Goal: Task Accomplishment & Management: Use online tool/utility

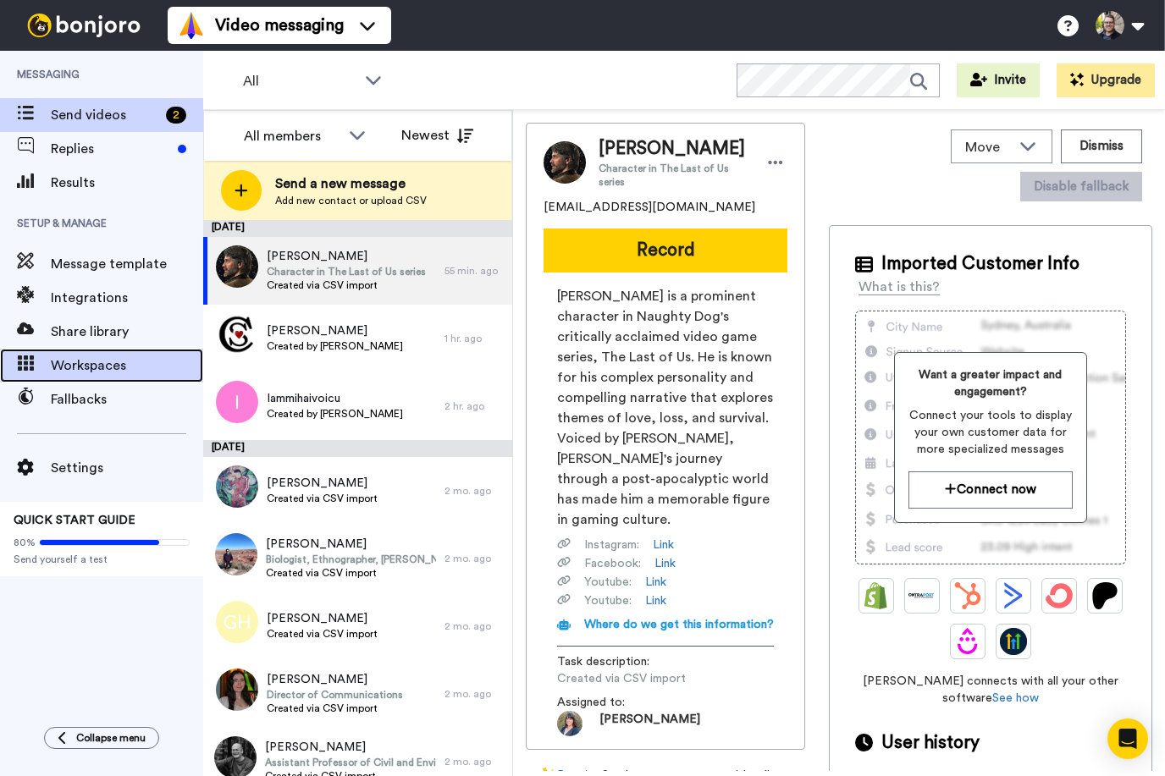
click at [116, 360] on span "Workspaces" at bounding box center [127, 365] width 152 height 20
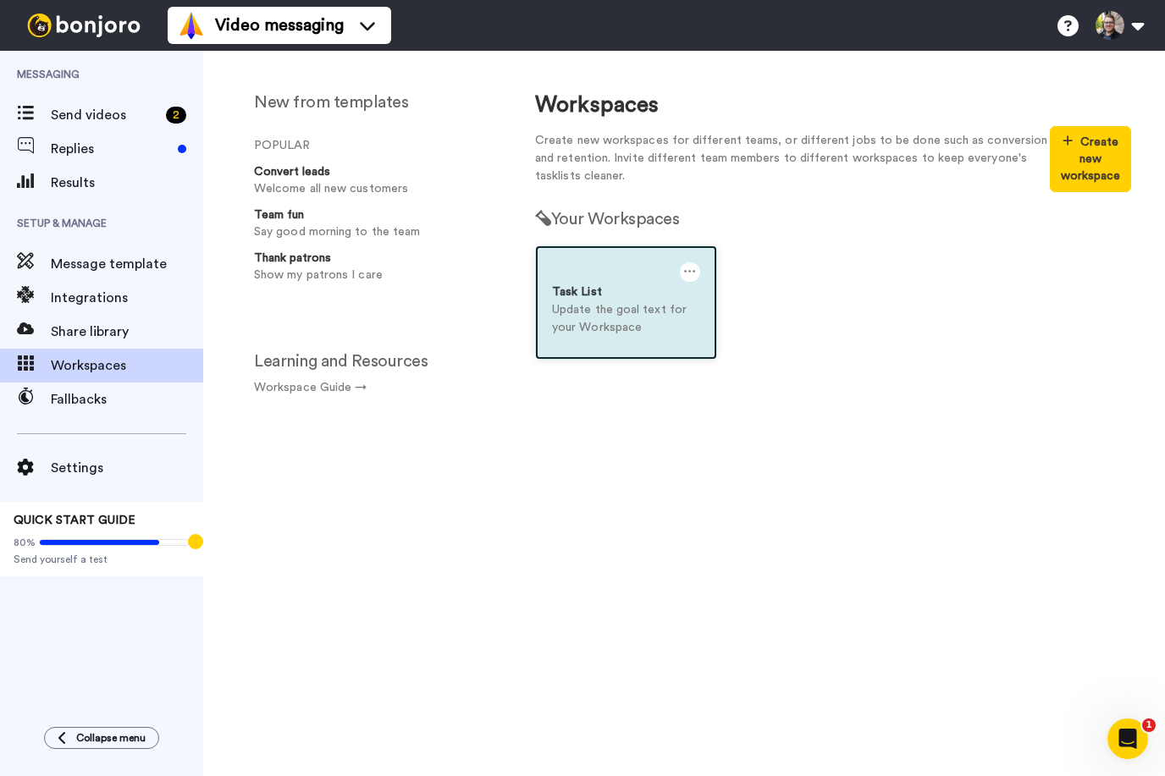
click at [687, 273] on icon at bounding box center [690, 271] width 12 height 19
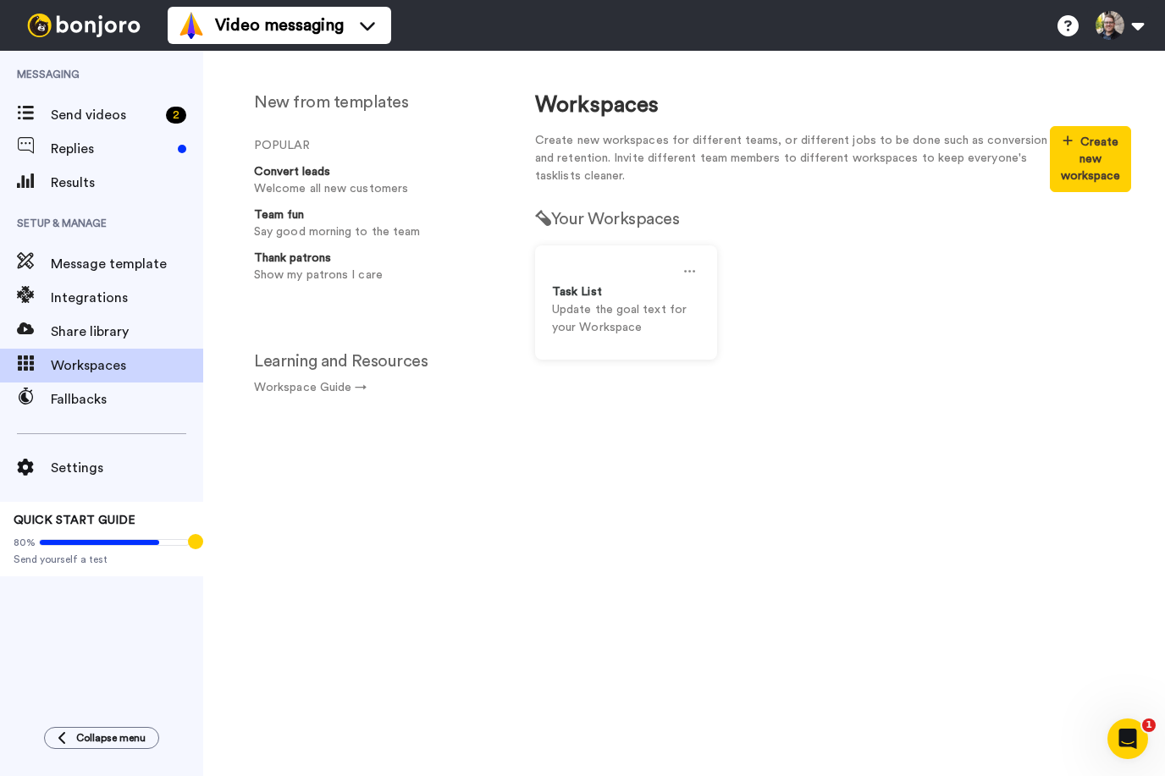
click at [838, 259] on div "Task List Update the goal text for your Workspace" at bounding box center [832, 315] width 621 height 140
click at [1106, 175] on button "Create new workspace" at bounding box center [1089, 159] width 81 height 66
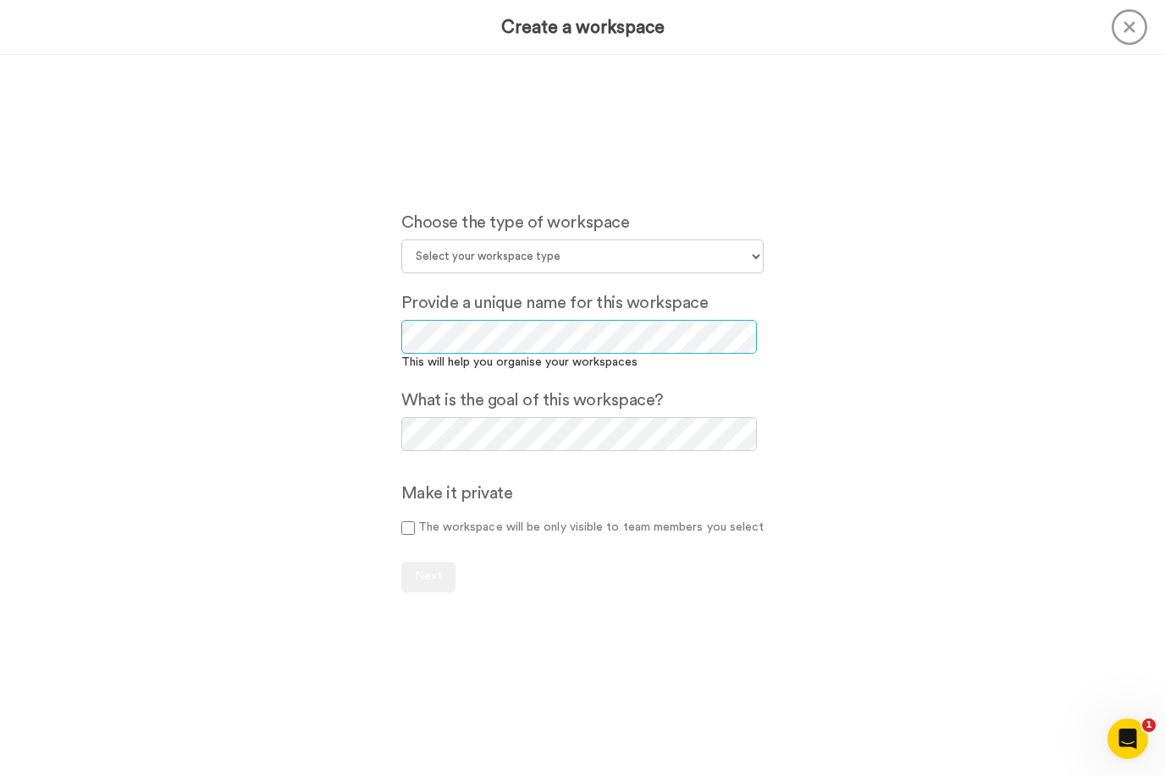
scroll to position [1, 0]
click at [598, 262] on select "Select your workspace type Default Onboarding Activation Retention Team updates…" at bounding box center [582, 257] width 363 height 34
select select "Lead Conversion"
click at [404, 240] on select "Select your workspace type Default Onboarding Activation Retention Team updates…" at bounding box center [582, 257] width 363 height 34
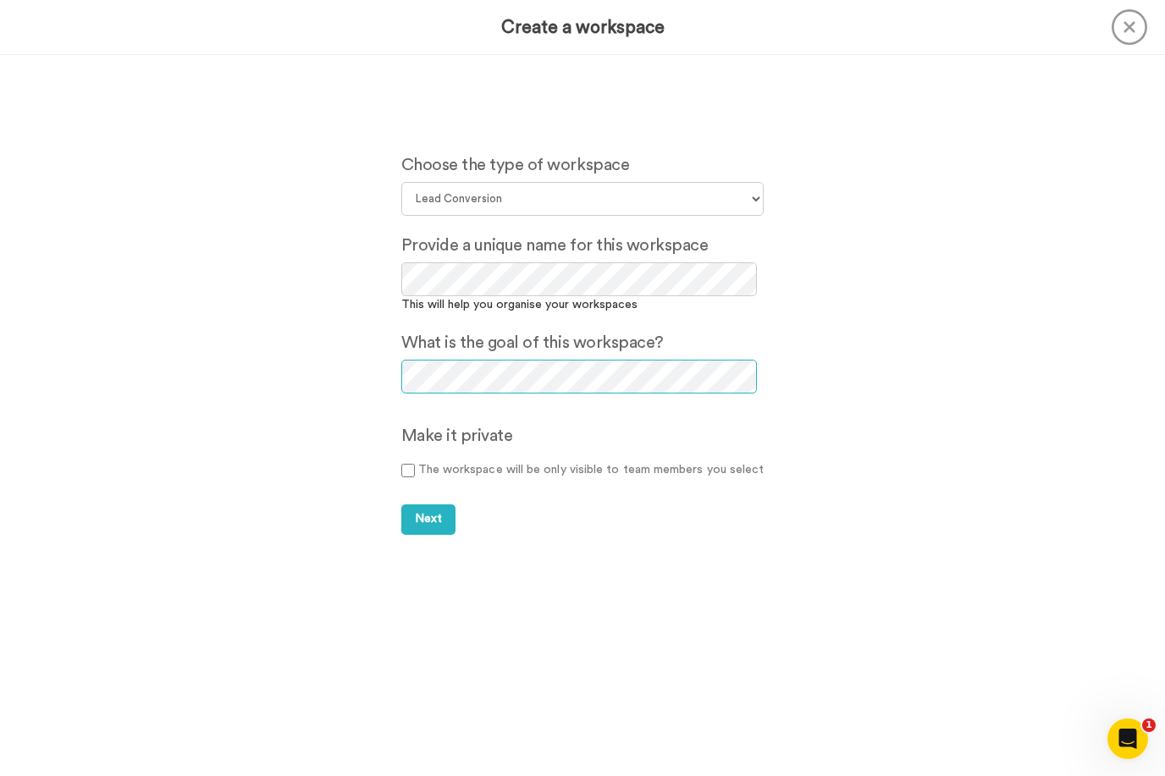
scroll to position [62, 0]
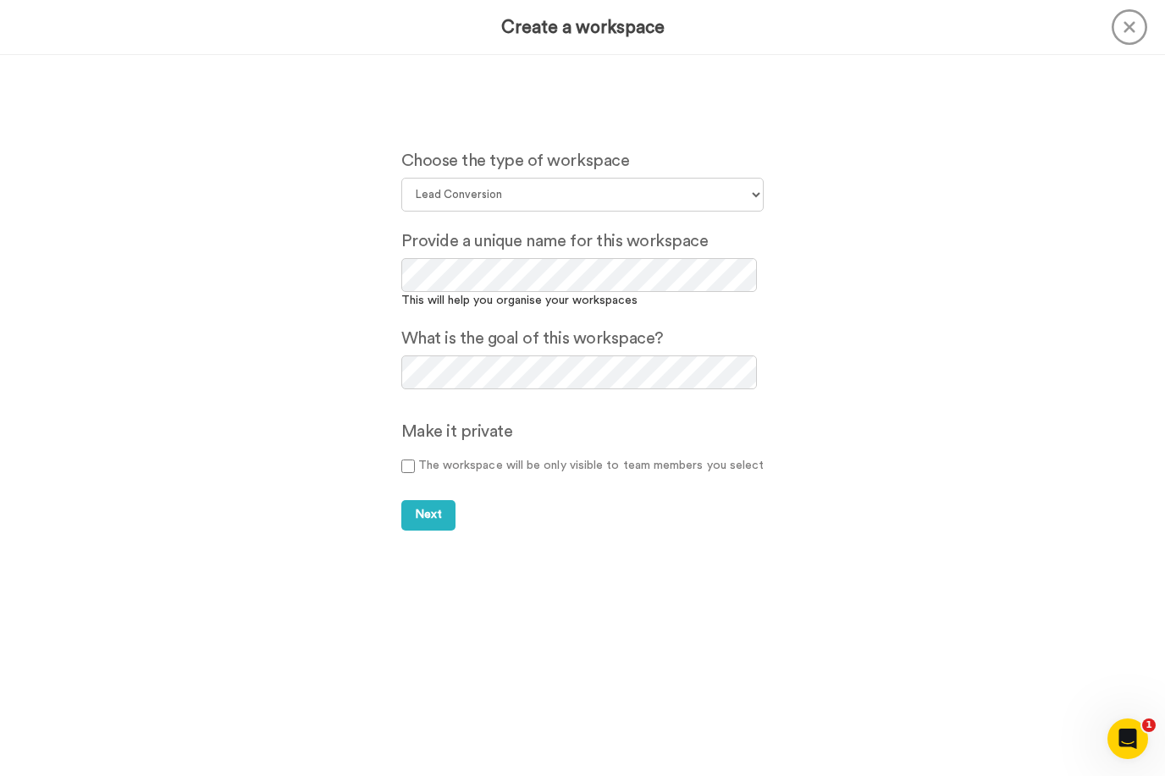
click at [462, 471] on label "The workspace will be only visible to team members you select" at bounding box center [582, 466] width 363 height 18
click at [438, 509] on span "Next" at bounding box center [428, 515] width 27 height 12
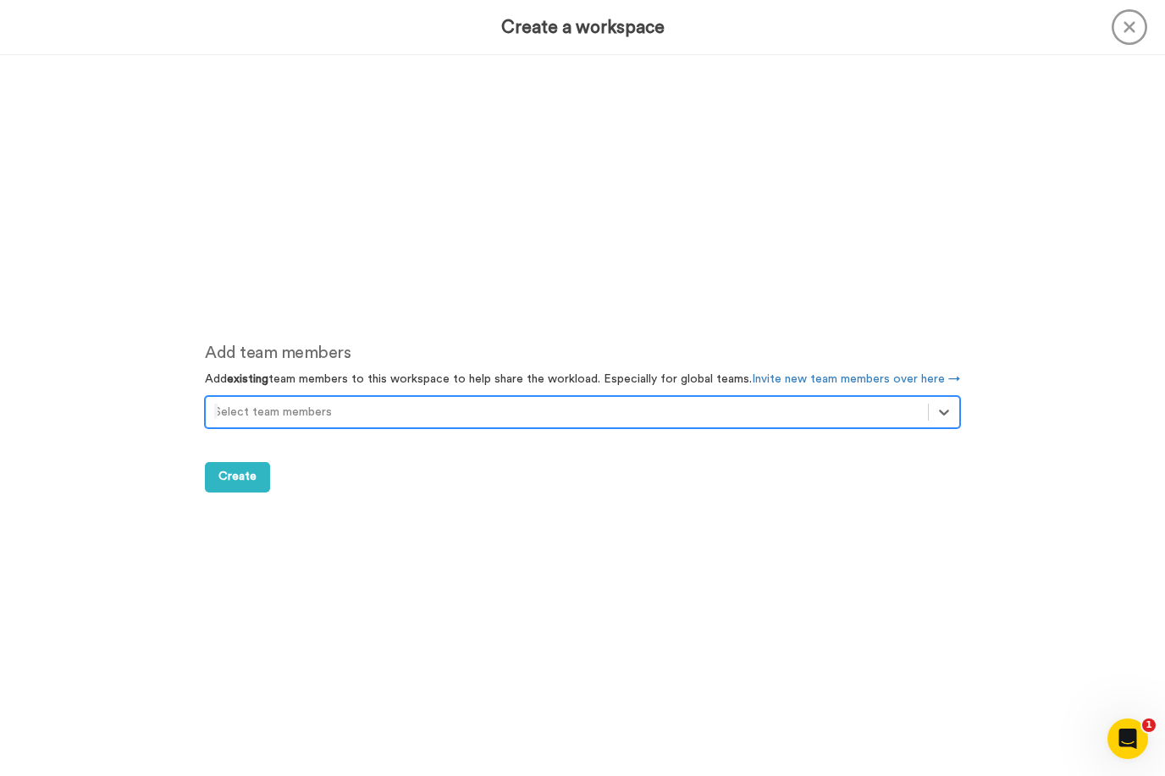
scroll to position [721, 0]
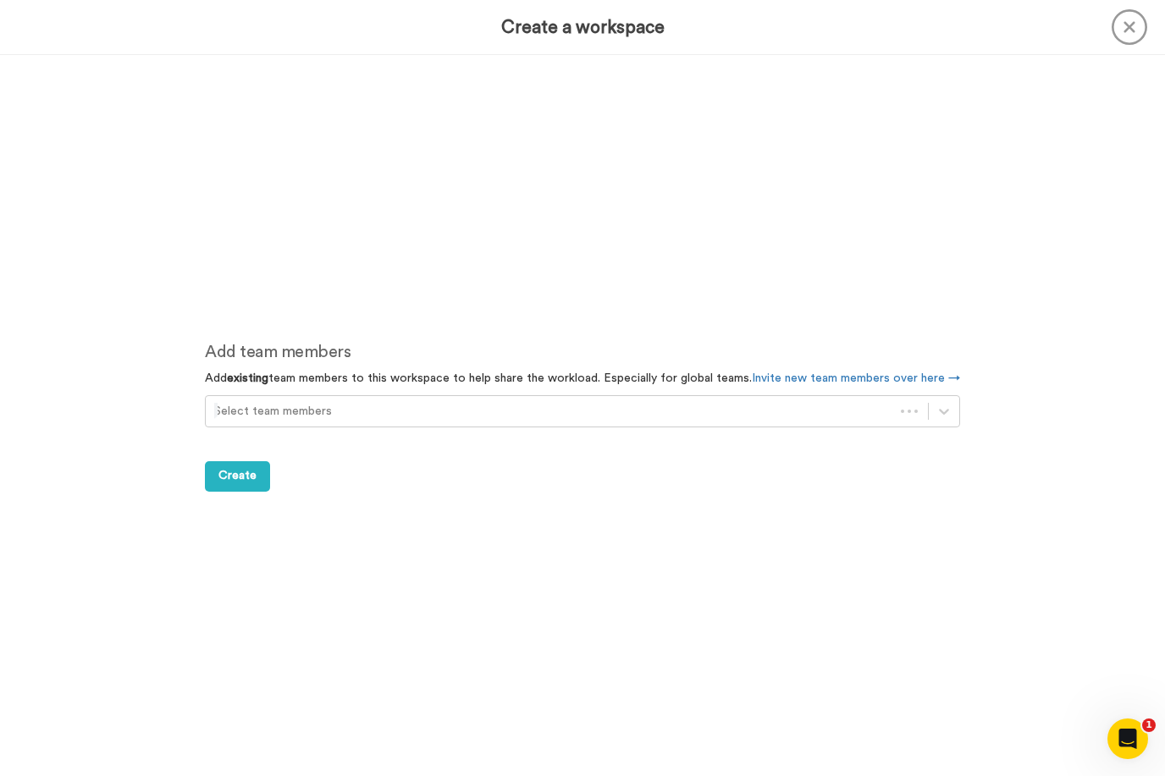
click at [642, 549] on div "Add team members Add existing team members to this workspace to help share the …" at bounding box center [582, 415] width 806 height 721
click at [296, 408] on div at bounding box center [566, 411] width 705 height 20
click at [336, 520] on div "Add team members Add existing team members to this workspace to help share the …" at bounding box center [582, 415] width 806 height 721
click at [254, 483] on button "Create" at bounding box center [237, 476] width 65 height 30
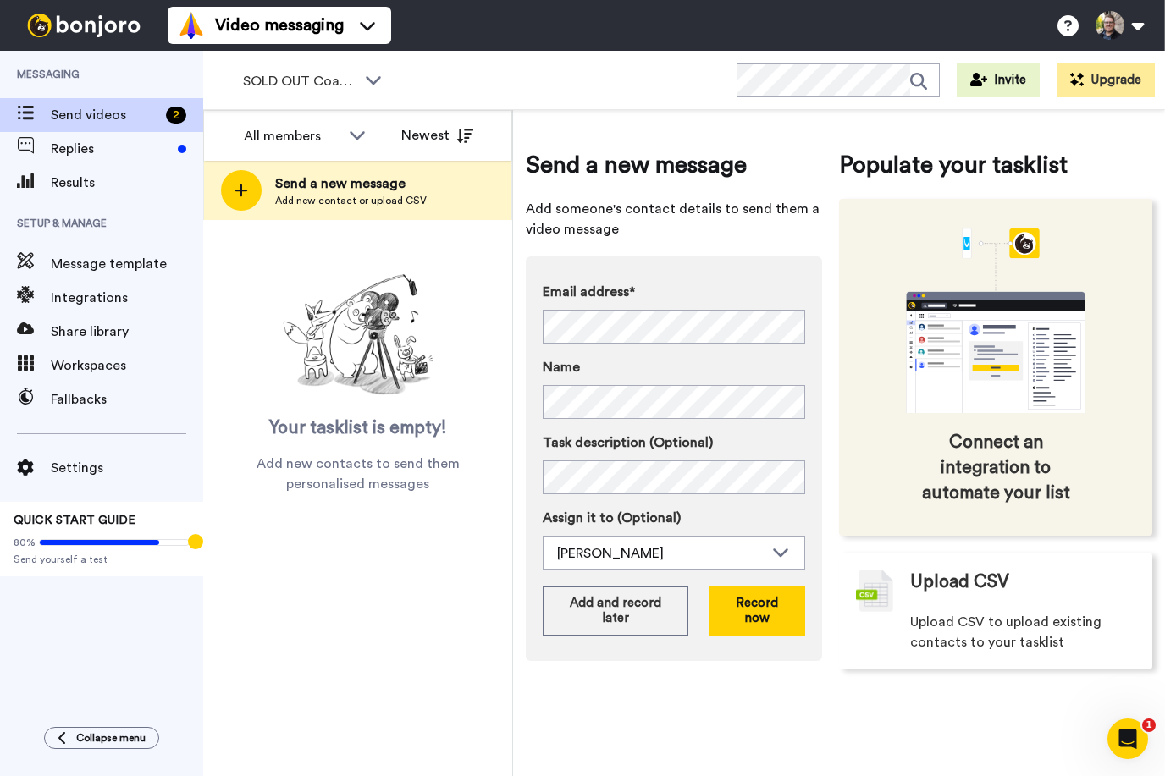
click at [1026, 432] on span "Connect an integration to automate your list" at bounding box center [995, 468] width 169 height 76
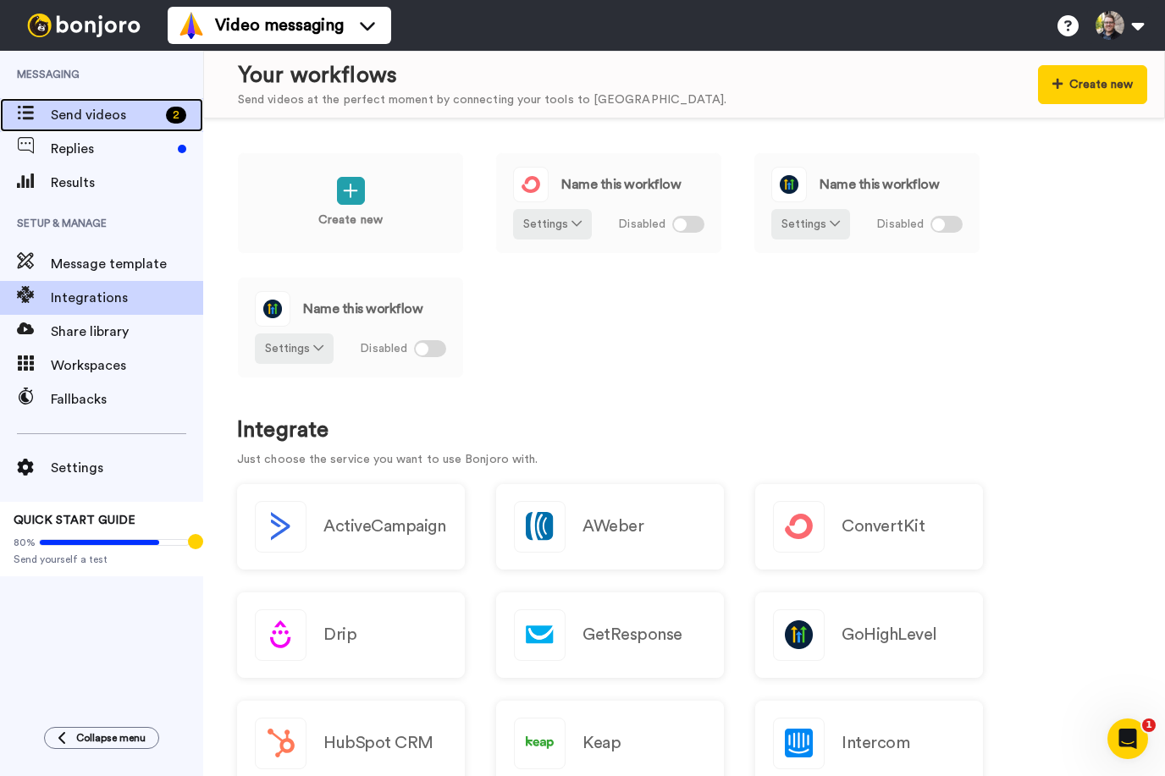
click at [99, 122] on span "Send videos" at bounding box center [105, 115] width 108 height 20
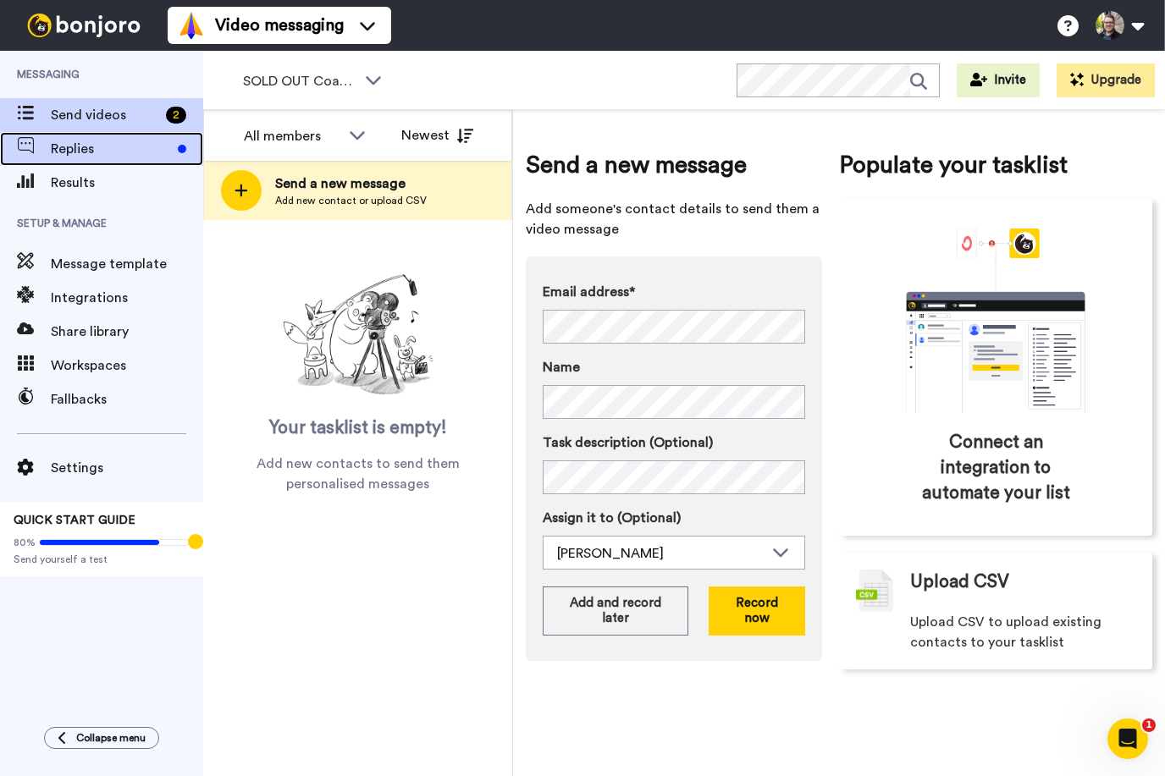
click at [118, 140] on span "Replies" at bounding box center [111, 149] width 120 height 20
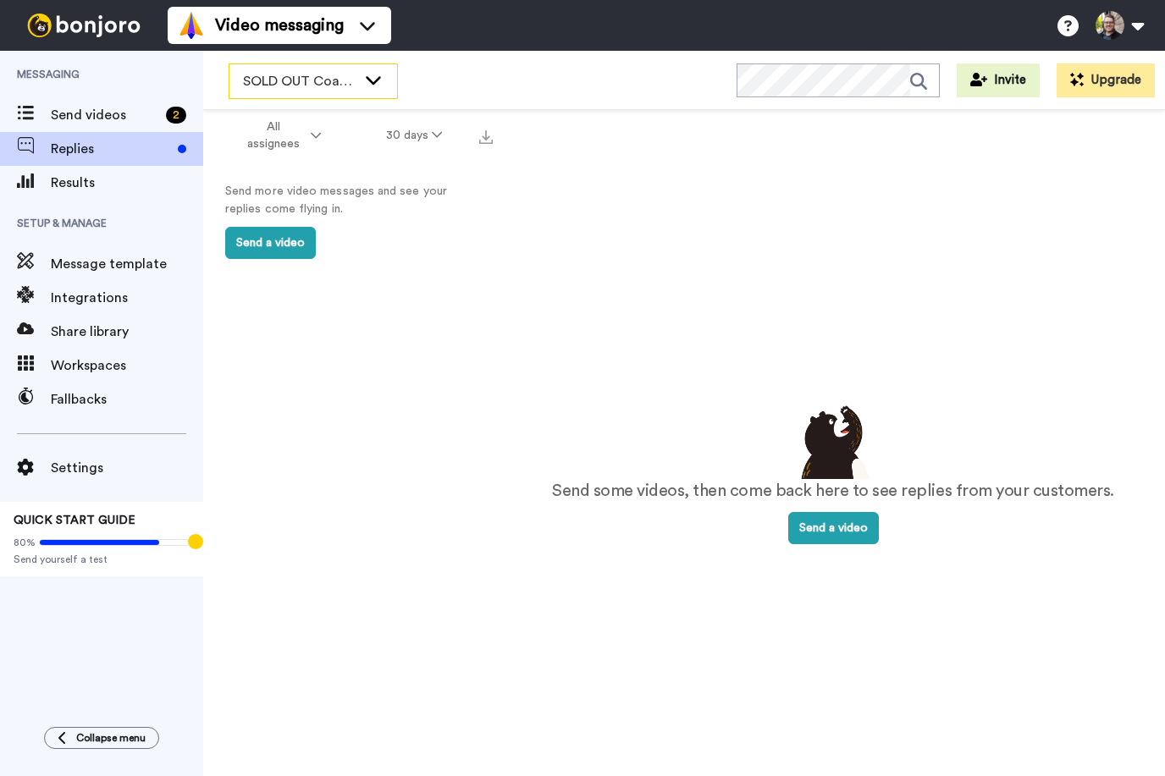
click at [372, 85] on icon at bounding box center [373, 79] width 20 height 17
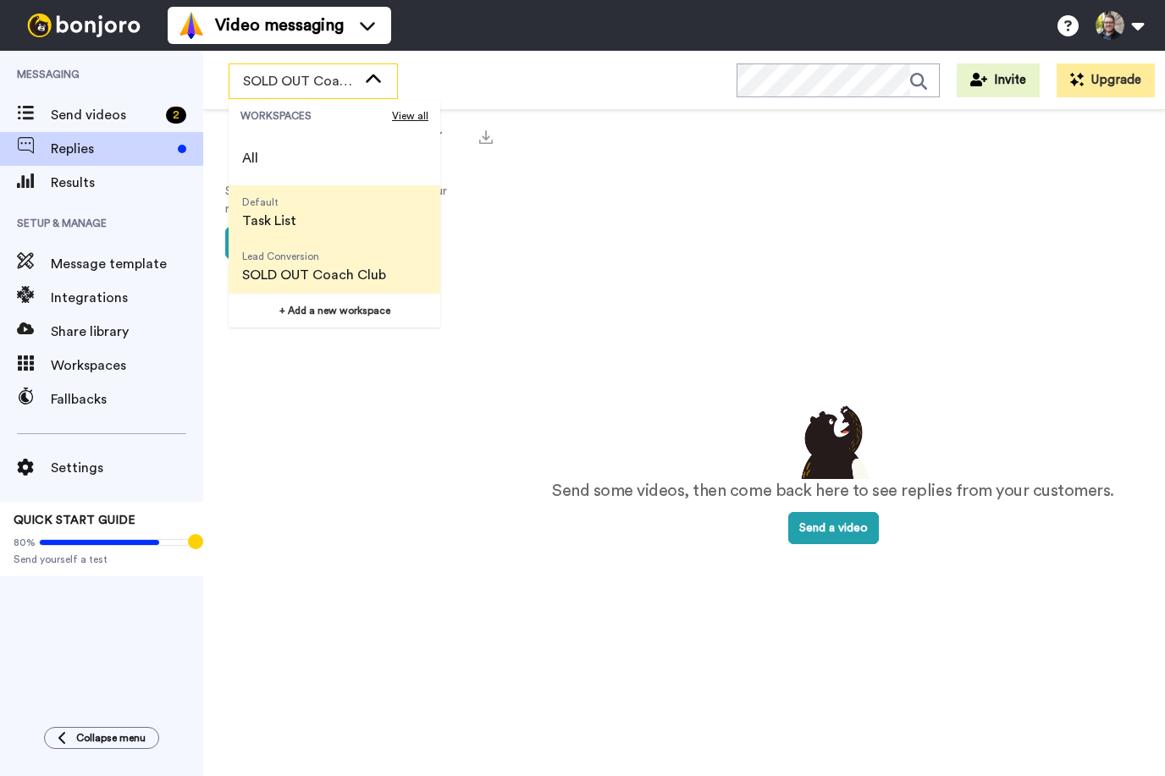
click at [299, 201] on span "Default Task List" at bounding box center [269, 212] width 81 height 54
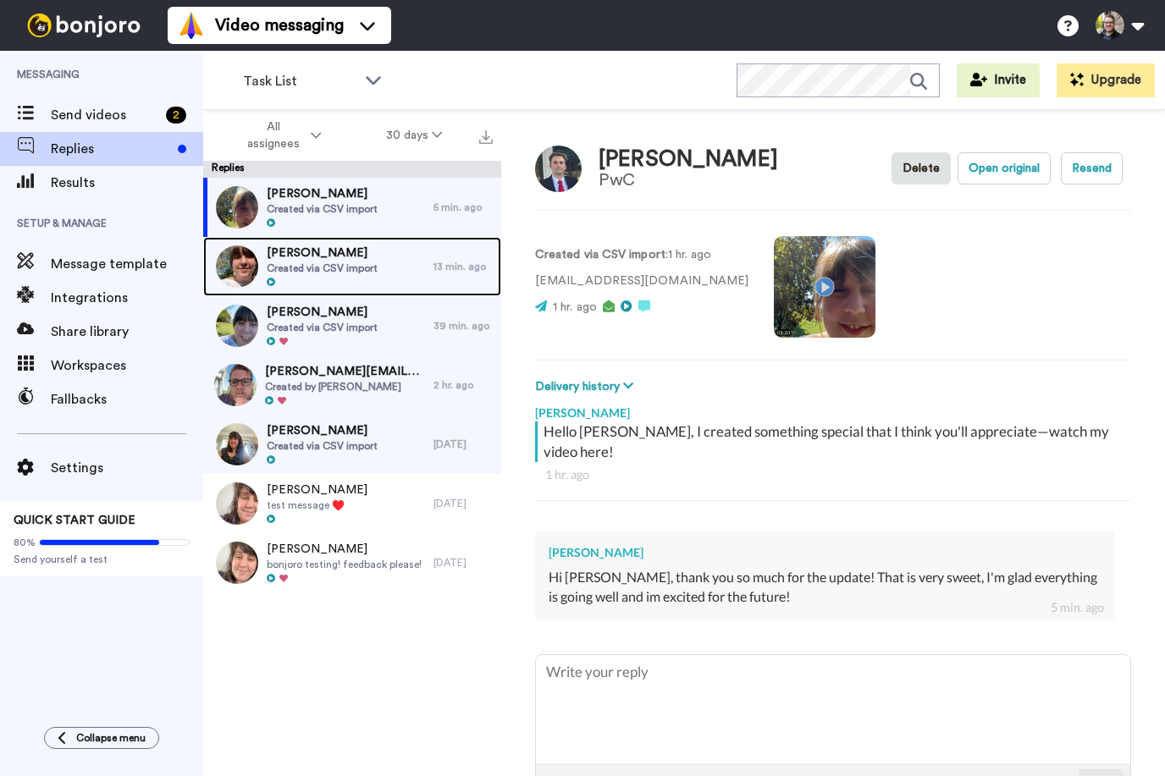
click at [358, 254] on span "Adam Kohlan" at bounding box center [322, 253] width 111 height 17
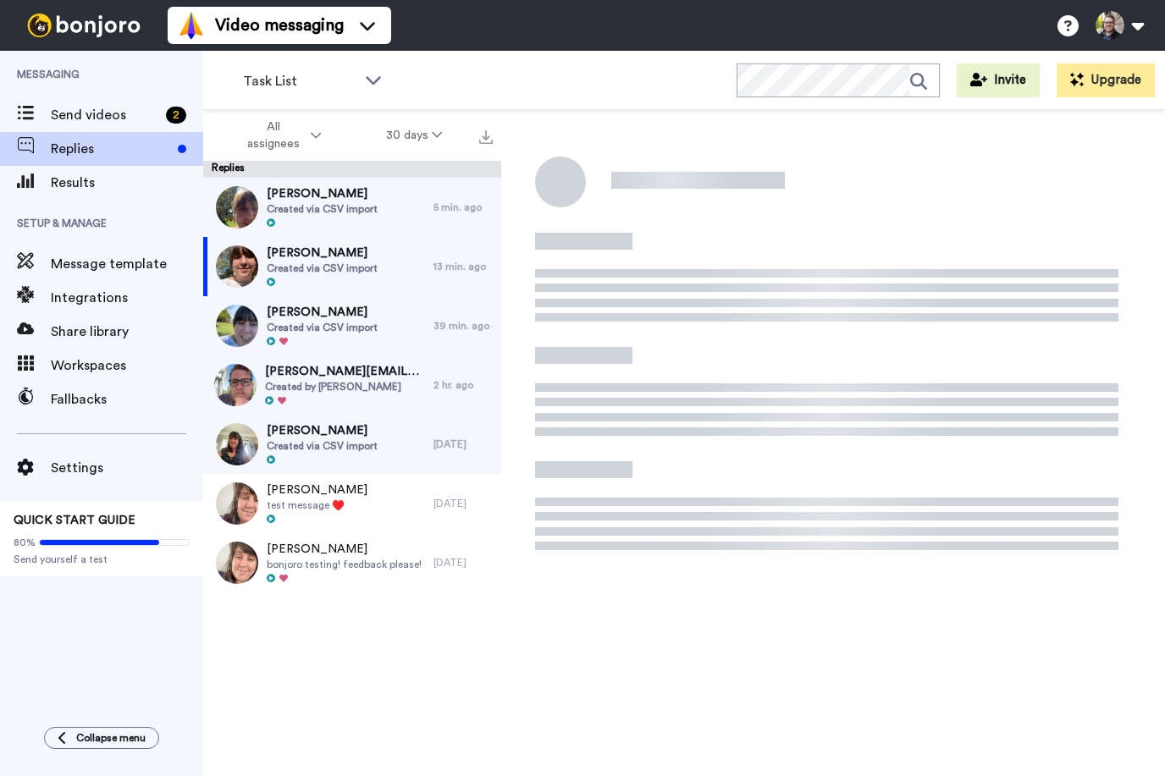
type textarea "x"
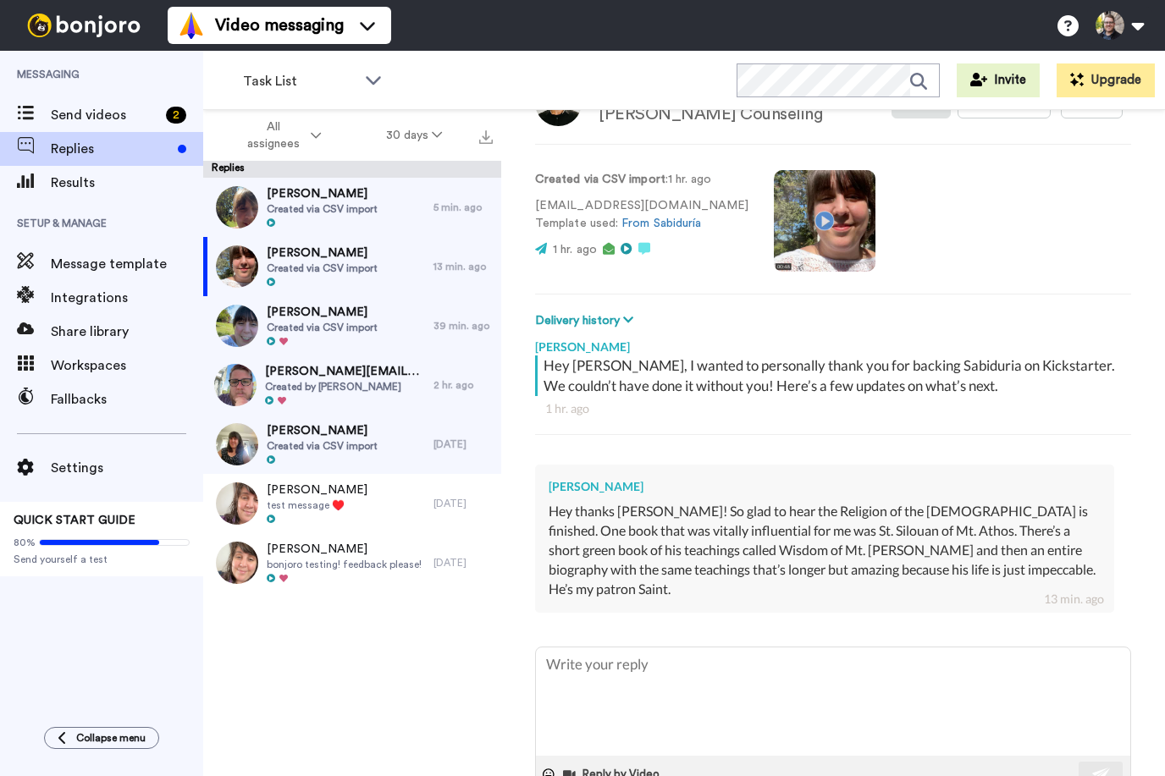
scroll to position [47, 0]
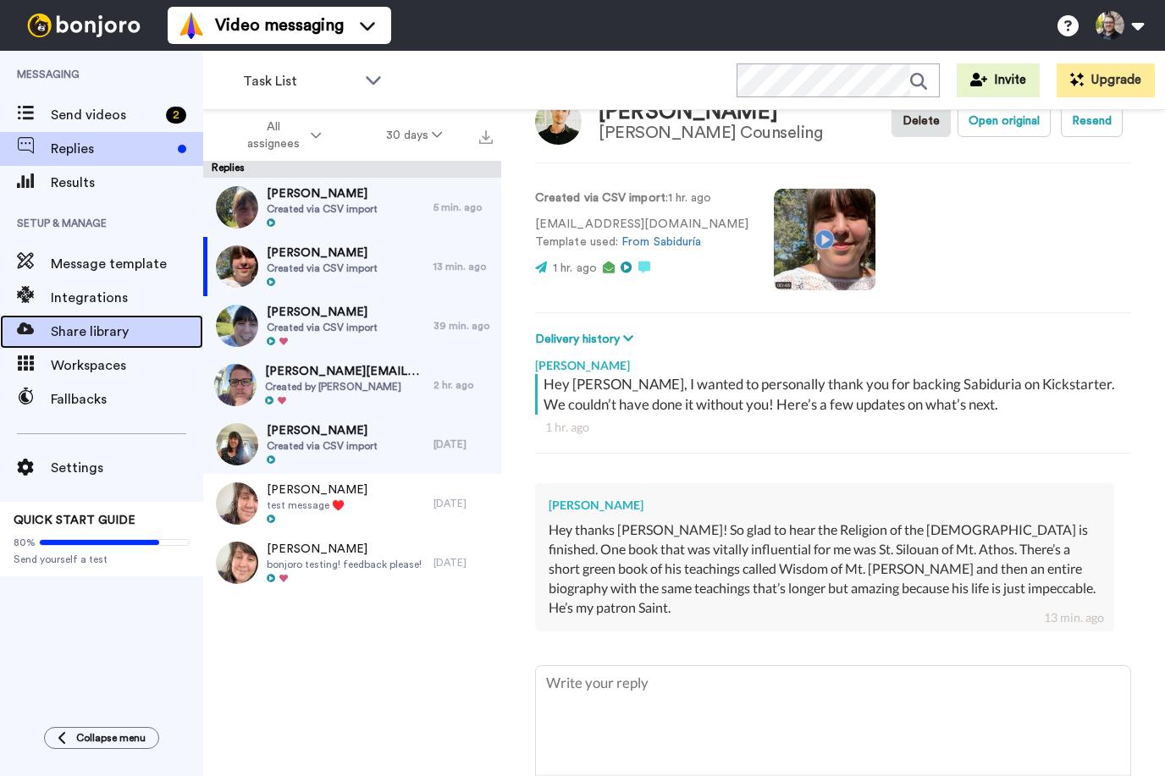
click at [114, 339] on span "Share library" at bounding box center [127, 332] width 152 height 20
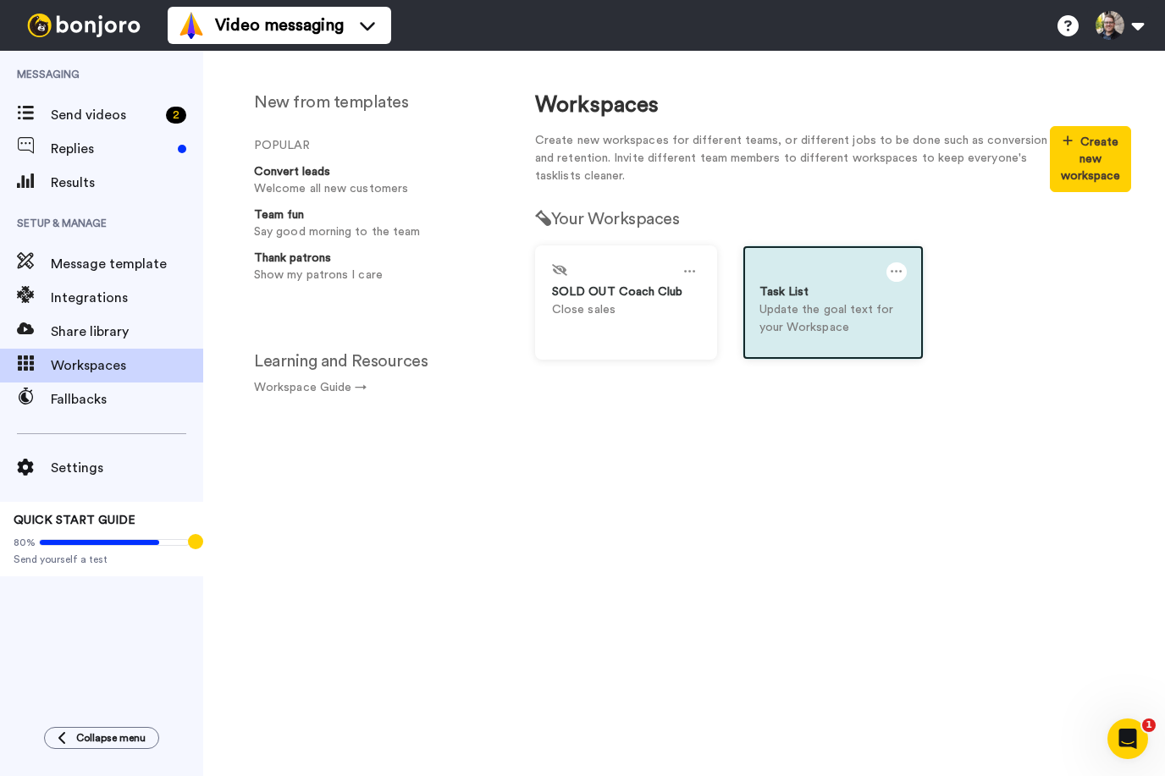
click at [903, 270] on div at bounding box center [896, 271] width 20 height 19
click at [818, 337] on div "Task List Update the goal text for your Workspace" at bounding box center [833, 302] width 182 height 114
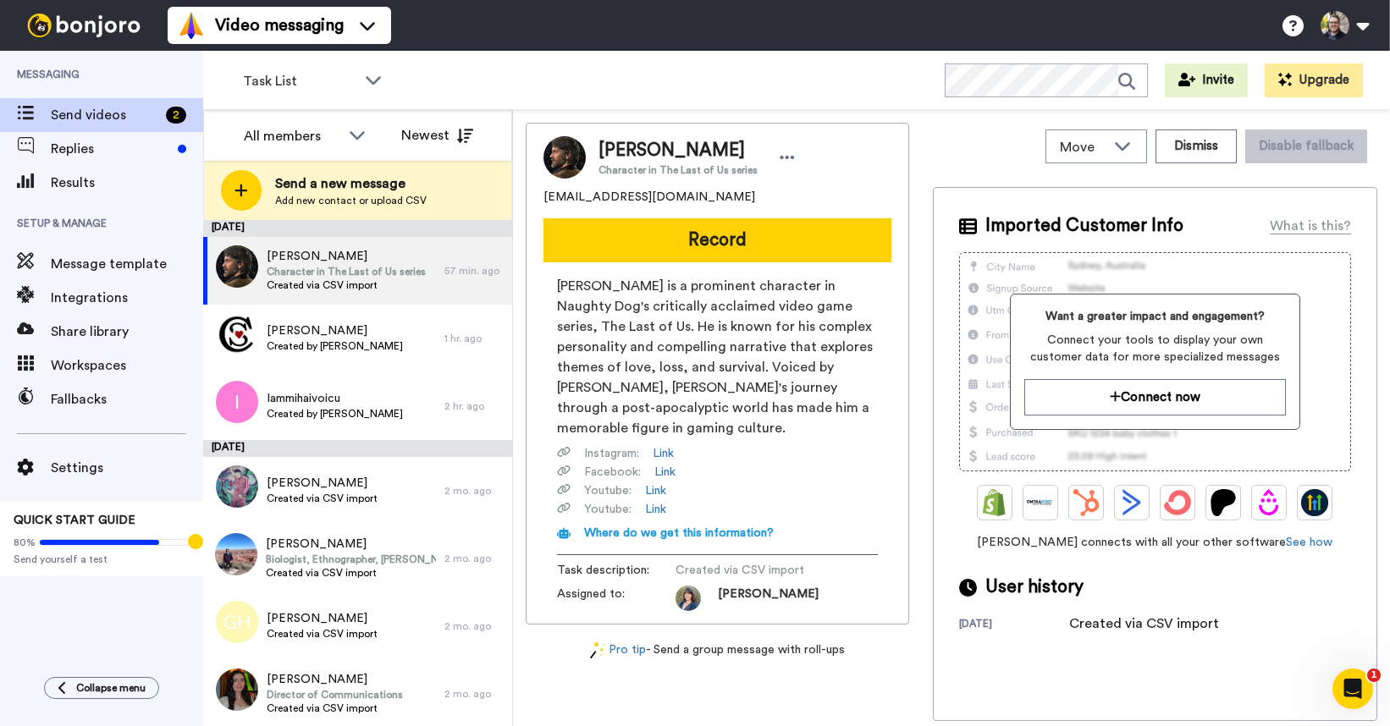
click at [601, 311] on span "[PERSON_NAME] is a prominent character in Naughty Dog's critically acclaimed vi…" at bounding box center [717, 357] width 321 height 162
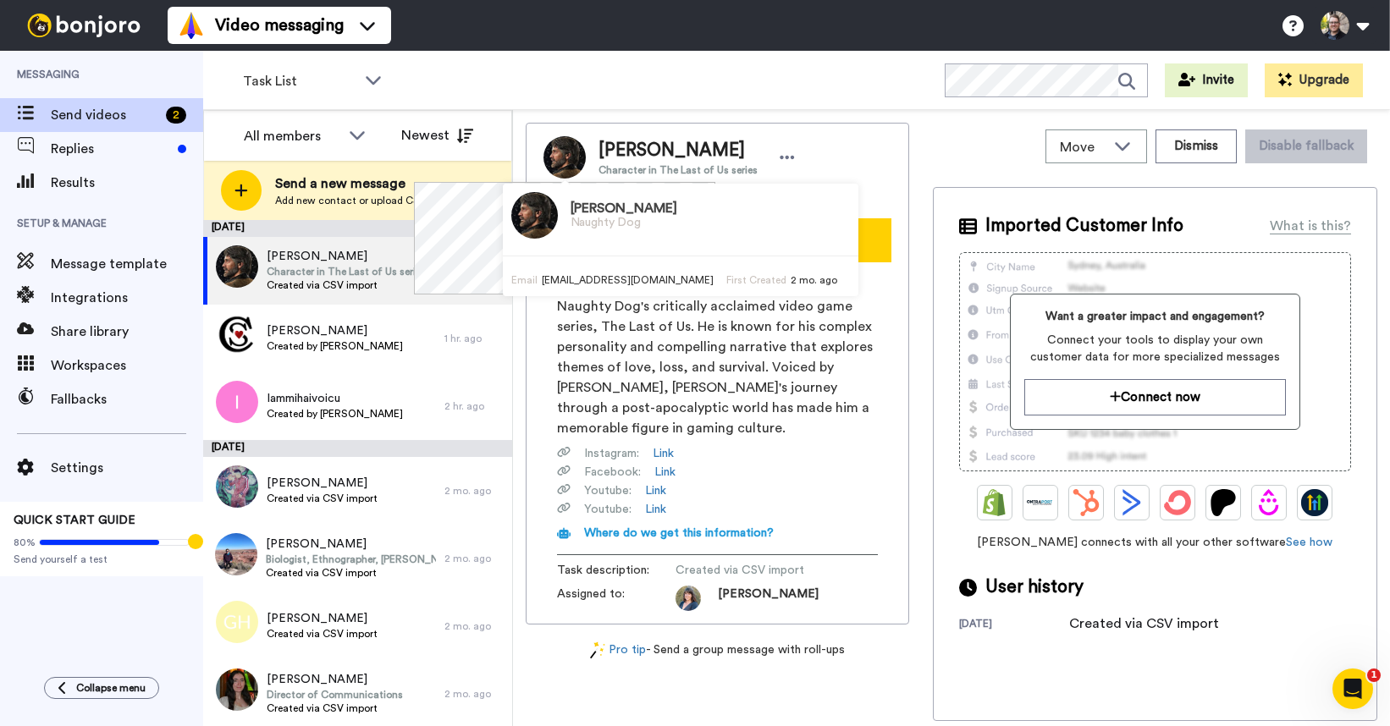
click at [570, 160] on img at bounding box center [564, 157] width 42 height 42
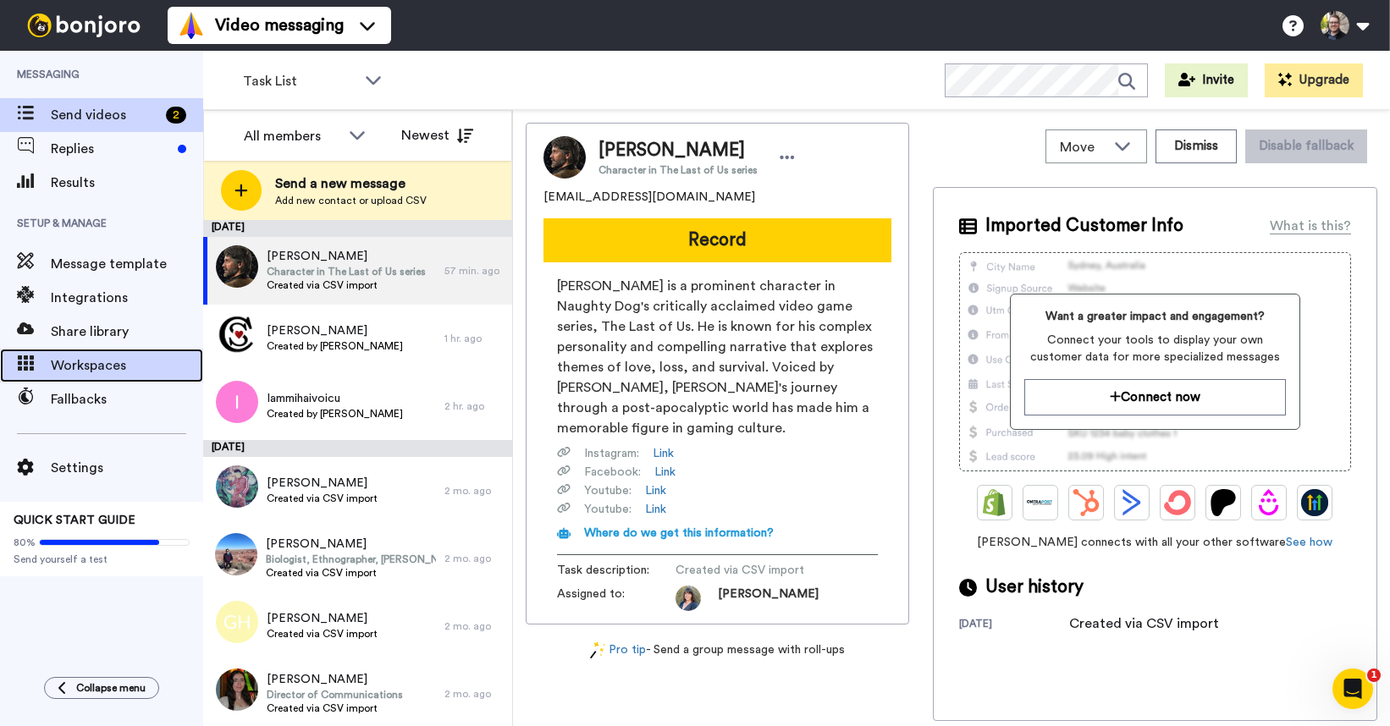
click at [108, 355] on span "Workspaces" at bounding box center [127, 365] width 152 height 20
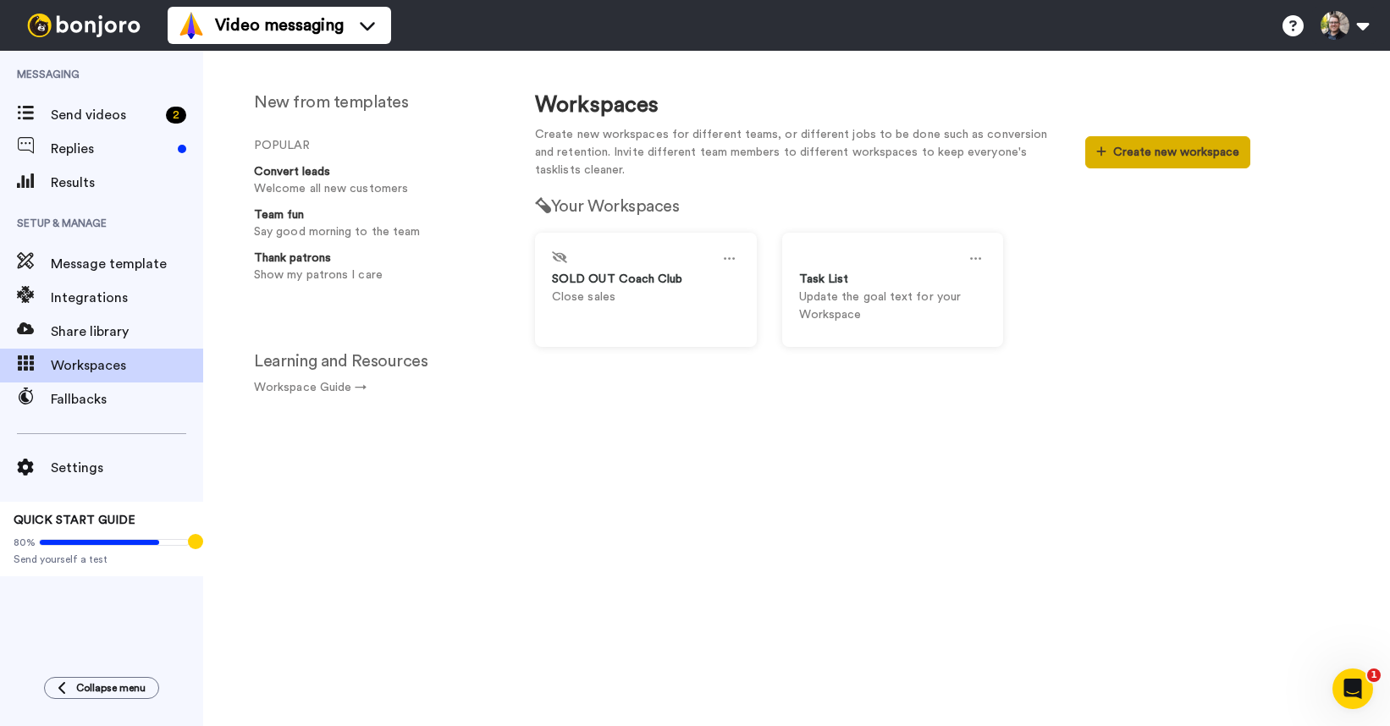
click at [1186, 149] on button "Create new workspace" at bounding box center [1167, 152] width 165 height 32
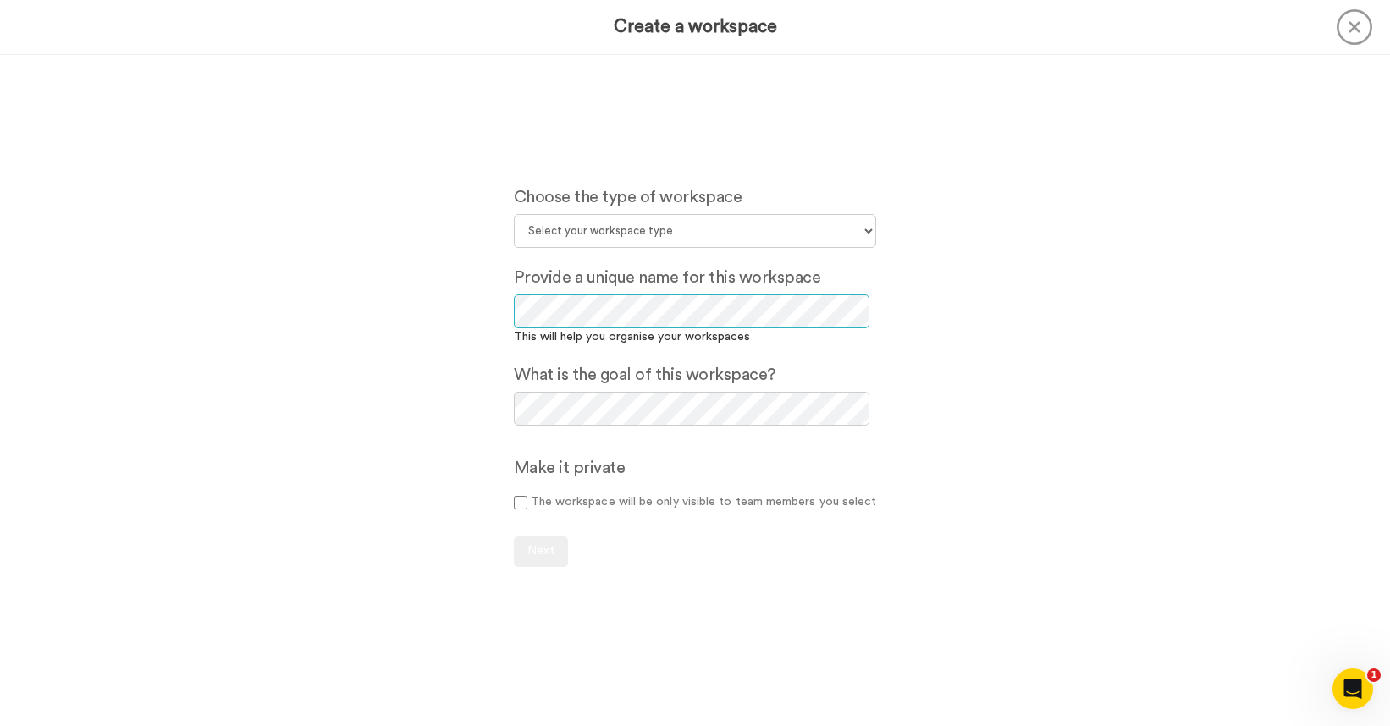
scroll to position [1, 0]
click at [597, 213] on div "Choose the type of workspace Select your workspace type Default Onboarding Acti…" at bounding box center [695, 313] width 388 height 258
click at [601, 235] on select "Select your workspace type Default Onboarding Activation Retention Team updates…" at bounding box center [695, 231] width 363 height 34
select select "Thanking"
click at [516, 214] on select "Select your workspace type Default Onboarding Activation Retention Team updates…" at bounding box center [695, 231] width 363 height 34
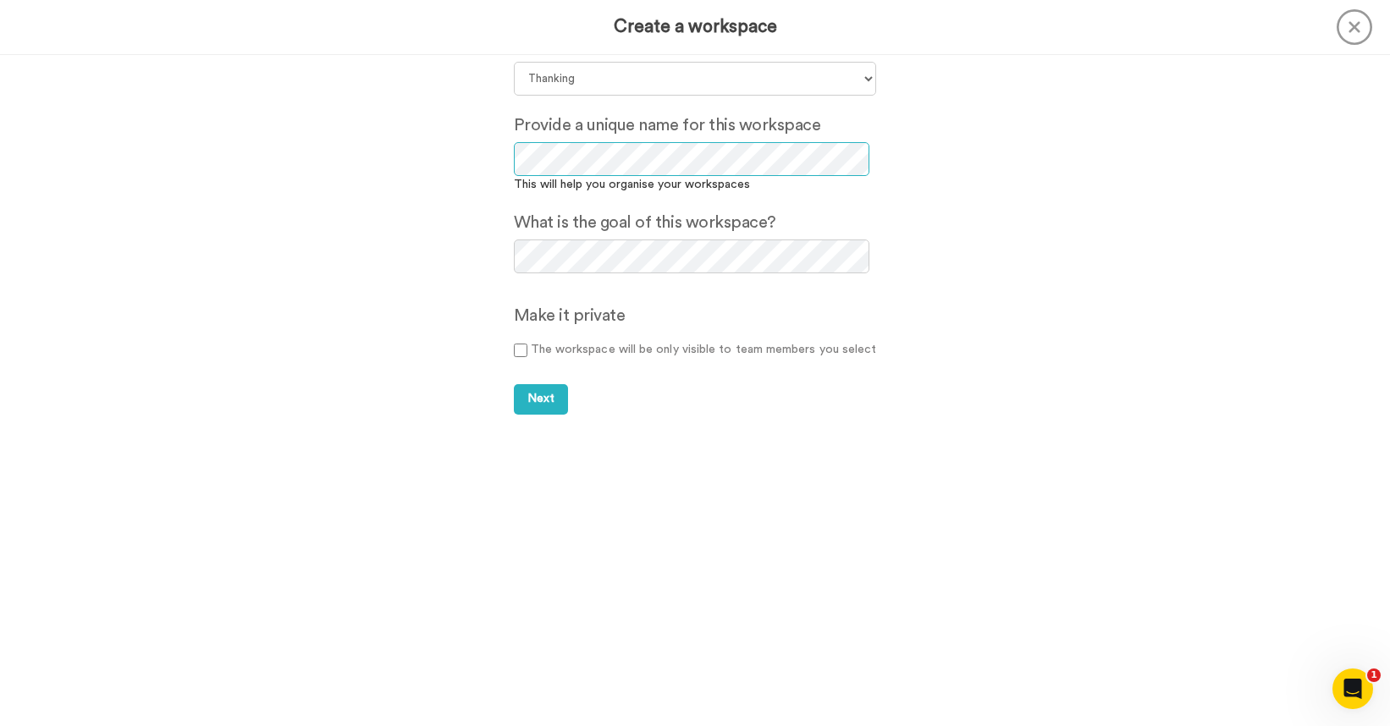
scroll to position [42, 0]
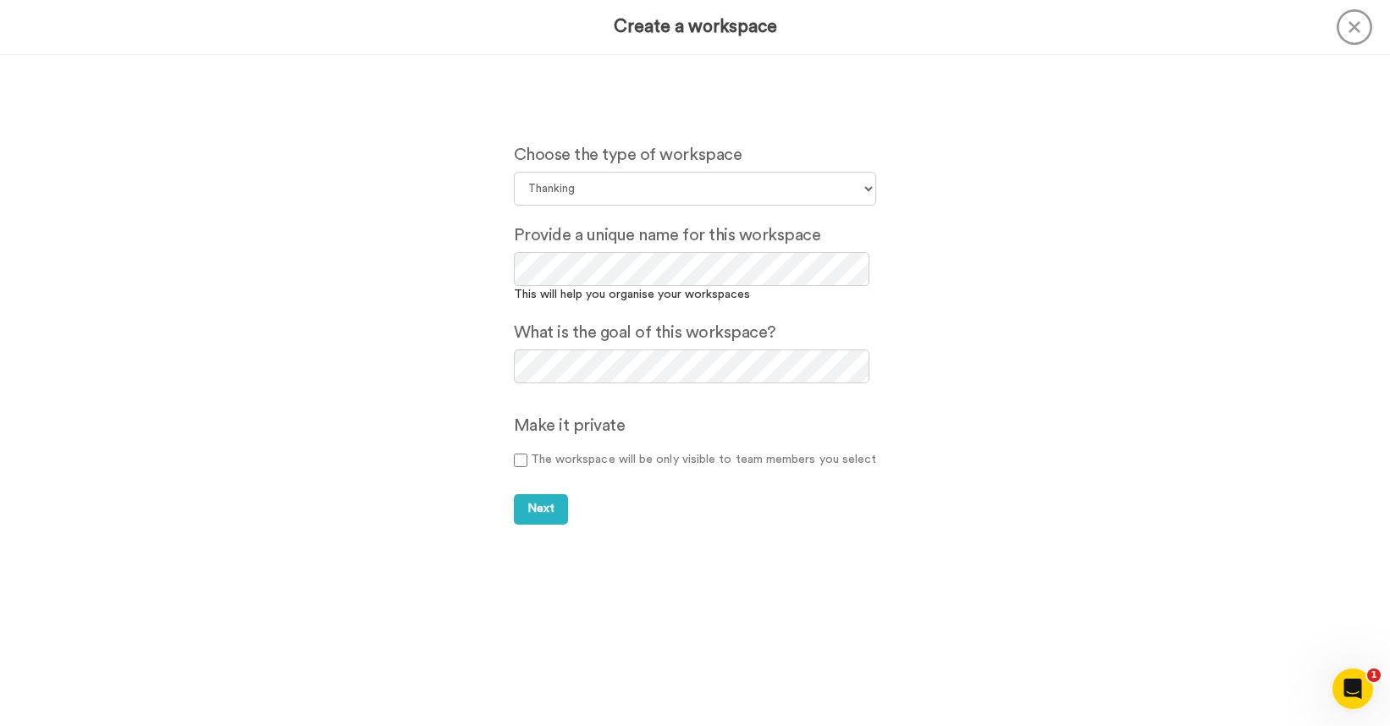
click at [570, 458] on label "The workspace will be only visible to team members you select" at bounding box center [695, 460] width 363 height 18
click at [542, 511] on span "Next" at bounding box center [540, 509] width 27 height 12
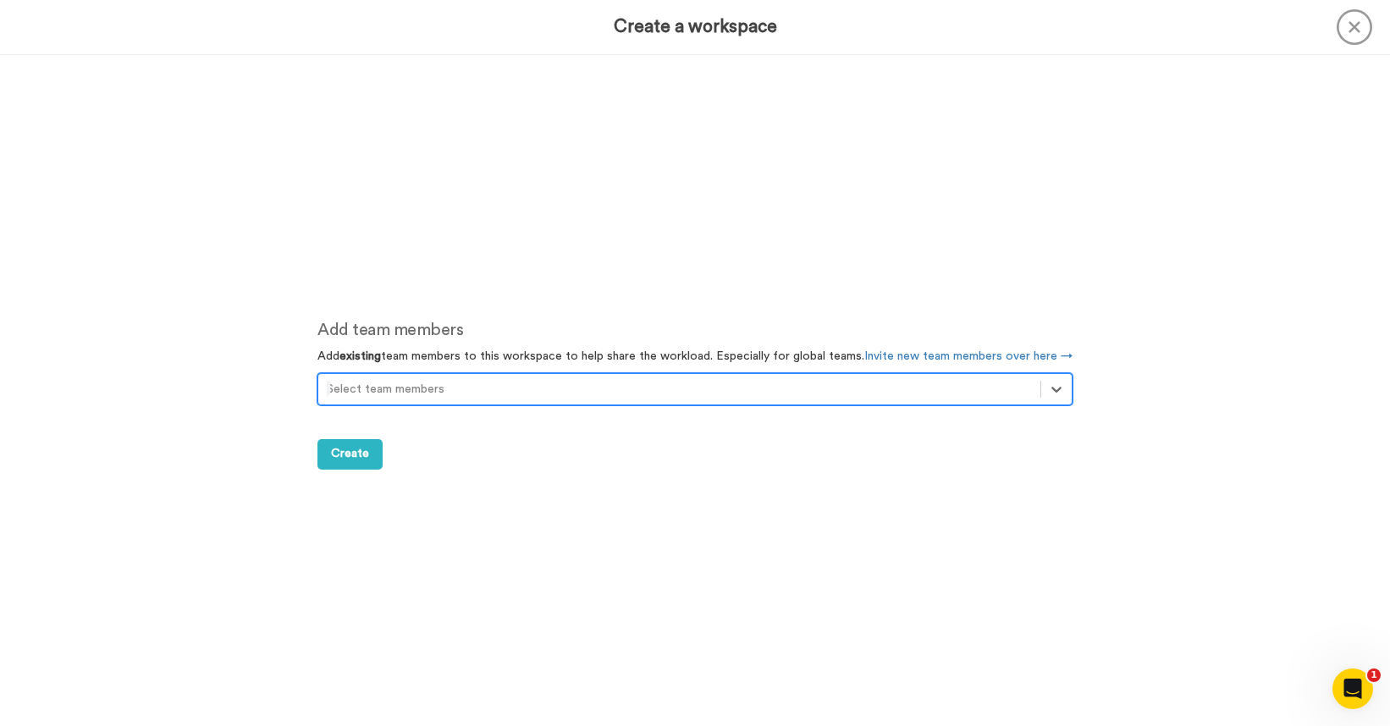
scroll to position [671, 0]
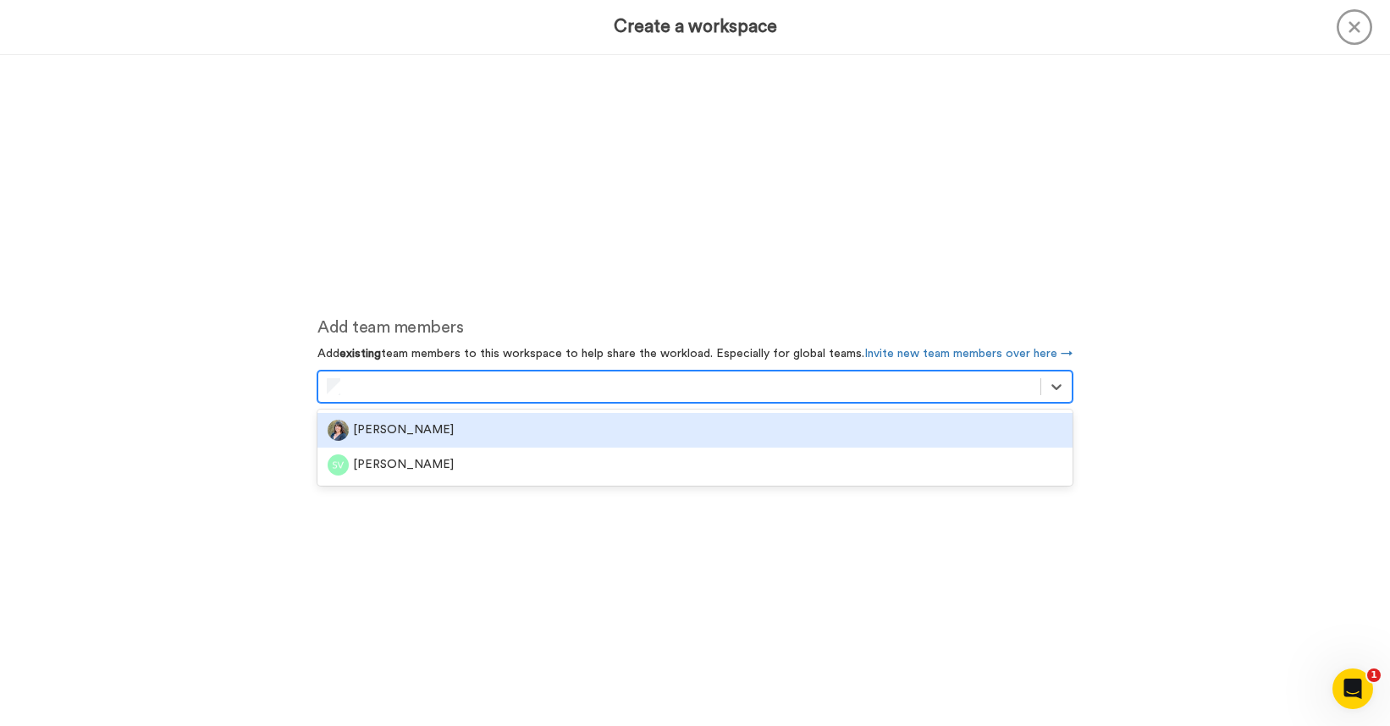
click at [435, 421] on div "[PERSON_NAME]" at bounding box center [695, 430] width 735 height 21
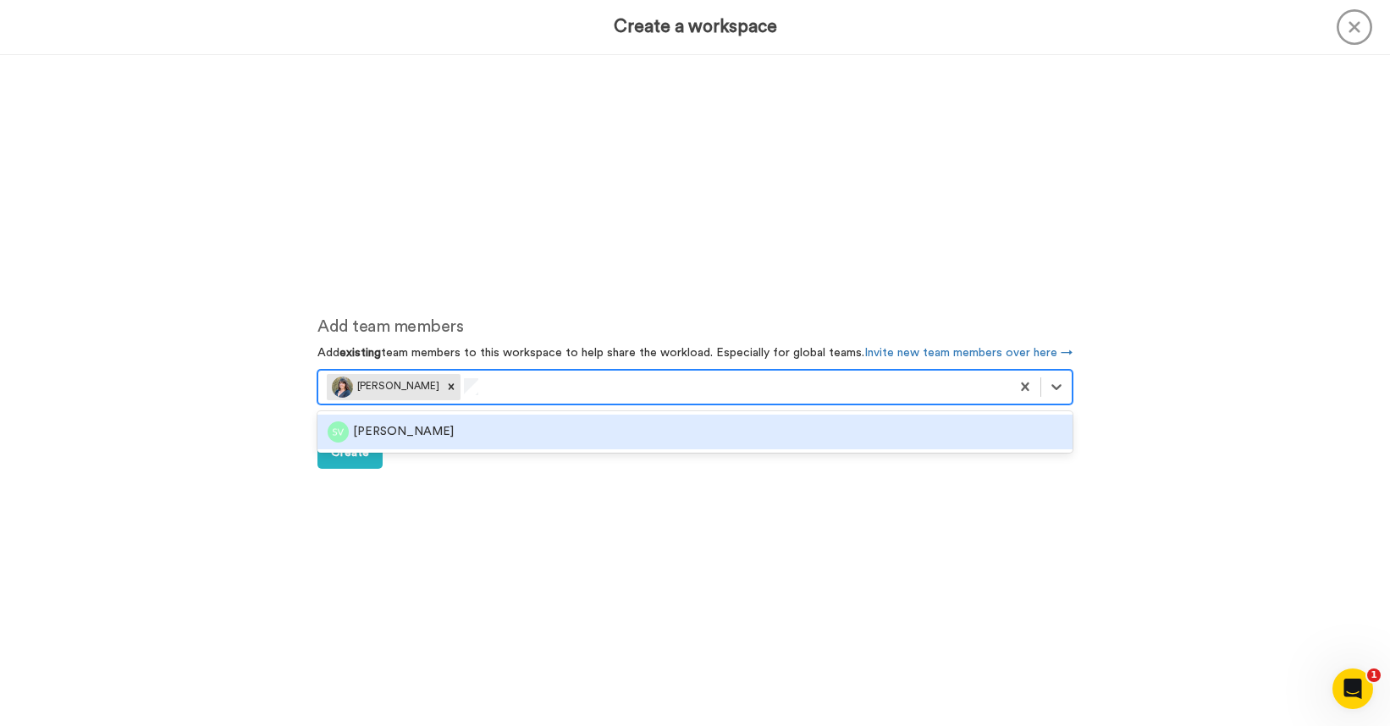
click at [451, 425] on div "[PERSON_NAME]" at bounding box center [695, 431] width 735 height 21
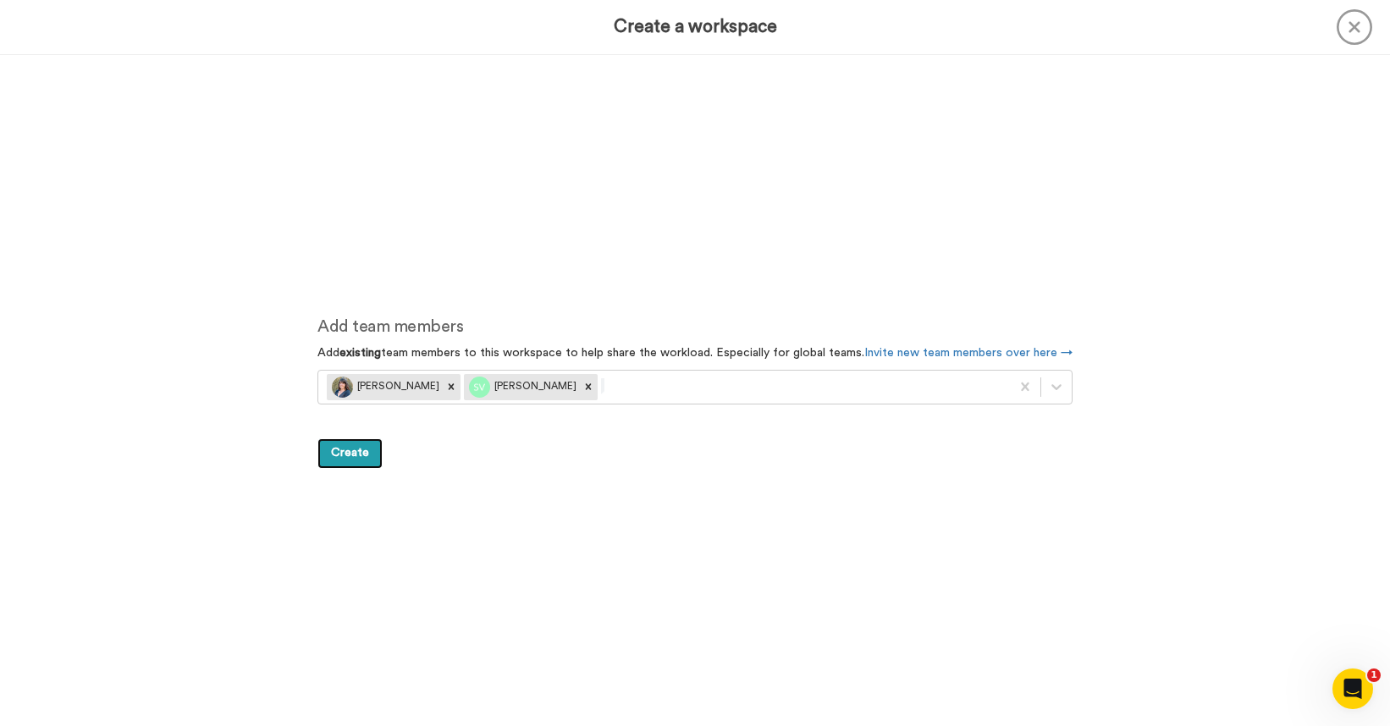
click at [355, 455] on span "Create" at bounding box center [350, 453] width 38 height 12
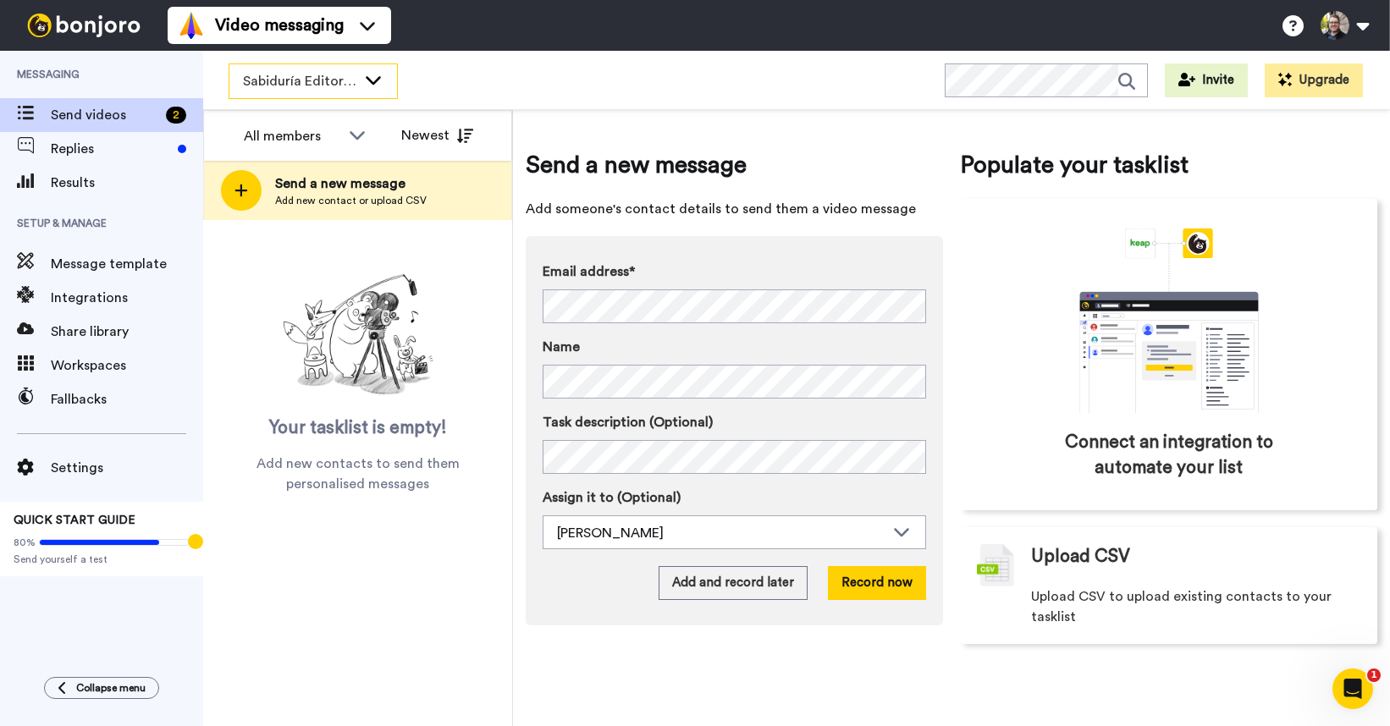
click at [363, 79] on icon at bounding box center [373, 79] width 20 height 17
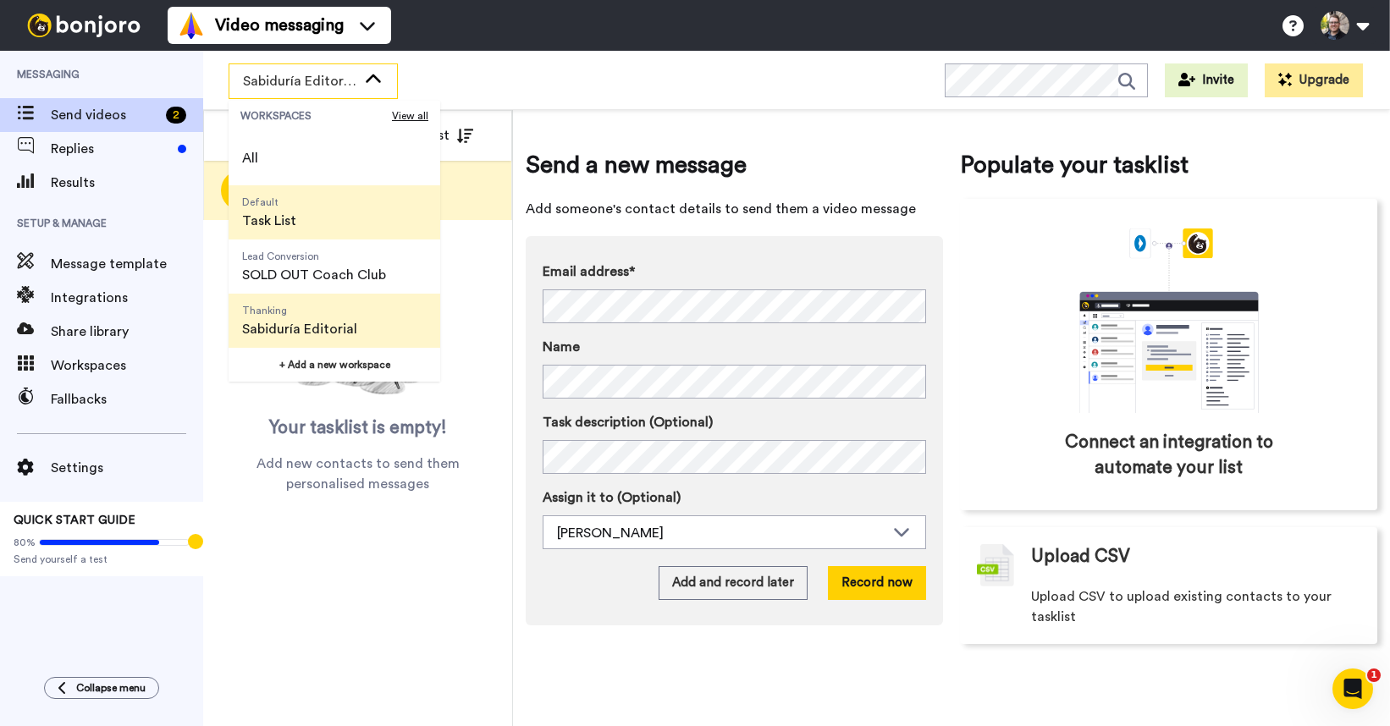
click at [306, 219] on span "Default Task List" at bounding box center [269, 212] width 81 height 54
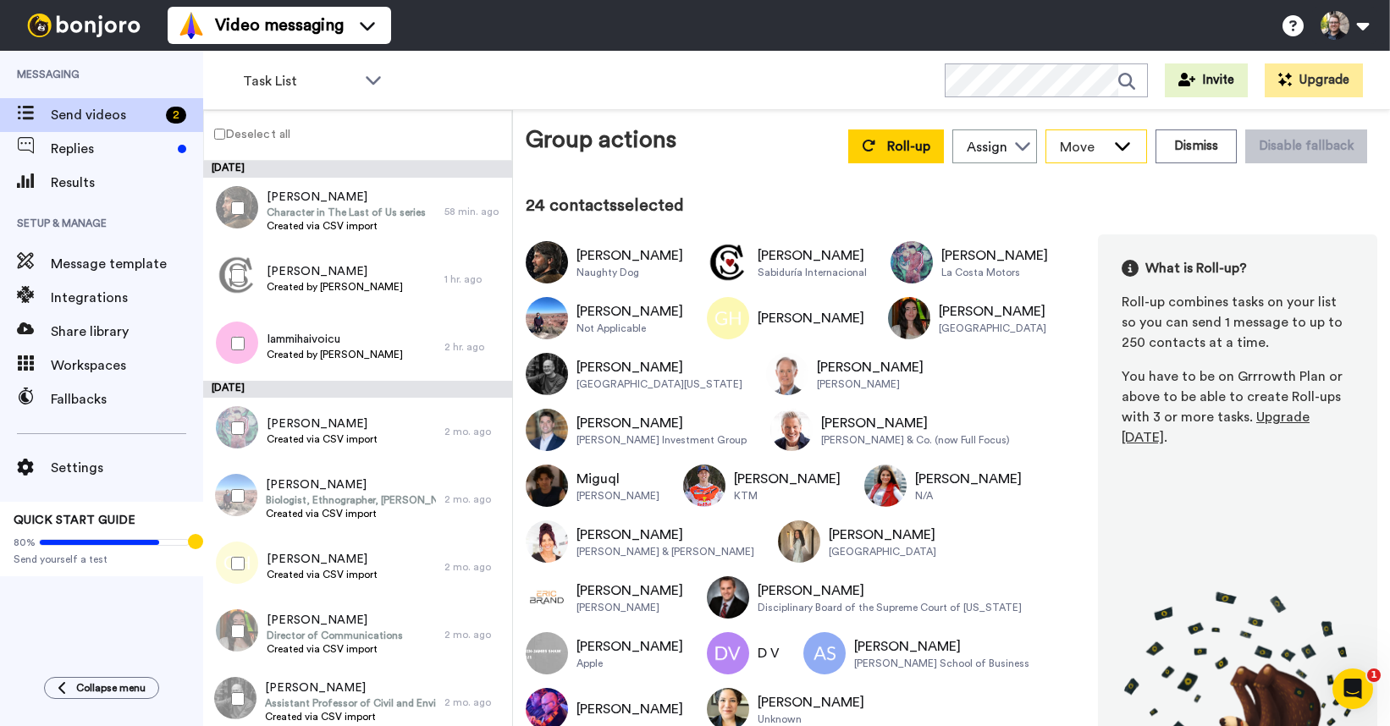
click at [1101, 139] on span "Move" at bounding box center [1083, 147] width 46 height 20
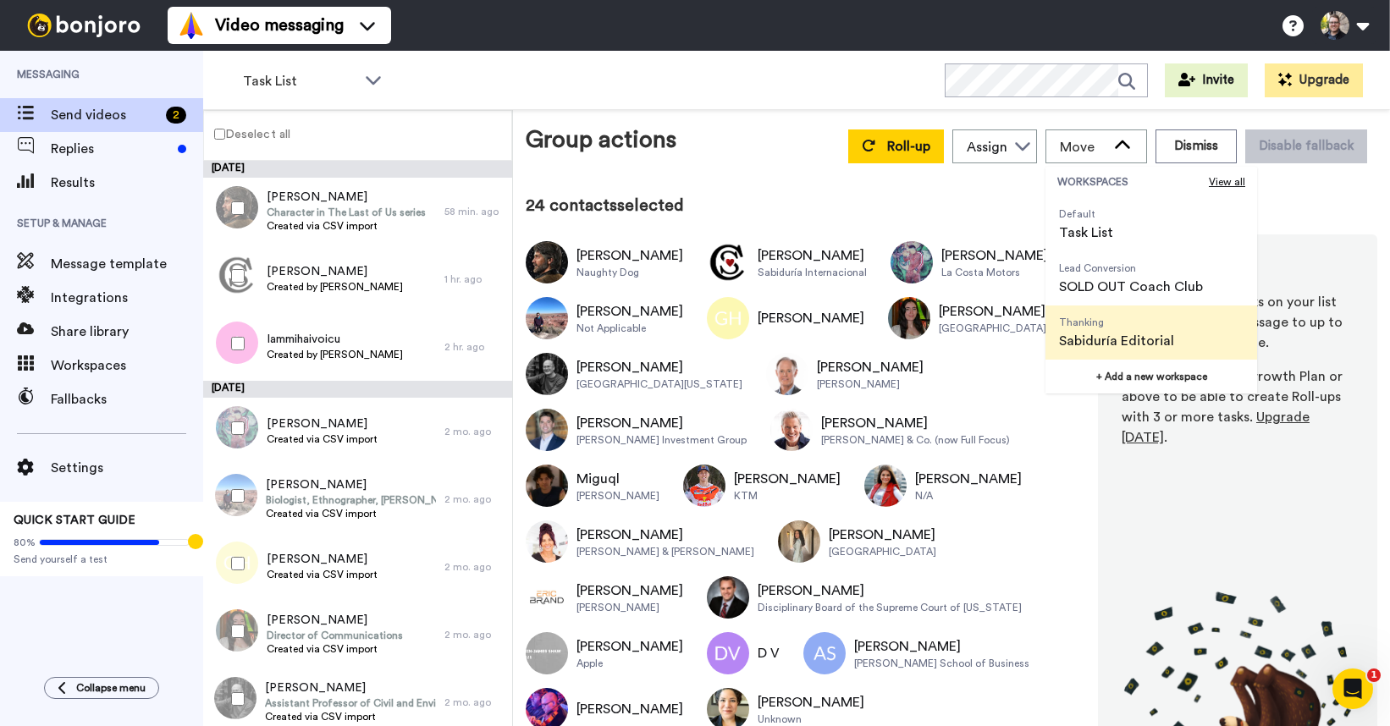
click at [1093, 341] on span "Sabiduría Editorial" at bounding box center [1116, 341] width 115 height 20
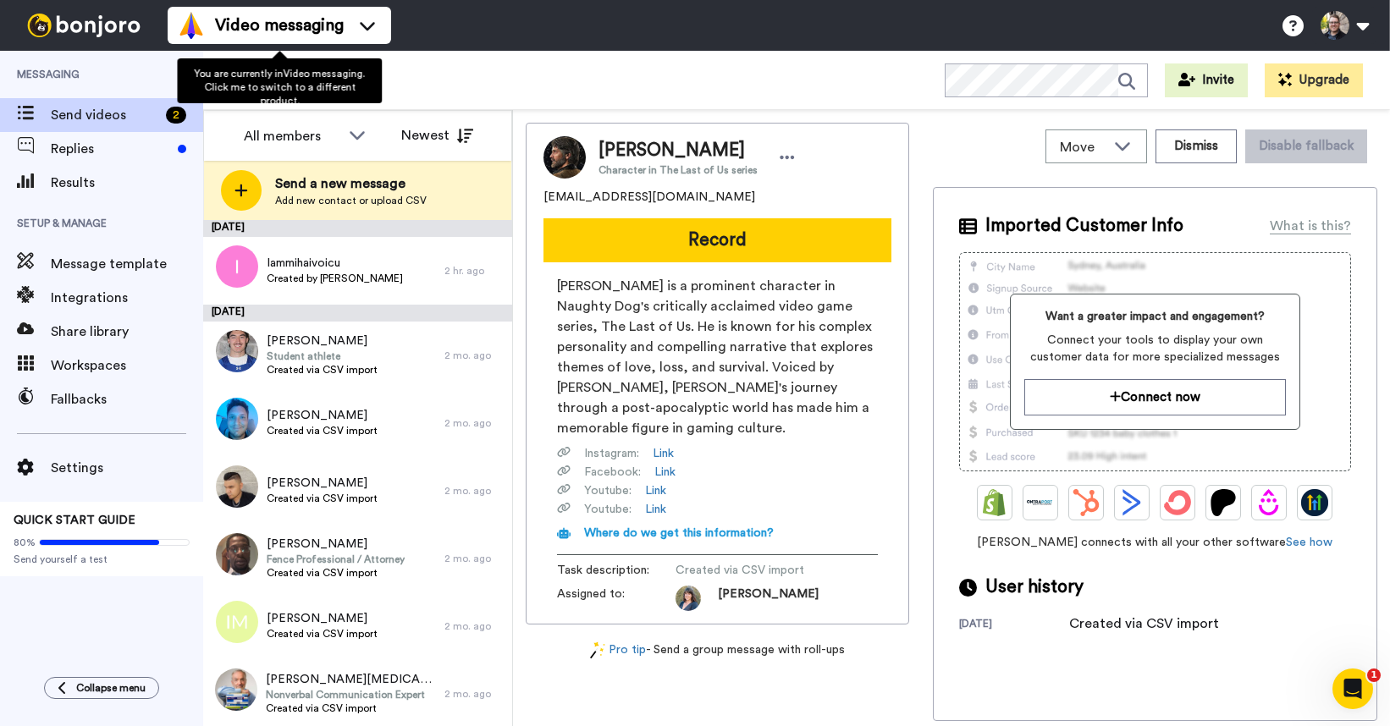
click at [328, 89] on span "You are currently in Video messaging . Click me to switch to a different produc…" at bounding box center [279, 87] width 171 height 37
click at [508, 42] on div "Video messaging Switch to Video messaging Testimonials Try me for free! Setting…" at bounding box center [779, 25] width 1222 height 51
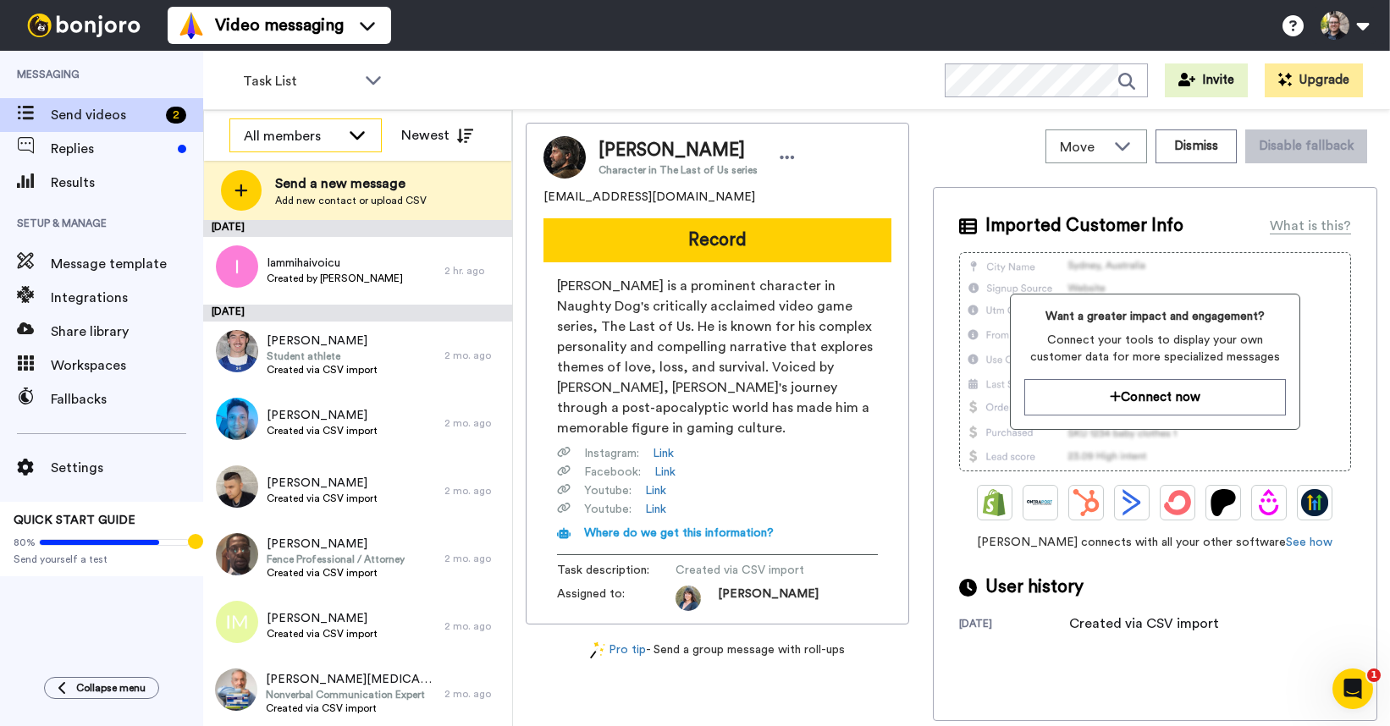
click at [286, 126] on div "All members" at bounding box center [292, 136] width 96 height 20
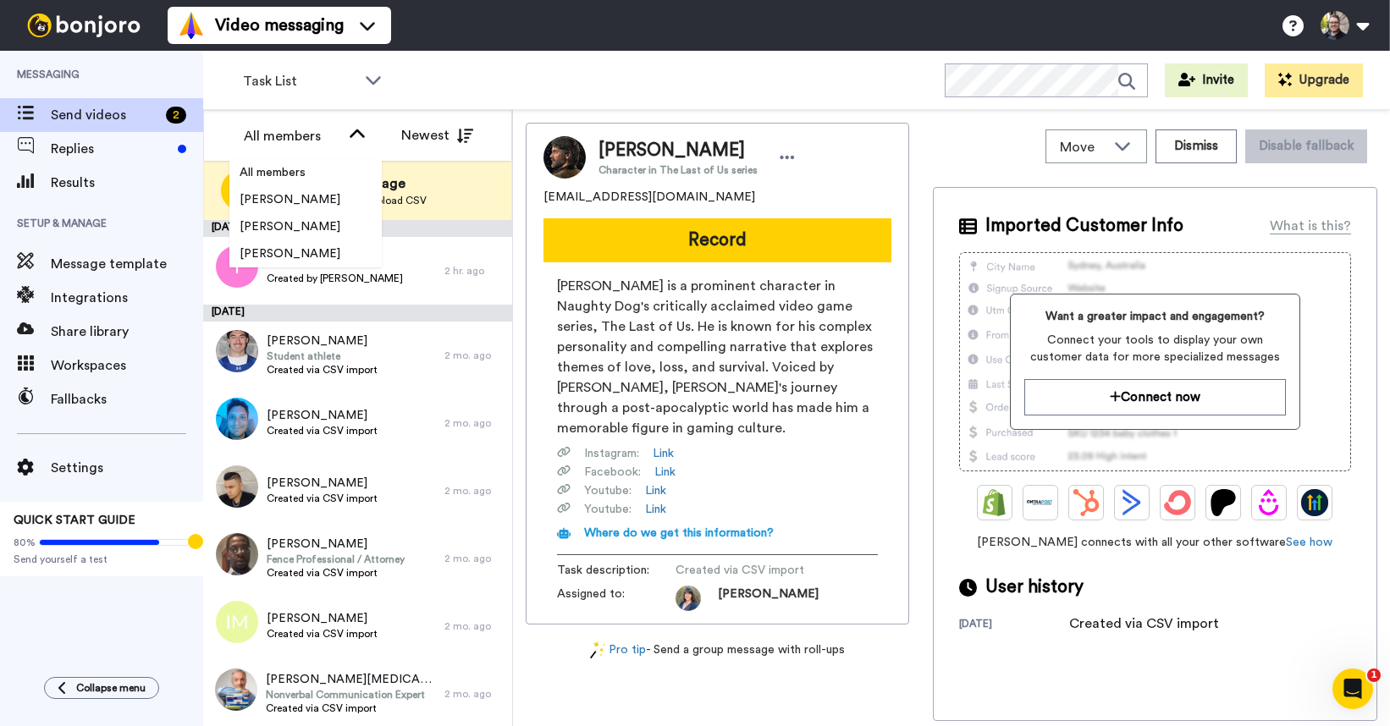
click at [452, 89] on div "Task List WORKSPACES View all All Default Task List Lead Conversion SOLD OUT Co…" at bounding box center [796, 80] width 1187 height 59
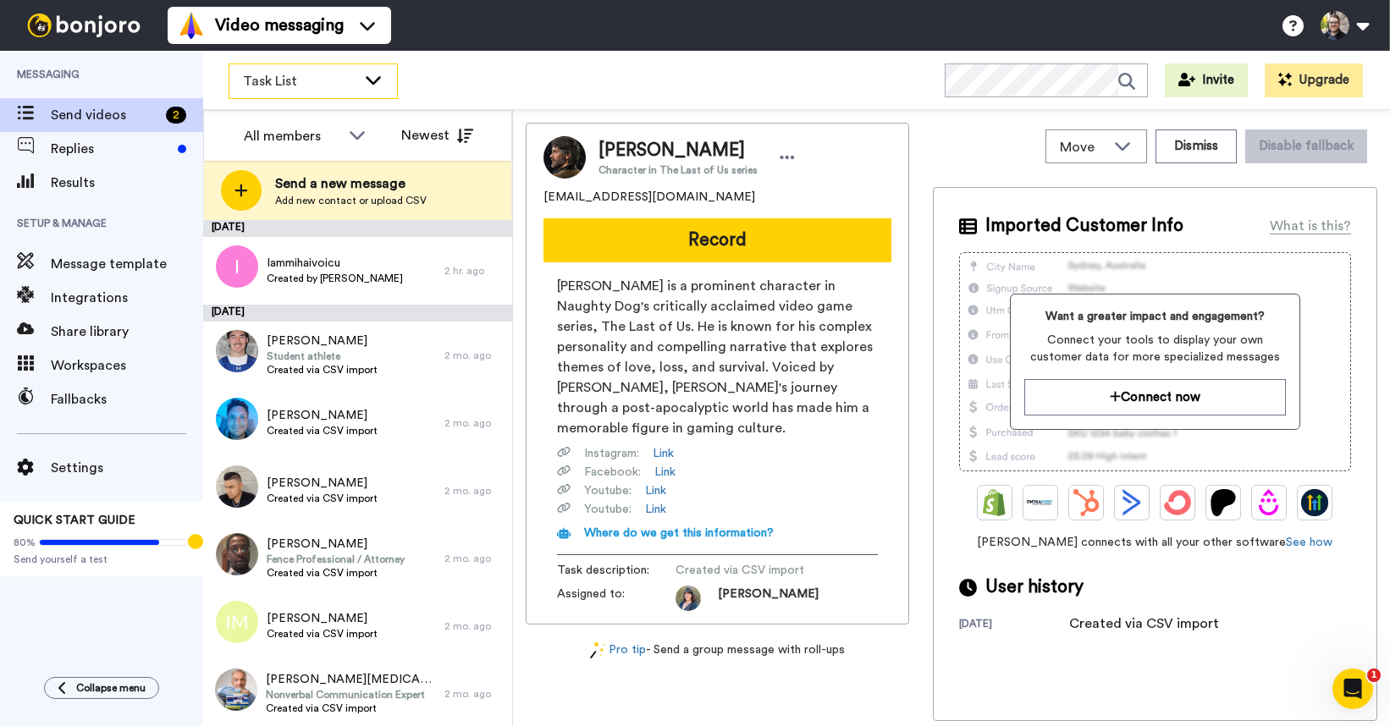
click at [368, 80] on icon at bounding box center [373, 79] width 20 height 17
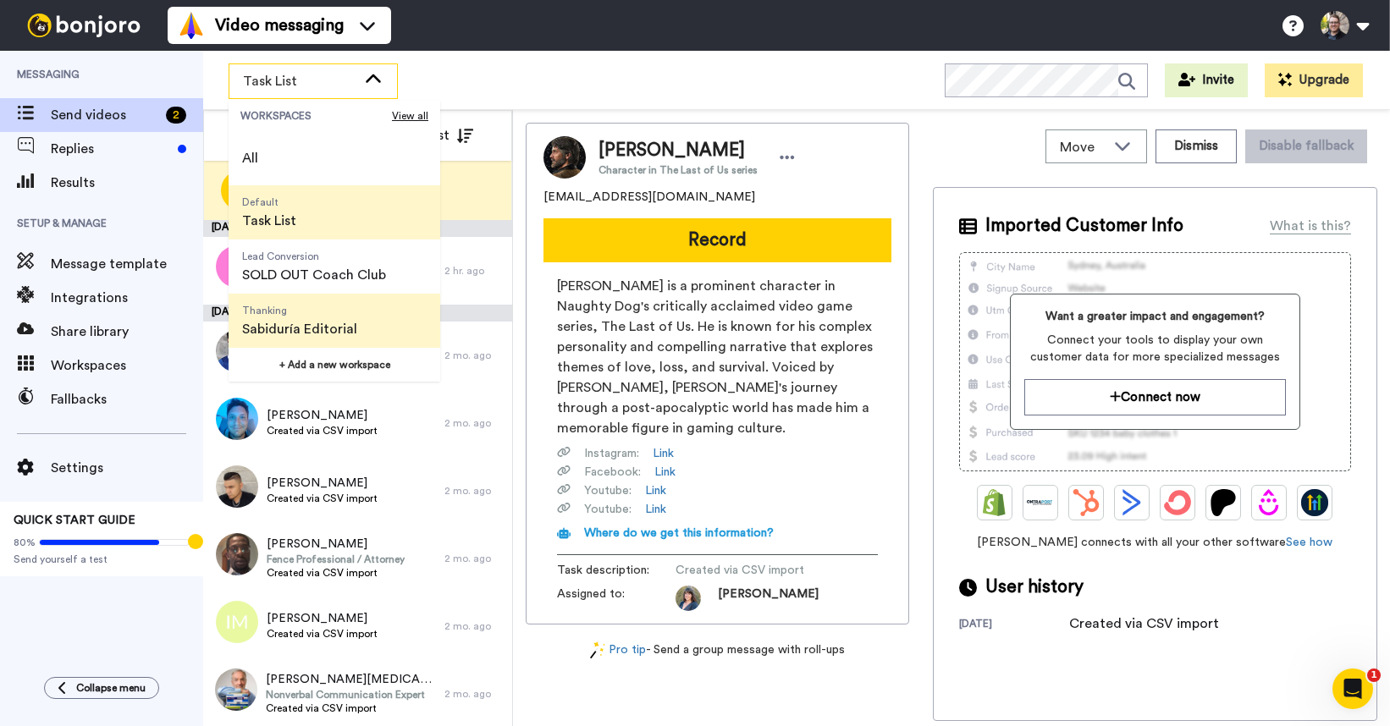
click at [302, 319] on span "Sabiduría Editorial" at bounding box center [299, 329] width 115 height 20
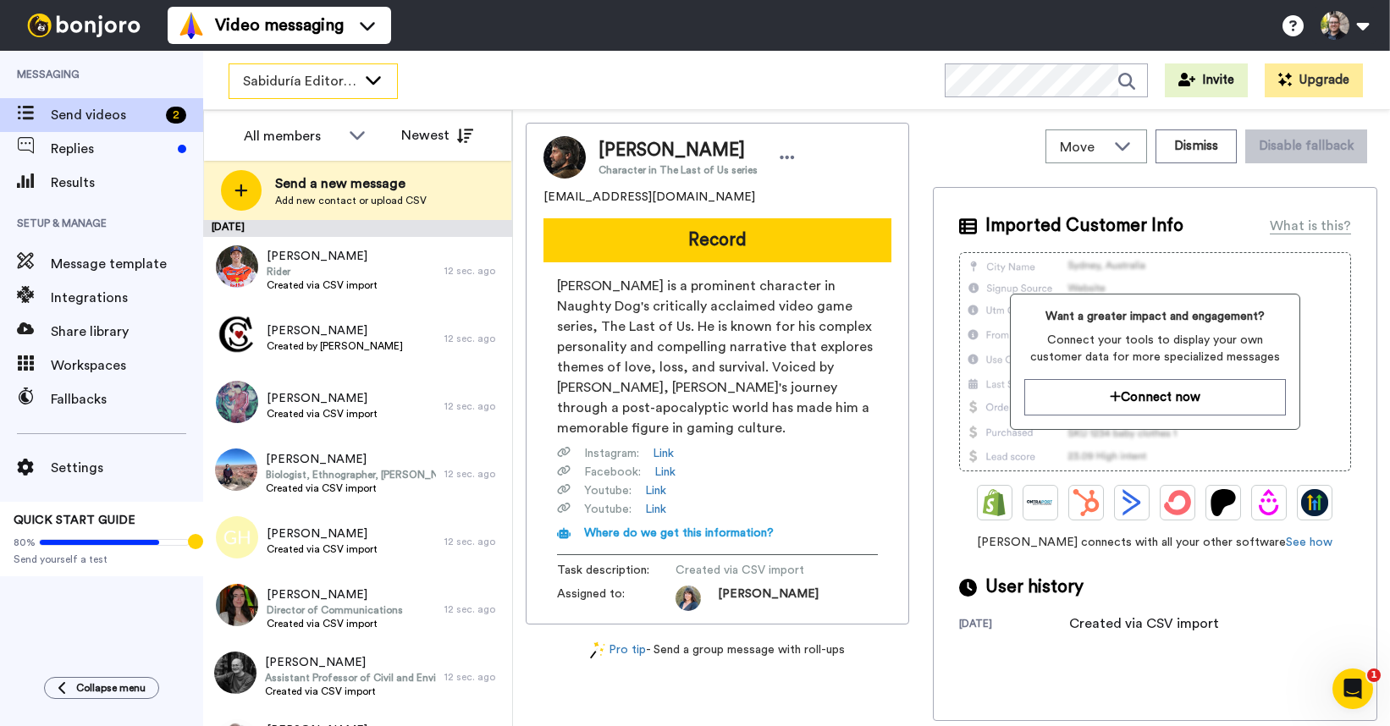
click at [376, 79] on icon at bounding box center [373, 79] width 20 height 17
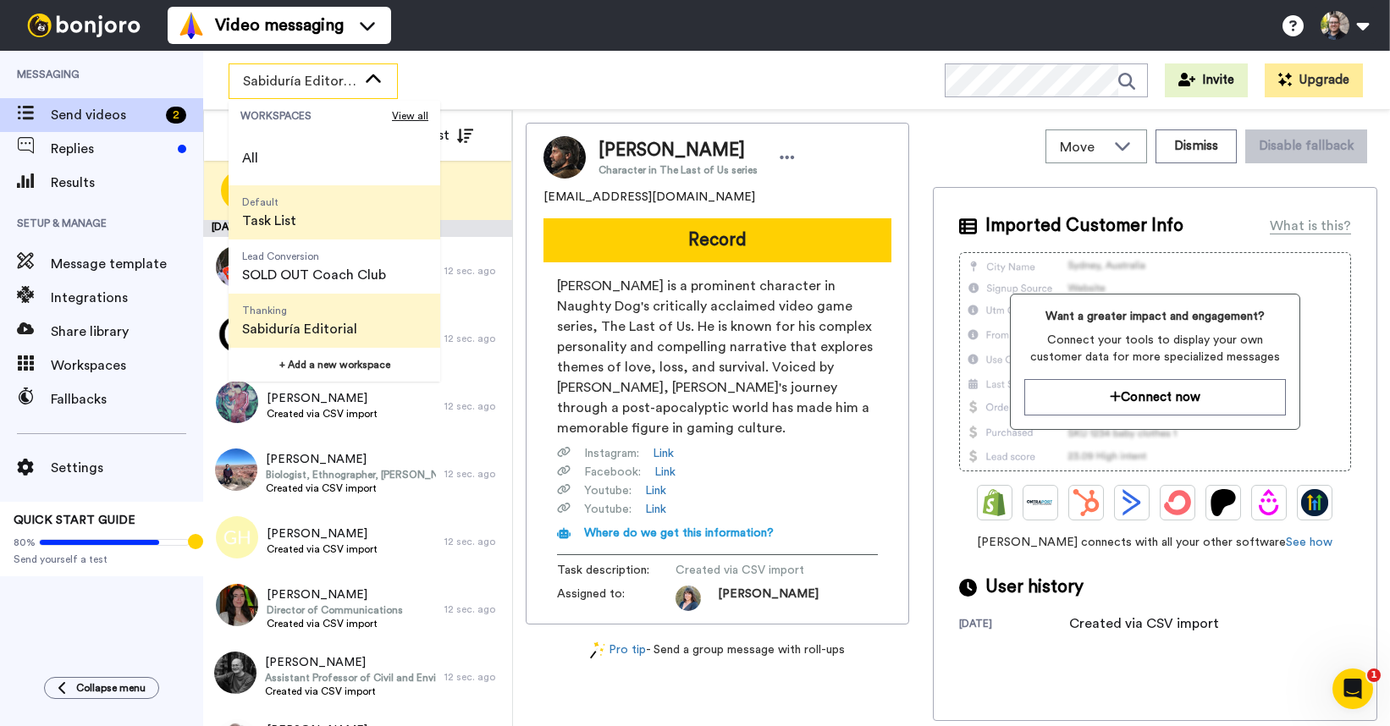
click at [327, 213] on li "Default Task List" at bounding box center [335, 212] width 212 height 54
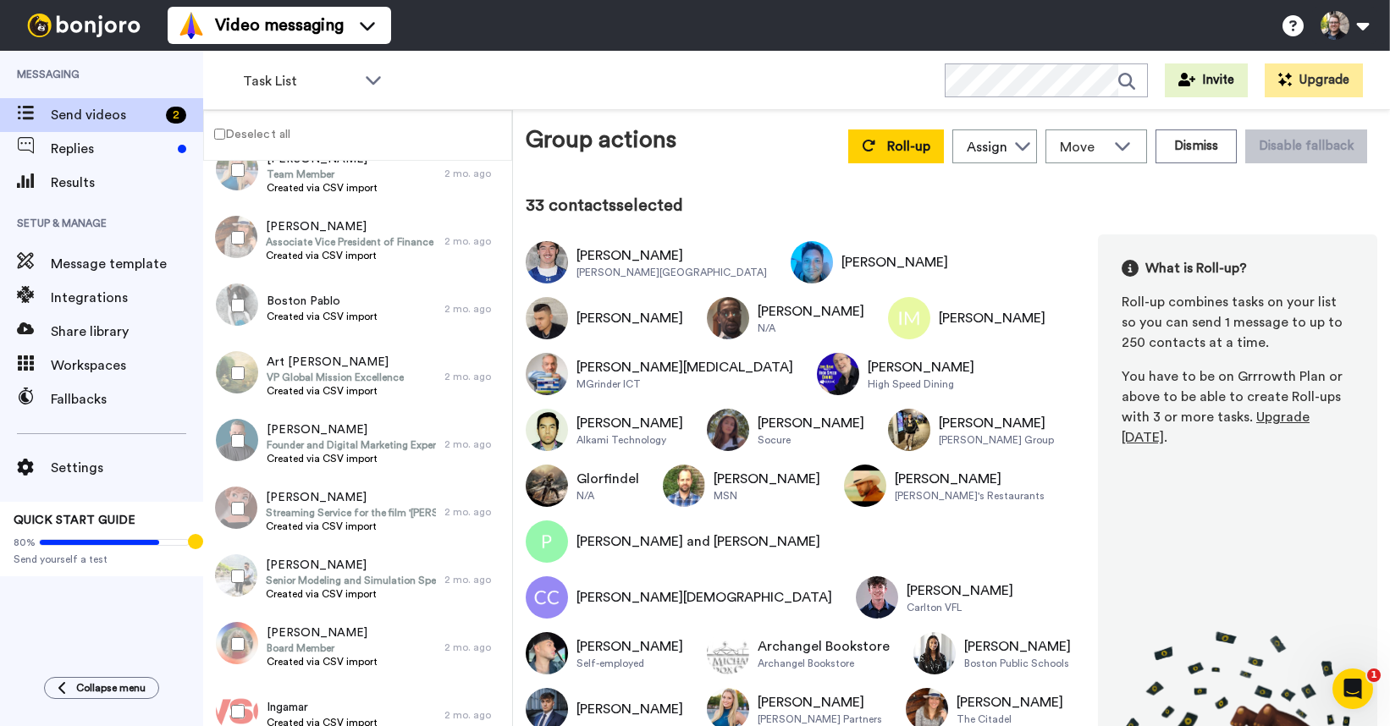
scroll to position [1770, 0]
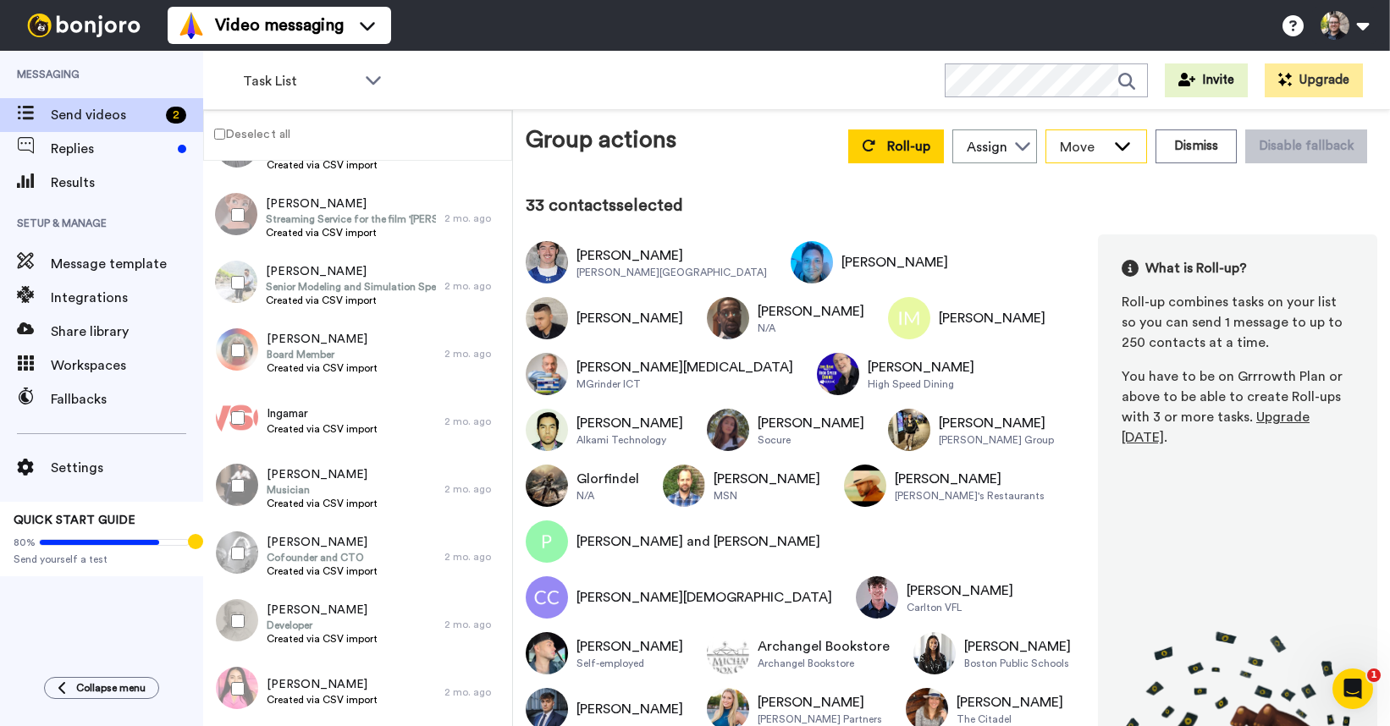
click at [1110, 149] on div "Move" at bounding box center [1096, 146] width 100 height 32
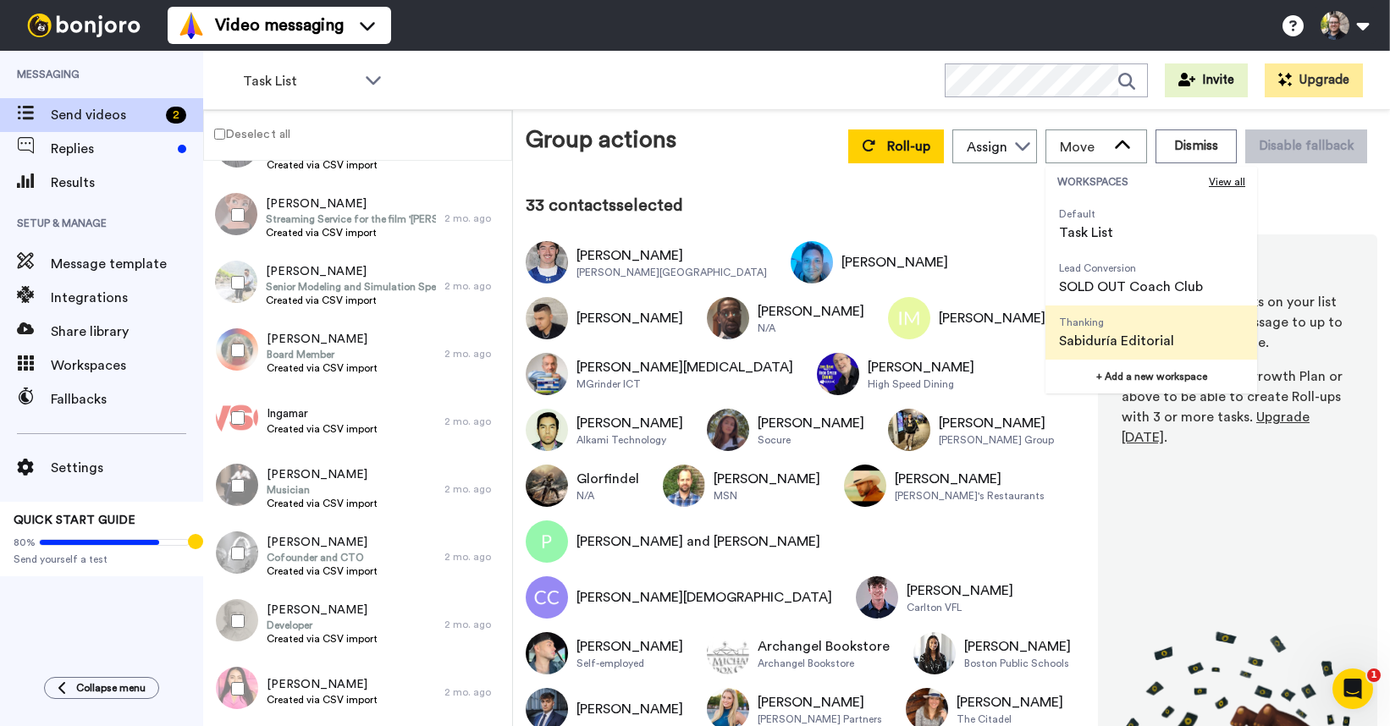
click at [1121, 335] on span "Sabiduría Editorial" at bounding box center [1116, 341] width 115 height 20
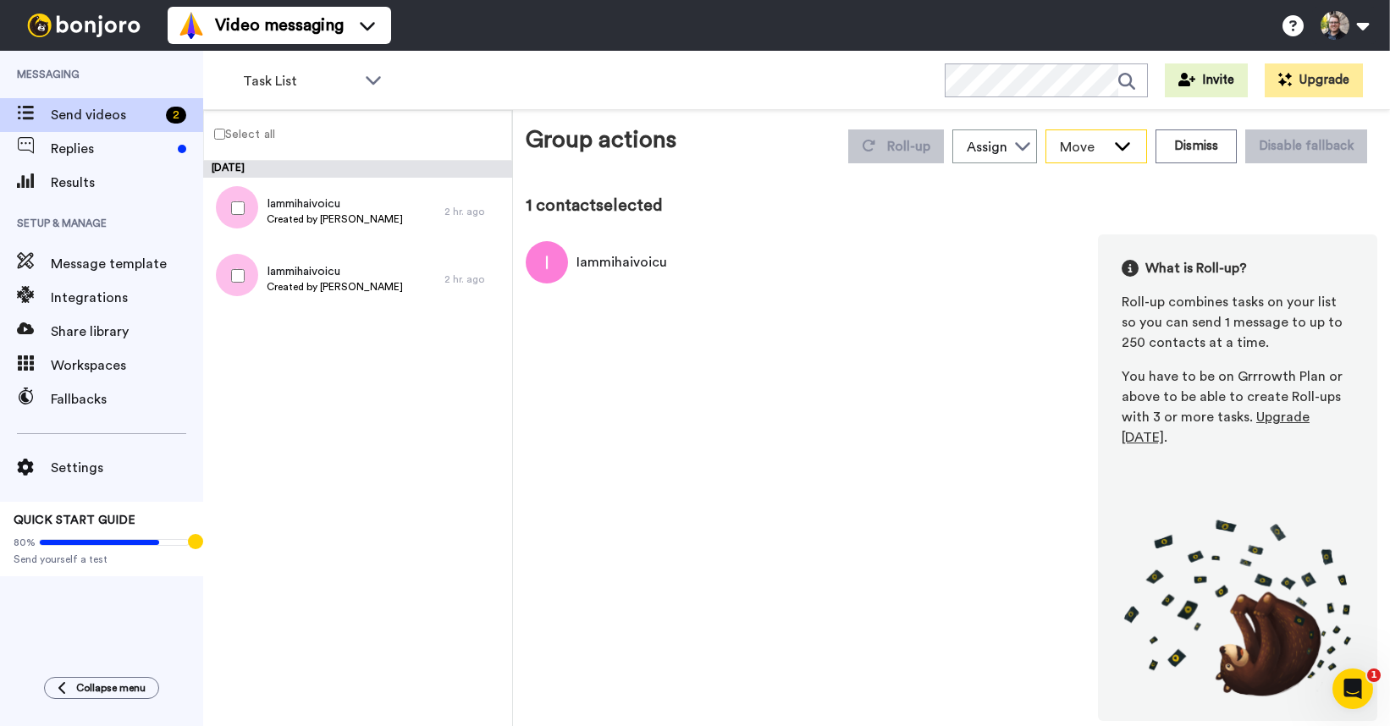
click at [1091, 140] on span "Move" at bounding box center [1083, 147] width 46 height 20
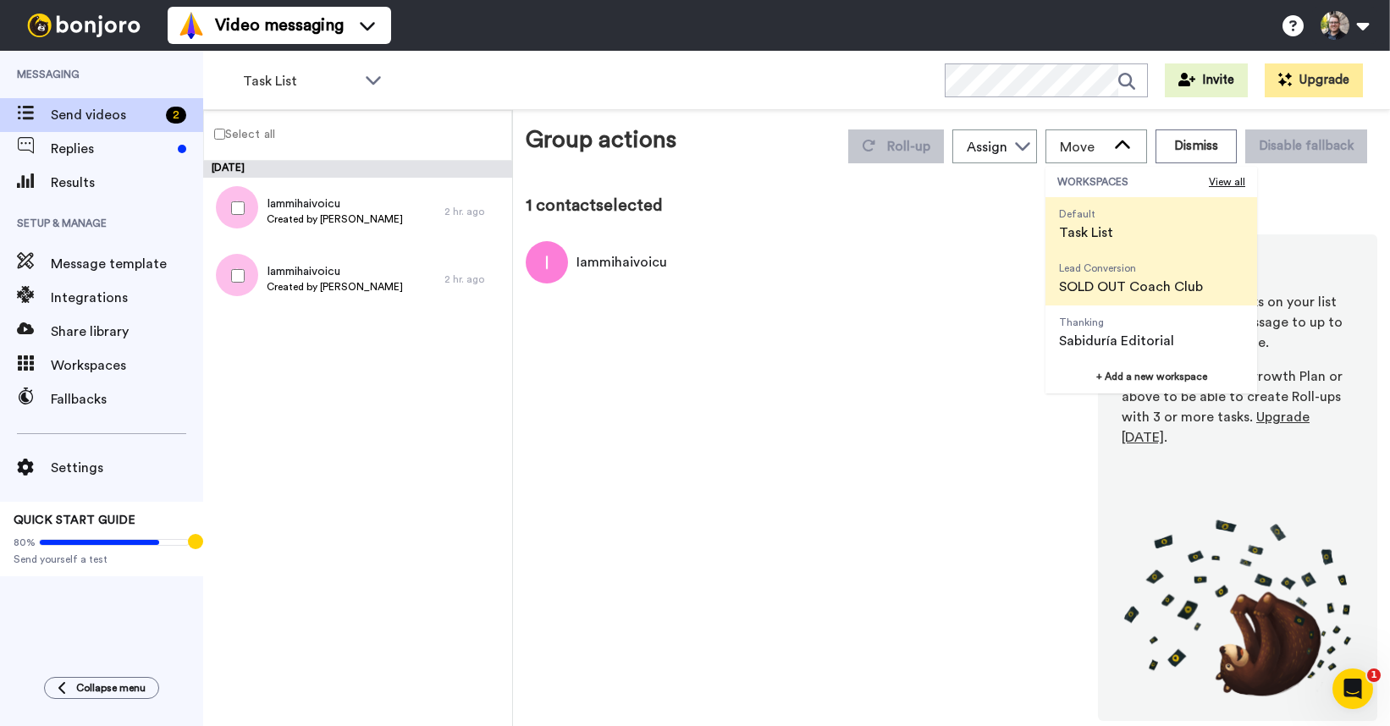
click at [1107, 289] on span "SOLD OUT Coach Club" at bounding box center [1131, 287] width 144 height 20
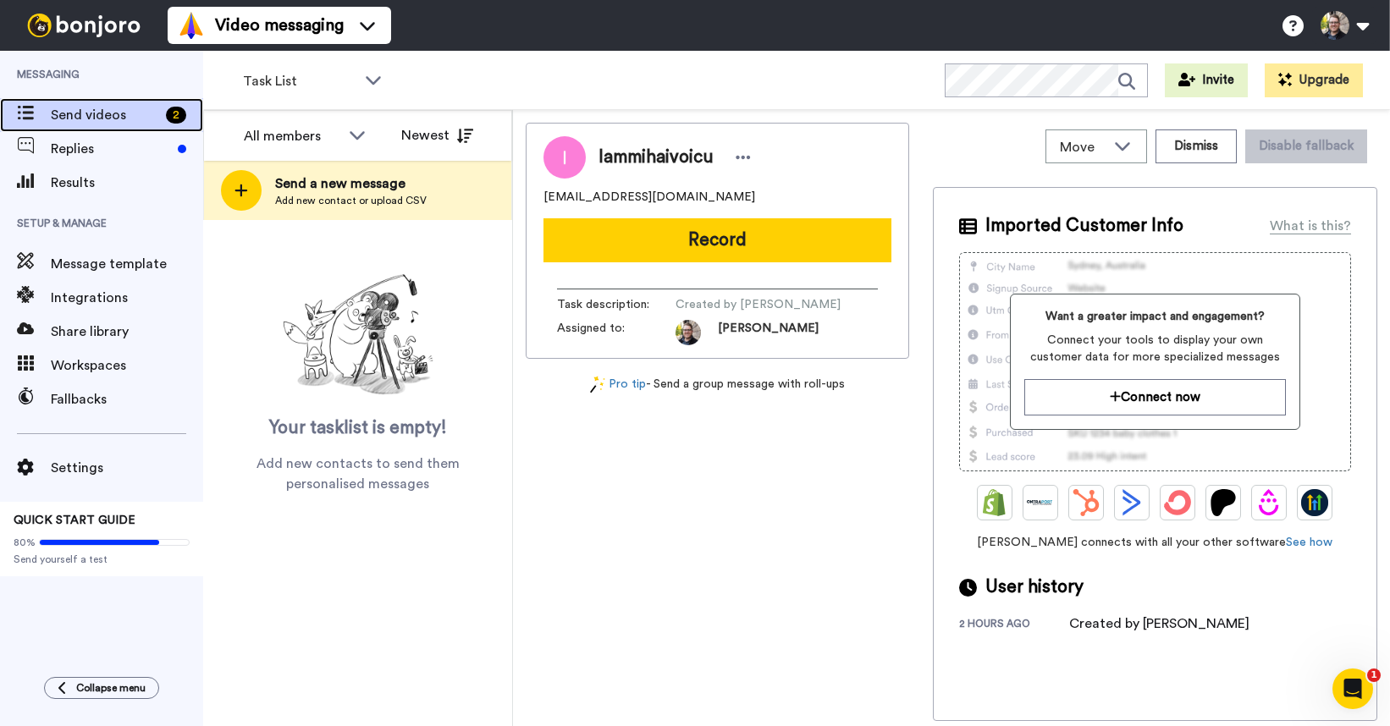
click at [124, 115] on span "Send videos" at bounding box center [105, 115] width 108 height 20
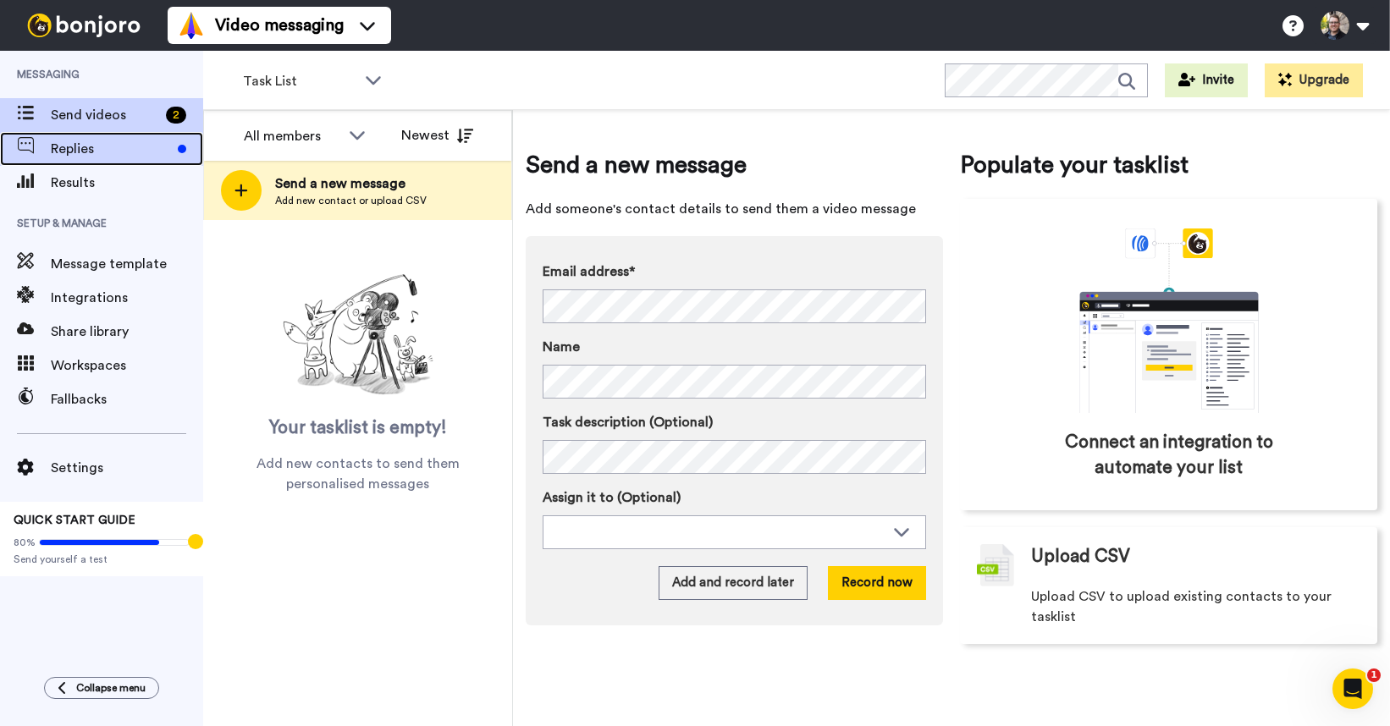
click at [115, 155] on span "Replies" at bounding box center [111, 149] width 120 height 20
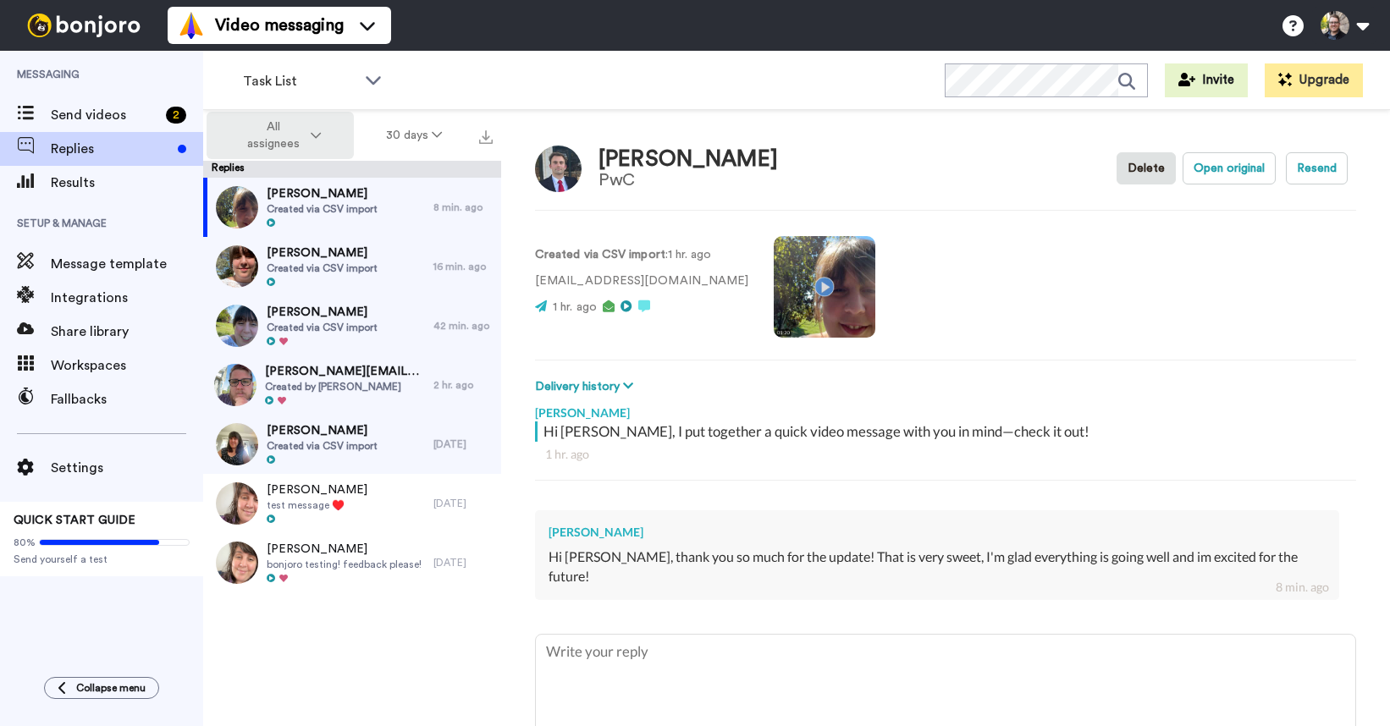
click at [290, 141] on span "All assignees" at bounding box center [273, 135] width 69 height 34
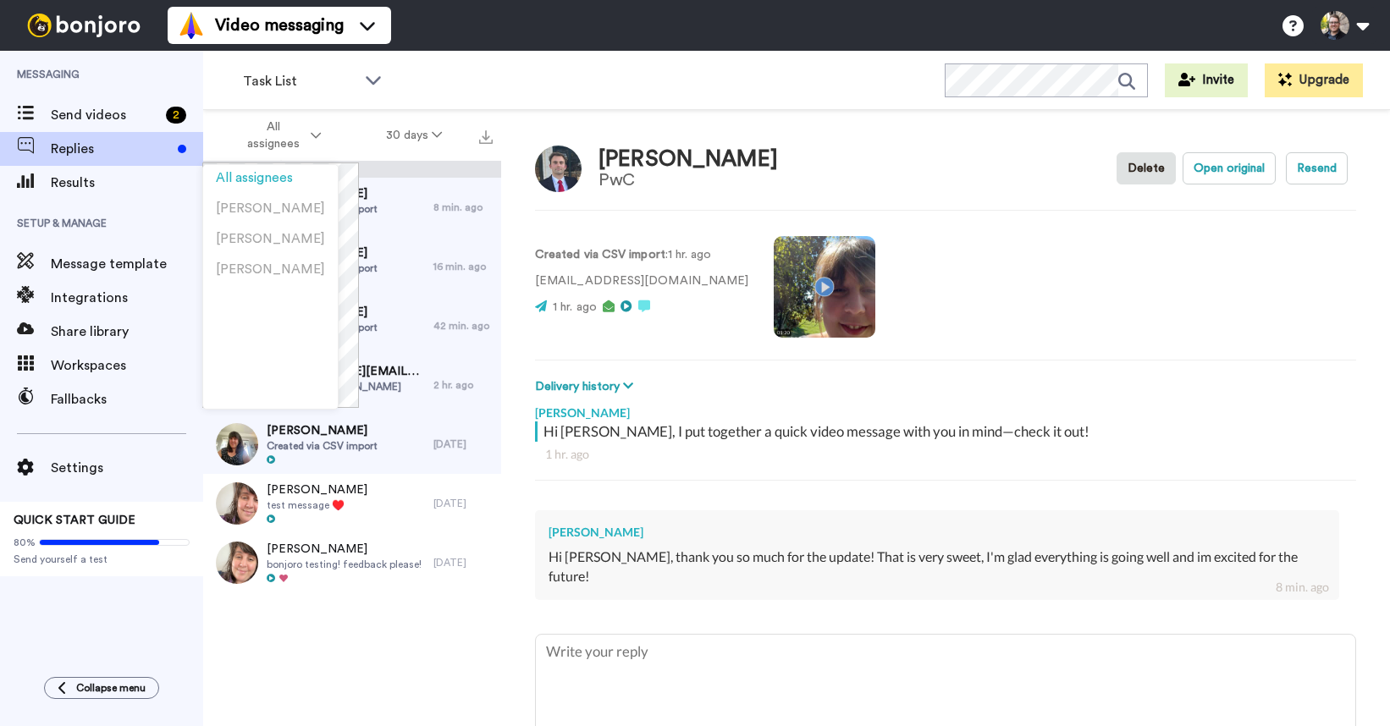
click at [391, 631] on div "[PERSON_NAME] Created via CSV import 8 min. ago [PERSON_NAME] Created via CSV i…" at bounding box center [352, 457] width 298 height 559
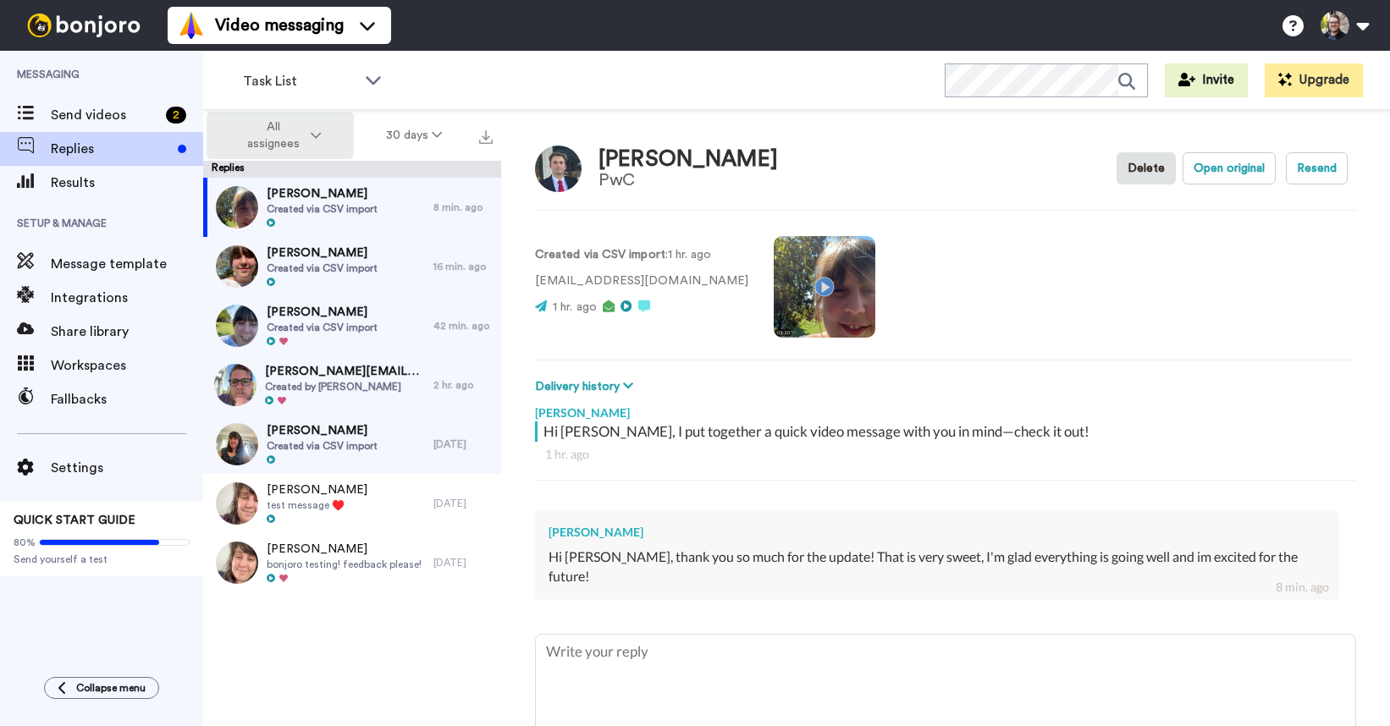
click at [288, 135] on span "All assignees" at bounding box center [273, 135] width 69 height 34
click at [352, 87] on span "Task List" at bounding box center [299, 81] width 113 height 20
click at [498, 100] on div "Task List WORKSPACES View all All Default Task List Lead Conversion SOLD OUT Co…" at bounding box center [796, 80] width 1187 height 59
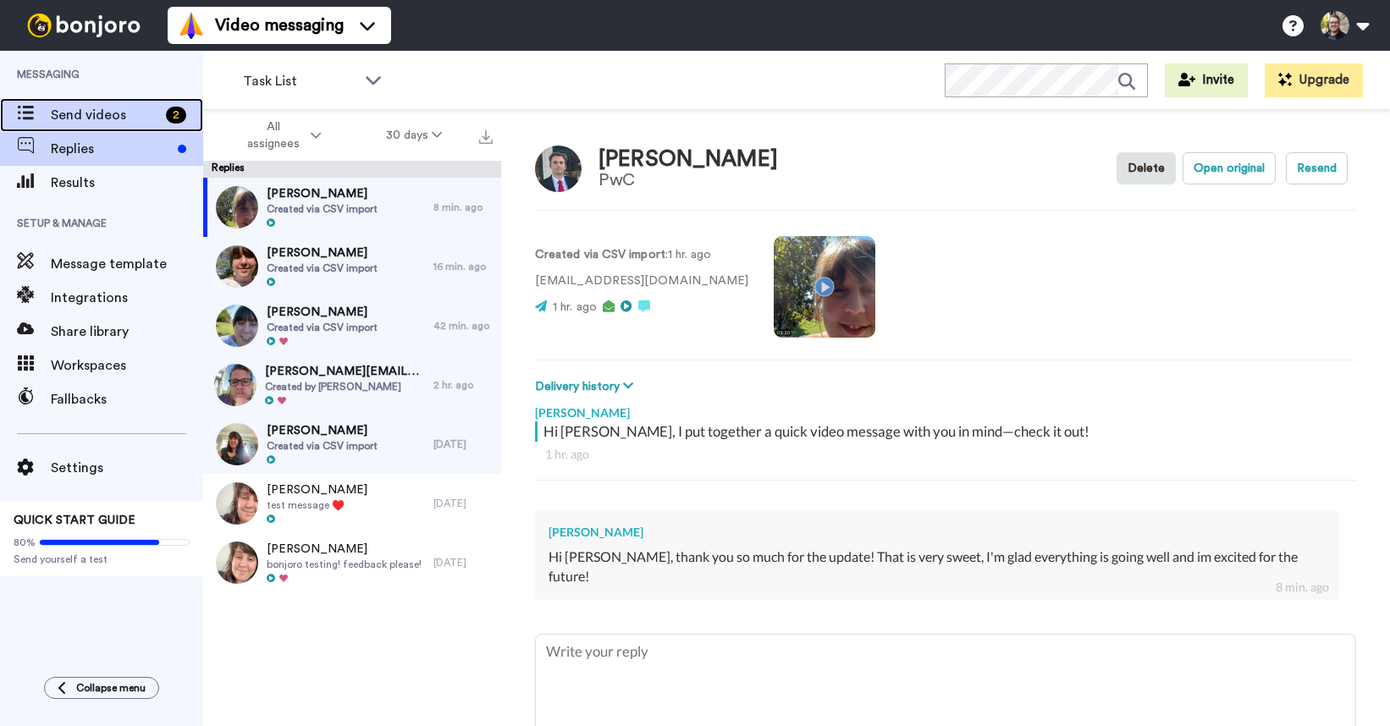
click at [67, 105] on span "Send videos" at bounding box center [105, 115] width 108 height 20
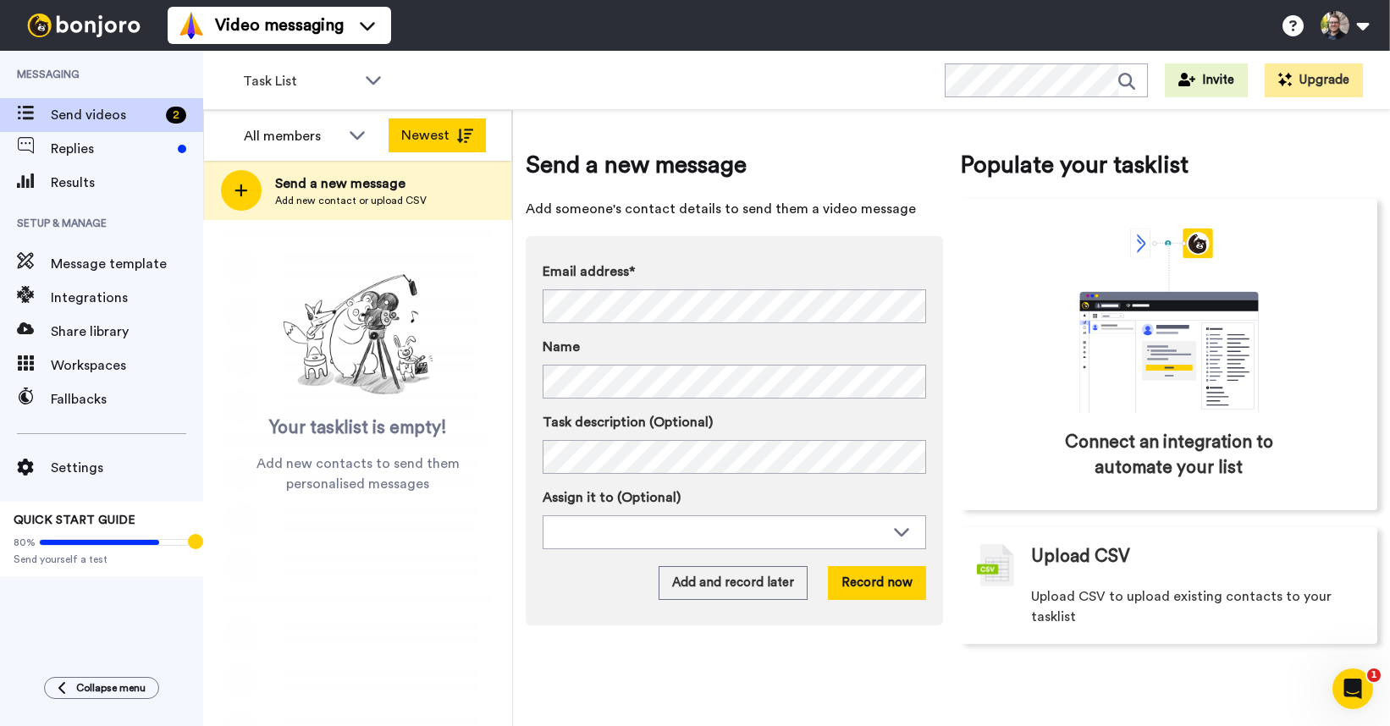
click at [469, 126] on button "Newest" at bounding box center [436, 135] width 97 height 34
click at [443, 127] on button "Oldest" at bounding box center [436, 135] width 97 height 34
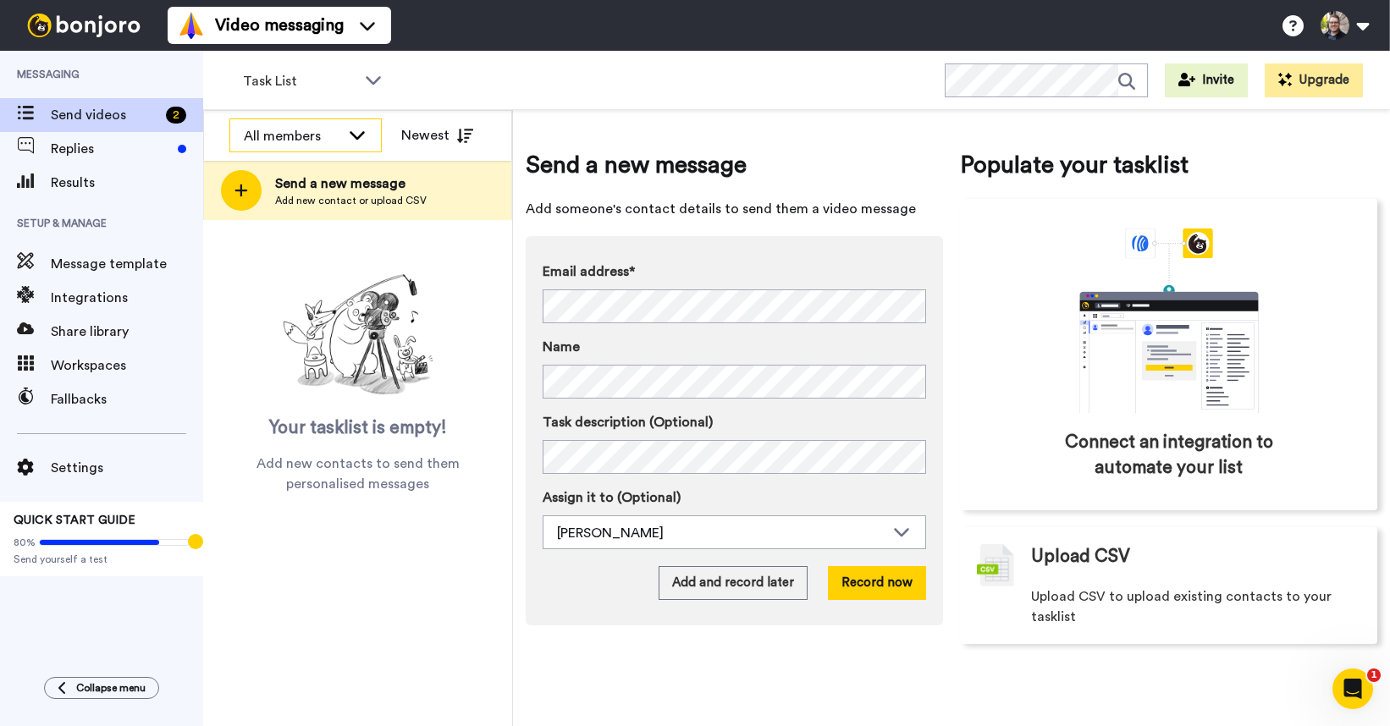
click at [285, 126] on div "All members" at bounding box center [292, 136] width 96 height 20
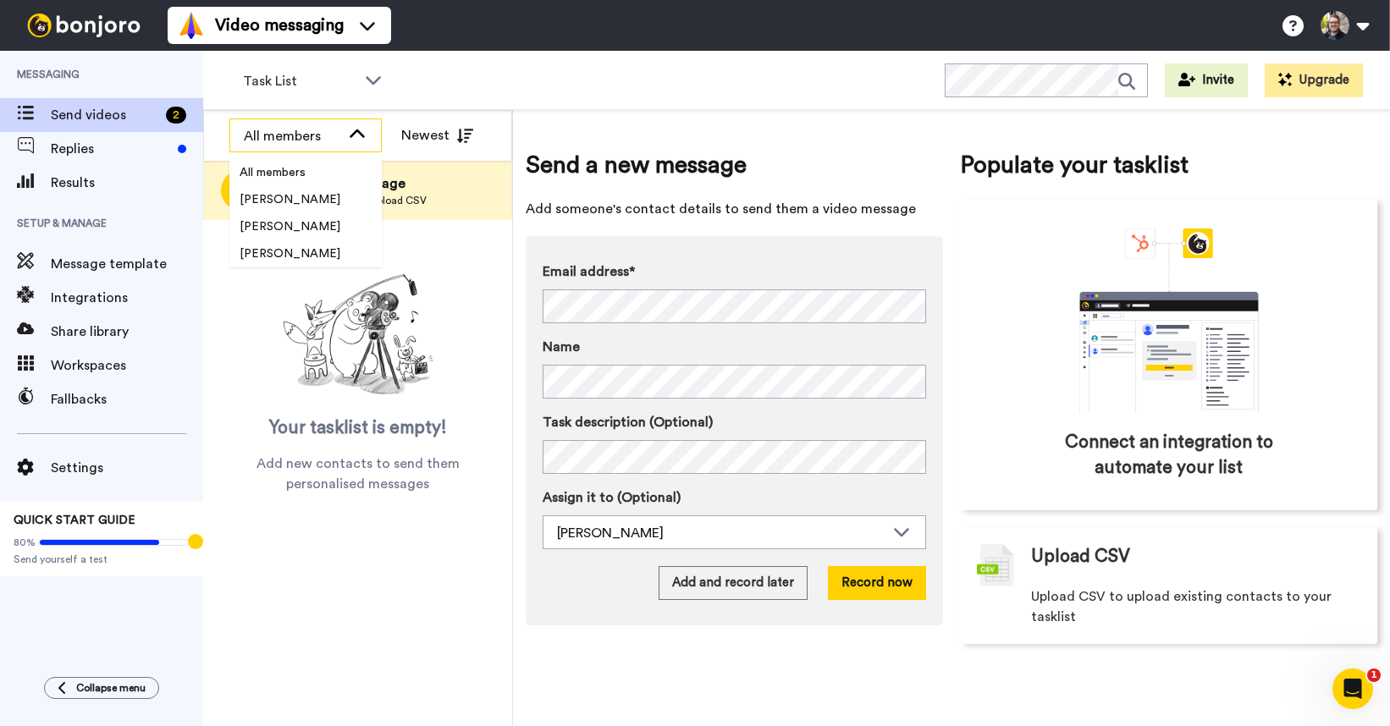
click at [285, 133] on div "All members" at bounding box center [292, 136] width 96 height 20
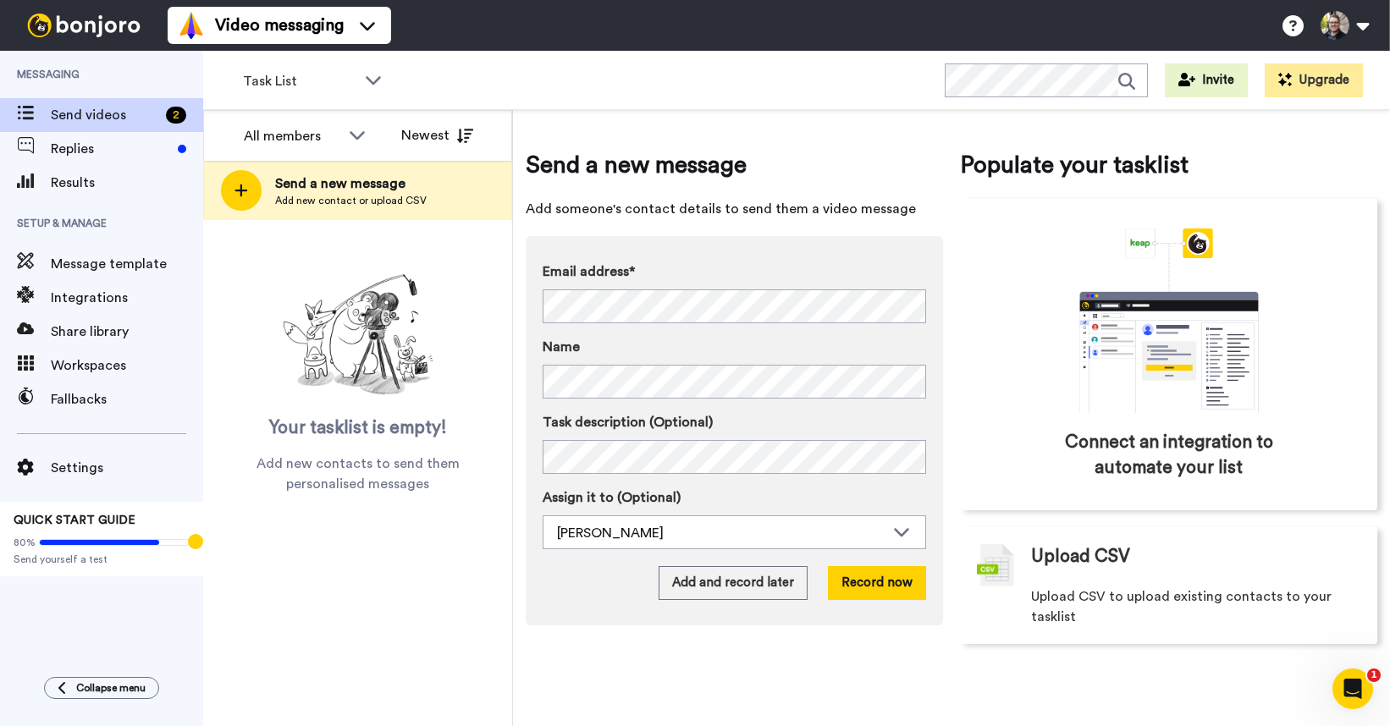
click at [531, 85] on div "Task List WORKSPACES View all All Default Task List Lead Conversion SOLD OUT Co…" at bounding box center [796, 80] width 1187 height 59
click at [131, 542] on icon at bounding box center [99, 542] width 119 height 5
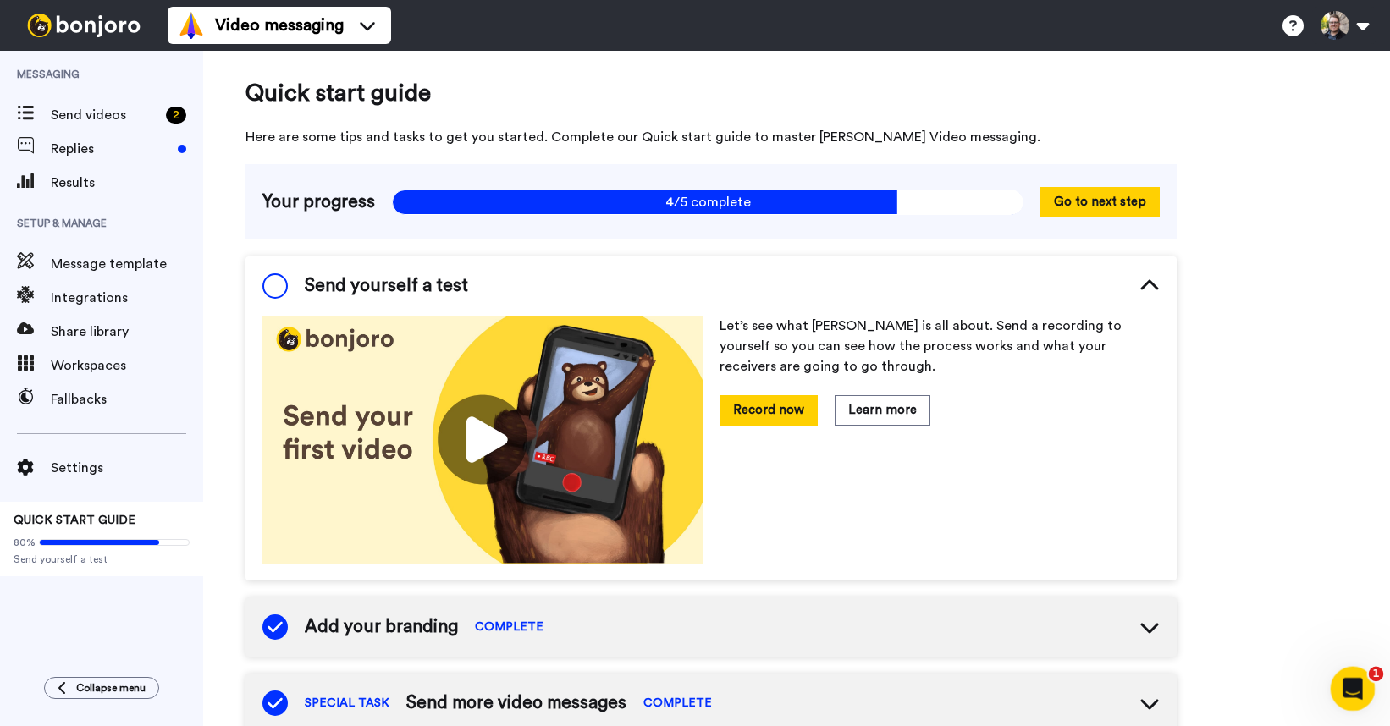
click at [1343, 683] on icon "Open Intercom Messenger" at bounding box center [1350, 687] width 28 height 28
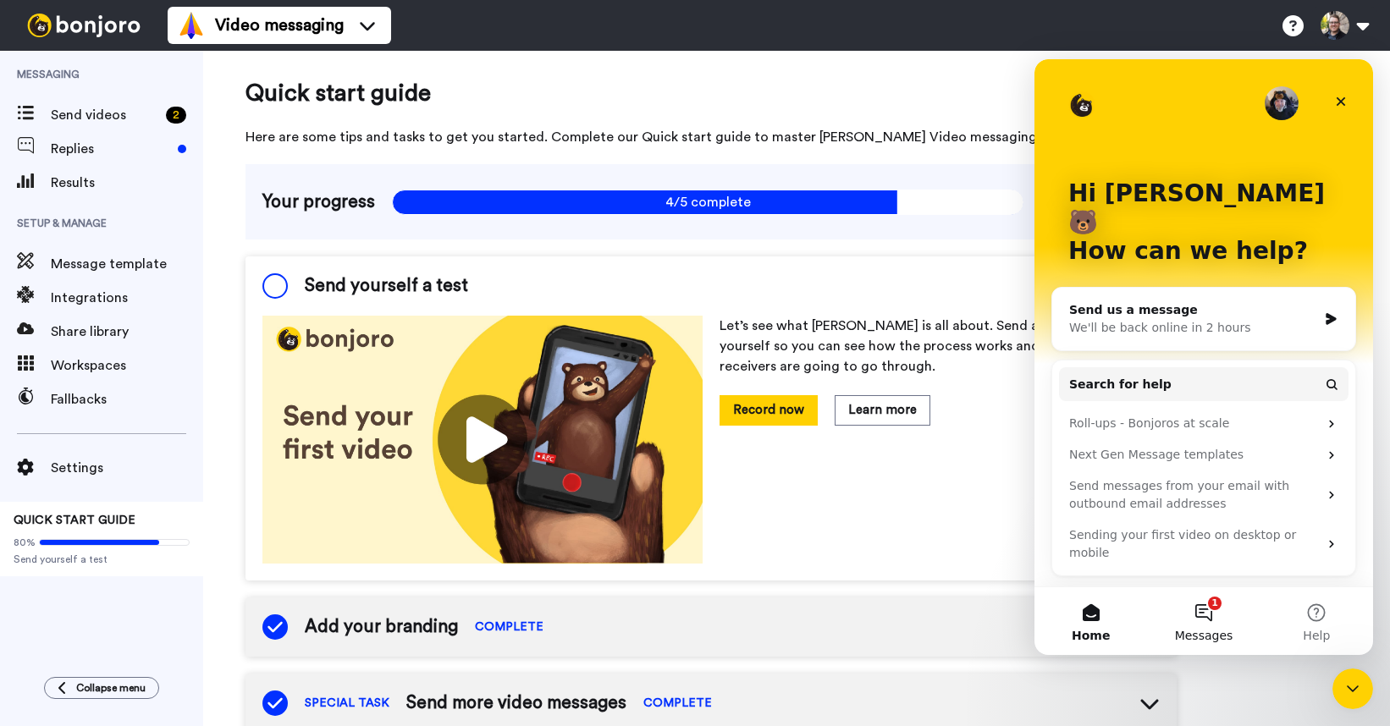
click at [1193, 623] on button "1 Messages" at bounding box center [1203, 621] width 113 height 68
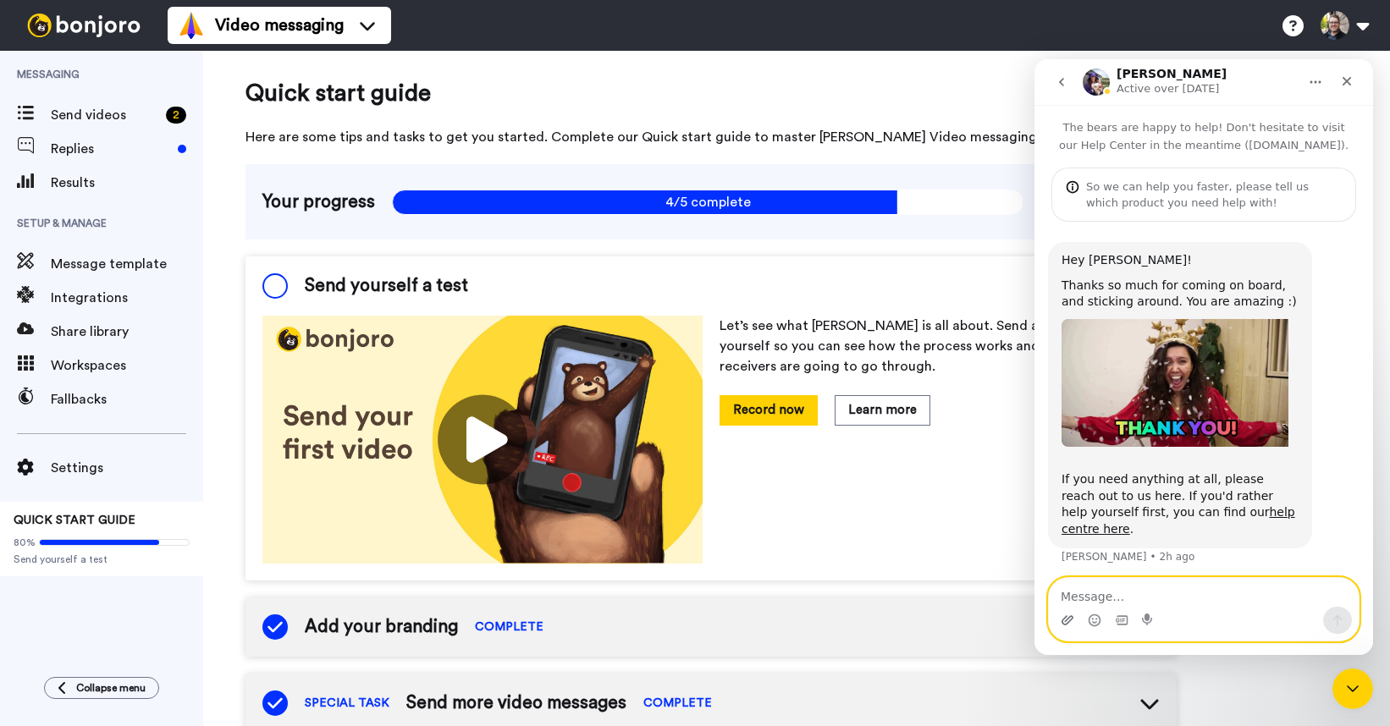
click at [1066, 621] on icon "Upload attachment" at bounding box center [1067, 621] width 14 height 14
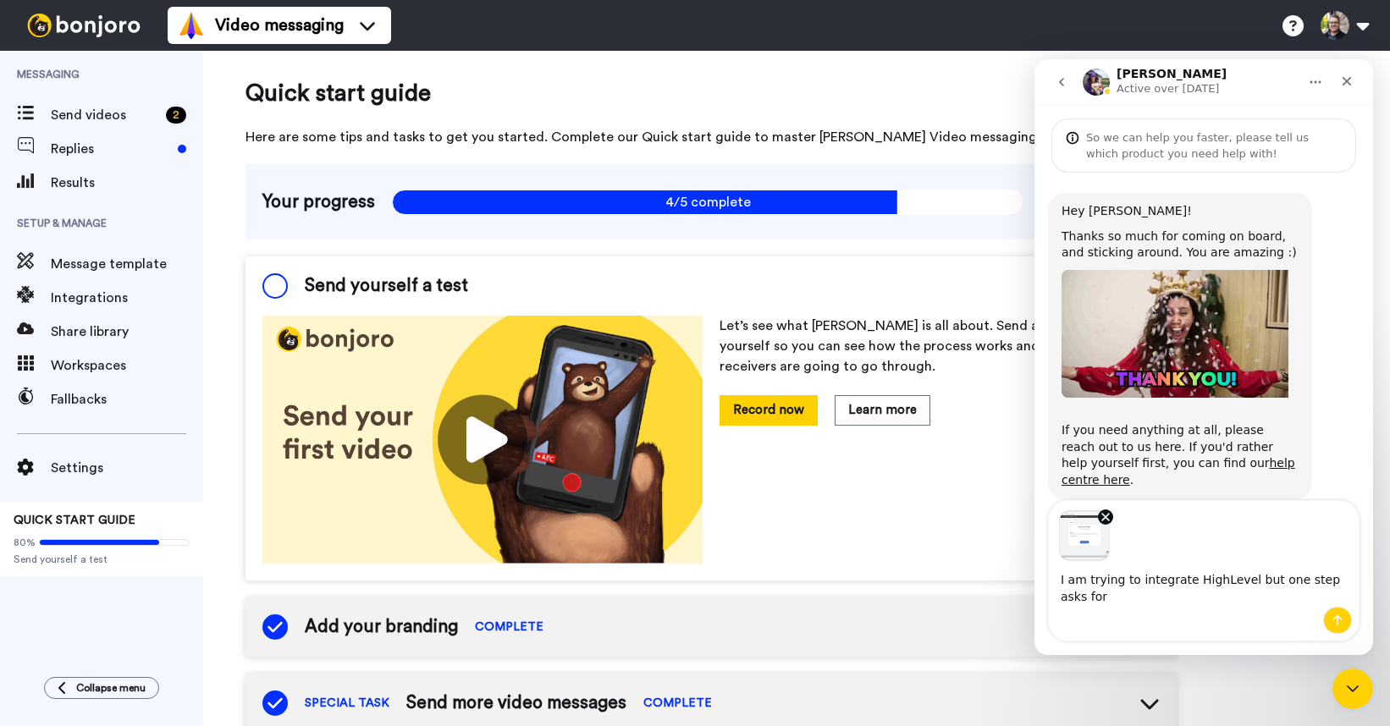
scroll to position [66, 0]
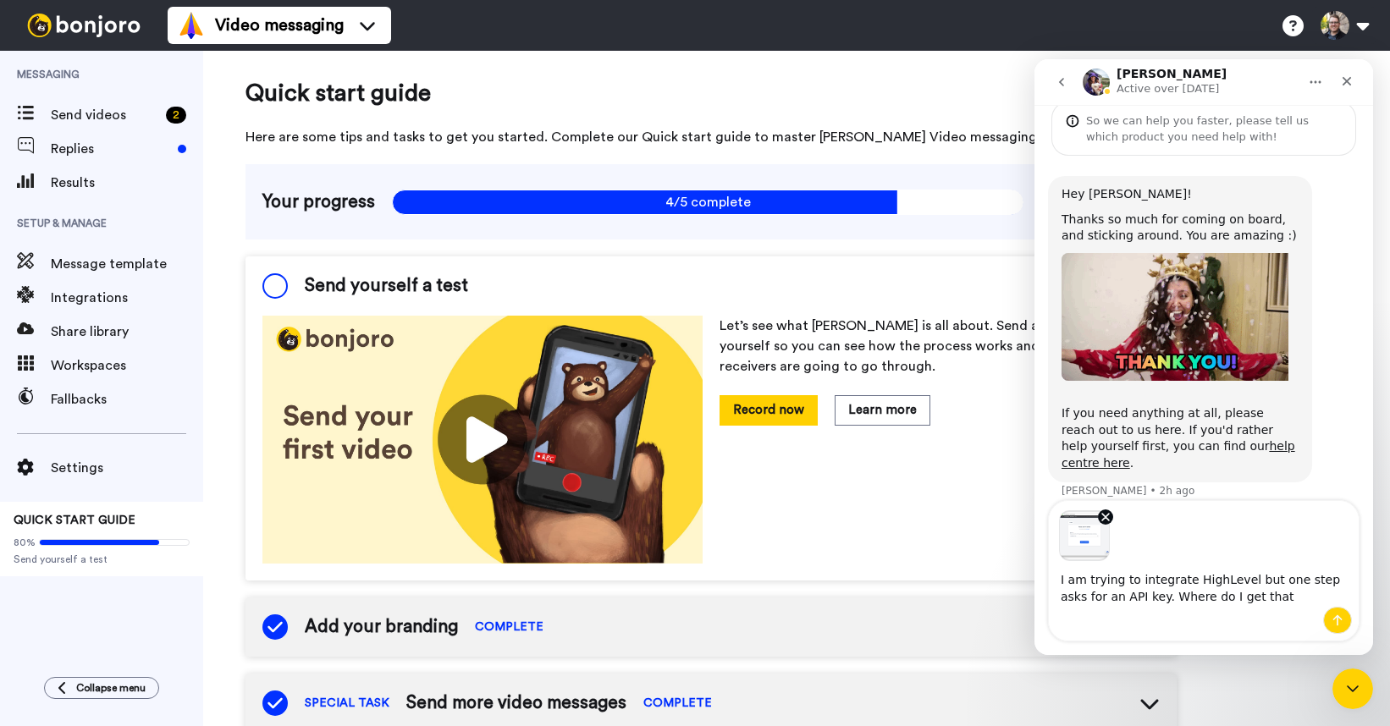
type textarea "I am trying to integrate HighLevel but one step asks for an API key. Where do I…"
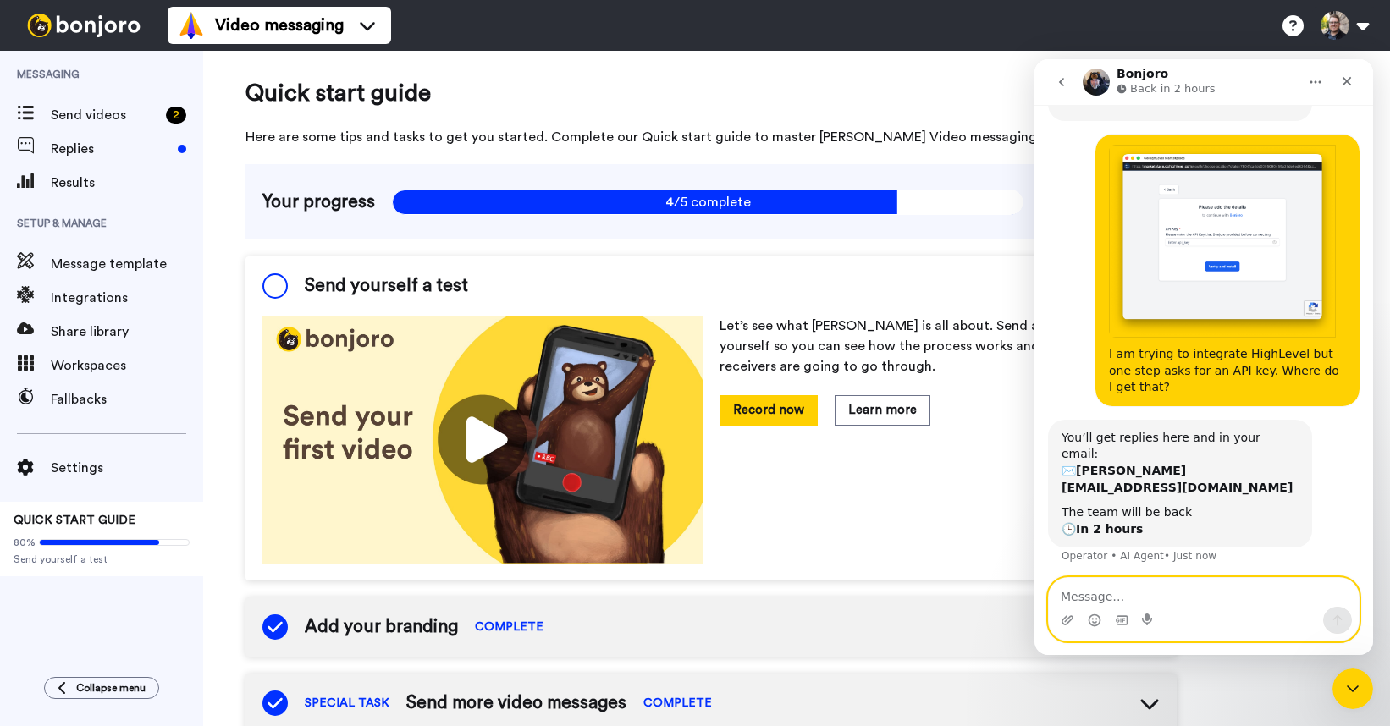
scroll to position [431, 0]
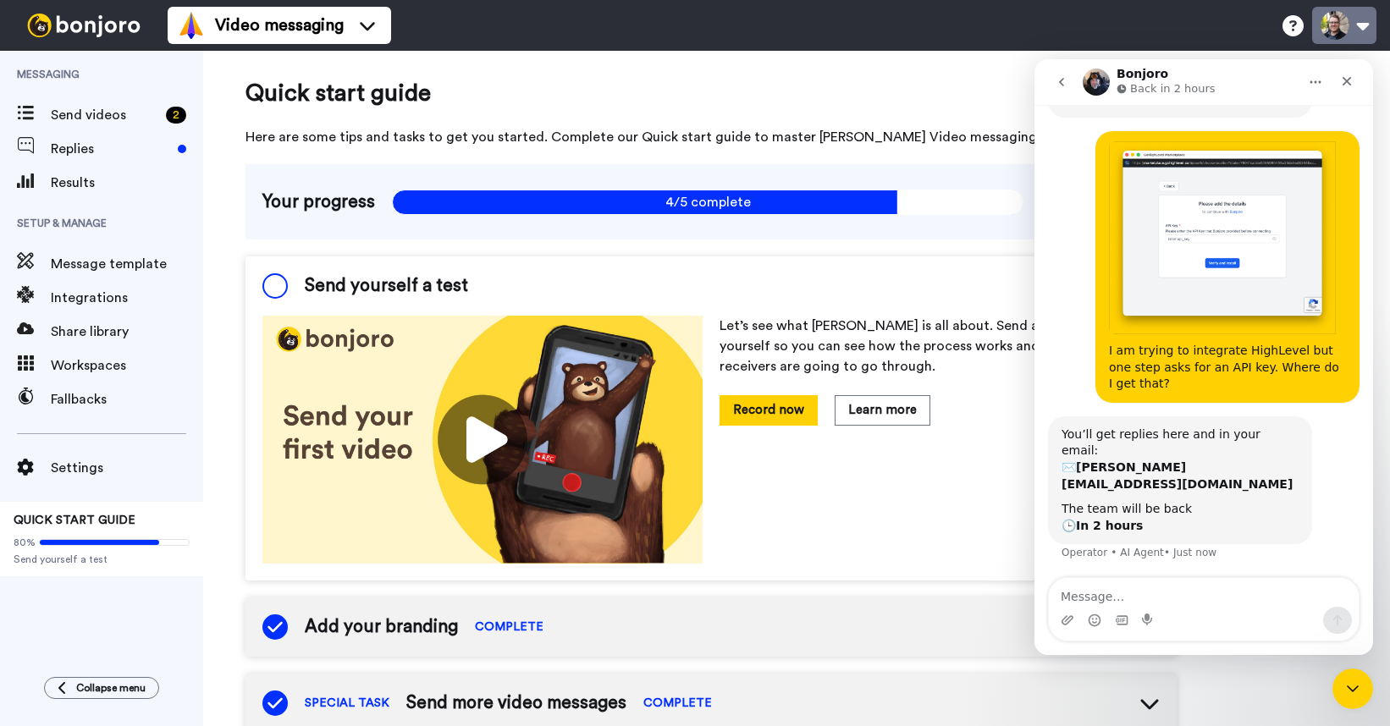
click at [1341, 19] on button at bounding box center [1344, 25] width 64 height 37
click at [1348, 88] on div "Close" at bounding box center [1346, 81] width 30 height 30
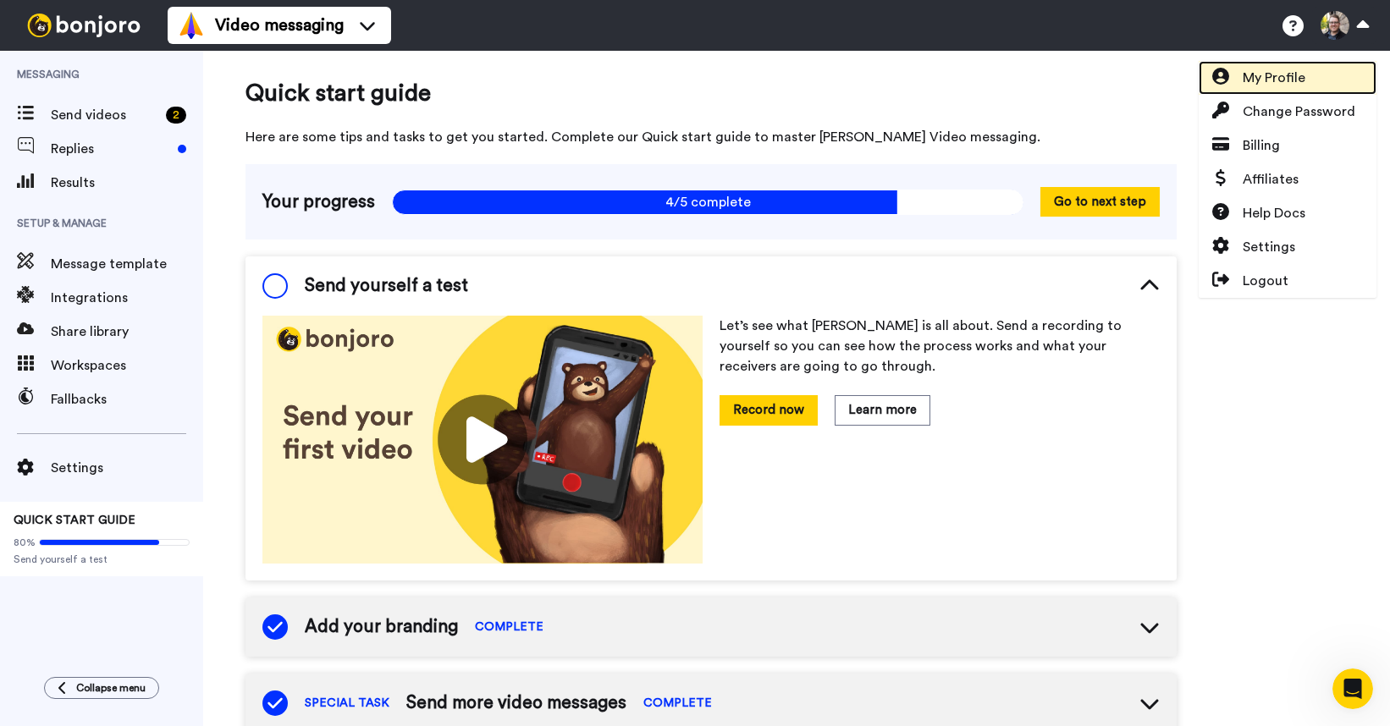
click at [1287, 80] on span "My Profile" at bounding box center [1273, 78] width 63 height 20
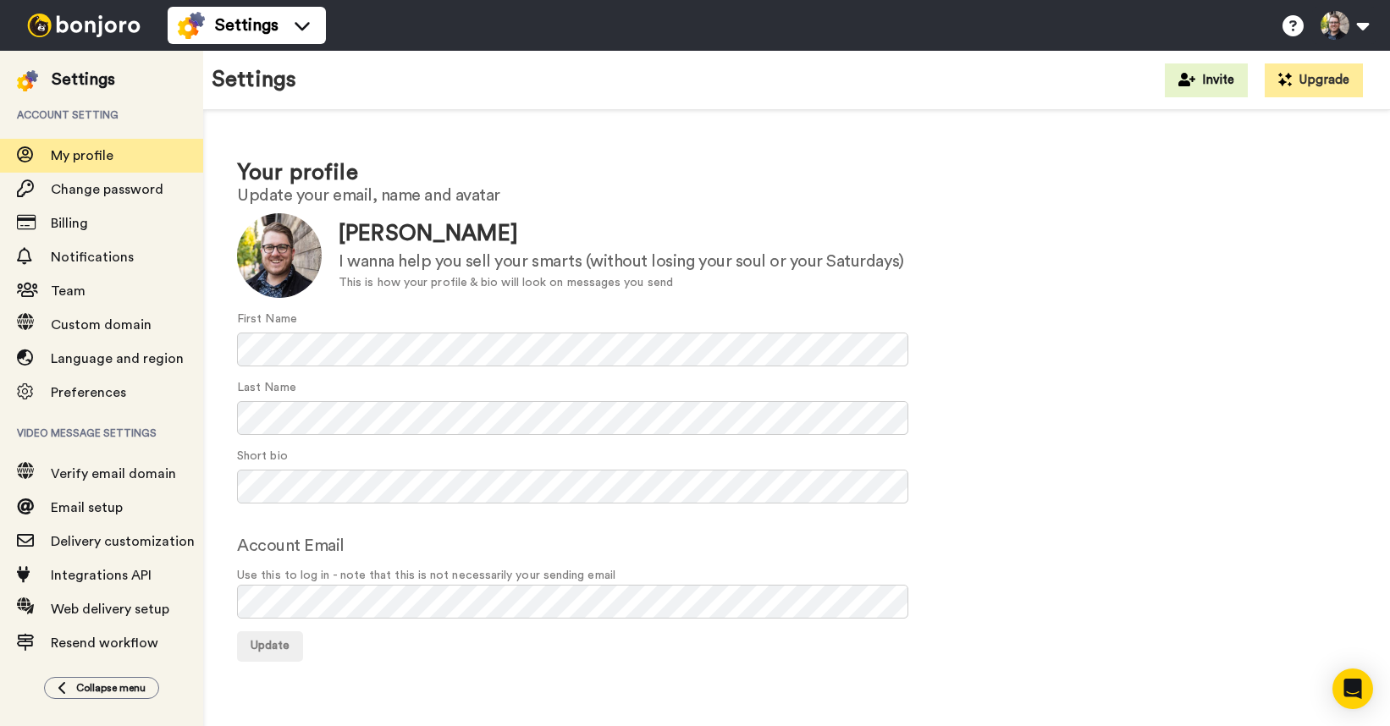
click at [549, 539] on div "Account Email Use this to log in - note that this is not necessarily your sendi…" at bounding box center [796, 575] width 1119 height 85
click at [280, 640] on span "Update" at bounding box center [270, 646] width 39 height 12
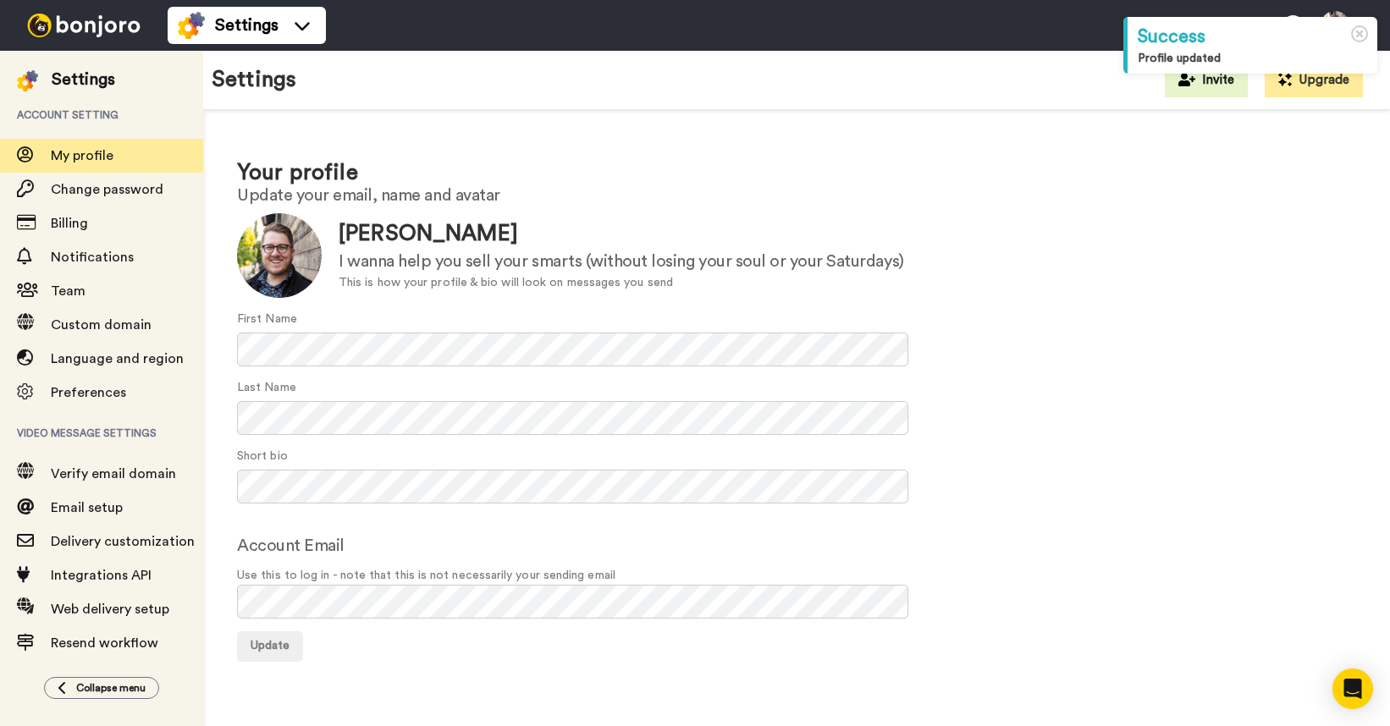
click at [63, 10] on div at bounding box center [84, 25] width 168 height 51
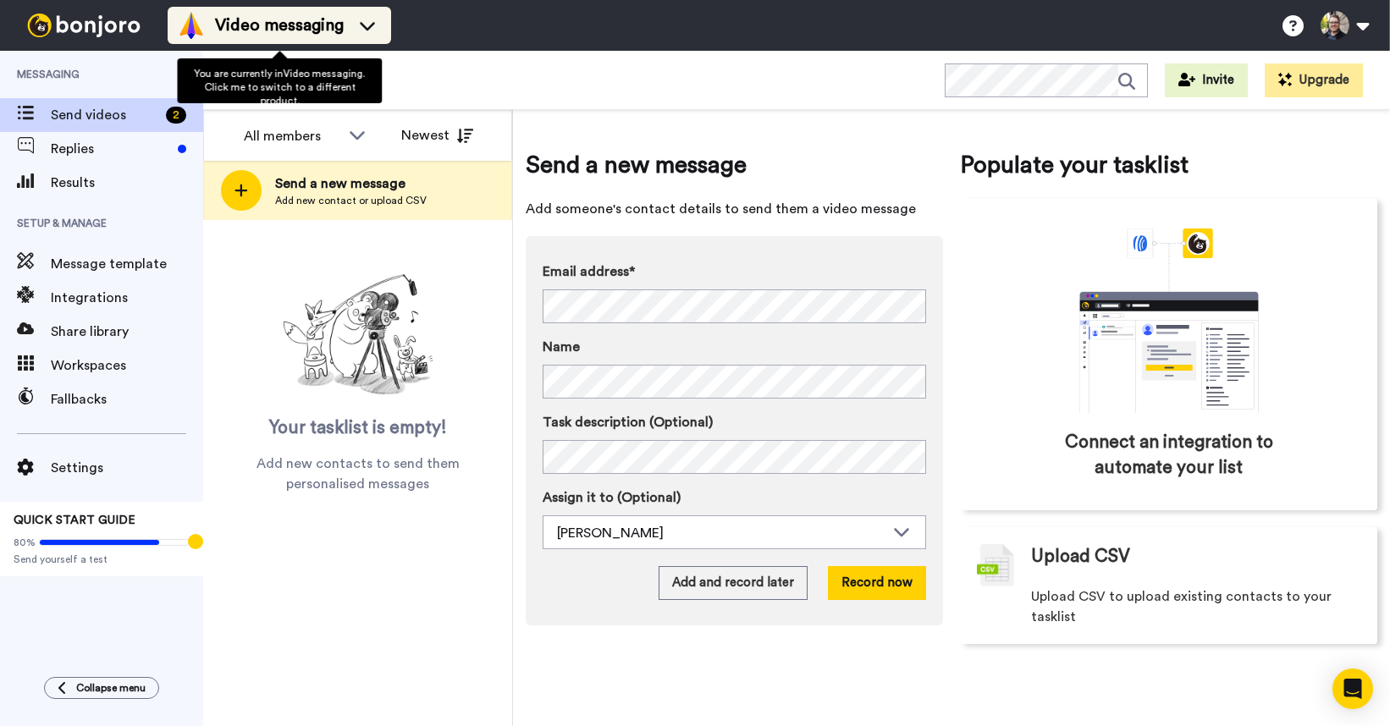
click at [372, 20] on icon at bounding box center [367, 25] width 27 height 17
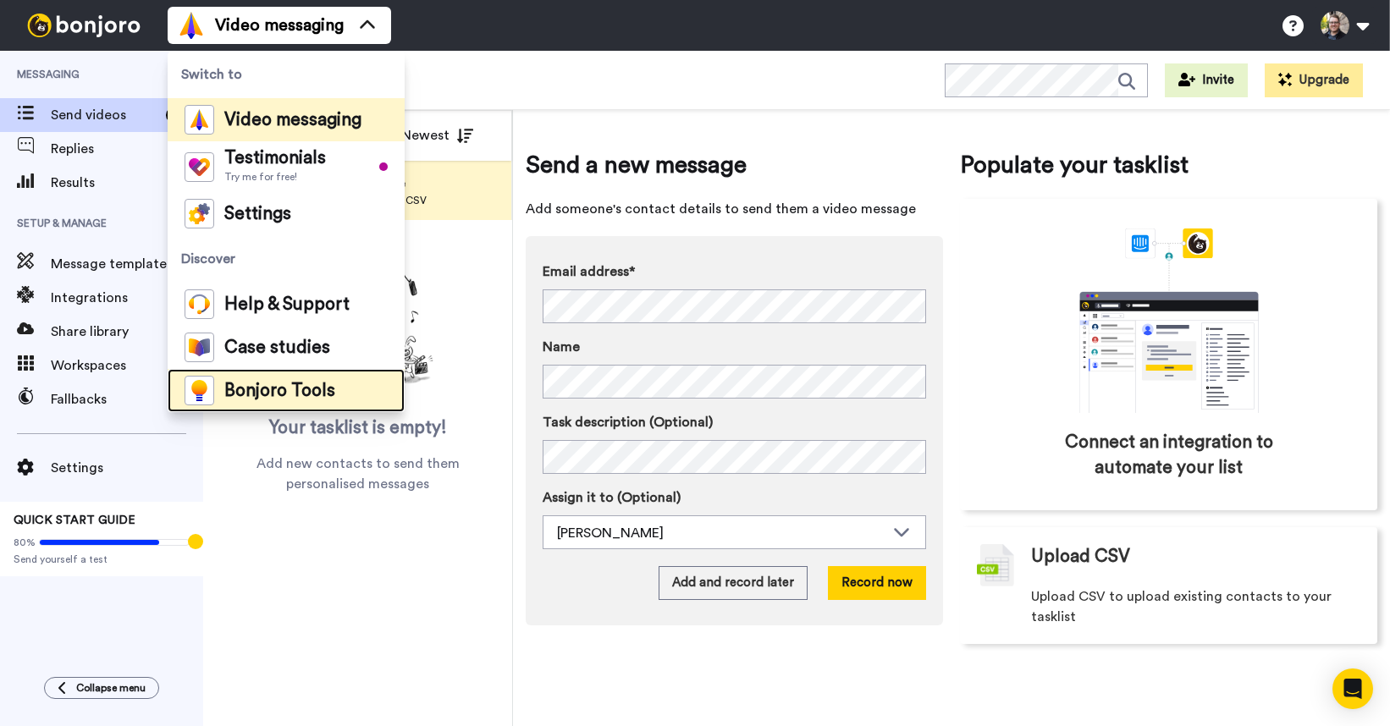
click at [284, 394] on span "Bonjoro Tools" at bounding box center [279, 391] width 111 height 17
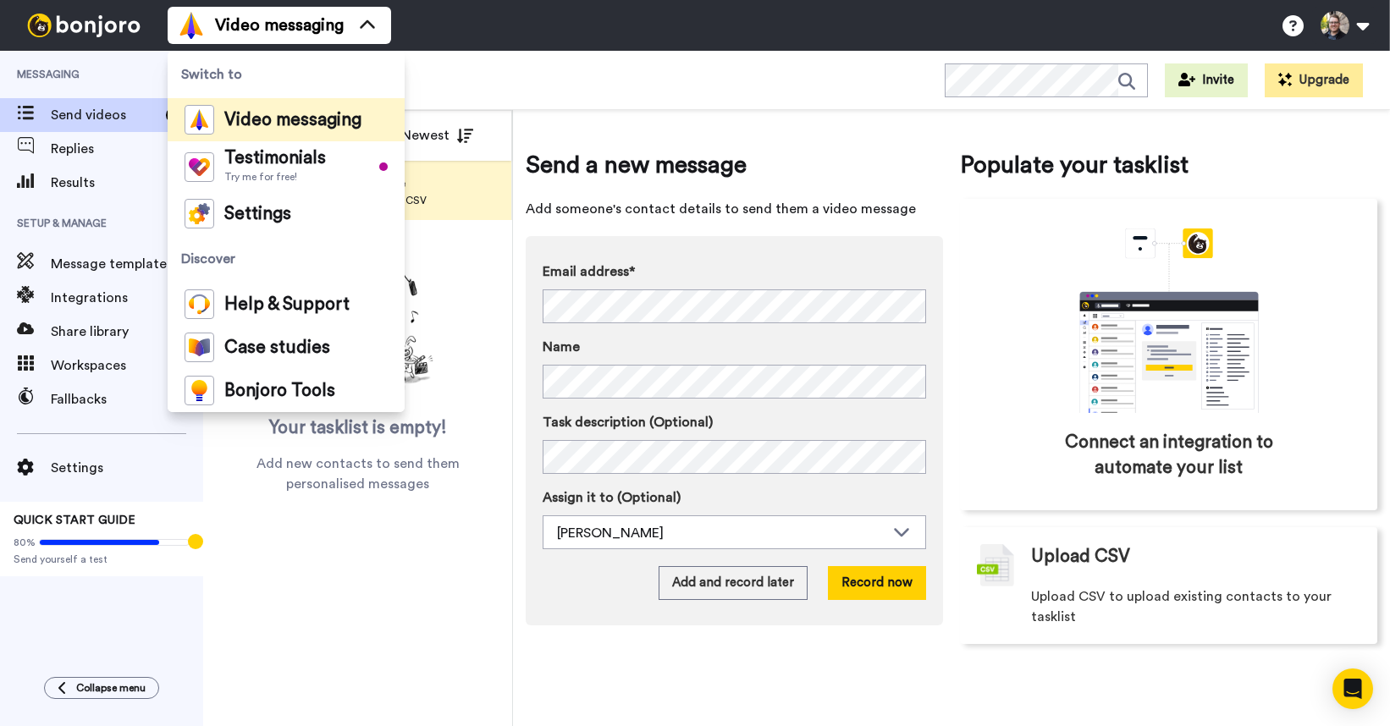
click at [752, 136] on div "Send a new message Add someone's contact details to send them a video message E…" at bounding box center [951, 396] width 851 height 547
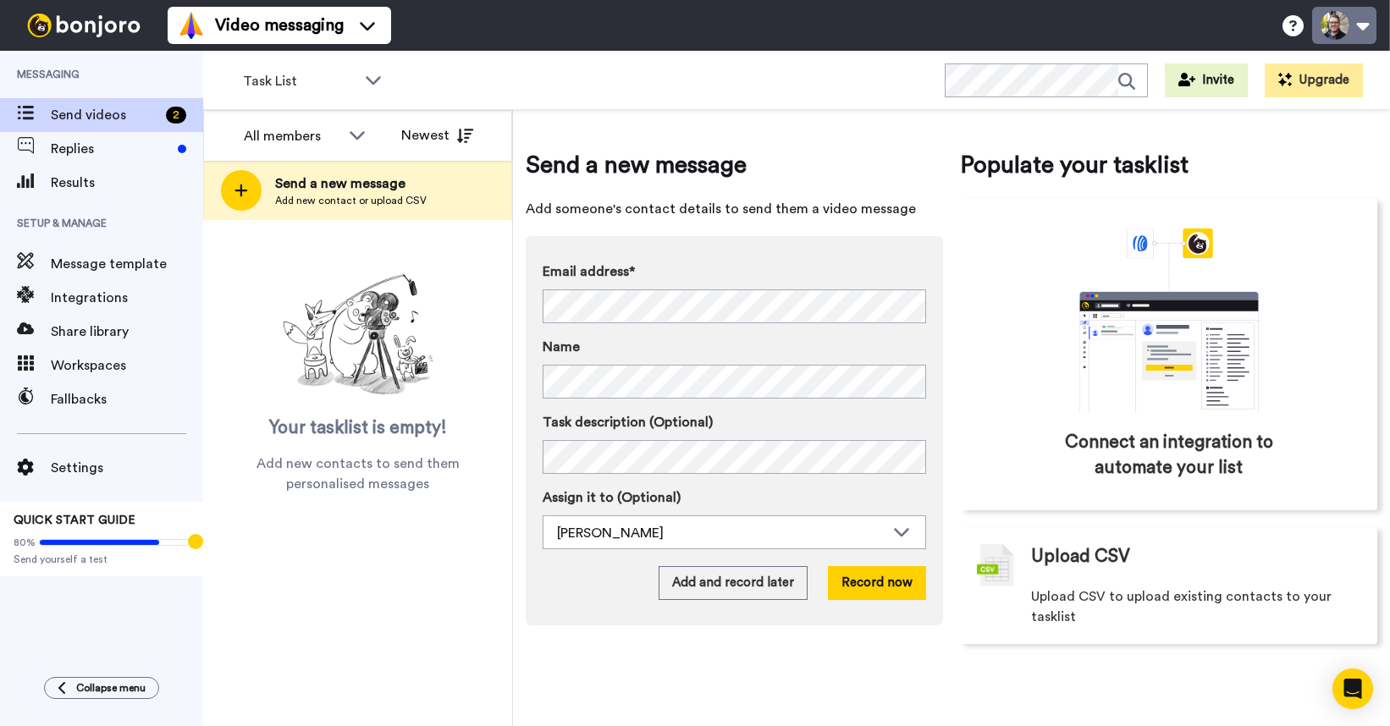
click at [1346, 21] on button at bounding box center [1344, 25] width 64 height 37
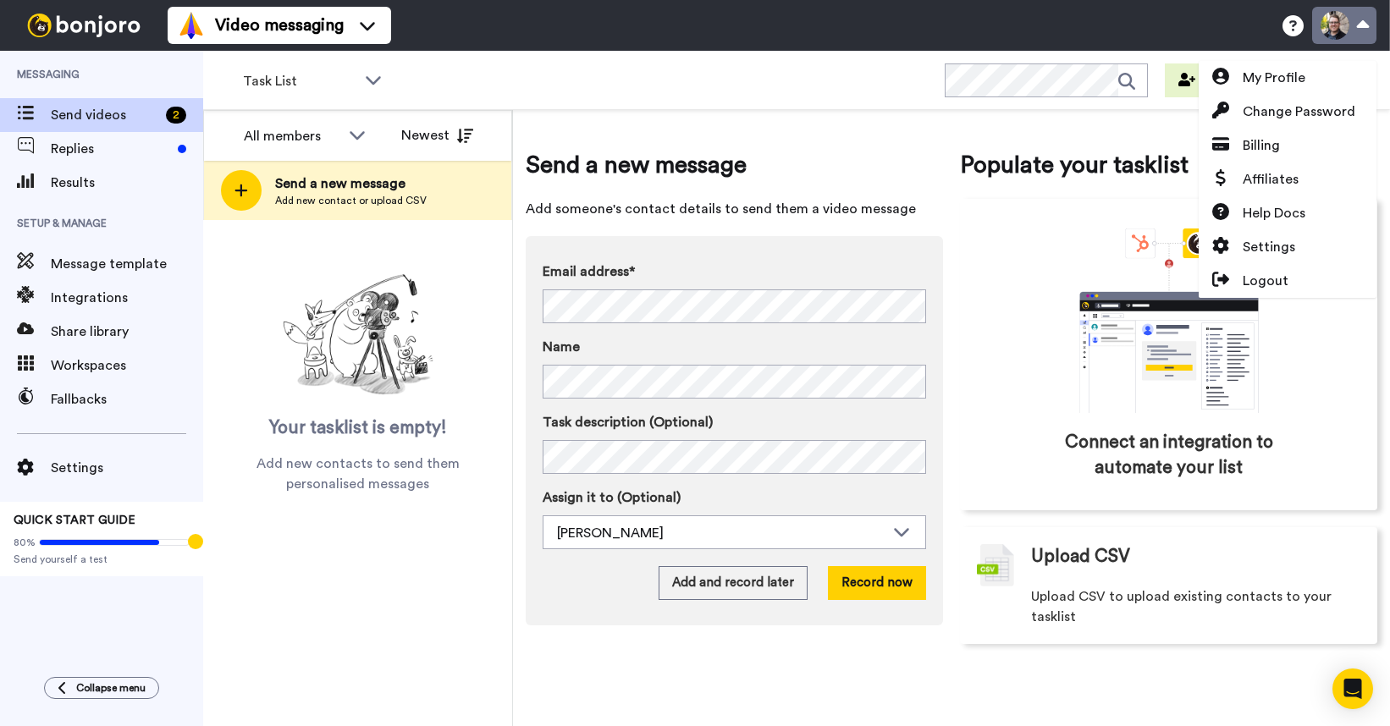
click at [1346, 21] on button at bounding box center [1344, 25] width 64 height 37
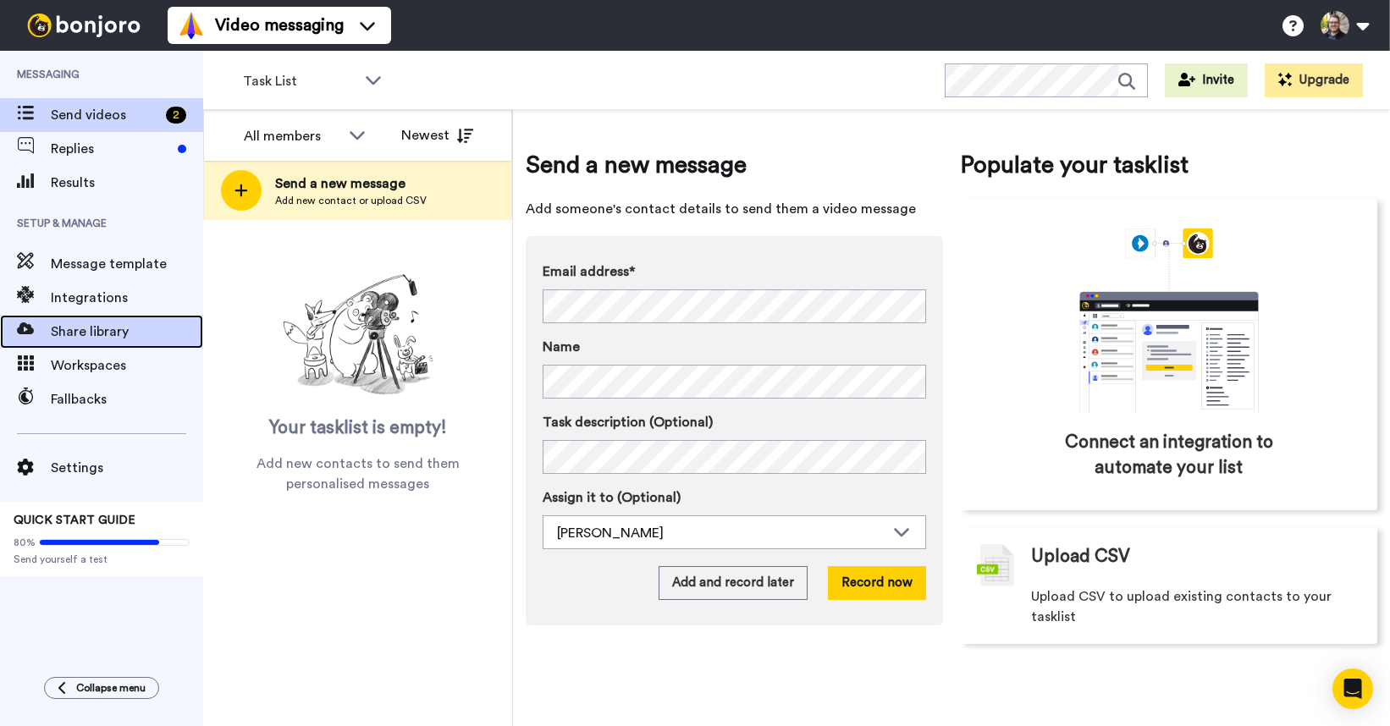
click at [127, 331] on span "Share library" at bounding box center [127, 332] width 152 height 20
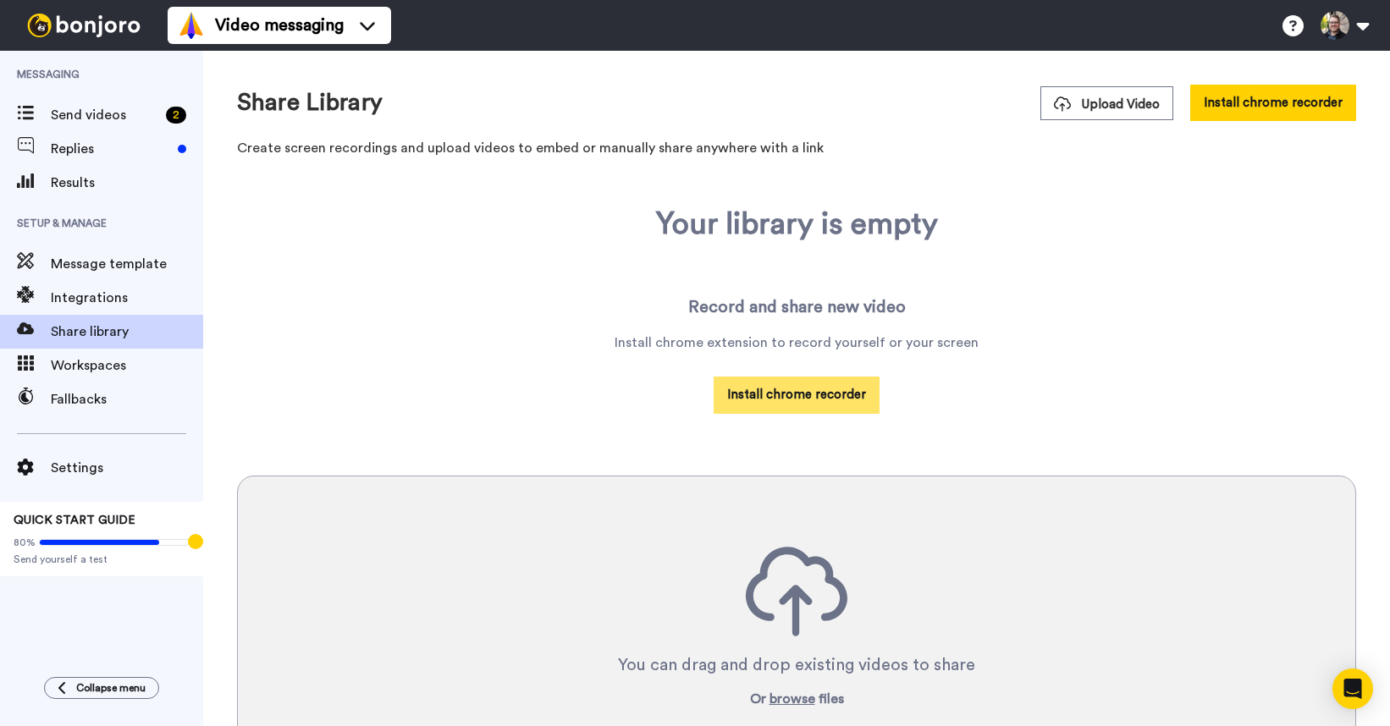
click at [790, 401] on button "Install chrome recorder" at bounding box center [796, 395] width 166 height 36
click at [357, 234] on div "Your library is empty Record and share new video Install chrome extension to re…" at bounding box center [796, 533] width 1119 height 653
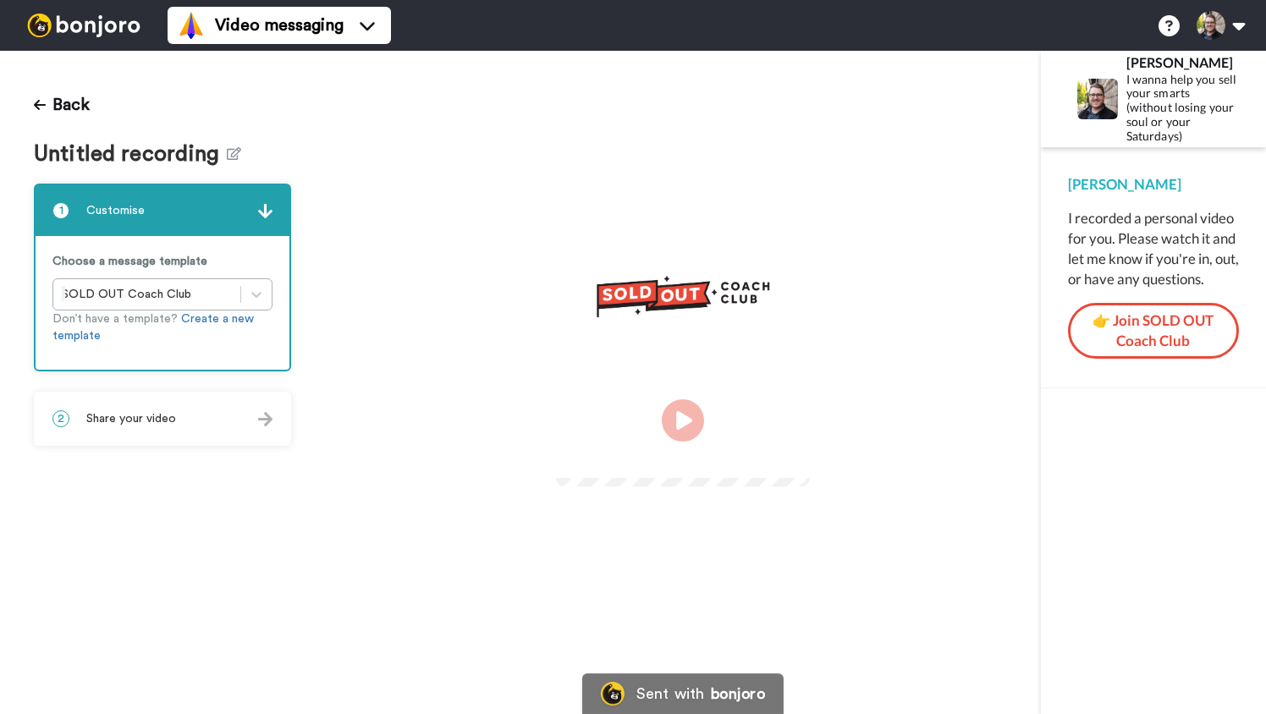
click at [745, 432] on video at bounding box center [683, 418] width 254 height 127
click at [1169, 333] on button "👉 Join SOLD OUT Coach Club" at bounding box center [1153, 331] width 171 height 57
click at [54, 108] on button "Back" at bounding box center [62, 105] width 56 height 41
click at [45, 107] on icon at bounding box center [40, 105] width 12 height 14
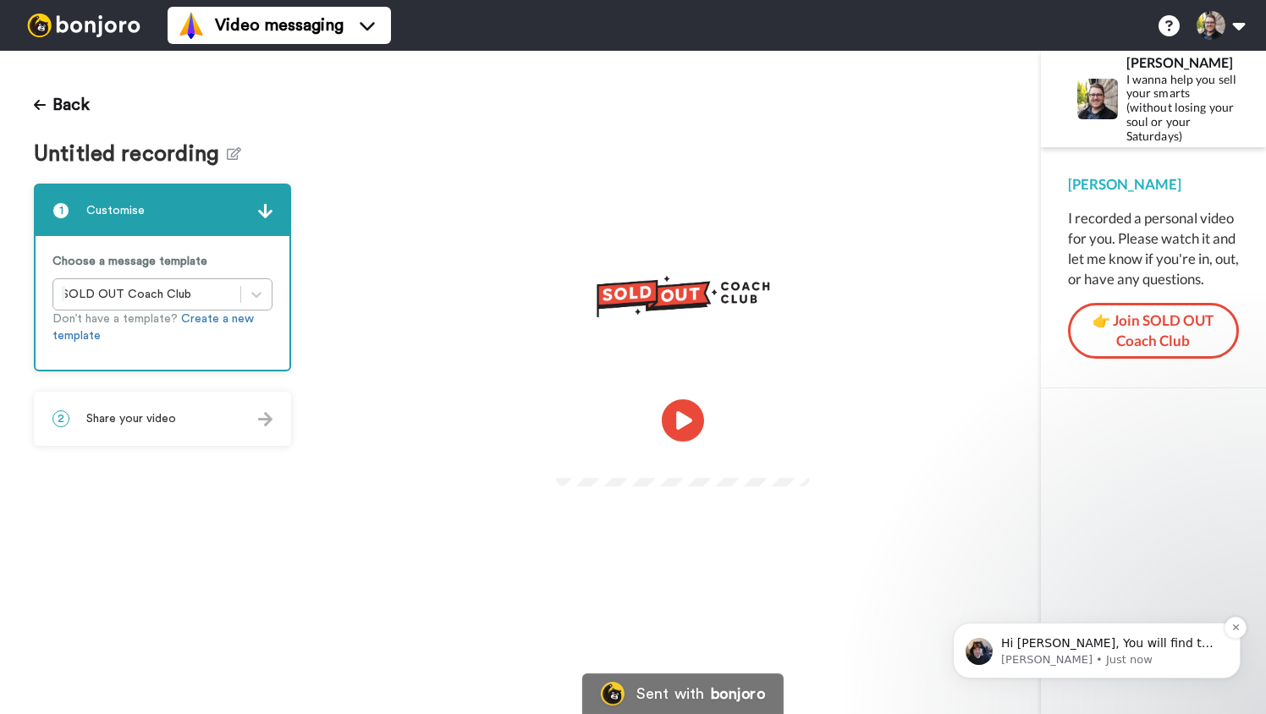
click at [1114, 642] on span "Hi [PERSON_NAME], You will find the API key in Settings if you go to [DOMAIN_NA…" at bounding box center [1109, 659] width 217 height 47
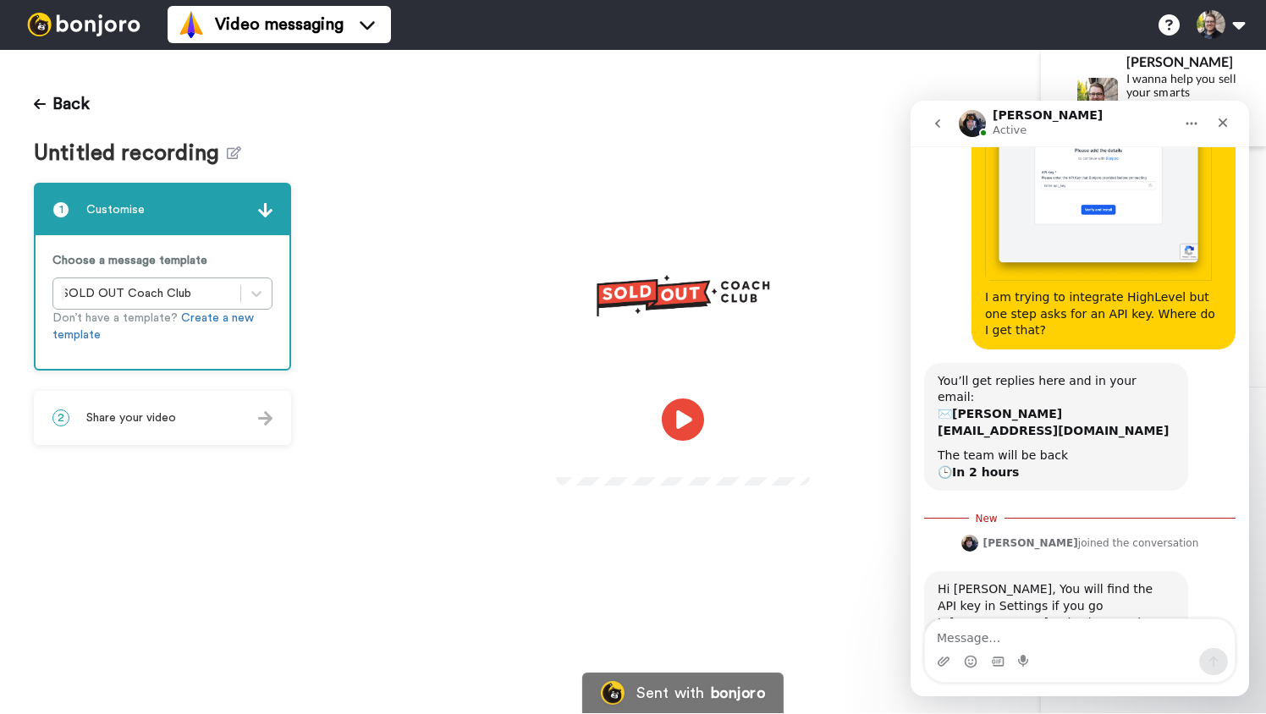
scroll to position [533, 0]
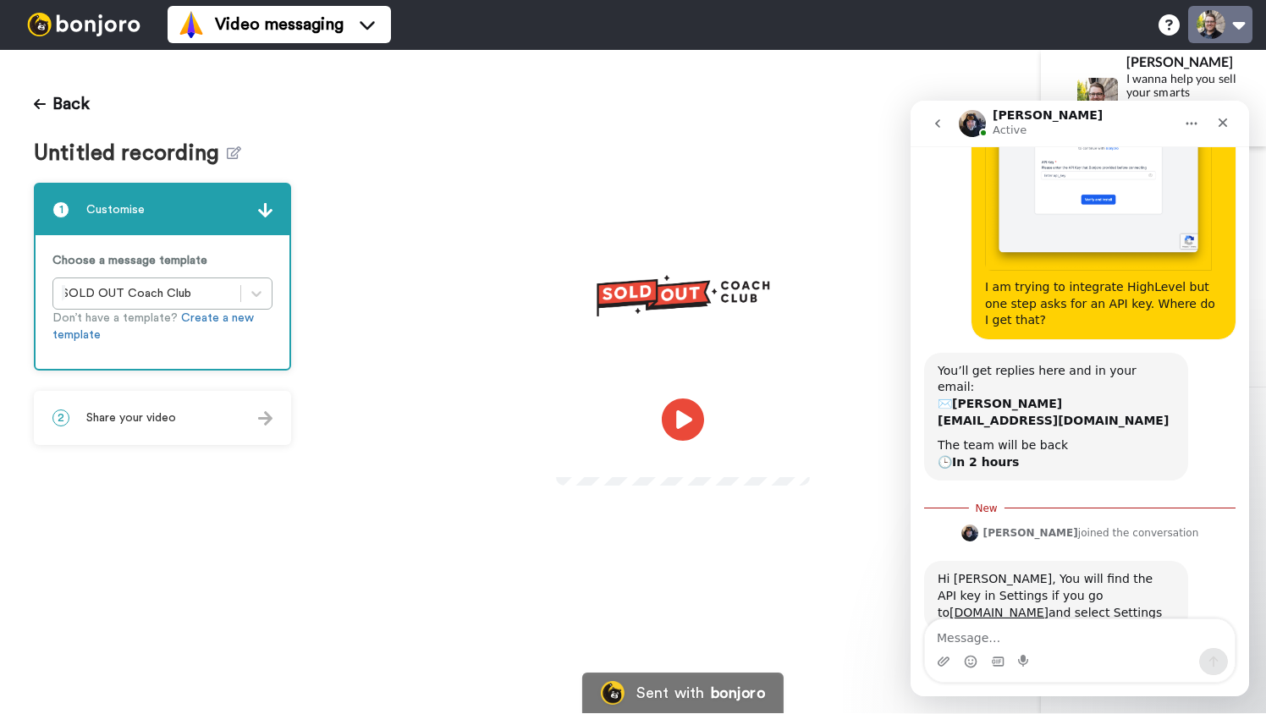
click at [1211, 38] on button at bounding box center [1220, 24] width 64 height 37
click at [1225, 120] on icon "Close" at bounding box center [1223, 122] width 9 height 9
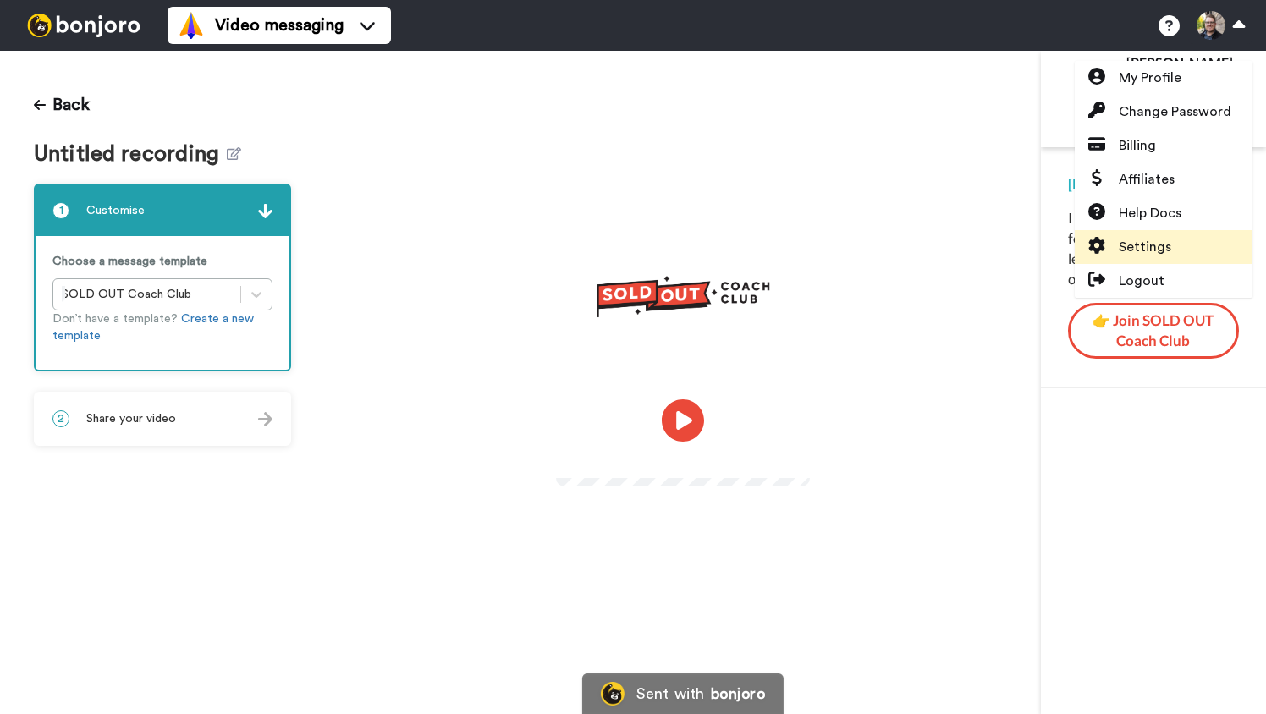
scroll to position [505, 0]
click at [1148, 246] on span "Settings" at bounding box center [1145, 247] width 52 height 20
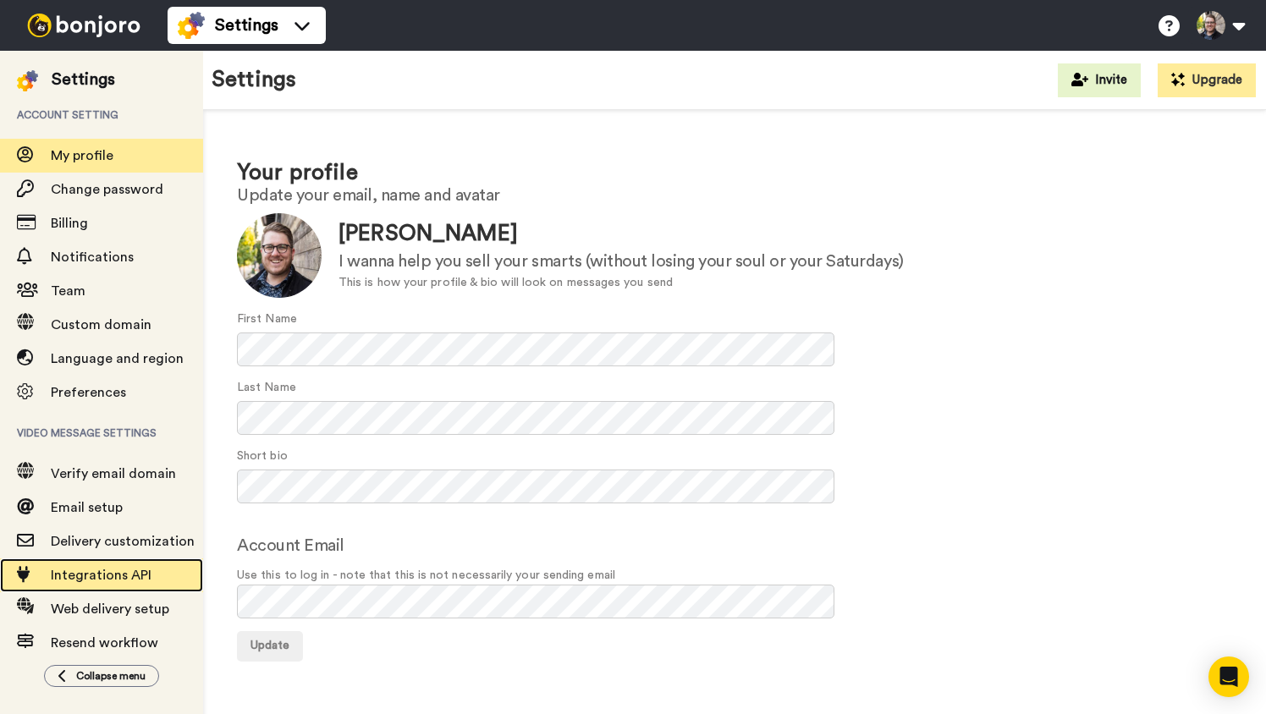
click at [73, 576] on span "Integrations API" at bounding box center [101, 576] width 101 height 14
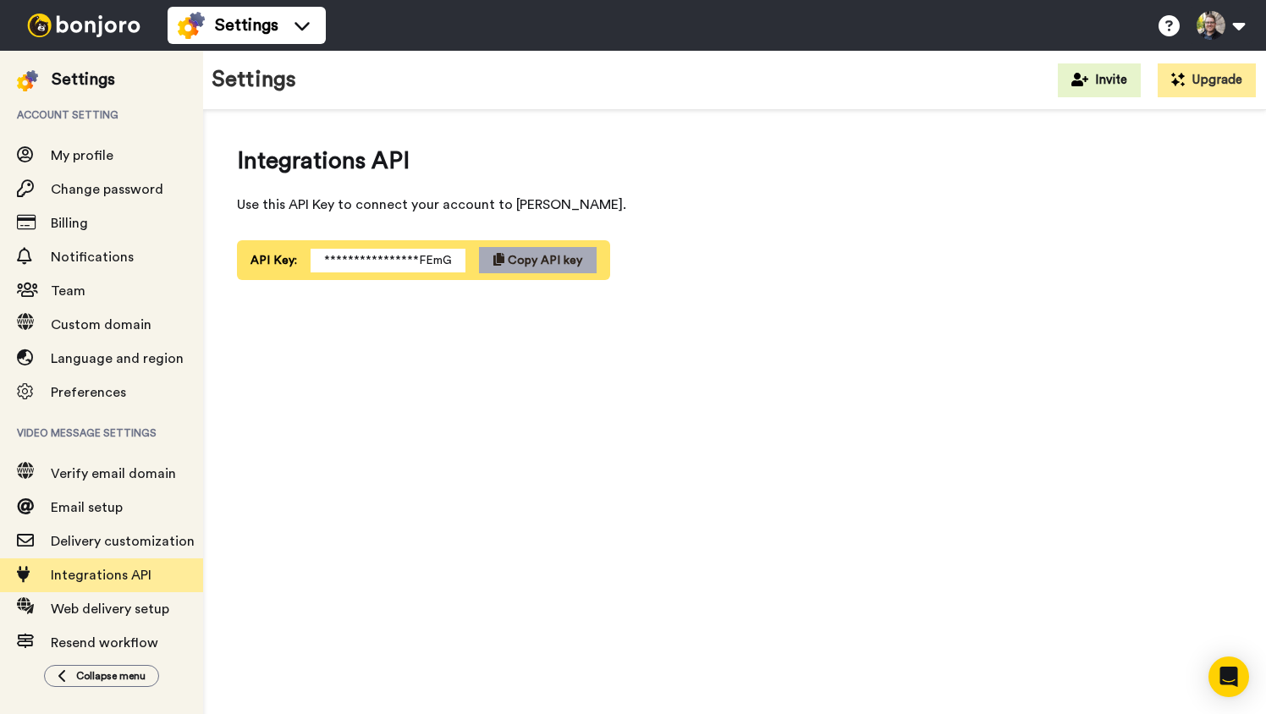
click at [508, 262] on span "Copy API key" at bounding box center [545, 261] width 74 height 12
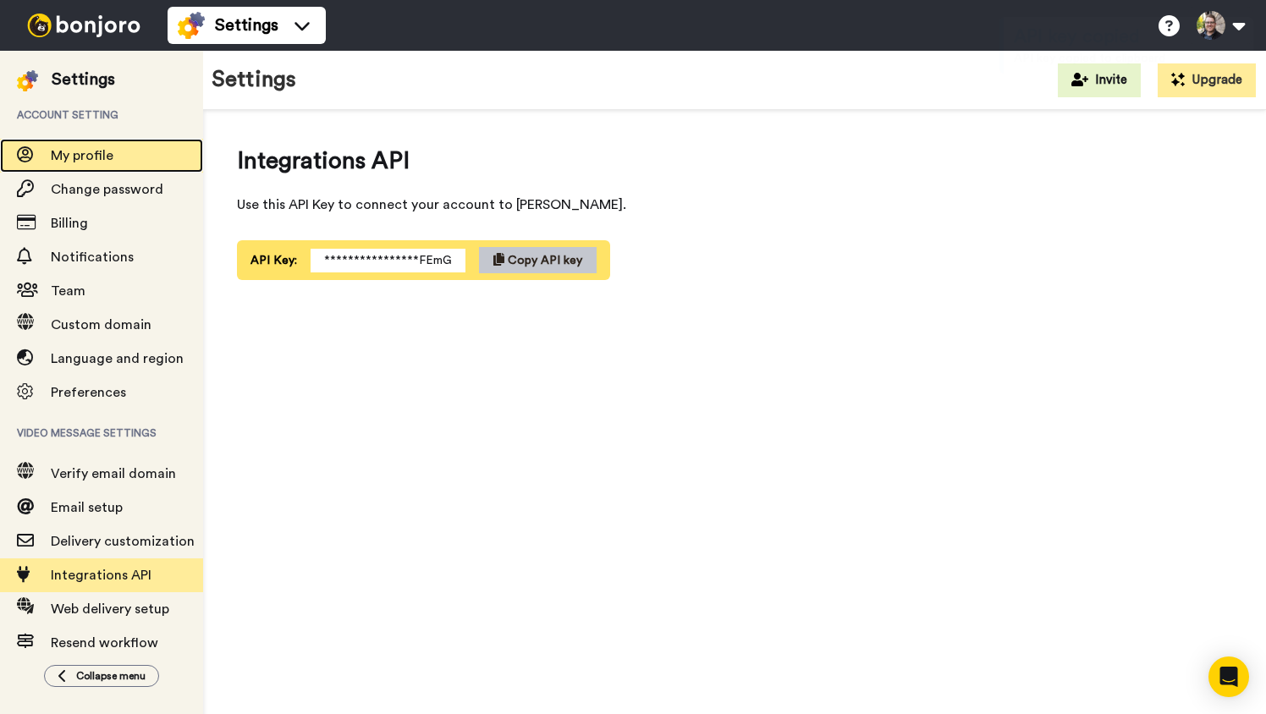
click at [82, 166] on div "My profile" at bounding box center [101, 156] width 203 height 34
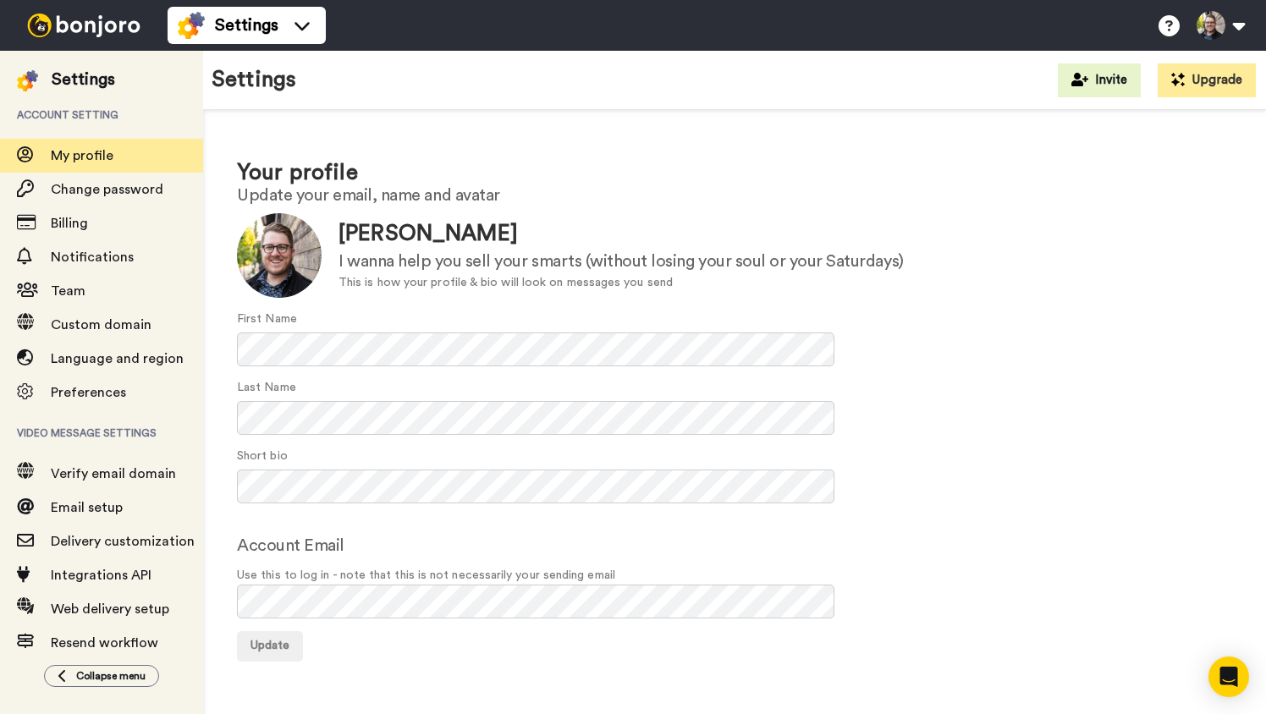
click at [89, 23] on img at bounding box center [83, 26] width 127 height 24
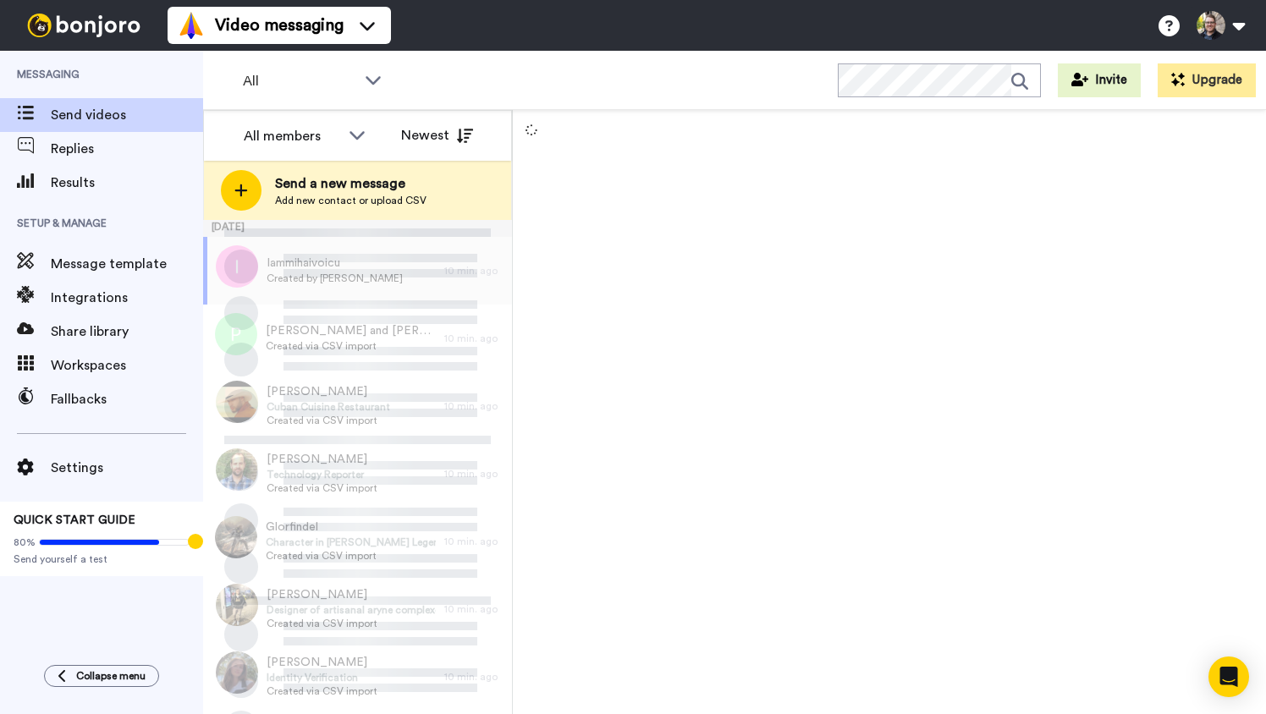
click at [114, 305] on span "Integrations" at bounding box center [127, 298] width 152 height 20
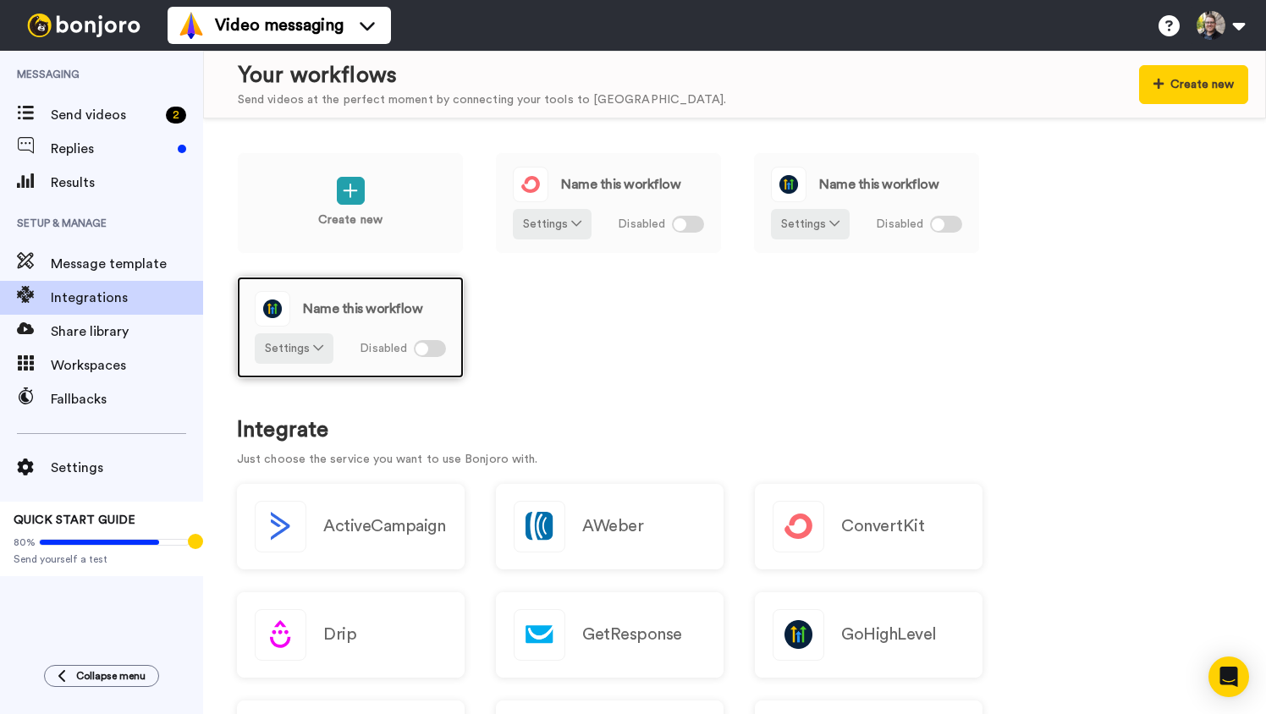
click at [339, 306] on span "Name this workflow" at bounding box center [362, 309] width 119 height 14
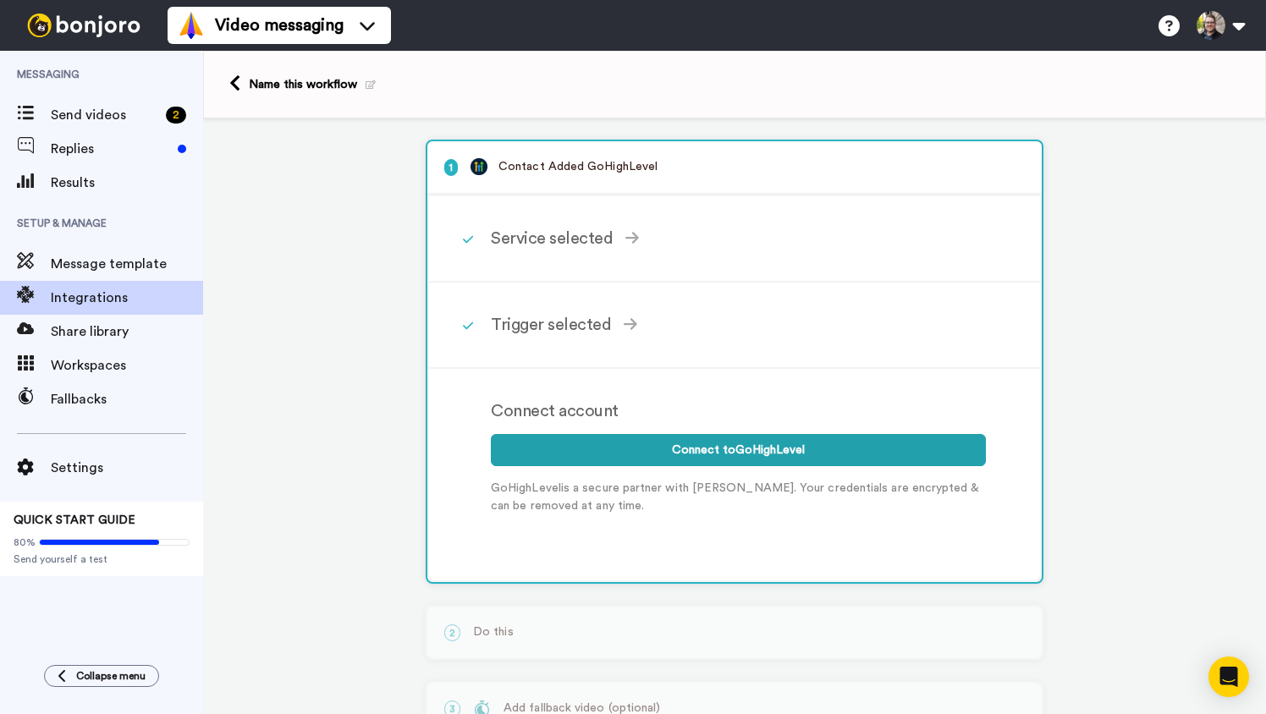
scroll to position [9, 0]
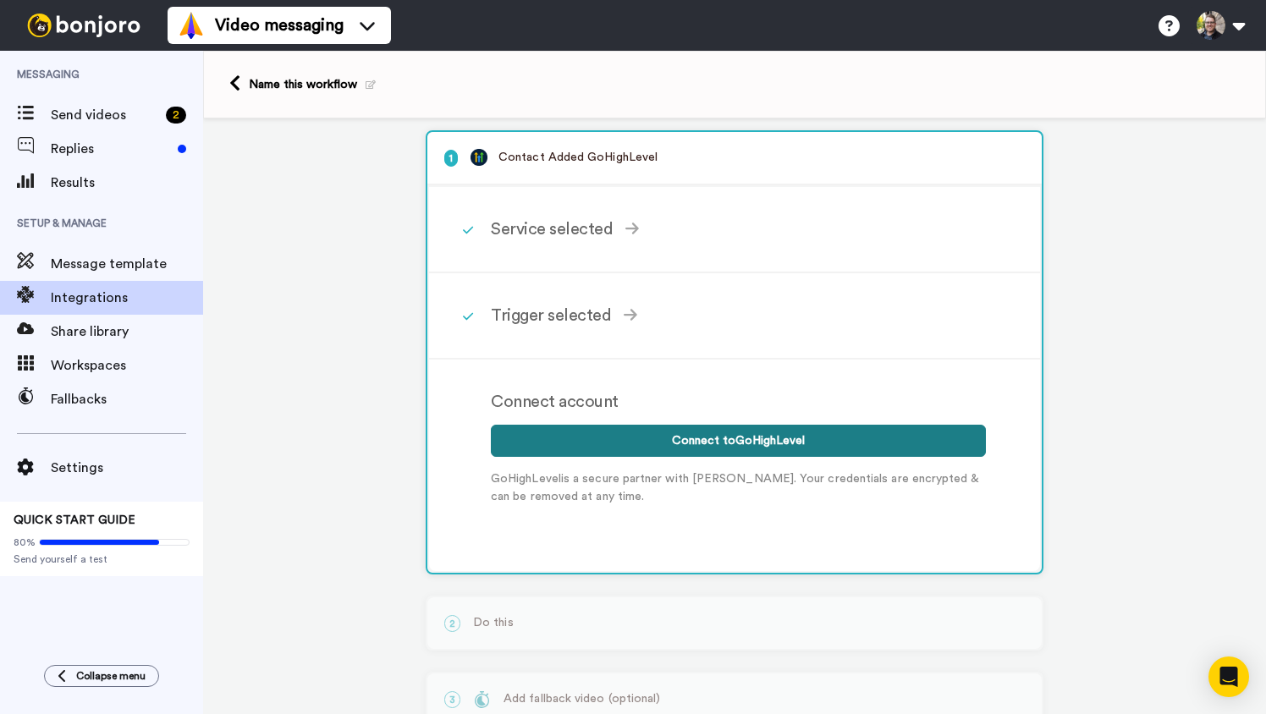
click at [708, 441] on button "Connect to GoHighLevel" at bounding box center [738, 441] width 495 height 32
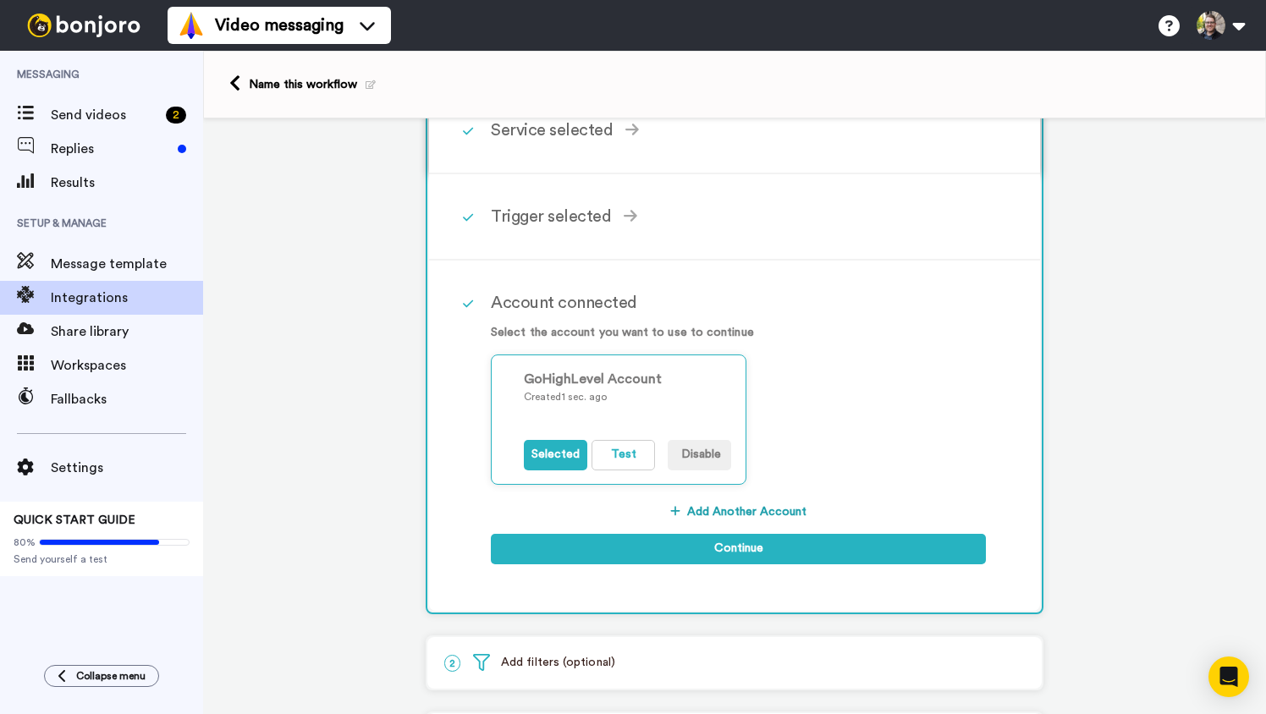
scroll to position [195, 0]
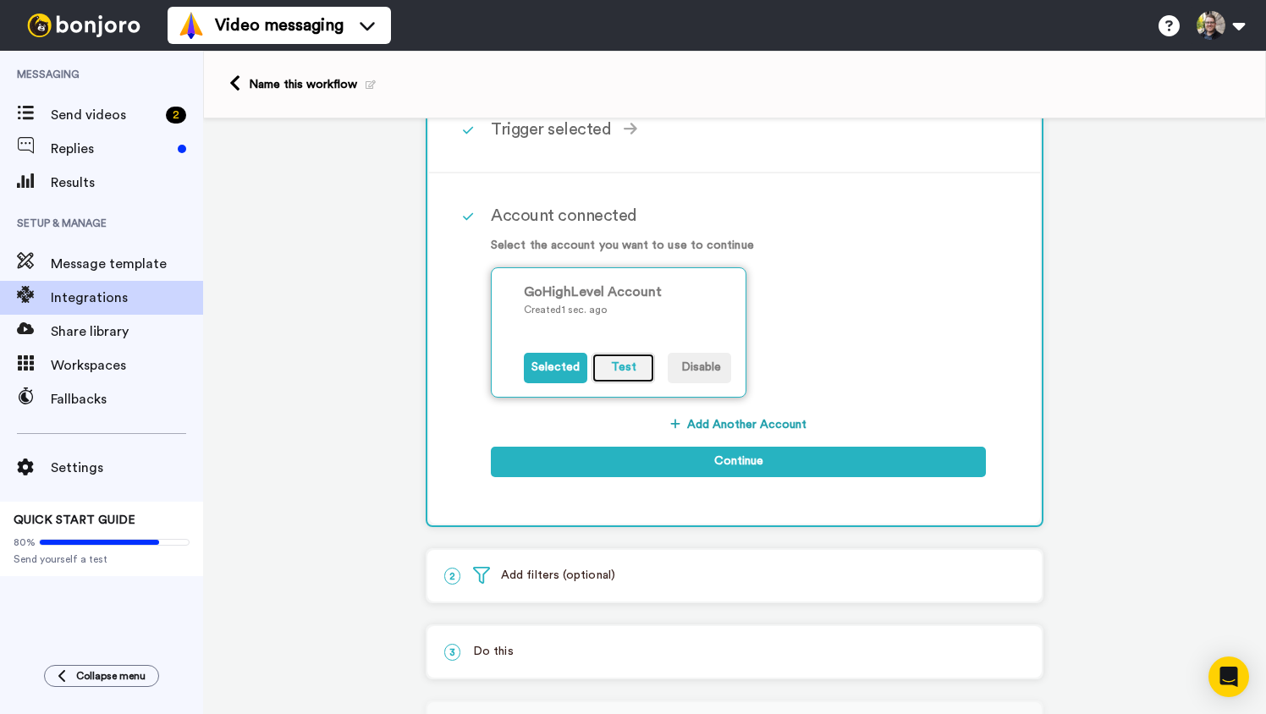
click at [613, 361] on button "Test" at bounding box center [623, 368] width 63 height 30
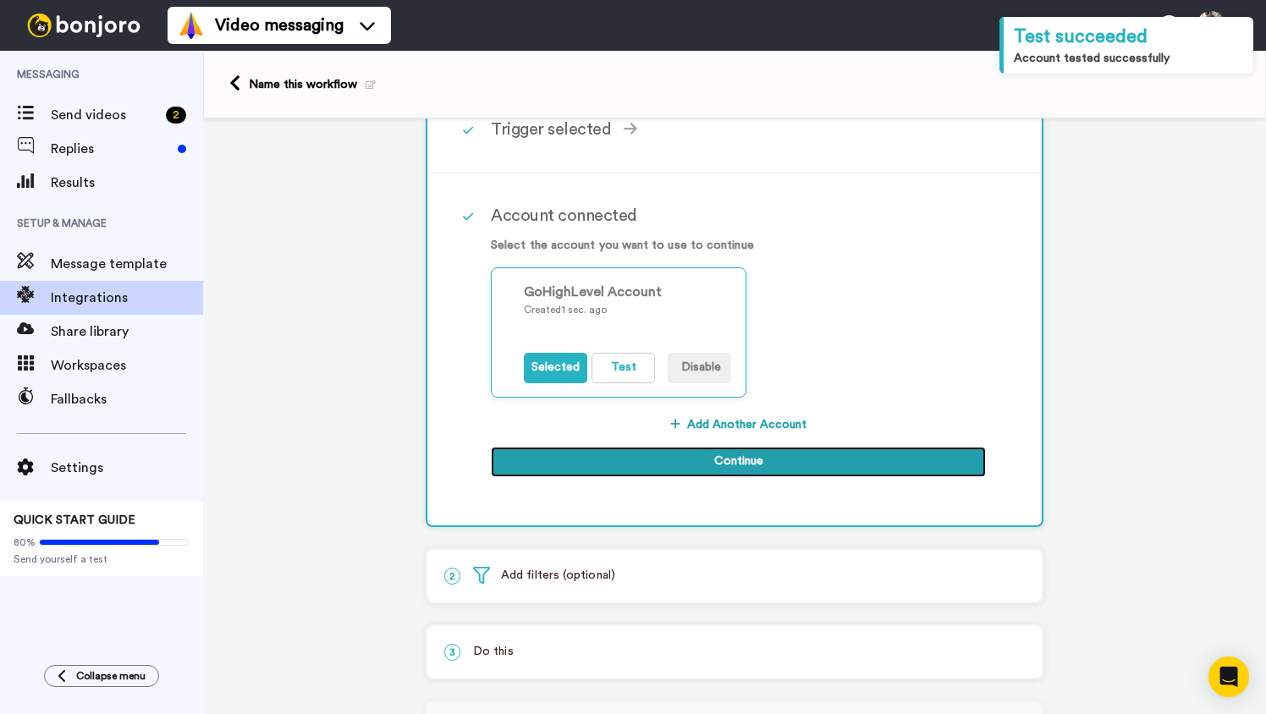
click at [691, 469] on button "Continue" at bounding box center [738, 462] width 495 height 30
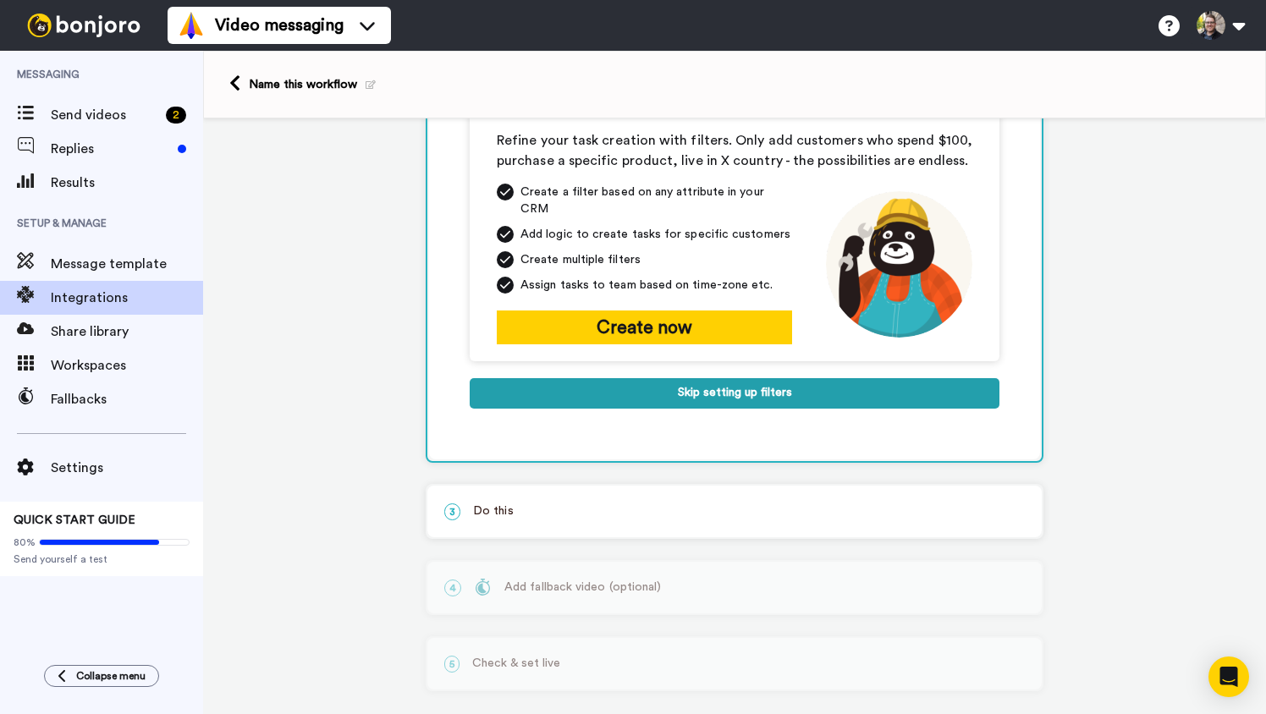
scroll to position [237, 0]
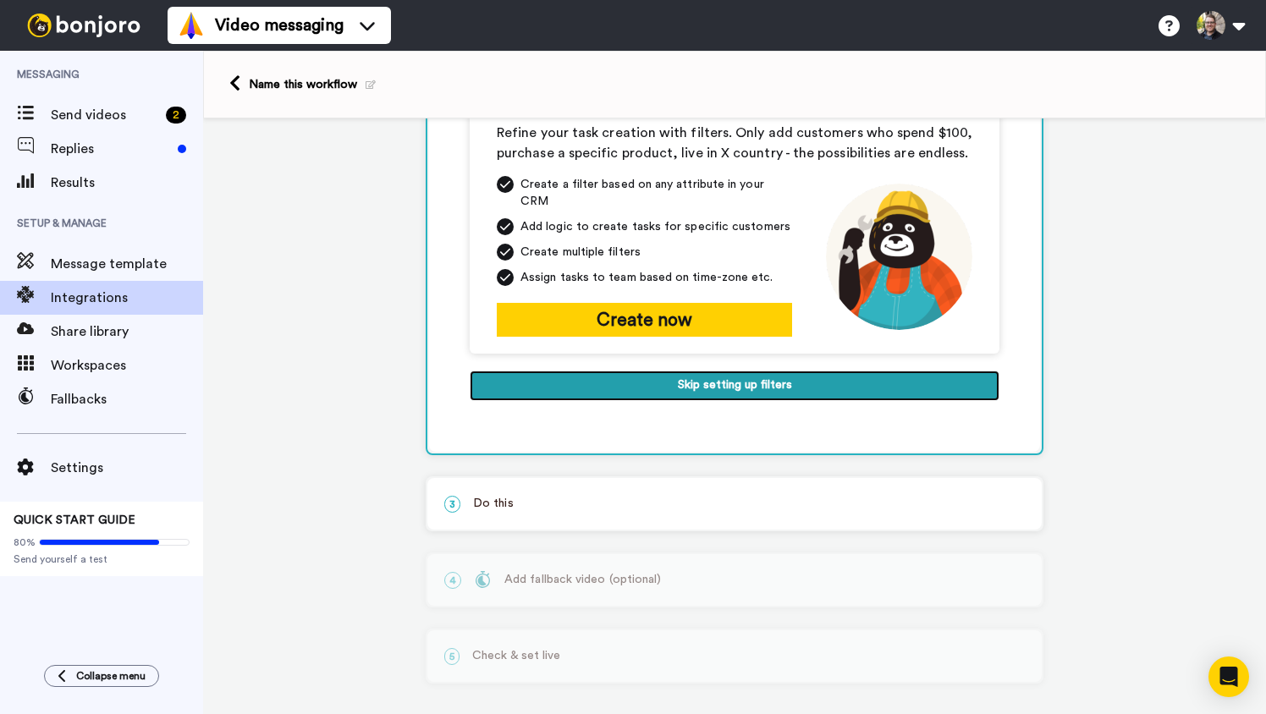
click at [757, 374] on button "Skip setting up filters" at bounding box center [735, 386] width 530 height 30
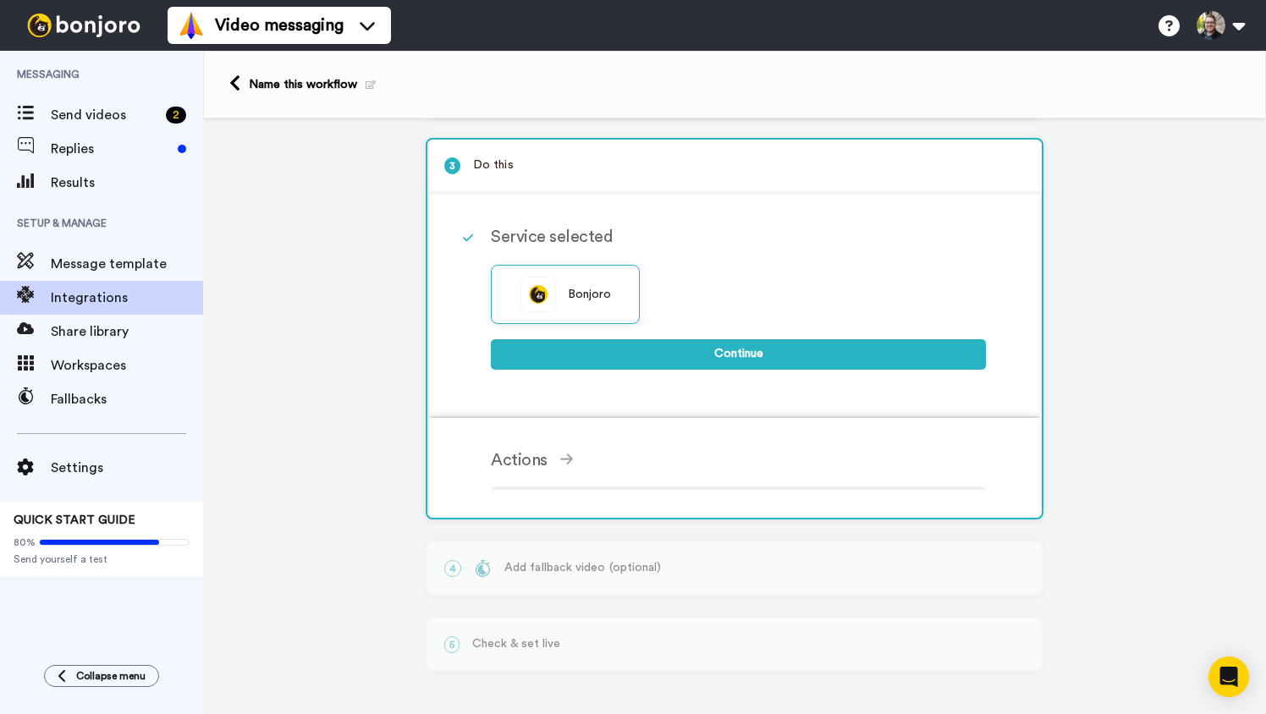
scroll to position [143, 0]
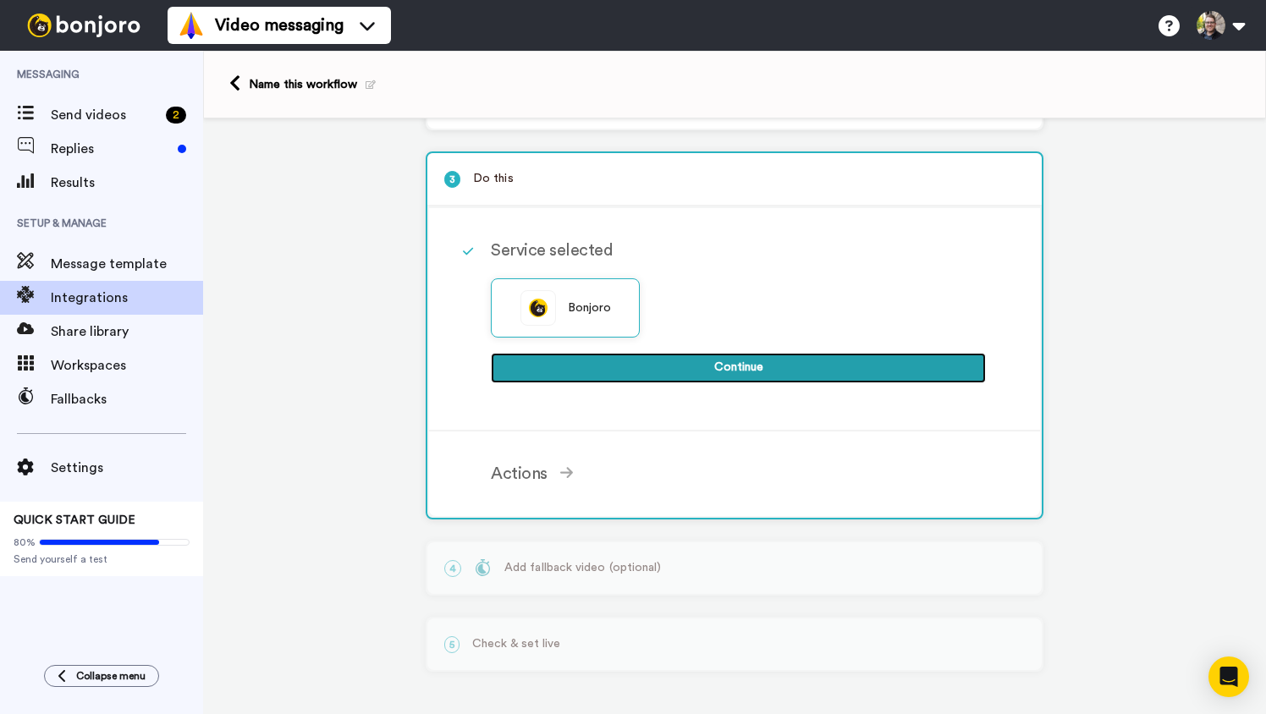
click at [697, 357] on button "Continue" at bounding box center [738, 368] width 495 height 30
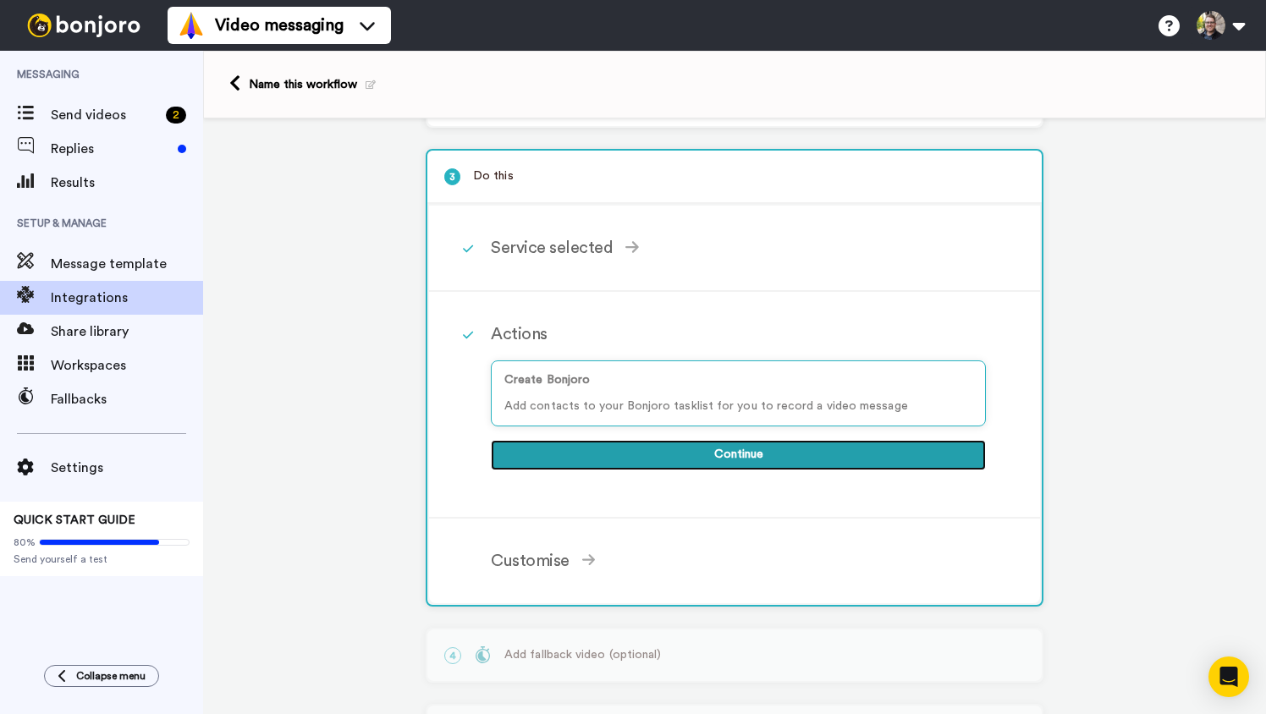
click at [722, 463] on button "Continue" at bounding box center [738, 455] width 495 height 30
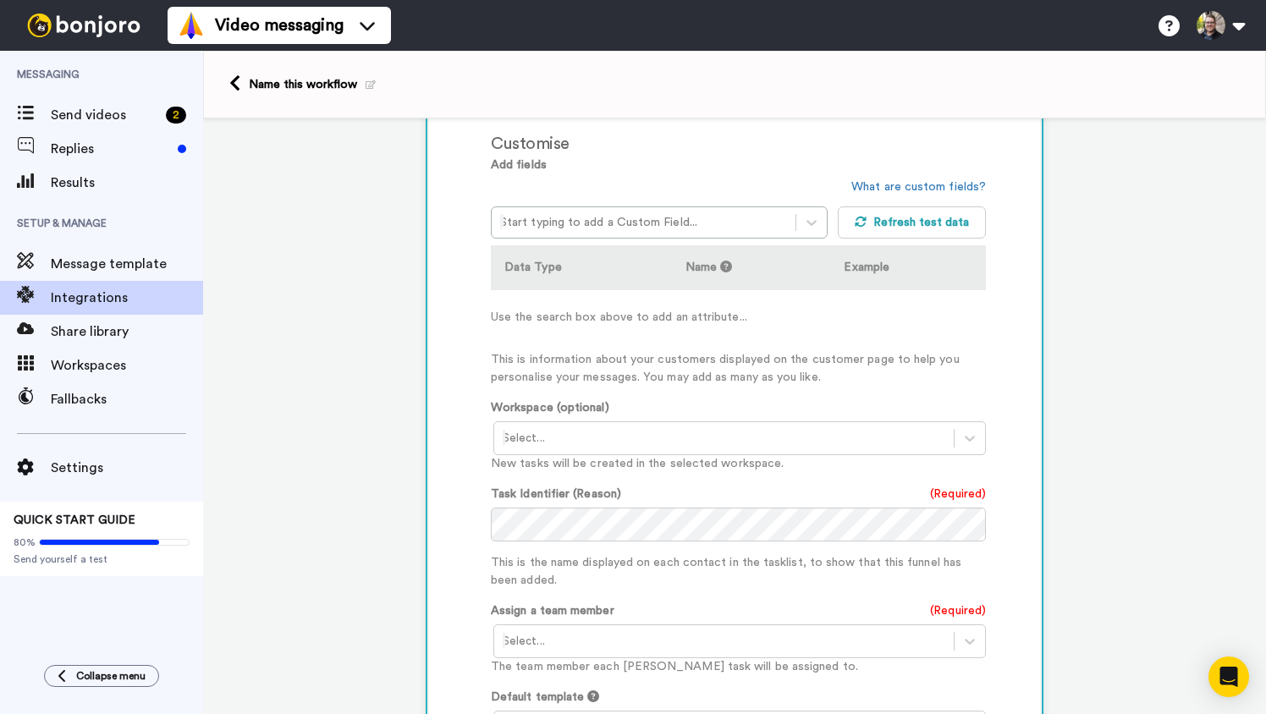
scroll to position [430, 0]
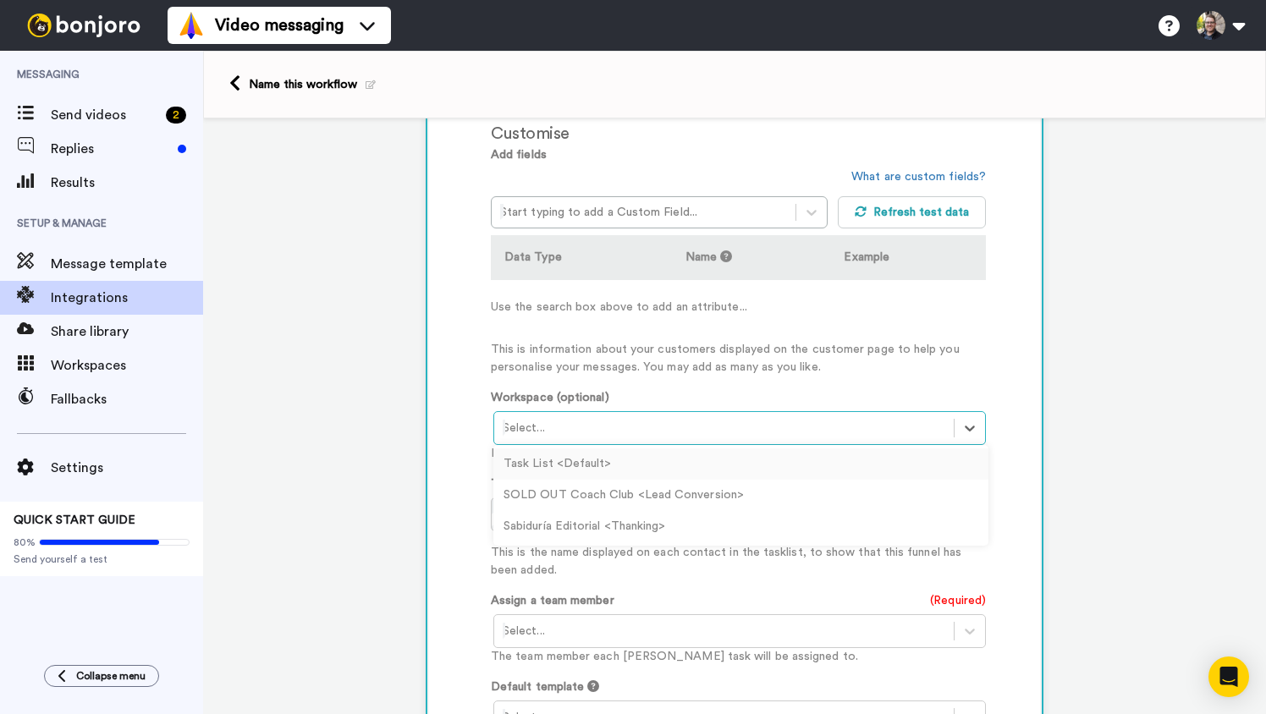
click at [669, 416] on div "Select..." at bounding box center [739, 428] width 493 height 34
click at [586, 493] on div "SOLD OUT Coach Club <Lead Conversion>" at bounding box center [740, 495] width 495 height 31
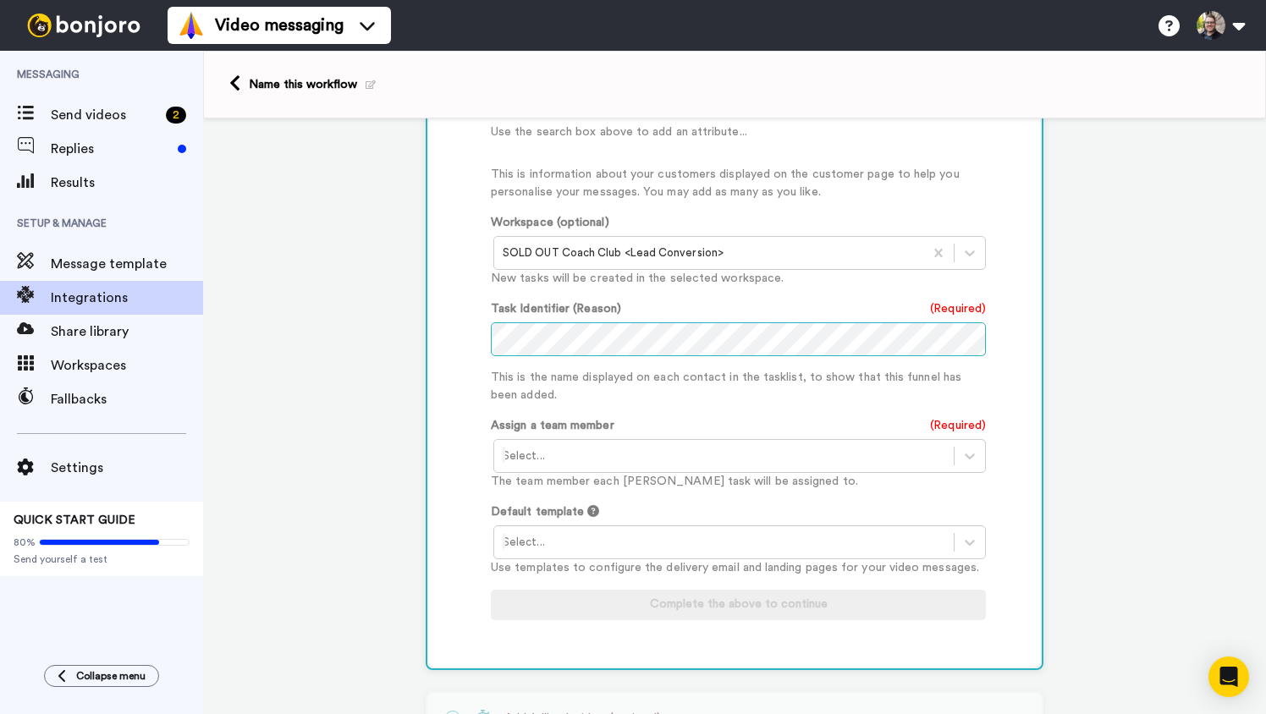
scroll to position [608, 0]
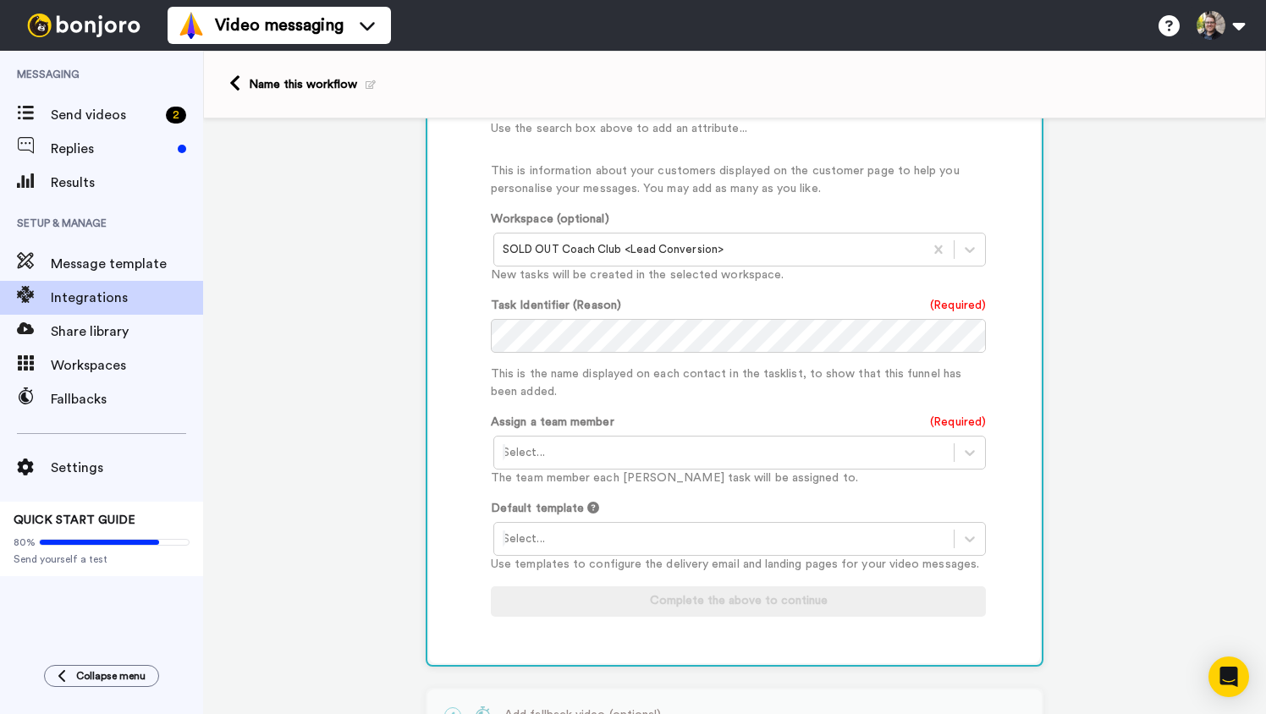
click at [988, 383] on div "Customise Add fields Start typing to add a Custom Field... What are custom fiel…" at bounding box center [757, 288] width 532 height 717
click at [867, 443] on div "Select..." at bounding box center [724, 452] width 460 height 27
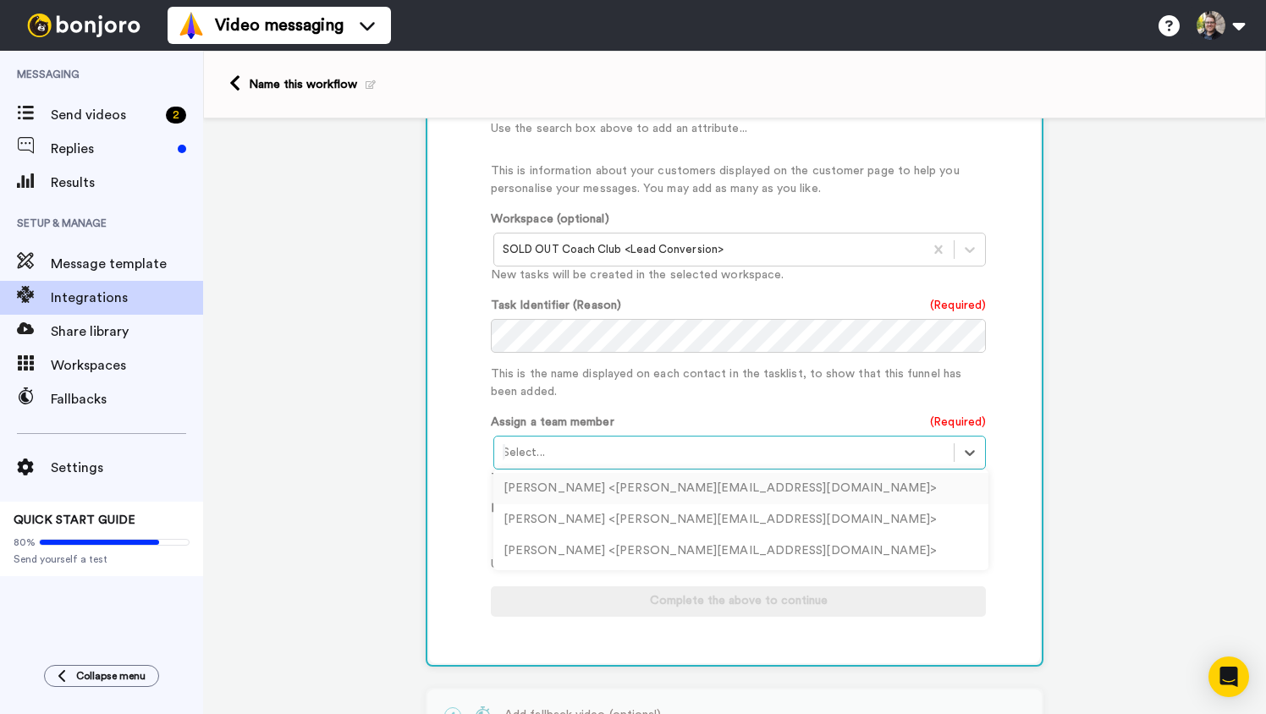
click at [629, 482] on div "John Meese <john@sellyoursmarts.co>" at bounding box center [740, 488] width 495 height 31
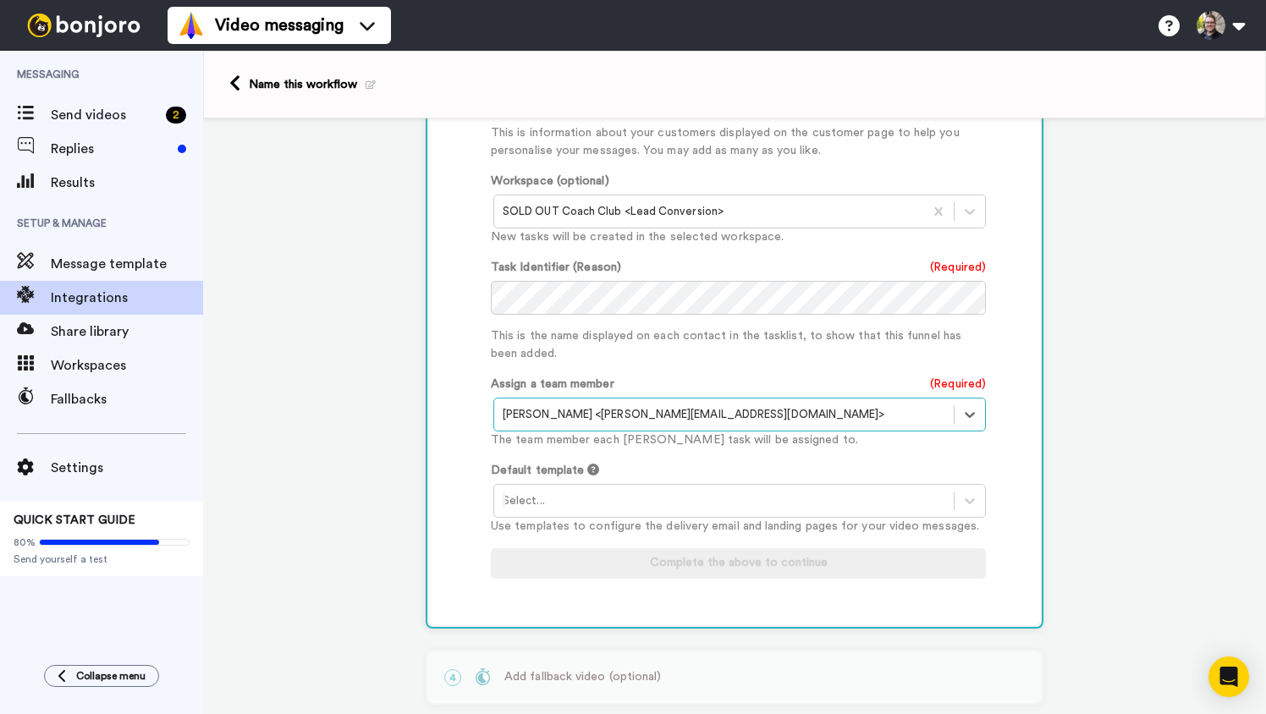
scroll to position [649, 0]
click at [681, 504] on div at bounding box center [724, 498] width 443 height 20
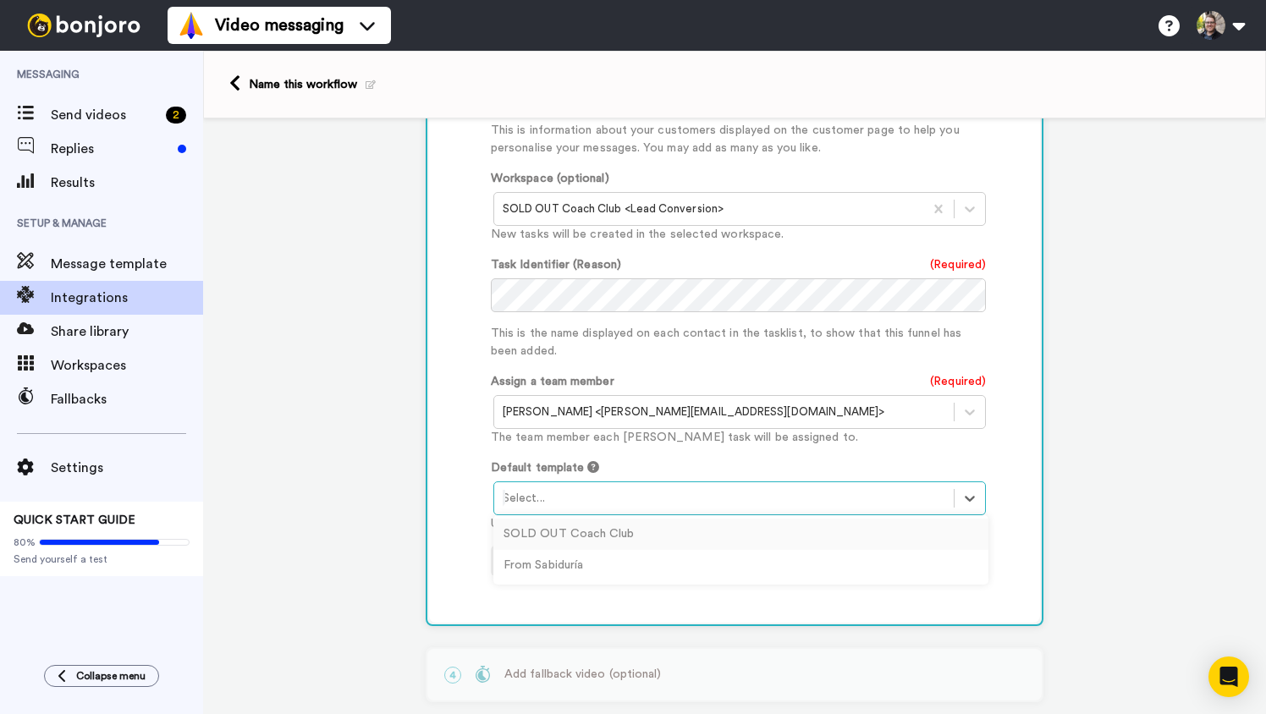
click at [589, 531] on div "SOLD OUT Coach Club" at bounding box center [740, 534] width 495 height 31
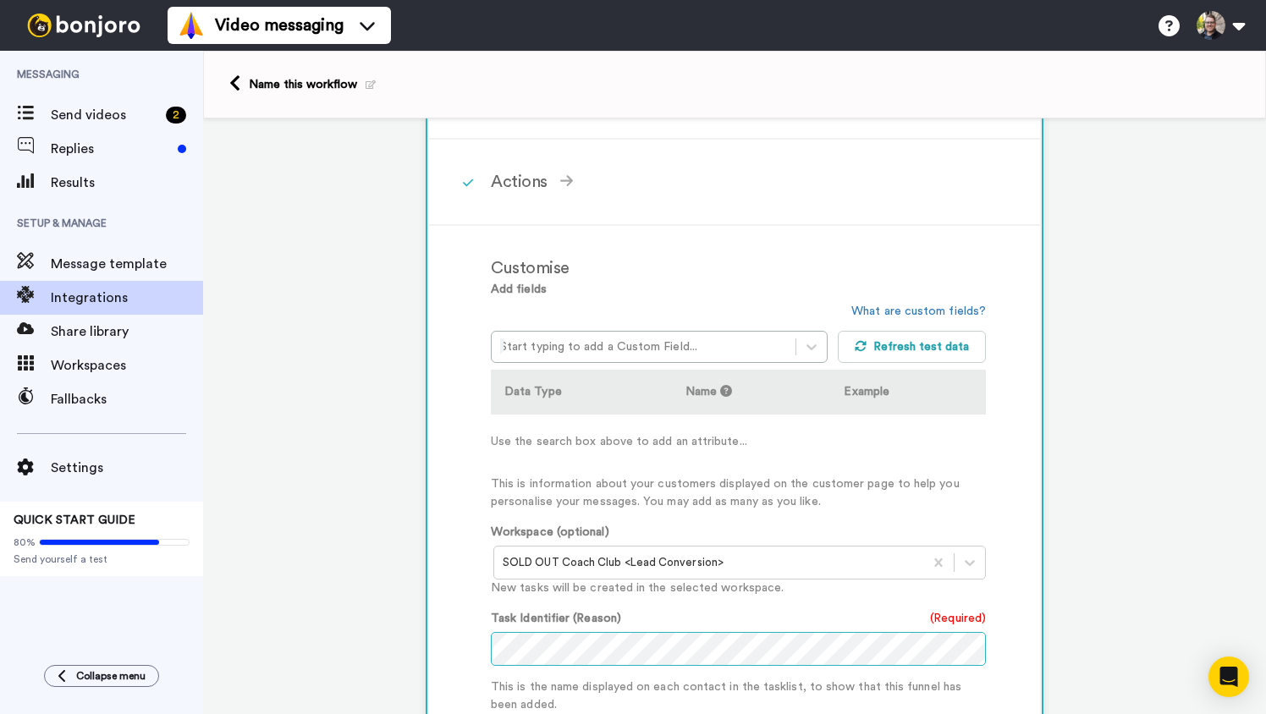
scroll to position [271, 0]
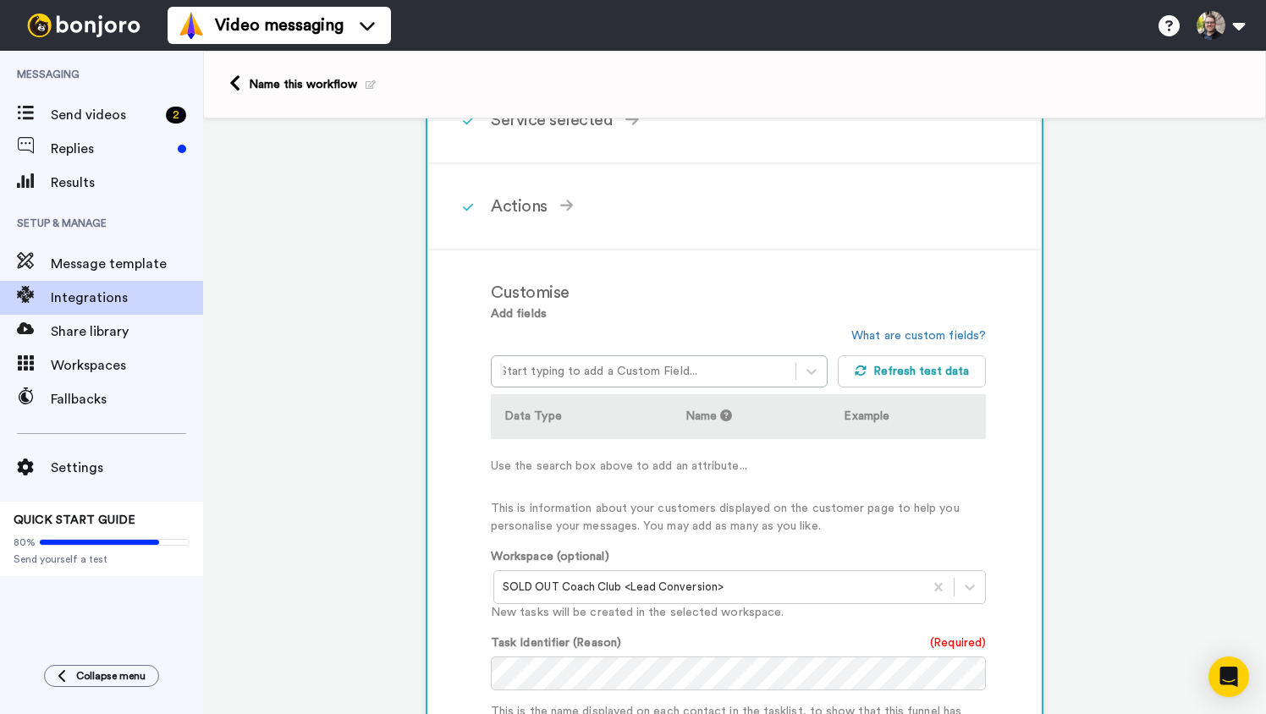
click at [702, 423] on th "Name" at bounding box center [751, 416] width 159 height 45
click at [682, 467] on td "Use the search box above to add an attribute..." at bounding box center [738, 466] width 495 height 54
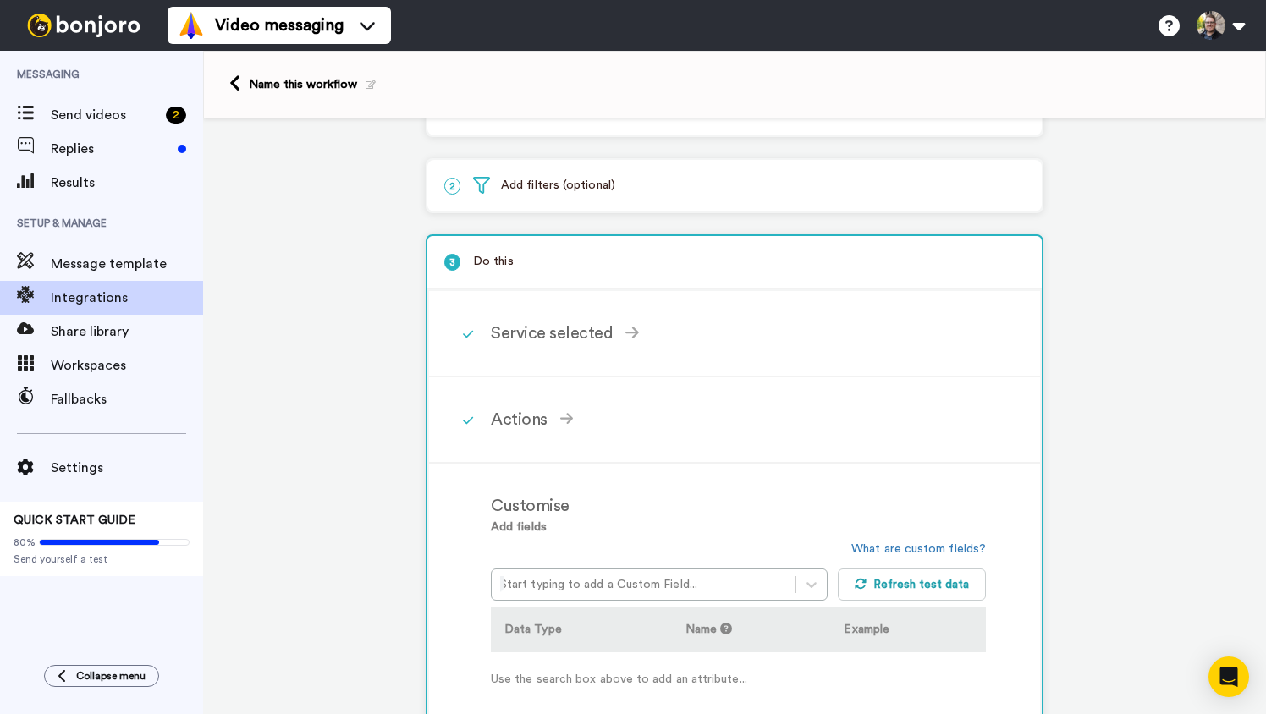
scroll to position [149, 0]
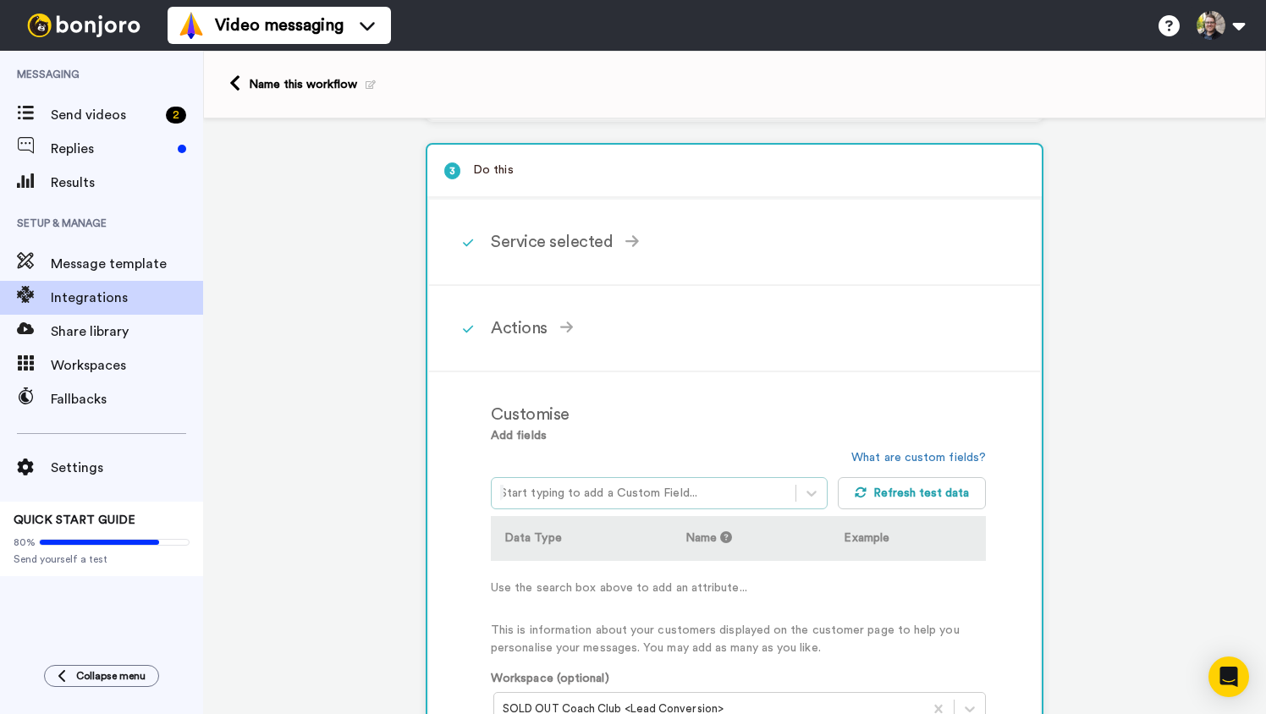
click at [623, 493] on div at bounding box center [643, 493] width 287 height 20
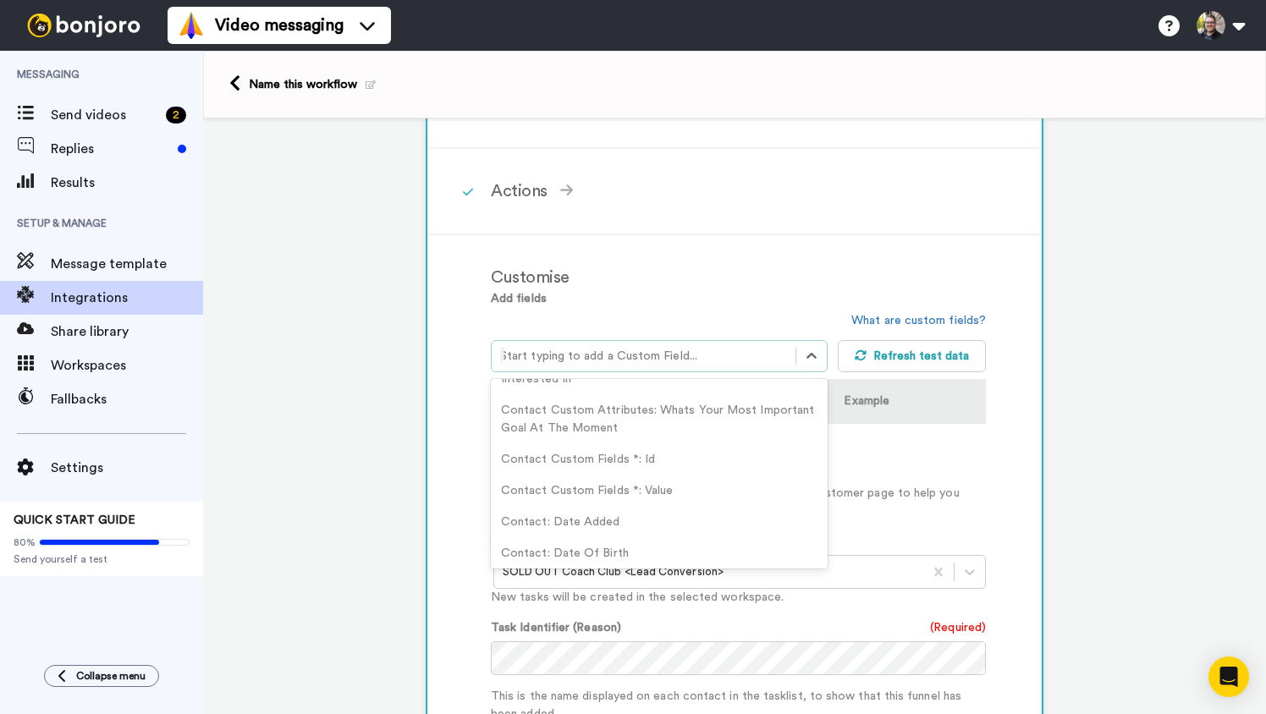
scroll to position [445, 0]
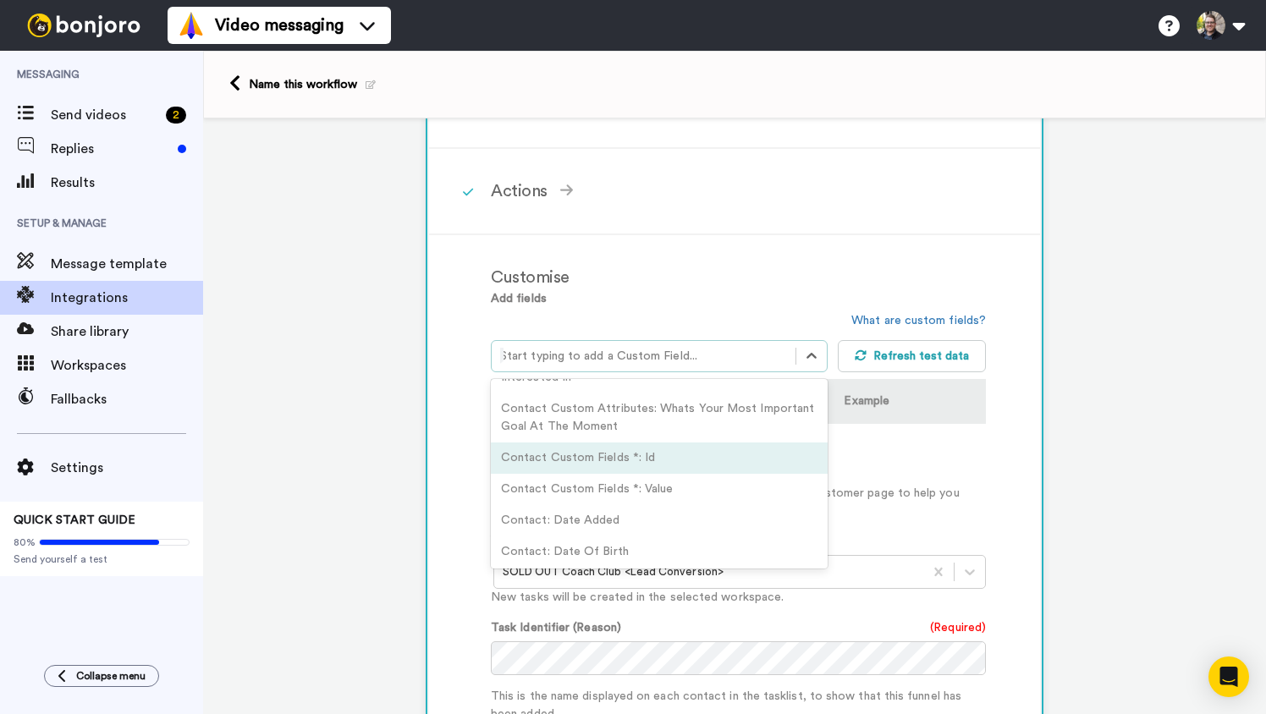
click at [957, 509] on p "This is information about your customers displayed on the customer page to help…" at bounding box center [738, 503] width 495 height 36
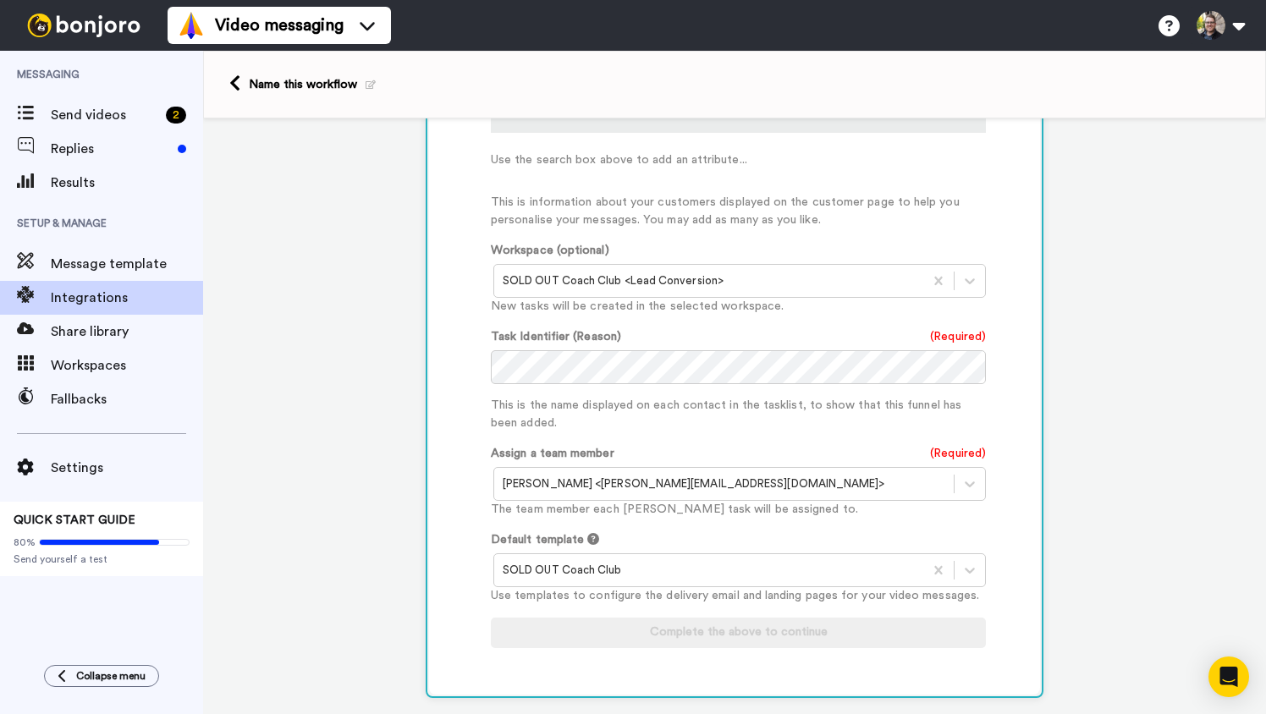
scroll to position [579, 0]
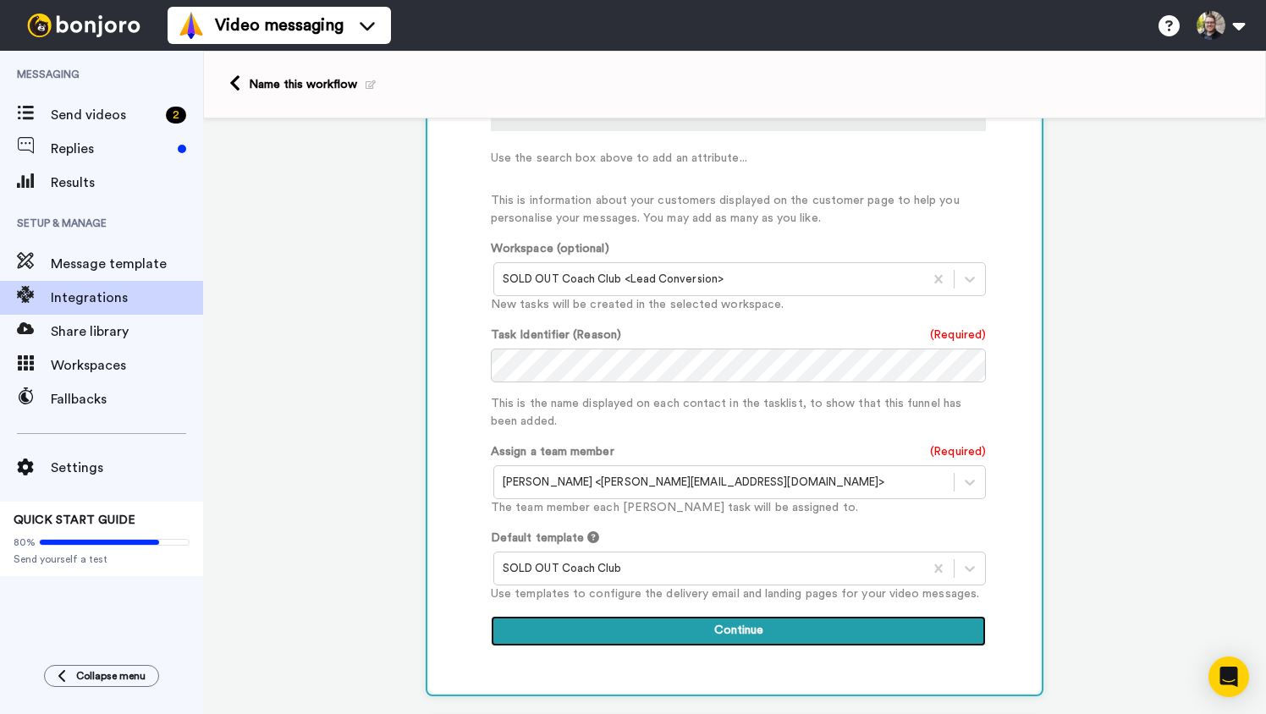
click at [684, 620] on button "Continue" at bounding box center [738, 631] width 495 height 30
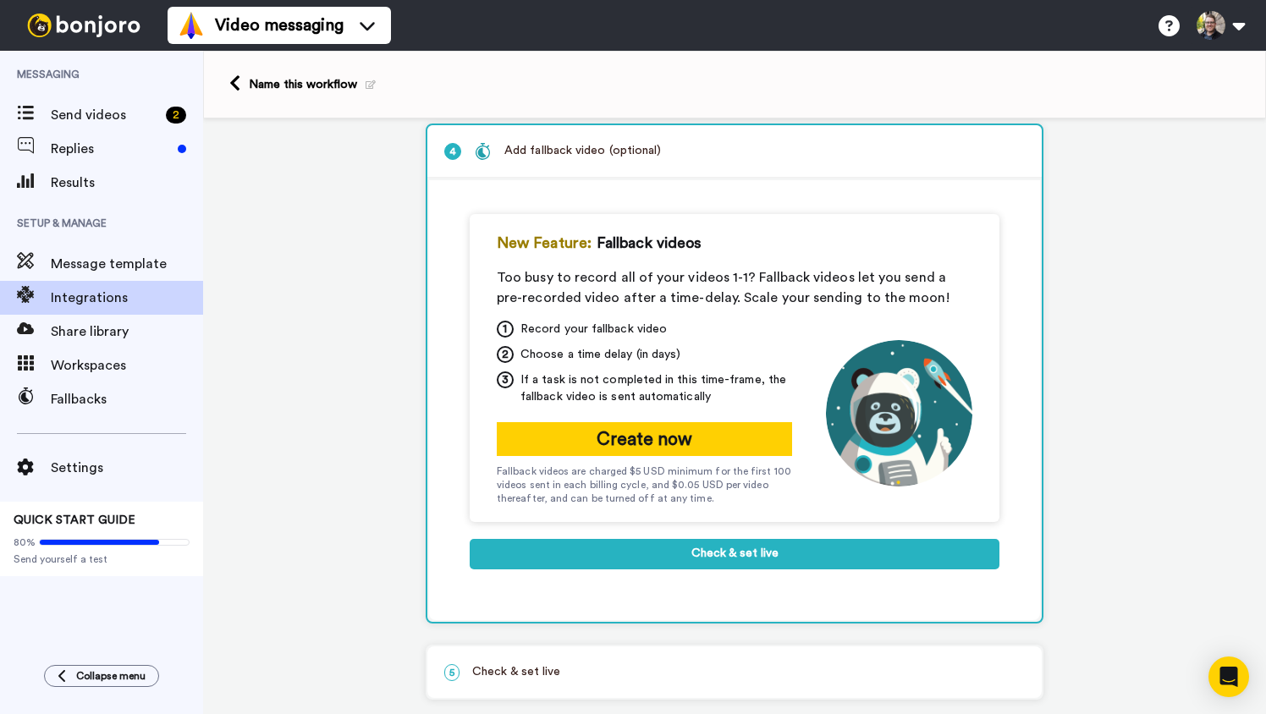
scroll to position [243, 0]
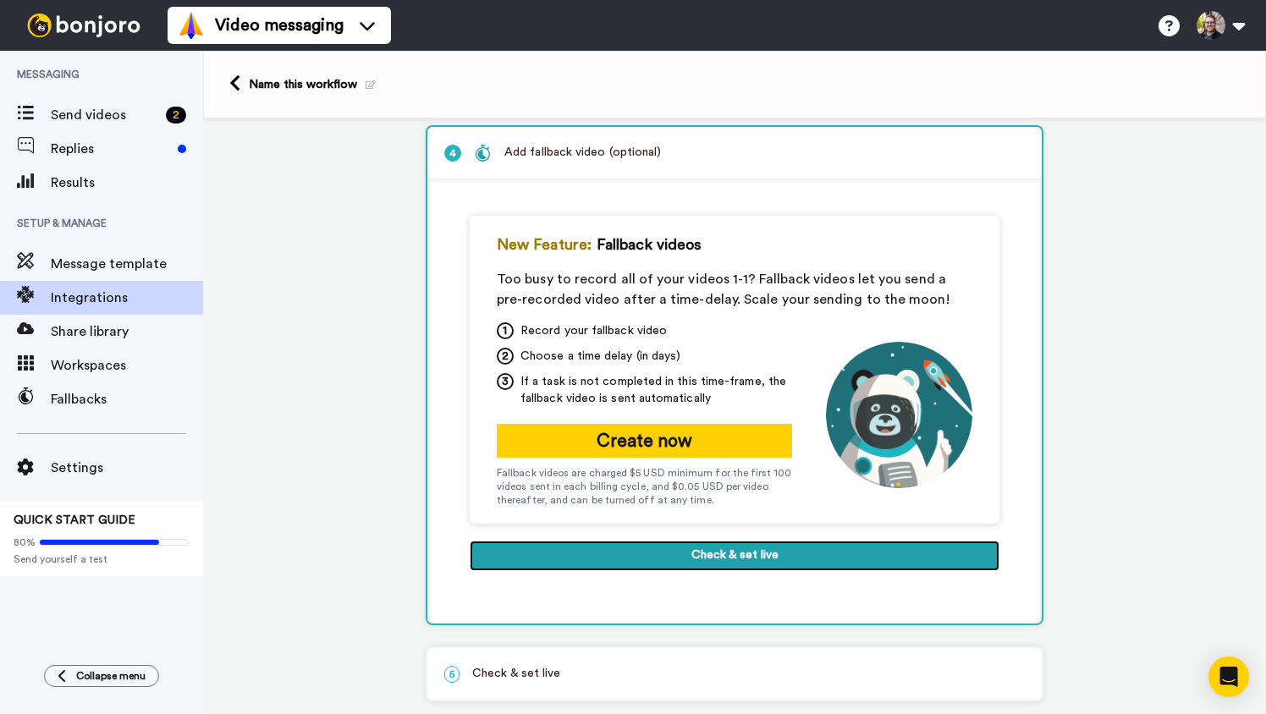
click at [726, 554] on button "Check & set live" at bounding box center [735, 556] width 530 height 30
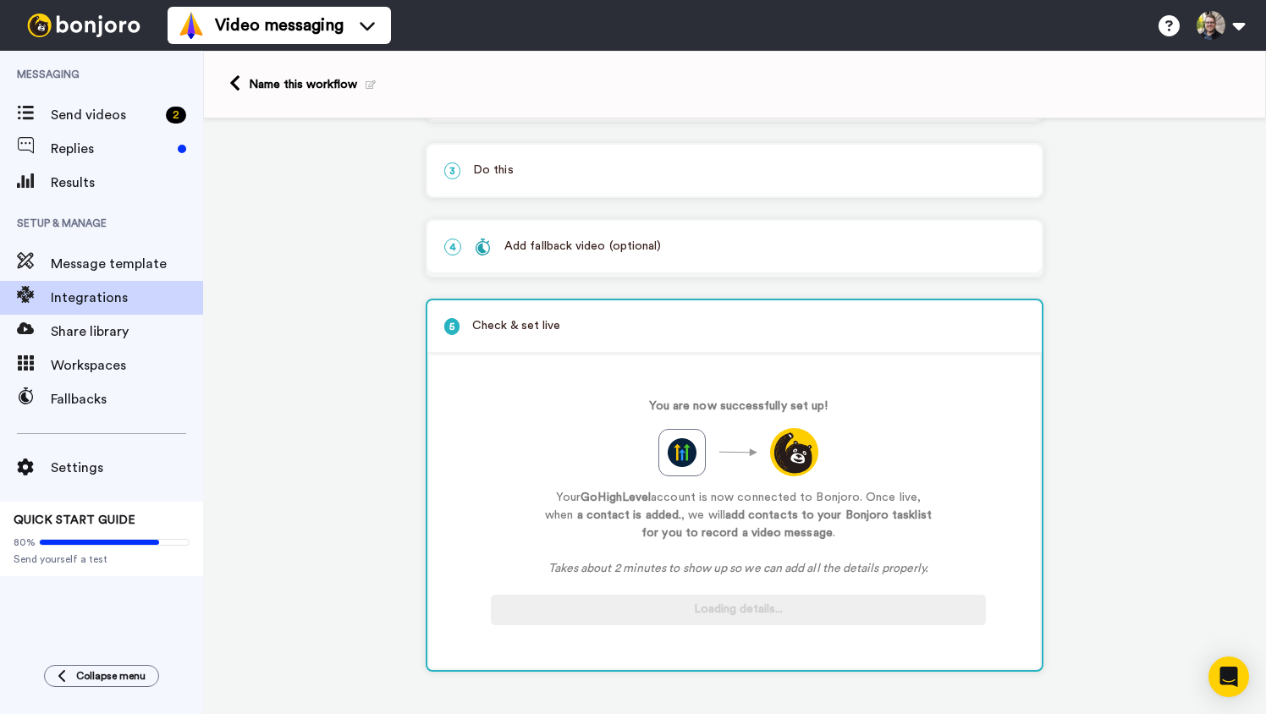
scroll to position [151, 0]
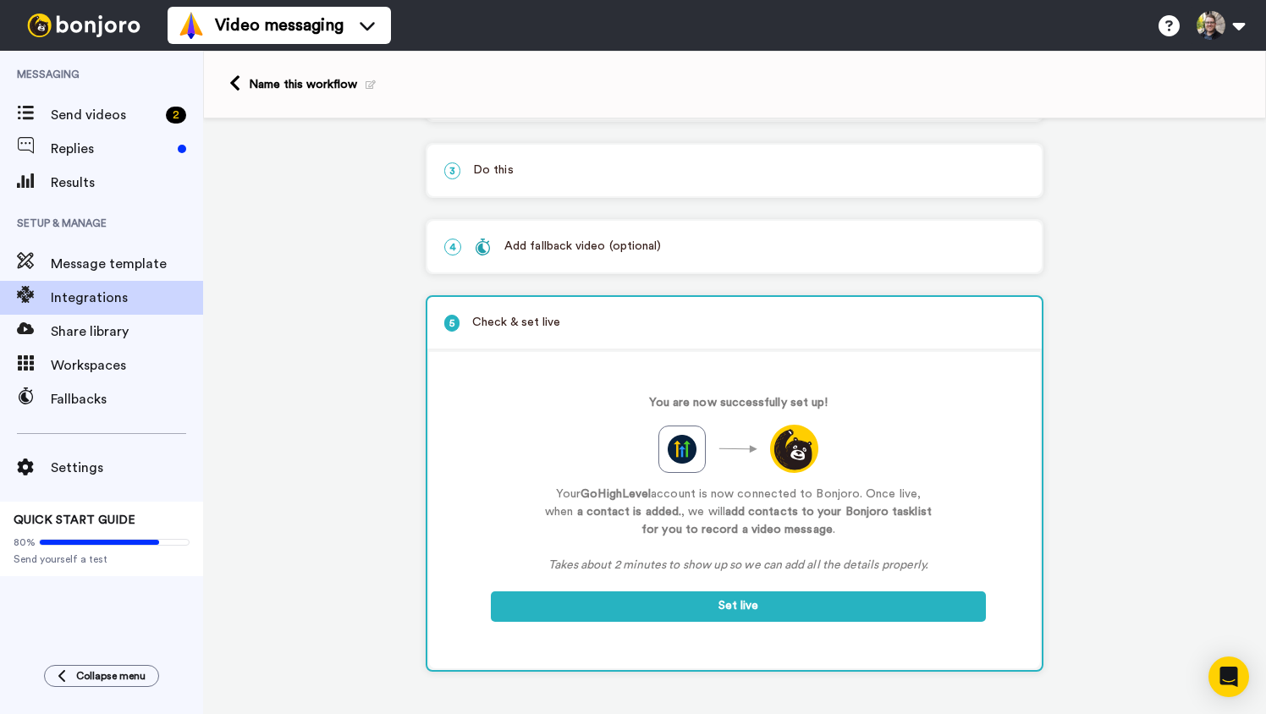
click at [586, 249] on div "Add fallback video (optional)" at bounding box center [567, 247] width 187 height 18
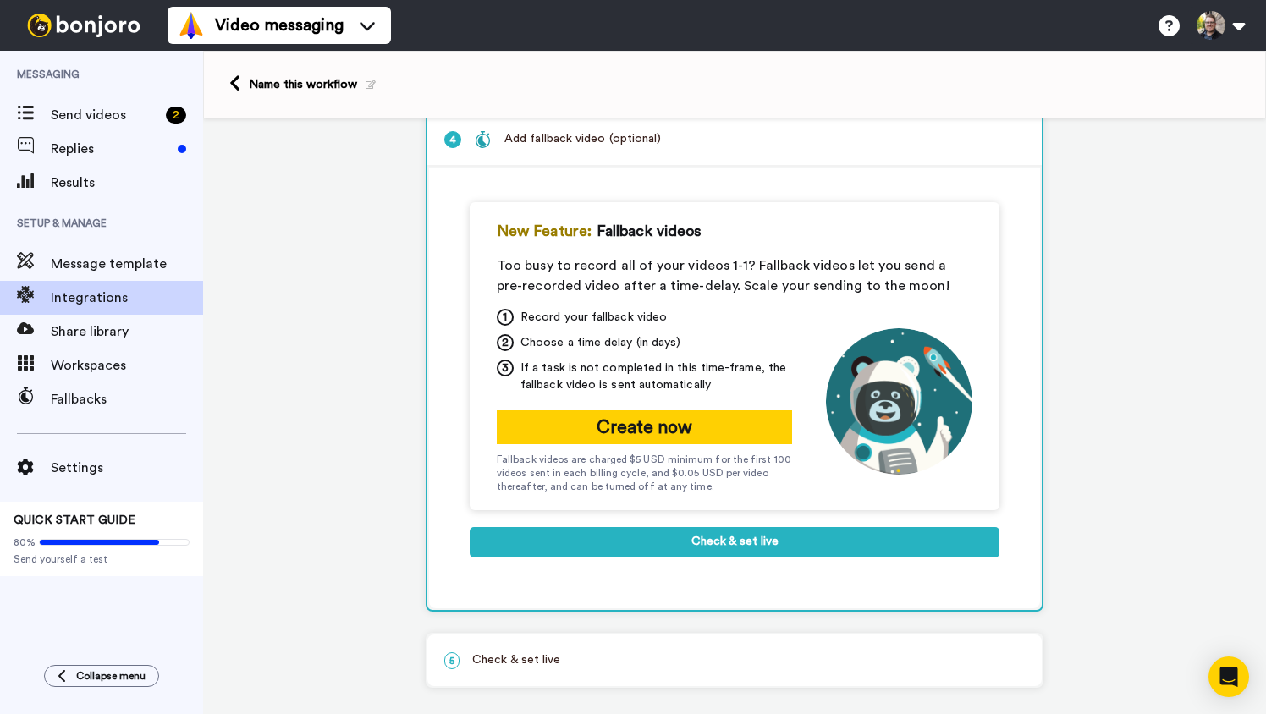
scroll to position [257, 0]
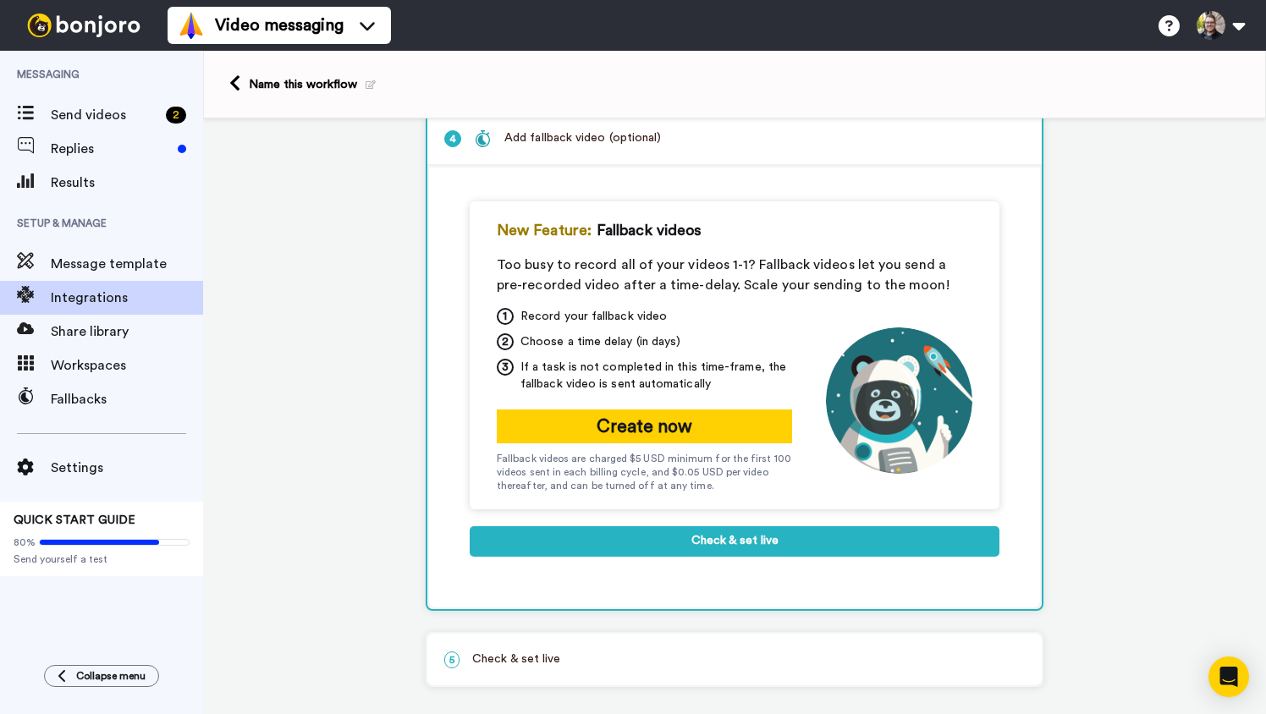
click at [542, 656] on p "5 Check & set live" at bounding box center [734, 660] width 581 height 18
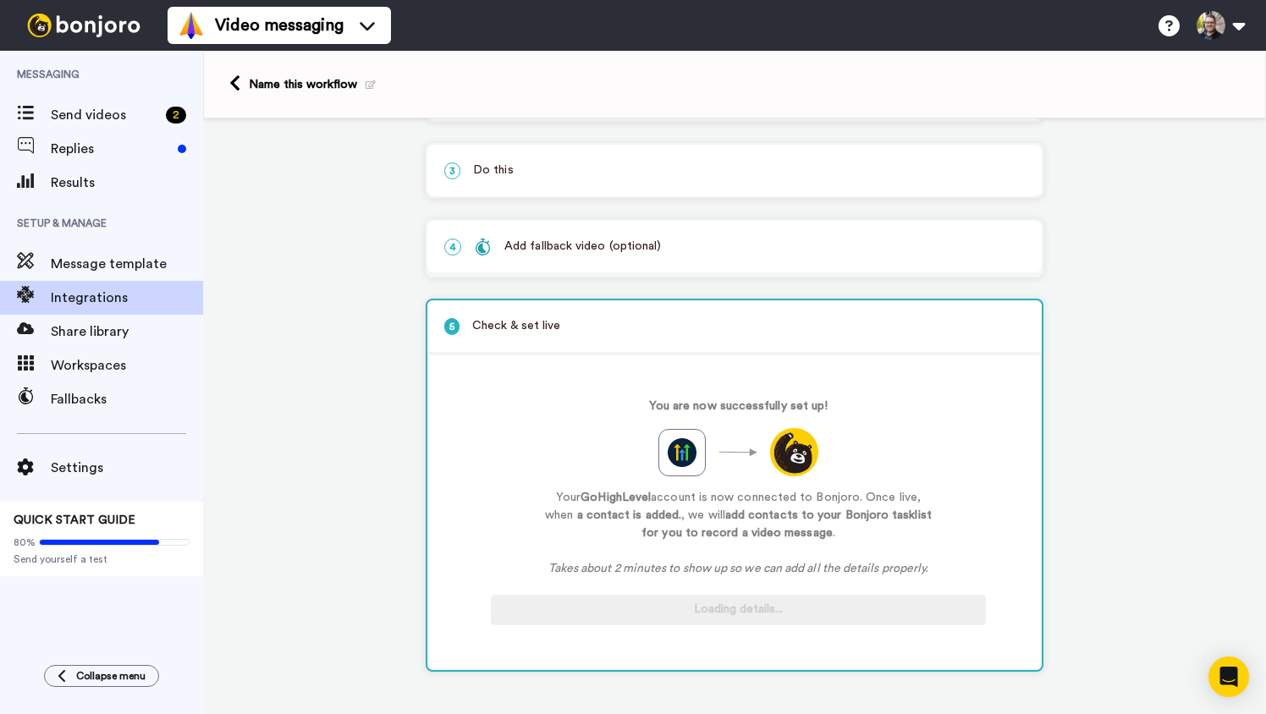
scroll to position [151, 0]
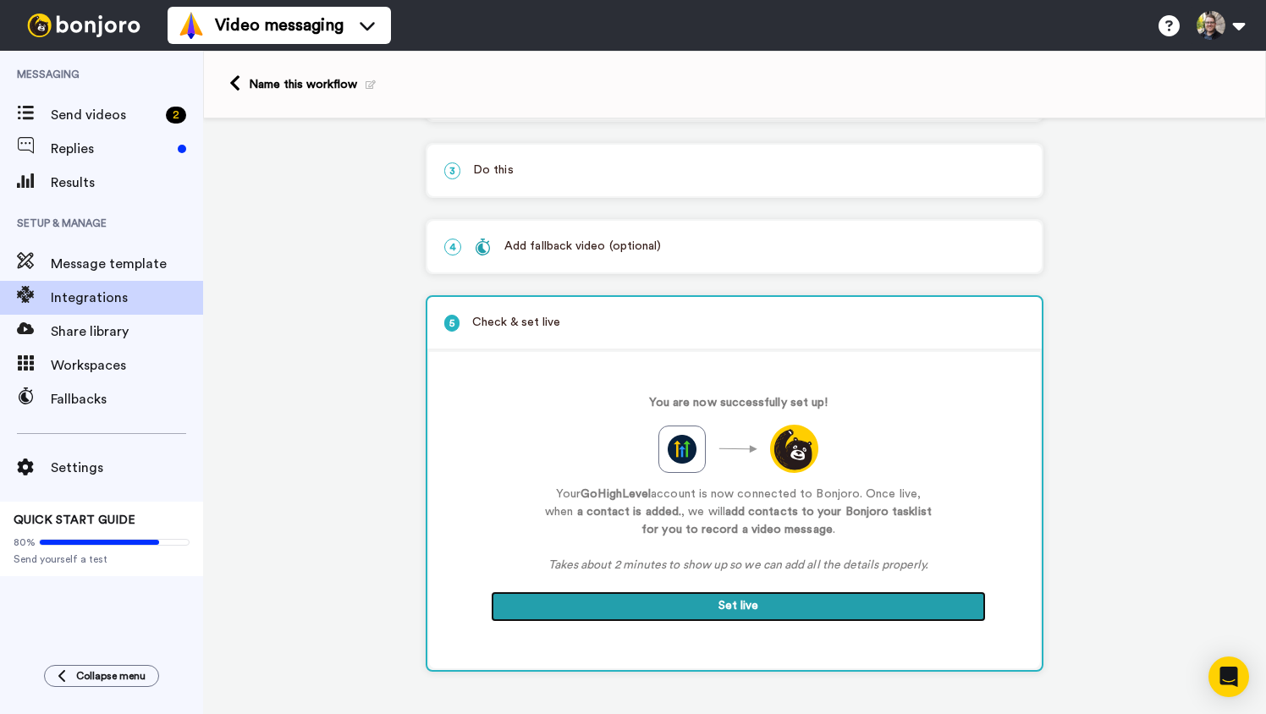
click at [735, 608] on button "Set live" at bounding box center [738, 607] width 495 height 30
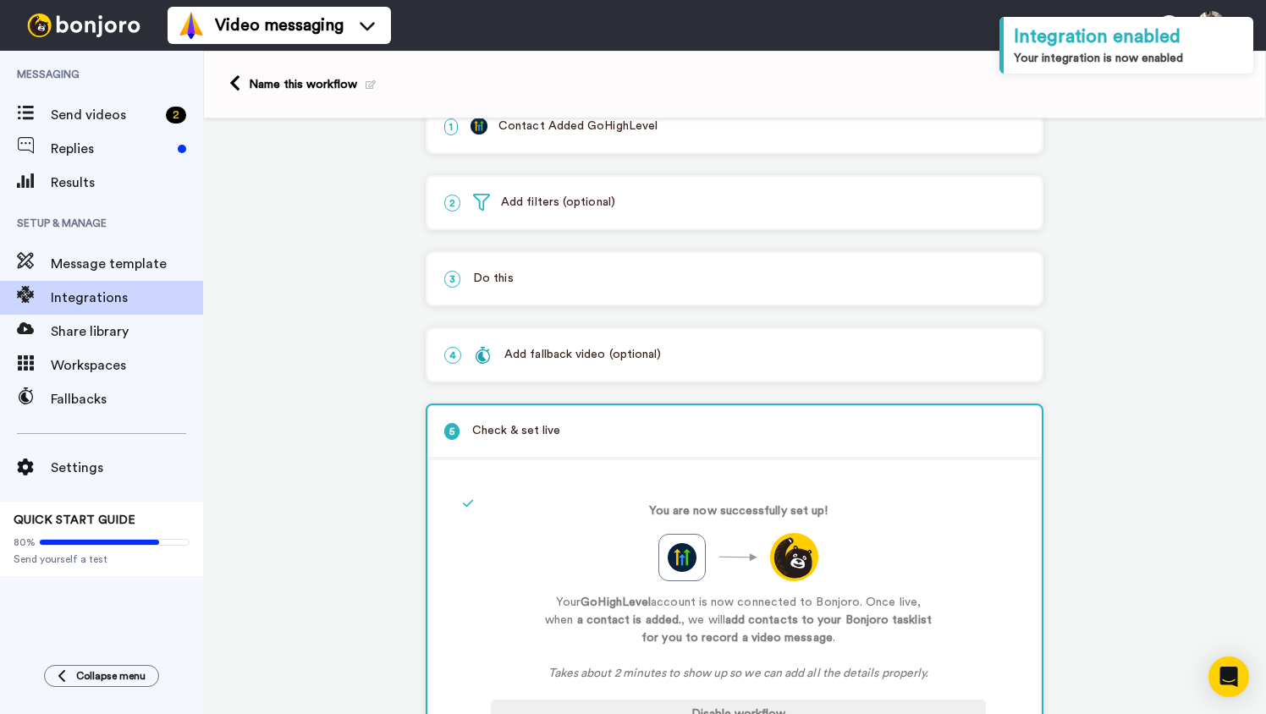
scroll to position [0, 0]
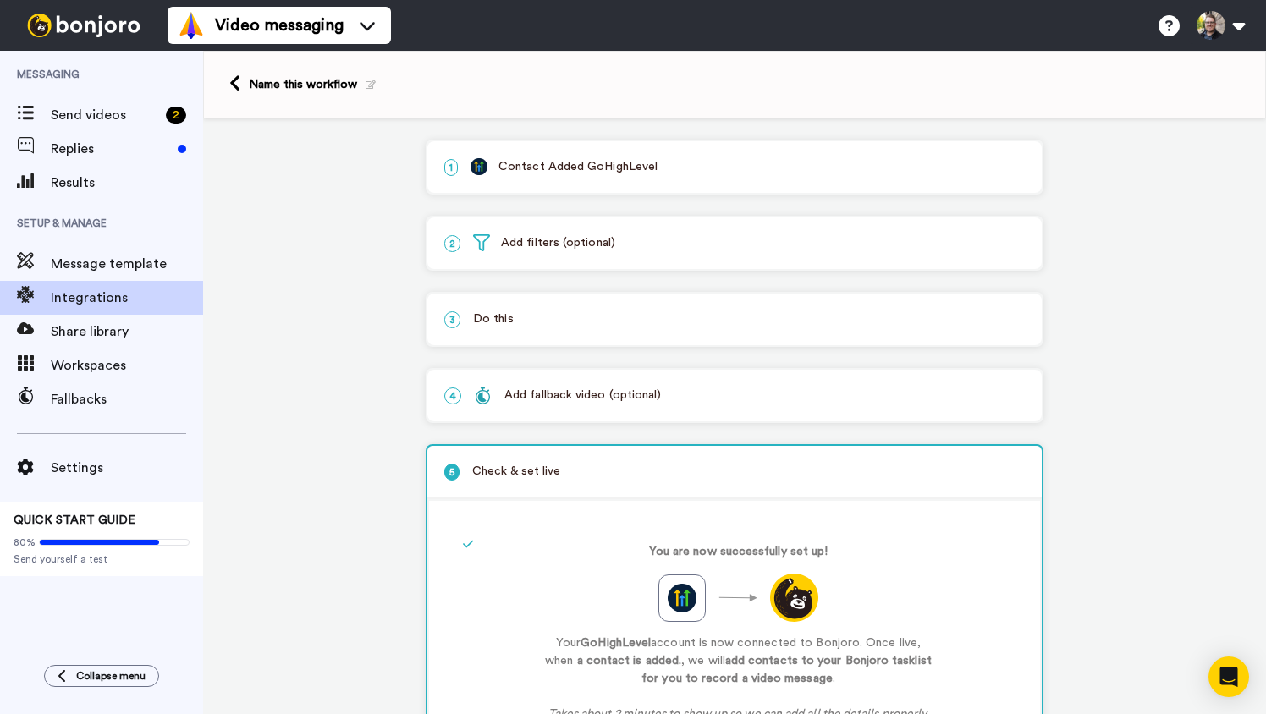
click at [84, 27] on img at bounding box center [83, 26] width 127 height 24
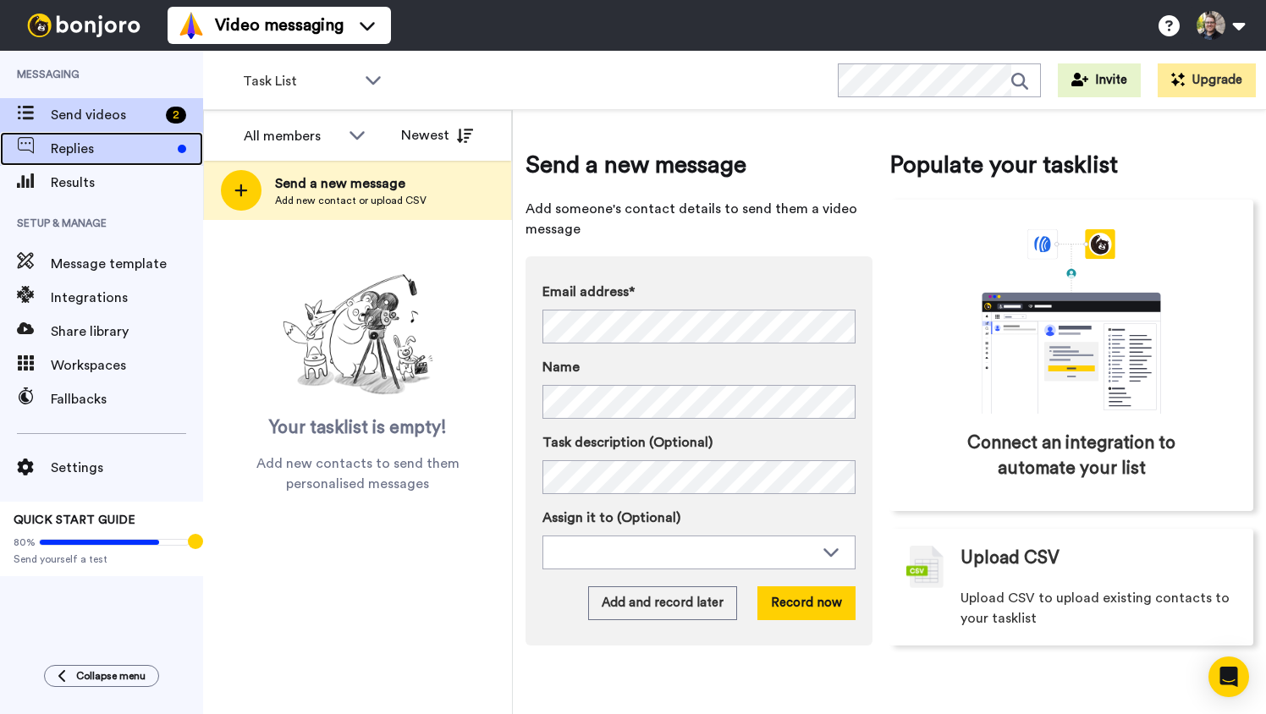
click at [95, 143] on span "Replies" at bounding box center [111, 149] width 120 height 20
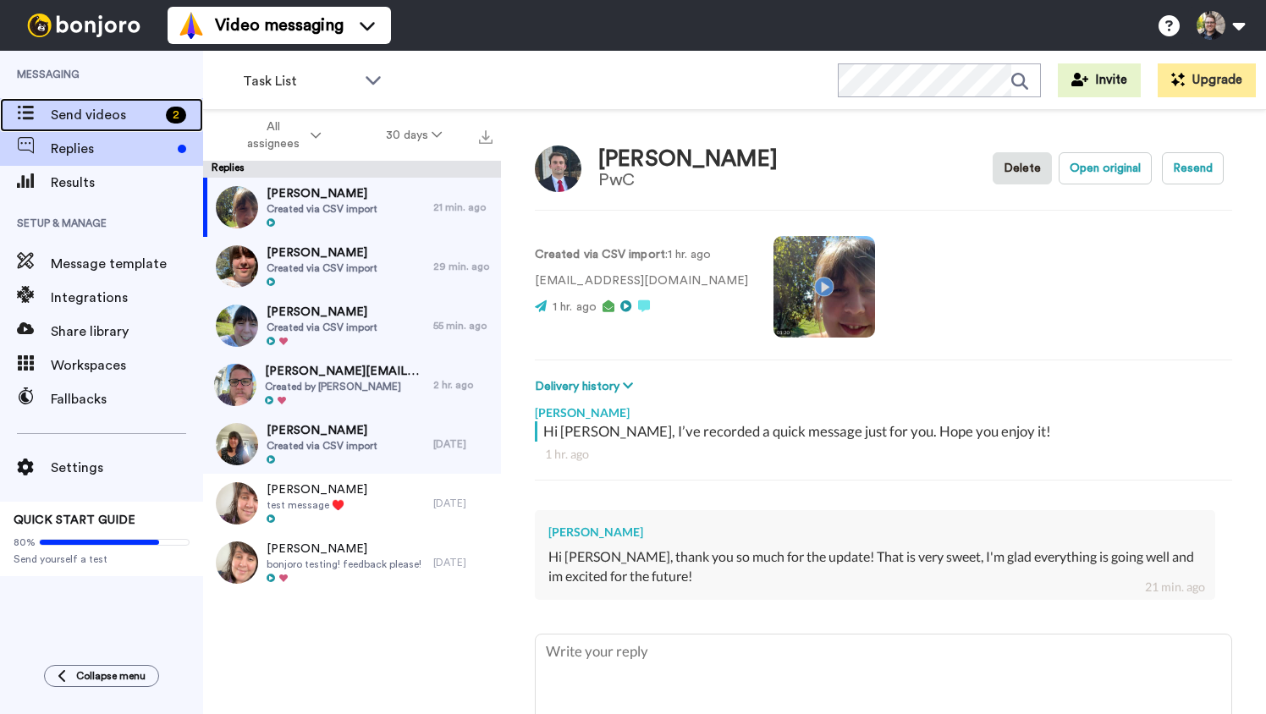
click at [96, 114] on span "Send videos" at bounding box center [105, 115] width 108 height 20
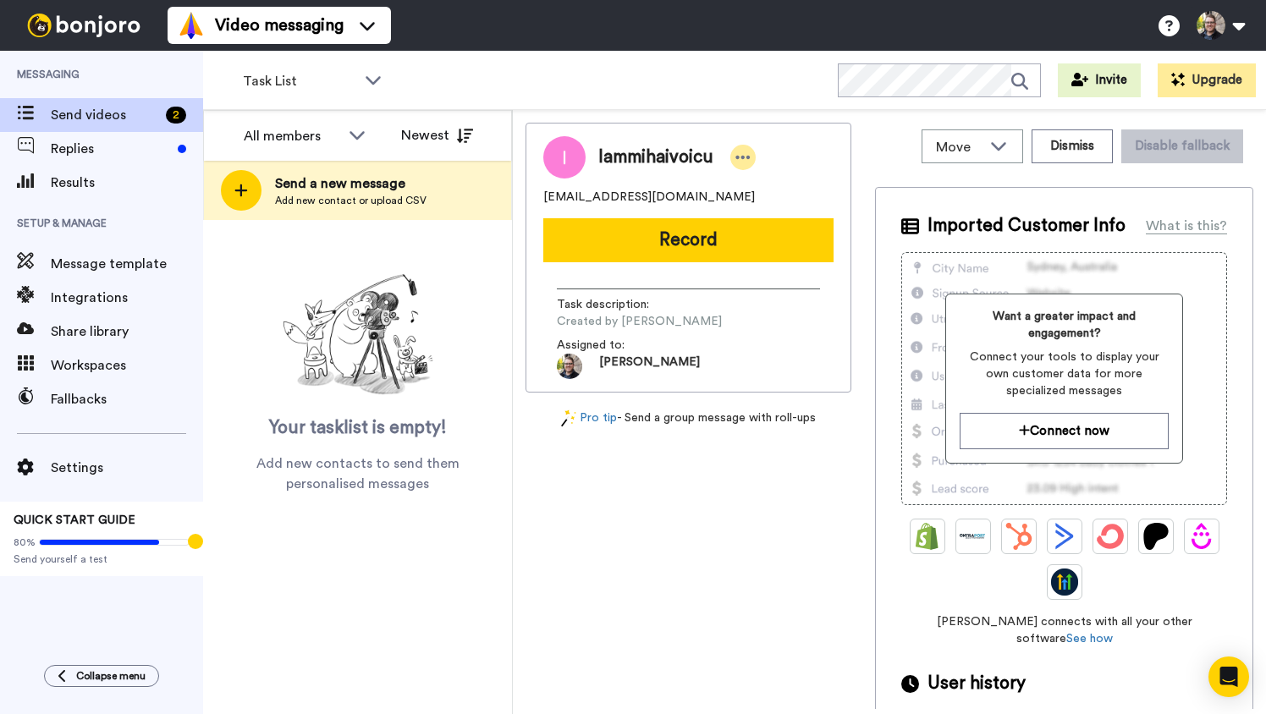
click at [742, 155] on icon at bounding box center [742, 157] width 15 height 17
click at [1005, 152] on icon at bounding box center [998, 145] width 20 height 17
click at [823, 138] on div "Iammihaivoicu" at bounding box center [688, 157] width 290 height 42
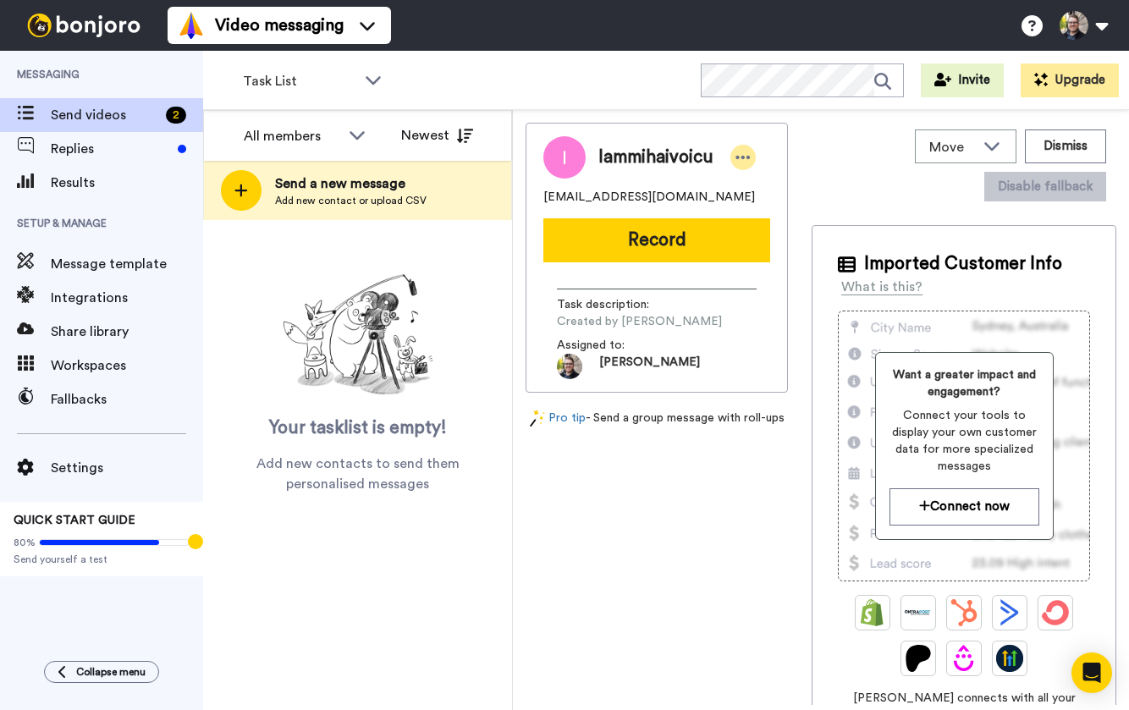
click at [751, 154] on div at bounding box center [742, 157] width 25 height 25
click at [796, 186] on li "Edit contact" at bounding box center [792, 186] width 123 height 24
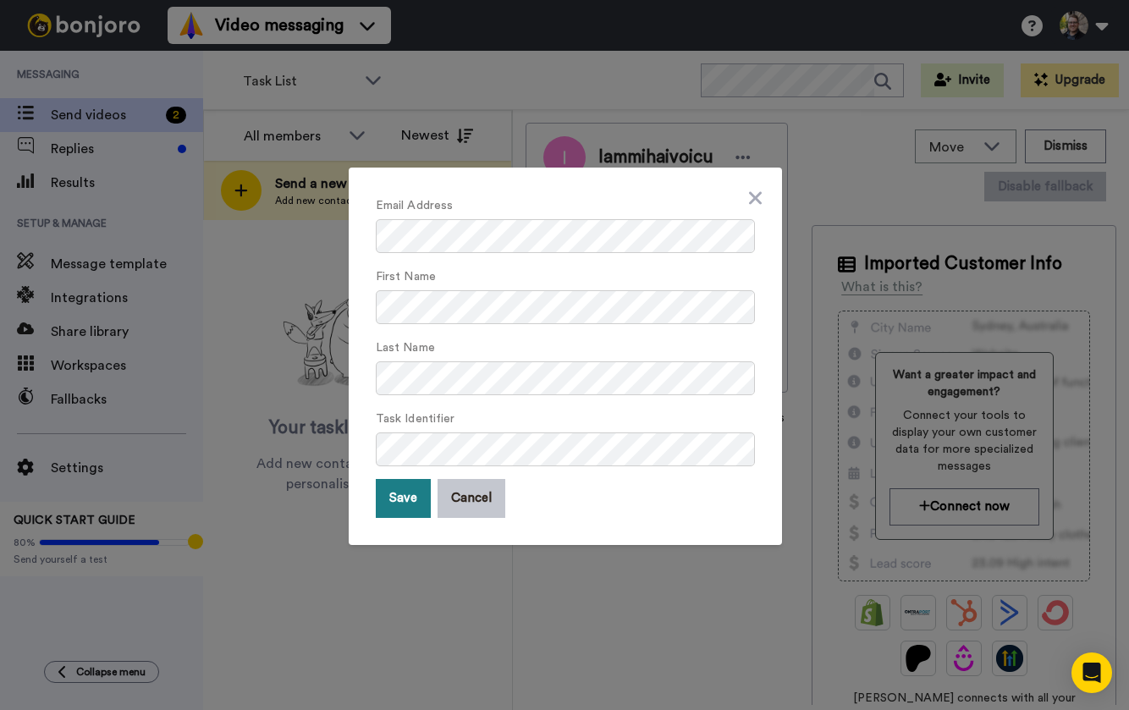
click at [394, 503] on button "Save" at bounding box center [403, 498] width 55 height 39
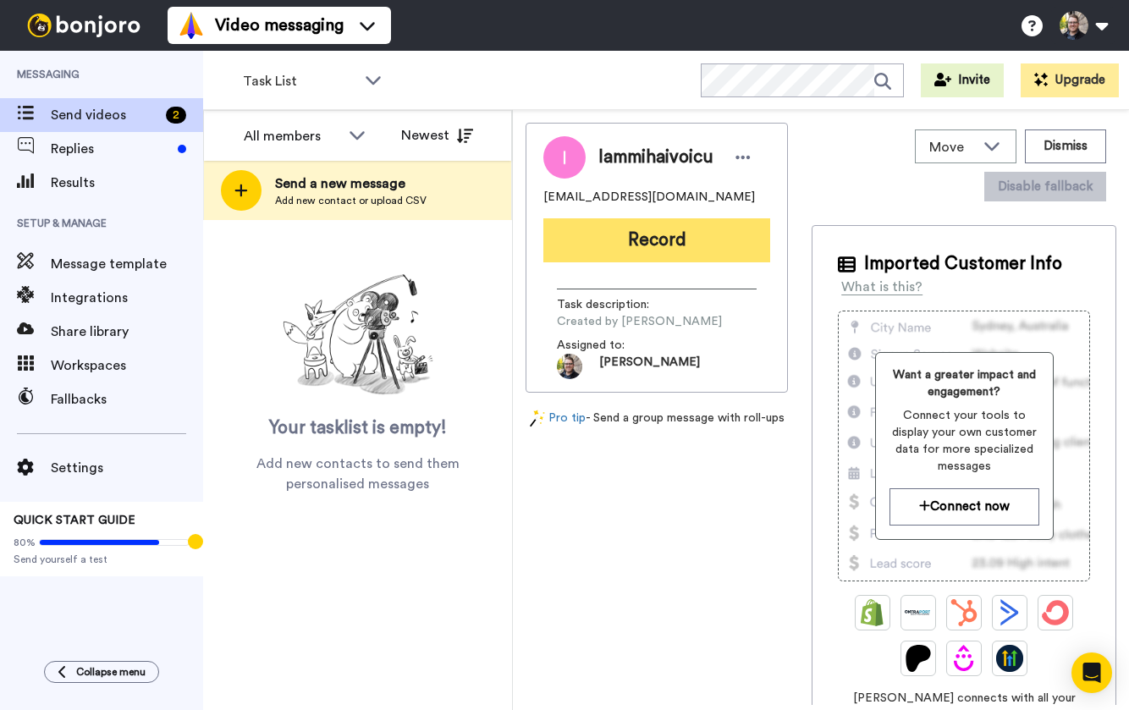
click at [691, 246] on button "Record" at bounding box center [656, 240] width 227 height 44
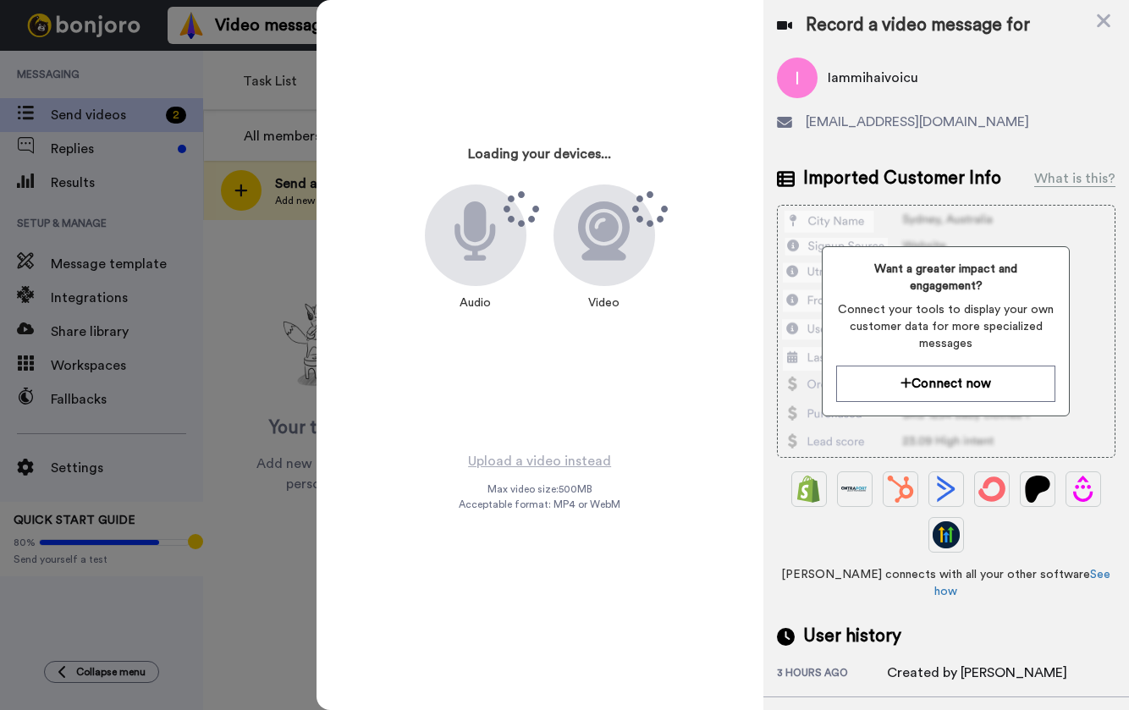
click at [987, 481] on img at bounding box center [991, 489] width 27 height 27
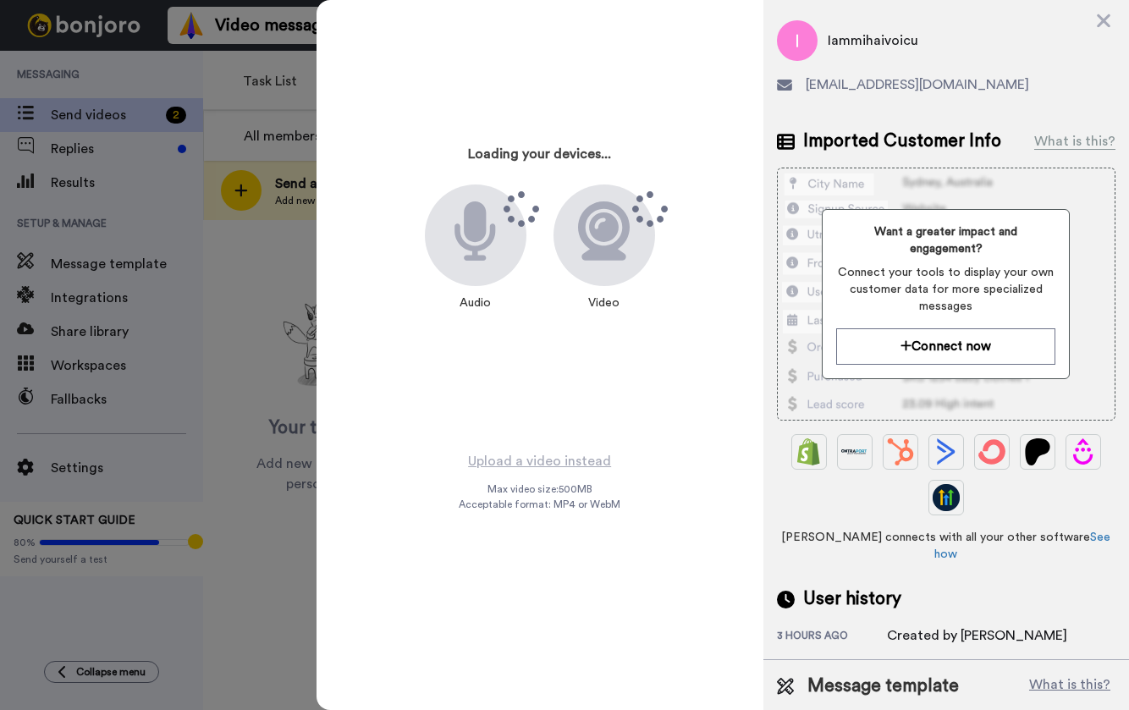
scroll to position [52, 0]
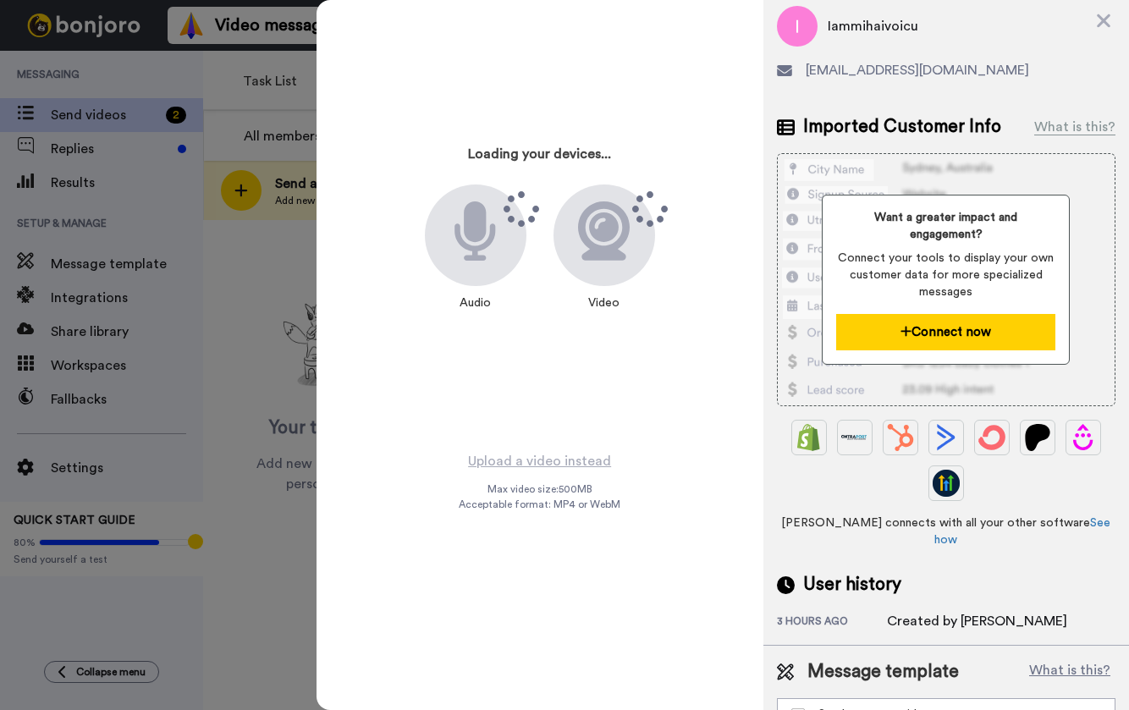
click at [933, 314] on button "Connect now" at bounding box center [945, 332] width 219 height 36
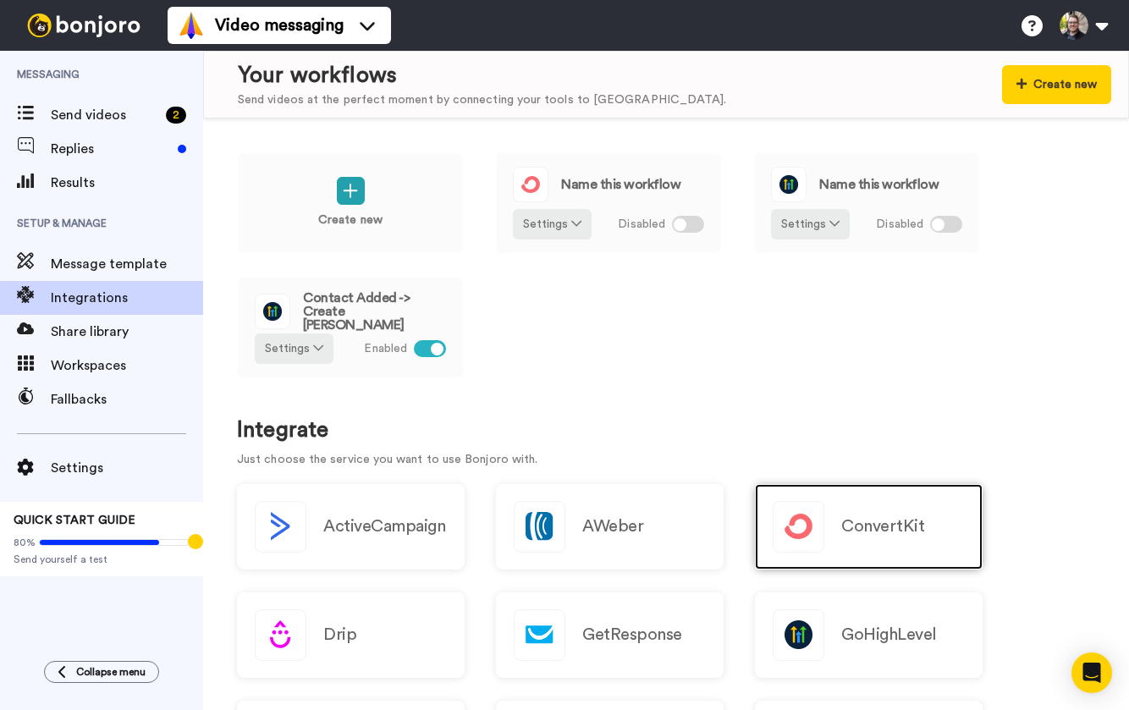
click at [820, 522] on img at bounding box center [799, 527] width 50 height 50
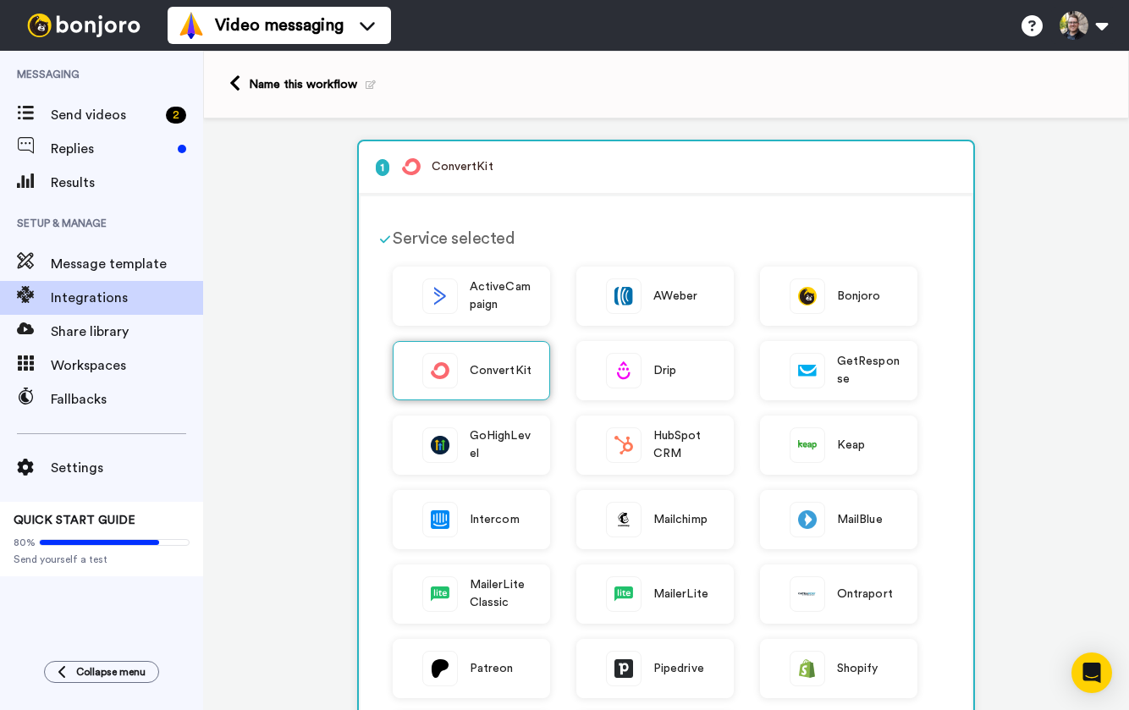
click at [467, 388] on div "ConvertKit" at bounding box center [471, 370] width 157 height 59
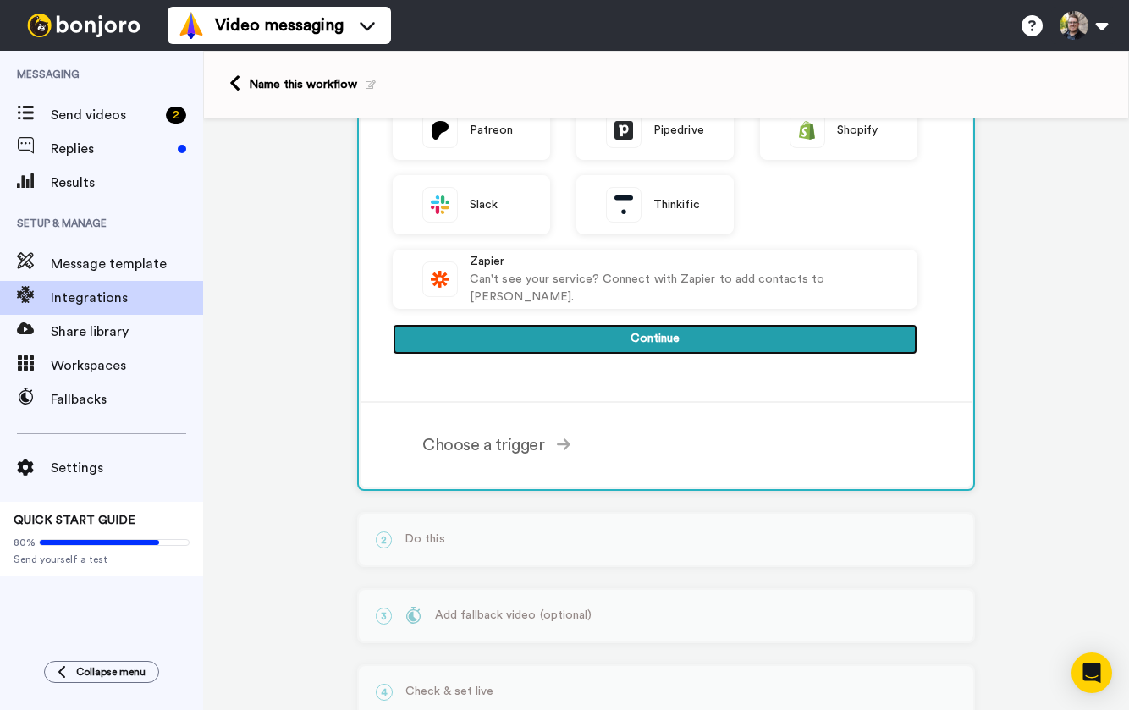
click at [683, 339] on button "Continue" at bounding box center [655, 339] width 525 height 30
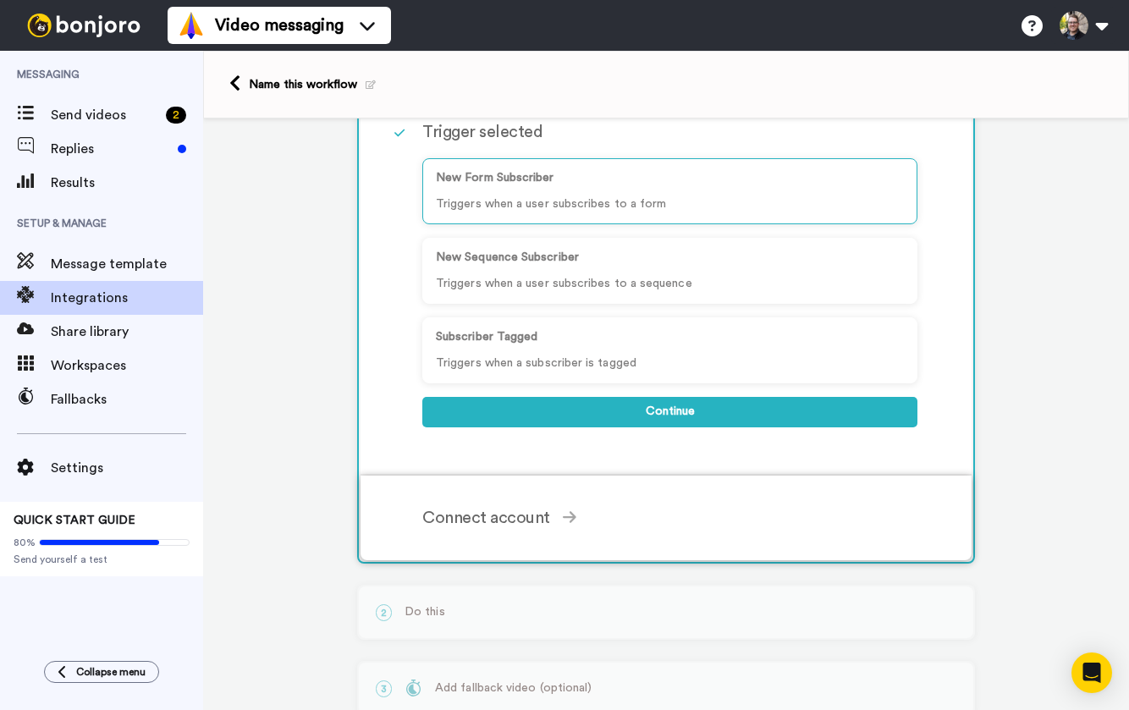
scroll to position [72, 0]
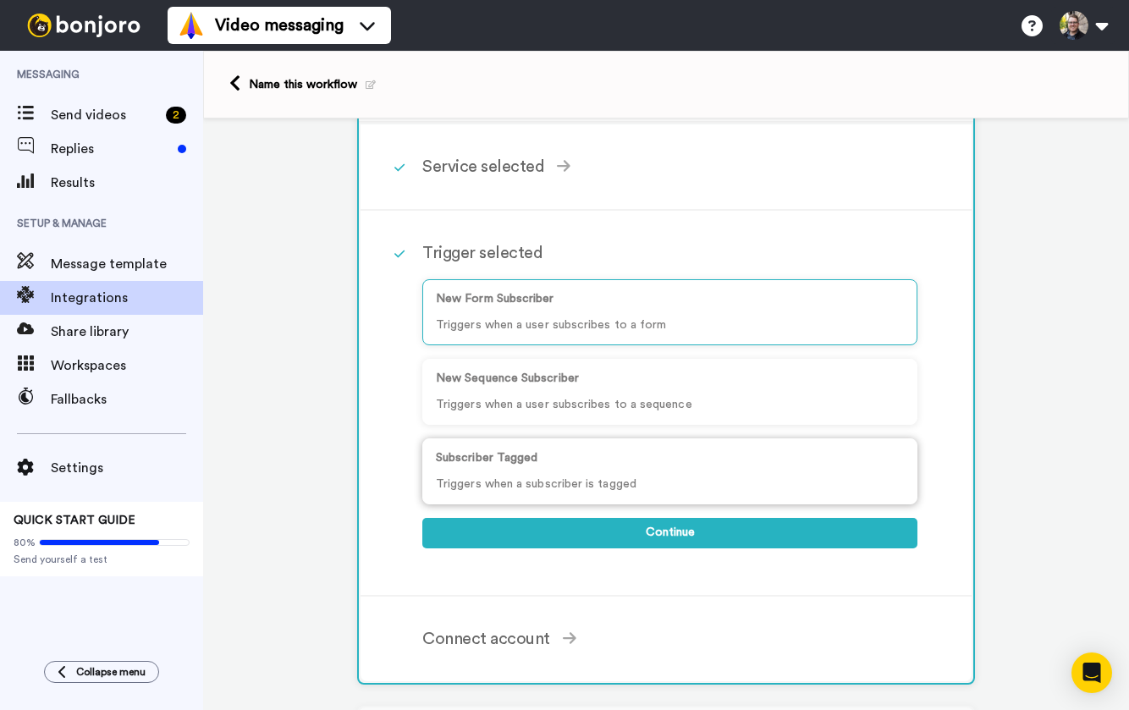
click at [570, 463] on p "Subscriber Tagged" at bounding box center [670, 458] width 468 height 18
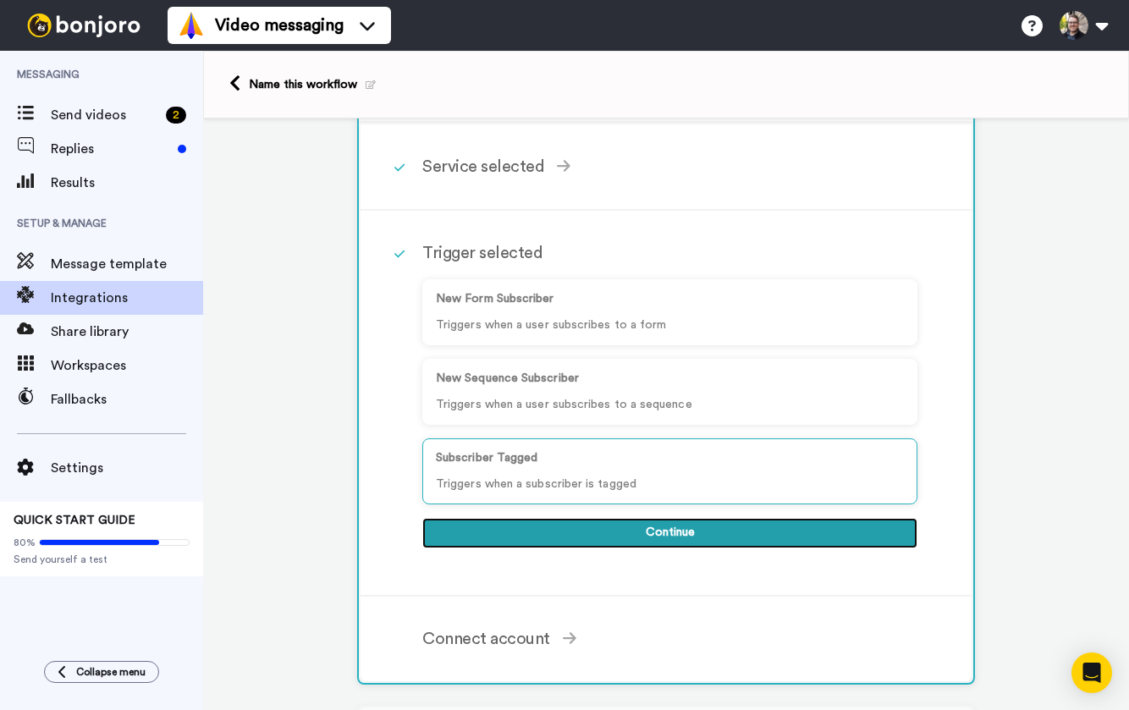
click at [642, 537] on button "Continue" at bounding box center [669, 533] width 495 height 30
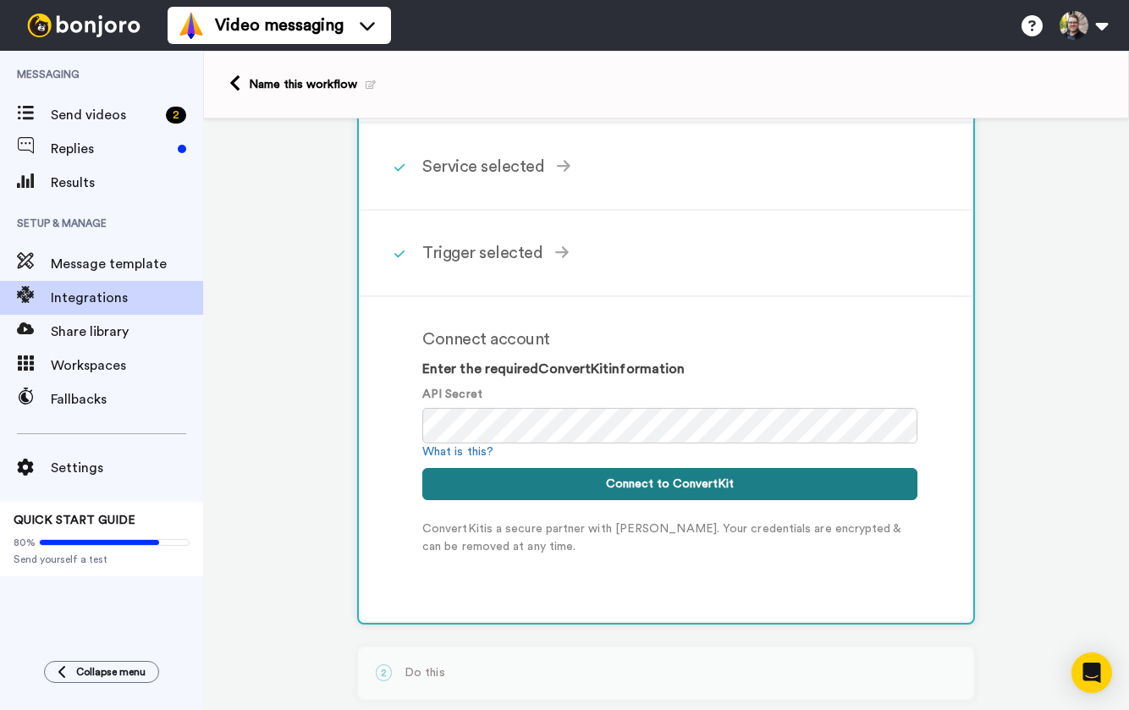
click at [672, 489] on button "Connect to ConvertKit" at bounding box center [669, 484] width 495 height 32
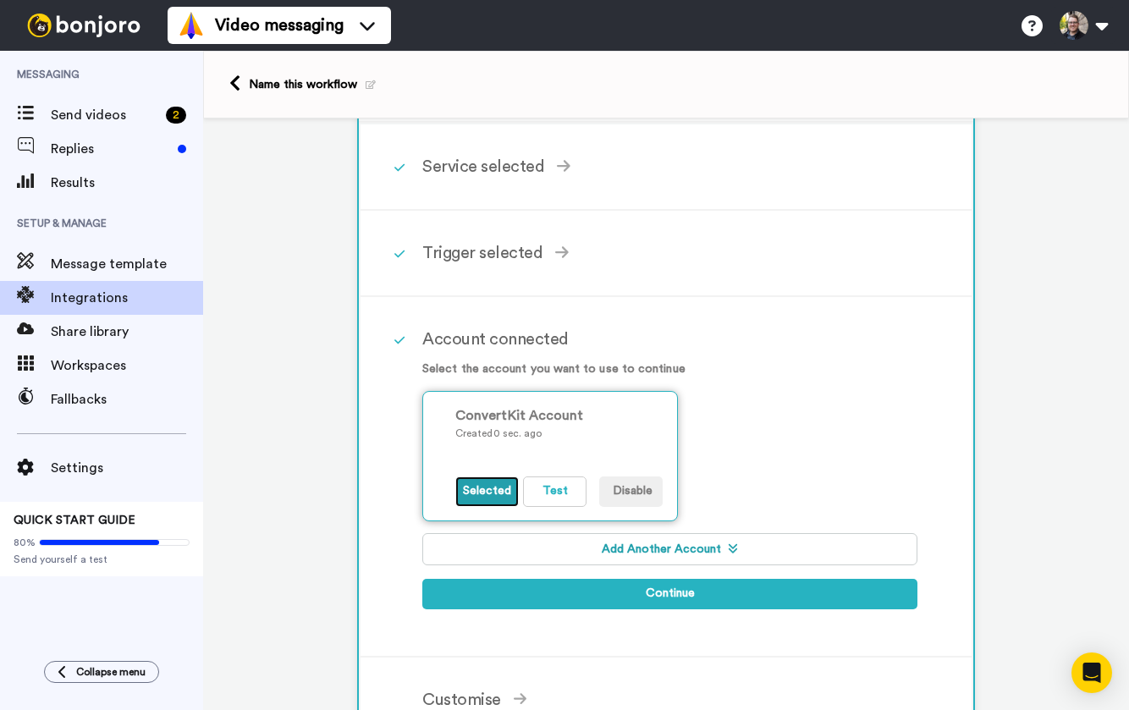
click at [485, 487] on button "Selected" at bounding box center [486, 491] width 63 height 30
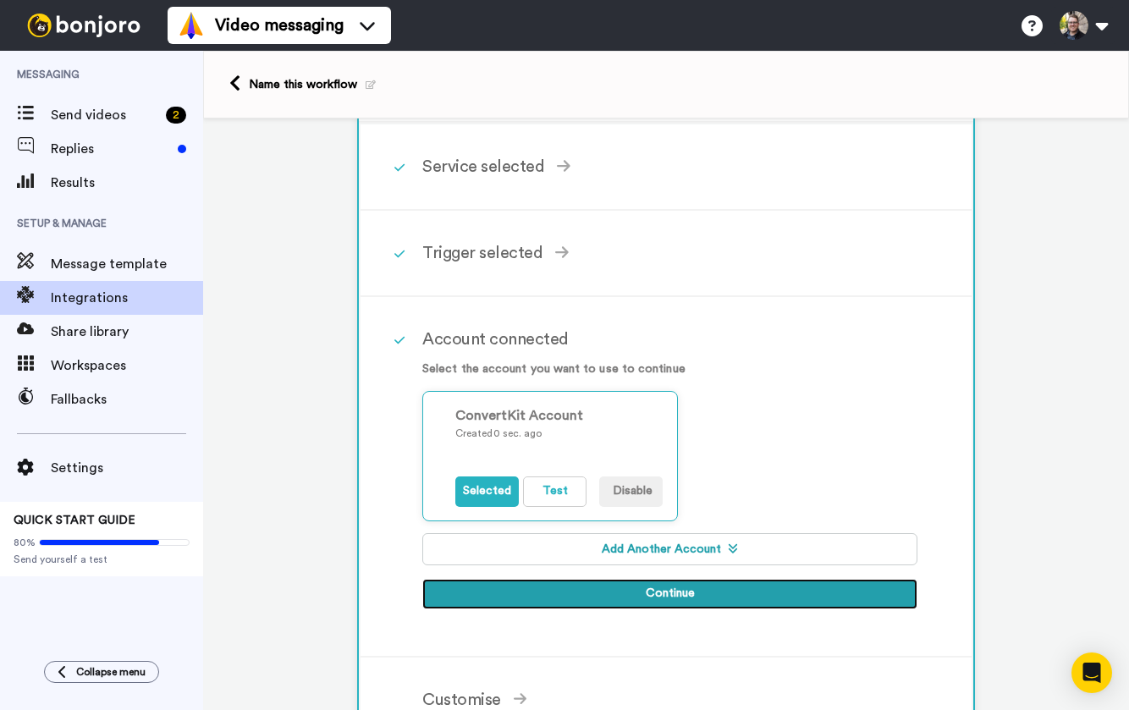
click at [686, 607] on button "Continue" at bounding box center [669, 594] width 495 height 30
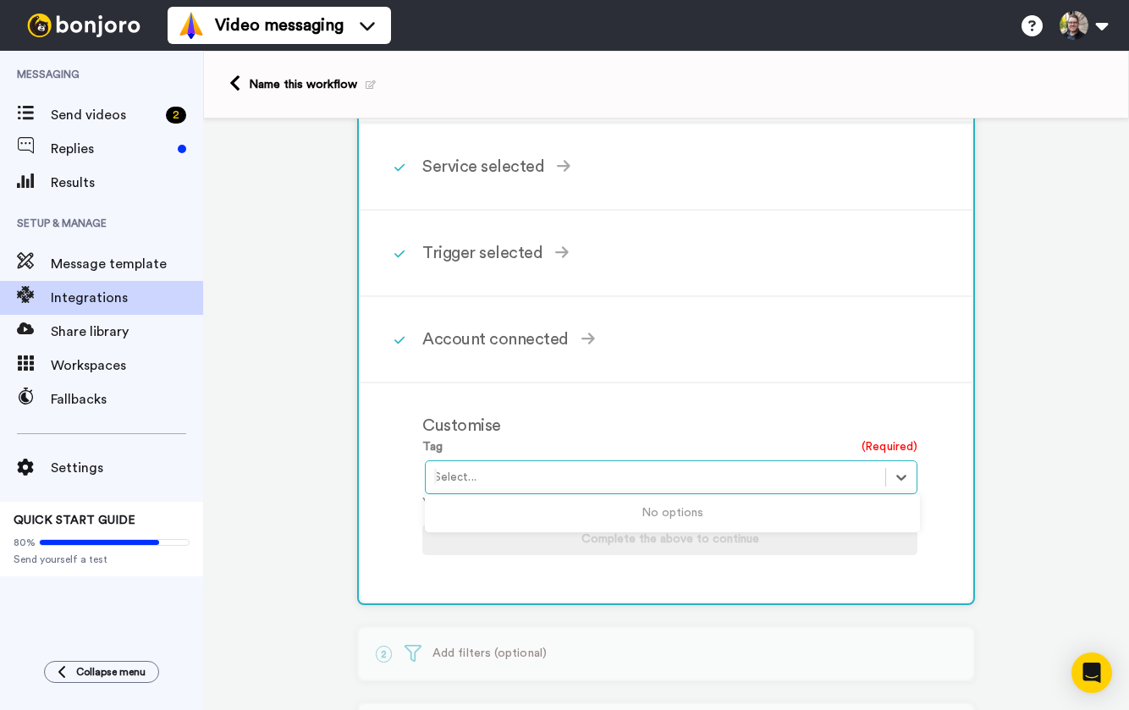
click at [510, 479] on div at bounding box center [655, 477] width 443 height 20
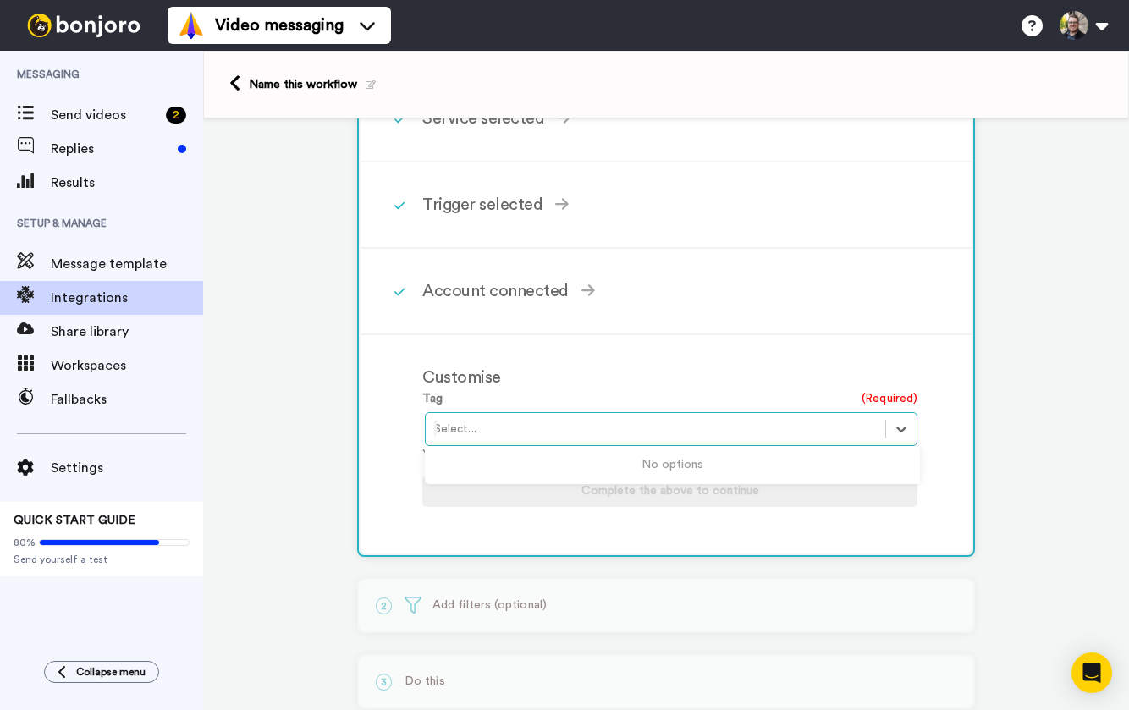
scroll to position [129, 0]
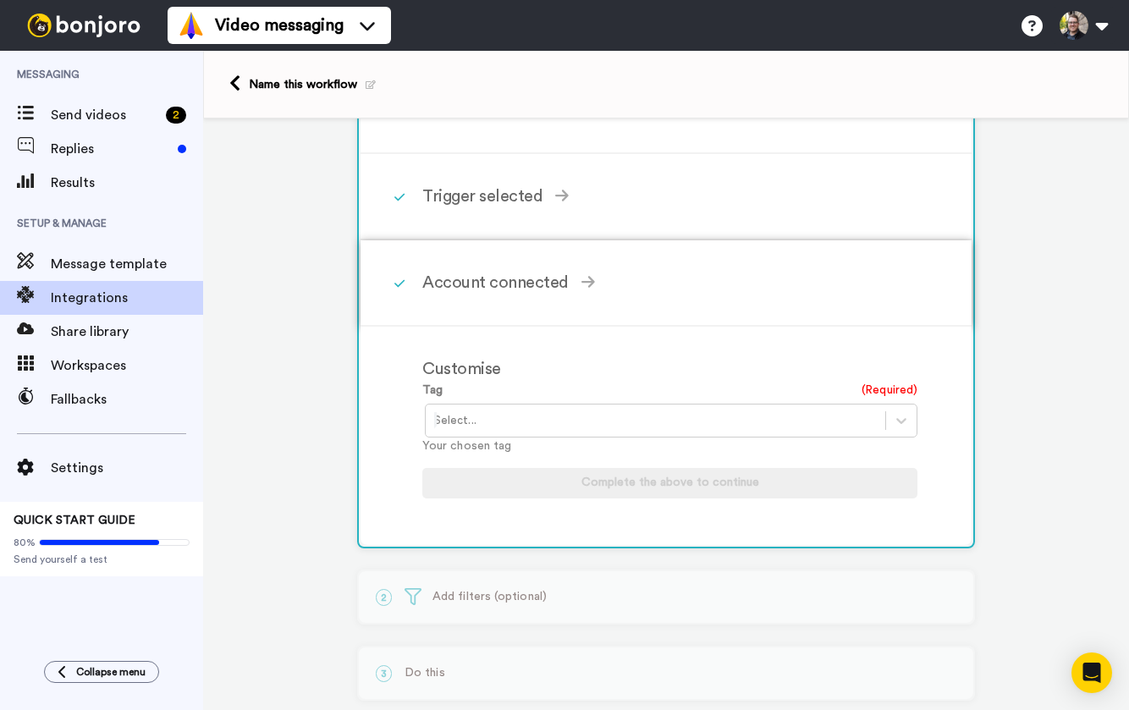
click at [450, 299] on div "Account connected Select the account you want to use to continue ConvertKit Acc…" at bounding box center [688, 282] width 532 height 51
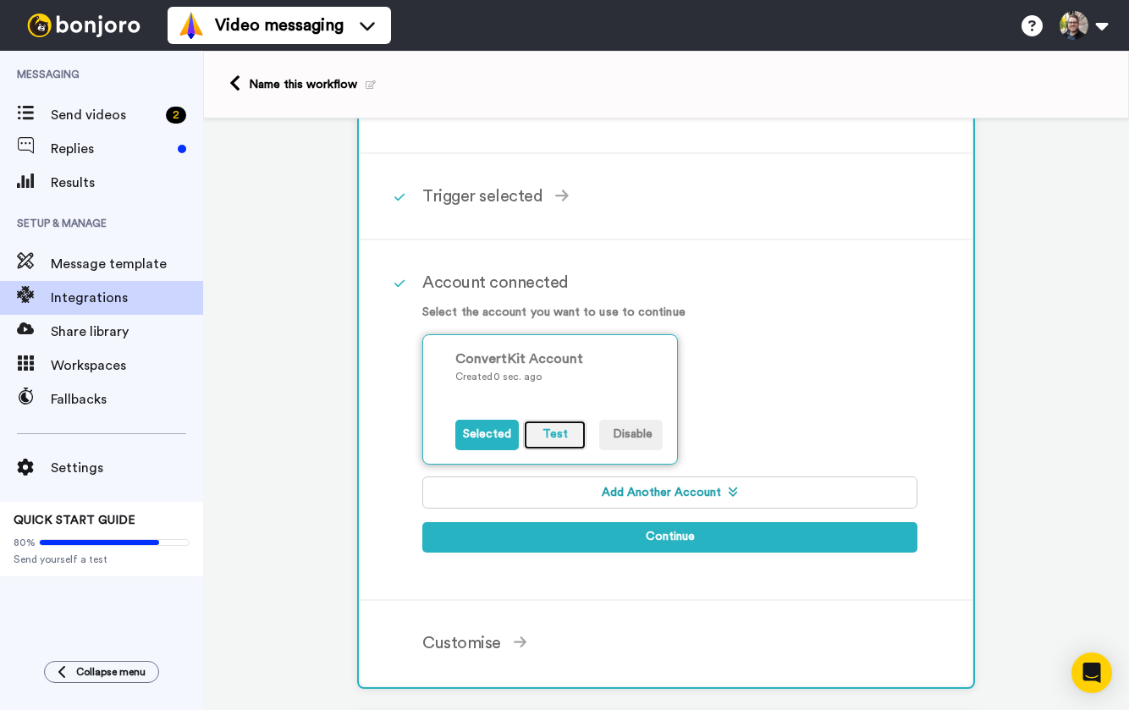
click at [544, 430] on button "Test" at bounding box center [554, 435] width 63 height 30
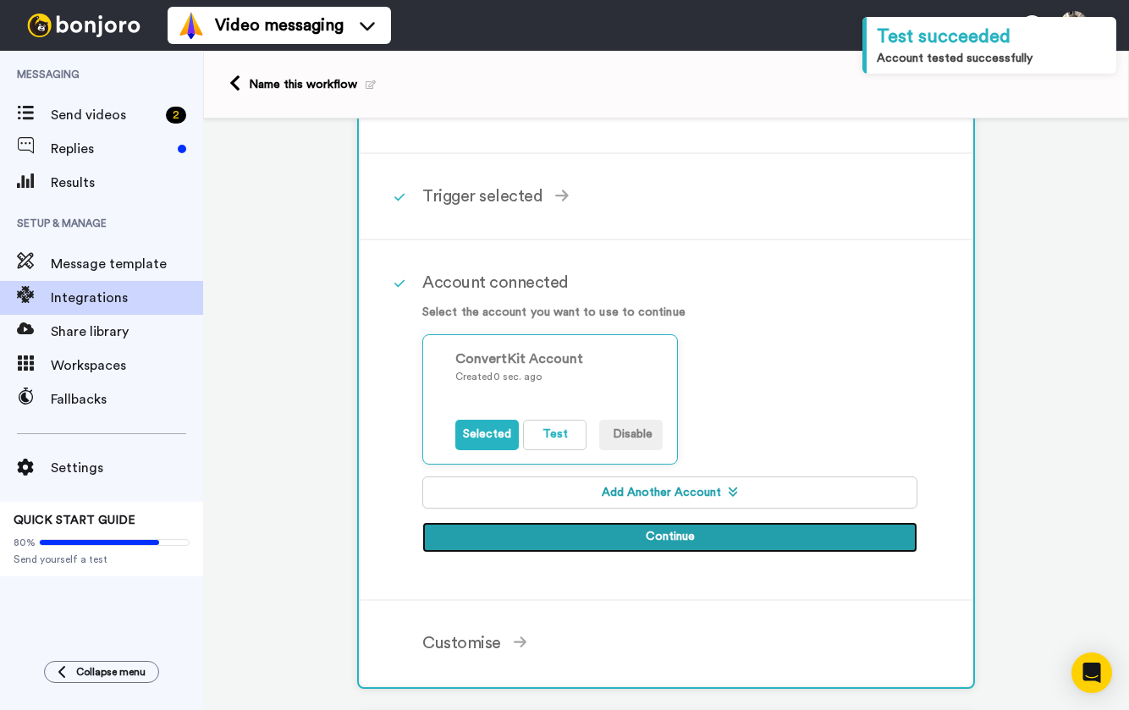
click at [634, 538] on button "Continue" at bounding box center [669, 537] width 495 height 30
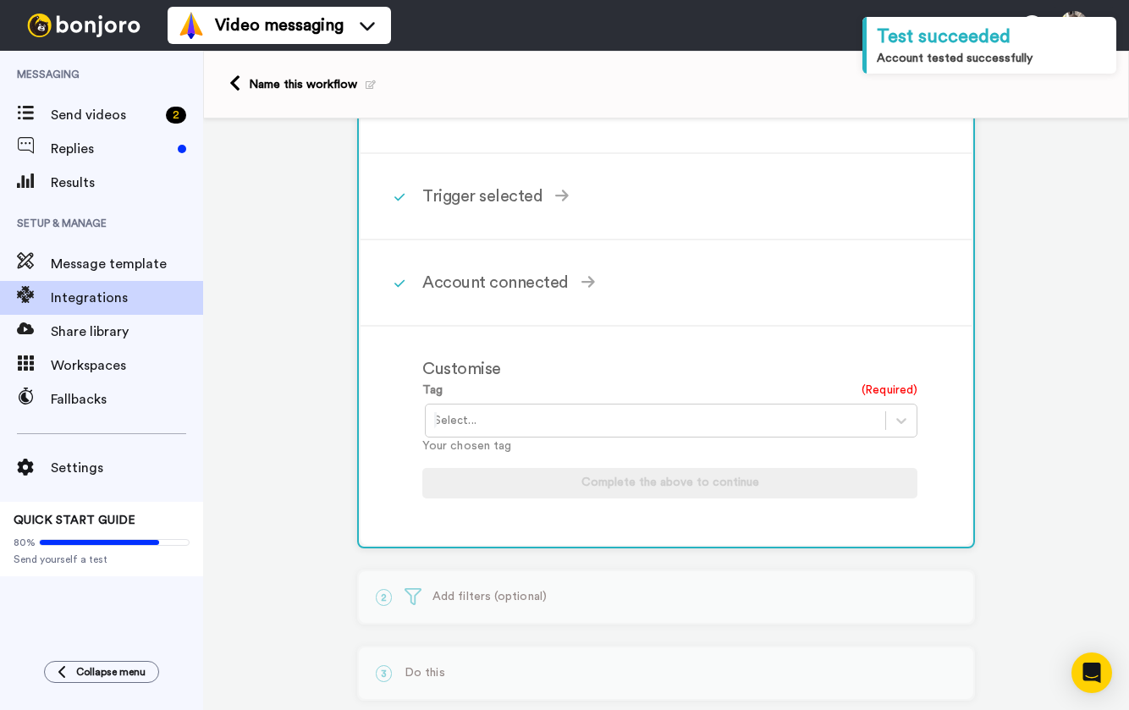
click at [509, 413] on div at bounding box center [655, 420] width 443 height 20
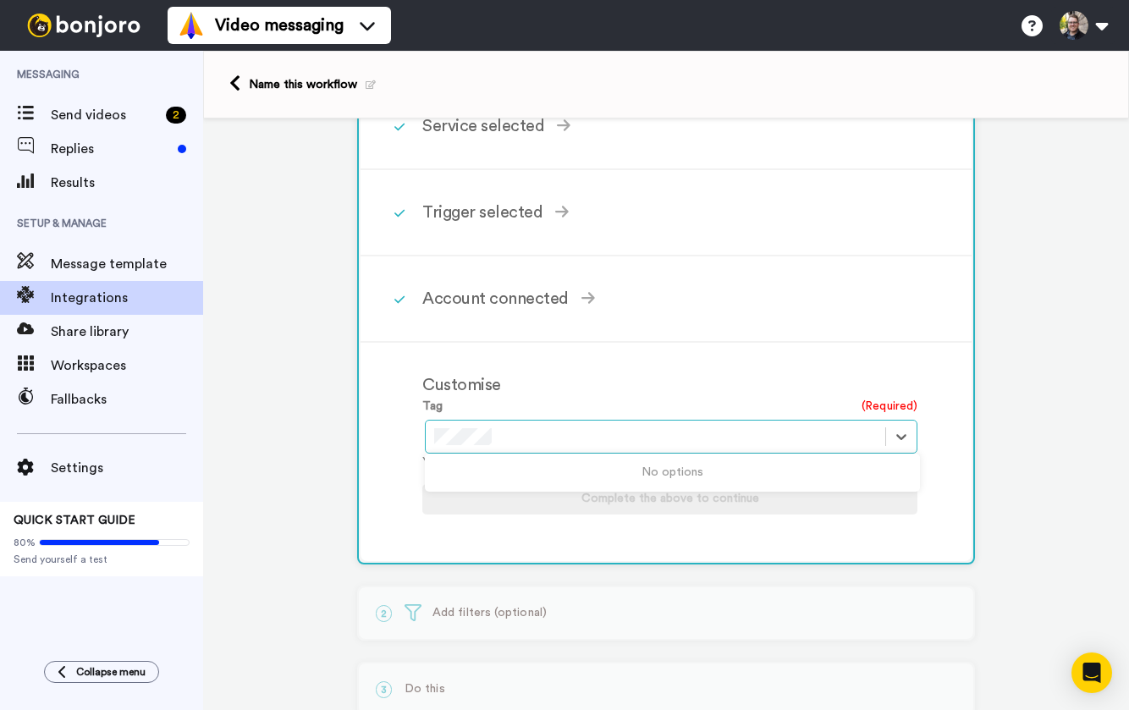
scroll to position [112, 0]
click at [690, 384] on div "Customise" at bounding box center [669, 385] width 495 height 25
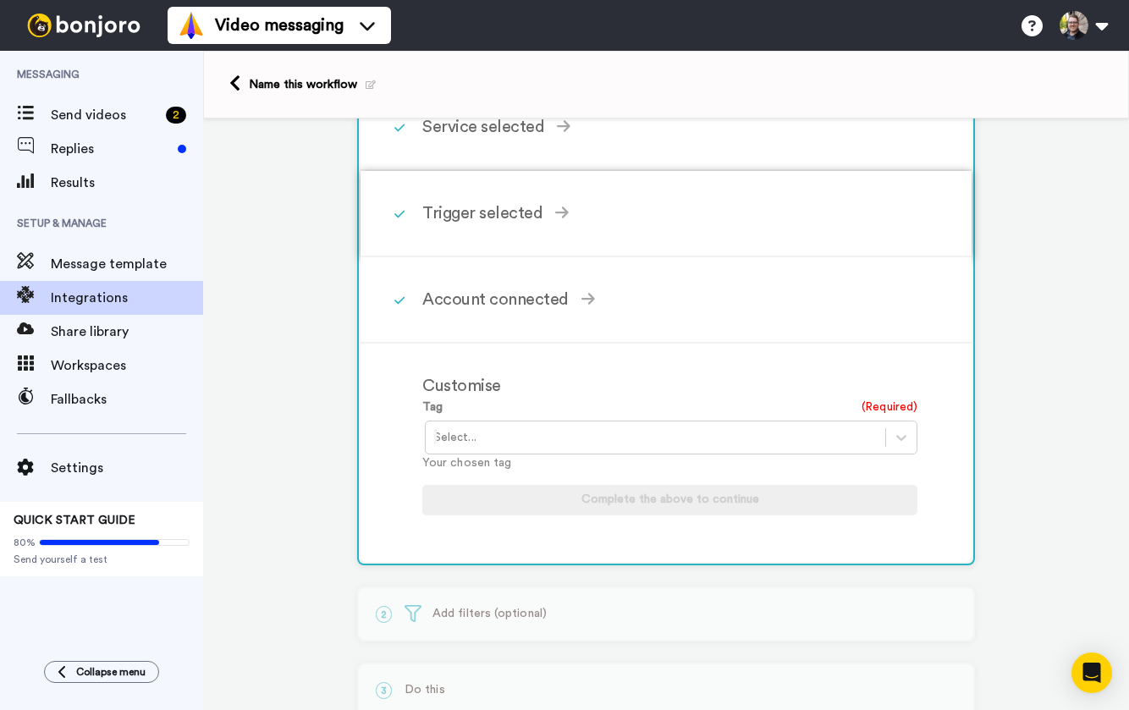
click at [465, 197] on div "Trigger selected New Form Subscriber Triggers when a user subscribes to a form …" at bounding box center [688, 213] width 532 height 51
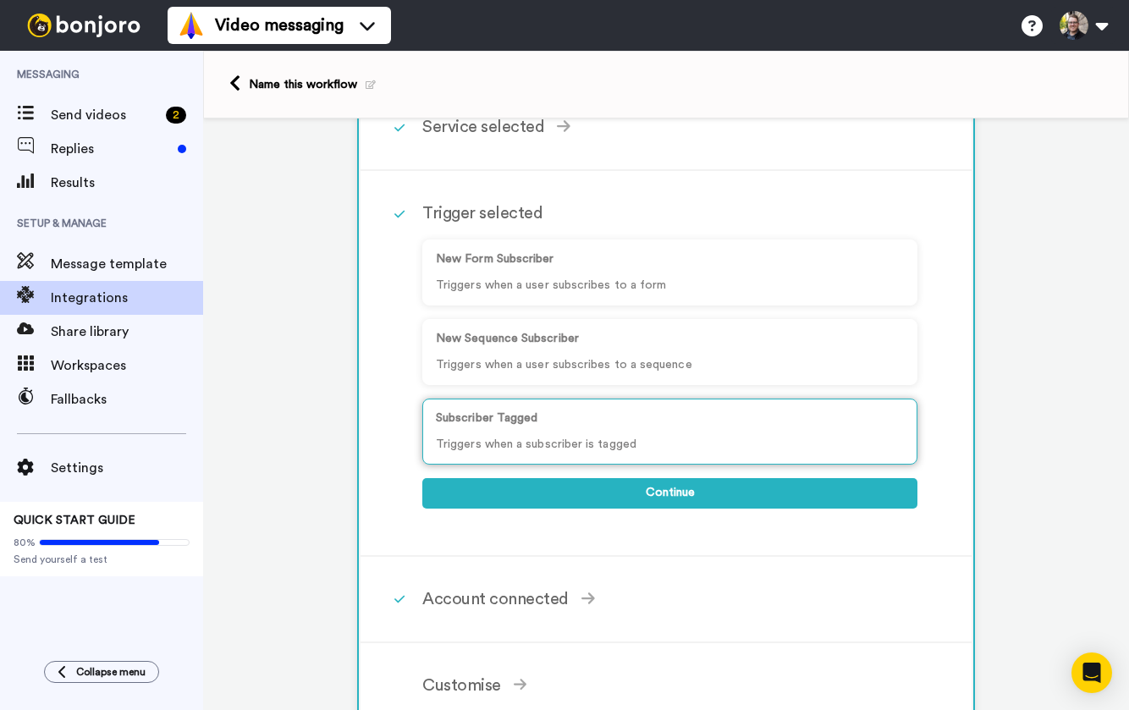
click at [561, 441] on p "Triggers when a subscriber is tagged" at bounding box center [670, 445] width 468 height 18
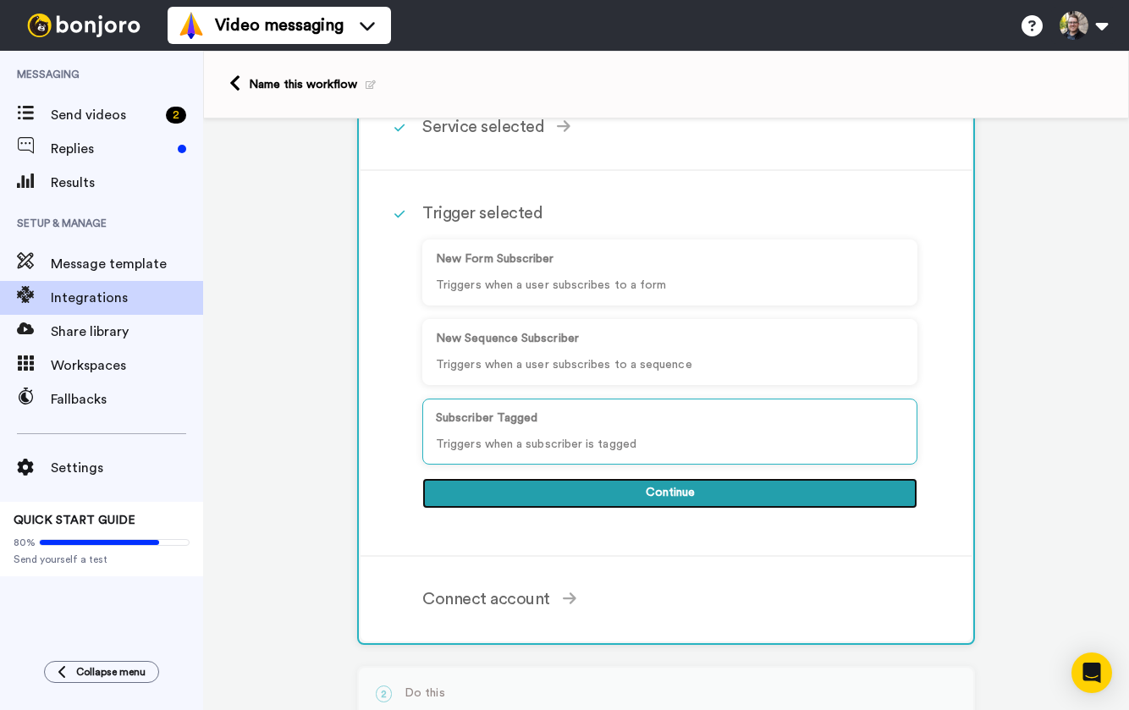
click at [636, 487] on button "Continue" at bounding box center [669, 493] width 495 height 30
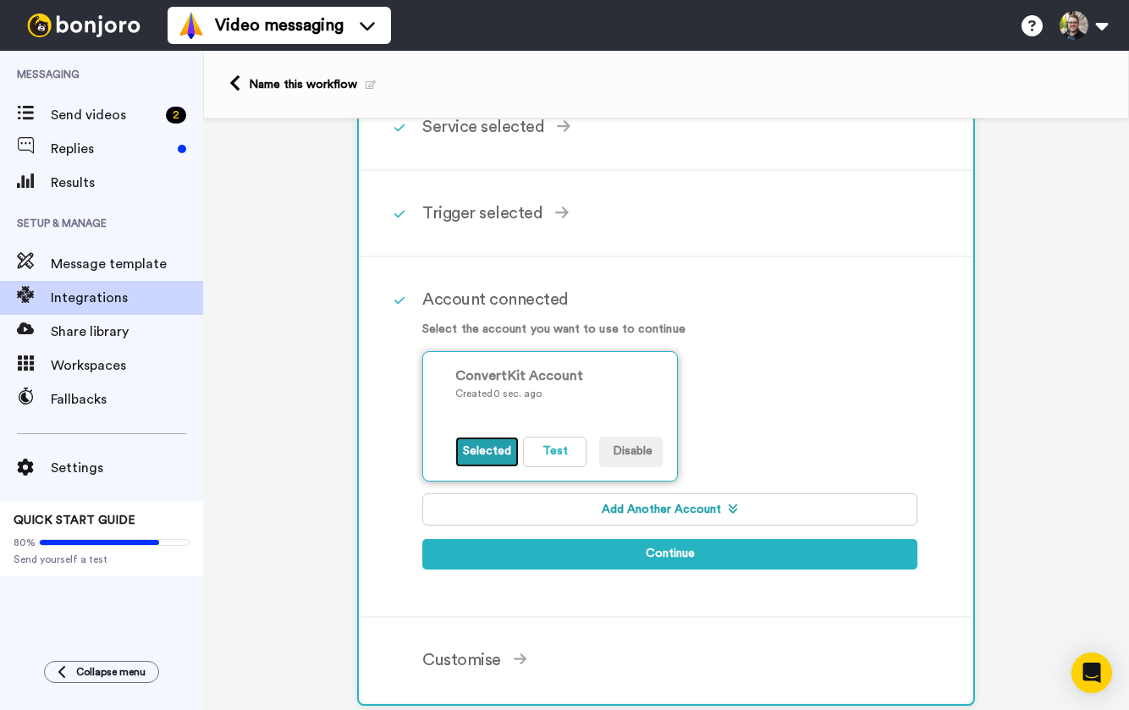
click at [486, 458] on button "Selected" at bounding box center [486, 452] width 63 height 30
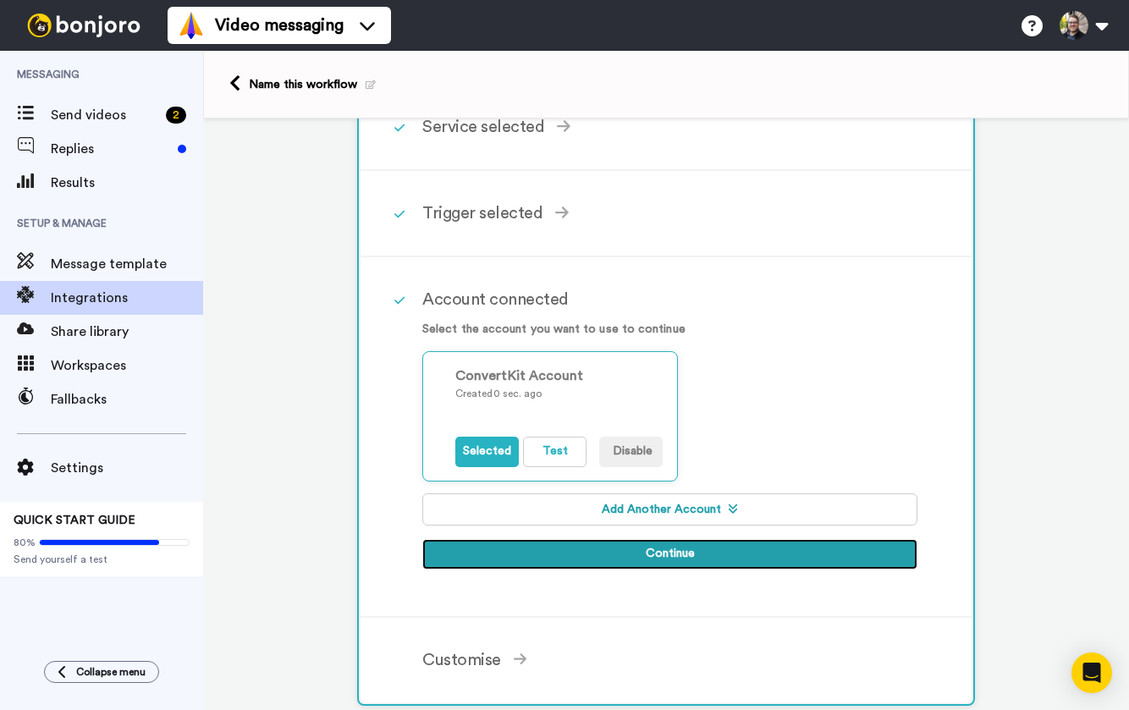
click at [661, 555] on button "Continue" at bounding box center [669, 554] width 495 height 30
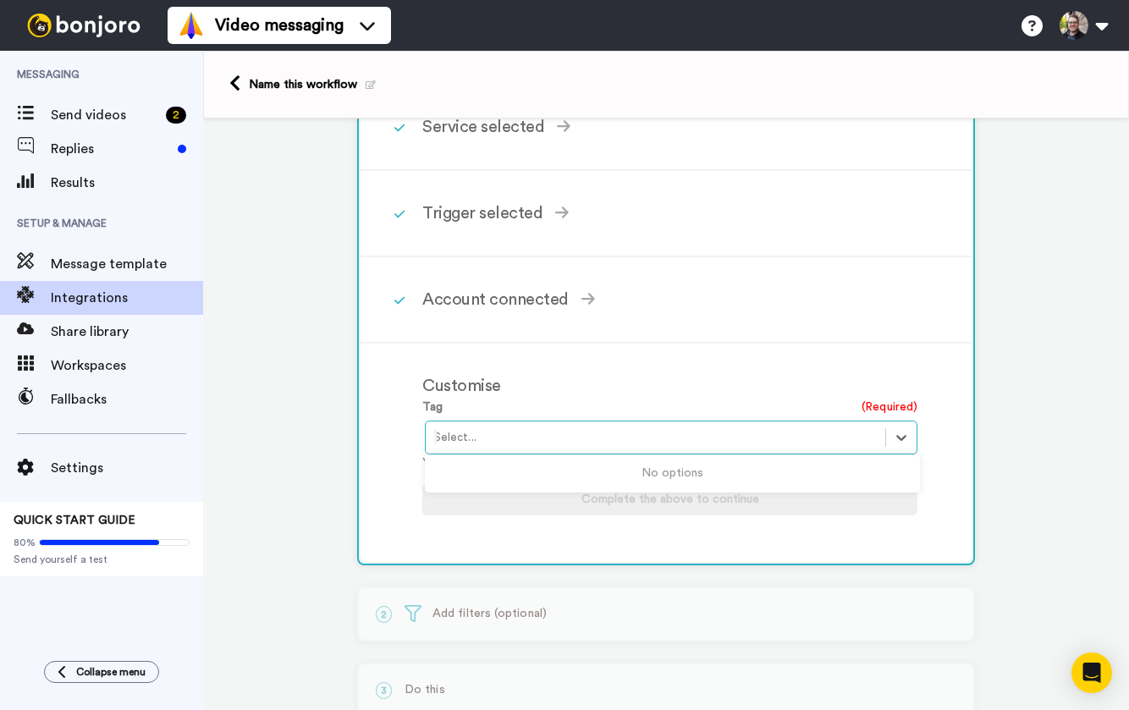
click at [504, 446] on div at bounding box center [655, 437] width 443 height 20
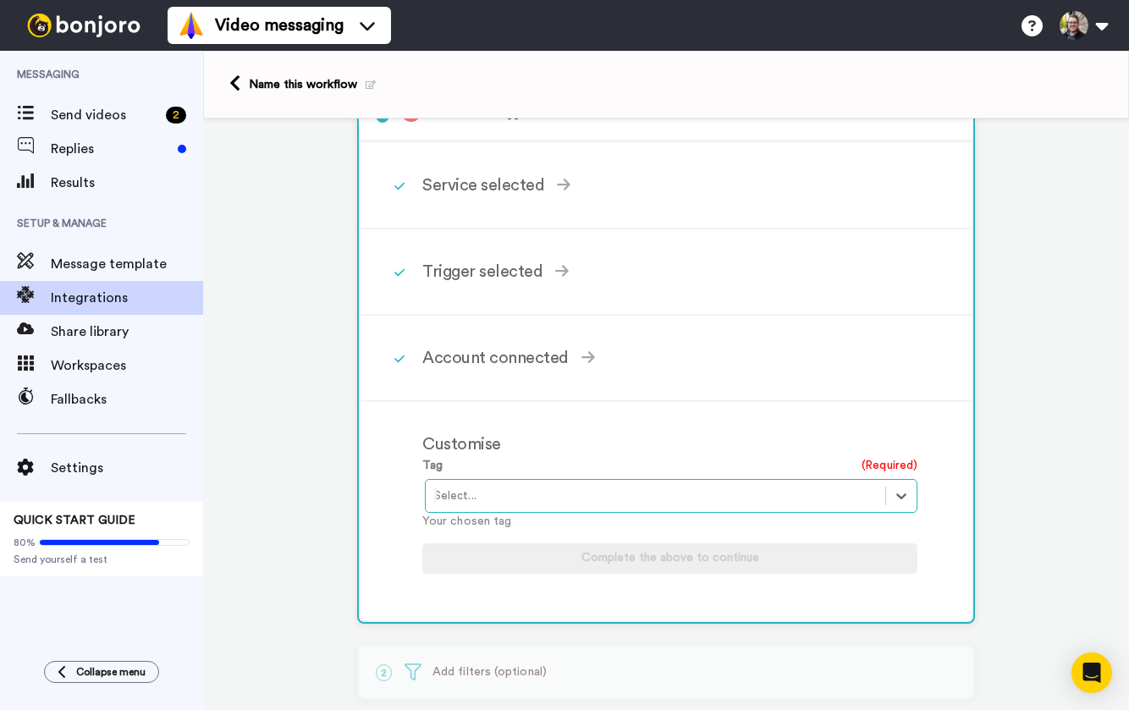
scroll to position [59, 0]
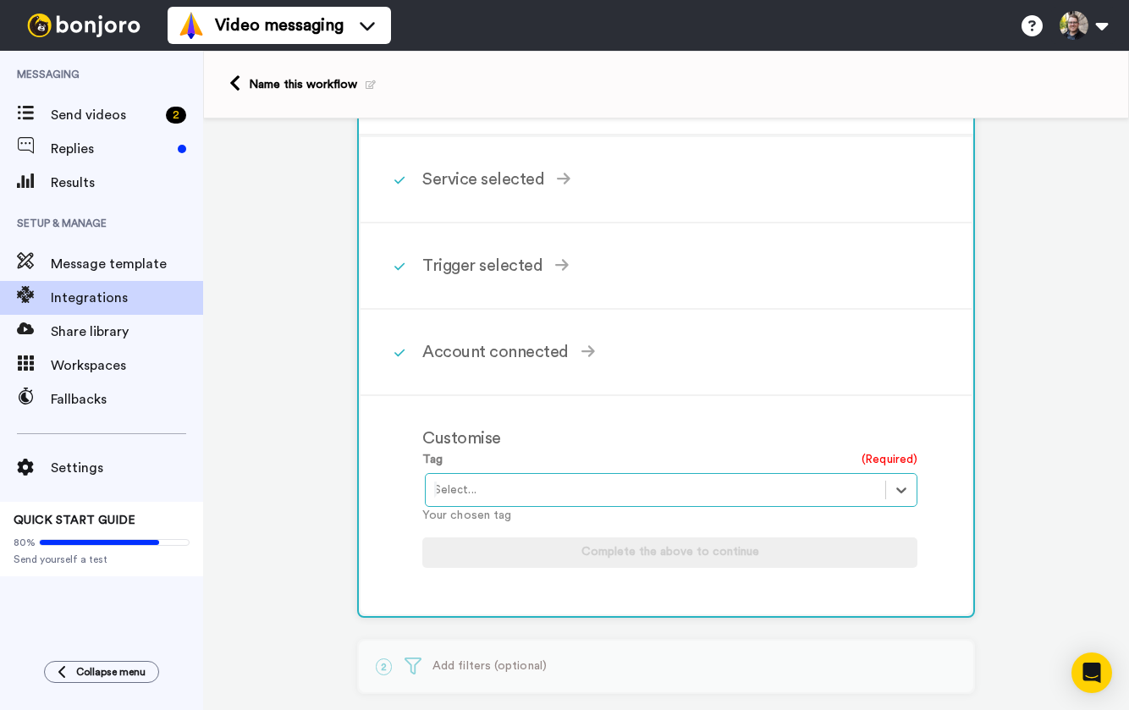
click at [553, 509] on p "Your chosen tag" at bounding box center [669, 516] width 495 height 18
click at [509, 495] on div at bounding box center [655, 490] width 443 height 20
click at [471, 349] on div "Account connected" at bounding box center [669, 351] width 495 height 25
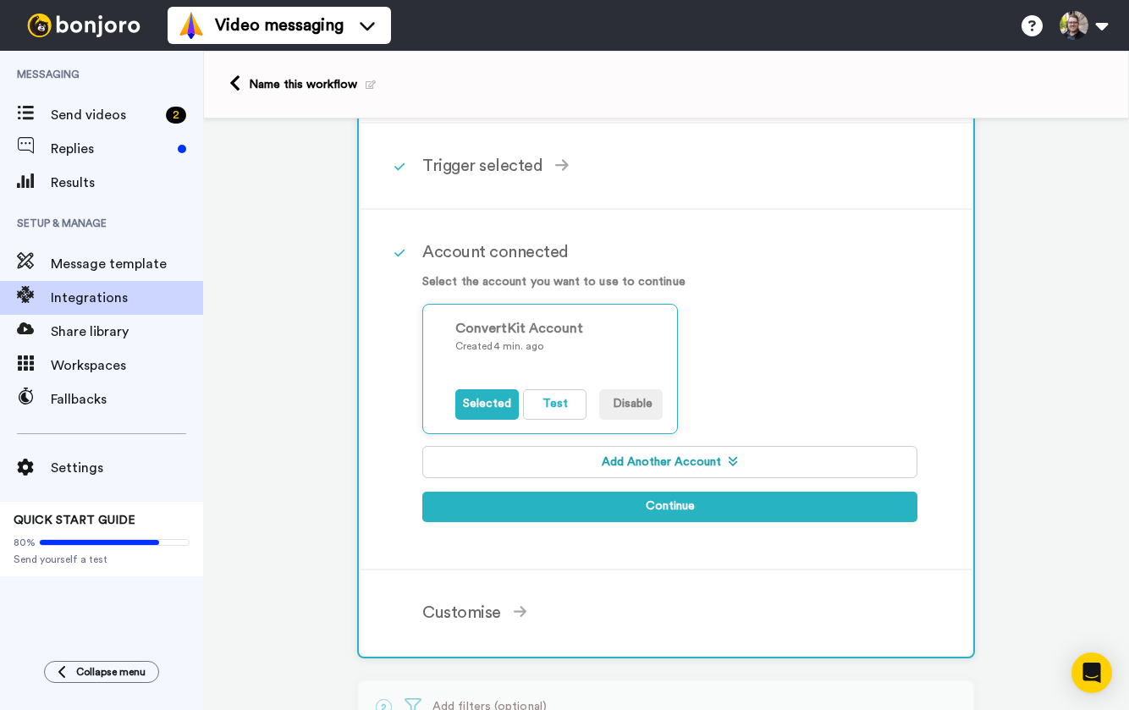
scroll to position [177, 0]
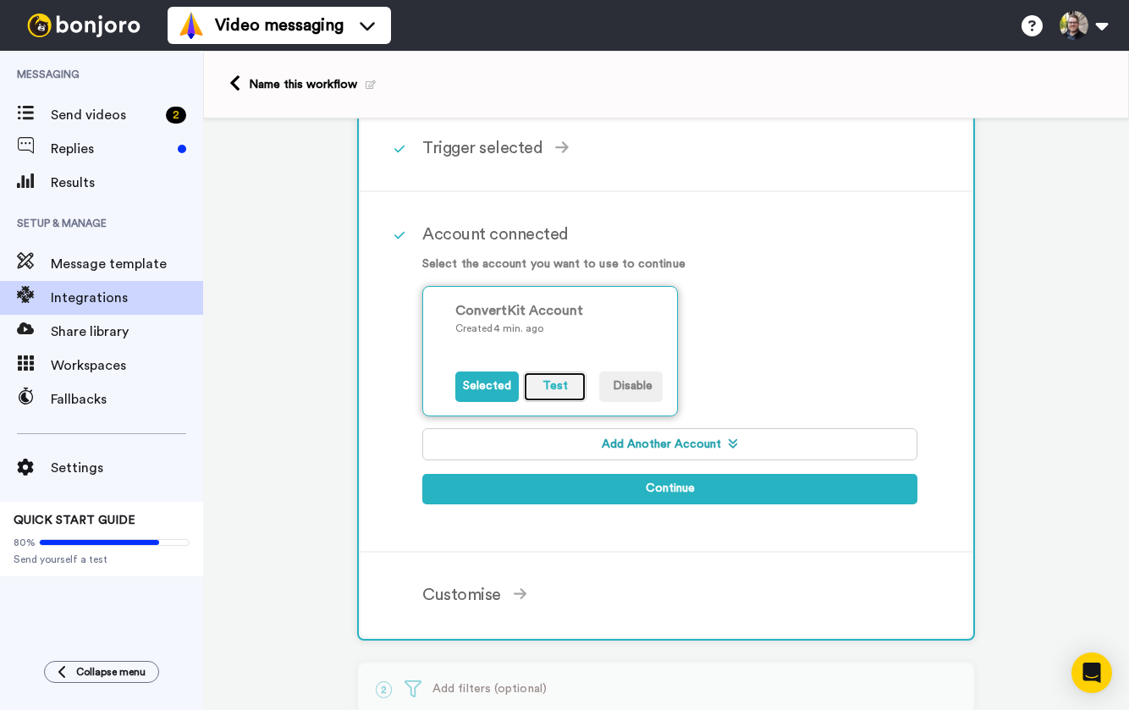
click at [565, 382] on button "Test" at bounding box center [554, 387] width 63 height 30
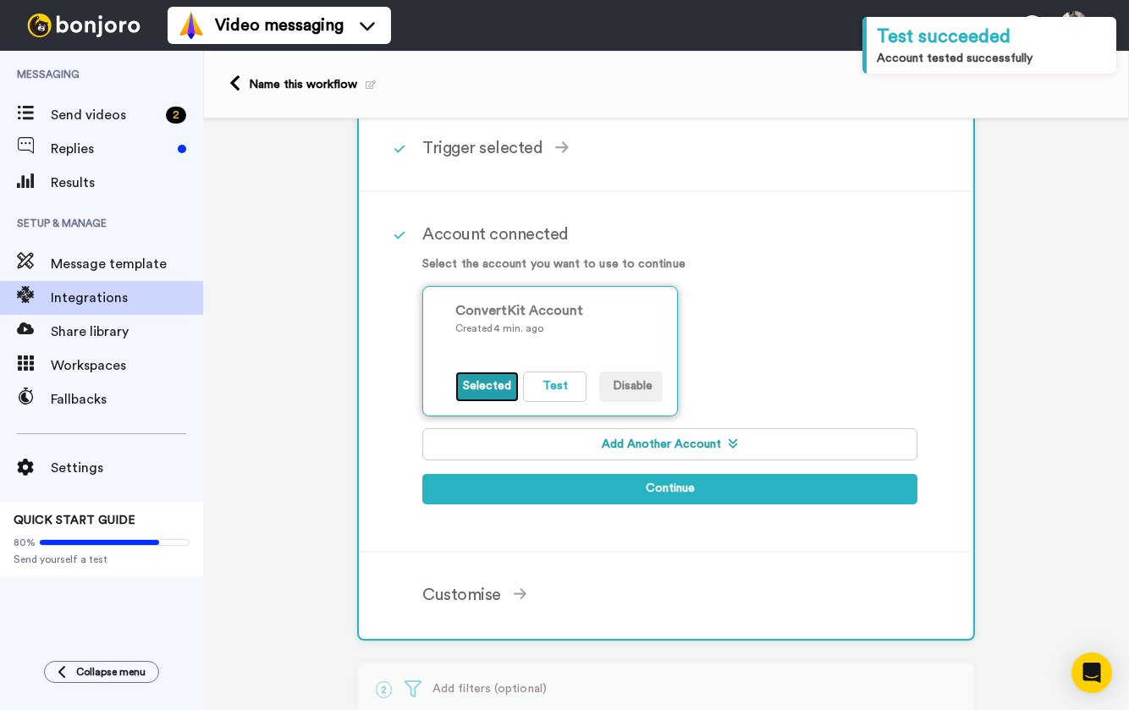
click at [485, 392] on button "Selected" at bounding box center [486, 387] width 63 height 30
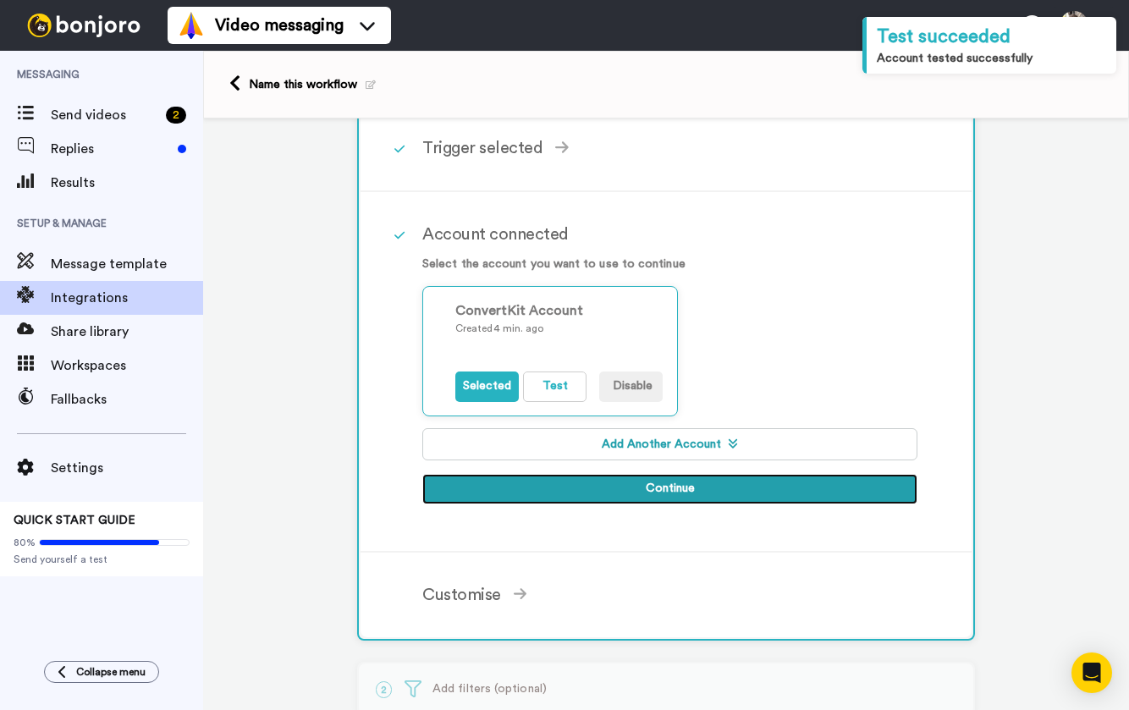
click at [633, 493] on button "Continue" at bounding box center [669, 489] width 495 height 30
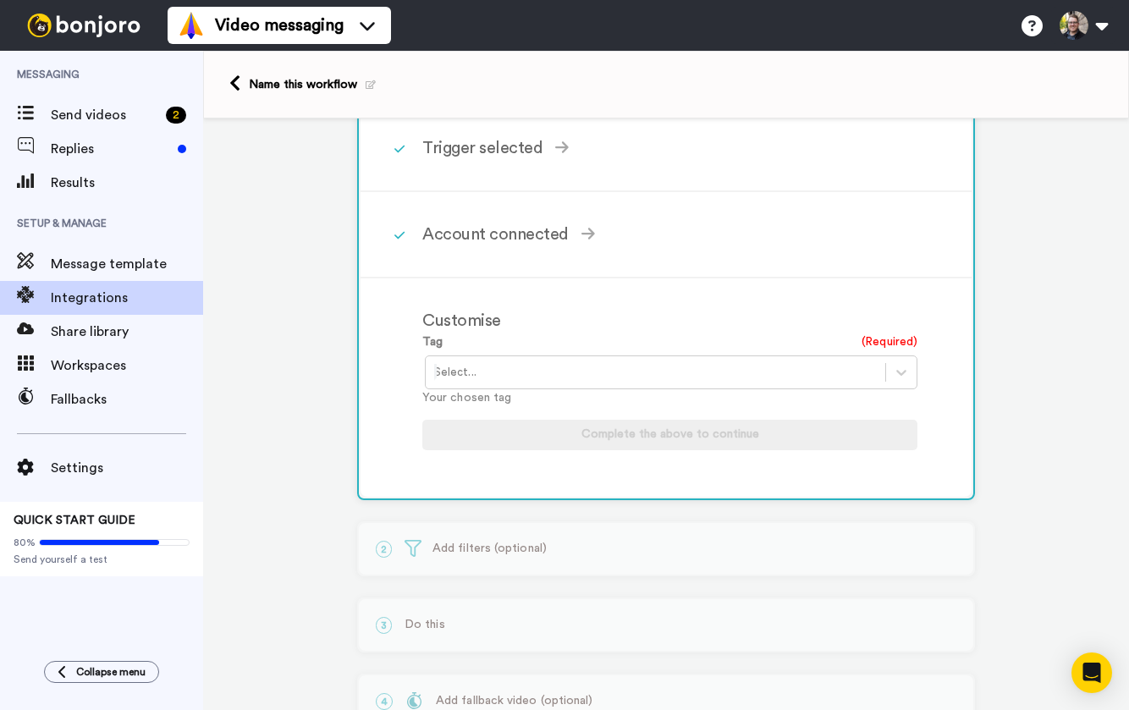
click at [534, 368] on div at bounding box center [655, 372] width 443 height 20
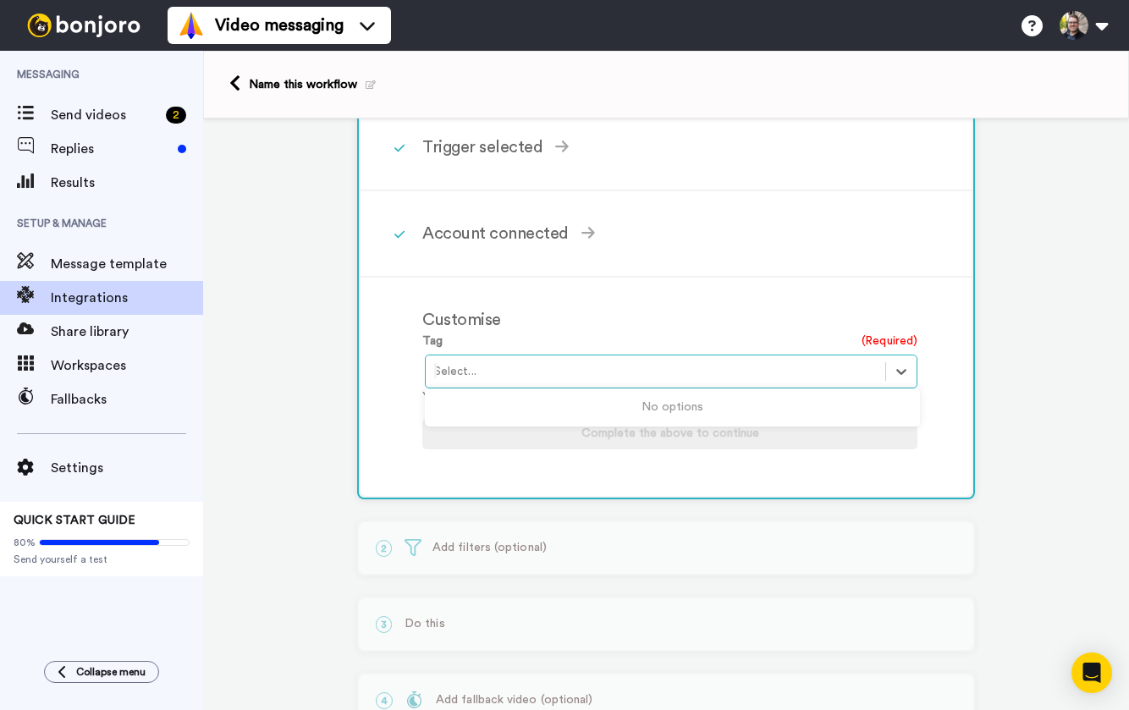
scroll to position [0, 0]
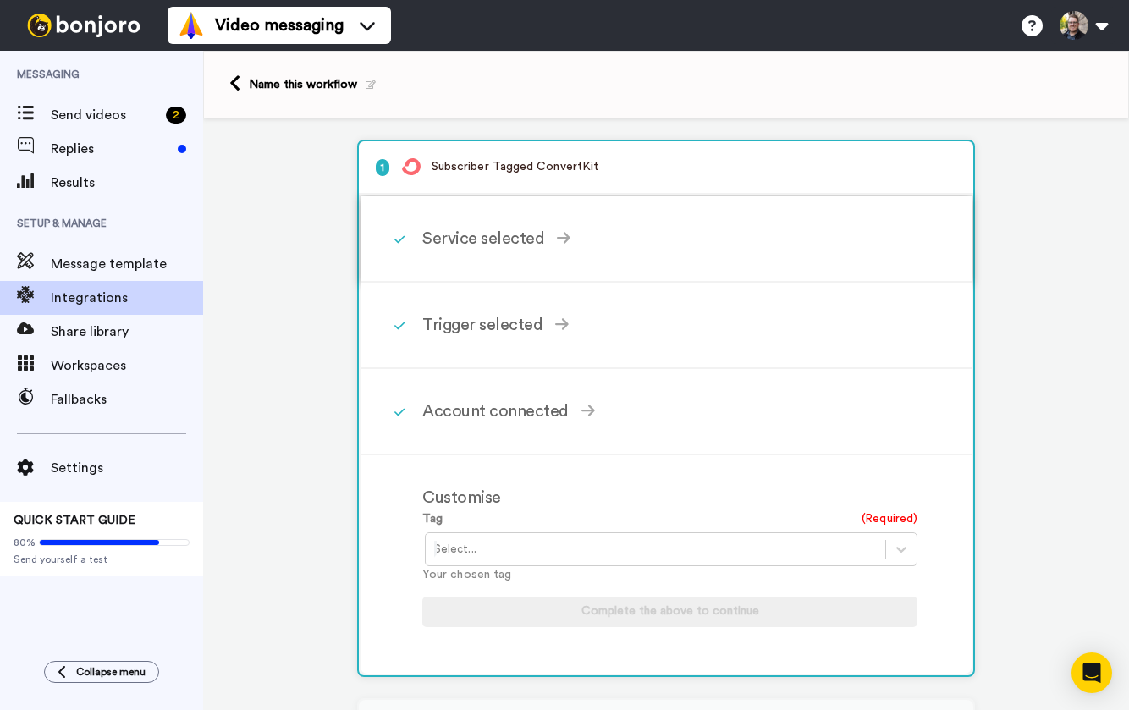
click at [522, 245] on div "Service selected" at bounding box center [669, 238] width 495 height 25
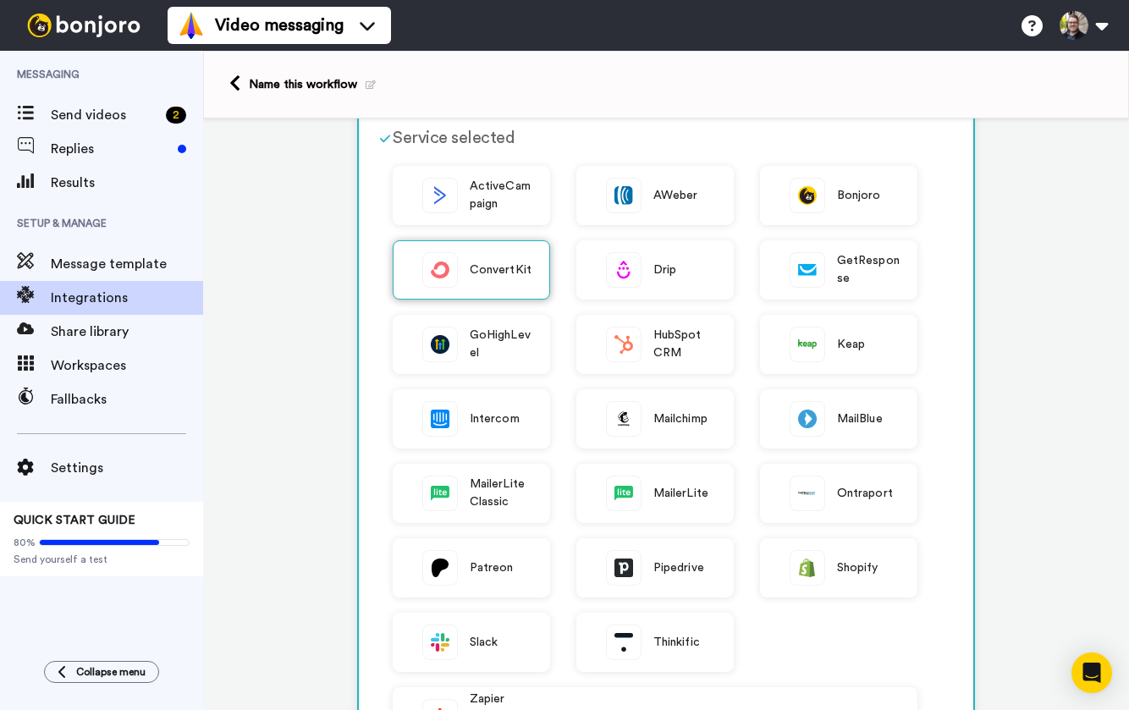
scroll to position [102, 0]
click at [483, 295] on div "ConvertKit" at bounding box center [471, 269] width 157 height 59
click at [471, 134] on div "Service selected" at bounding box center [655, 136] width 525 height 25
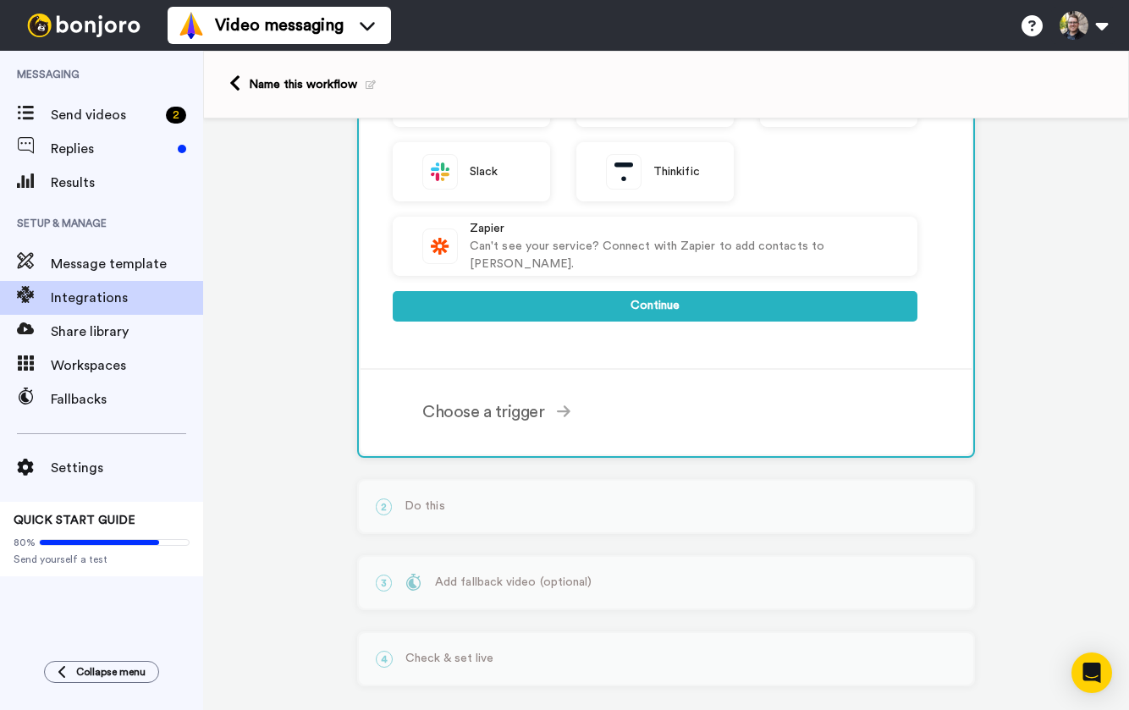
scroll to position [575, 0]
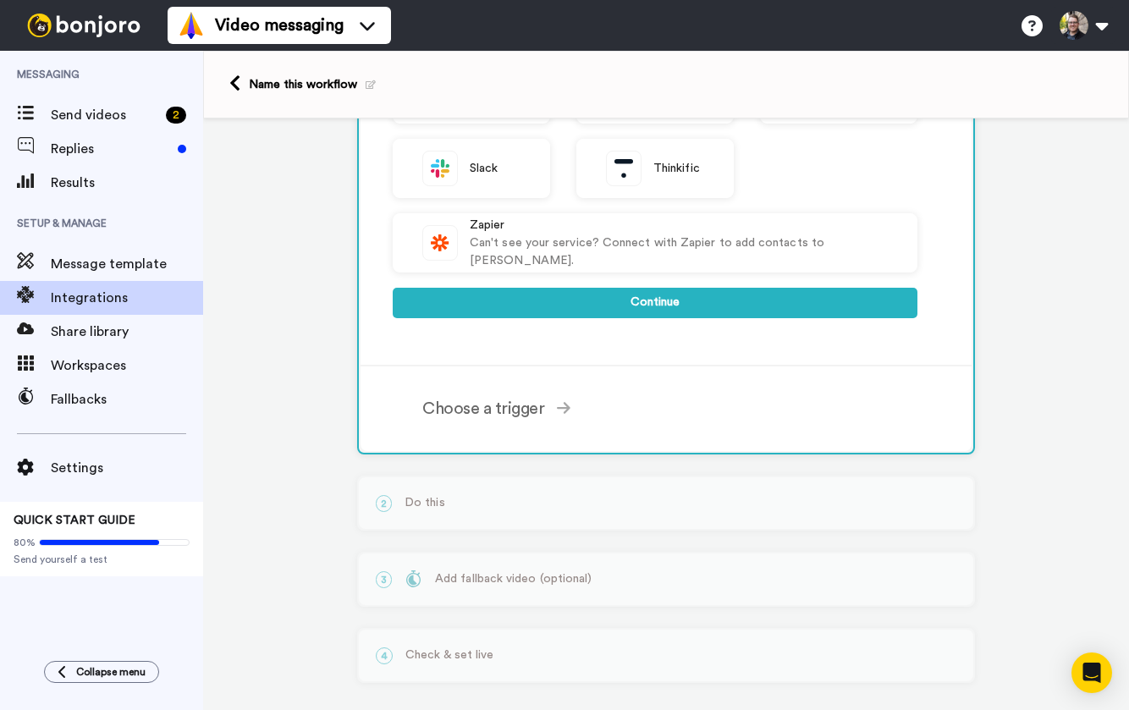
click at [635, 320] on div "ActiveCampaign AWeber Bonjoro ConvertKit Drip GetResponse GoHighLevel HubSpot C…" at bounding box center [655, 13] width 525 height 643
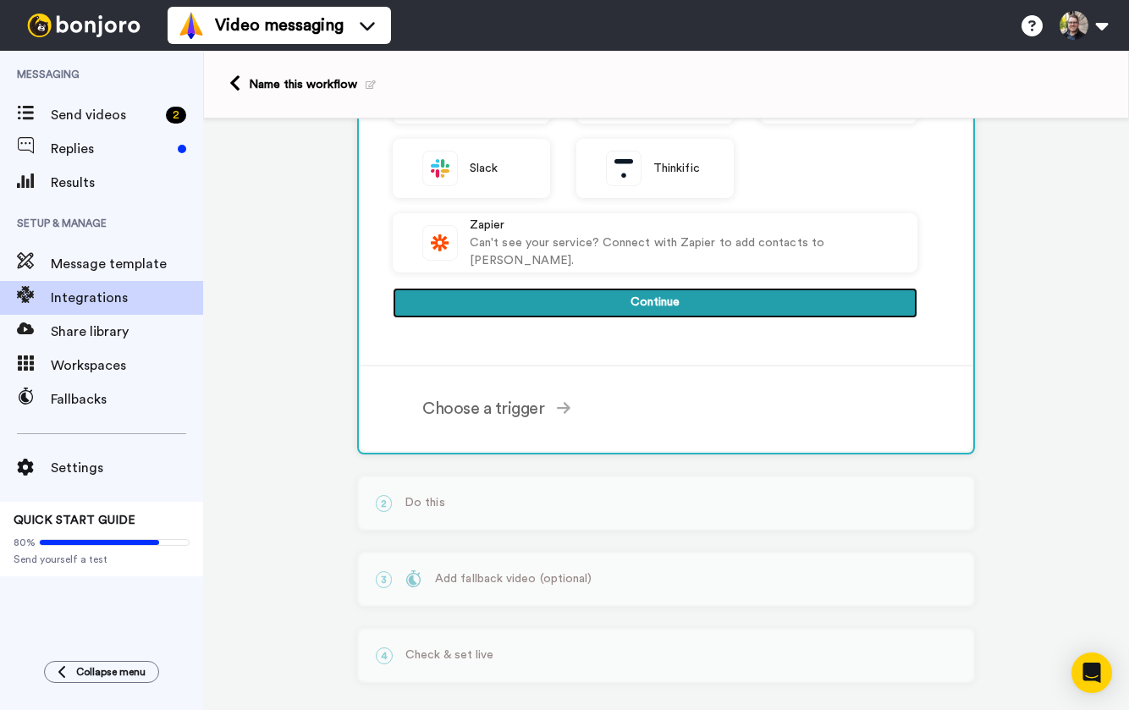
click at [642, 295] on button "Continue" at bounding box center [655, 303] width 525 height 30
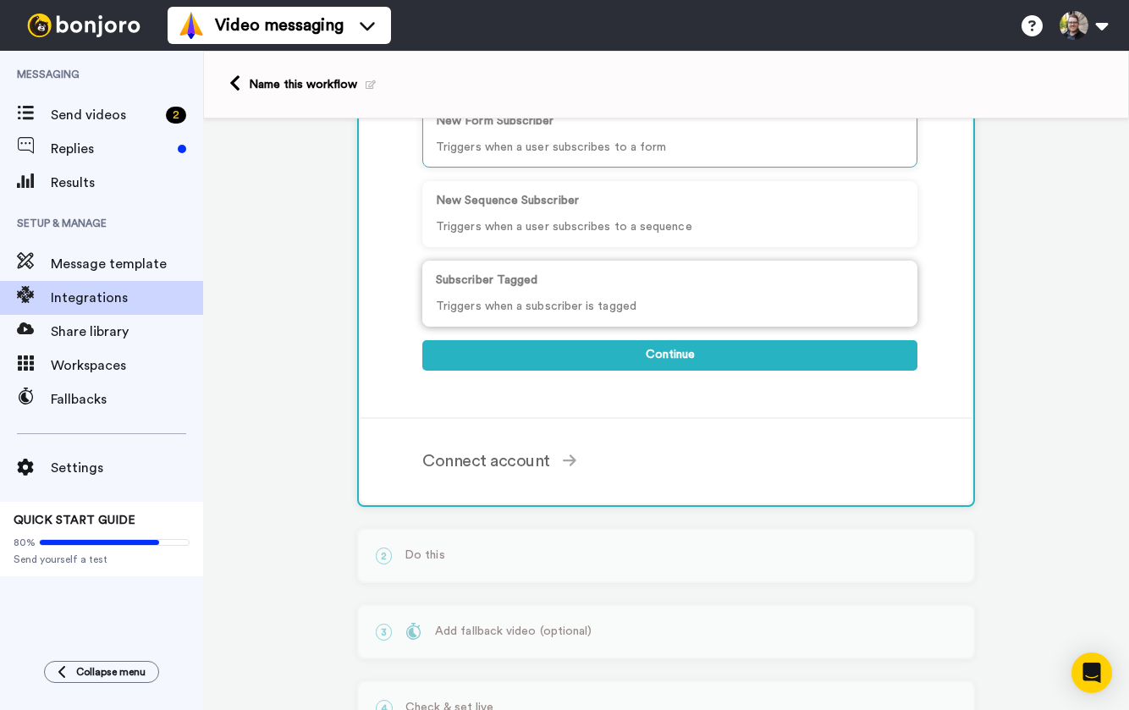
scroll to position [173, 0]
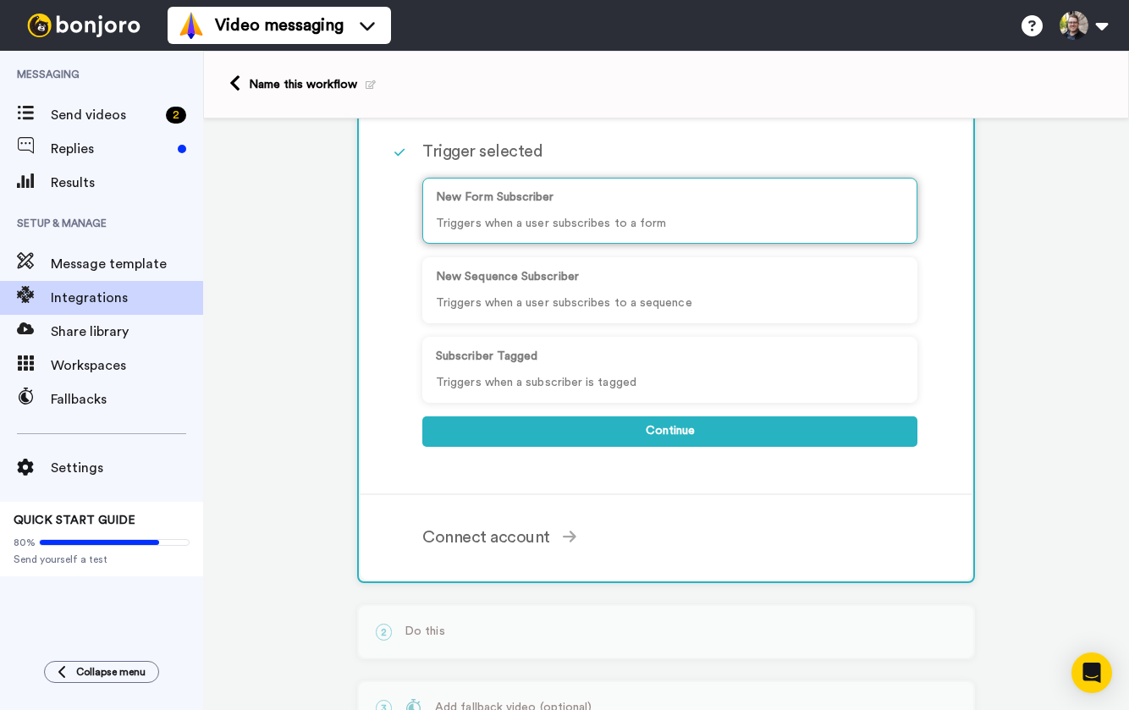
click at [581, 223] on p "Triggers when a user subscribes to a form" at bounding box center [670, 224] width 468 height 18
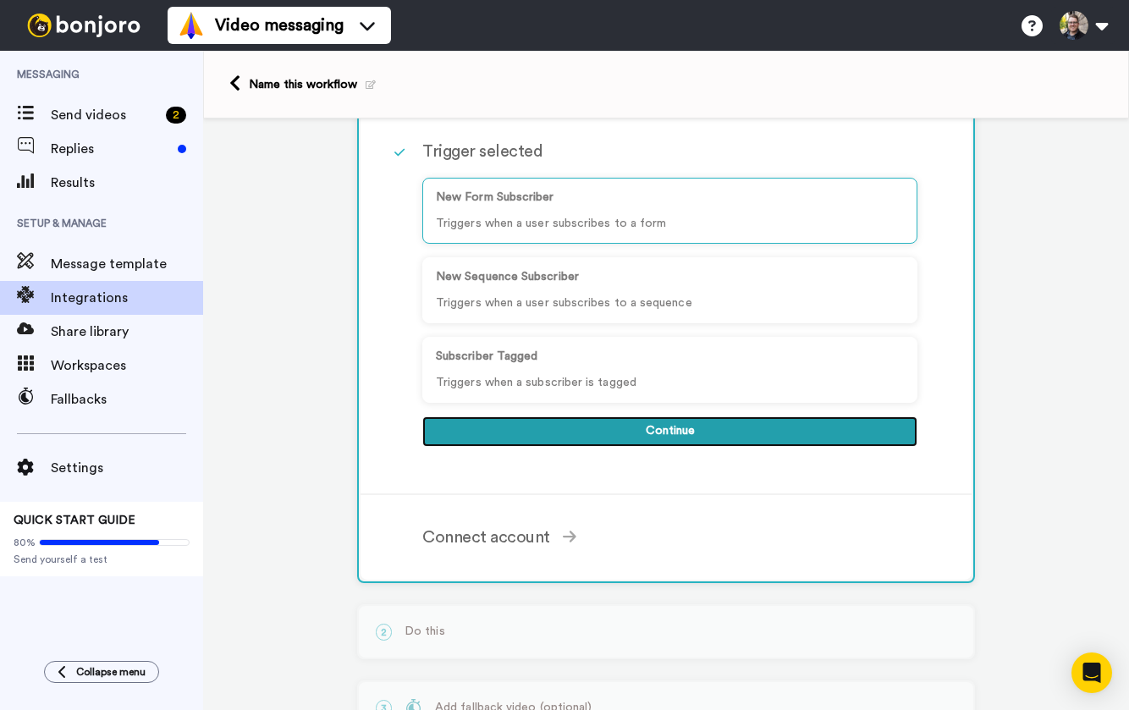
click at [590, 429] on button "Continue" at bounding box center [669, 431] width 495 height 30
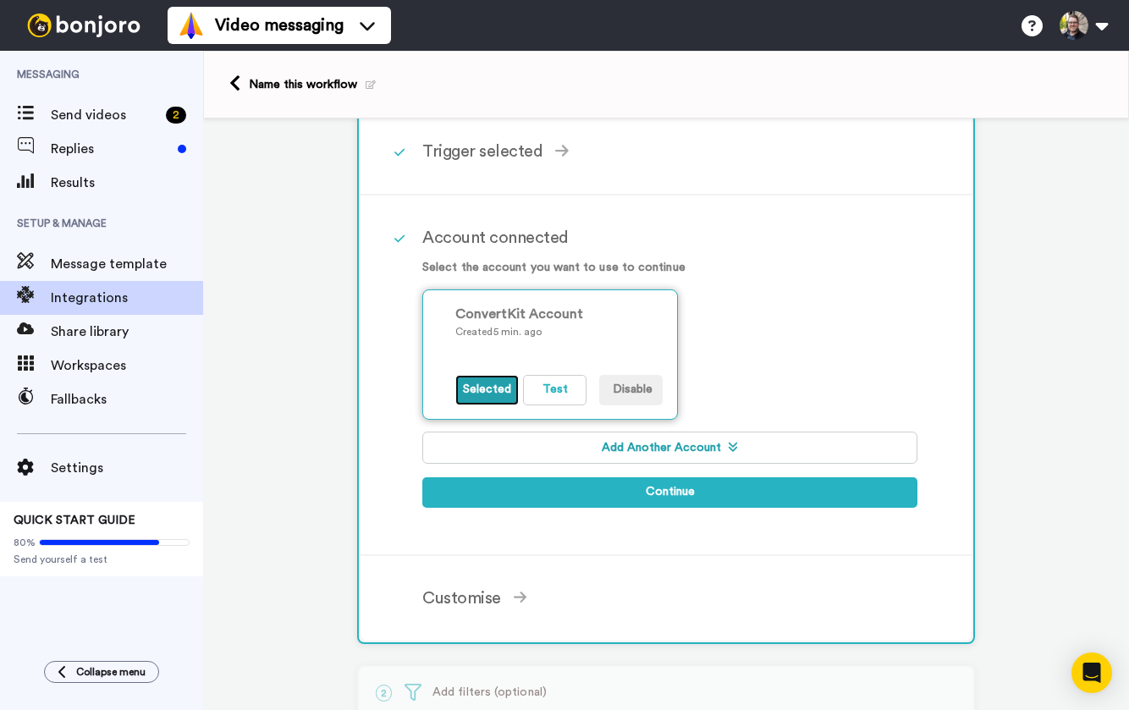
click at [490, 396] on button "Selected" at bounding box center [486, 390] width 63 height 30
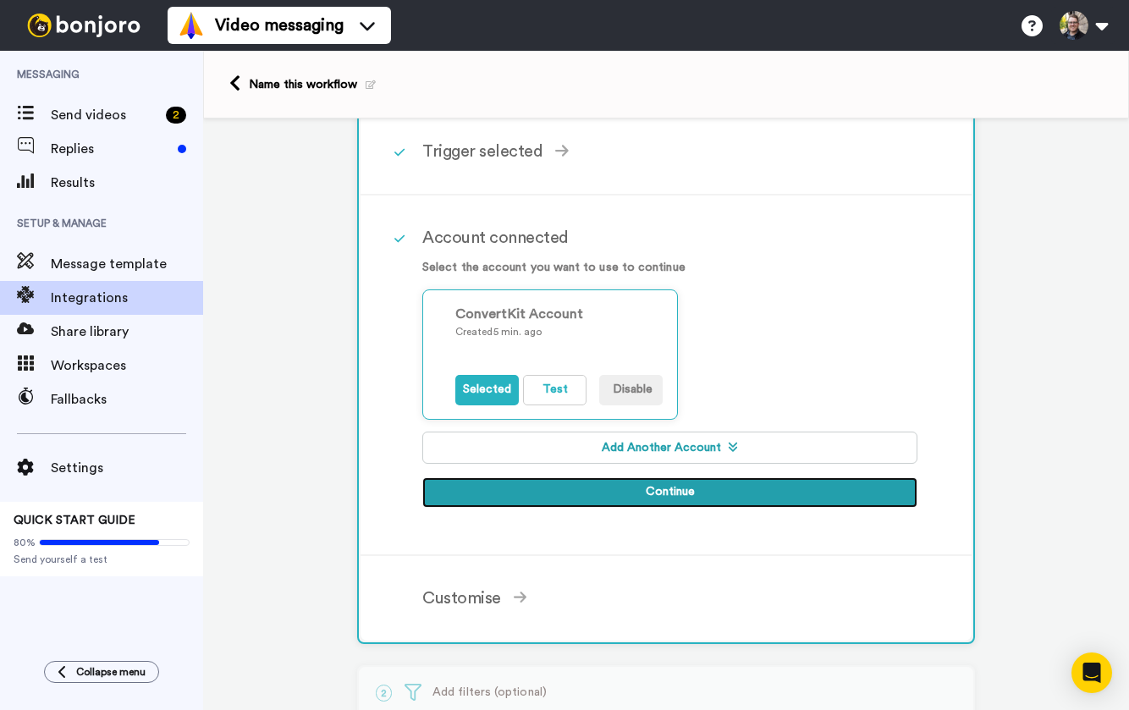
click at [592, 477] on button "Continue" at bounding box center [669, 492] width 495 height 30
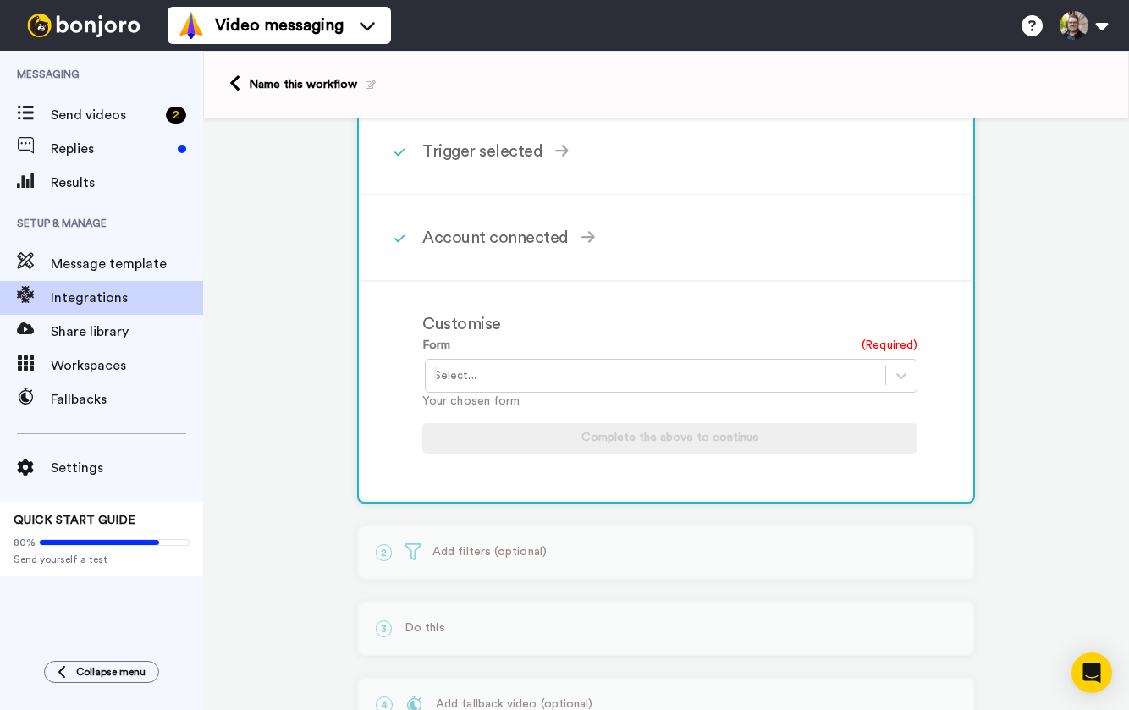
click at [511, 391] on div "Select..." at bounding box center [671, 376] width 493 height 34
click at [643, 379] on div at bounding box center [655, 376] width 443 height 20
click at [683, 298] on div "Customise Form (Required) Select... Your chosen form Complete the above to cont…" at bounding box center [666, 391] width 611 height 218
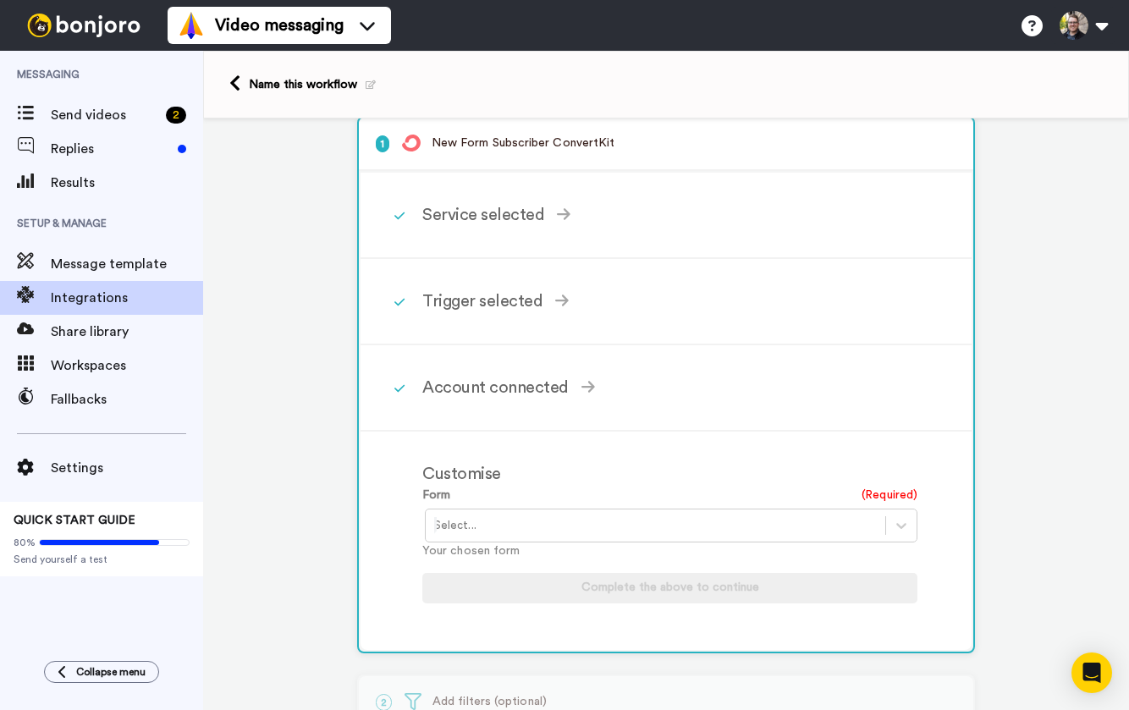
scroll to position [0, 0]
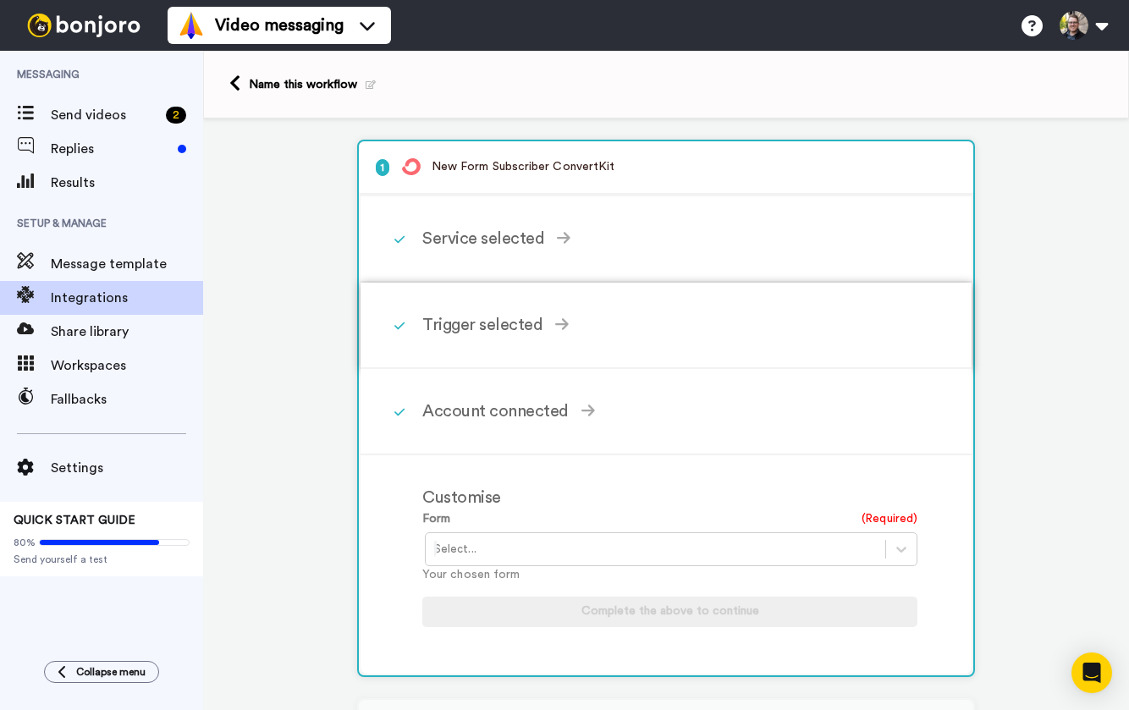
click at [515, 330] on div "Trigger selected" at bounding box center [669, 324] width 495 height 25
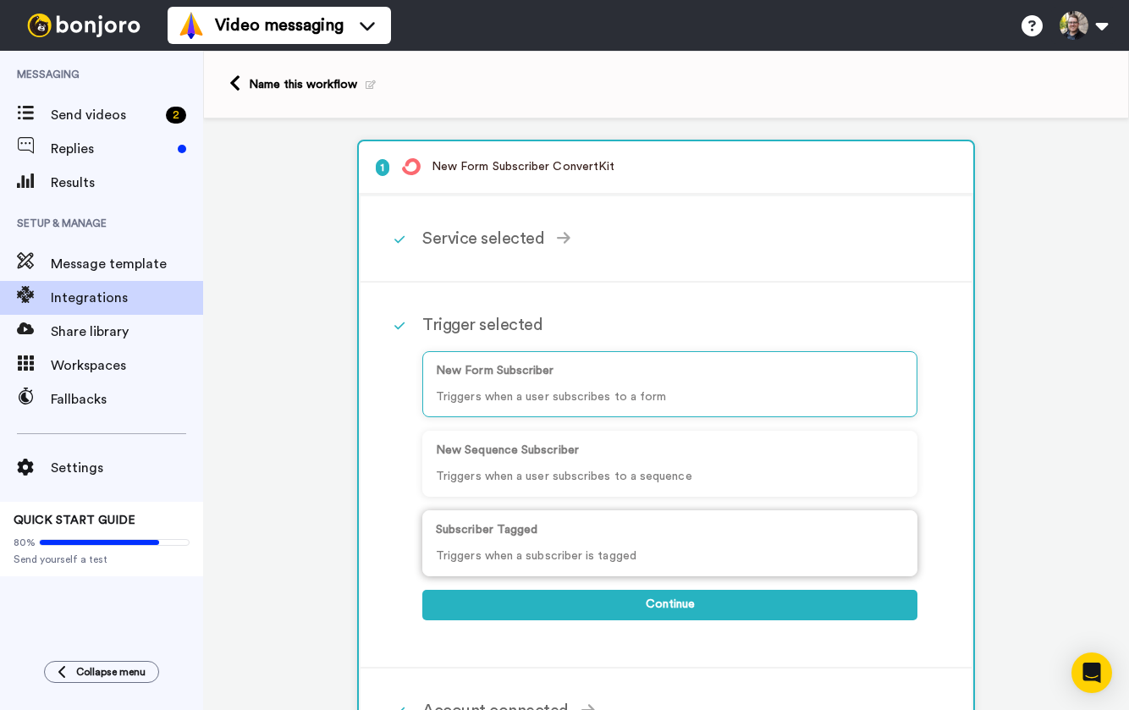
click at [550, 545] on div "Subscriber Tagged Triggers when a subscriber is tagged" at bounding box center [669, 543] width 495 height 66
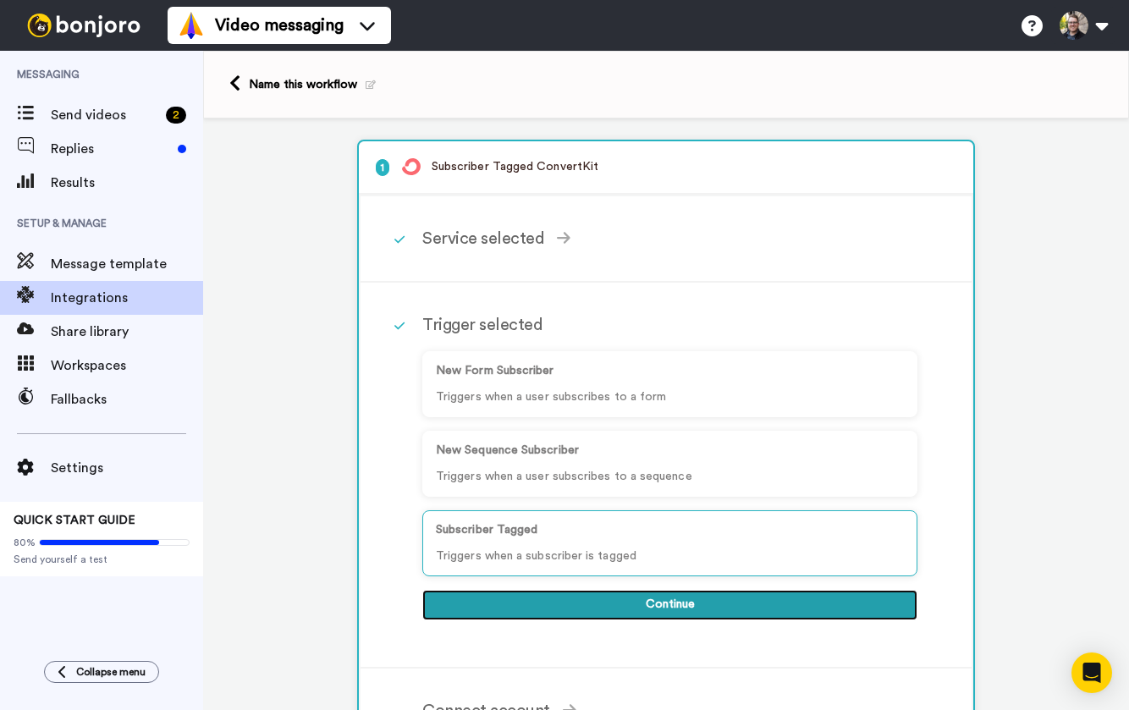
click at [640, 603] on button "Continue" at bounding box center [669, 605] width 495 height 30
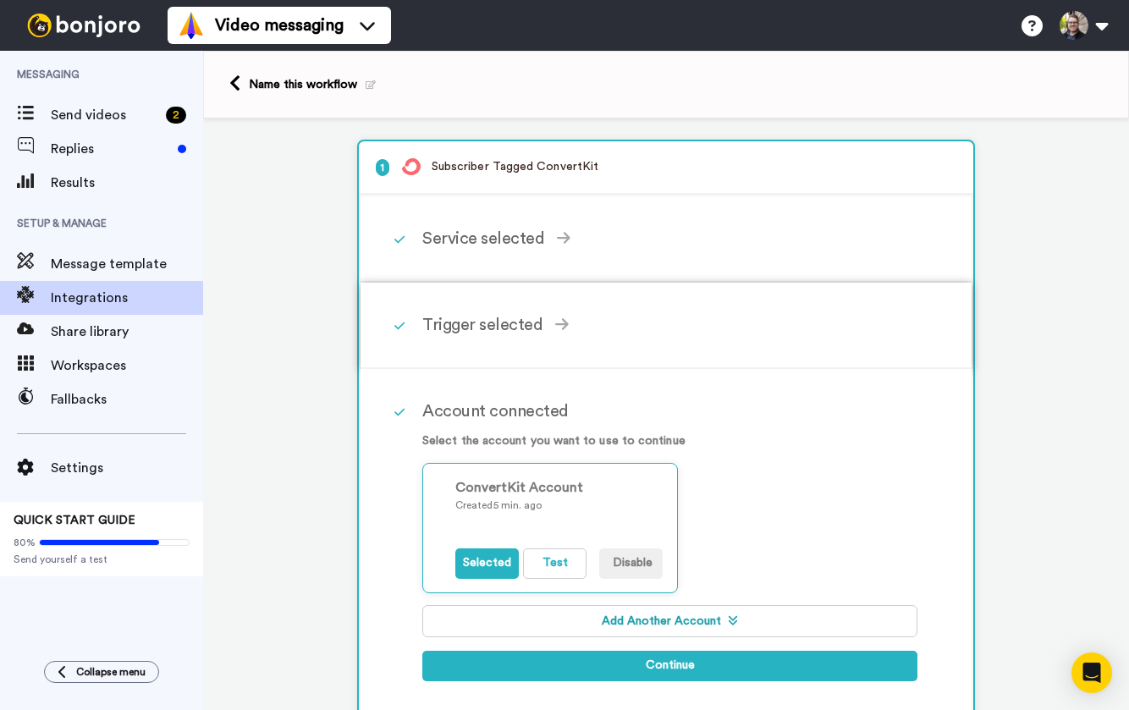
click at [548, 333] on div "Trigger selected" at bounding box center [669, 324] width 495 height 25
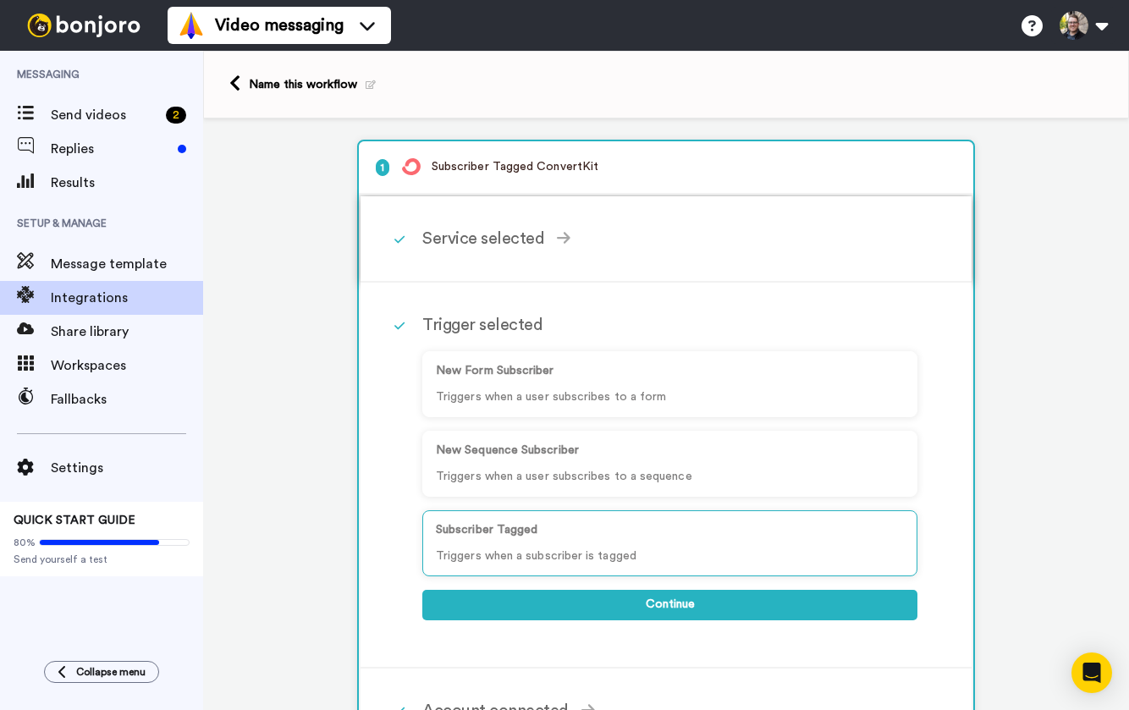
click at [500, 232] on div "Service selected" at bounding box center [669, 238] width 495 height 25
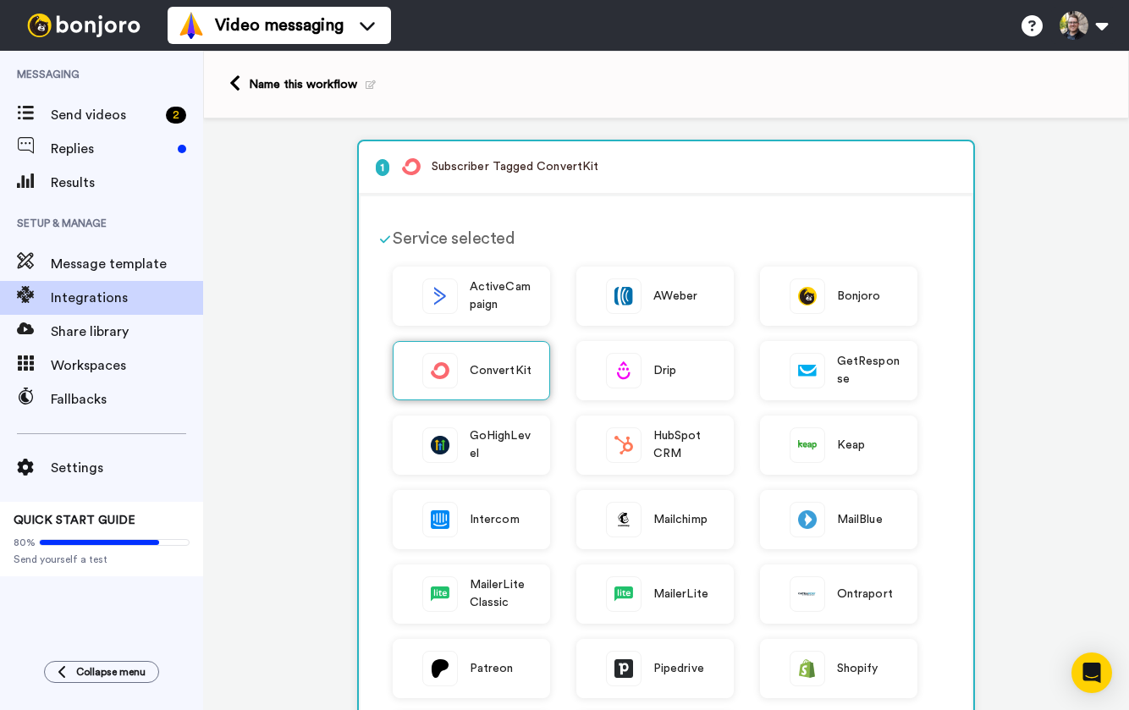
click at [510, 353] on div "ConvertKit" at bounding box center [471, 370] width 157 height 59
click at [476, 242] on div "Service selected" at bounding box center [655, 238] width 525 height 25
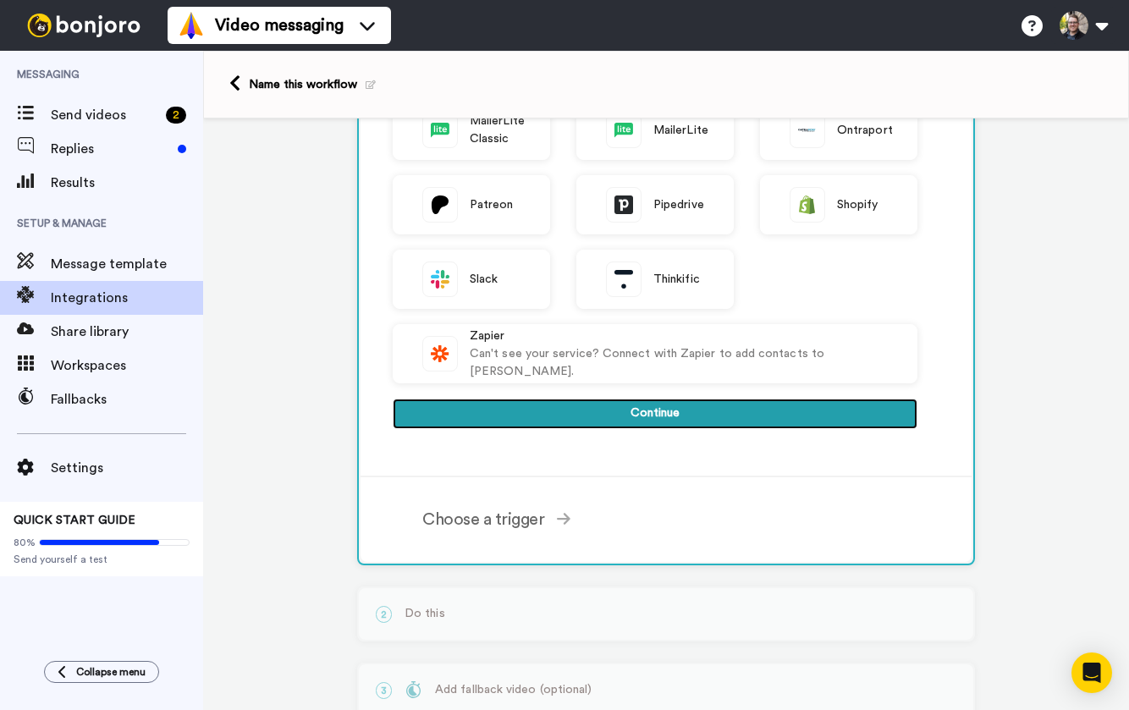
click at [671, 427] on button "Continue" at bounding box center [655, 414] width 525 height 30
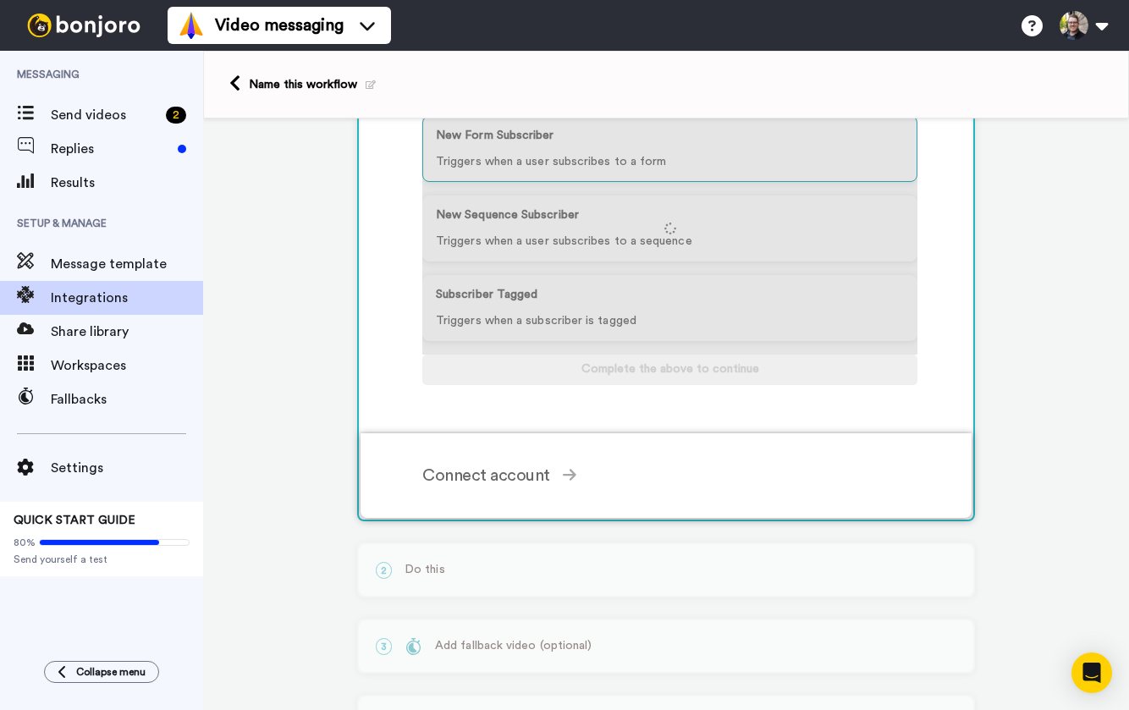
scroll to position [198, 0]
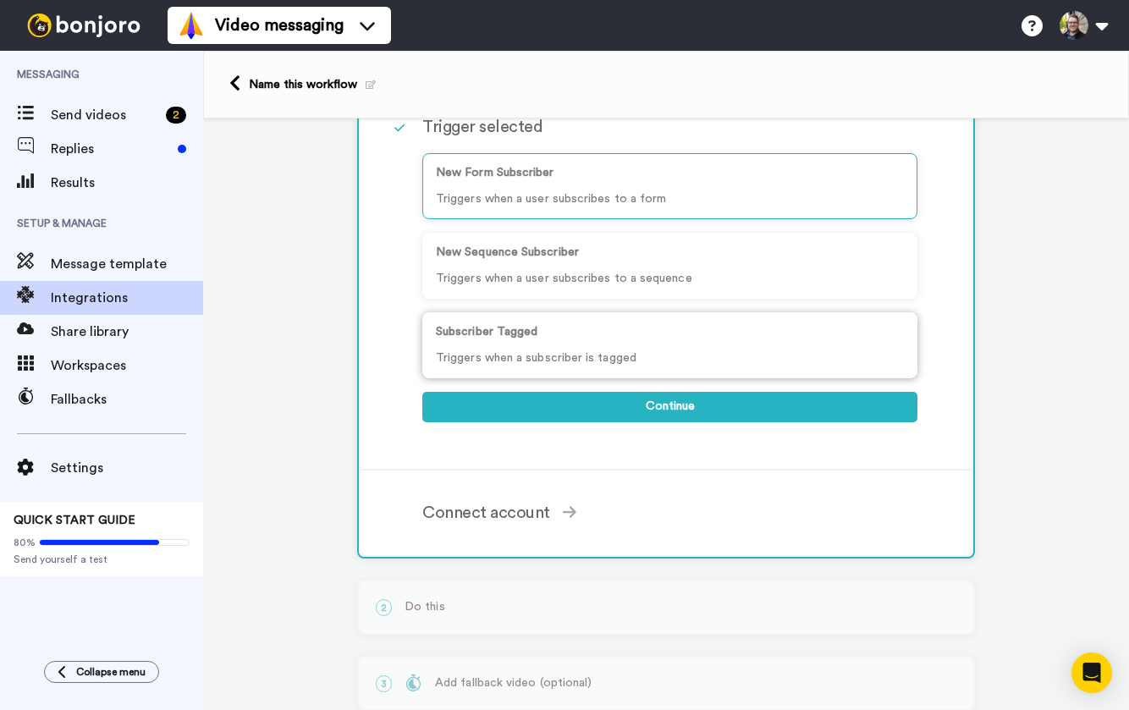
click at [527, 357] on p "Triggers when a subscriber is tagged" at bounding box center [670, 359] width 468 height 18
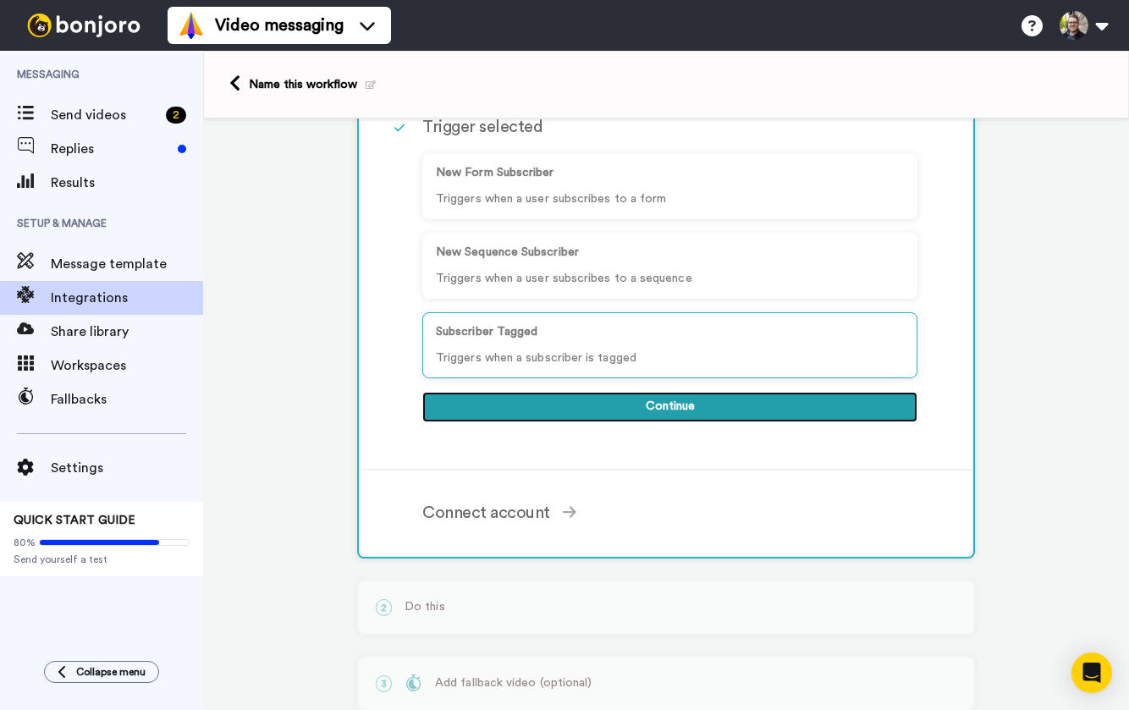
click at [611, 412] on button "Continue" at bounding box center [669, 407] width 495 height 30
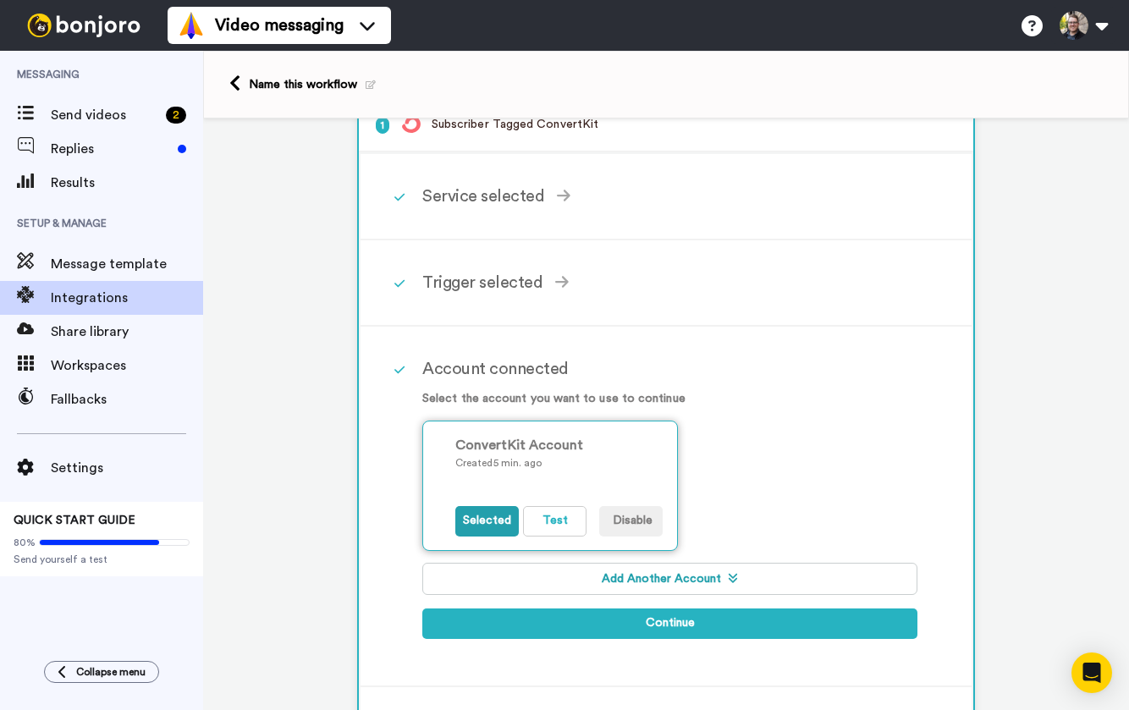
scroll to position [6, 0]
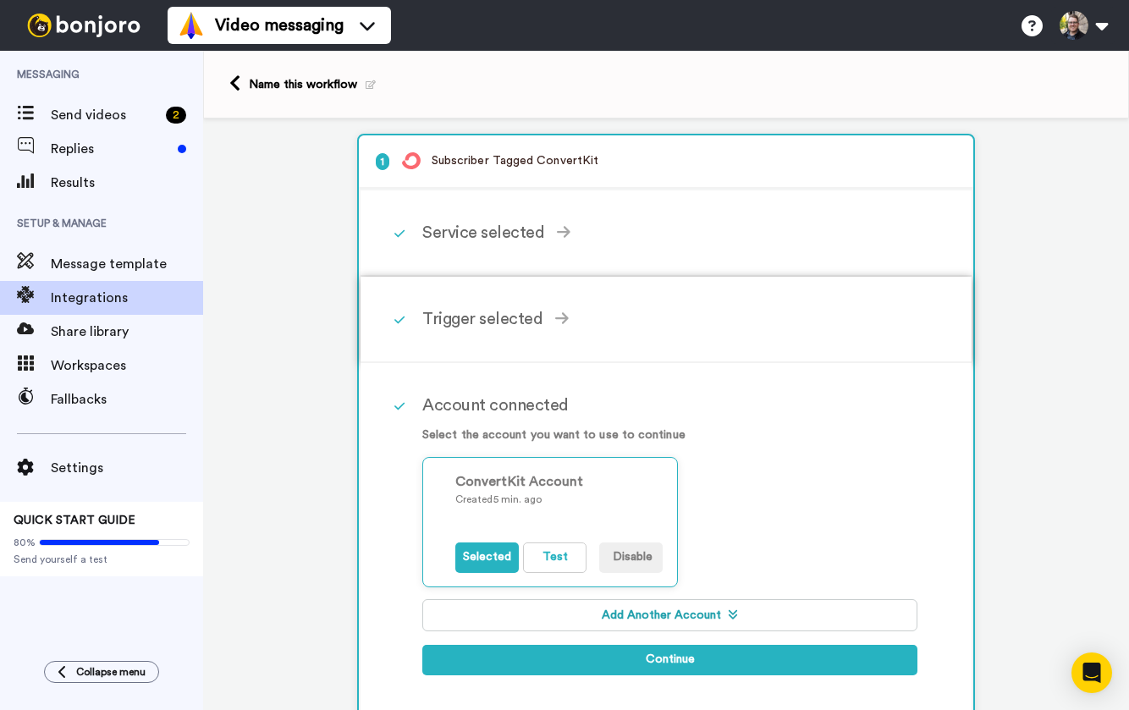
click at [479, 312] on div "Trigger selected" at bounding box center [669, 318] width 495 height 25
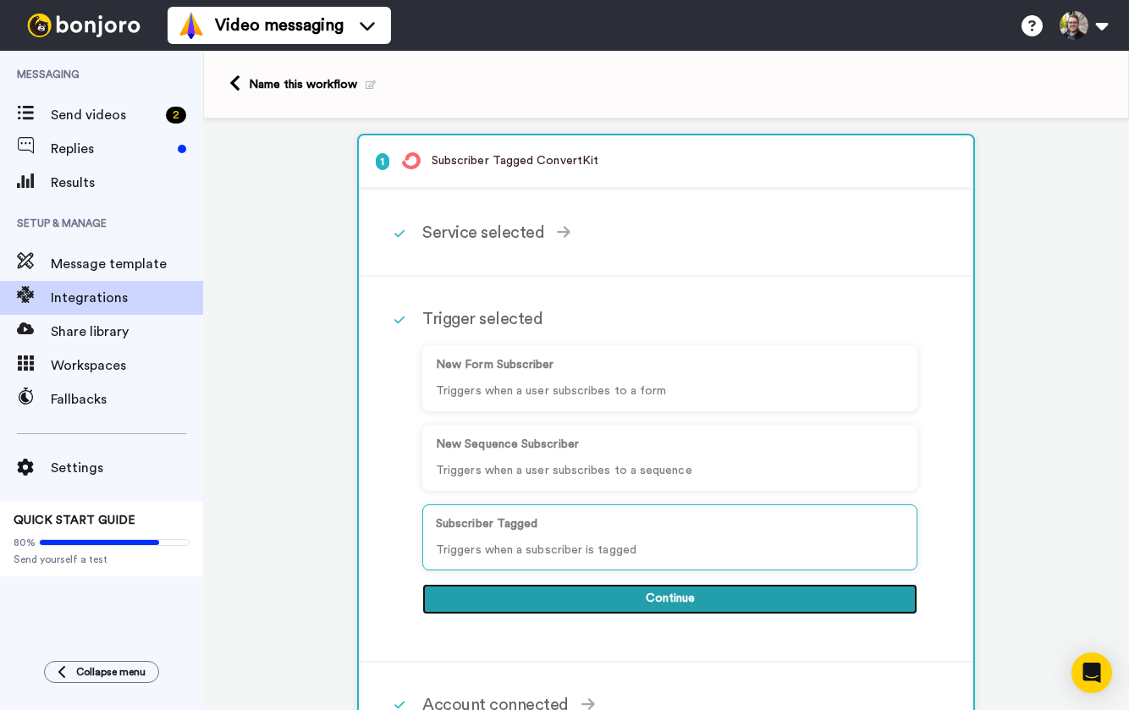
click at [564, 590] on button "Continue" at bounding box center [669, 599] width 495 height 30
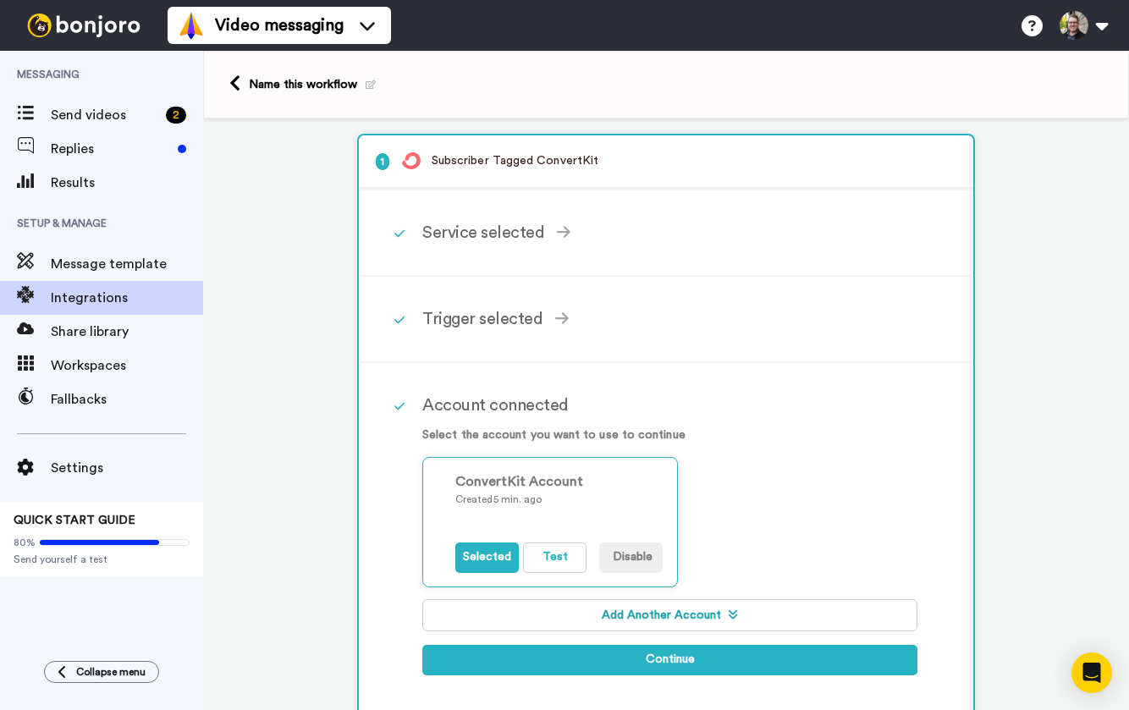
click at [675, 616] on button "Add Another Account" at bounding box center [669, 615] width 495 height 32
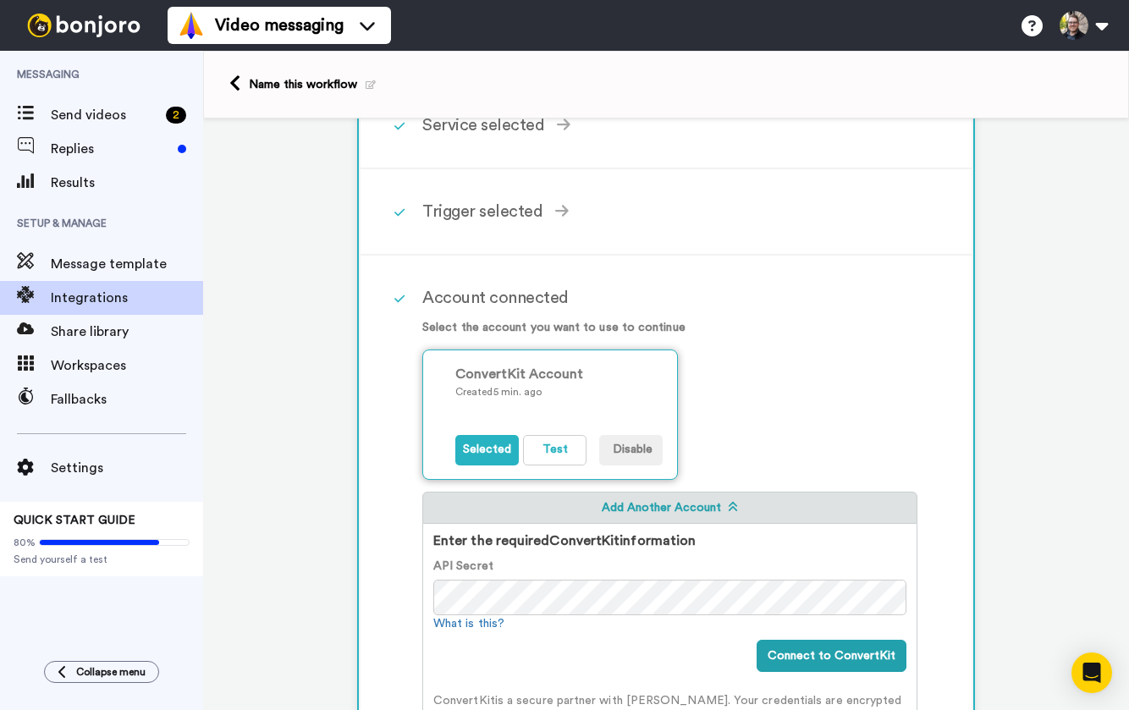
scroll to position [133, 0]
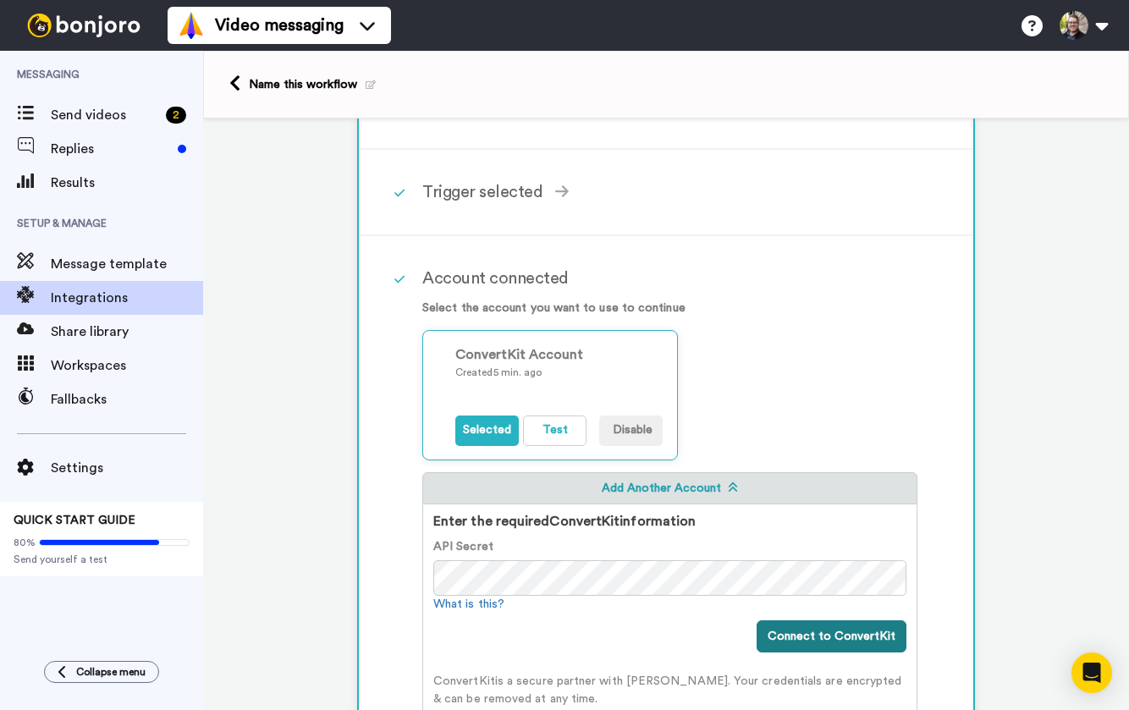
click at [809, 642] on button "Connect to ConvertKit" at bounding box center [832, 636] width 150 height 32
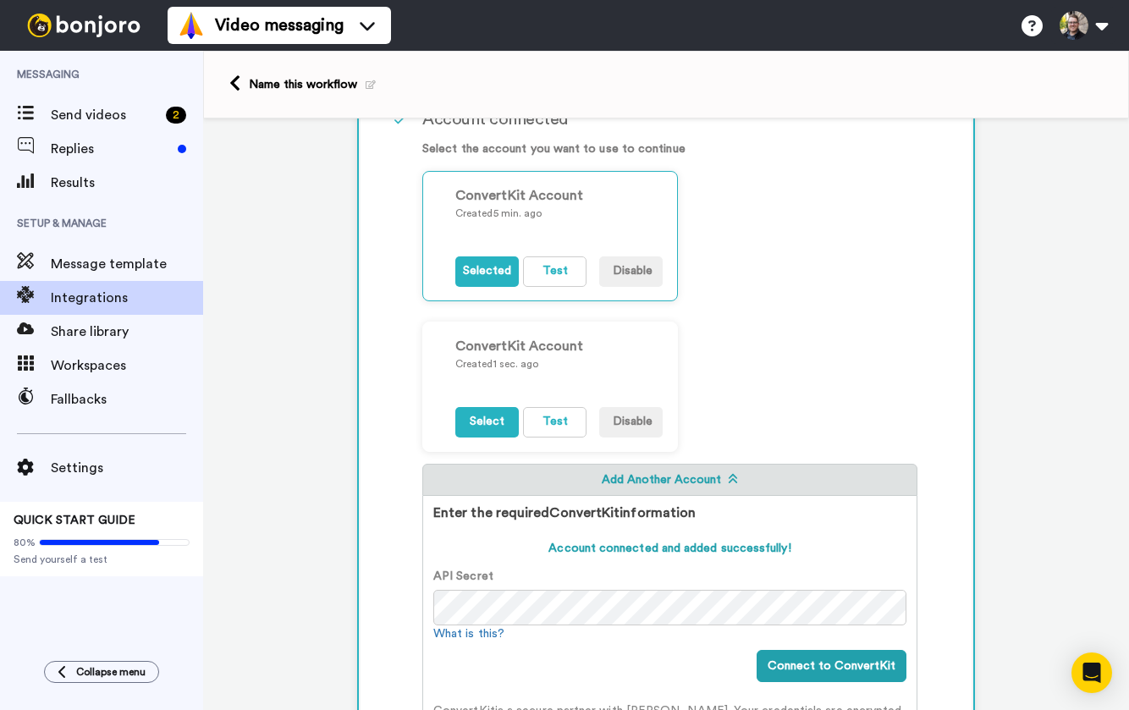
scroll to position [312, 0]
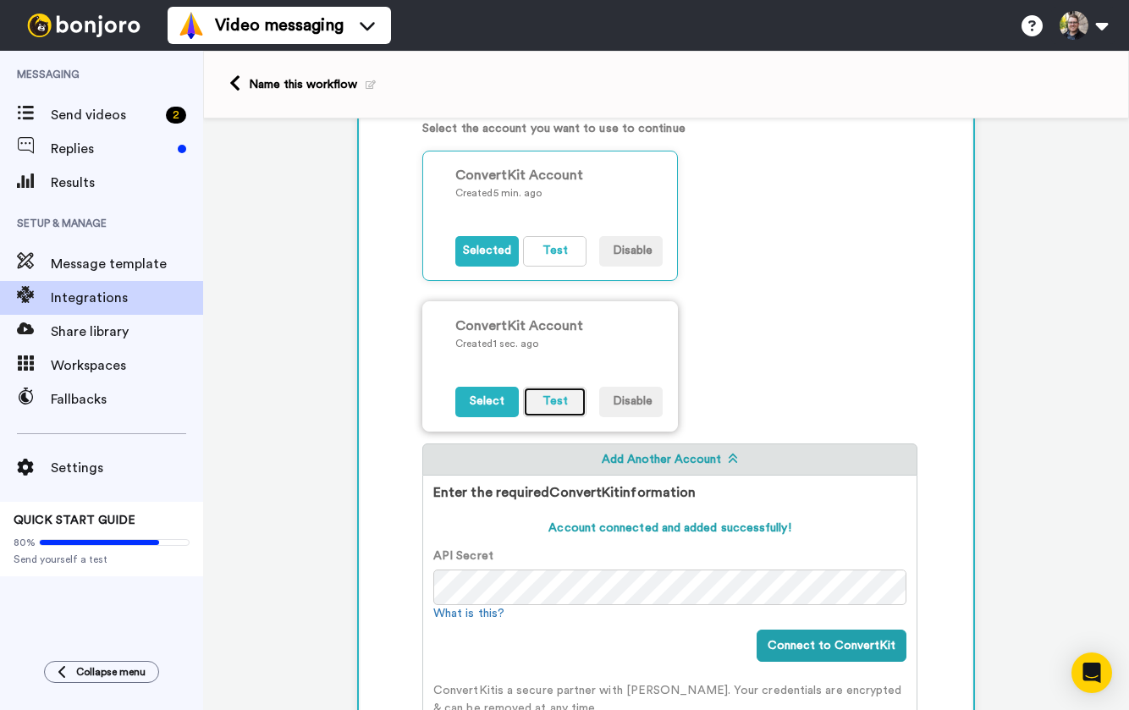
click at [552, 405] on button "Test" at bounding box center [554, 402] width 63 height 30
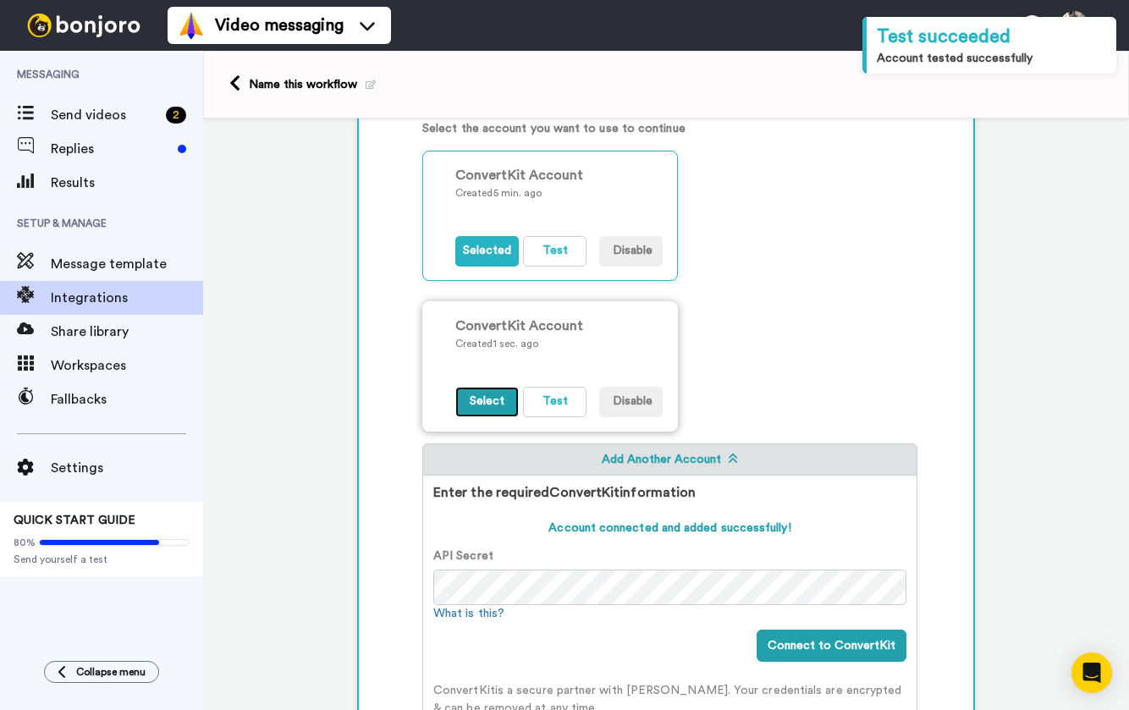
click at [488, 393] on button "Select" at bounding box center [486, 402] width 63 height 30
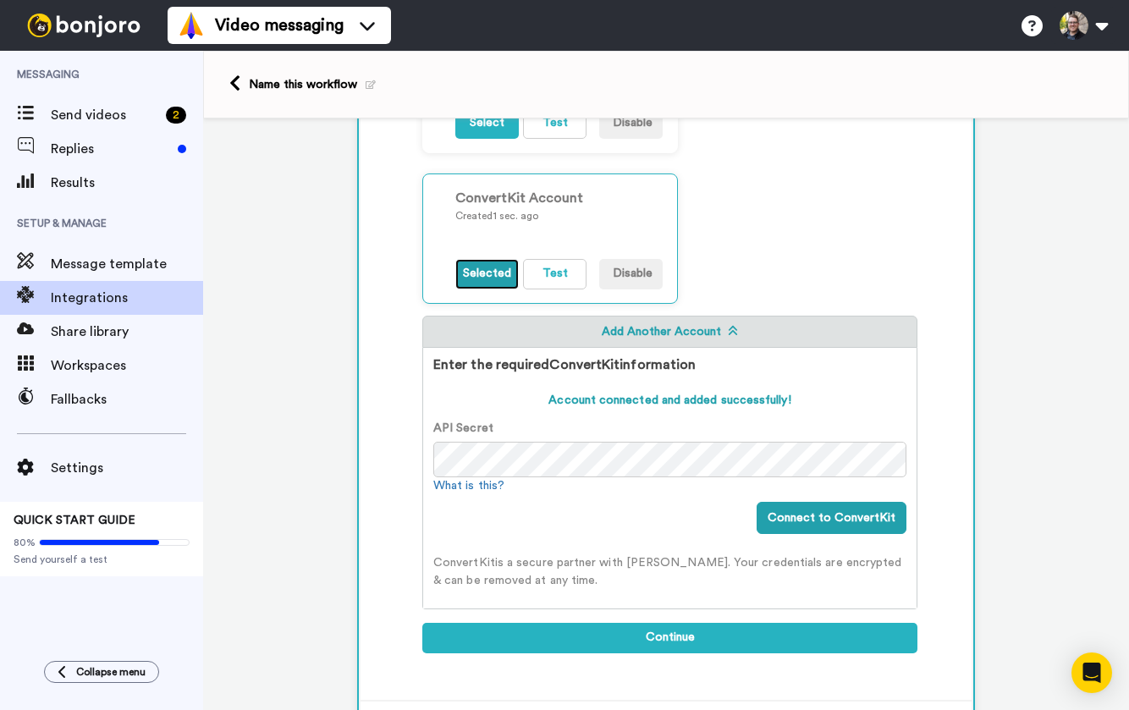
scroll to position [465, 0]
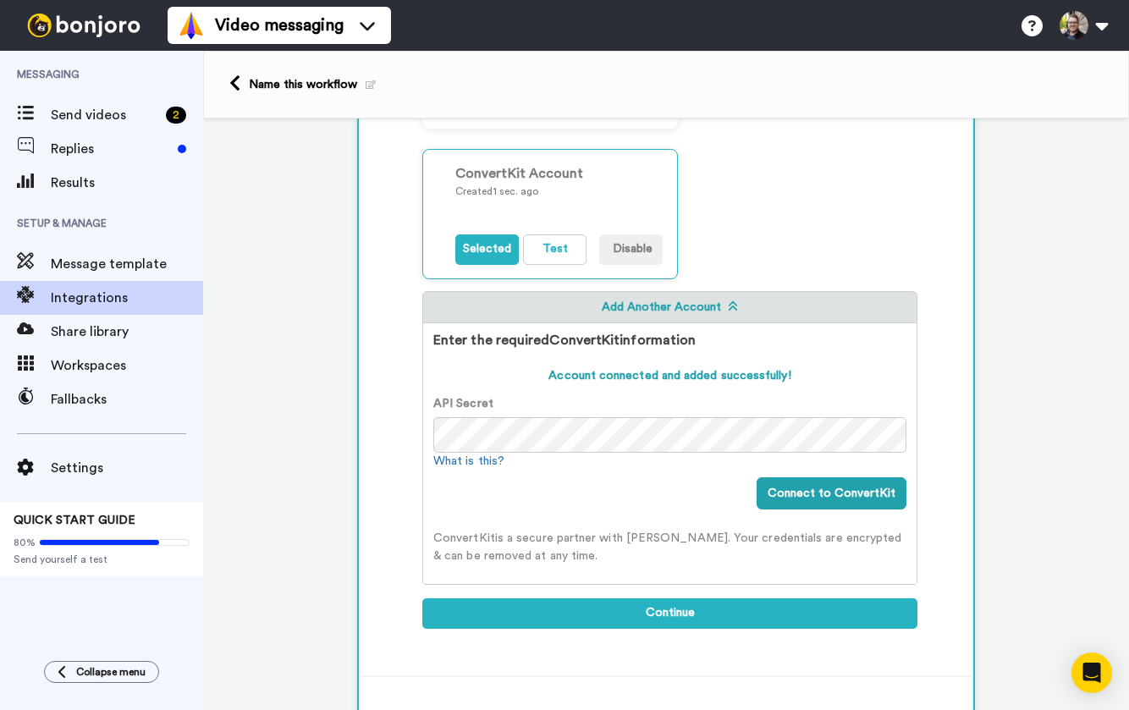
click at [669, 309] on button "Add Another Account" at bounding box center [669, 307] width 495 height 32
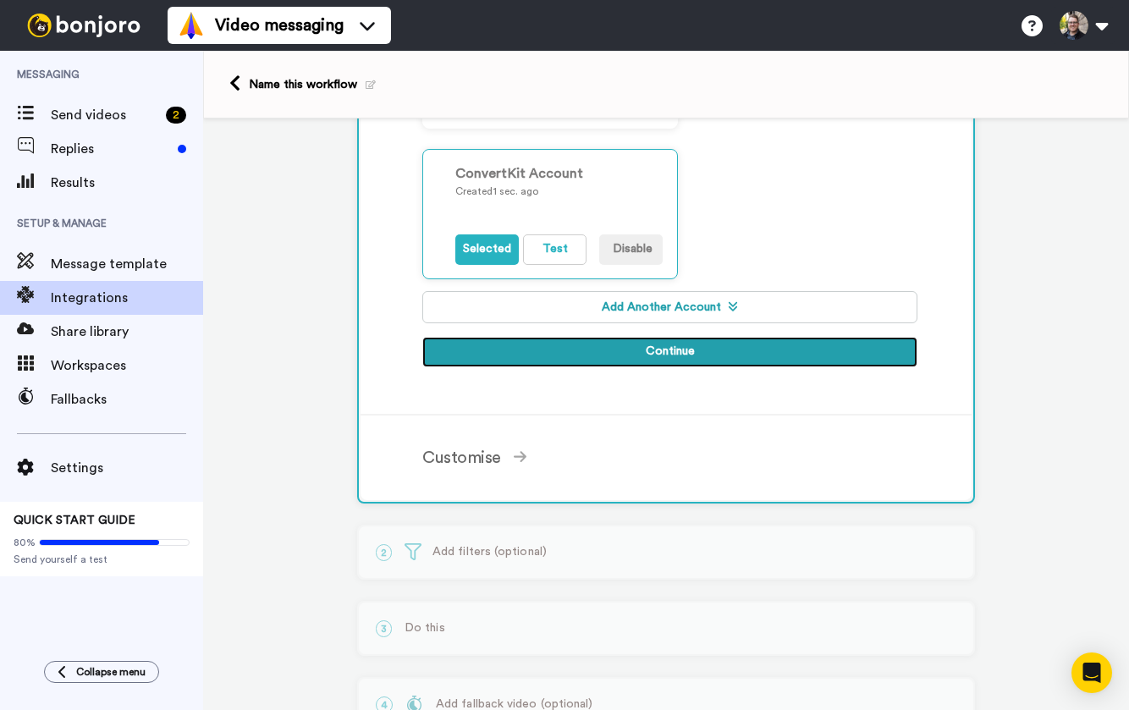
click at [619, 342] on button "Continue" at bounding box center [669, 352] width 495 height 30
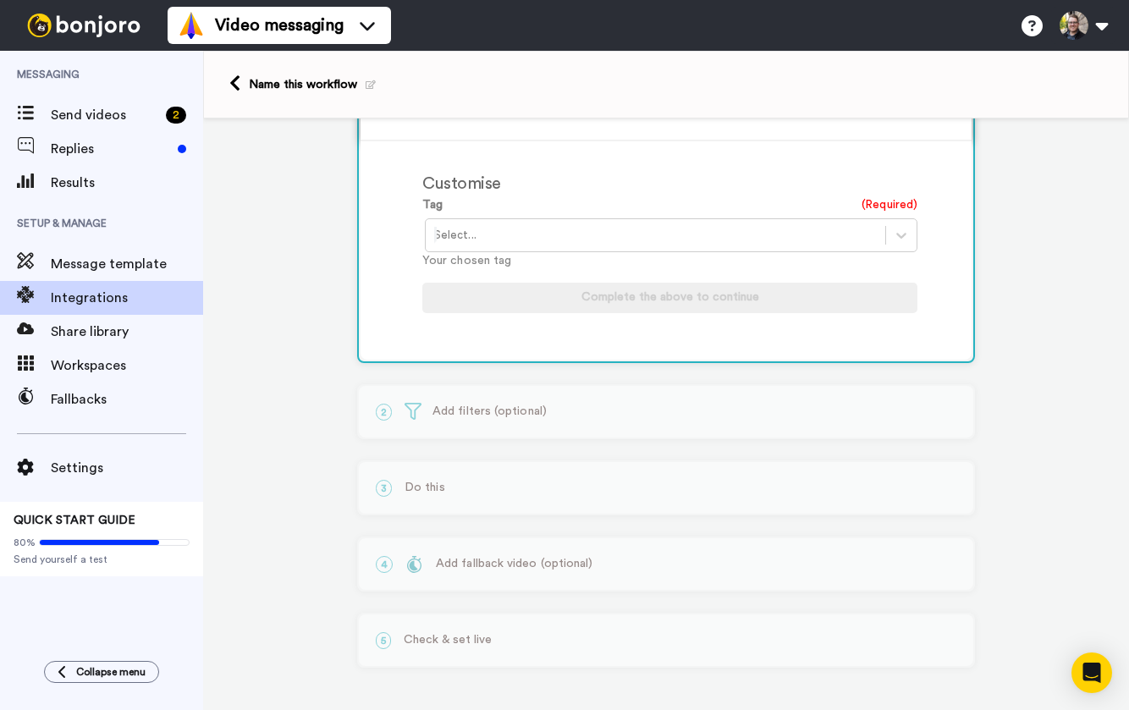
scroll to position [317, 0]
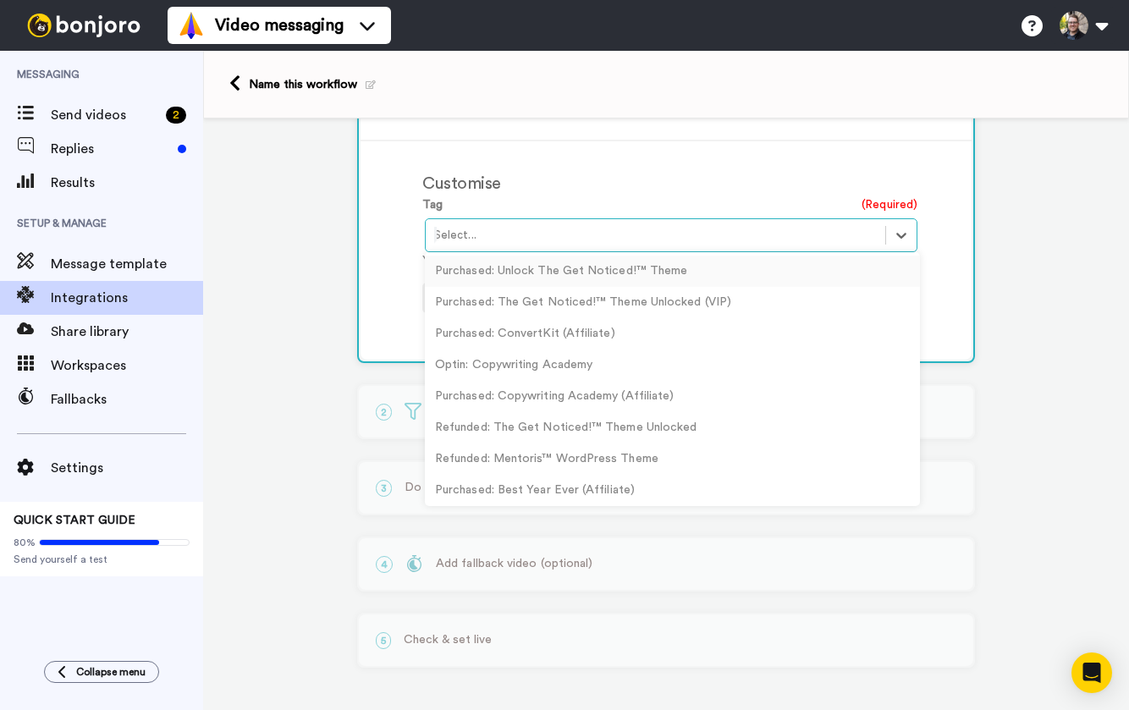
click at [489, 225] on div at bounding box center [655, 235] width 443 height 20
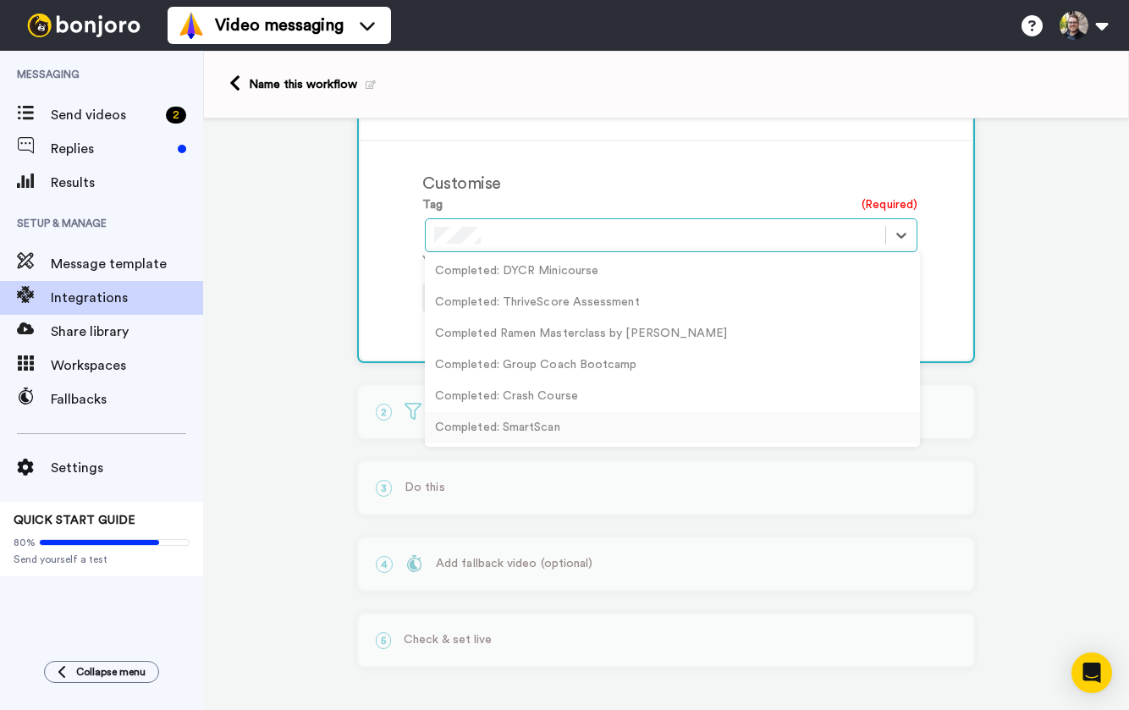
click at [518, 424] on div "Completed: SmartScan" at bounding box center [672, 427] width 495 height 31
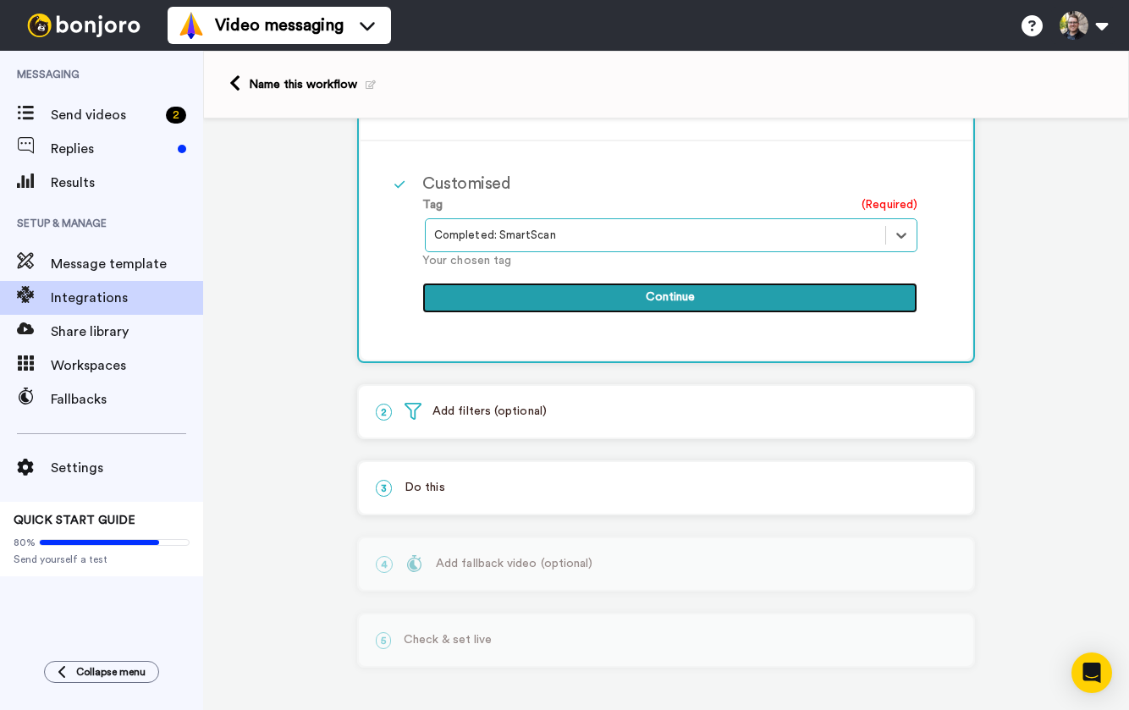
click at [673, 293] on button "Continue" at bounding box center [669, 298] width 495 height 30
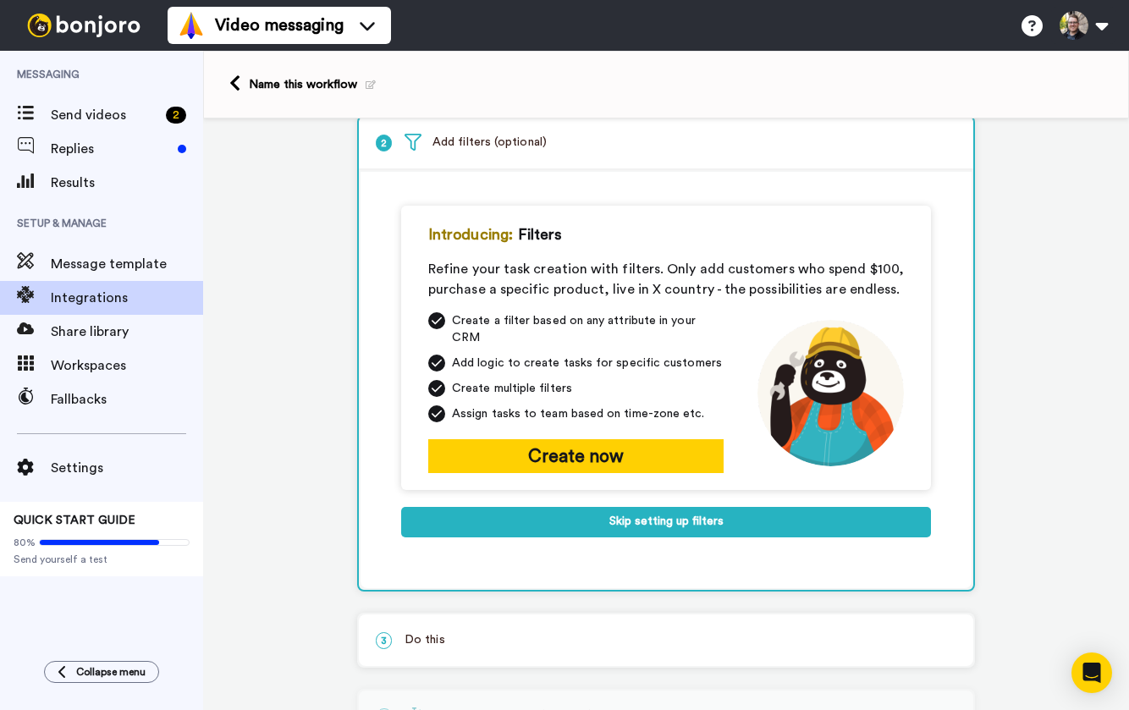
scroll to position [87, 0]
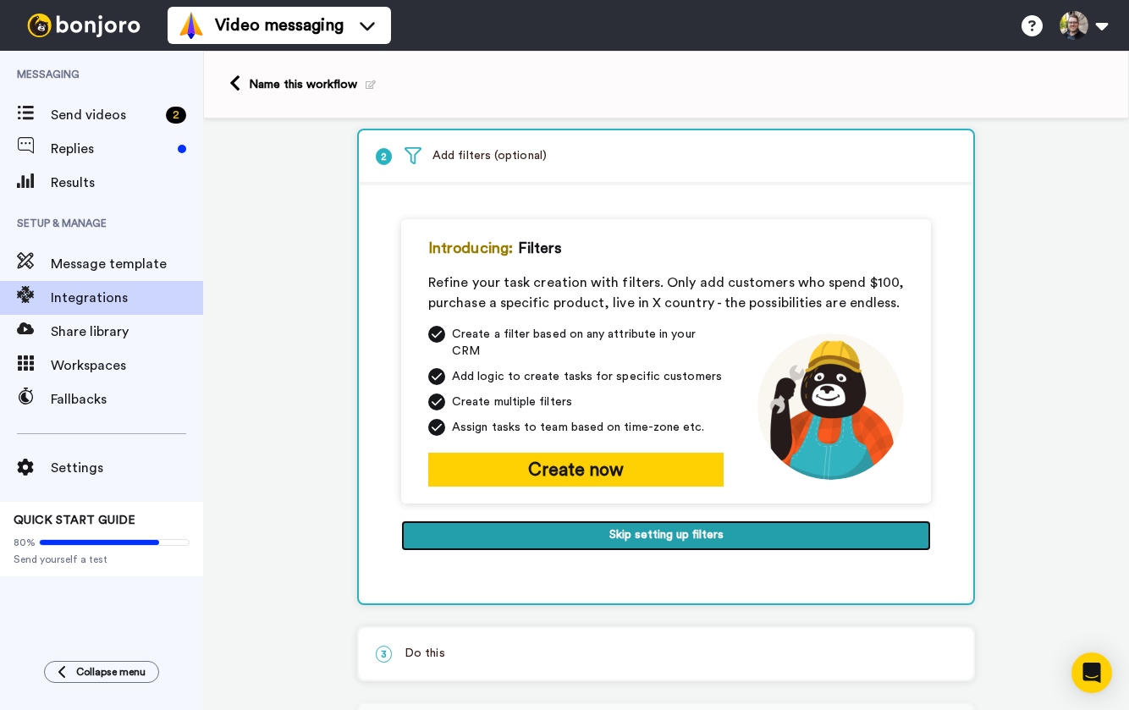
click at [697, 531] on button "Skip setting up filters" at bounding box center [666, 535] width 530 height 30
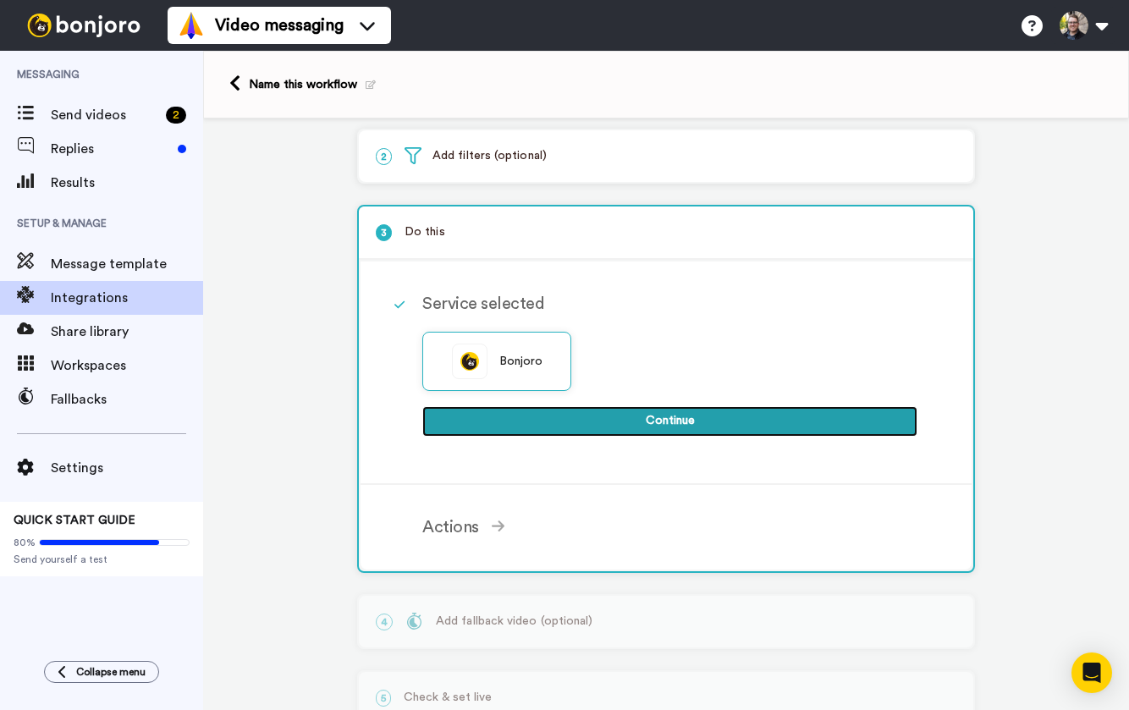
click at [569, 427] on button "Continue" at bounding box center [669, 421] width 495 height 30
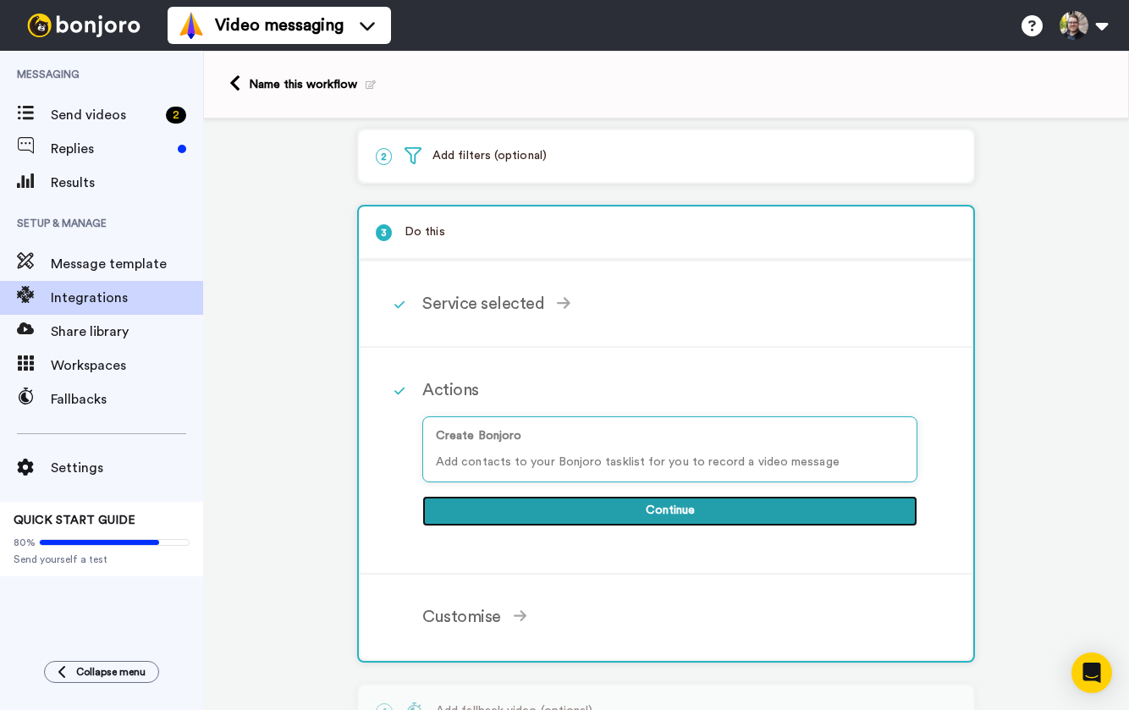
click at [561, 515] on button "Continue" at bounding box center [669, 511] width 495 height 30
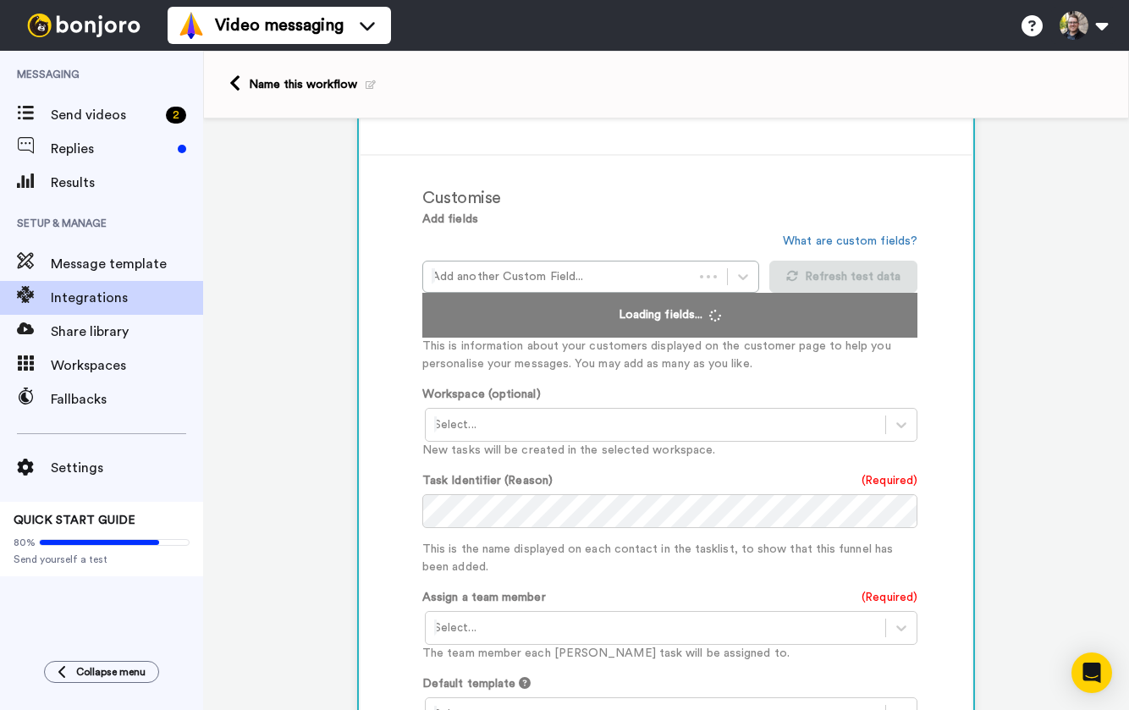
scroll to position [383, 0]
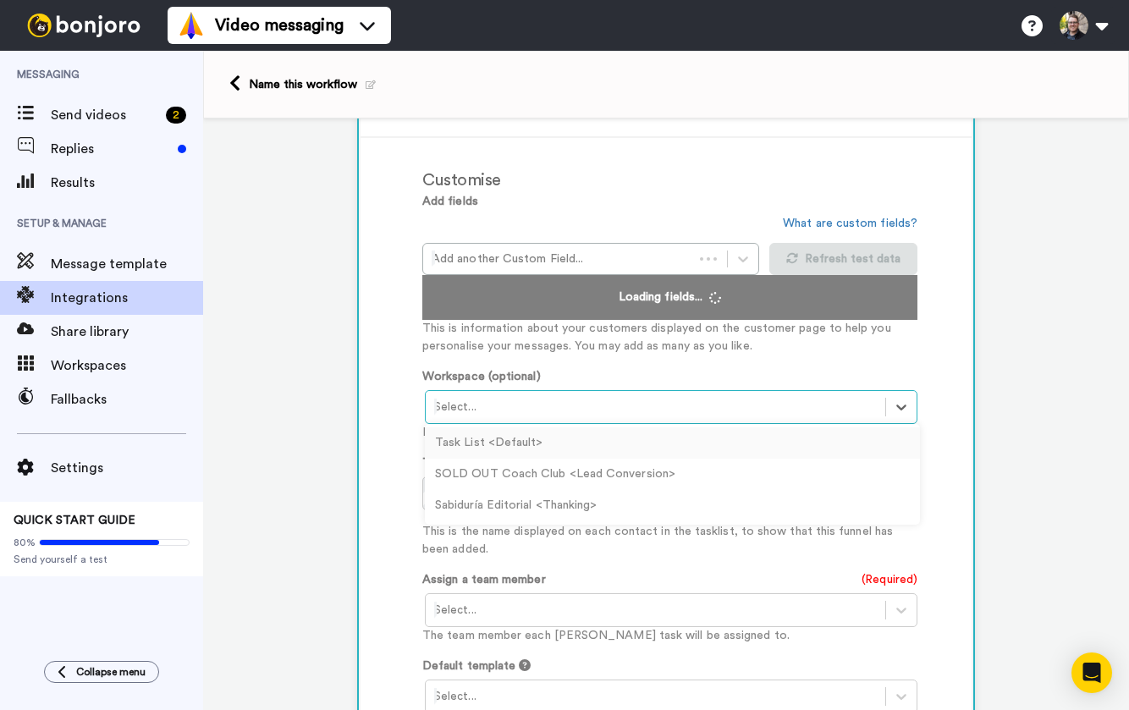
click at [518, 405] on div at bounding box center [655, 407] width 443 height 20
click at [506, 471] on div "SOLD OUT Coach Club <Lead Conversion>" at bounding box center [672, 474] width 495 height 31
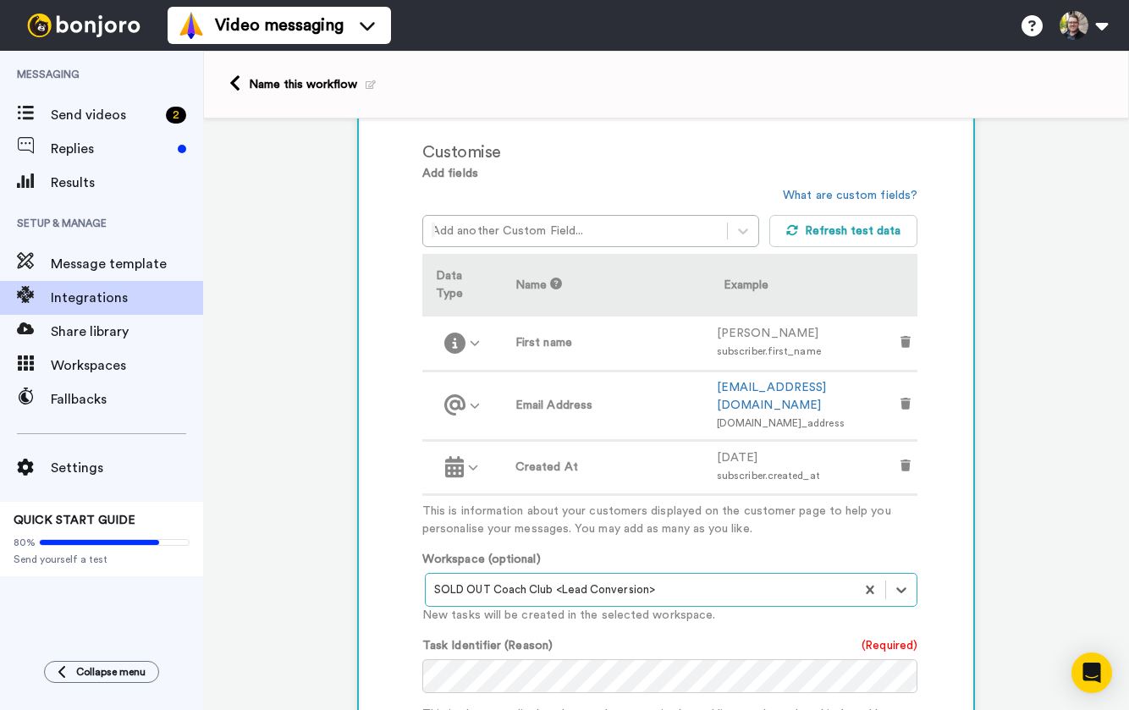
scroll to position [415, 0]
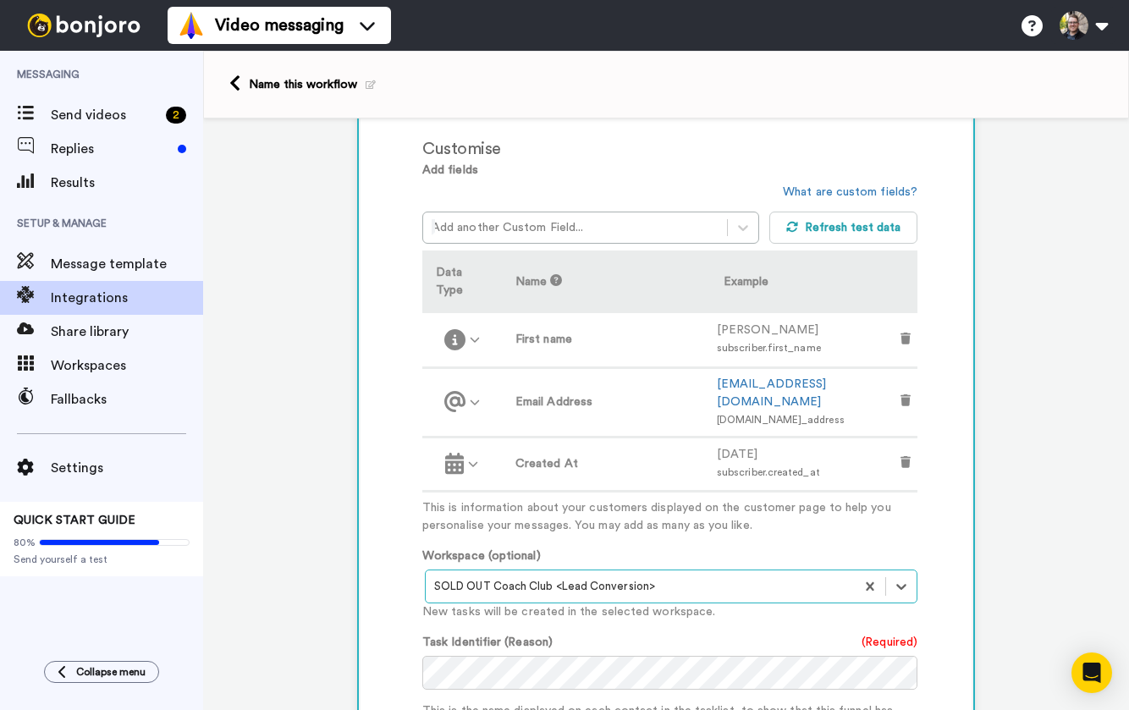
click at [910, 437] on td at bounding box center [906, 464] width 24 height 54
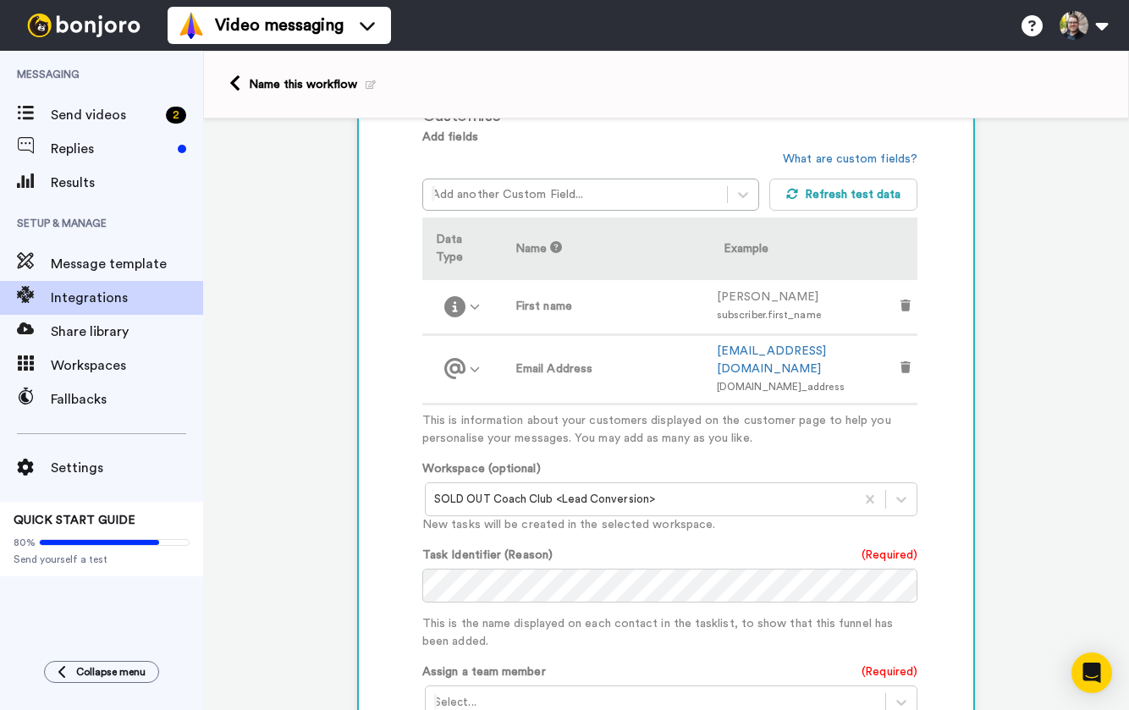
scroll to position [453, 0]
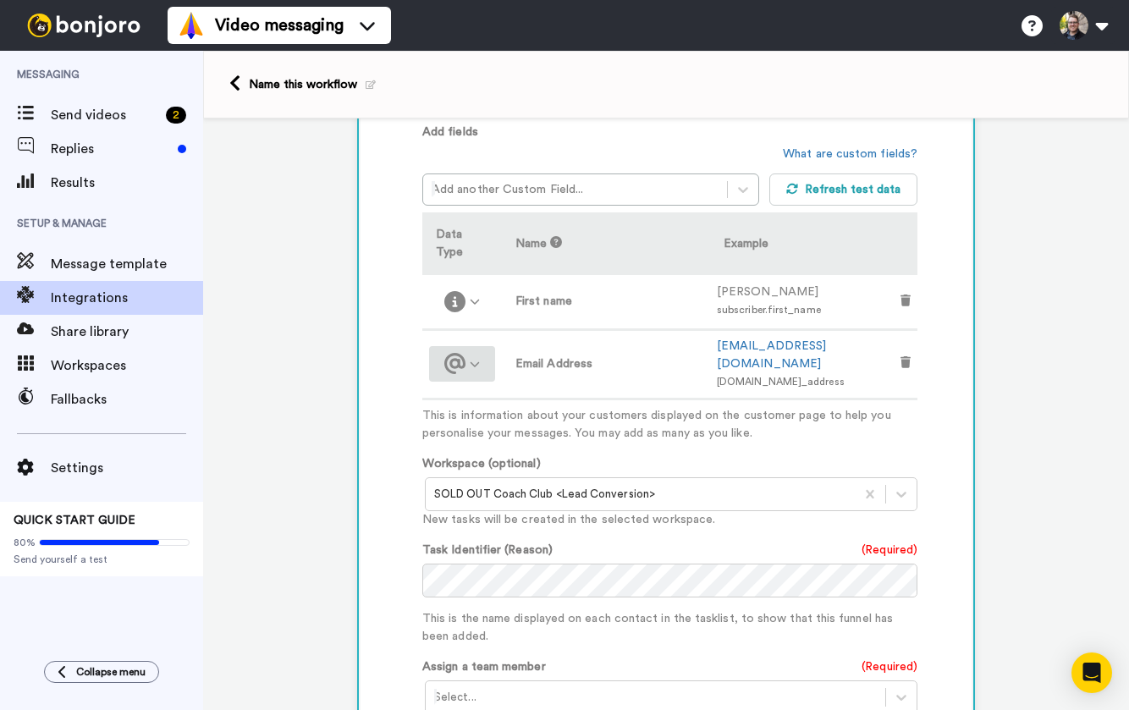
click at [482, 353] on div at bounding box center [462, 363] width 52 height 21
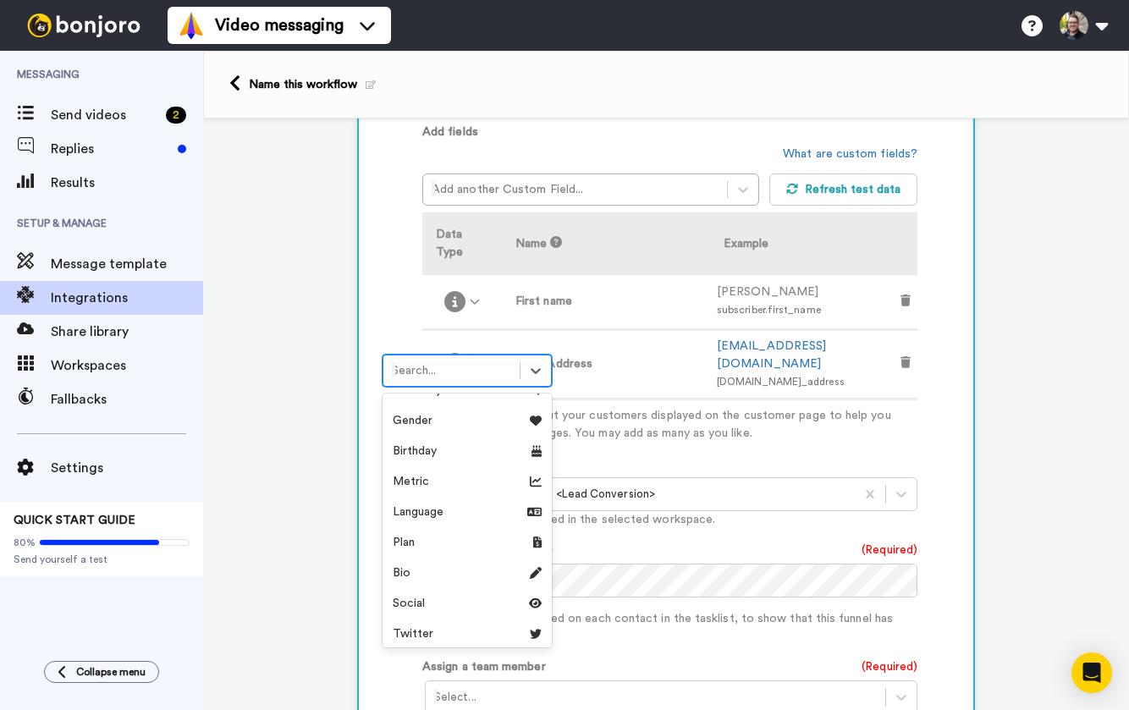
scroll to position [482, 0]
click at [690, 407] on p "This is information about your customers displayed on the customer page to help…" at bounding box center [669, 425] width 495 height 36
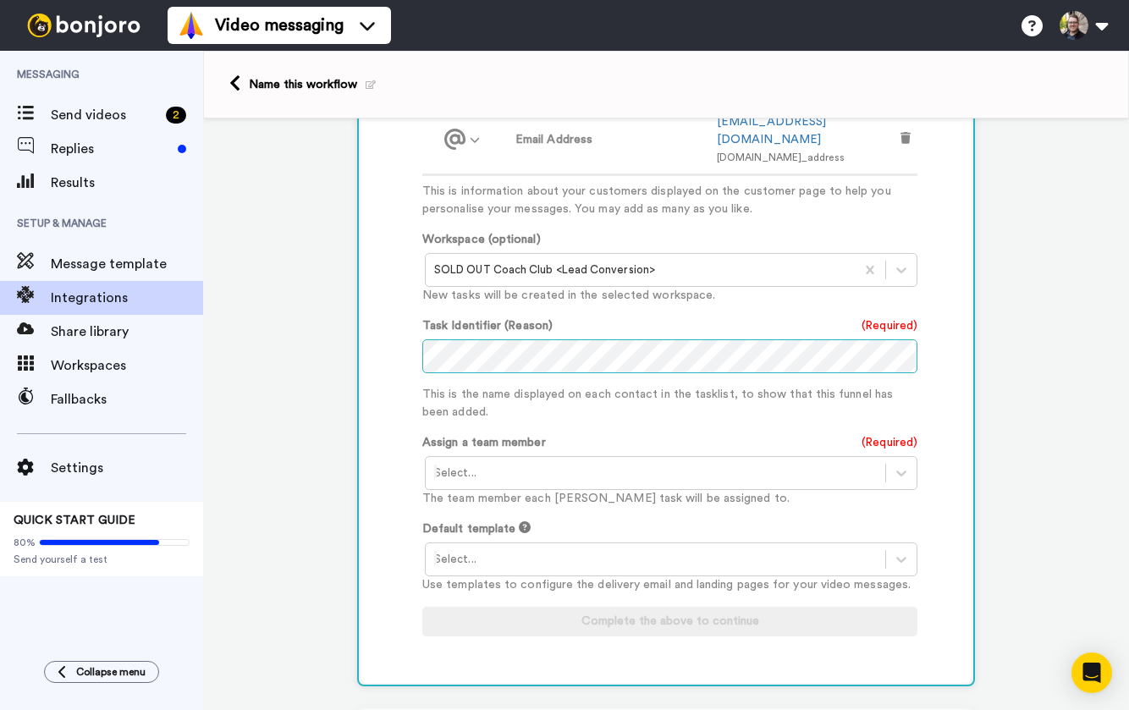
scroll to position [708, 0]
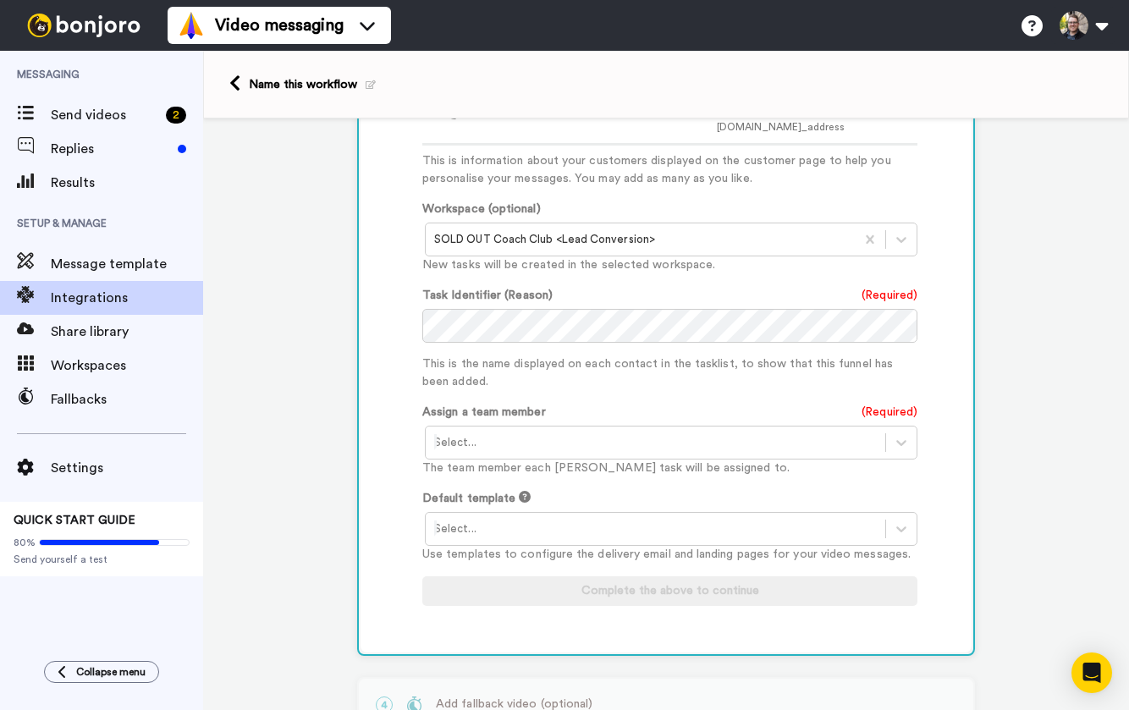
click at [584, 432] on div at bounding box center [655, 442] width 443 height 20
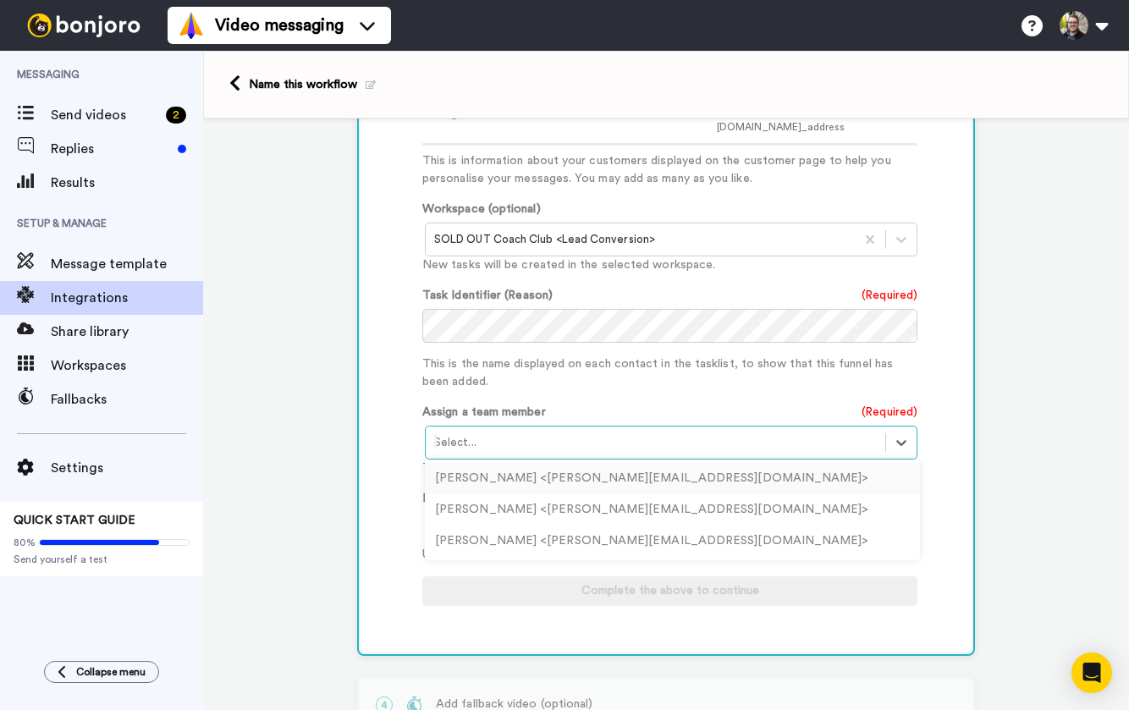
click at [575, 463] on div "John Meese <john@sellyoursmarts.co>" at bounding box center [672, 478] width 495 height 31
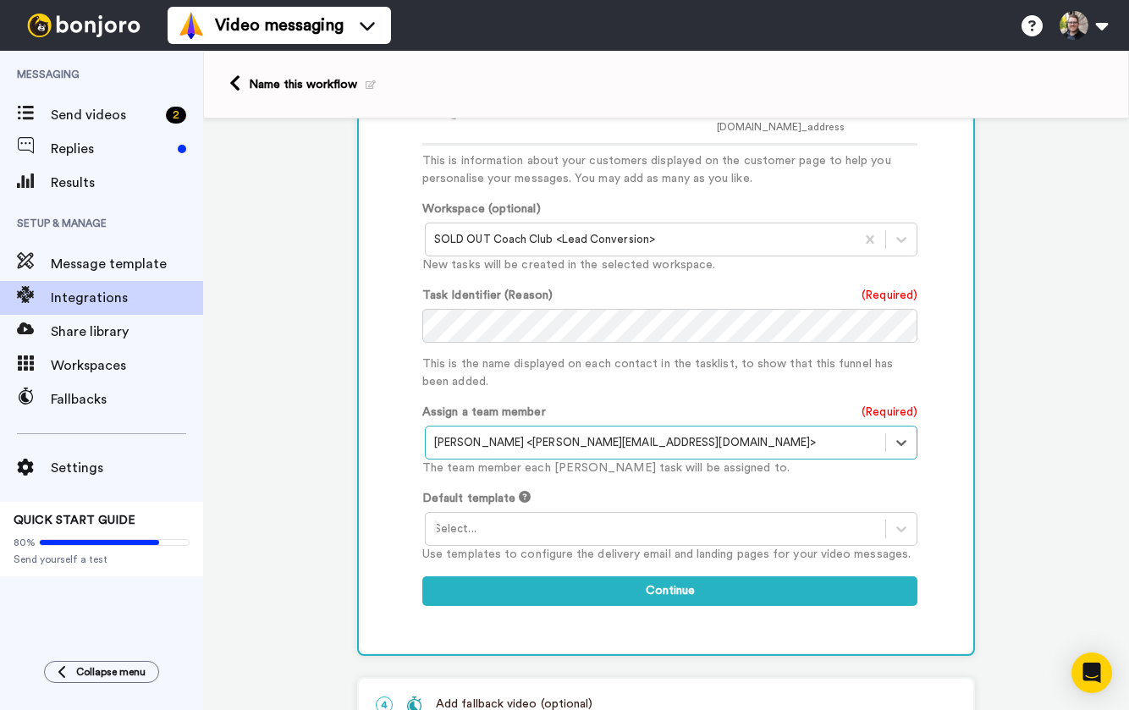
click at [554, 519] on div at bounding box center [655, 529] width 443 height 20
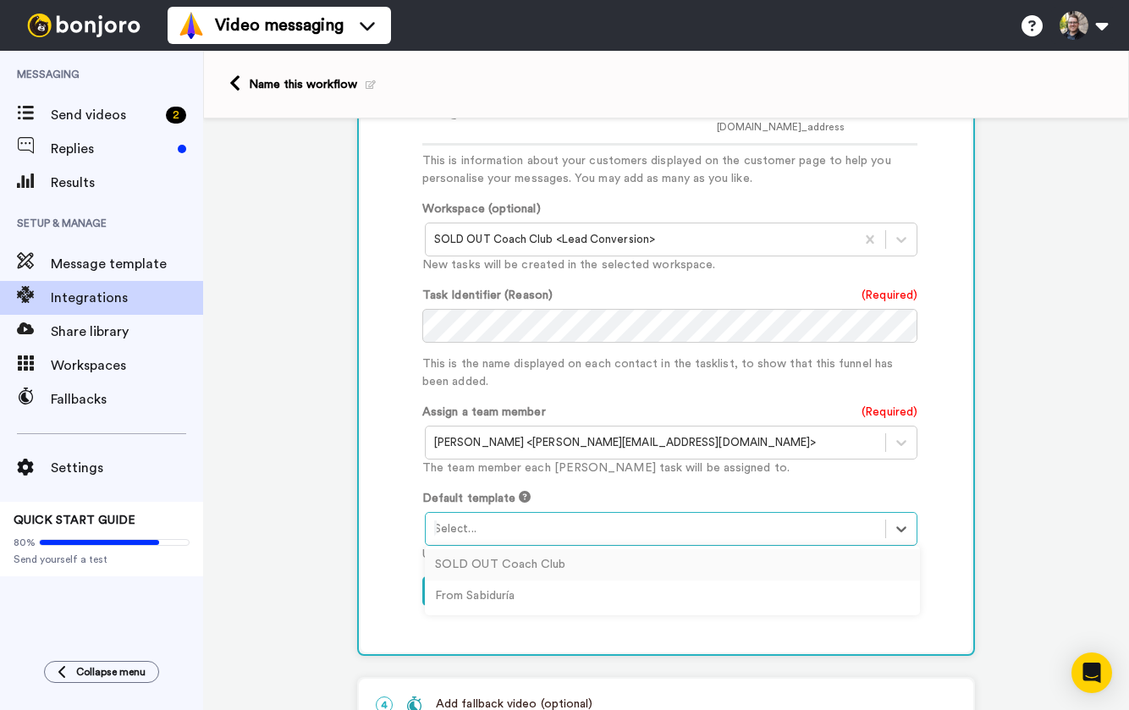
click at [524, 549] on div "SOLD OUT Coach Club" at bounding box center [672, 564] width 495 height 31
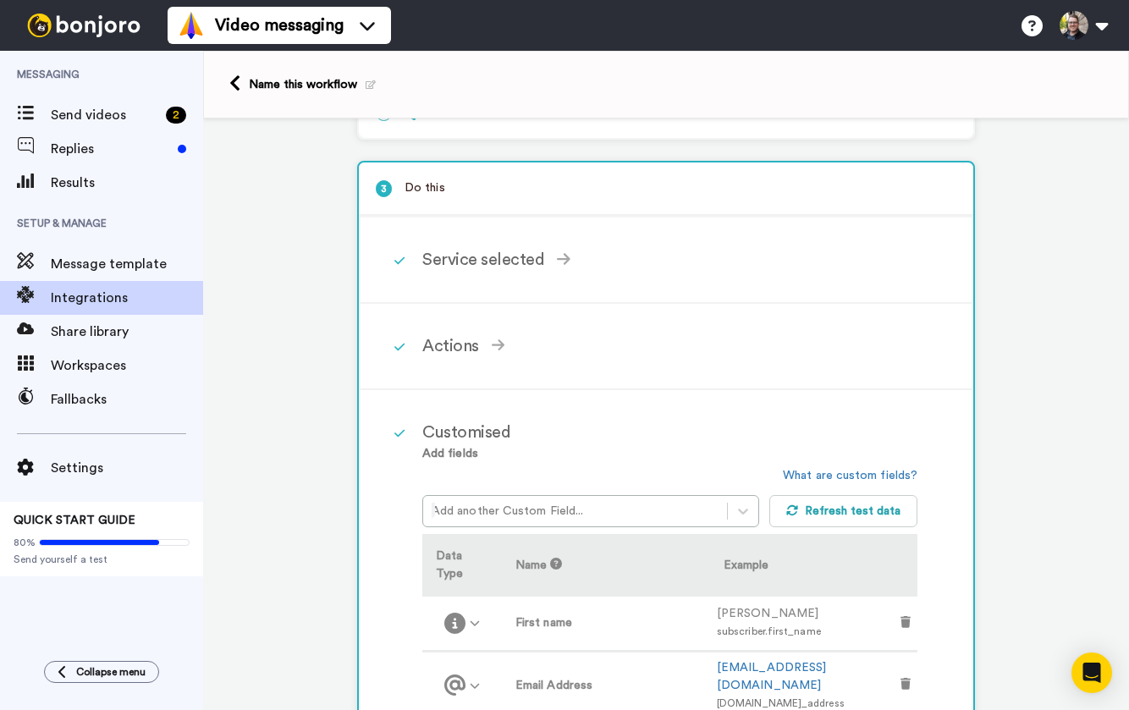
scroll to position [118, 0]
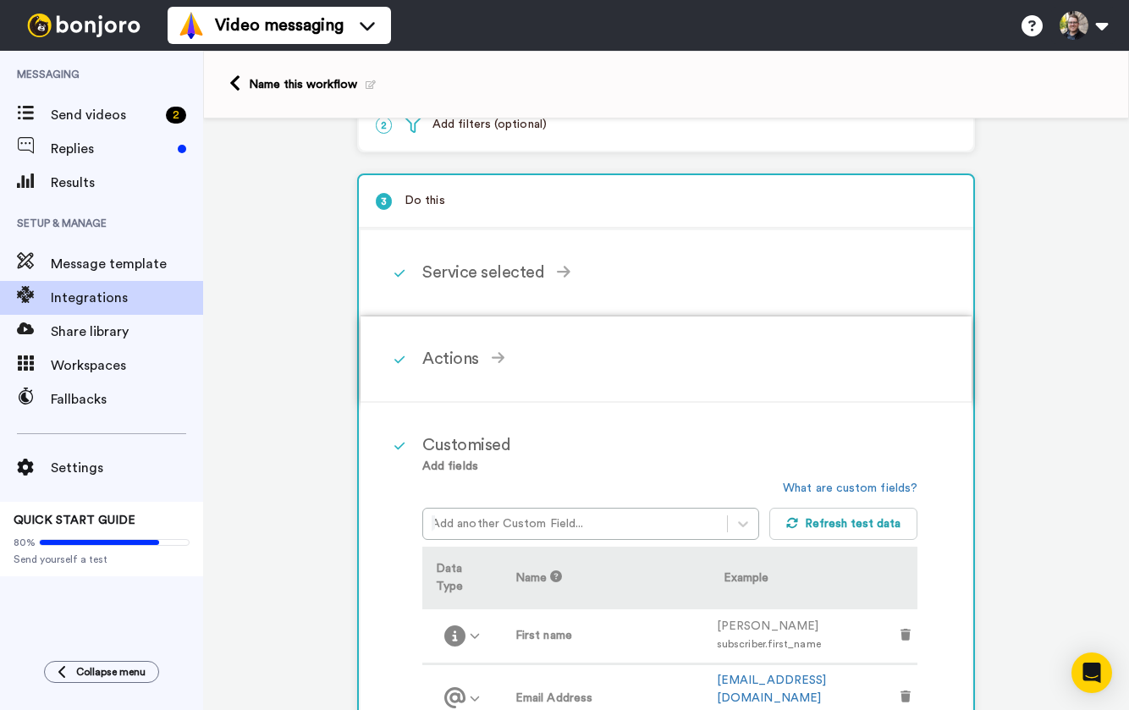
click at [473, 351] on div "Actions" at bounding box center [669, 358] width 495 height 25
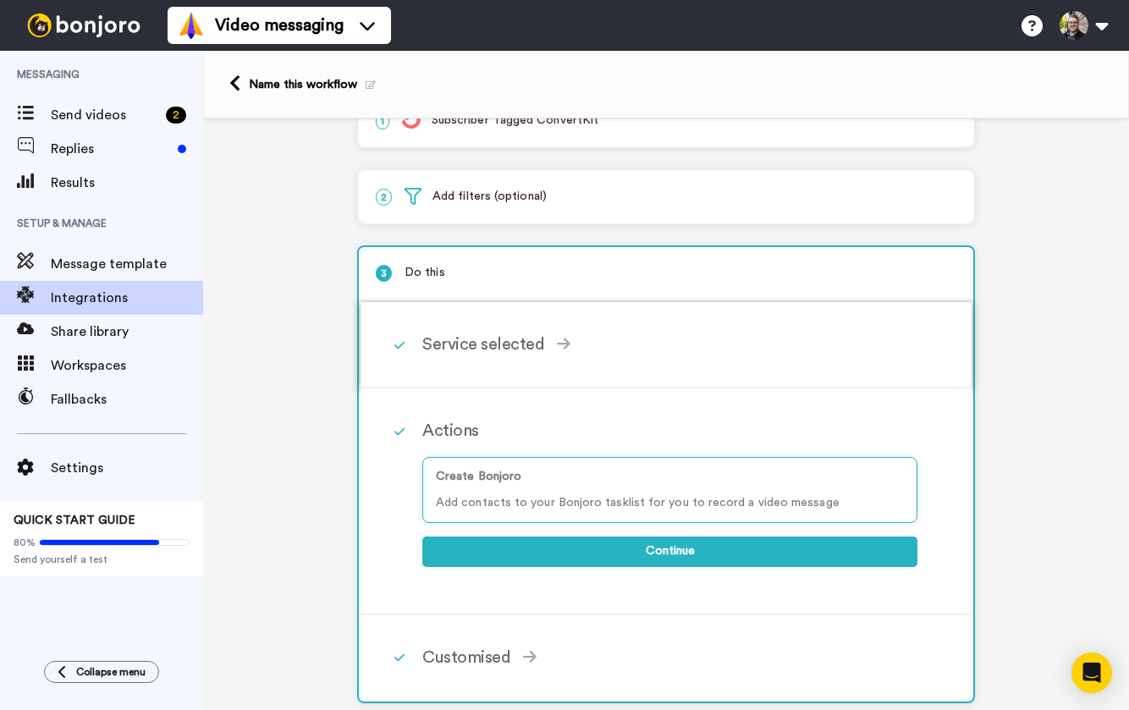
scroll to position [0, 0]
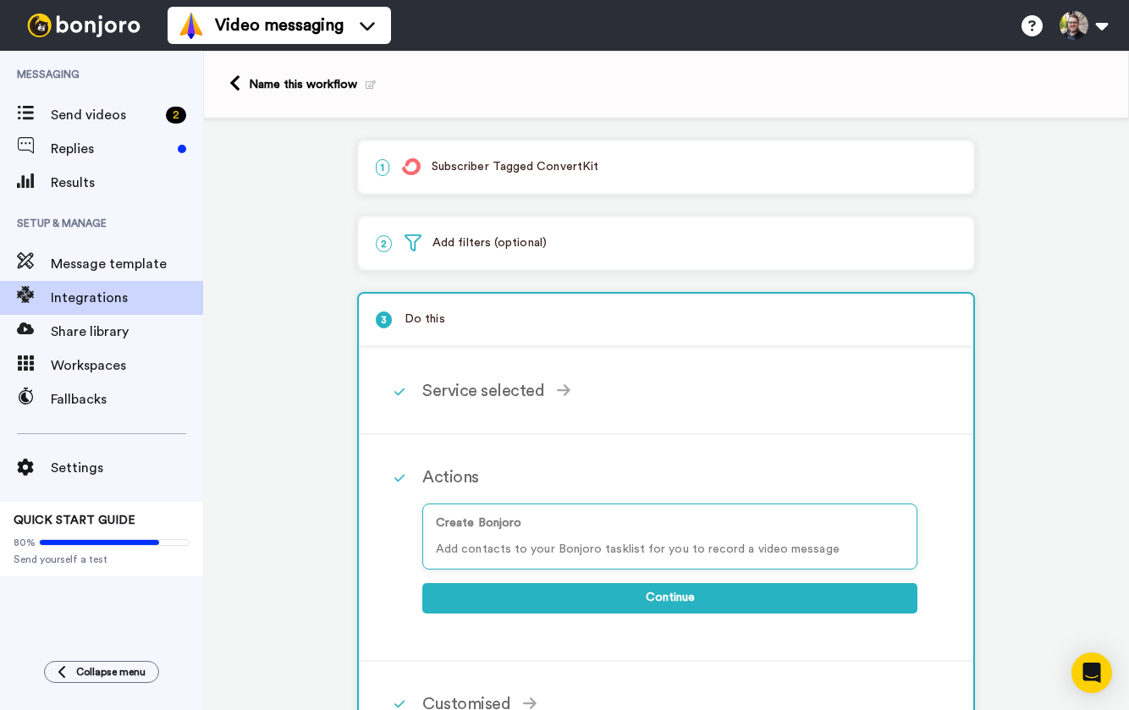
click at [487, 245] on p "2 Add filters (optional)" at bounding box center [666, 243] width 581 height 18
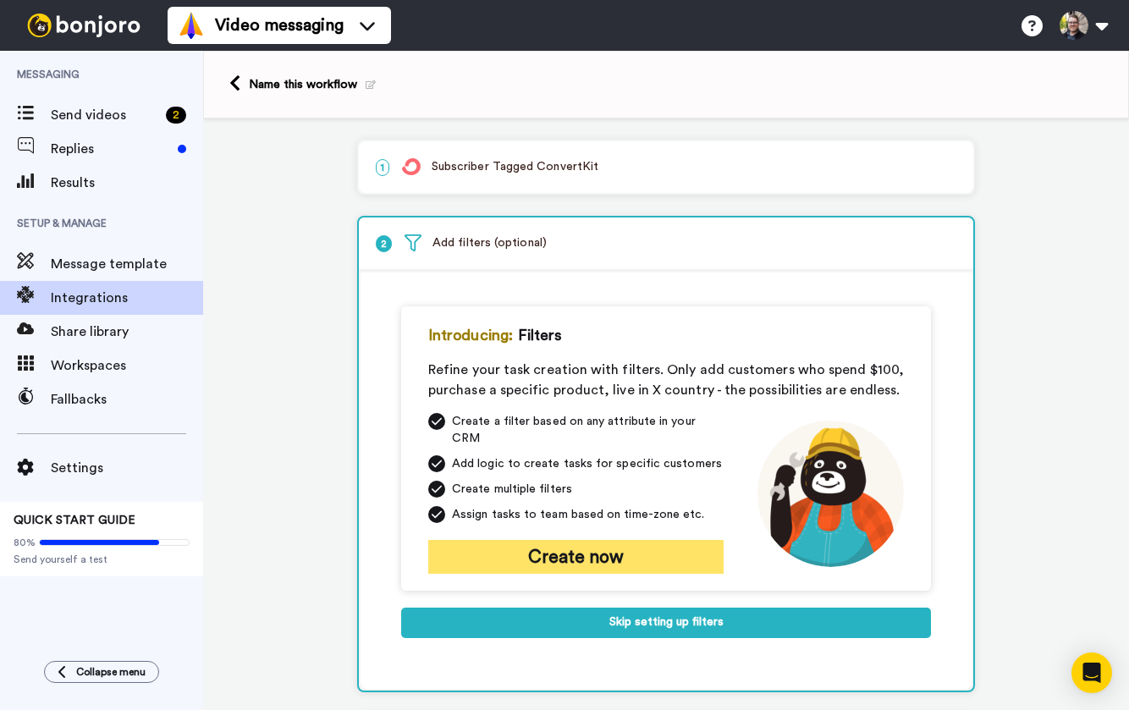
click at [574, 547] on button "Create now" at bounding box center [575, 557] width 295 height 34
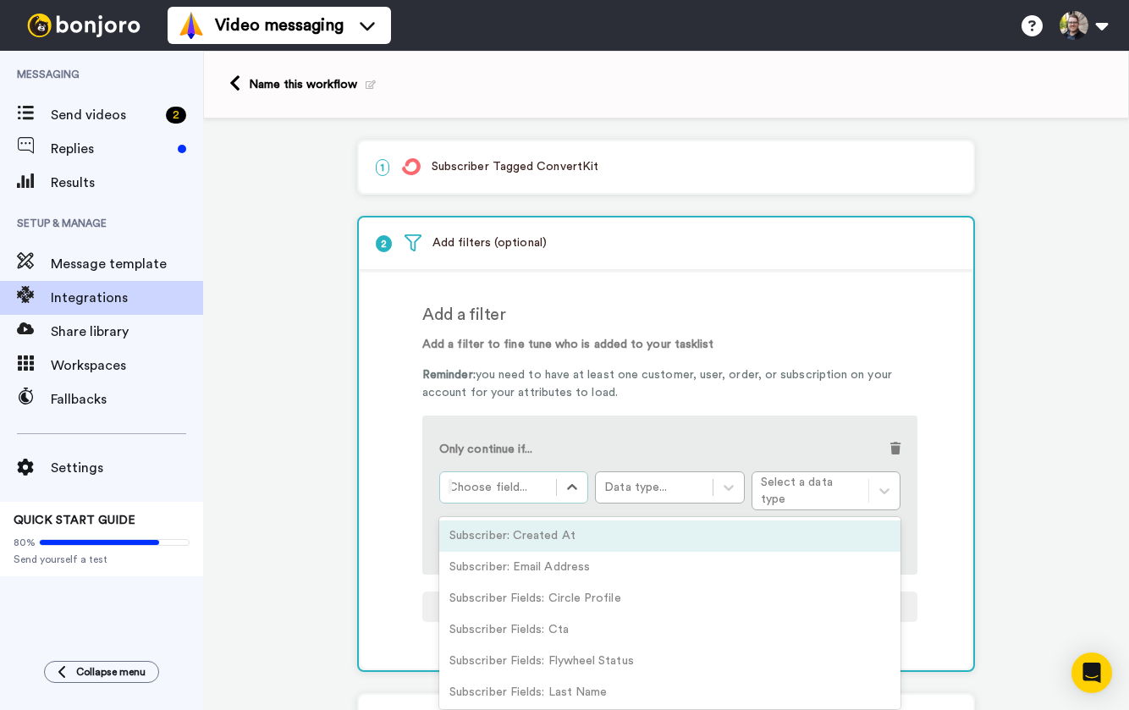
click at [533, 494] on div at bounding box center [498, 487] width 99 height 20
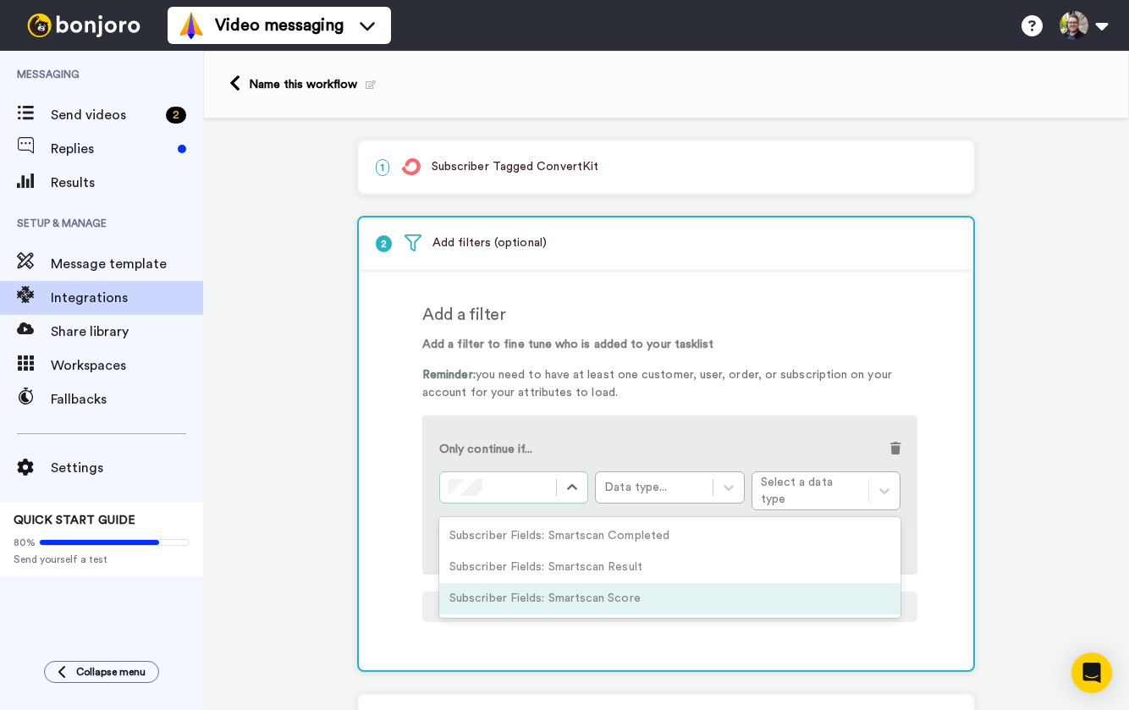
click at [620, 594] on div "Subscriber Fields: Smartscan Score" at bounding box center [669, 598] width 461 height 31
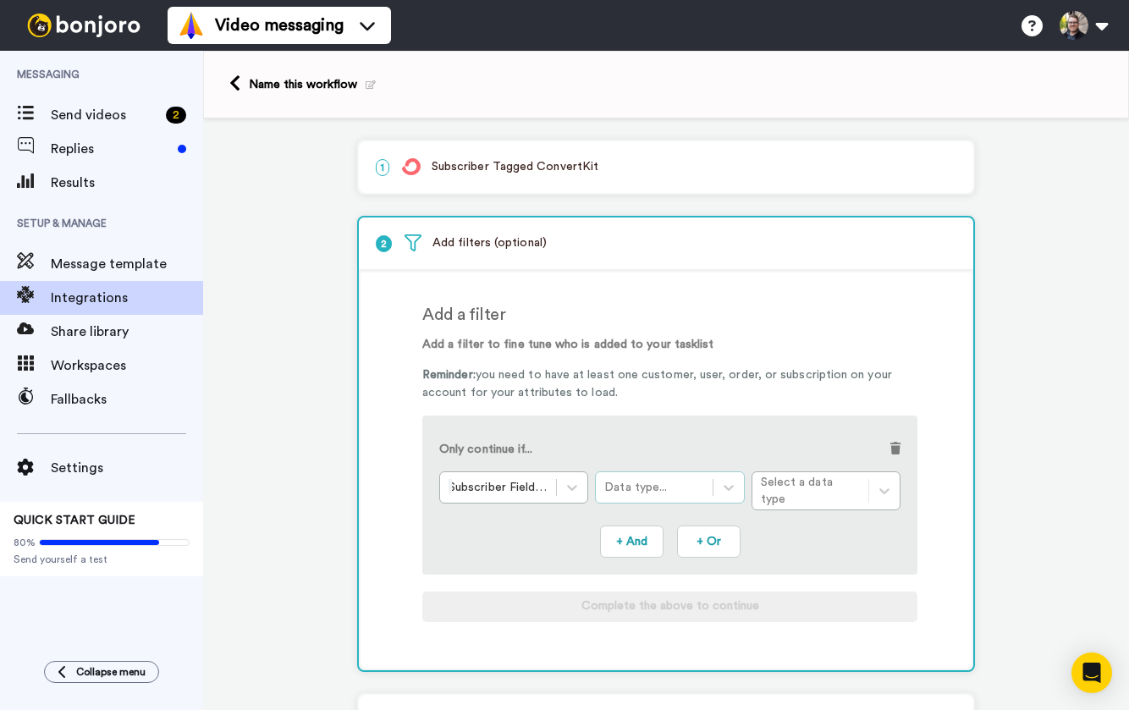
click at [665, 483] on div "Data type..." at bounding box center [653, 487] width 99 height 17
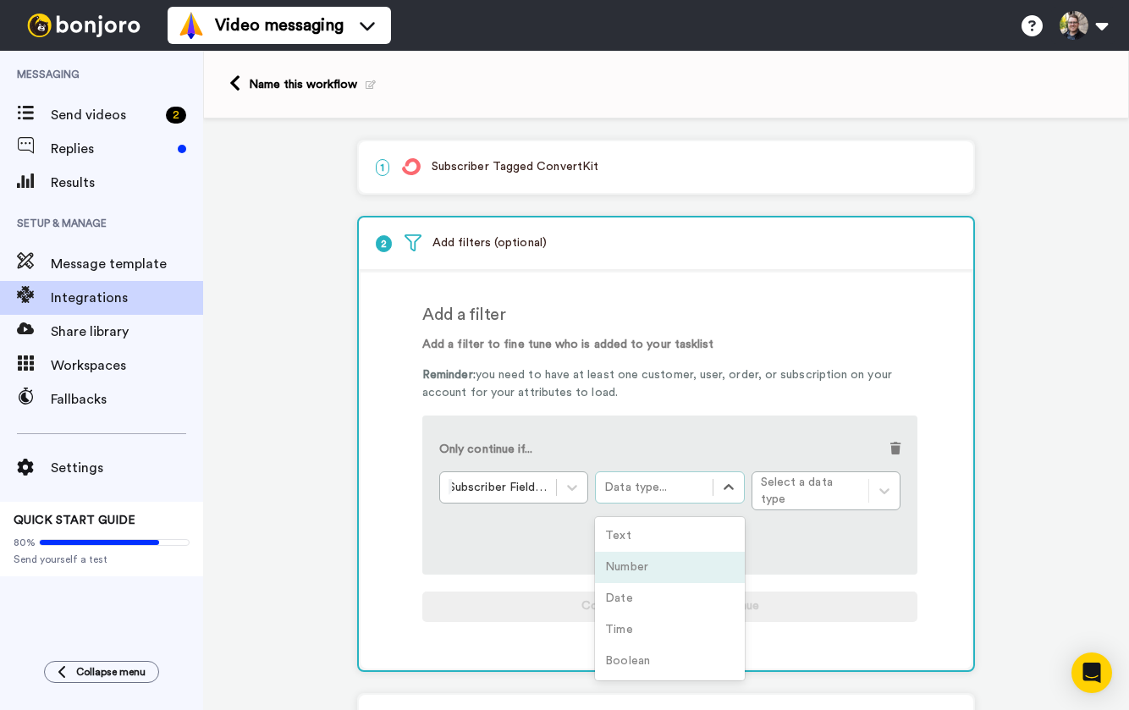
click at [658, 557] on div "Number" at bounding box center [669, 567] width 149 height 31
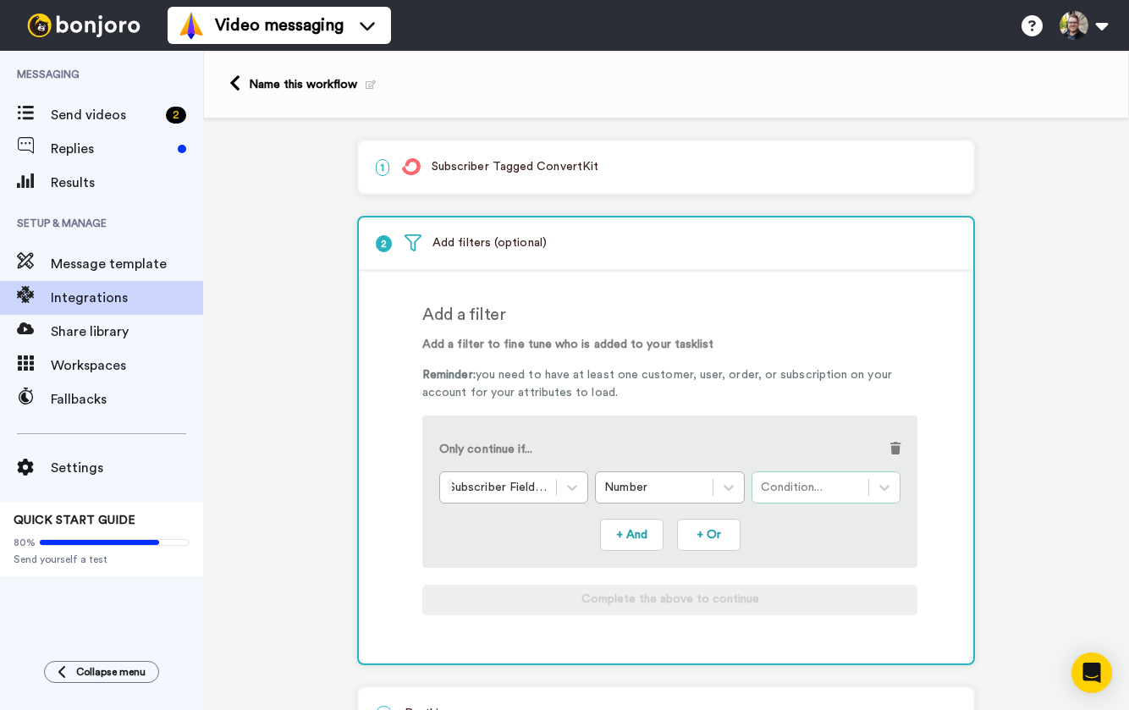
click at [809, 498] on div "Condition..." at bounding box center [810, 487] width 116 height 20
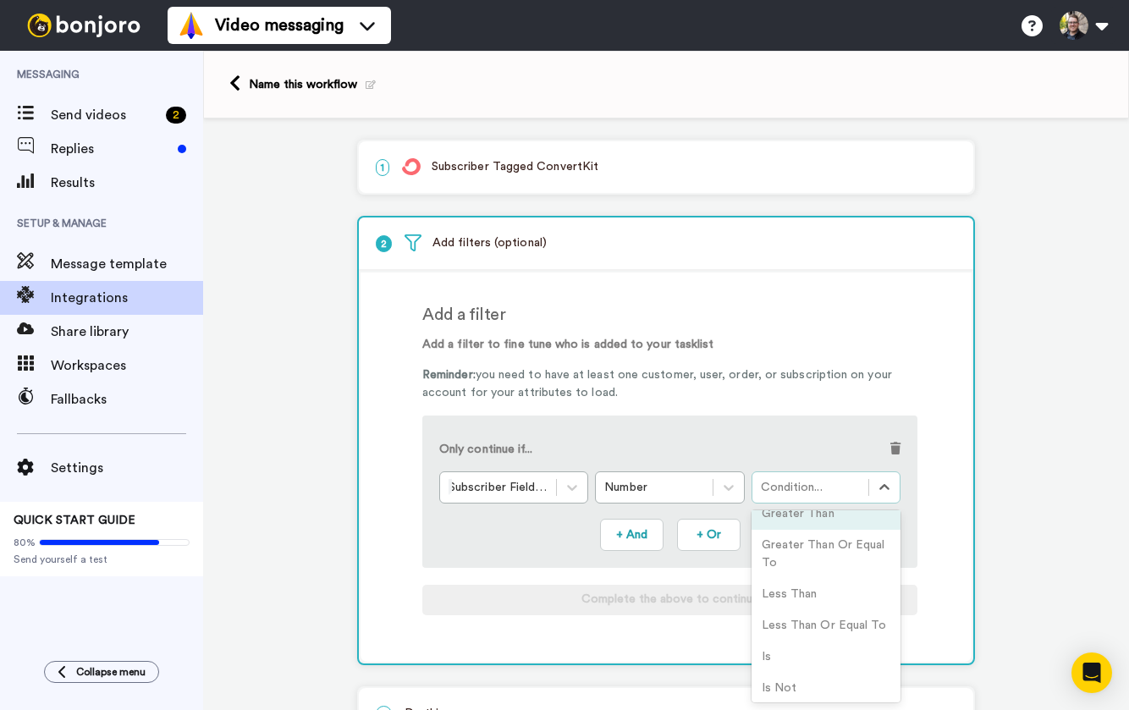
scroll to position [21, 0]
click at [829, 557] on div "Greater Than Or Equal To" at bounding box center [826, 548] width 149 height 49
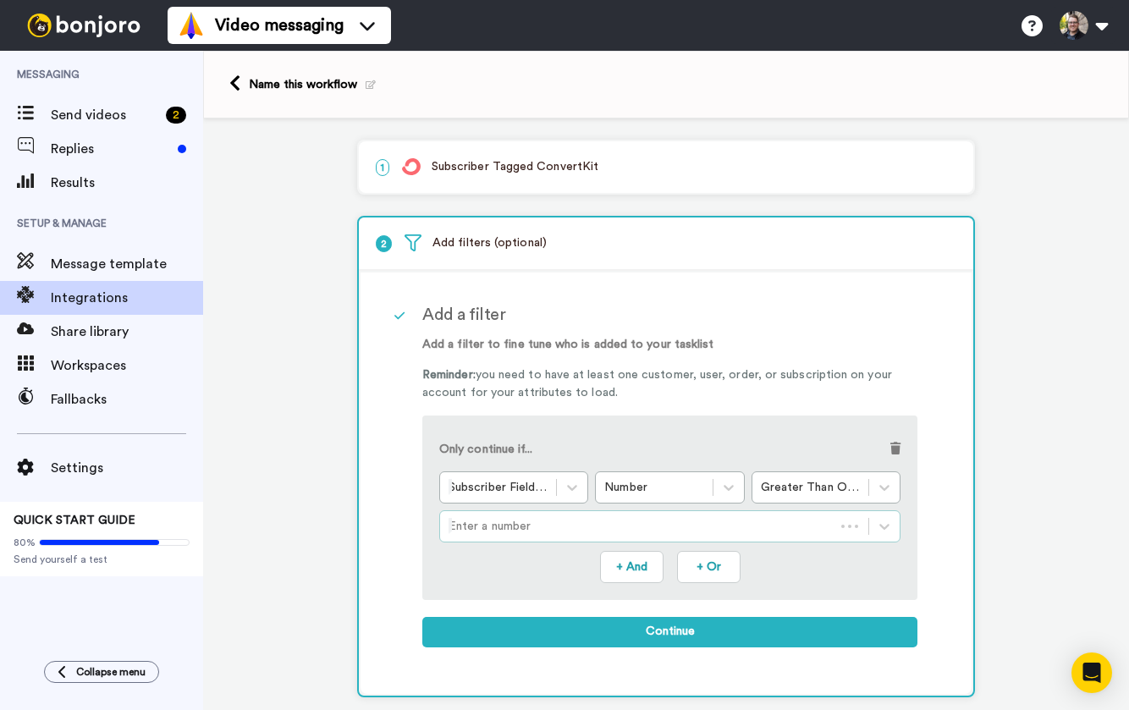
click at [642, 524] on div at bounding box center [637, 526] width 377 height 20
click at [631, 572] on div "Greater than or equal to: 50" at bounding box center [669, 568] width 461 height 31
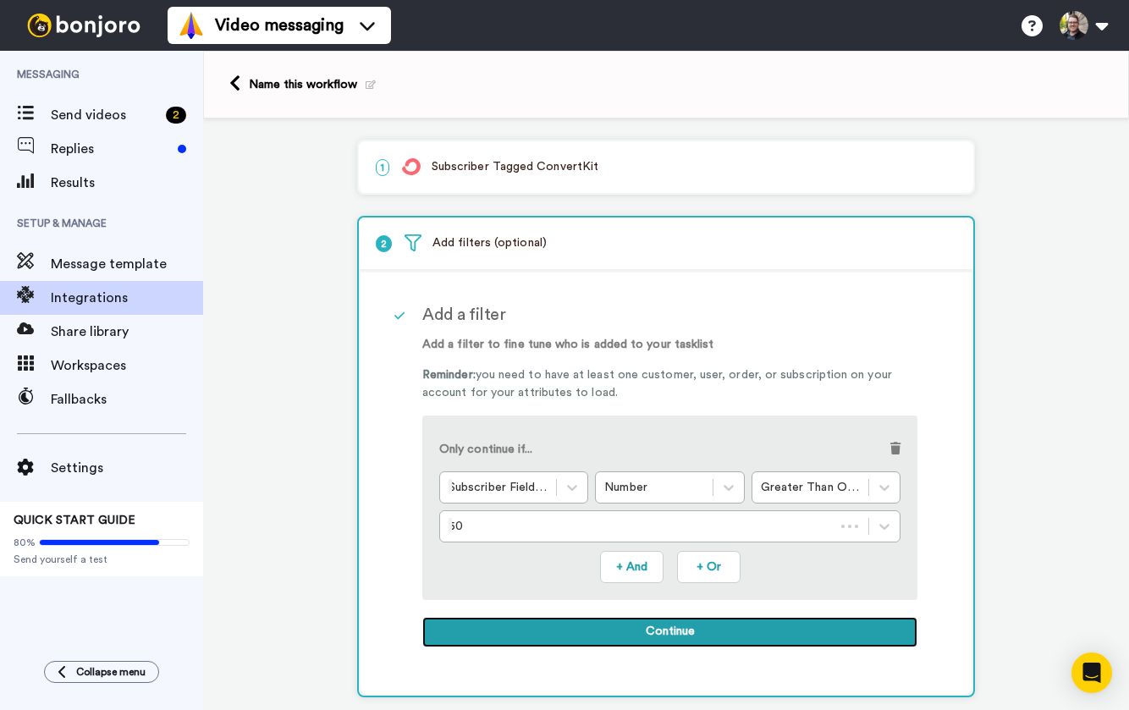
click at [659, 636] on button "Continue" at bounding box center [669, 632] width 495 height 30
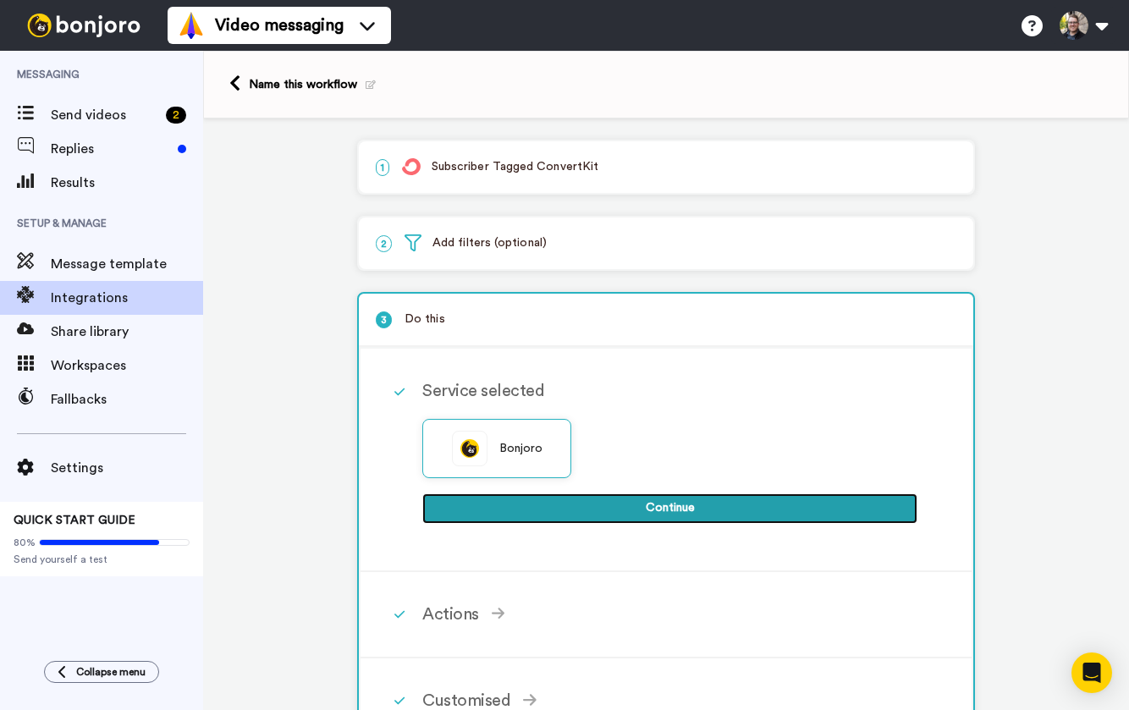
click at [626, 494] on button "Continue" at bounding box center [669, 508] width 495 height 30
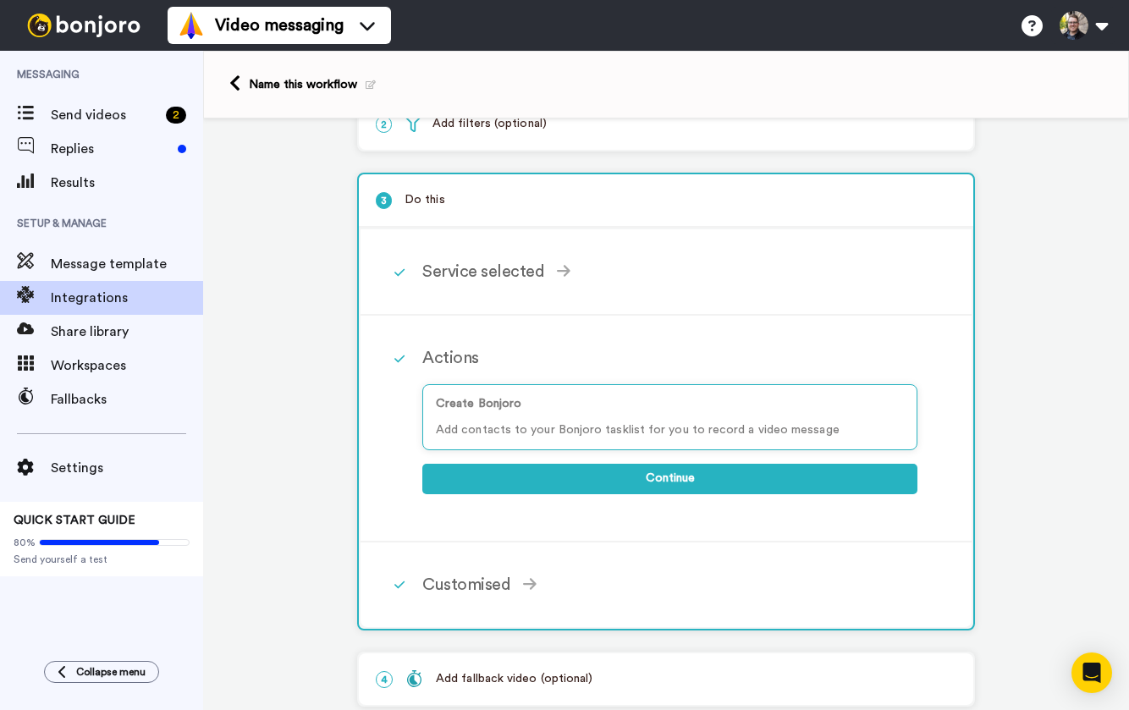
scroll to position [128, 0]
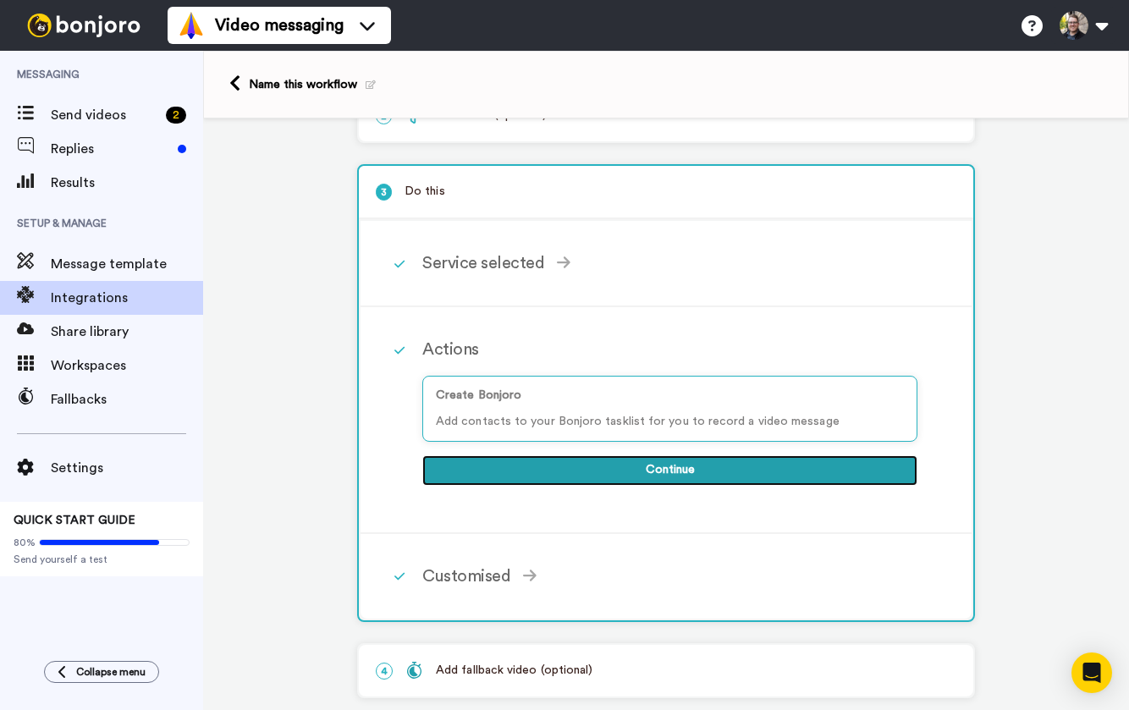
click at [606, 462] on button "Continue" at bounding box center [669, 470] width 495 height 30
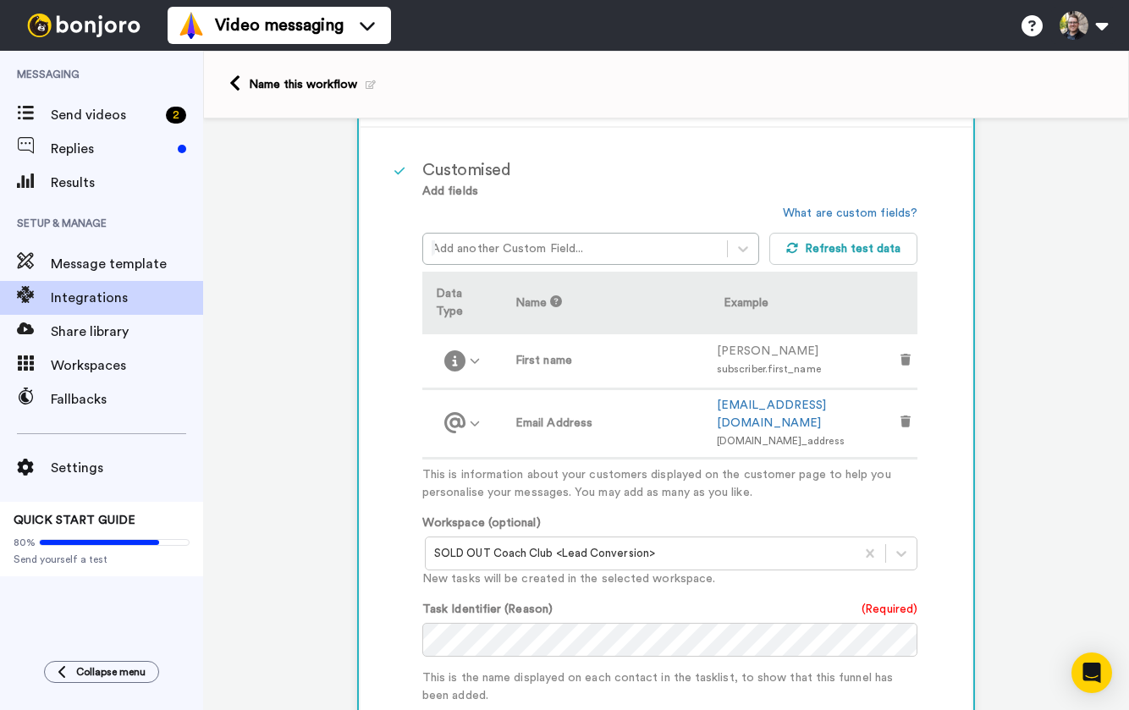
scroll to position [363, 0]
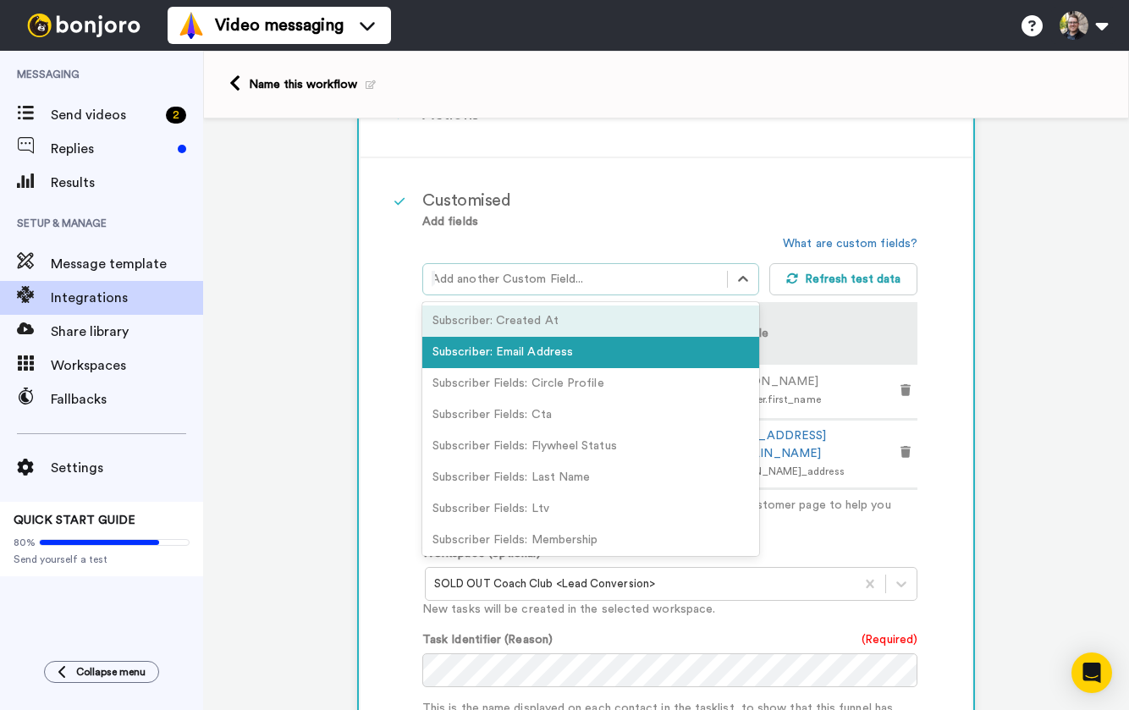
click at [535, 272] on div at bounding box center [575, 279] width 287 height 20
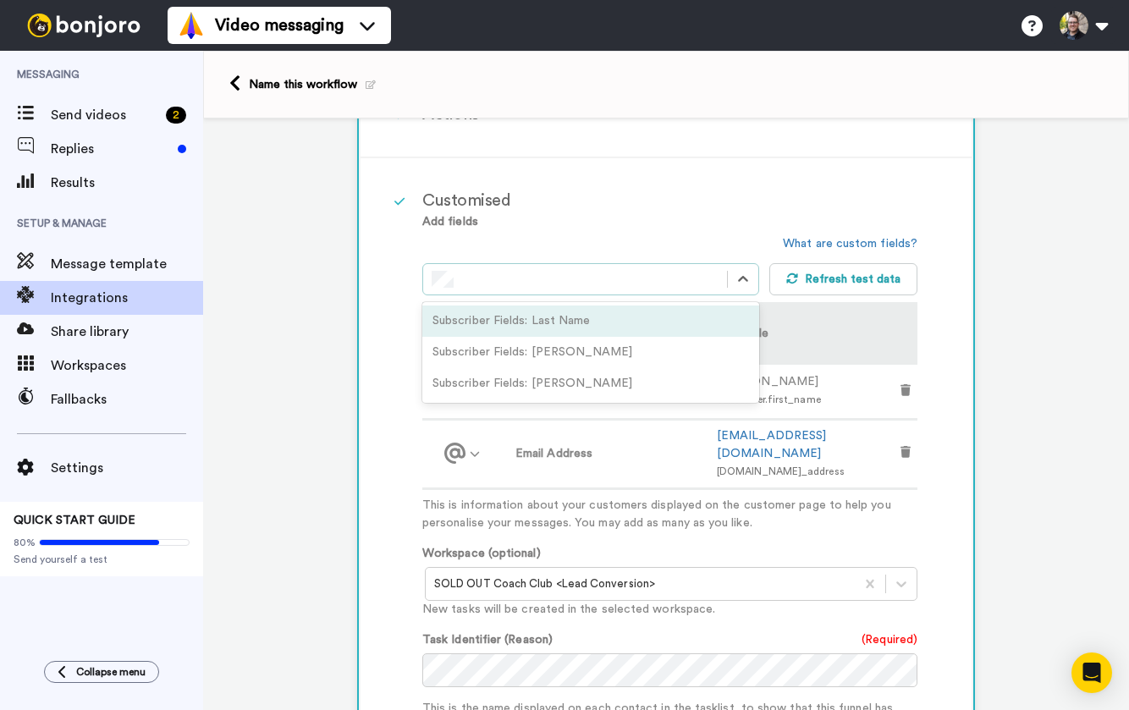
click at [574, 330] on div "Subscriber Fields: Last Name" at bounding box center [590, 321] width 337 height 31
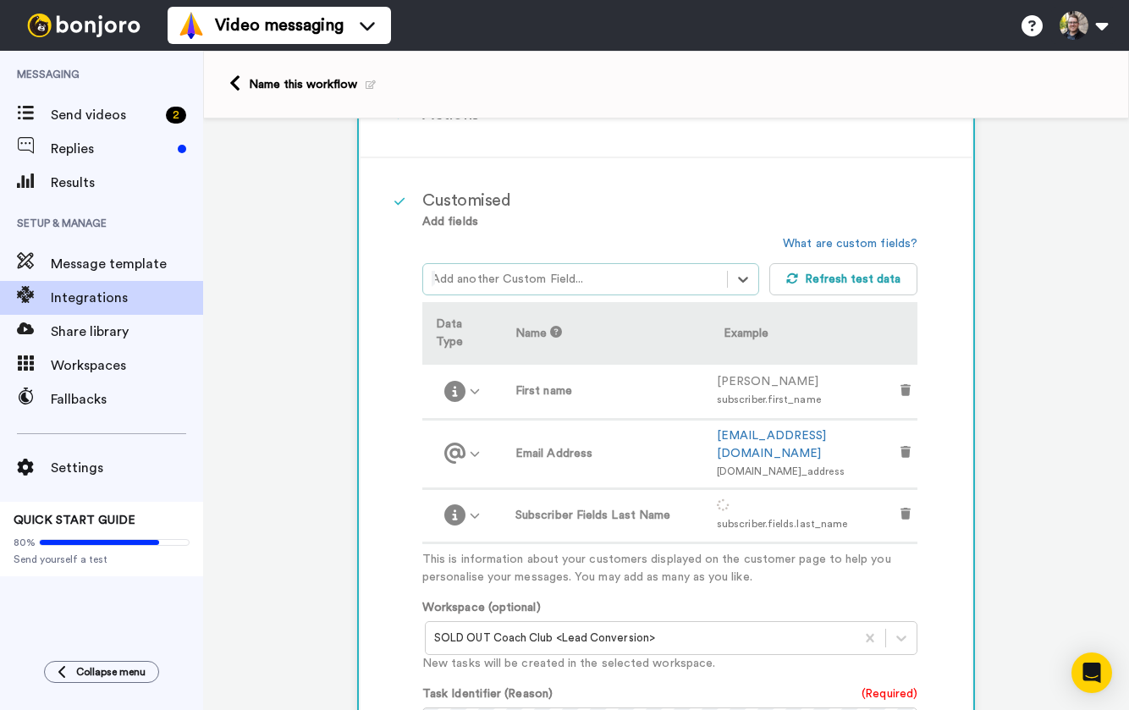
click at [600, 284] on div at bounding box center [575, 279] width 287 height 20
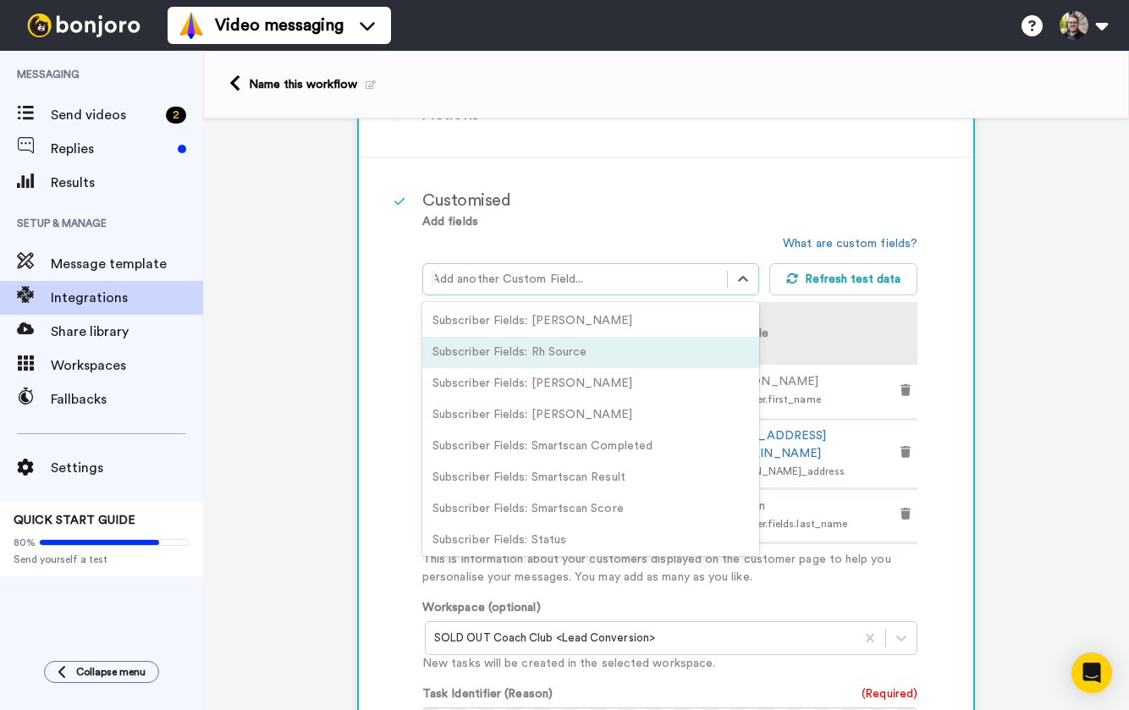
scroll to position [786, 0]
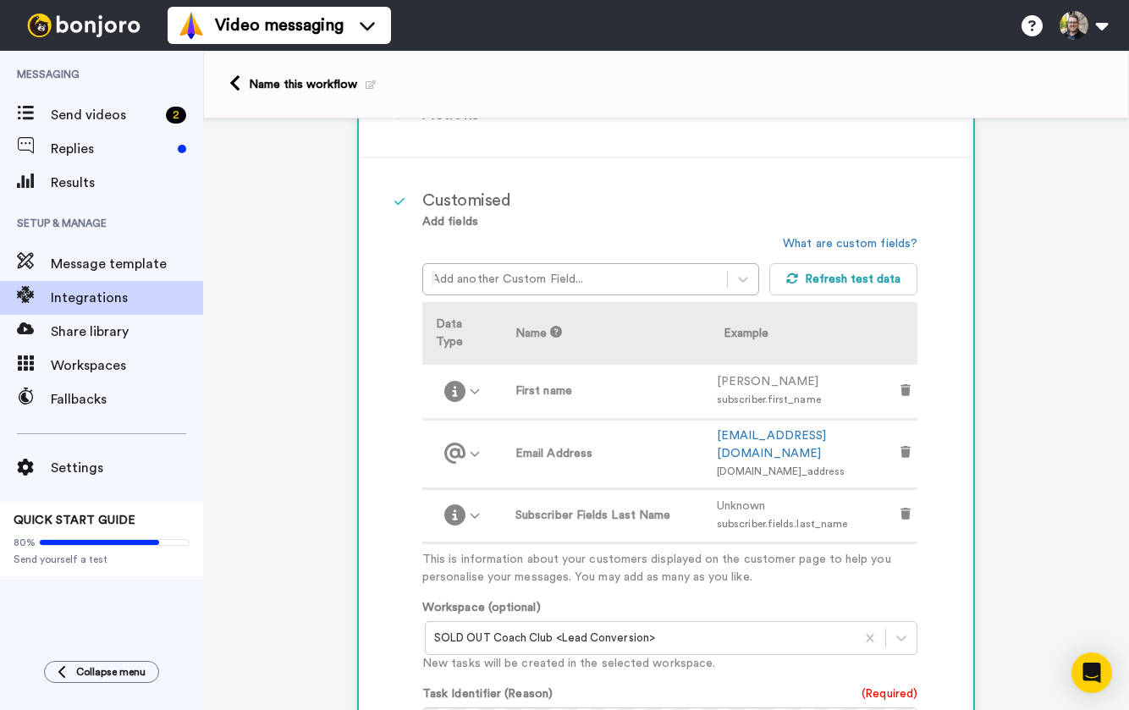
click at [382, 479] on div "Customised Add fields Add another Custom Field... What are custom fields? Refre…" at bounding box center [666, 604] width 611 height 893
click at [766, 500] on span "Unknown" at bounding box center [741, 506] width 49 height 12
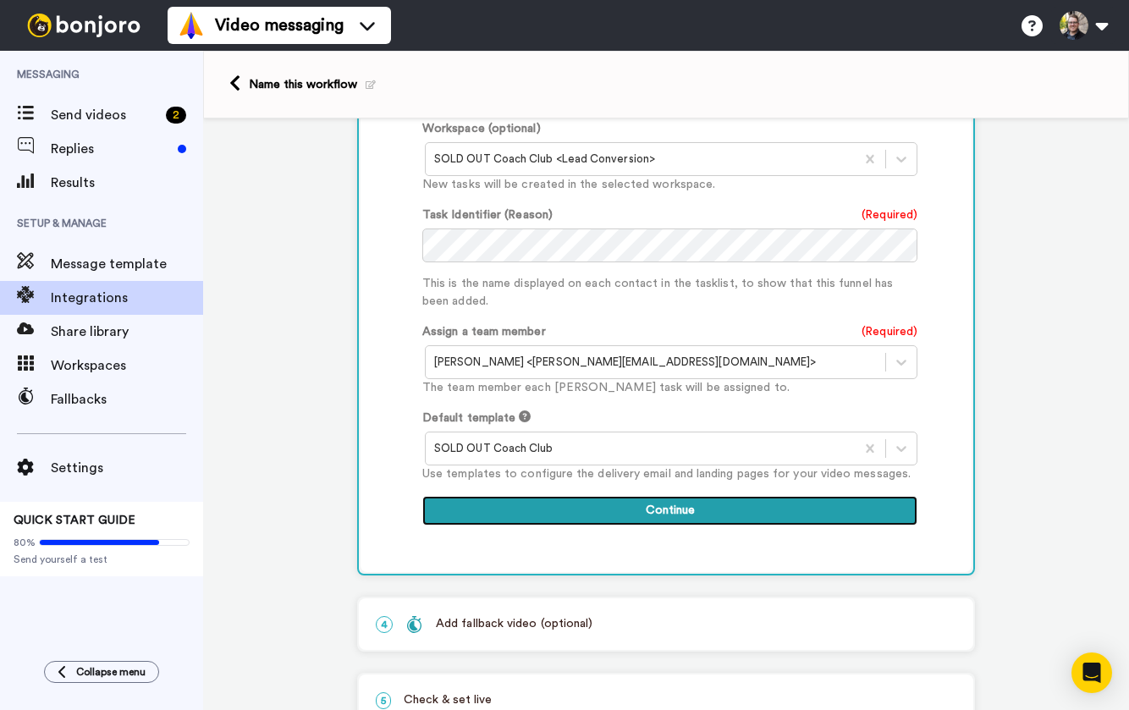
click at [747, 496] on button "Continue" at bounding box center [669, 511] width 495 height 30
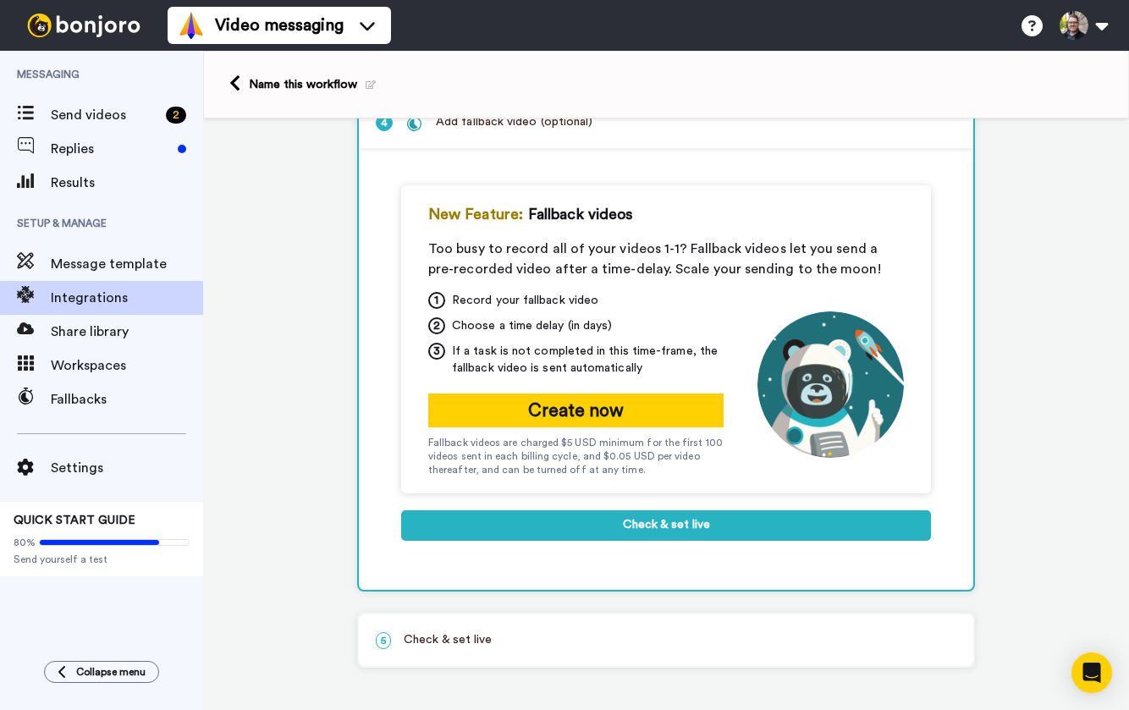
scroll to position [279, 0]
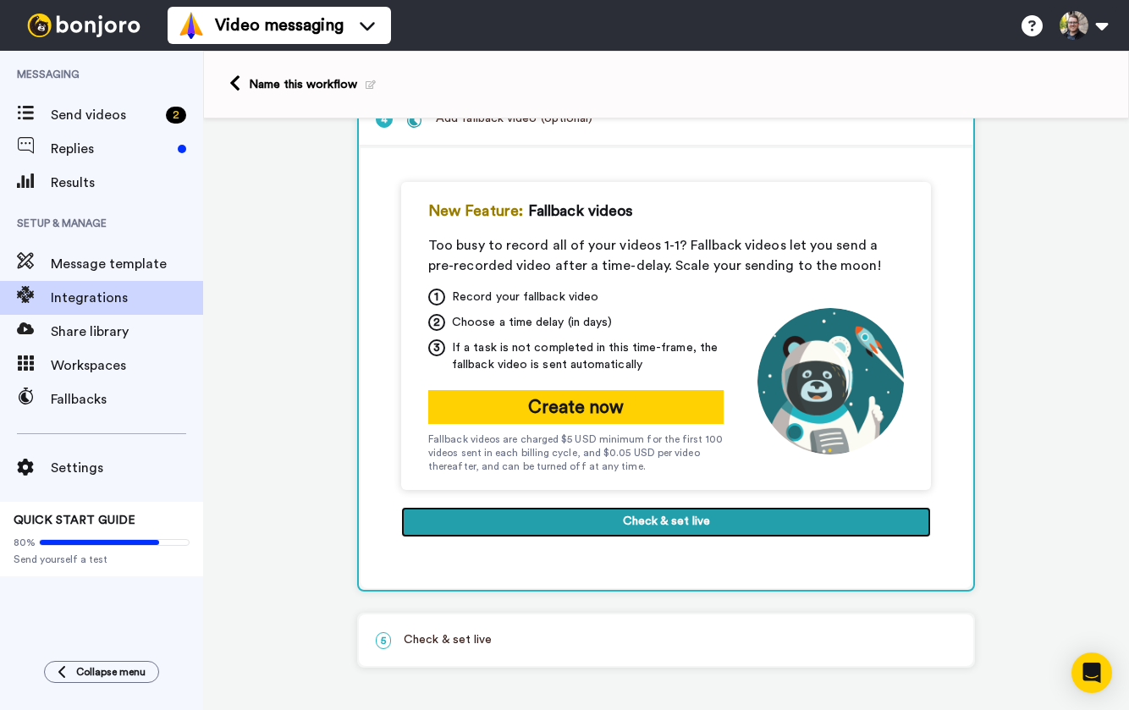
click at [674, 510] on button "Check & set live" at bounding box center [666, 522] width 530 height 30
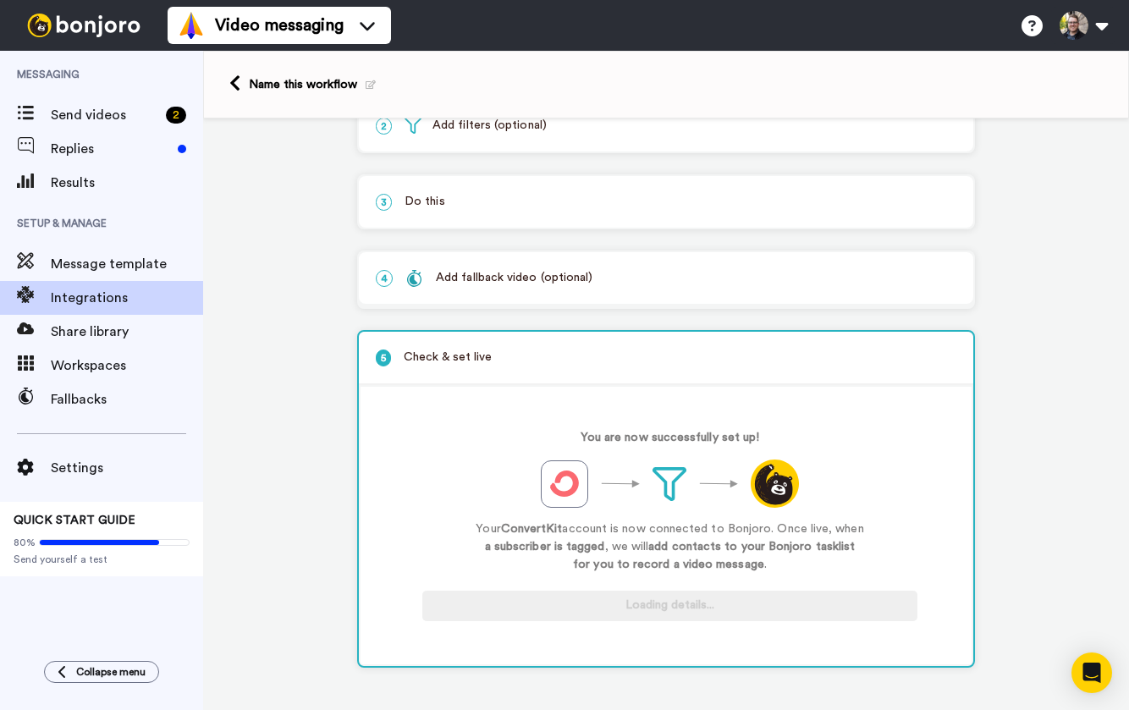
scroll to position [120, 0]
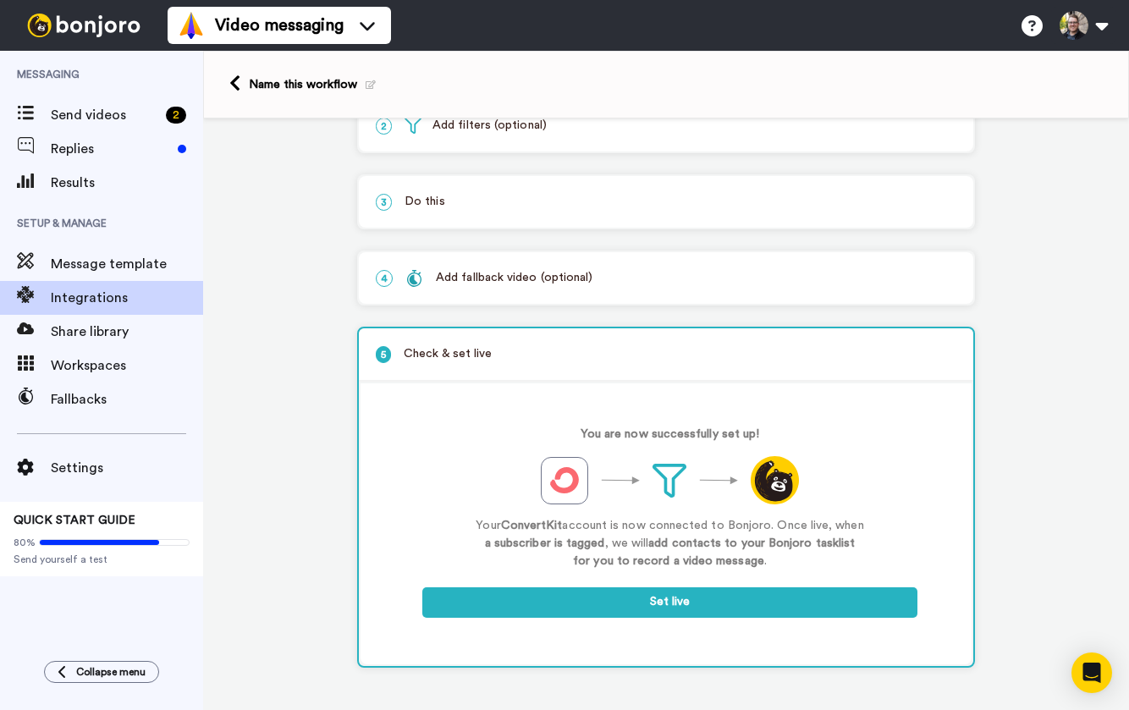
click at [557, 285] on div "Add fallback video (optional)" at bounding box center [498, 278] width 187 height 18
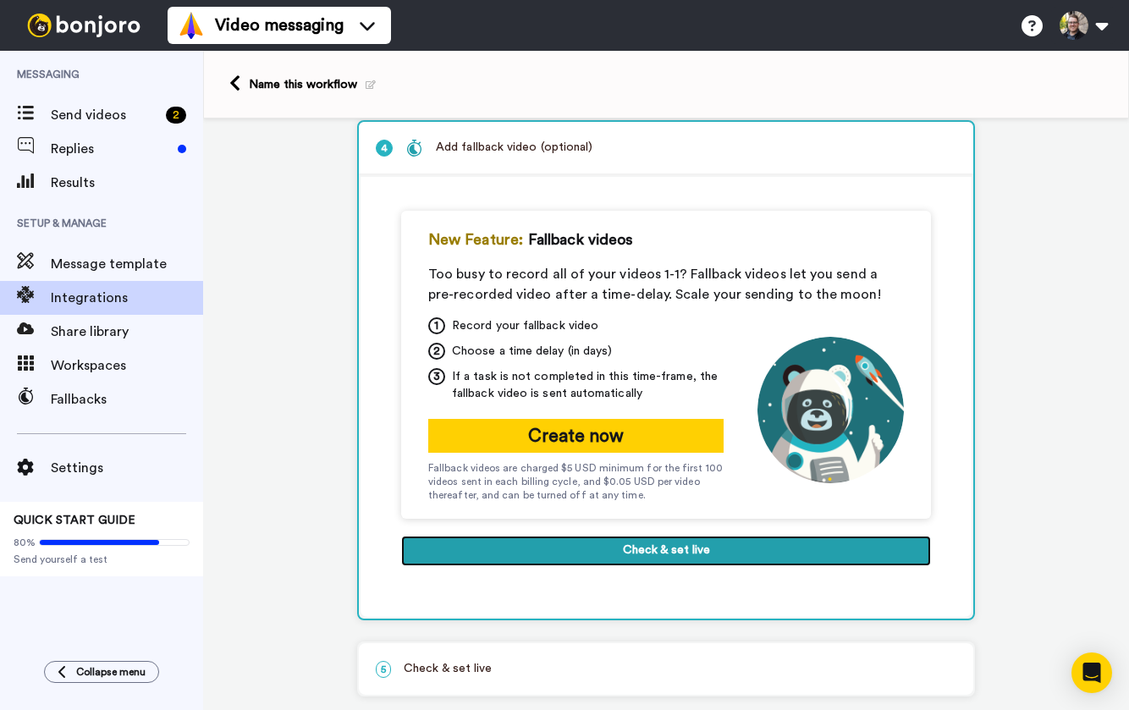
click at [692, 551] on button "Check & set live" at bounding box center [666, 551] width 530 height 30
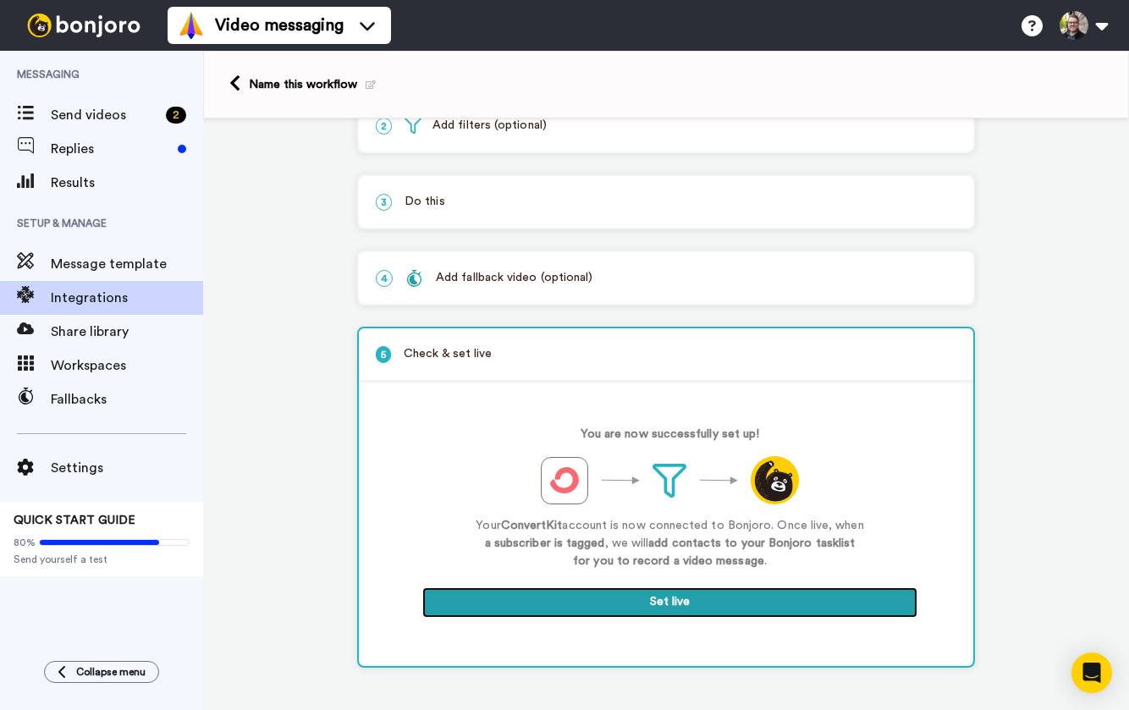
click at [714, 606] on button "Set live" at bounding box center [669, 602] width 495 height 30
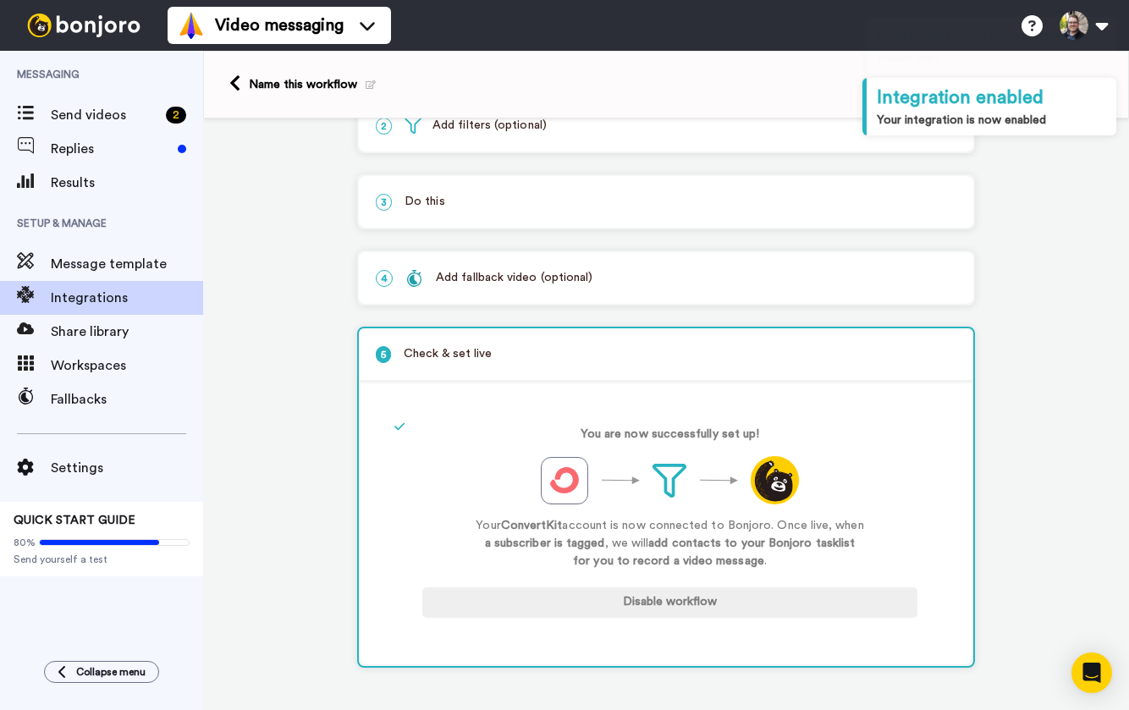
scroll to position [0, 0]
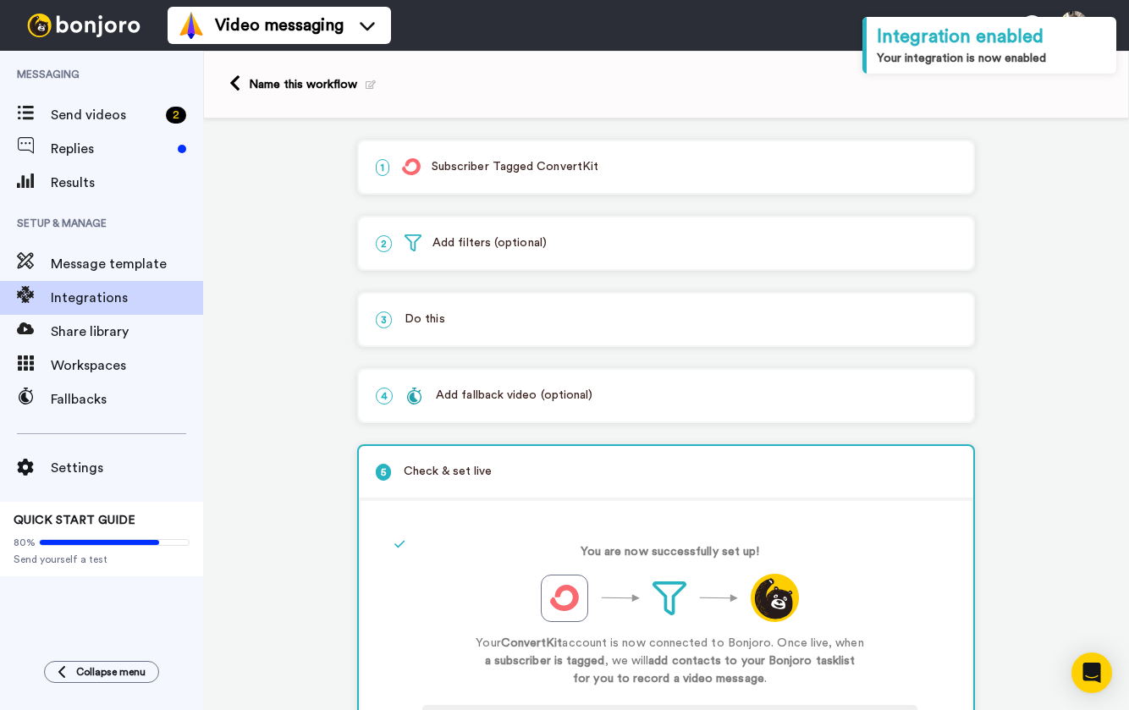
click at [335, 90] on div "Name this workflow" at bounding box center [312, 84] width 127 height 17
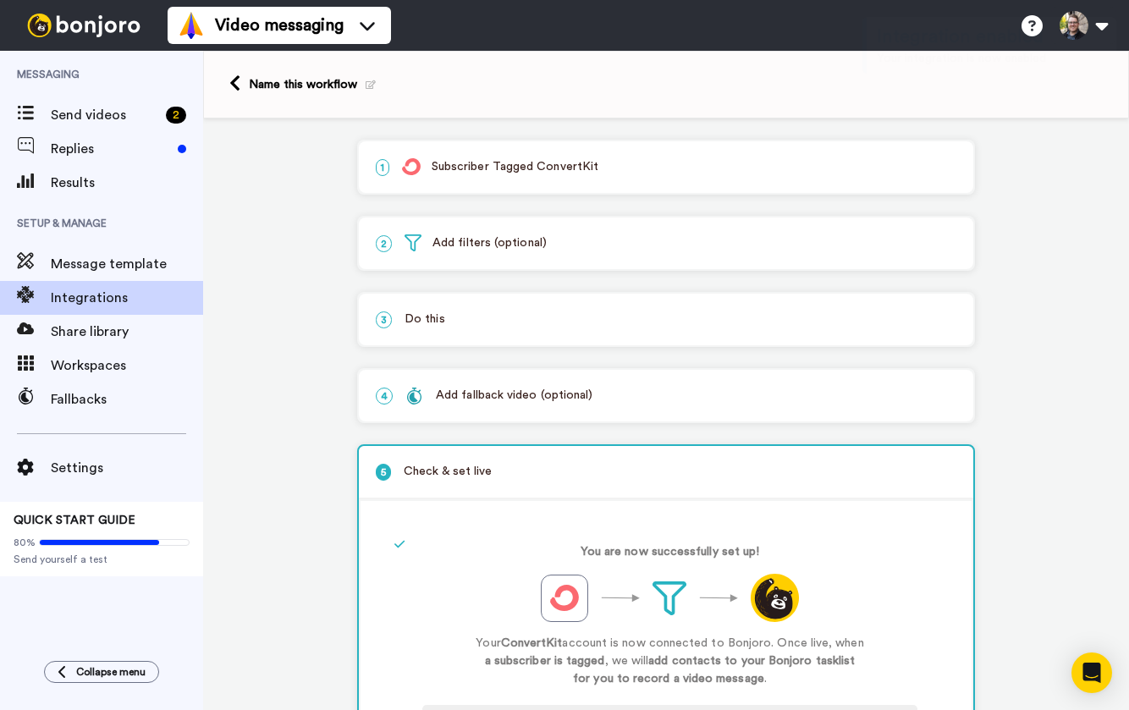
click at [362, 87] on span at bounding box center [366, 84] width 19 height 17
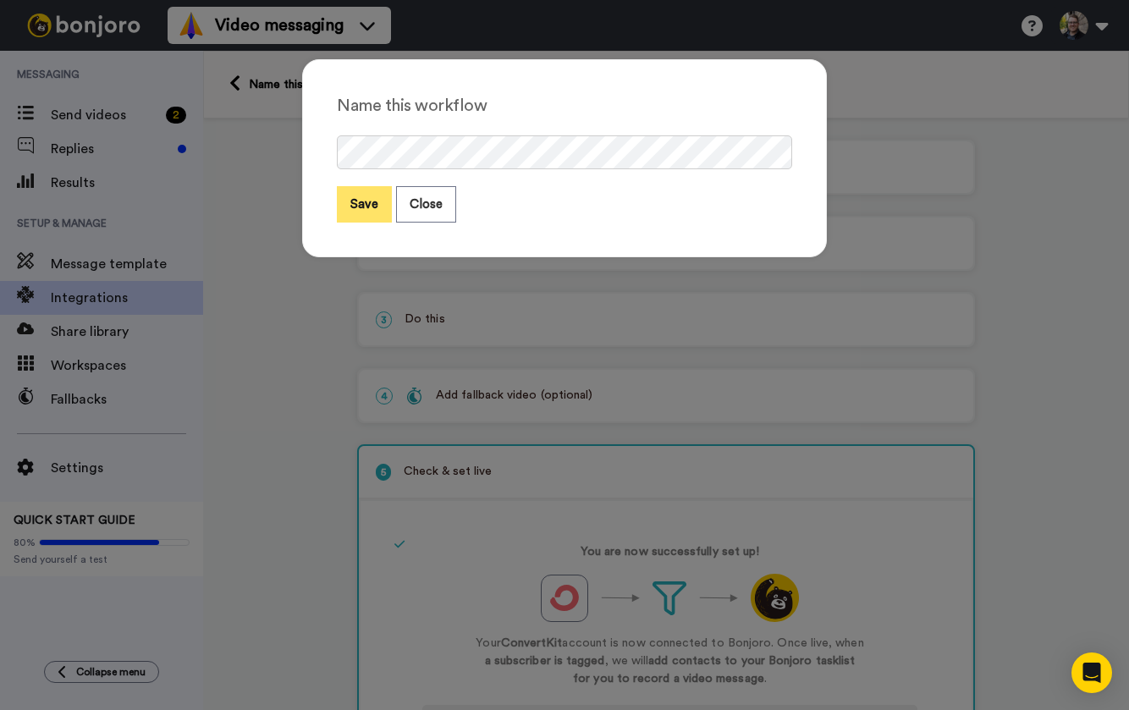
click at [364, 212] on button "Save" at bounding box center [364, 204] width 55 height 36
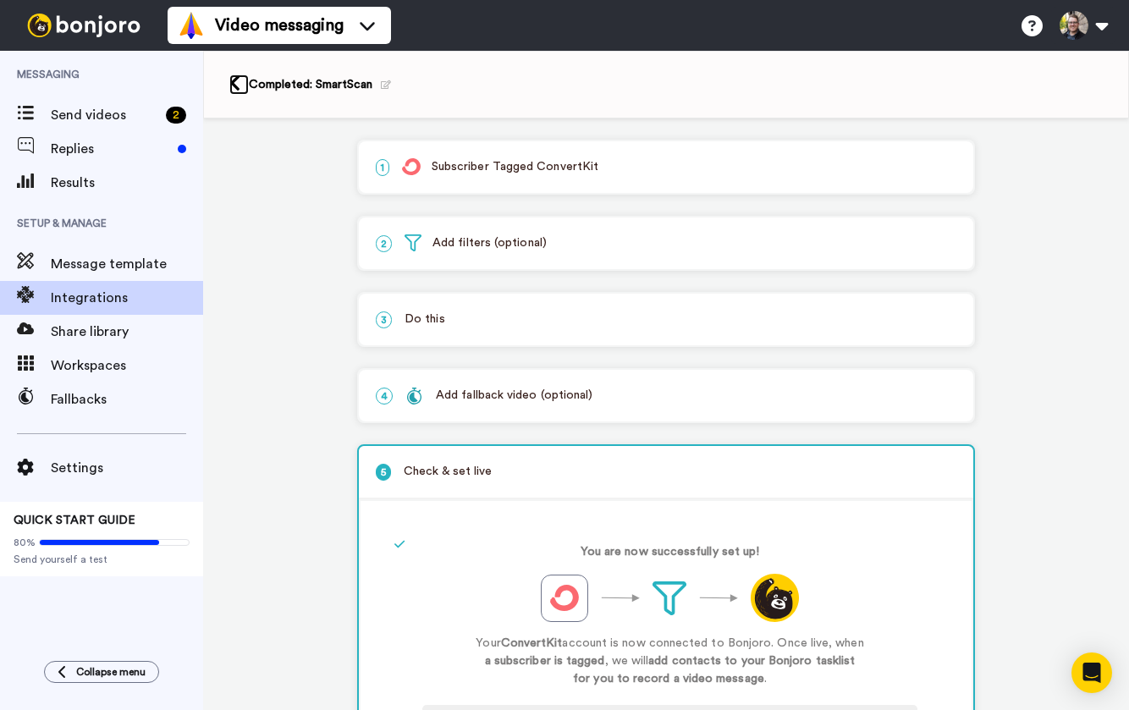
click at [232, 85] on icon at bounding box center [234, 83] width 11 height 18
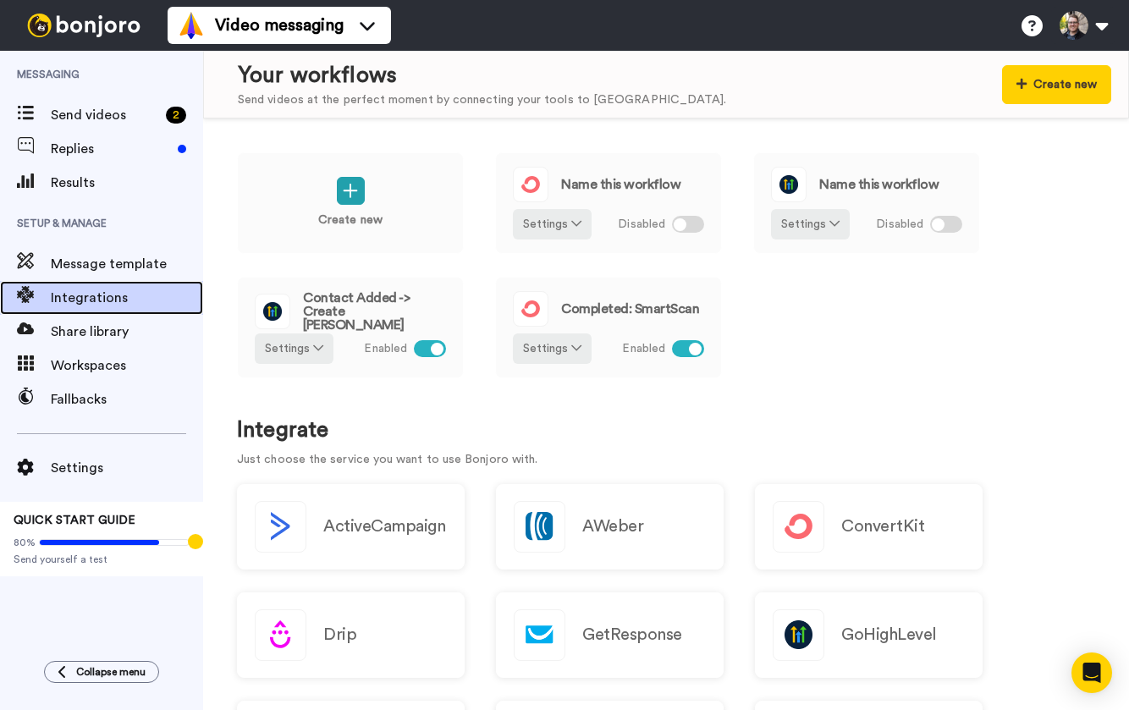
click at [130, 297] on span "Integrations" at bounding box center [127, 298] width 152 height 20
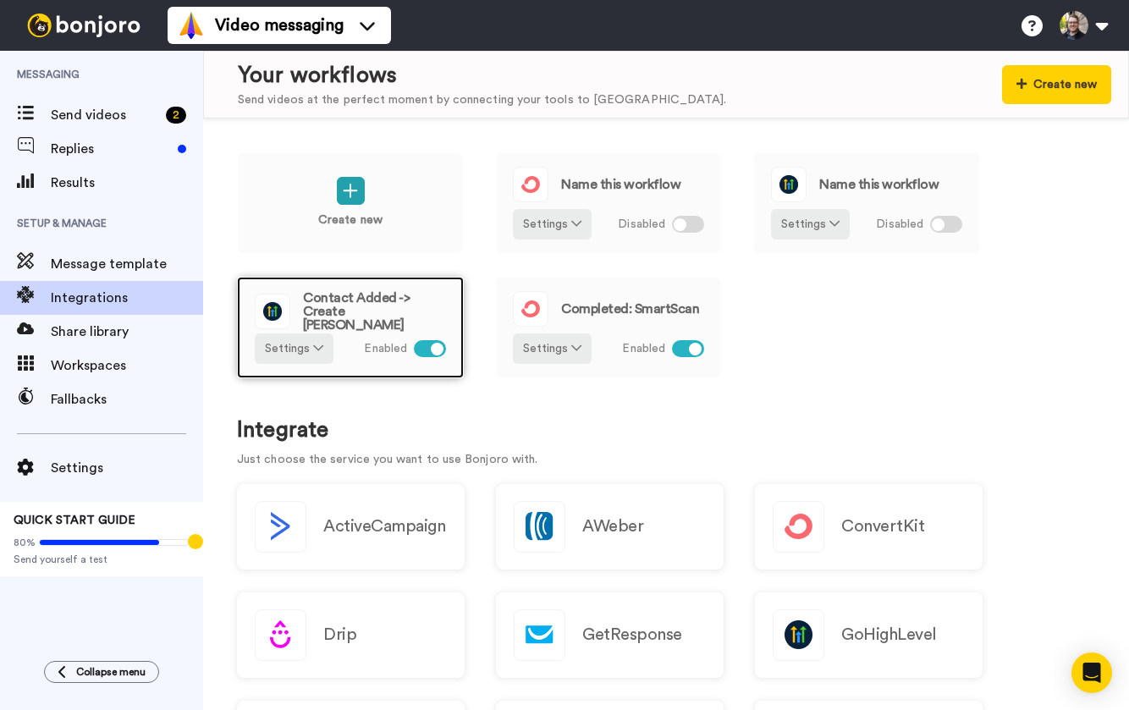
click at [319, 306] on span "Contact Added -> Create [PERSON_NAME]" at bounding box center [374, 311] width 143 height 41
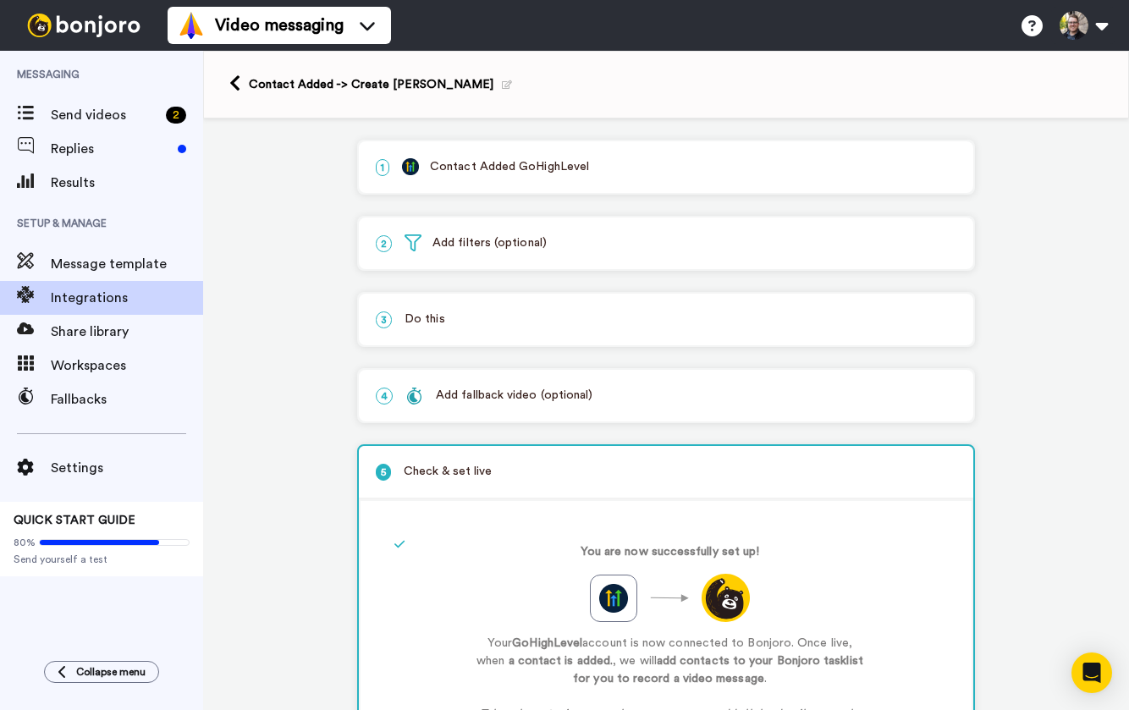
click at [502, 87] on icon at bounding box center [507, 84] width 10 height 9
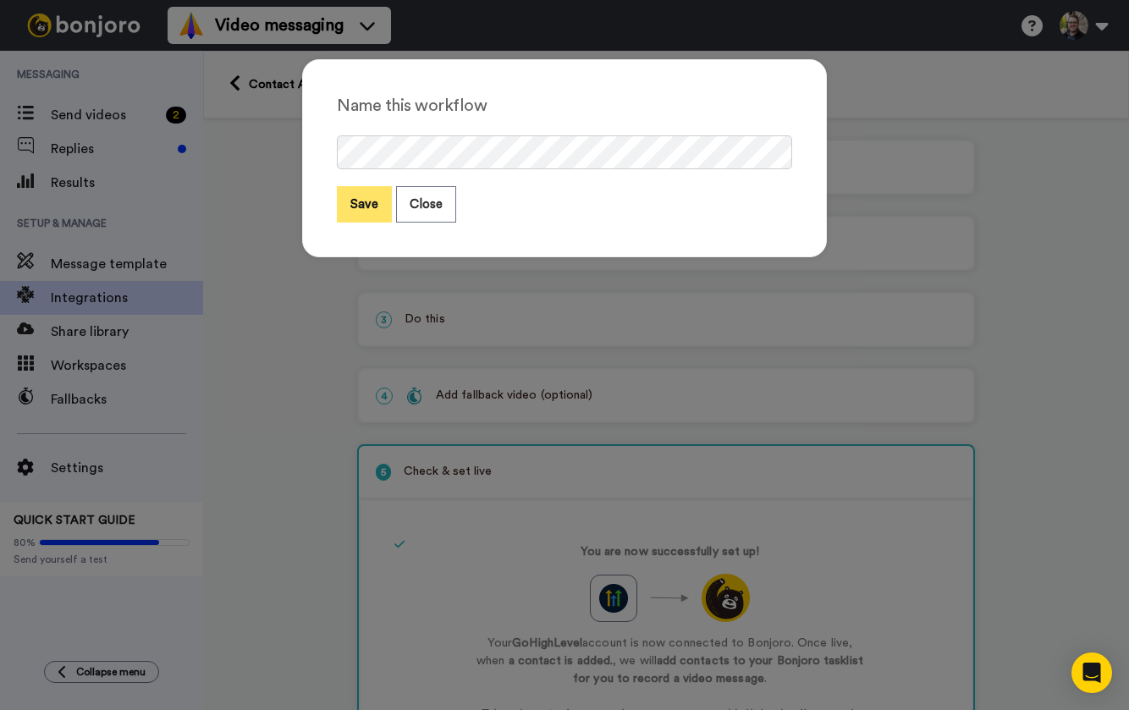
click at [367, 207] on button "Save" at bounding box center [364, 204] width 55 height 36
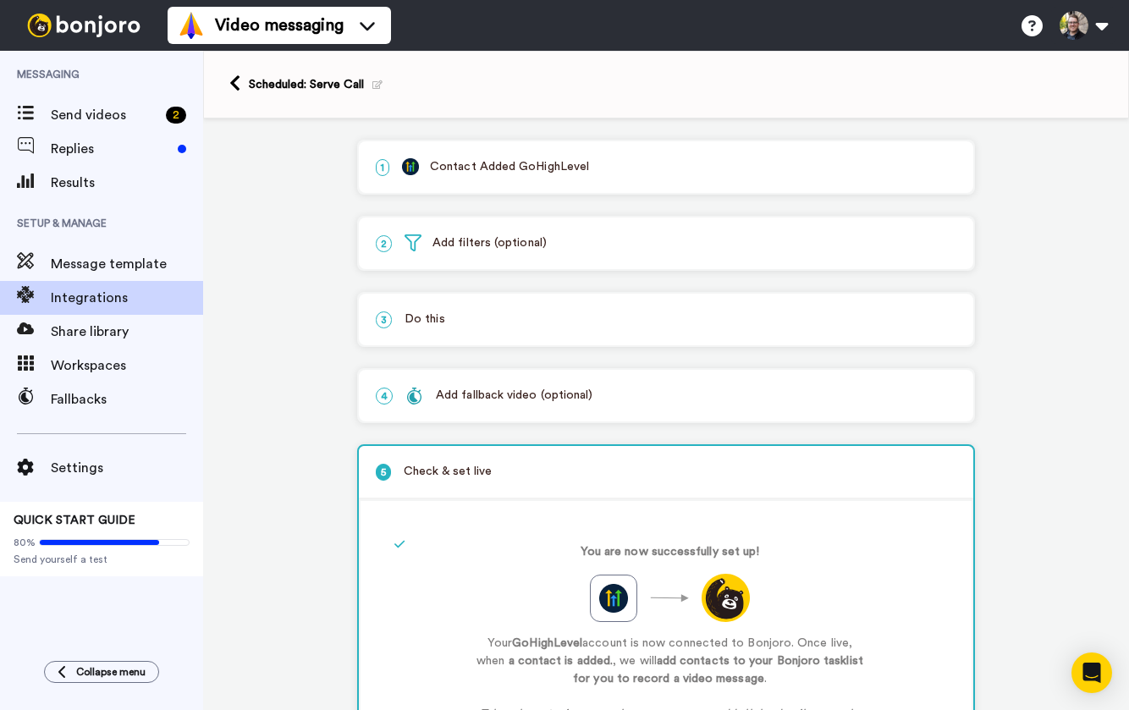
click at [547, 266] on div "2 Add filters (optional)" at bounding box center [666, 244] width 614 height 52
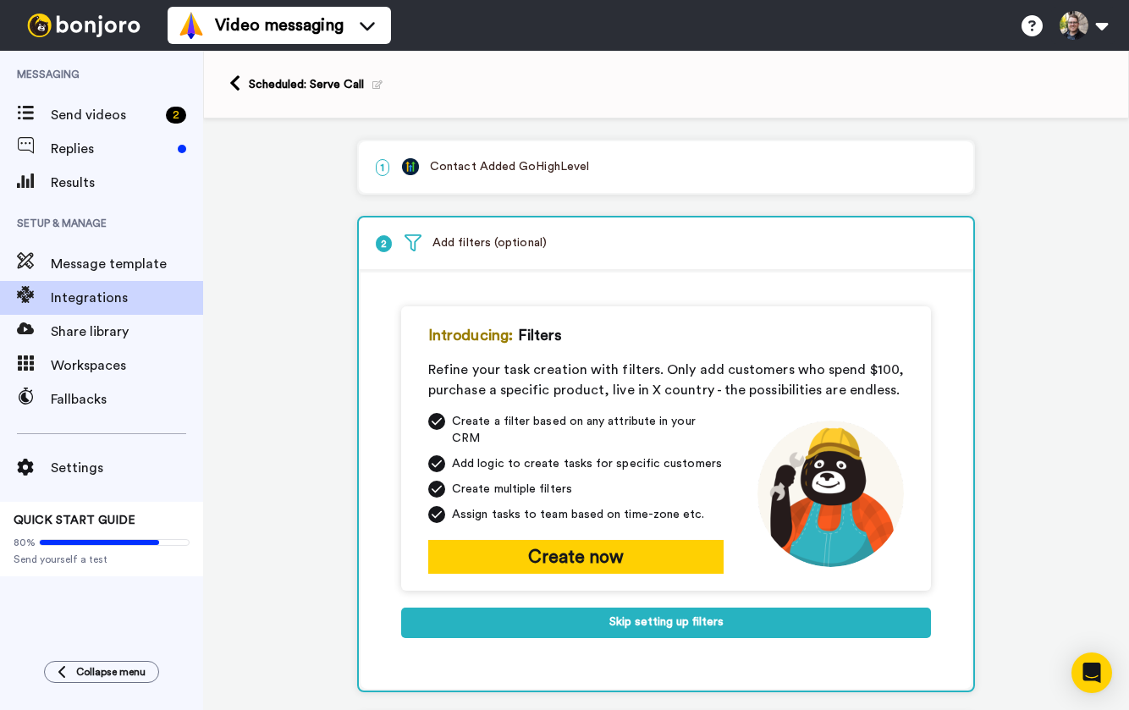
click at [557, 512] on div "Create a filter based on any attribute in your CRM Add logic to create tasks fo…" at bounding box center [575, 493] width 295 height 161
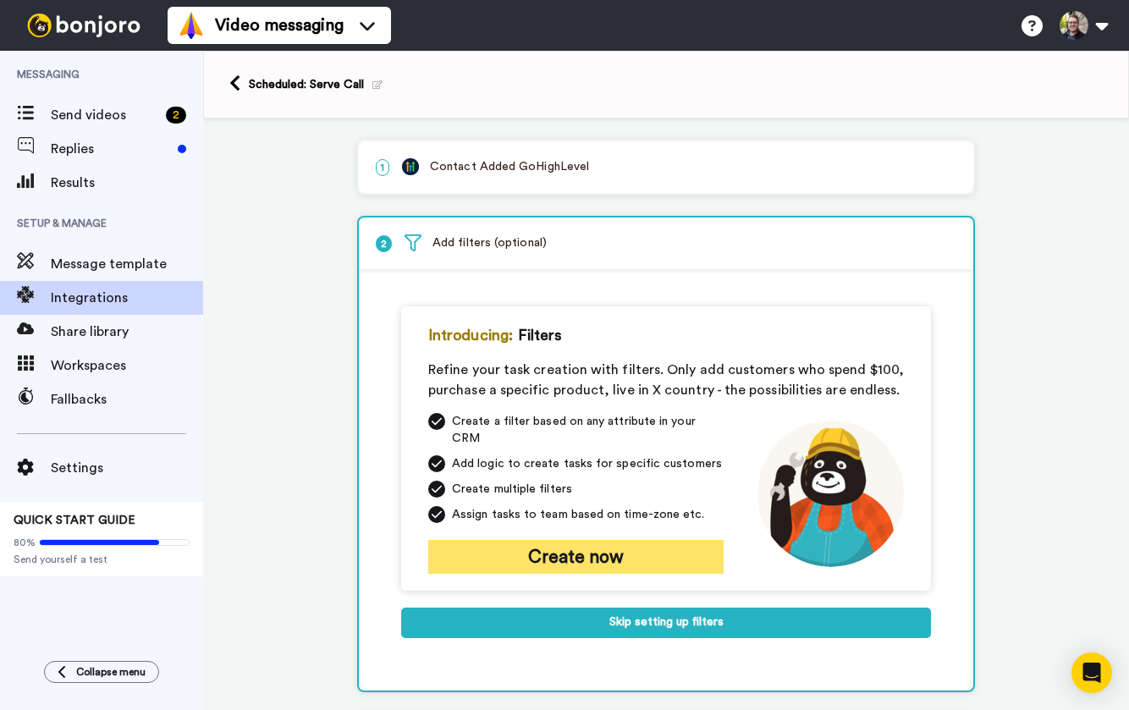
click at [557, 540] on button "Create now" at bounding box center [575, 557] width 295 height 34
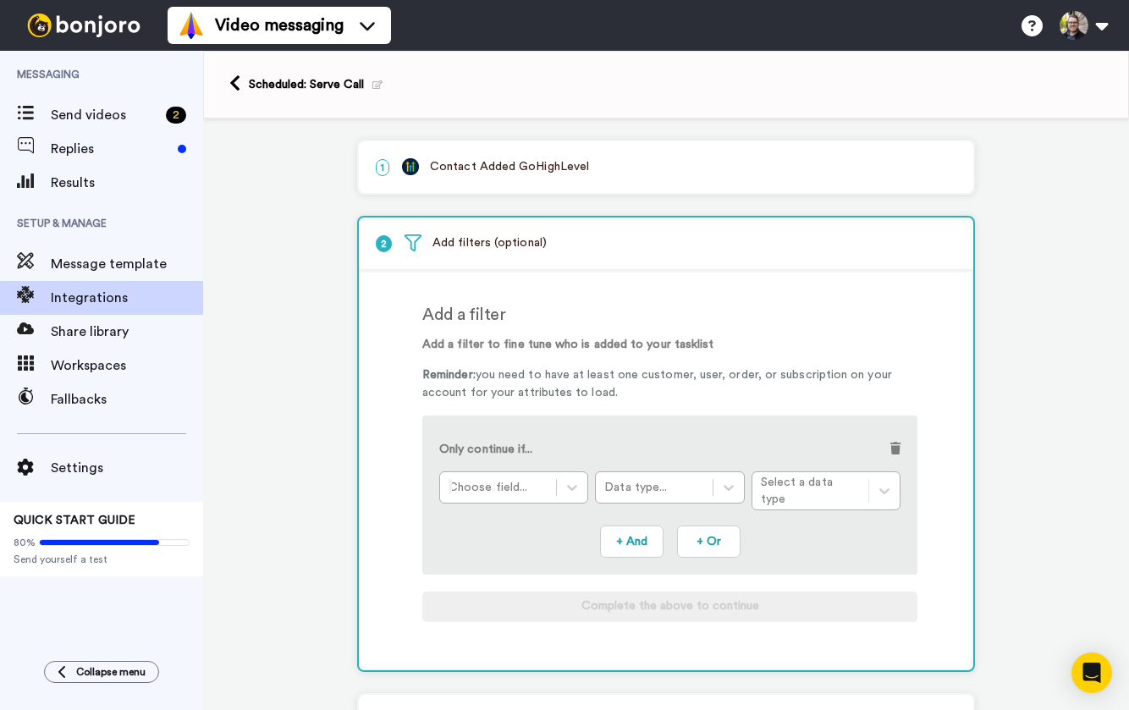
click at [502, 168] on p "1 Contact Added GoHighLevel" at bounding box center [666, 167] width 581 height 18
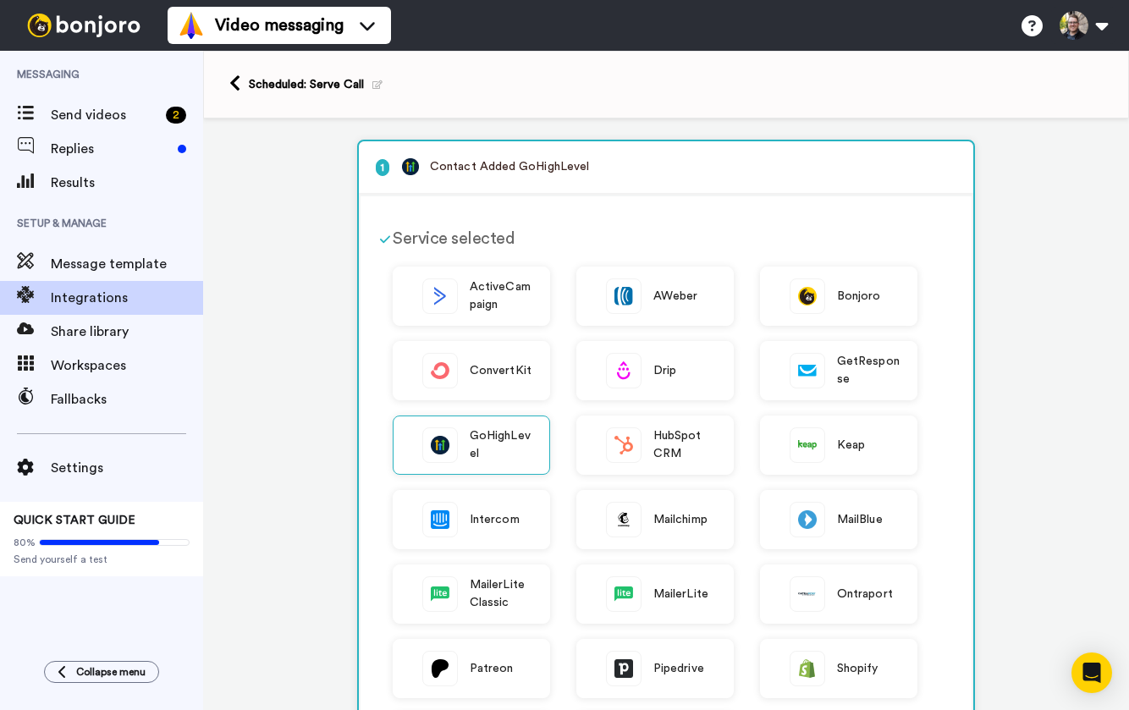
click at [499, 165] on p "1 Contact Added GoHighLevel" at bounding box center [666, 167] width 581 height 18
click at [458, 451] on div "GoHighLevel" at bounding box center [471, 445] width 157 height 59
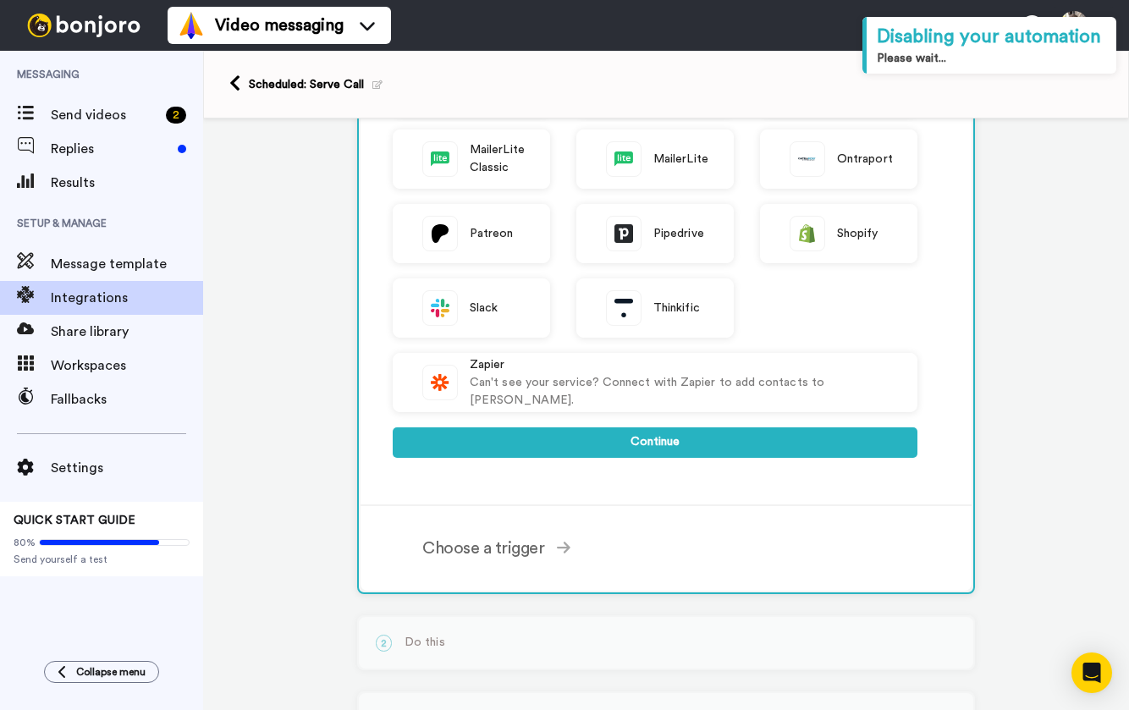
scroll to position [592, 0]
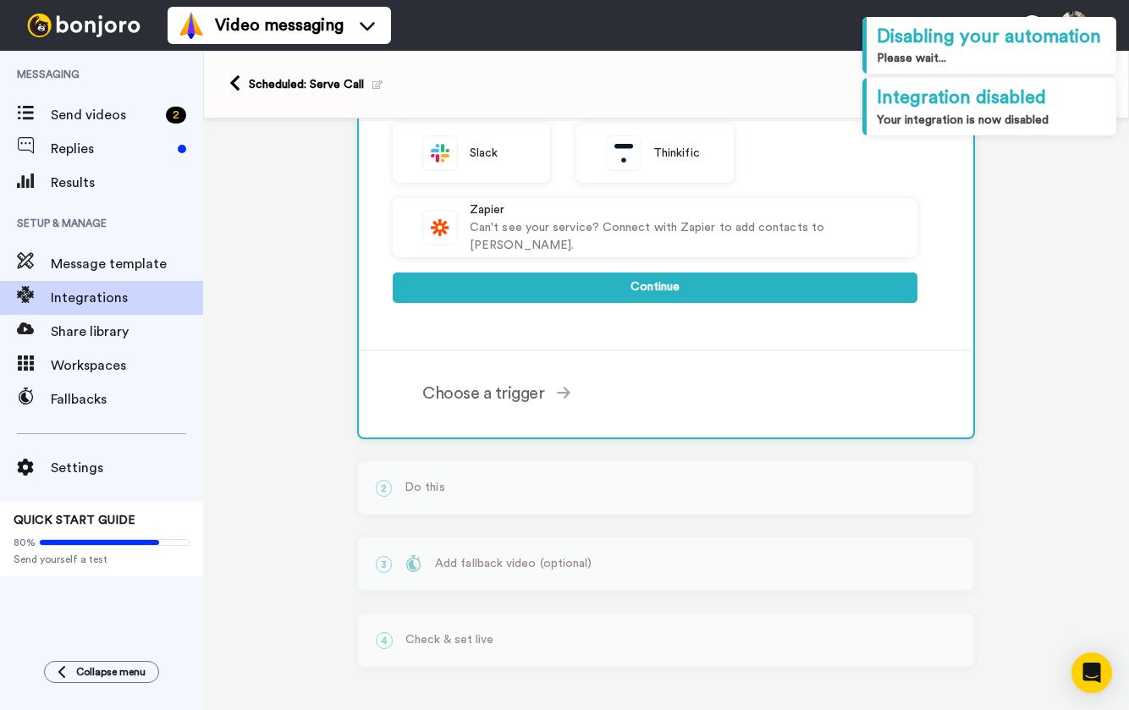
click at [462, 479] on div "2 Do this Select the service you use [PERSON_NAME] Slack Complete the above to …" at bounding box center [666, 487] width 618 height 55
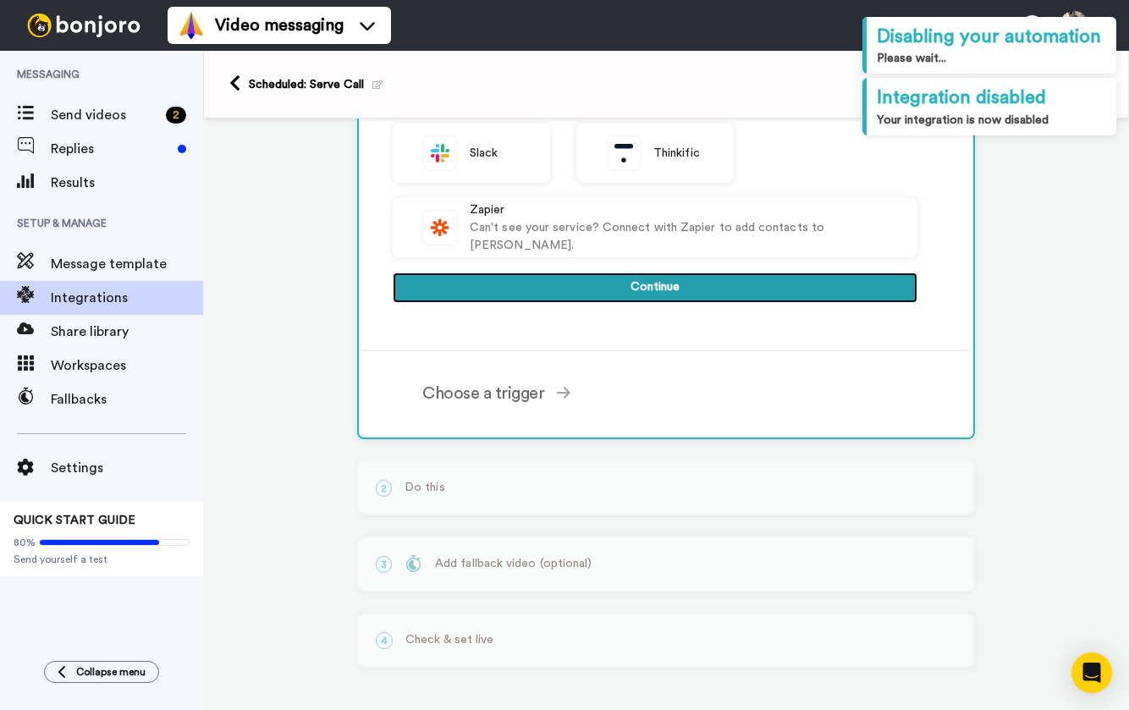
click at [603, 289] on button "Continue" at bounding box center [655, 288] width 525 height 30
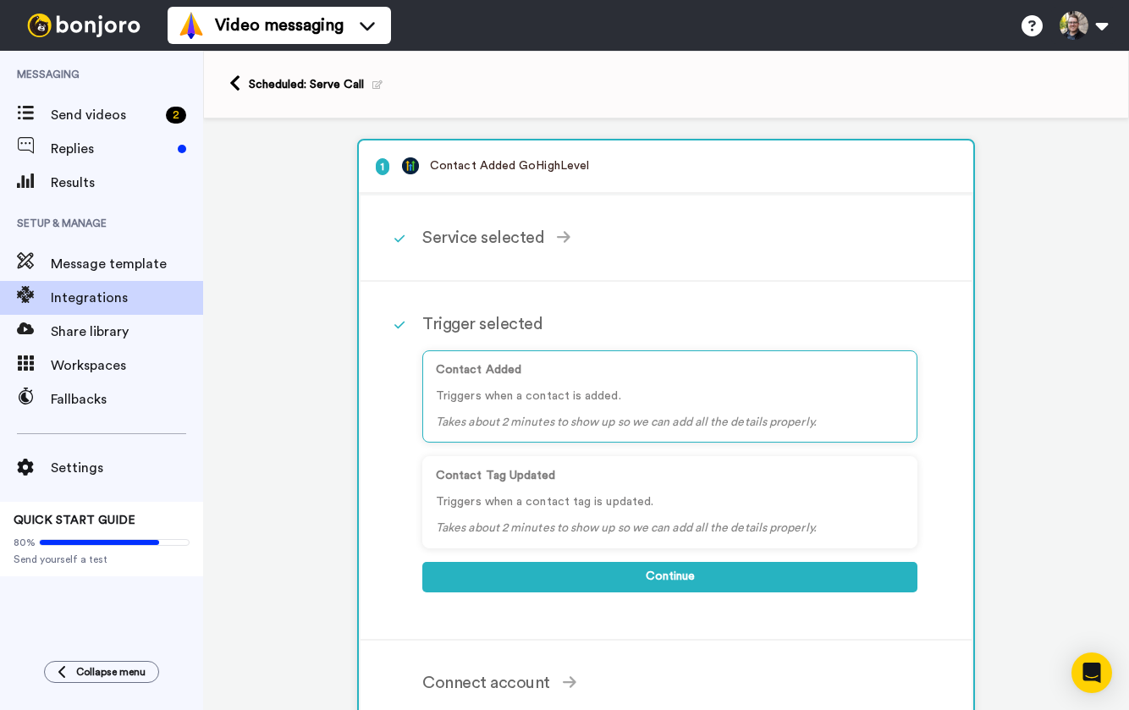
scroll to position [0, 0]
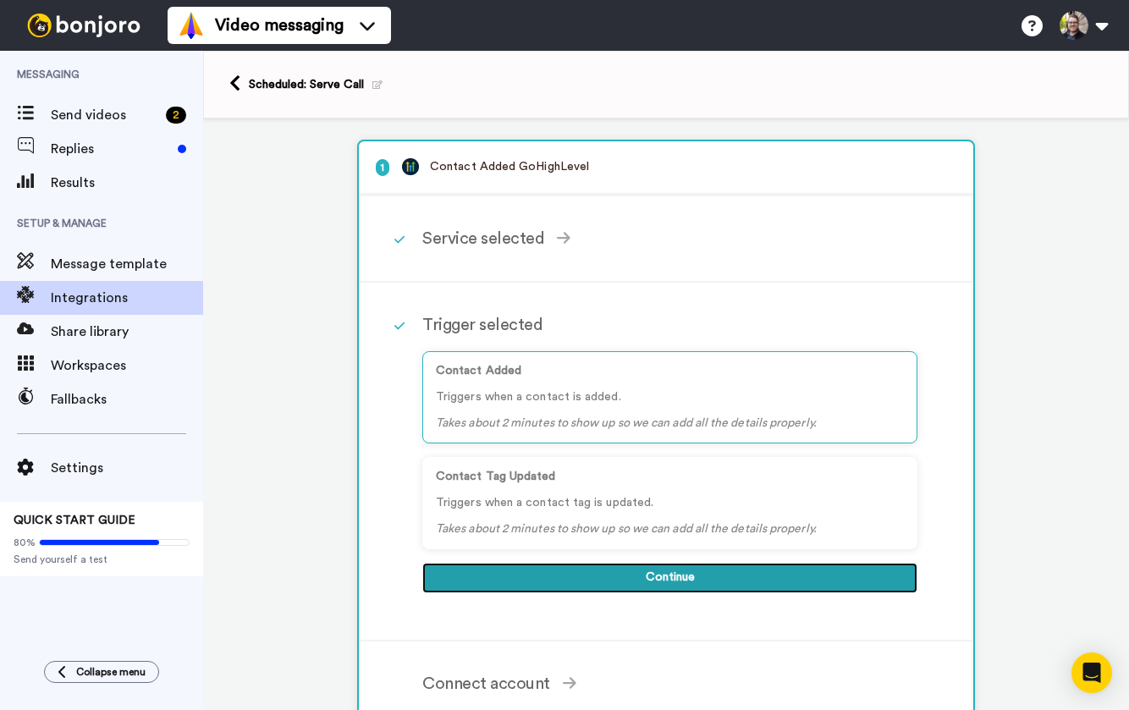
click at [642, 572] on button "Continue" at bounding box center [669, 578] width 495 height 30
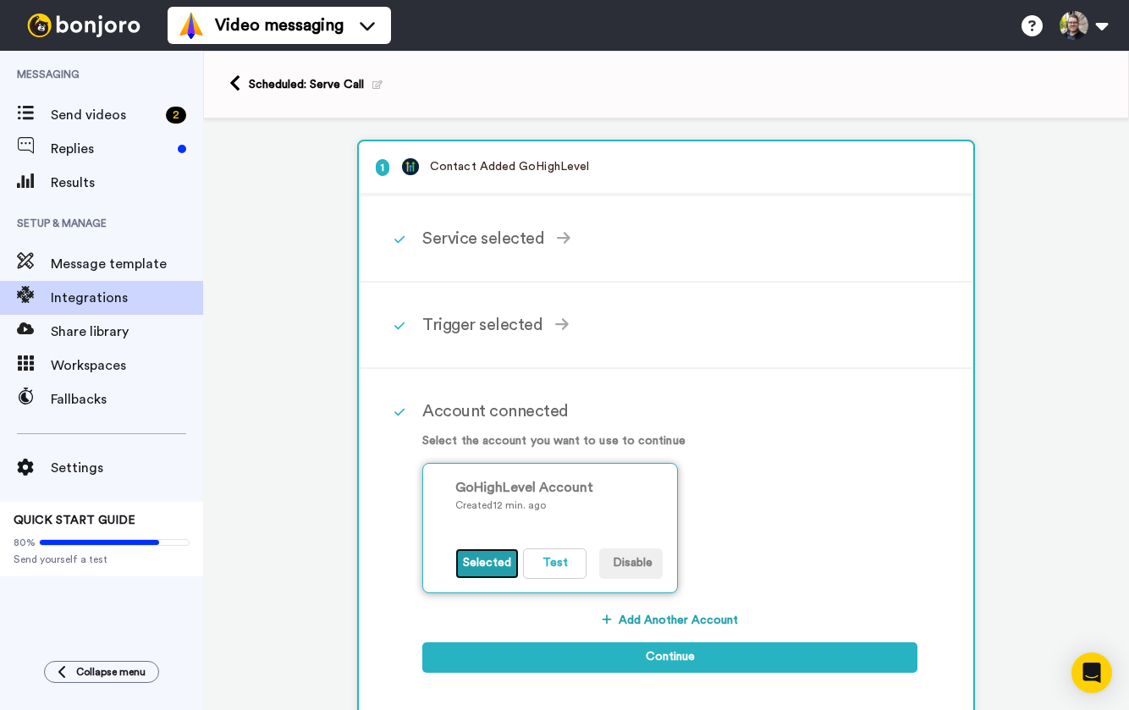
click at [479, 569] on button "Selected" at bounding box center [486, 563] width 63 height 30
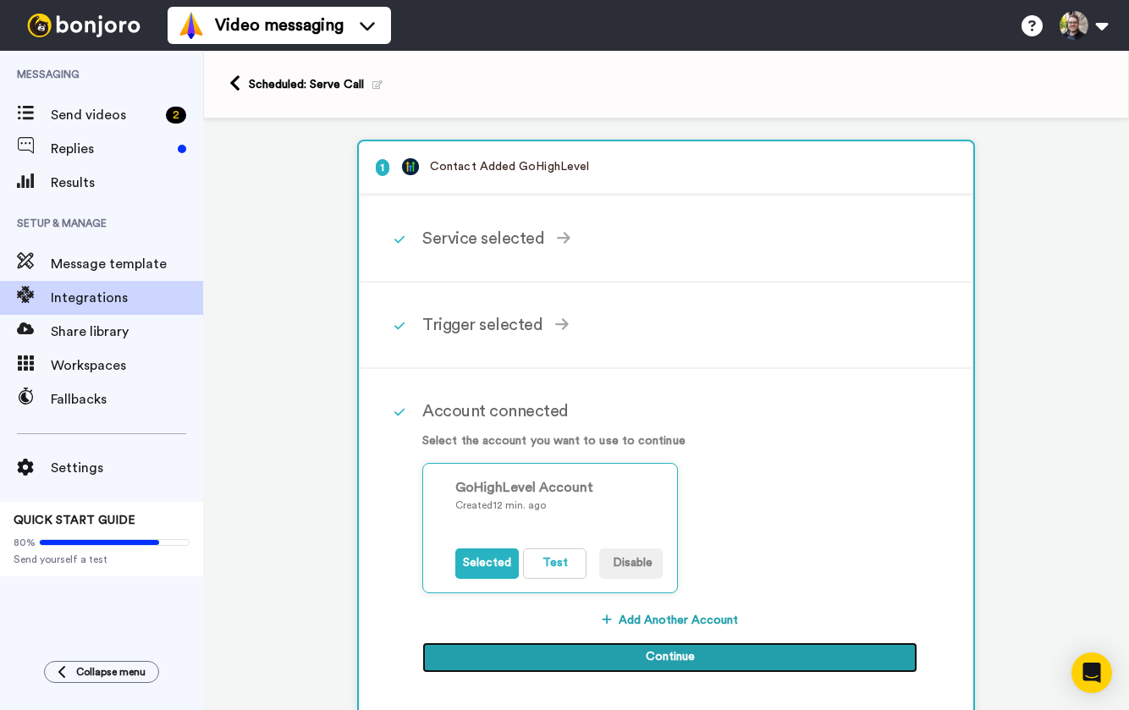
click at [568, 662] on button "Continue" at bounding box center [669, 657] width 495 height 30
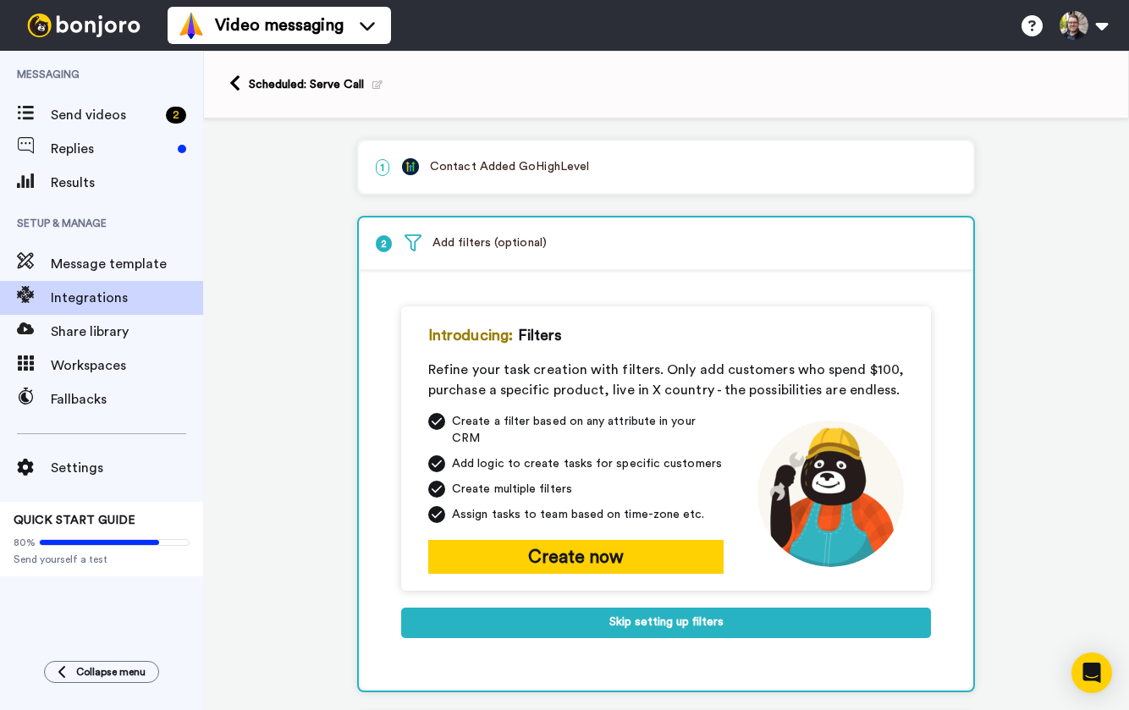
scroll to position [22, 0]
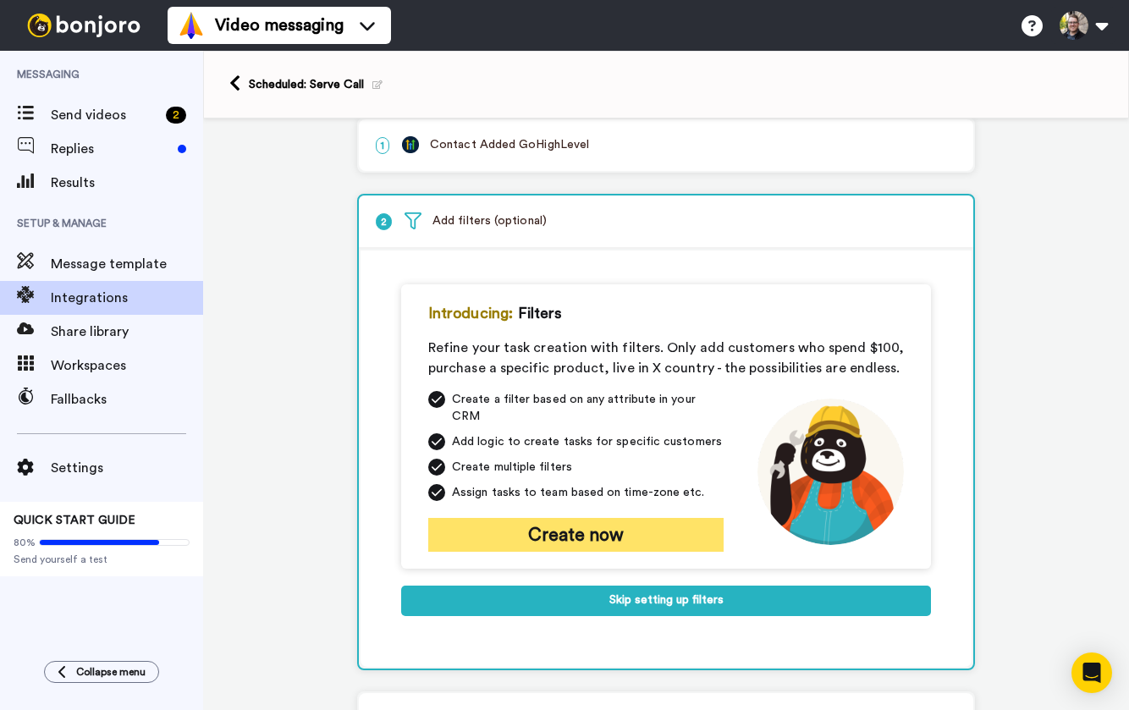
click at [600, 519] on button "Create now" at bounding box center [575, 535] width 295 height 34
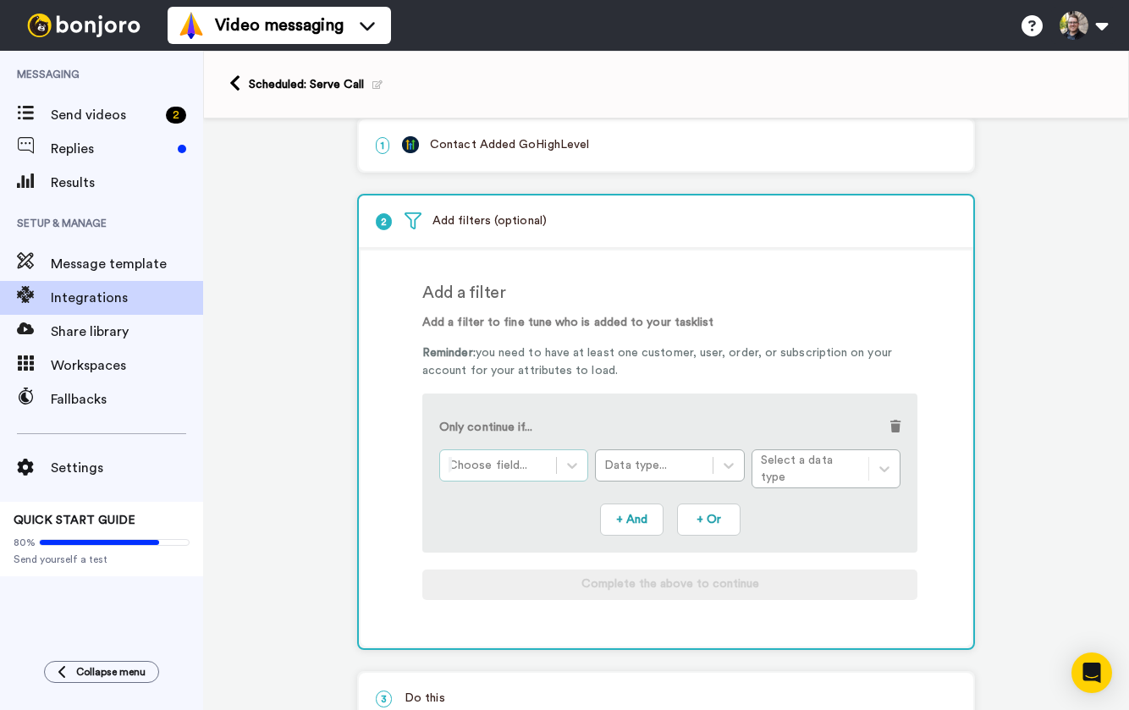
click at [537, 449] on div "Choose field..." at bounding box center [513, 465] width 149 height 32
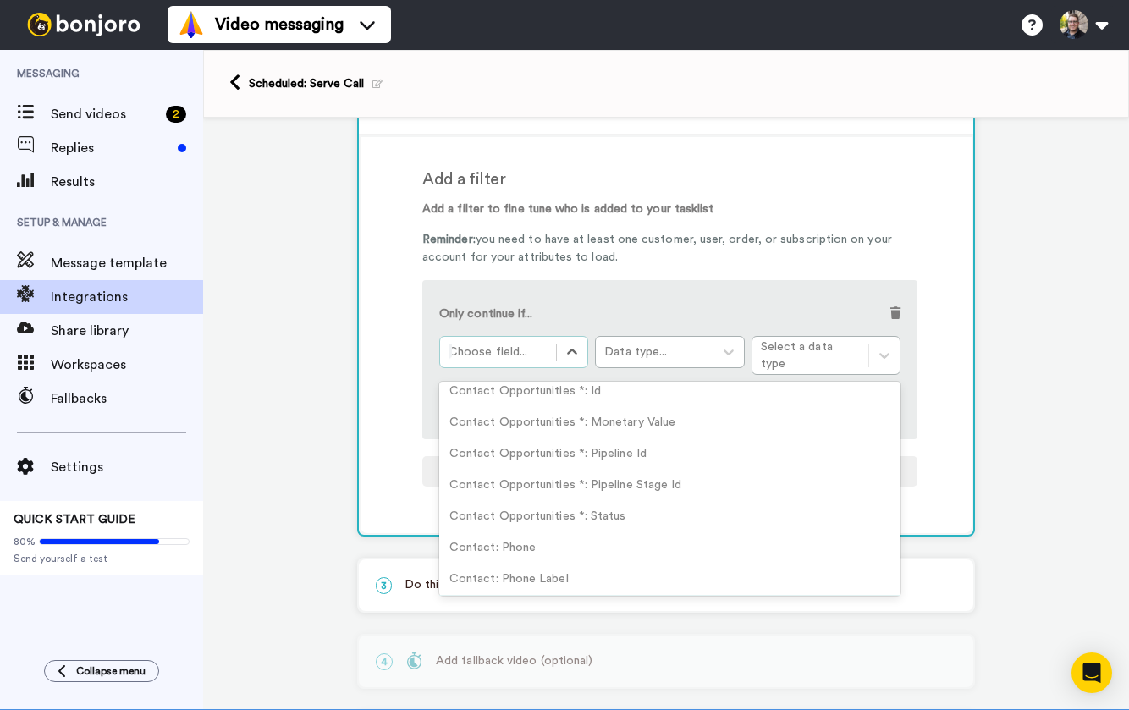
scroll to position [881, 0]
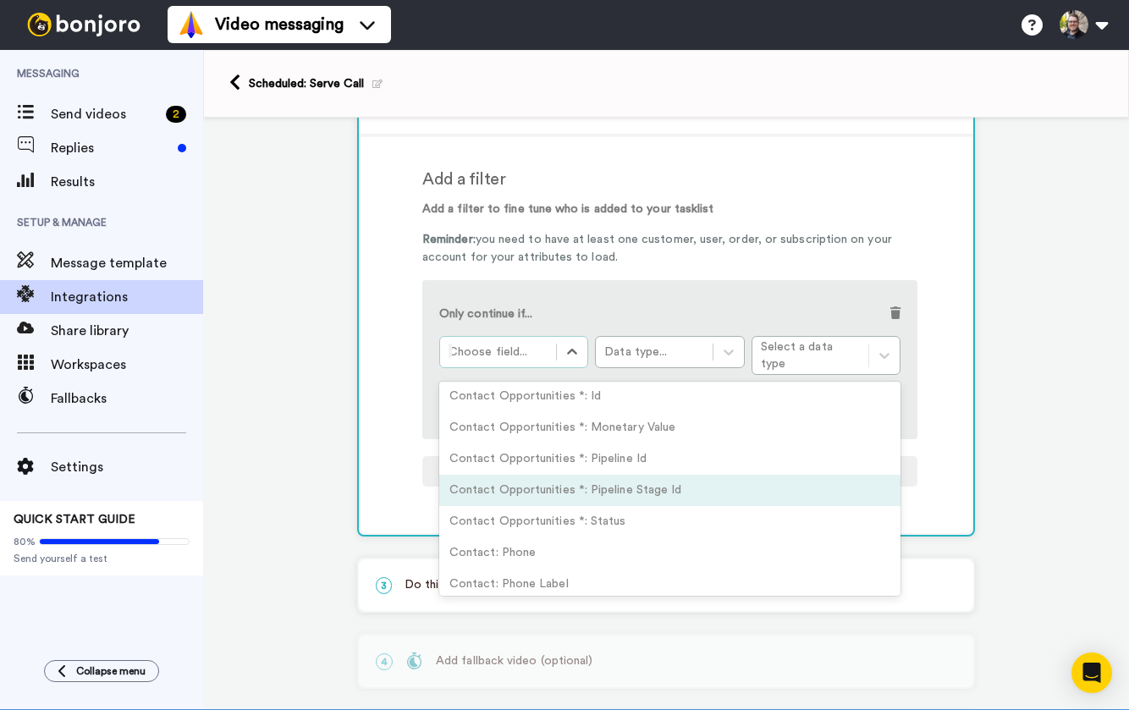
click at [679, 481] on div "Contact Opportunities *: Pipeline Stage Id" at bounding box center [669, 490] width 461 height 31
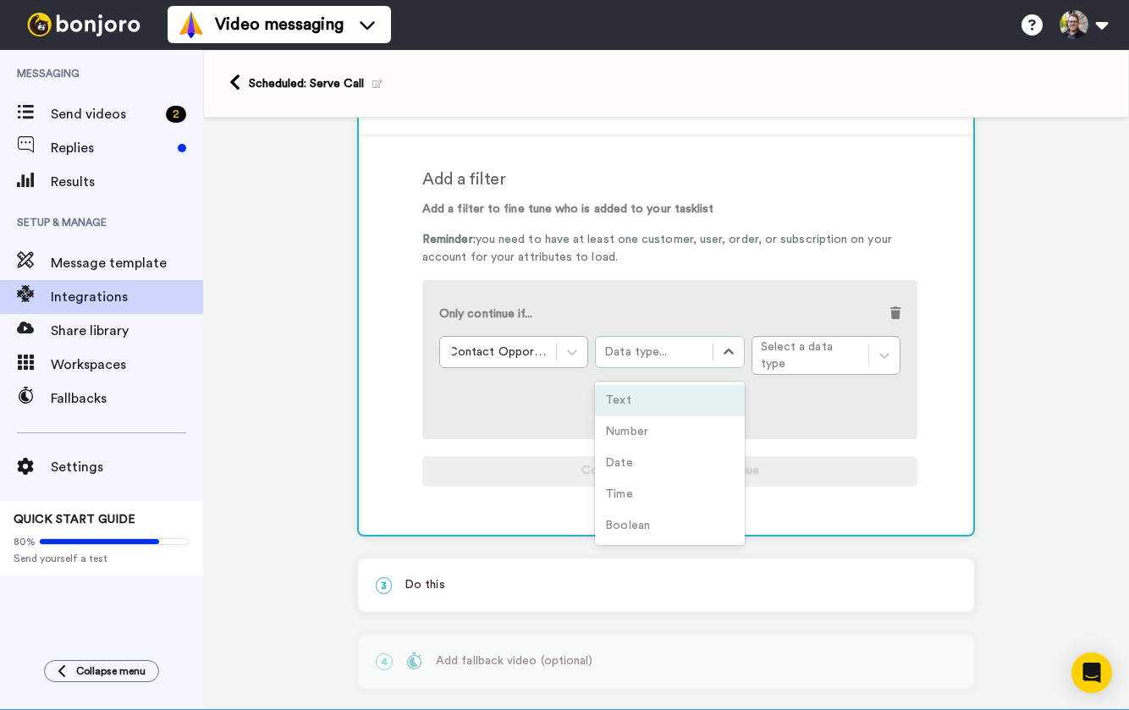
click at [693, 352] on div "Data type..." at bounding box center [653, 352] width 99 height 17
click at [694, 351] on div "Data type..." at bounding box center [653, 352] width 99 height 17
click at [498, 359] on div at bounding box center [498, 352] width 99 height 20
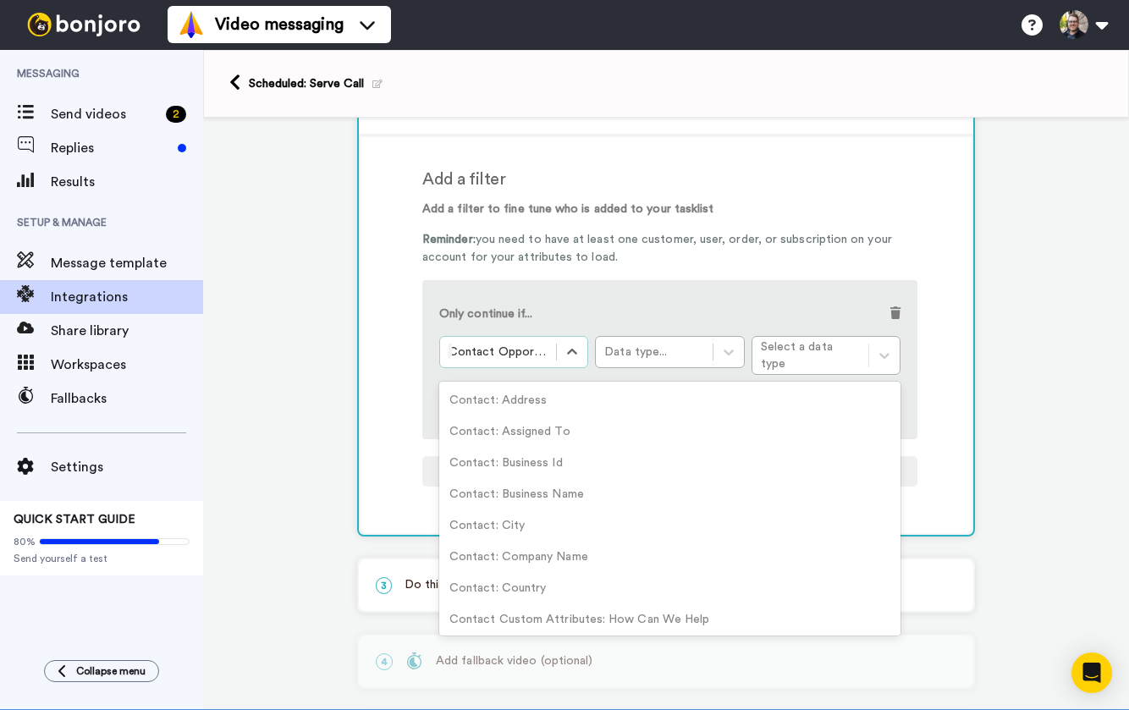
scroll to position [762, 0]
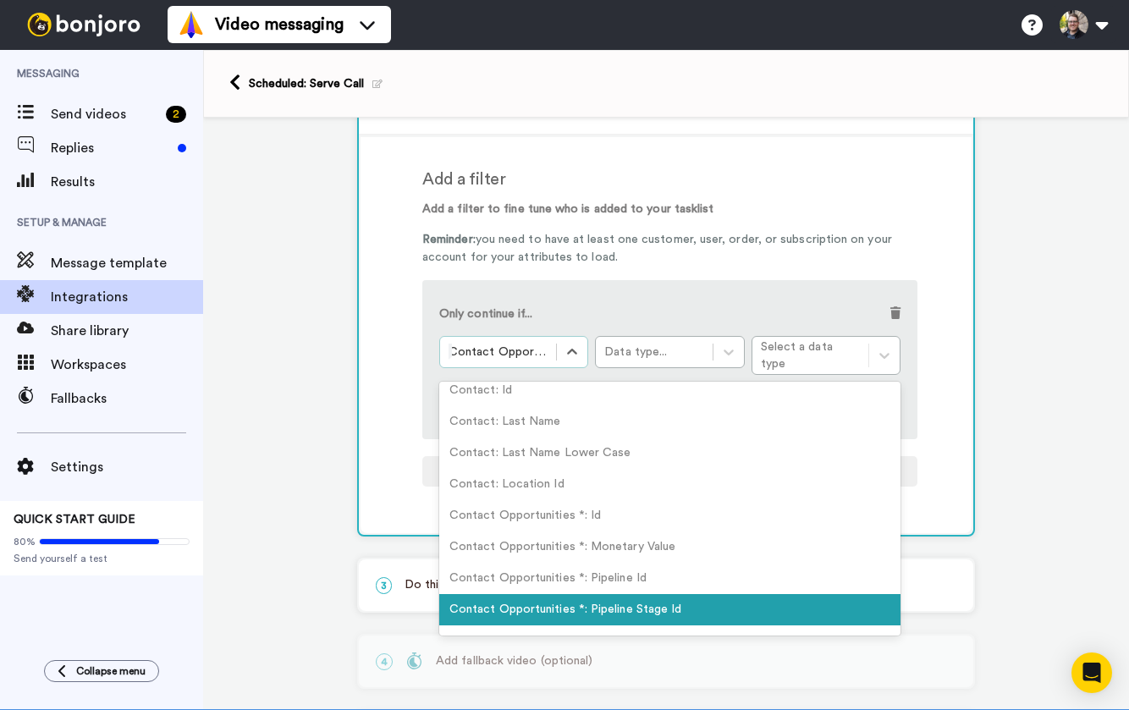
click at [650, 604] on div "Contact Opportunities *: Pipeline Stage Id" at bounding box center [669, 609] width 461 height 31
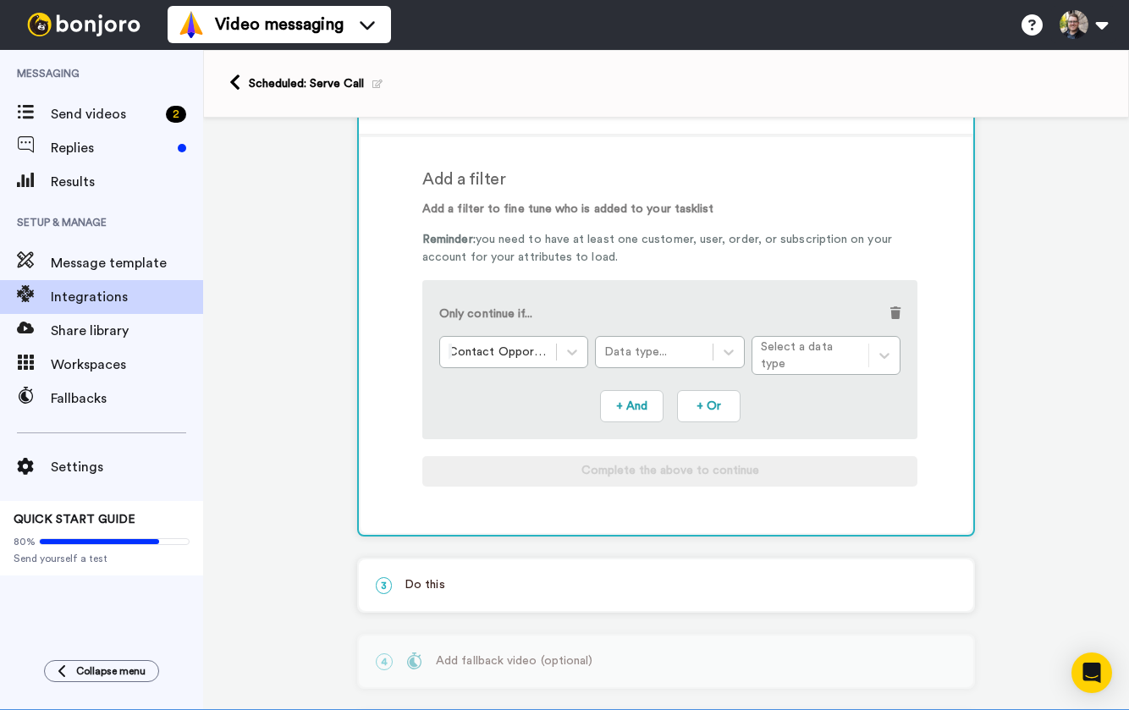
scroll to position [147, 0]
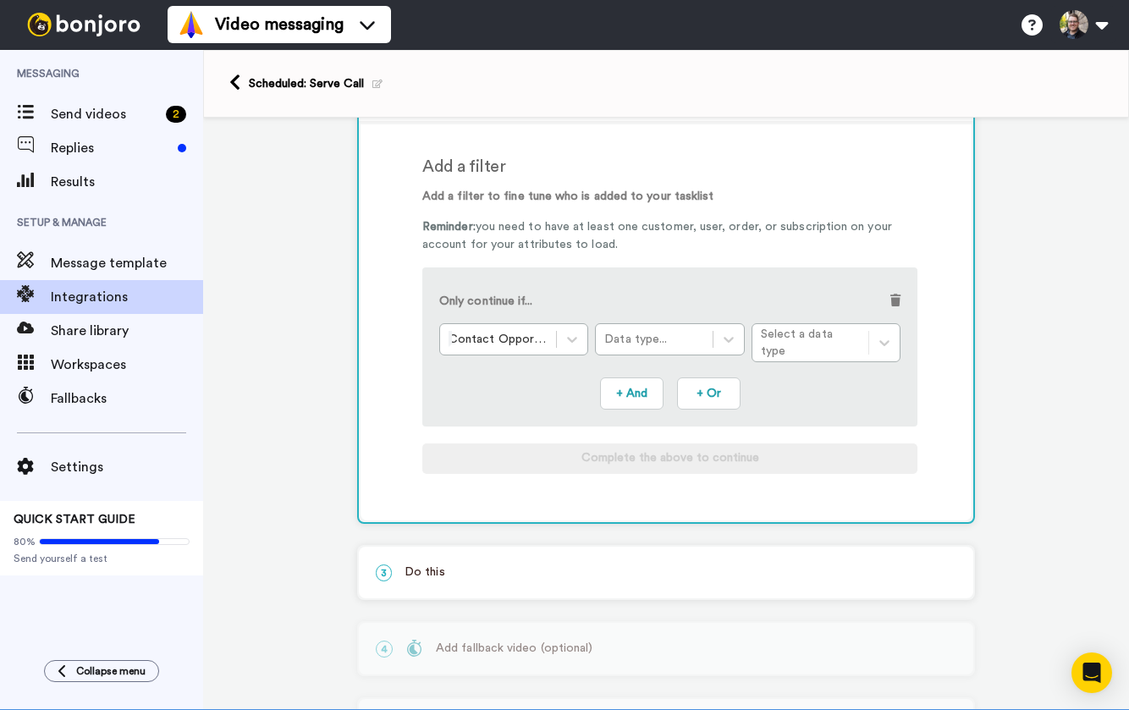
click at [818, 351] on div "Contact Opportunities *: Pipeline Stage Id Data type... Select a data type" at bounding box center [669, 342] width 461 height 39
click at [818, 334] on div "Contact Opportunities *: Pipeline Stage Id Data type... Select a data type" at bounding box center [669, 342] width 461 height 39
click at [532, 345] on div at bounding box center [498, 339] width 99 height 20
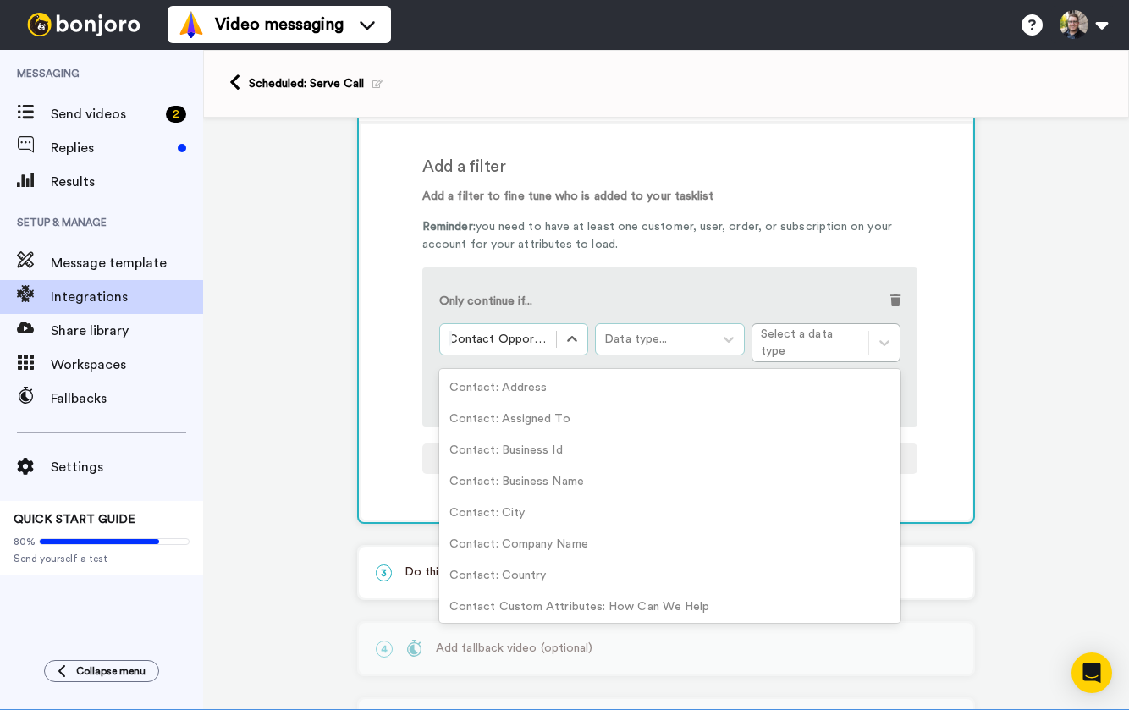
scroll to position [762, 0]
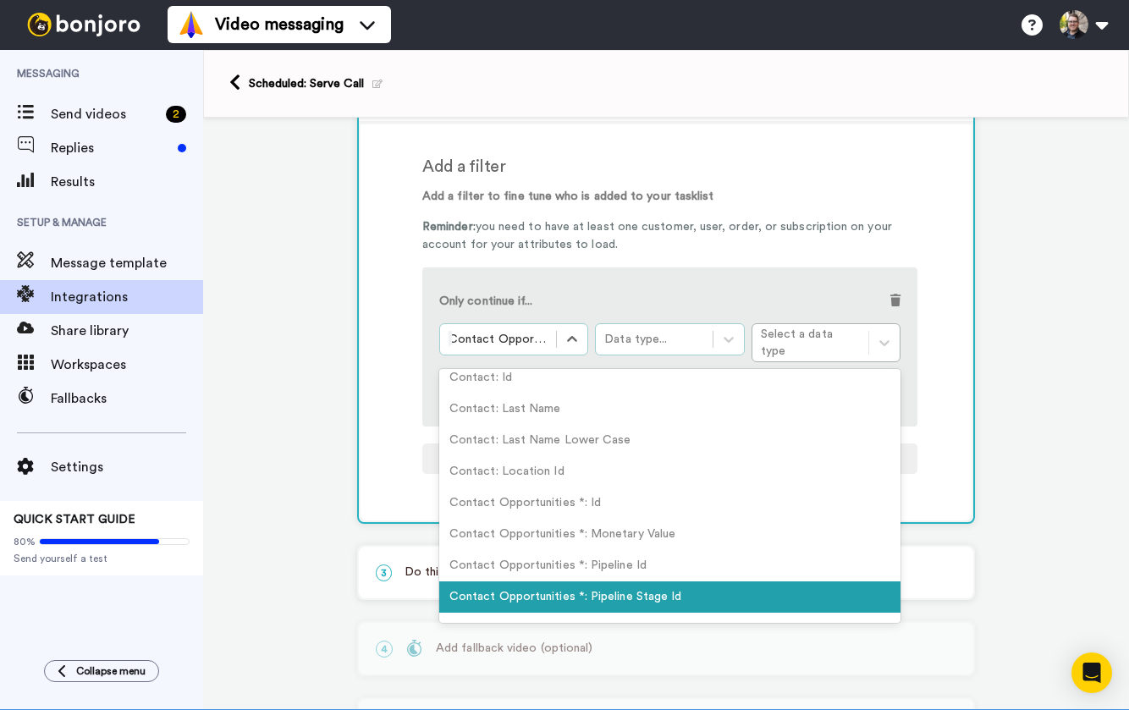
click at [642, 344] on div "Data type..." at bounding box center [653, 339] width 99 height 17
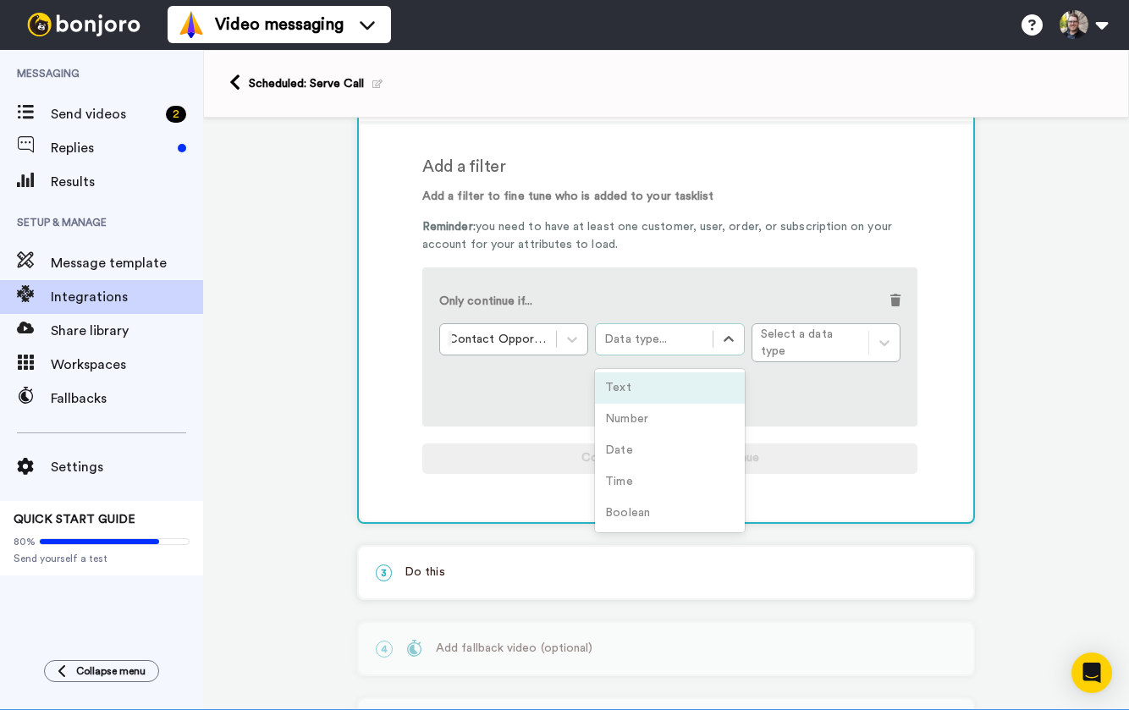
click at [654, 344] on div "Data type..." at bounding box center [653, 339] width 99 height 17
click at [653, 381] on div "Text" at bounding box center [669, 387] width 149 height 31
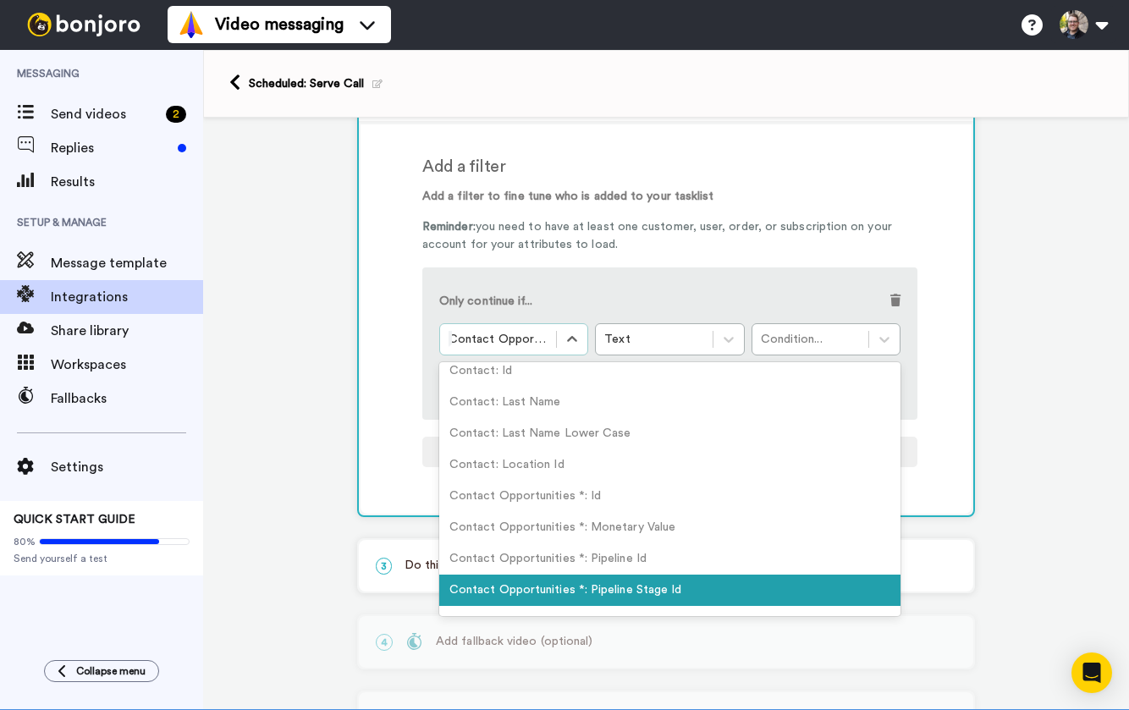
click at [523, 346] on div at bounding box center [498, 339] width 99 height 20
click at [631, 595] on div "Contact Opportunities *: Pipeline Stage Id" at bounding box center [669, 590] width 461 height 31
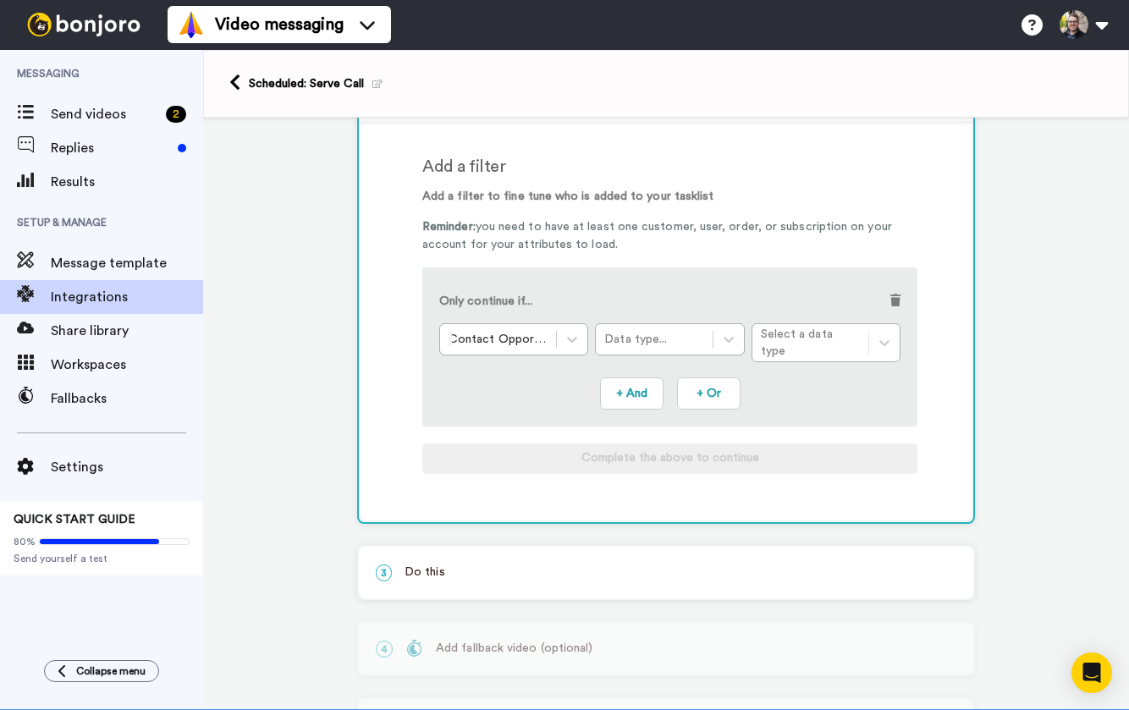
click at [818, 346] on div "Contact Opportunities *: Pipeline Stage Id Data type... Select a data type" at bounding box center [669, 342] width 461 height 39
click at [675, 339] on div "Data type..." at bounding box center [653, 339] width 99 height 17
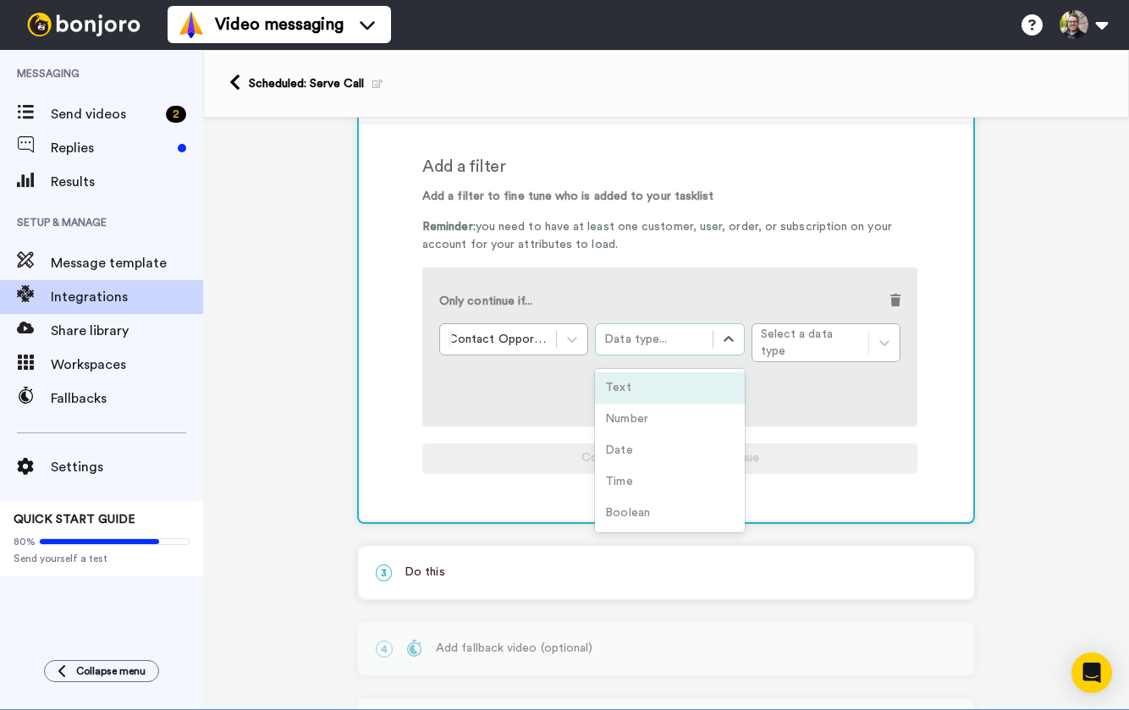
click at [668, 372] on div "Text" at bounding box center [669, 387] width 149 height 31
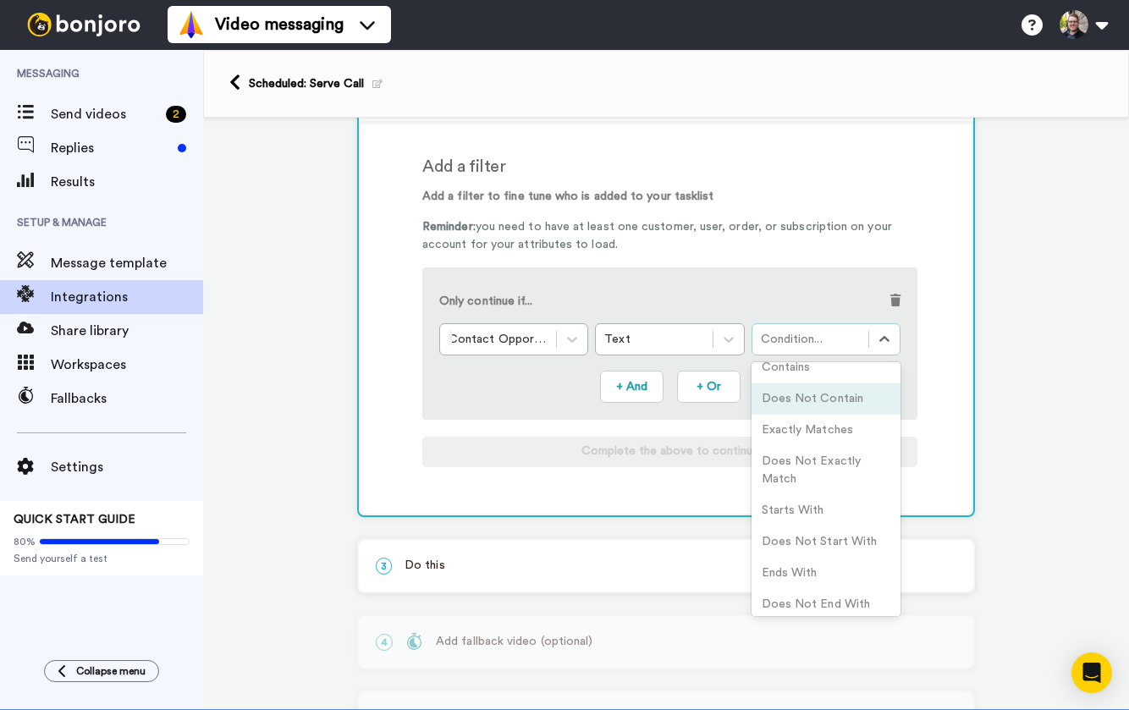
scroll to position [14, 0]
click at [811, 372] on div "Contains" at bounding box center [826, 366] width 149 height 31
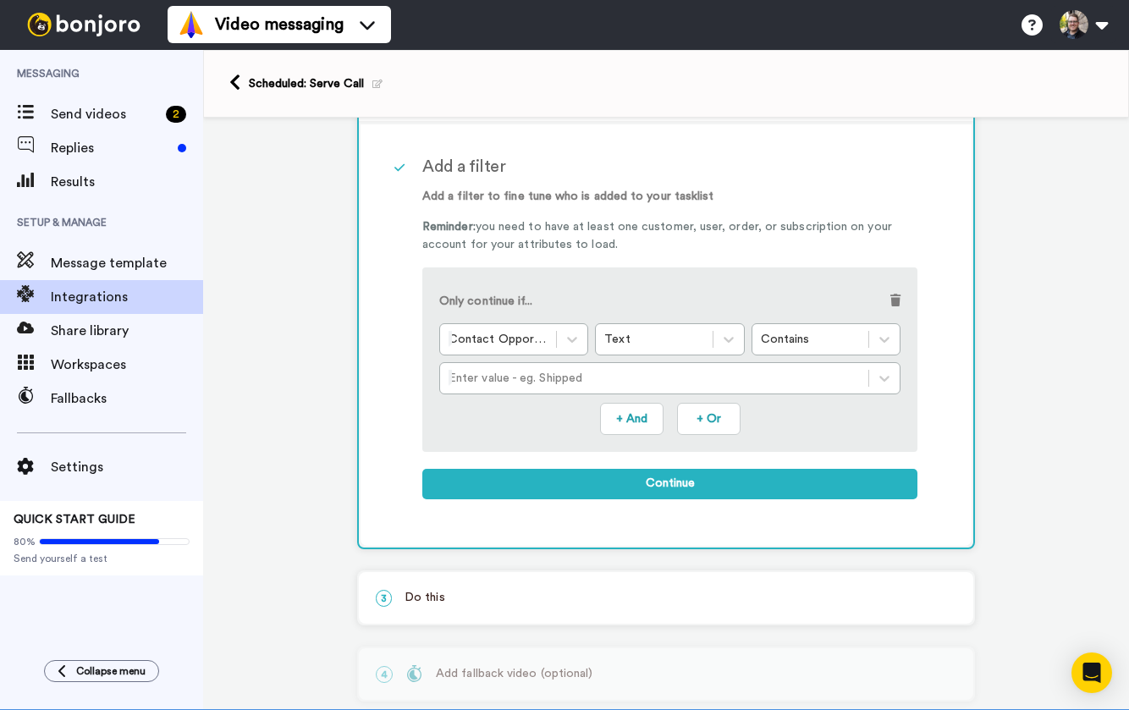
click at [713, 396] on div "Only continue if... Contact Opportunities *: Pipeline Stage Id Text Contains En…" at bounding box center [669, 359] width 495 height 184
click at [664, 386] on div at bounding box center [654, 378] width 411 height 20
click at [635, 422] on div "26615a3a-651f-4064-978e-aeb4ff0c335b" at bounding box center [669, 420] width 461 height 31
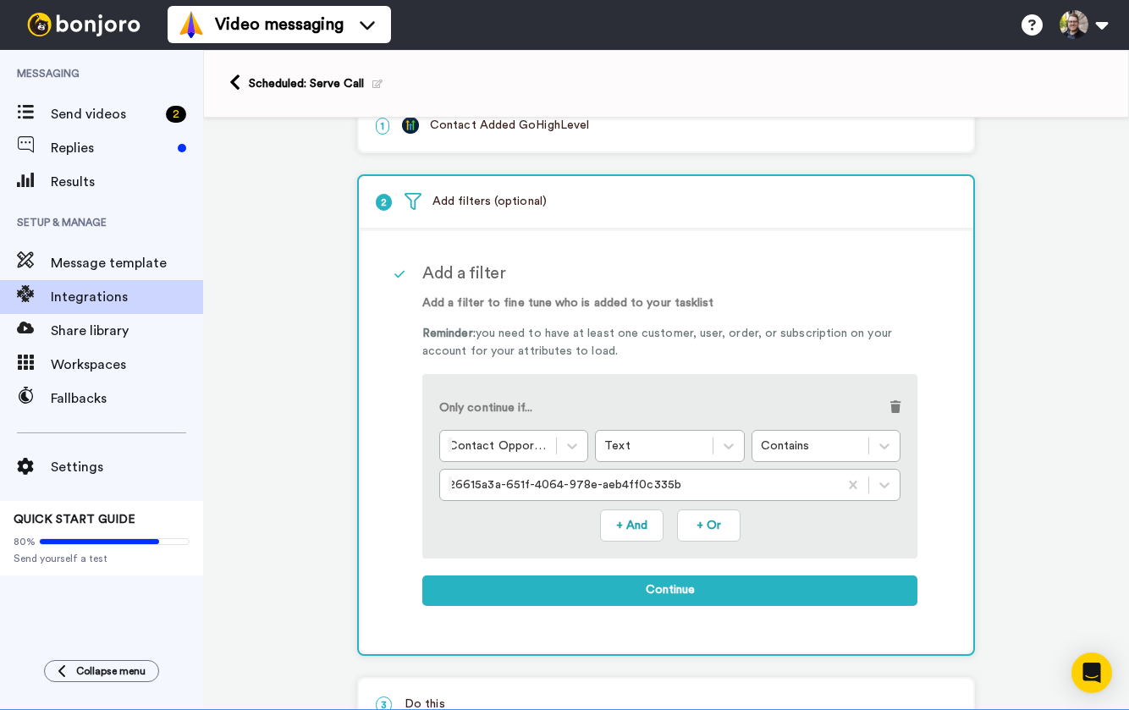
scroll to position [43, 0]
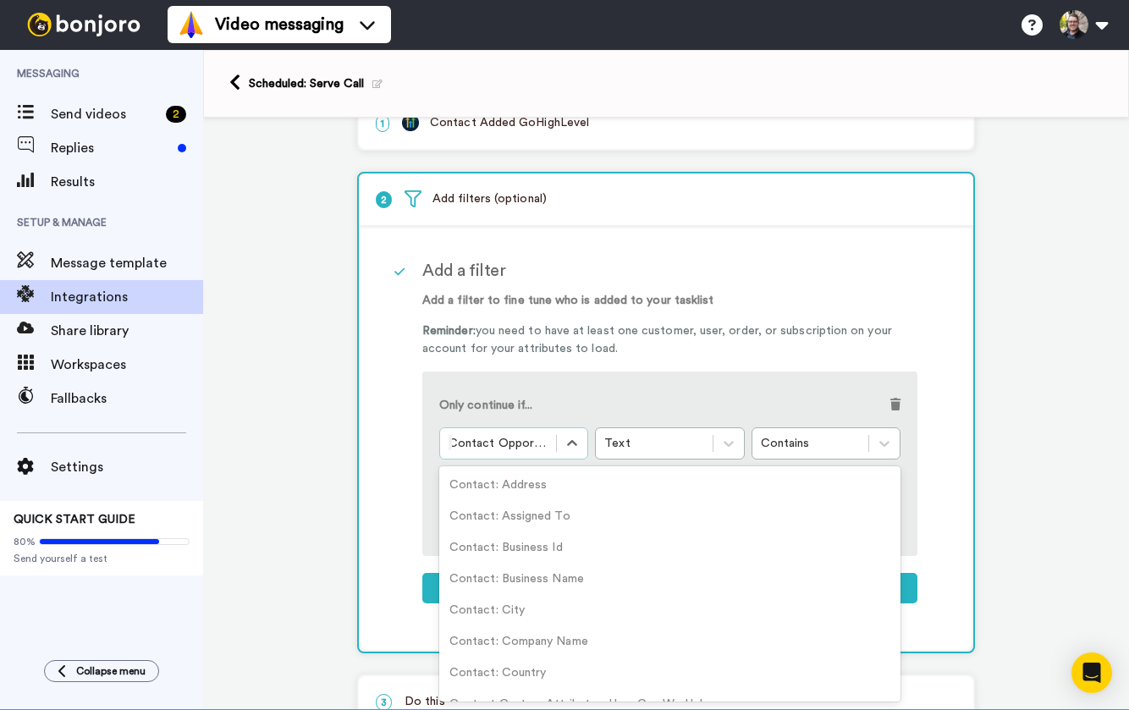
click at [549, 444] on div "Contact Opportunities *: Pipeline Stage Id" at bounding box center [498, 443] width 116 height 27
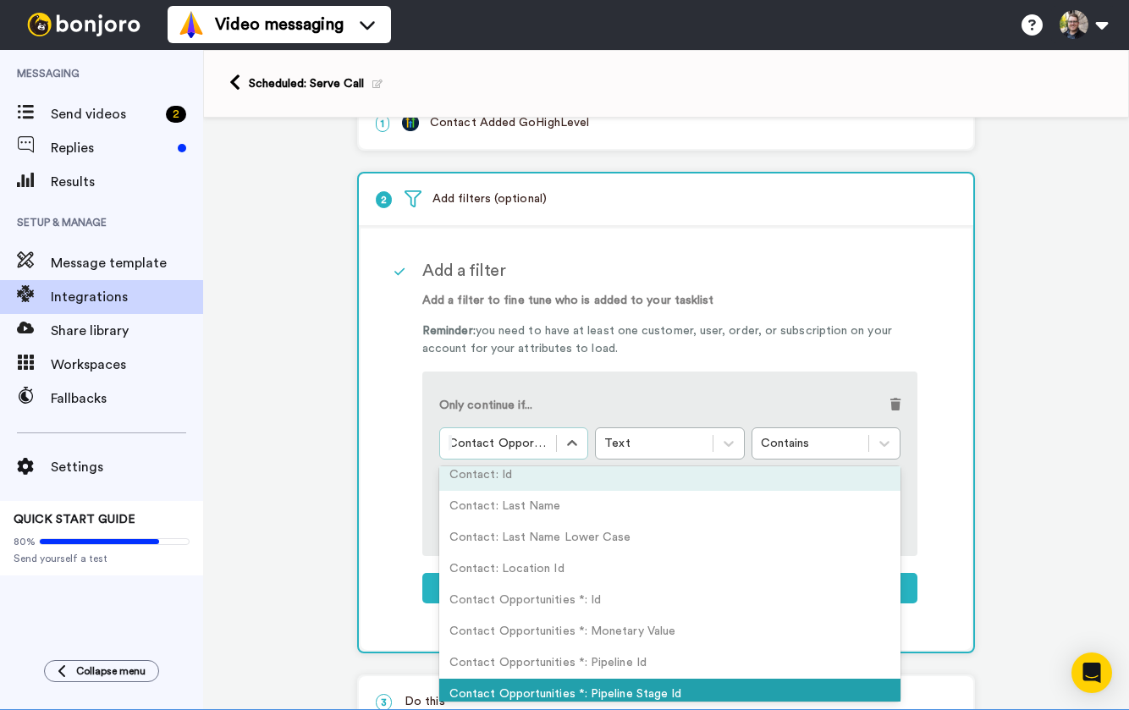
click at [532, 477] on div "Contact: Id" at bounding box center [669, 475] width 461 height 31
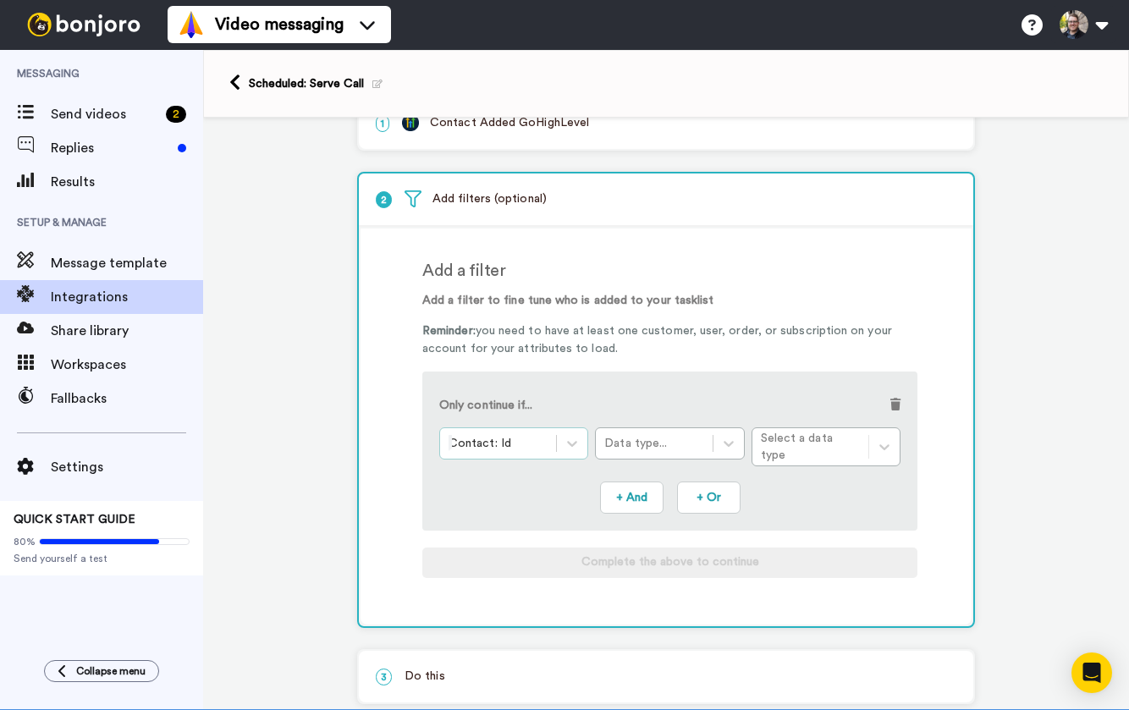
click at [553, 444] on div "Contact: Id" at bounding box center [498, 443] width 116 height 27
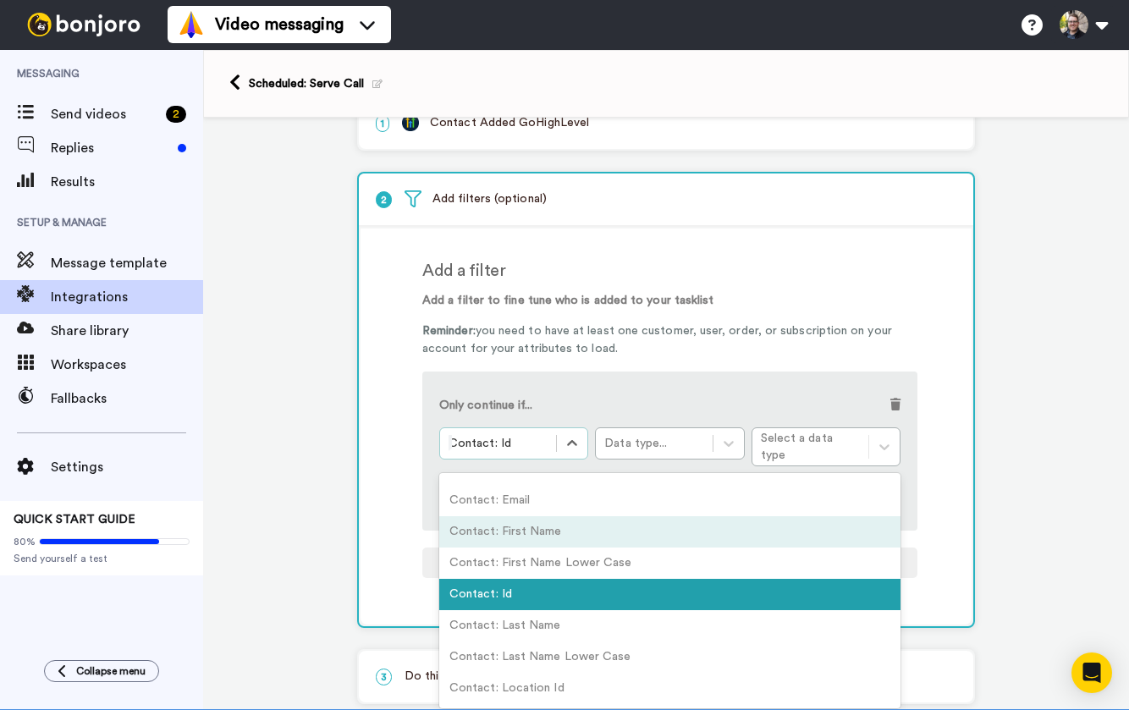
scroll to position [644, 0]
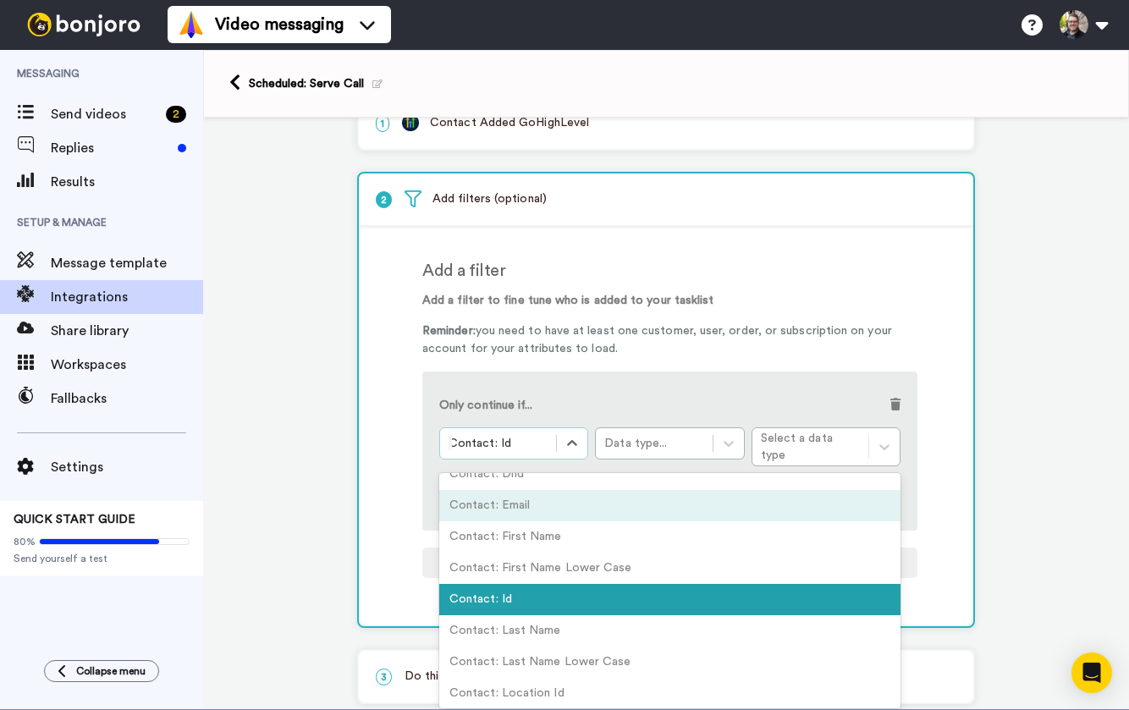
click at [498, 500] on div "Contact: Email" at bounding box center [669, 505] width 461 height 31
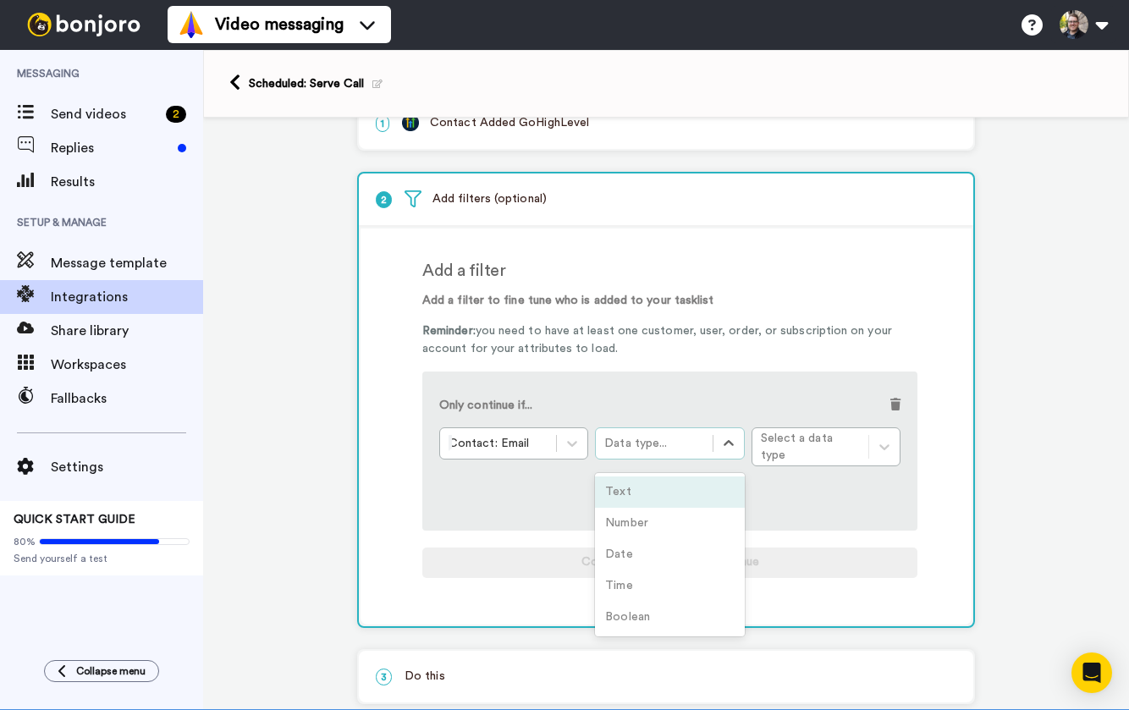
click at [702, 443] on div "Data type..." at bounding box center [653, 443] width 99 height 17
click at [655, 483] on div "Text" at bounding box center [669, 491] width 149 height 31
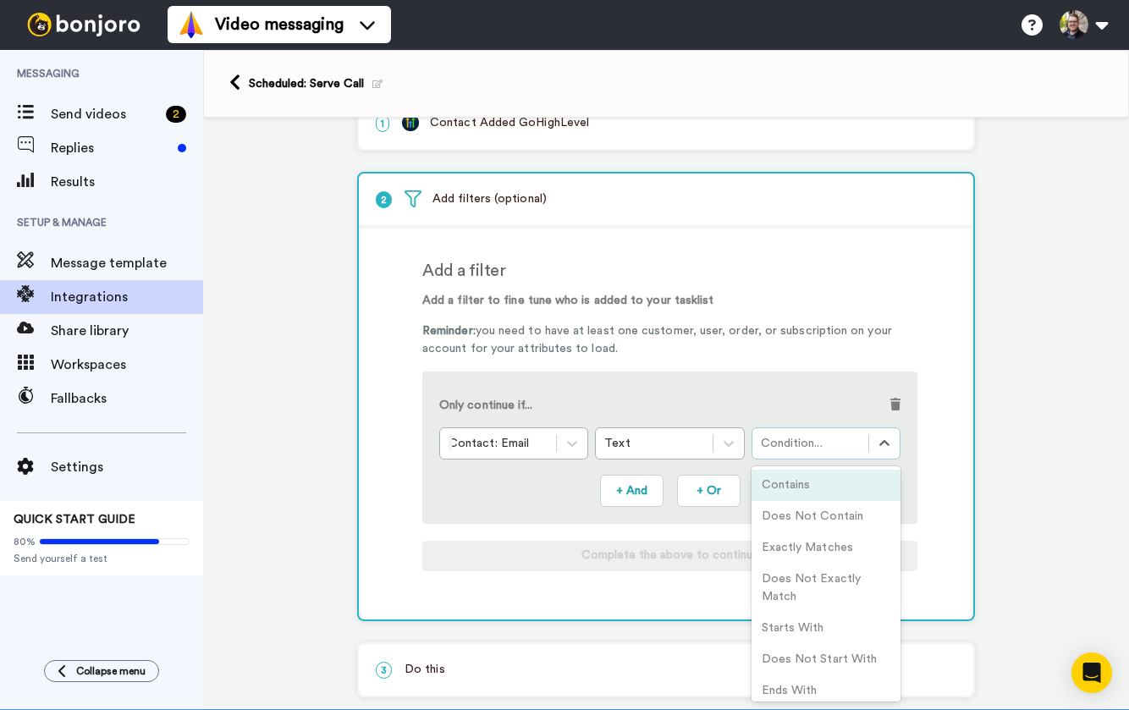
click at [824, 443] on div "Condition..." at bounding box center [810, 443] width 99 height 17
click at [802, 489] on div "Contains" at bounding box center [826, 485] width 149 height 31
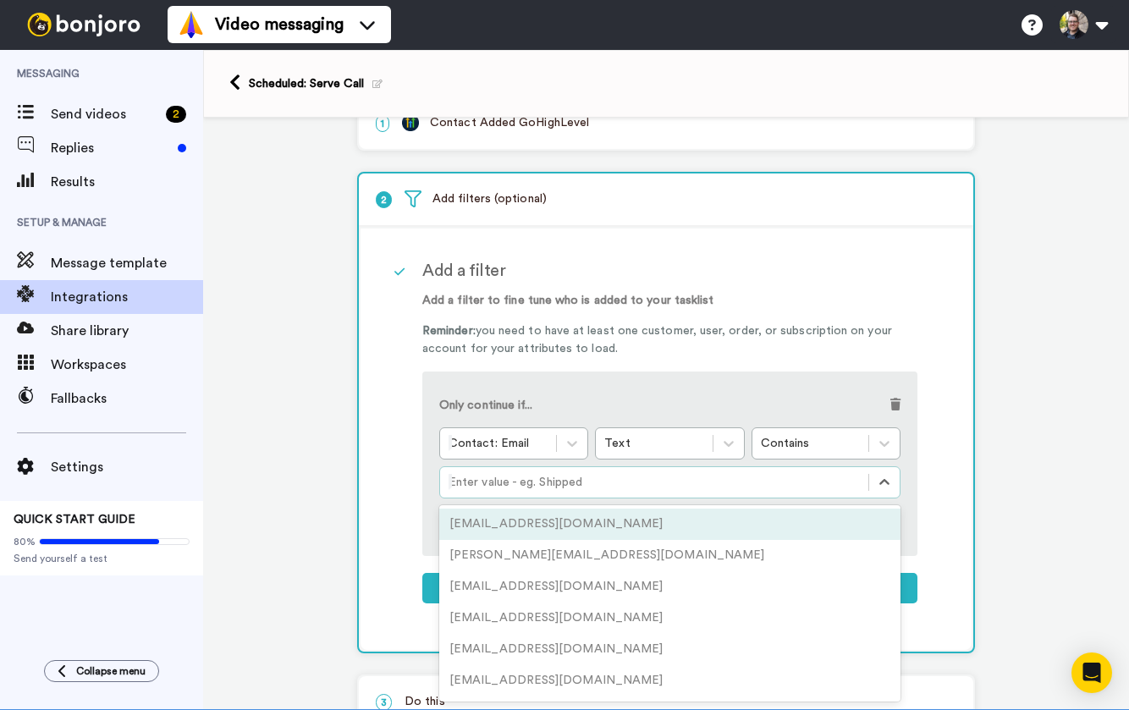
click at [634, 471] on div "Enter value - eg. Shipped" at bounding box center [654, 482] width 428 height 27
click at [574, 528] on div "drkellyhenry@gmail.com" at bounding box center [669, 524] width 461 height 31
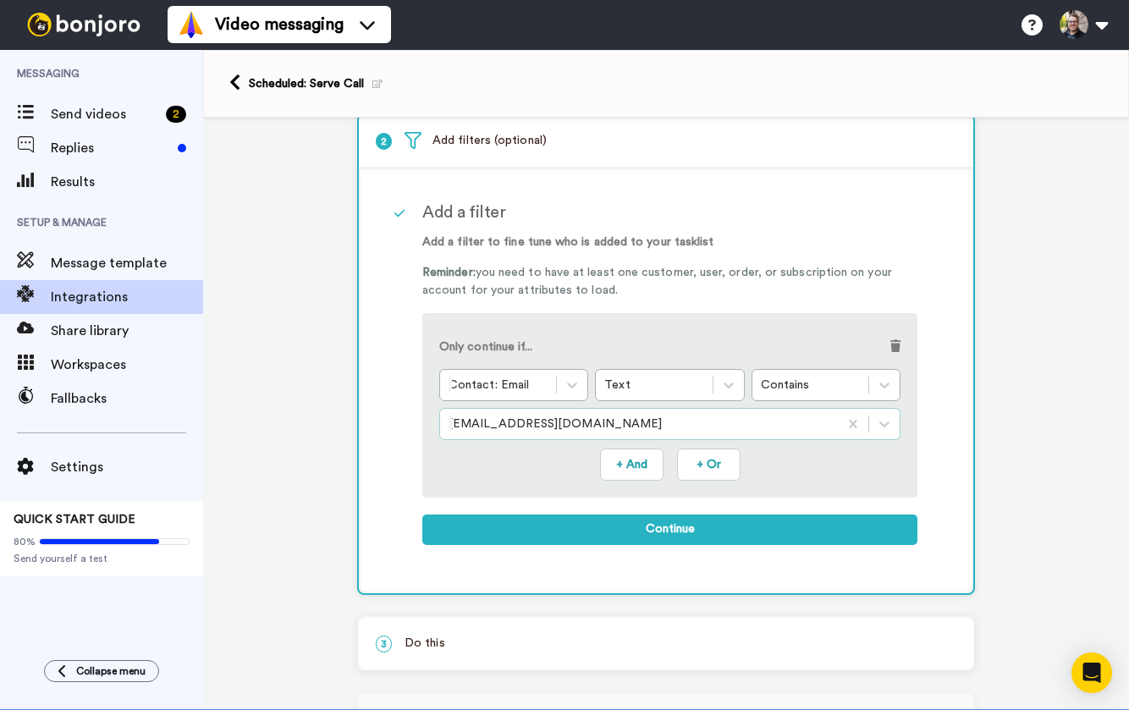
scroll to position [104, 0]
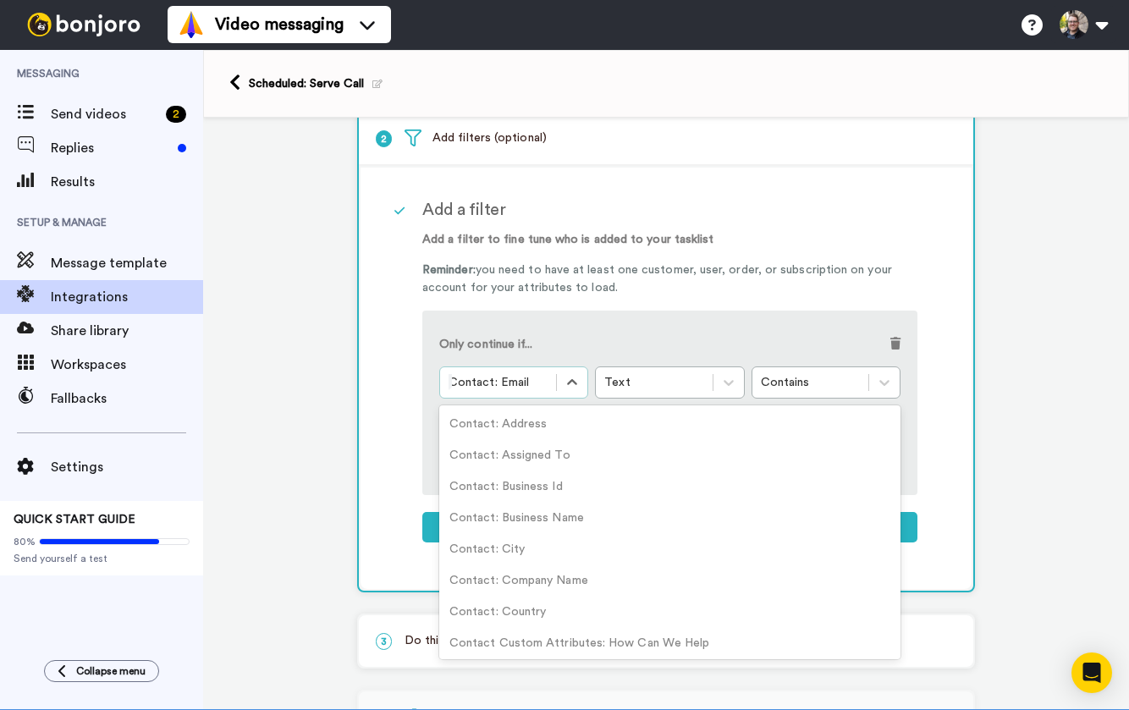
click at [543, 386] on div at bounding box center [498, 382] width 99 height 20
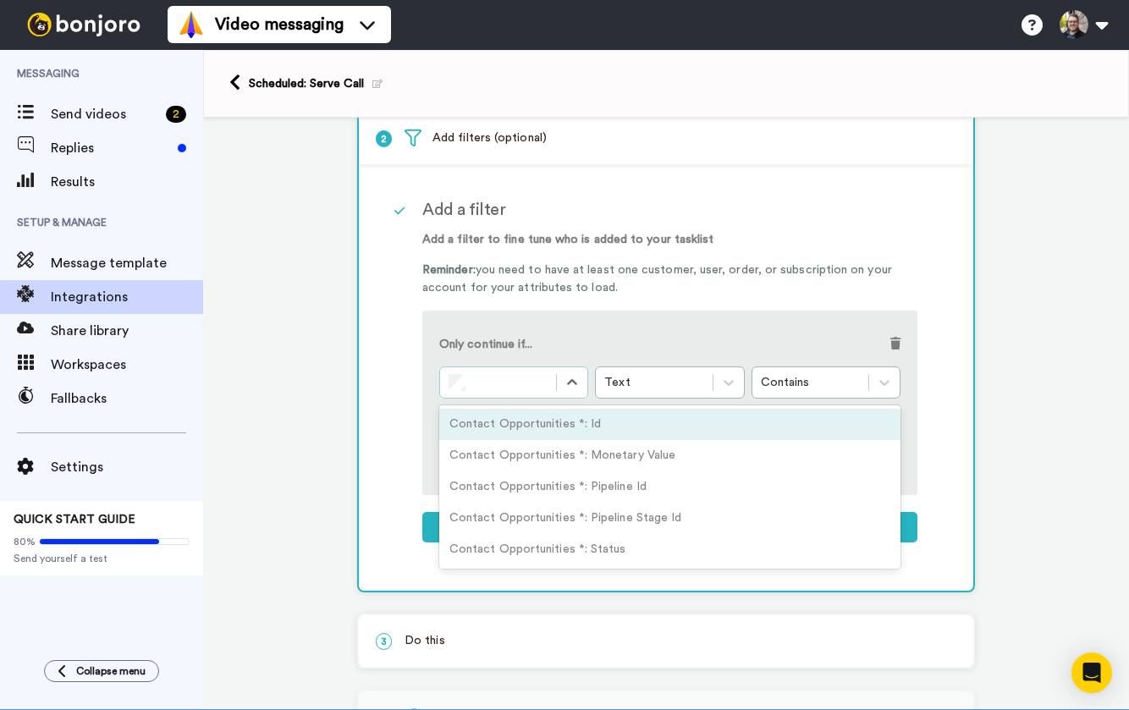
scroll to position [0, 0]
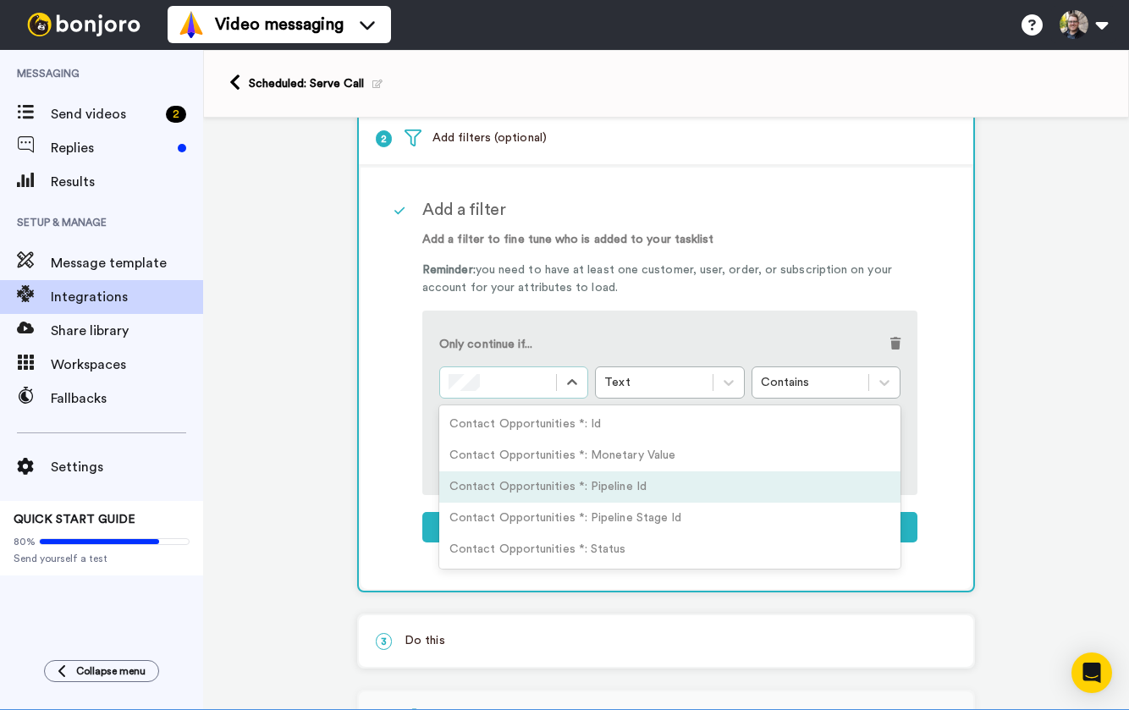
click at [629, 489] on div "Contact Opportunities *: Pipeline Id" at bounding box center [669, 486] width 461 height 31
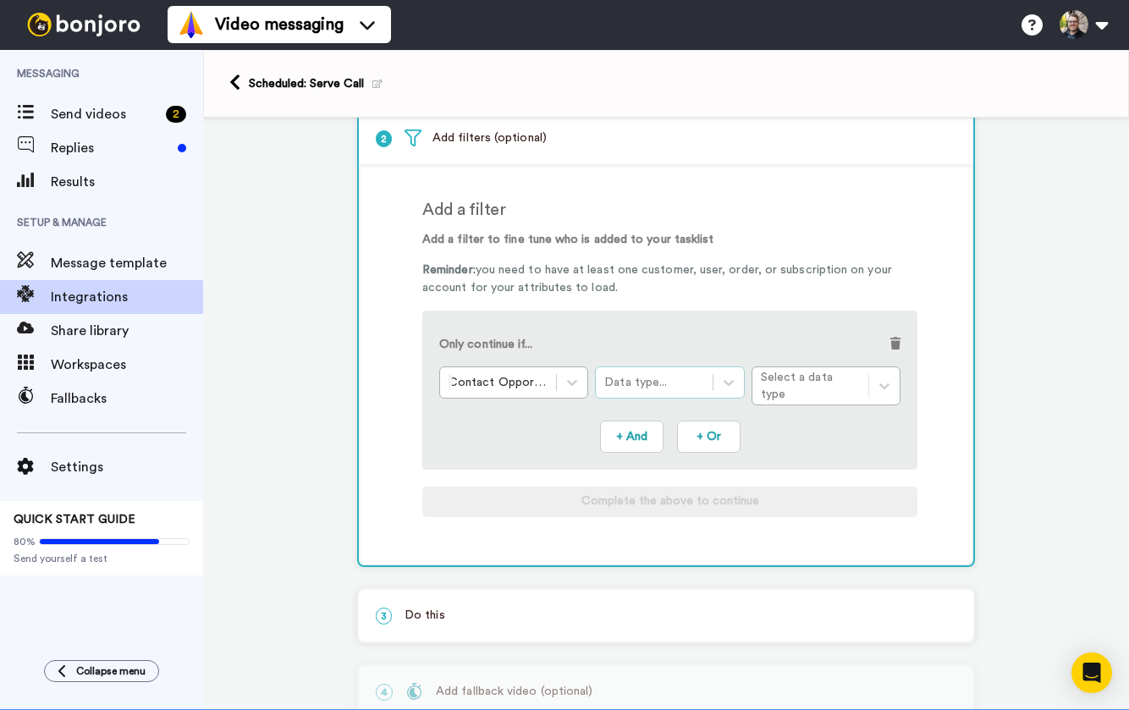
click at [681, 389] on div "Data type..." at bounding box center [653, 382] width 99 height 17
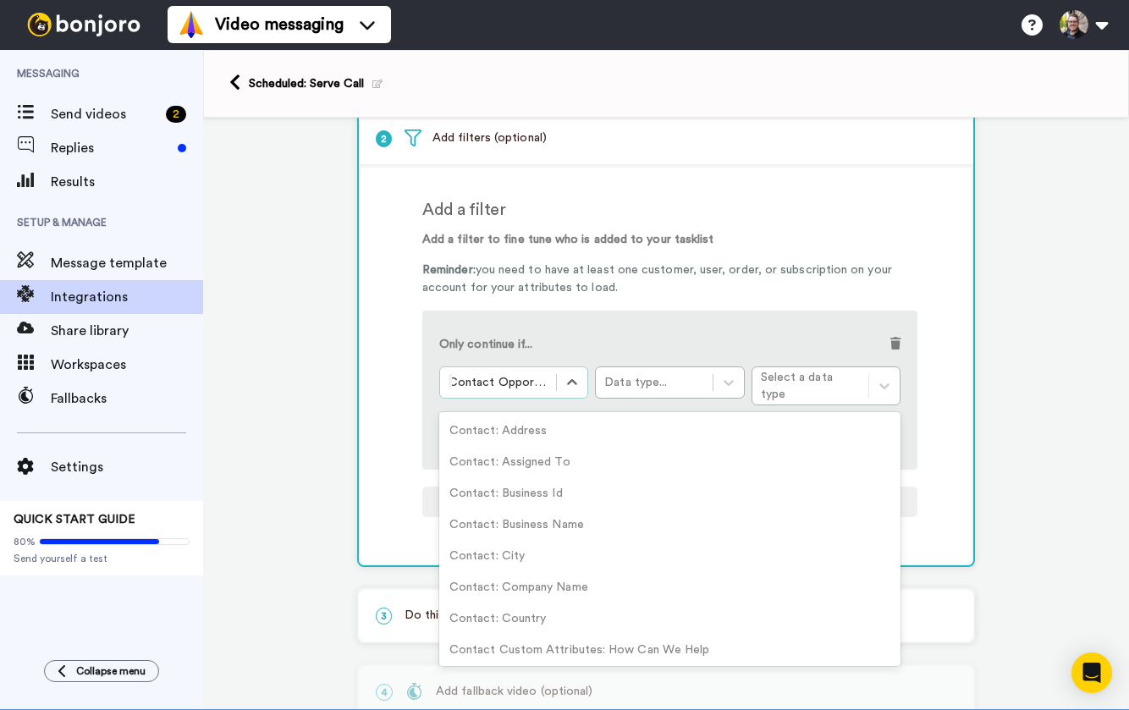
click at [531, 388] on div at bounding box center [498, 382] width 99 height 20
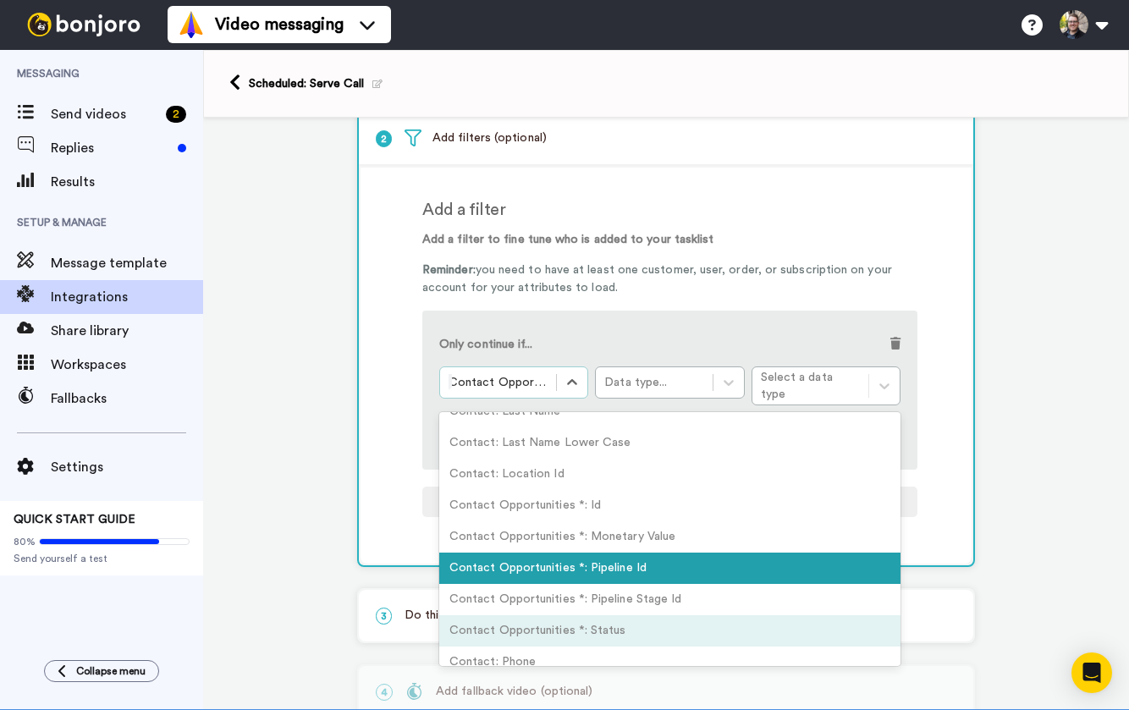
scroll to position [808, 0]
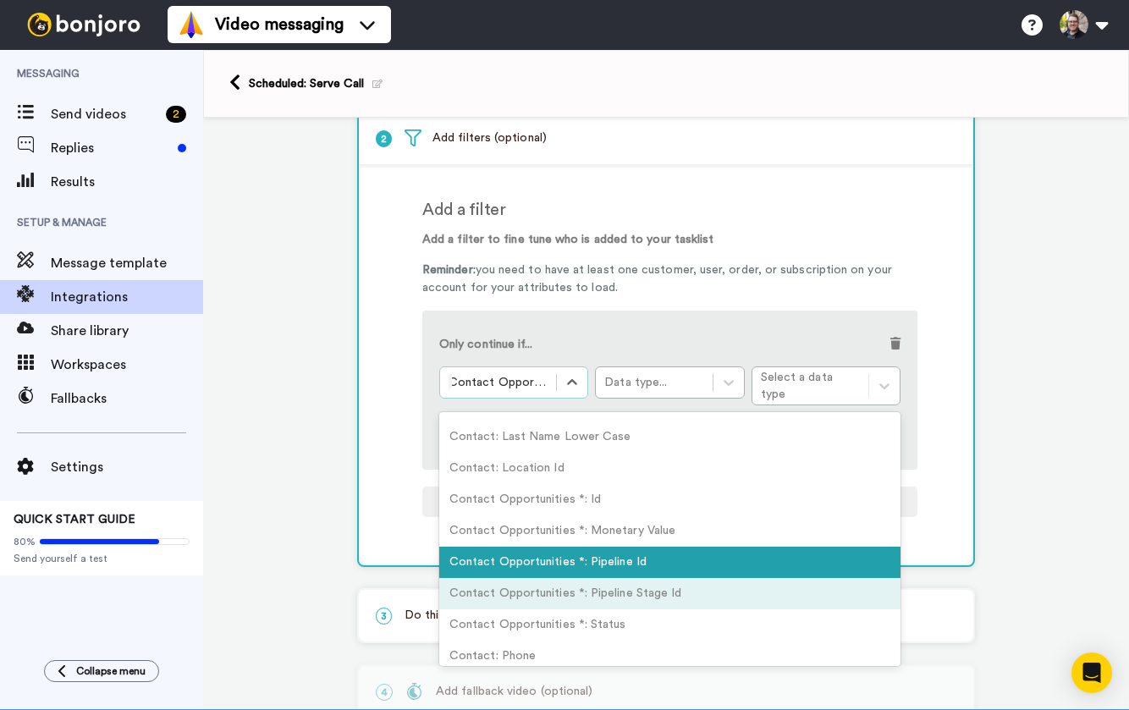
click at [655, 599] on div "Contact Opportunities *: Pipeline Stage Id" at bounding box center [669, 593] width 461 height 31
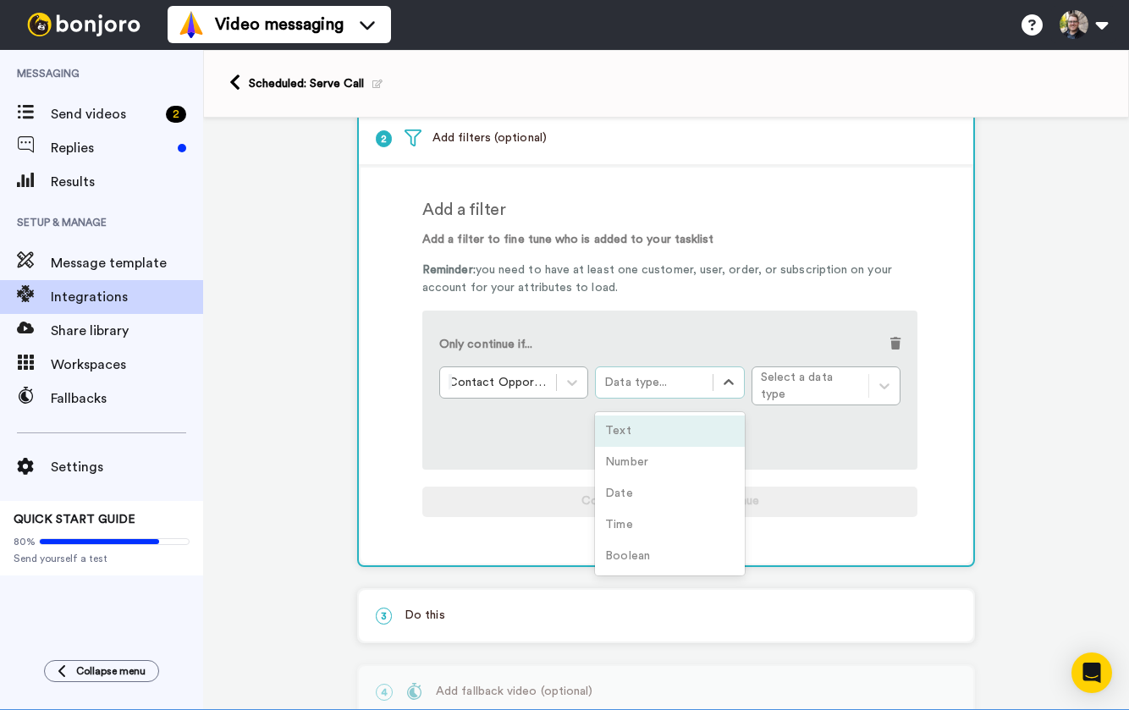
click at [691, 383] on div "Data type..." at bounding box center [653, 382] width 99 height 17
click at [531, 377] on div at bounding box center [498, 382] width 99 height 20
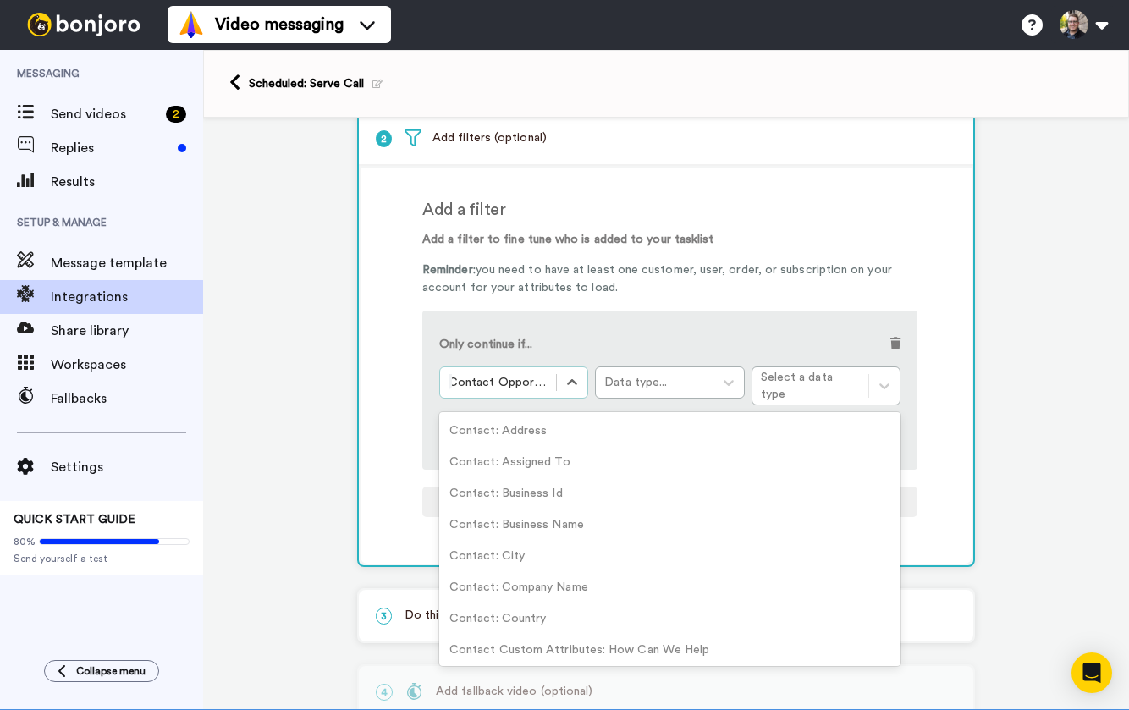
scroll to position [762, 0]
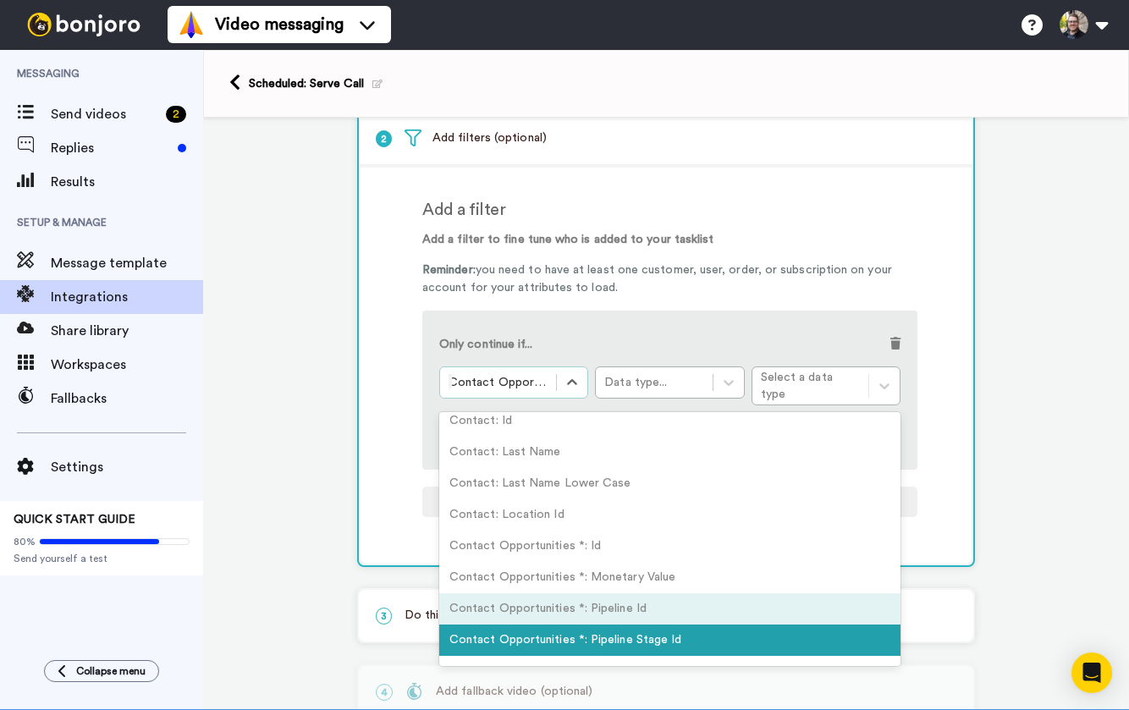
click at [607, 607] on div "Contact Opportunities *: Pipeline Id" at bounding box center [669, 608] width 461 height 31
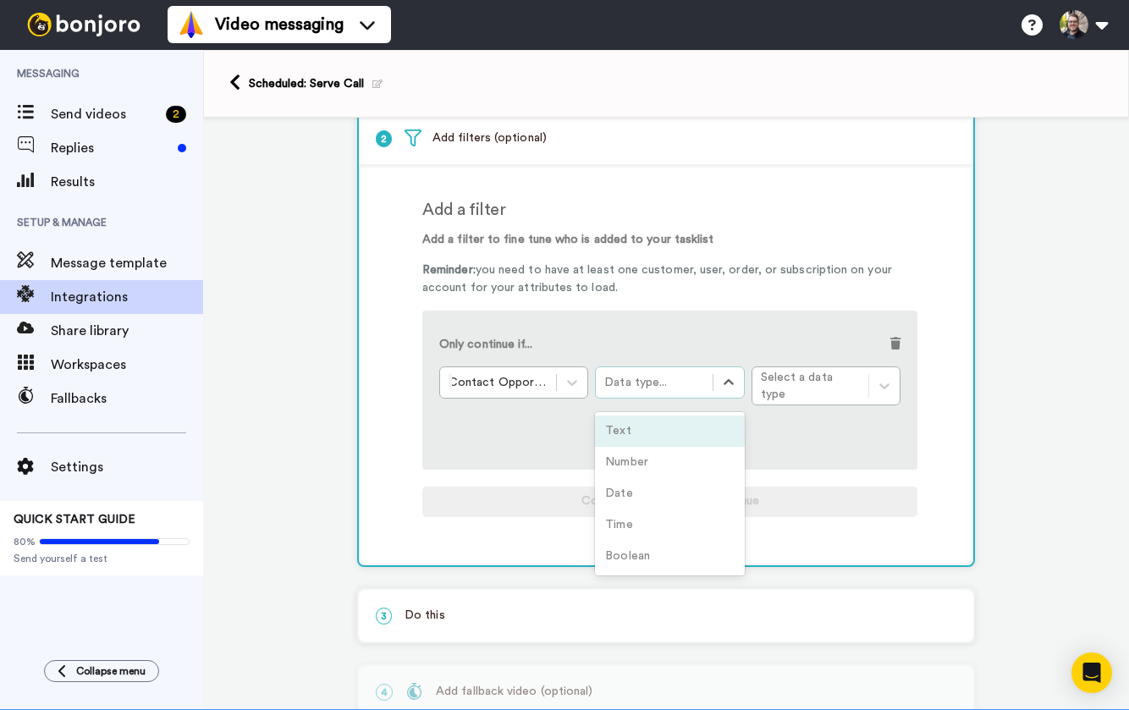
click at [676, 372] on div "Data type..." at bounding box center [669, 382] width 149 height 32
click at [665, 428] on div "Text" at bounding box center [669, 431] width 149 height 31
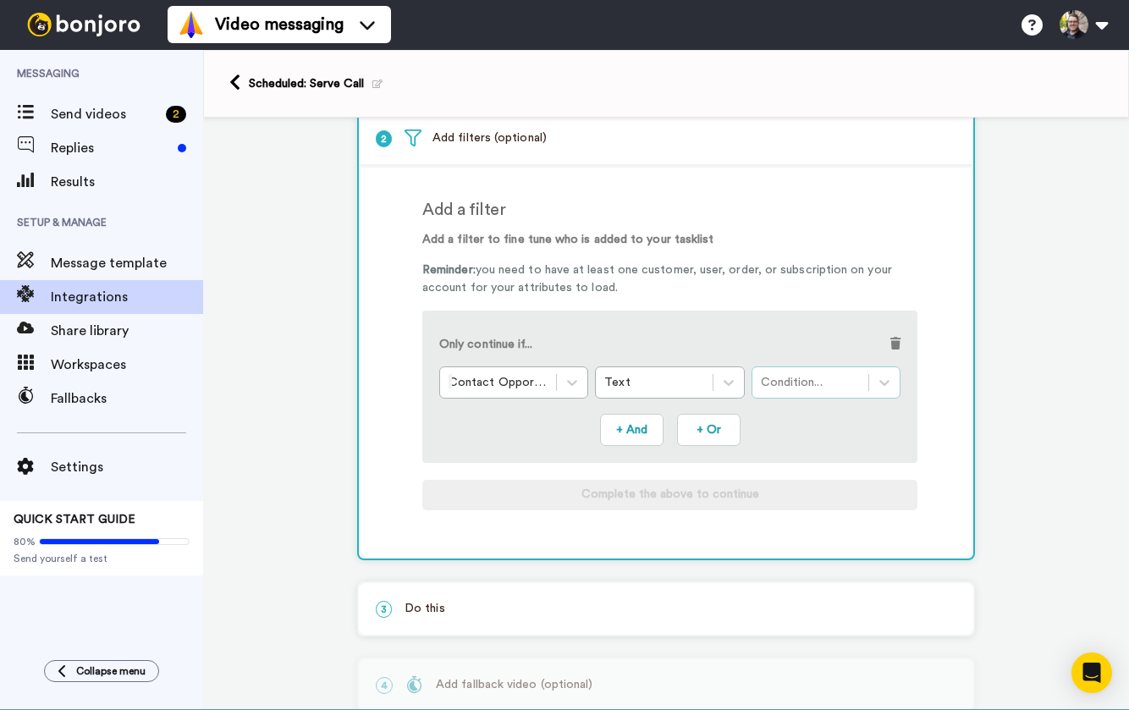
click at [833, 368] on div "Condition..." at bounding box center [826, 382] width 149 height 32
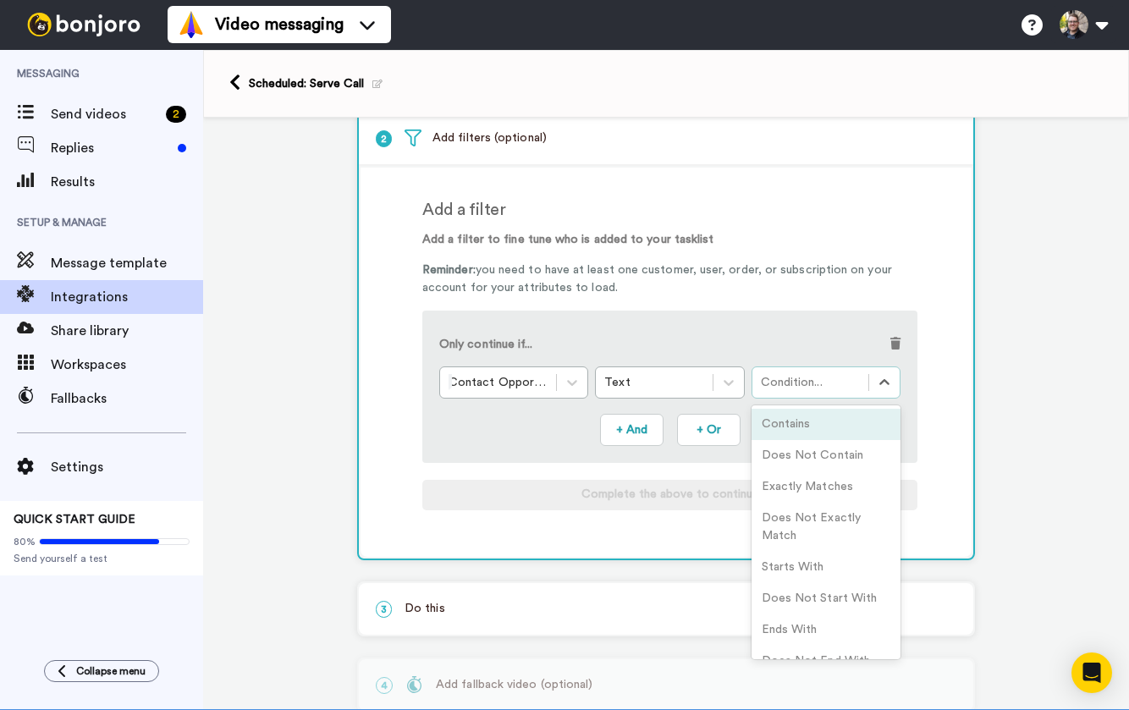
click at [813, 423] on div "Contains" at bounding box center [826, 424] width 149 height 31
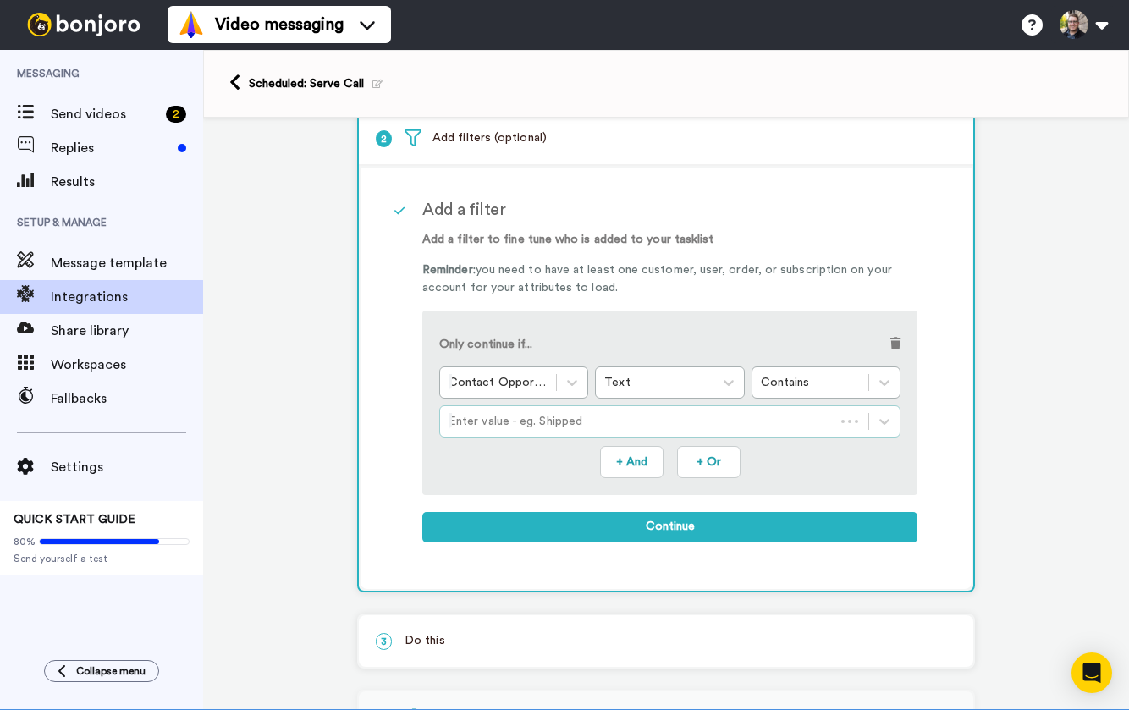
click at [669, 415] on div at bounding box center [637, 421] width 377 height 20
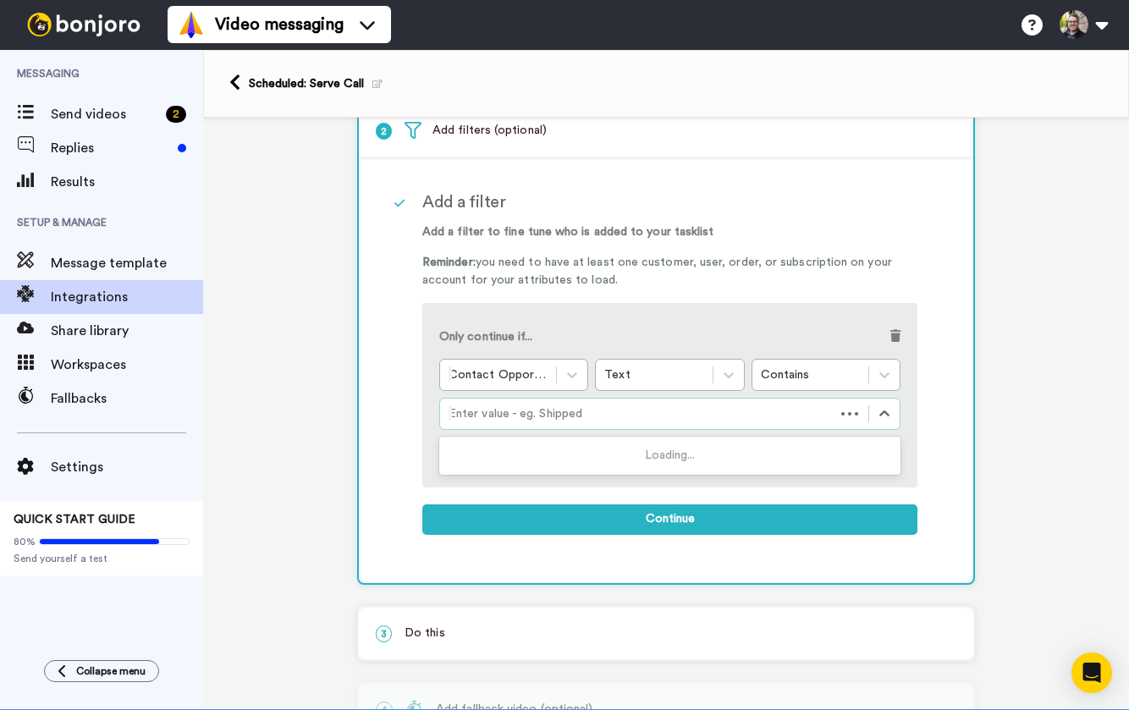
scroll to position [113, 0]
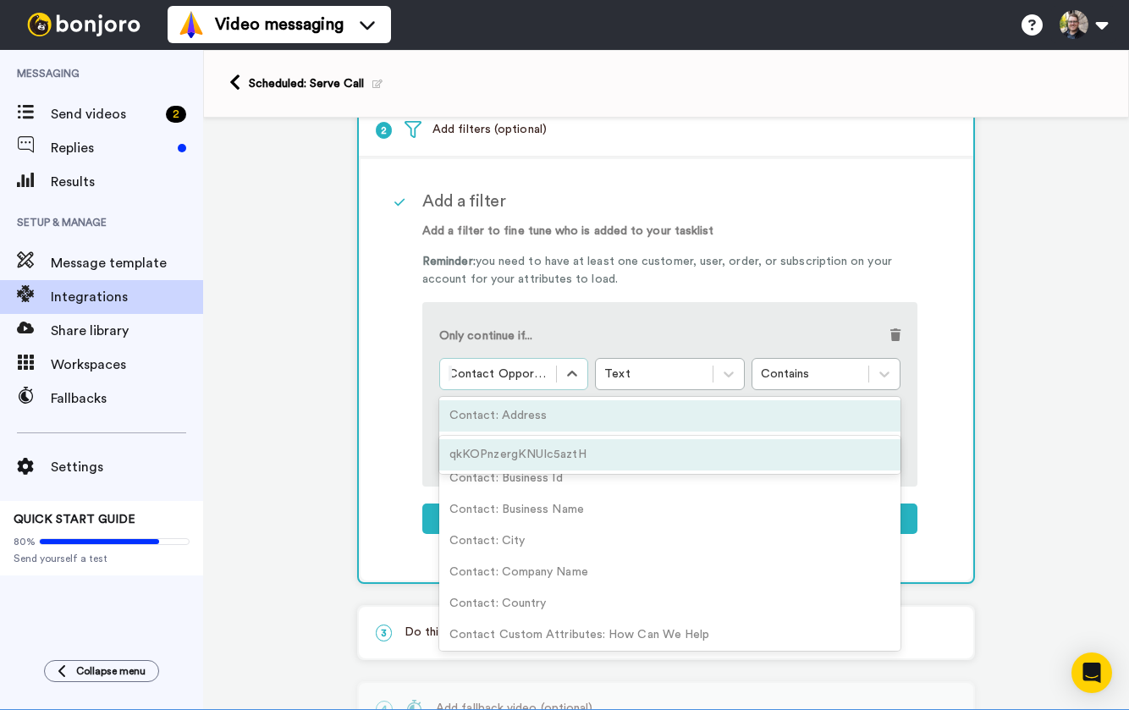
click at [535, 381] on div at bounding box center [498, 374] width 99 height 20
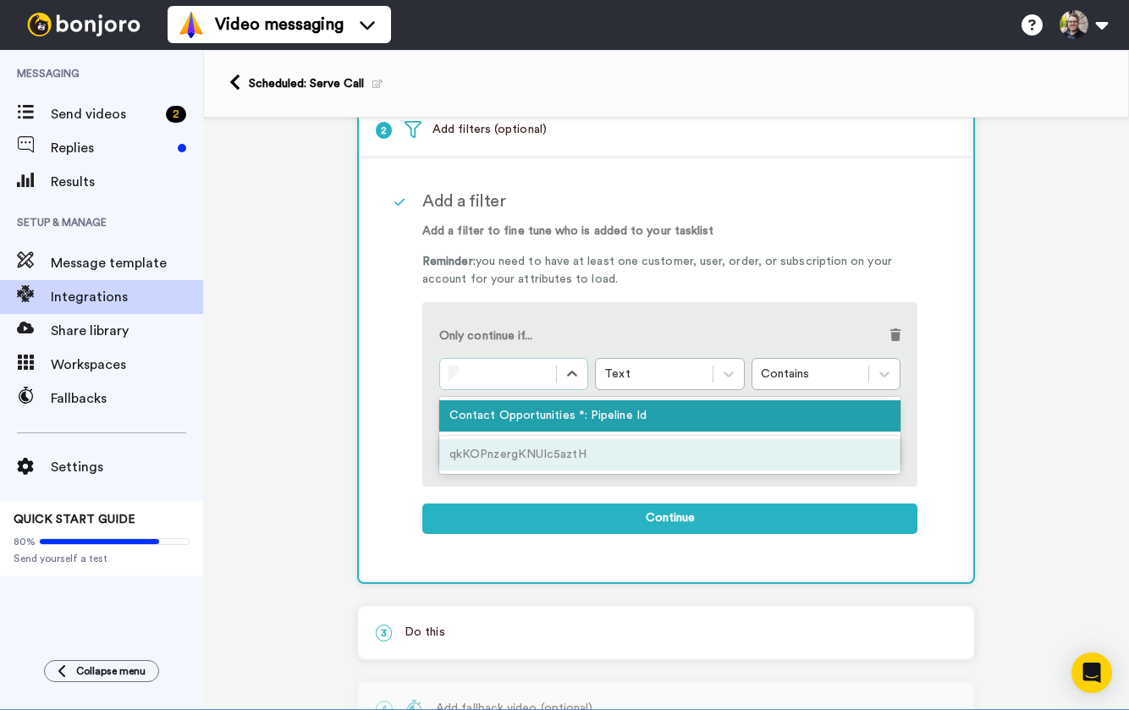
scroll to position [0, 0]
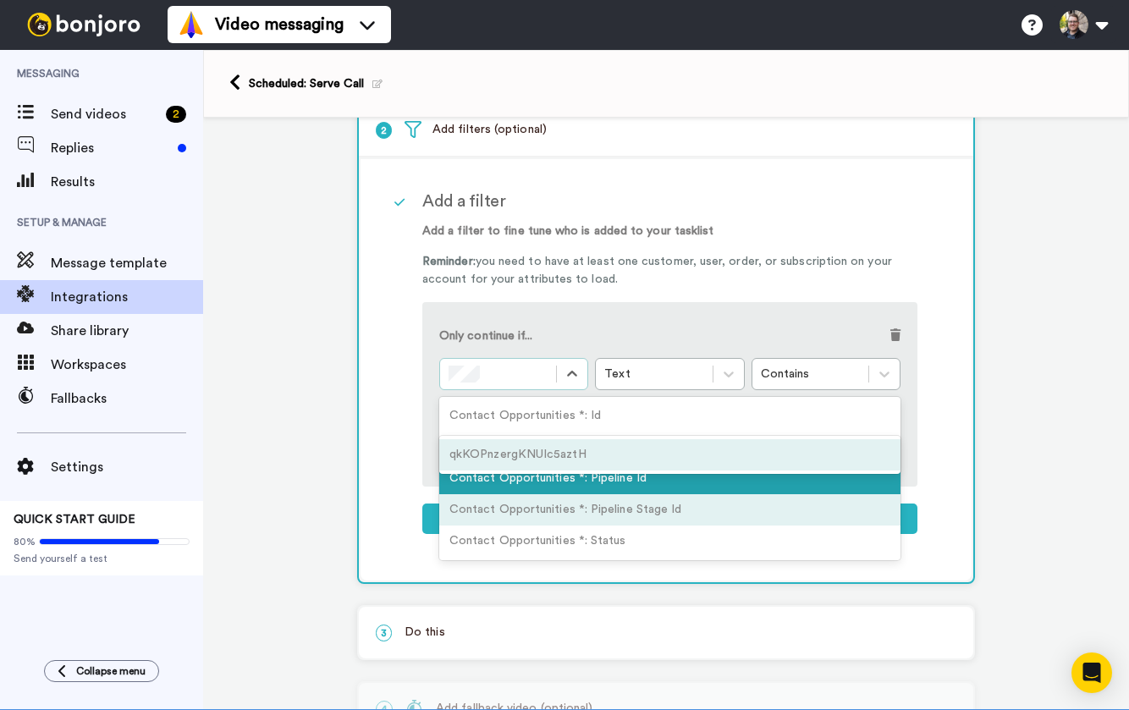
click at [664, 507] on div "Contact Opportunities *: Pipeline Stage Id" at bounding box center [669, 509] width 461 height 31
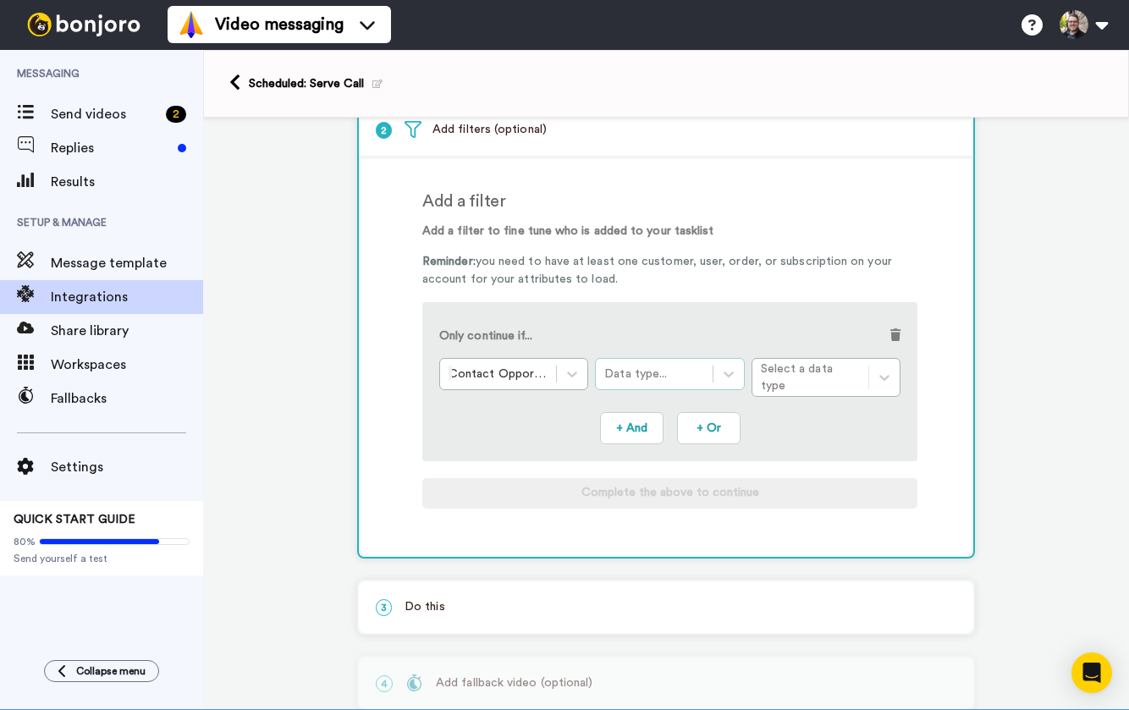
click at [669, 376] on div "Data type..." at bounding box center [653, 374] width 99 height 17
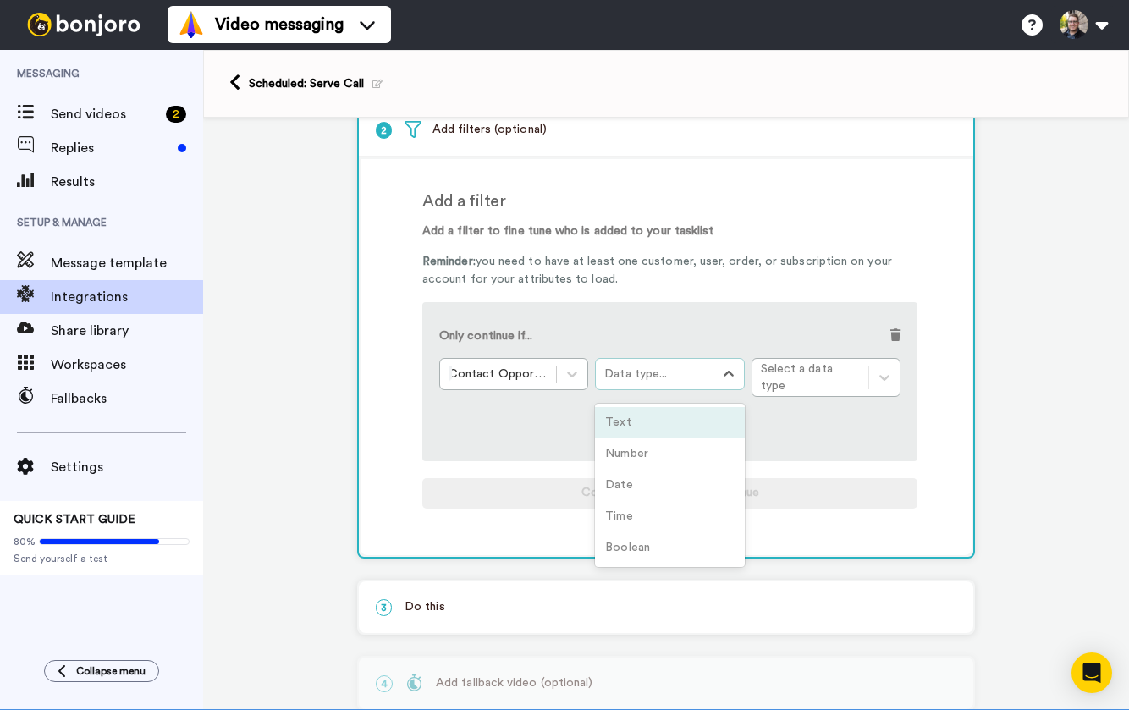
click at [647, 411] on div "Text" at bounding box center [669, 422] width 149 height 31
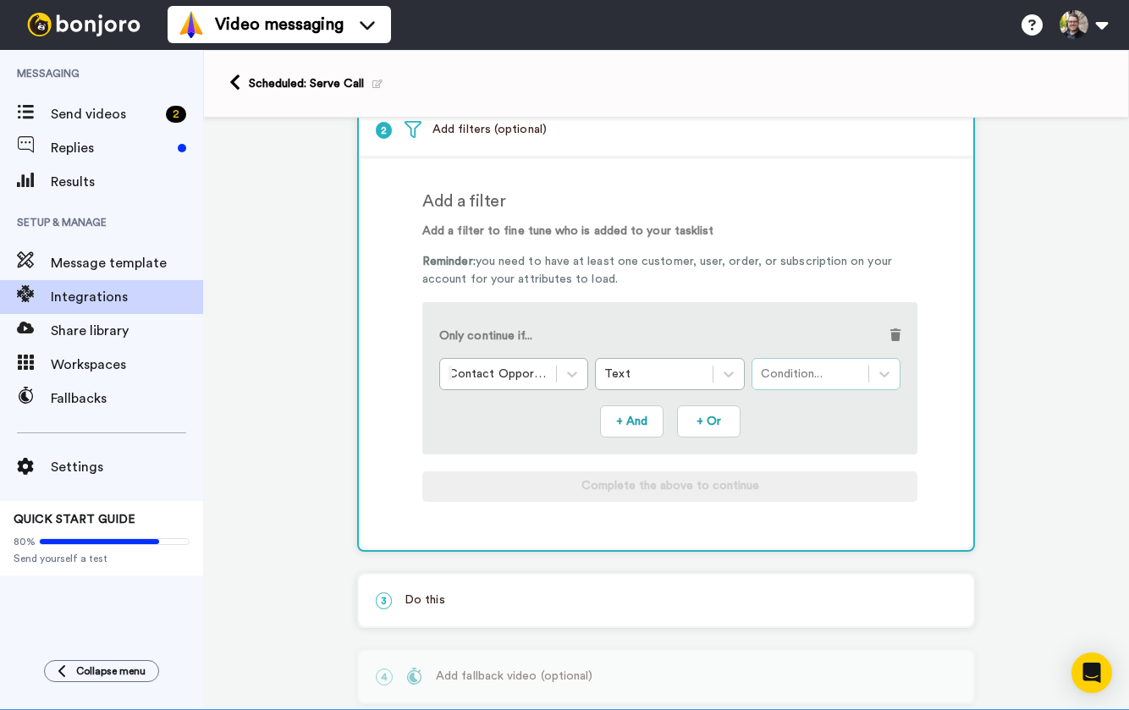
click at [796, 381] on div "Condition..." at bounding box center [810, 374] width 99 height 17
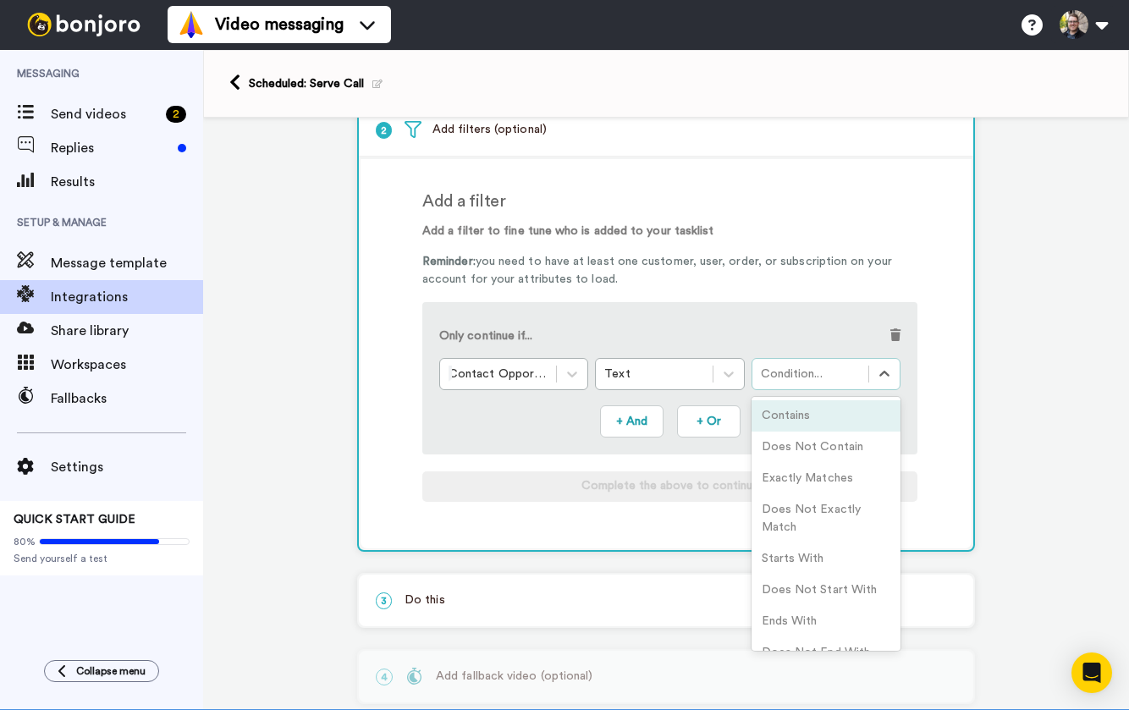
click at [796, 412] on div "Contains" at bounding box center [826, 415] width 149 height 31
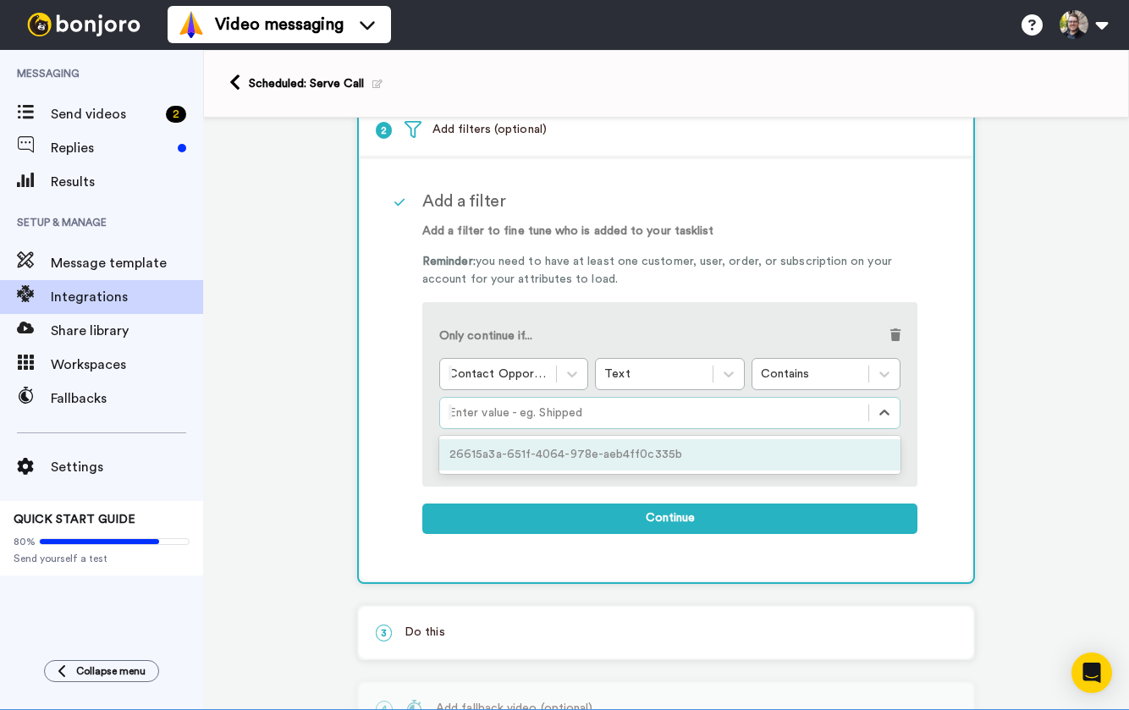
click at [651, 411] on div at bounding box center [654, 413] width 411 height 20
click at [553, 458] on div "Contains: 9c2103f3-ff6b-4d3d-bb1b-179836f9f4a1" at bounding box center [669, 454] width 461 height 31
click at [844, 383] on div "Contains" at bounding box center [810, 374] width 116 height 20
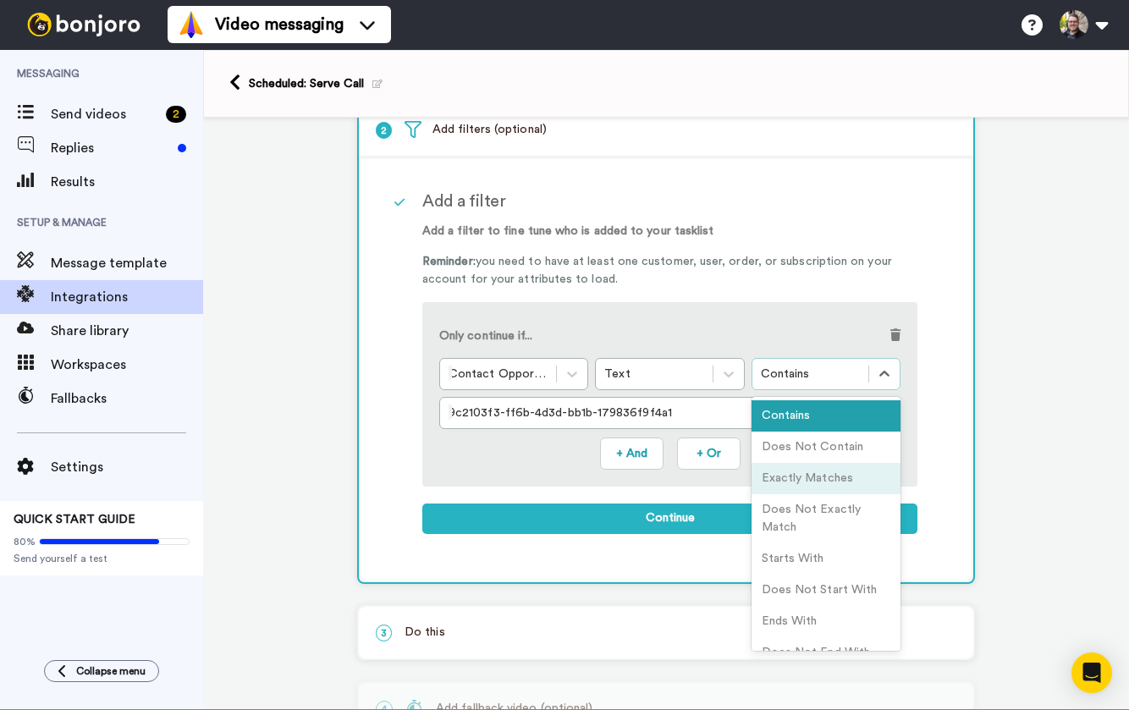
click at [816, 482] on div "Exactly Matches" at bounding box center [826, 478] width 149 height 31
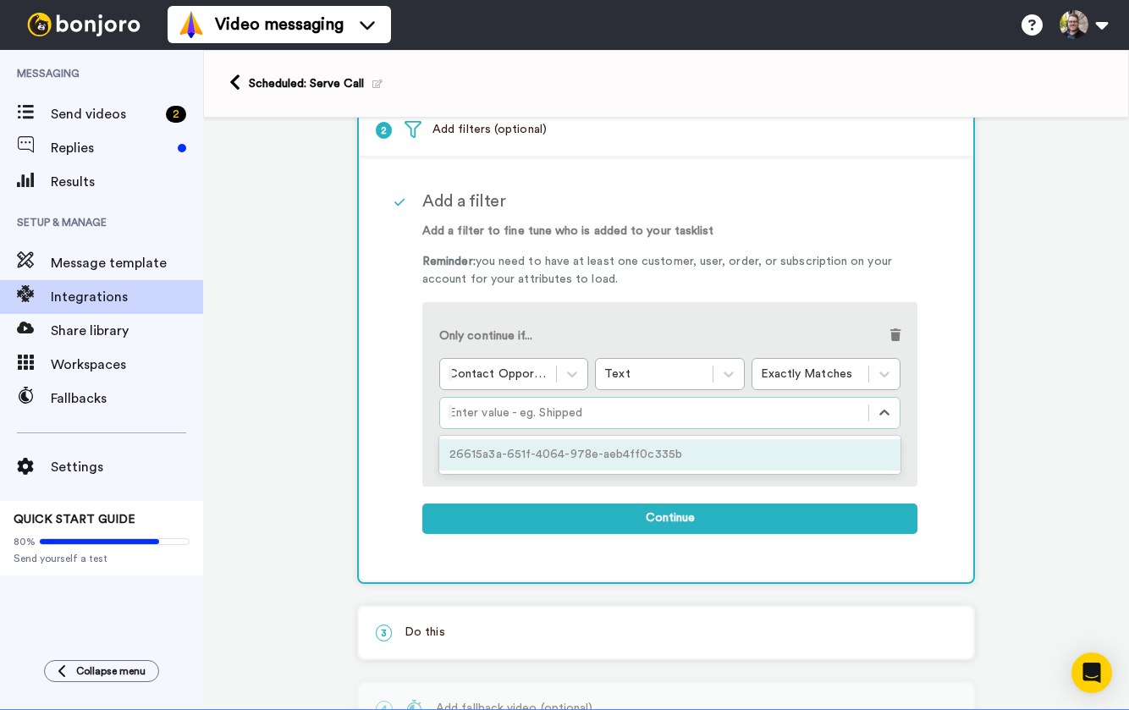
click at [611, 405] on div at bounding box center [654, 413] width 411 height 20
click at [582, 414] on div at bounding box center [654, 413] width 411 height 20
click at [539, 418] on div at bounding box center [654, 413] width 411 height 20
click at [528, 418] on div at bounding box center [654, 413] width 411 height 20
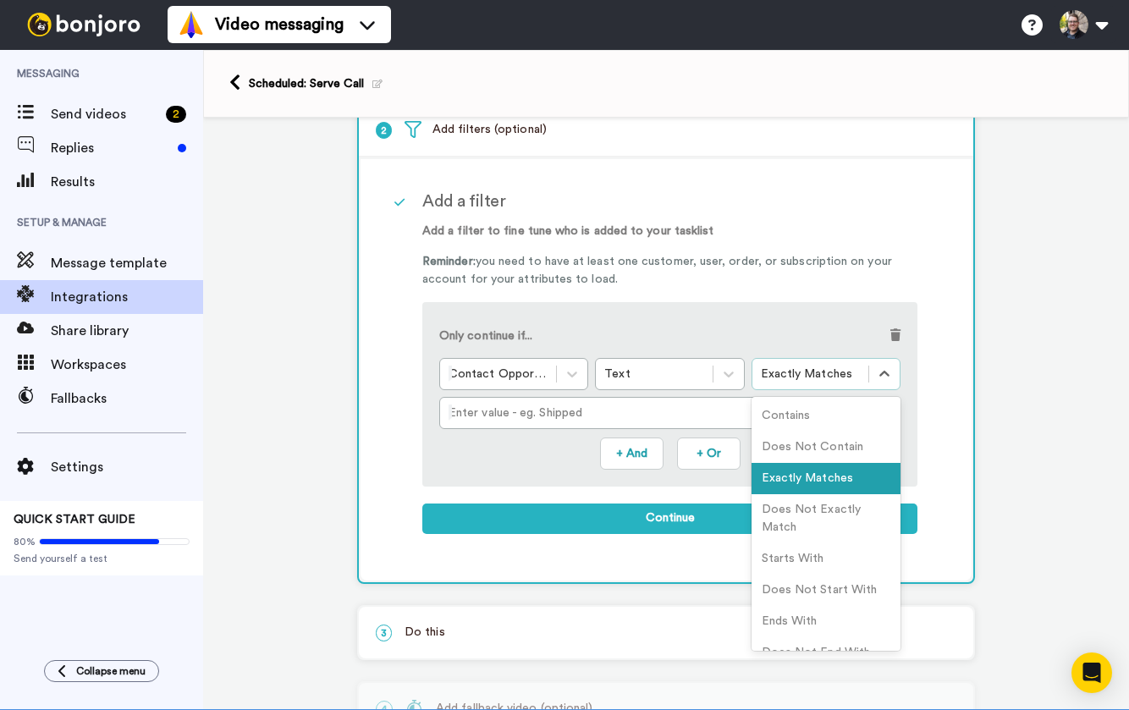
click at [853, 379] on div "Exactly Matches" at bounding box center [810, 374] width 99 height 17
click at [823, 428] on div "Contains" at bounding box center [826, 415] width 149 height 31
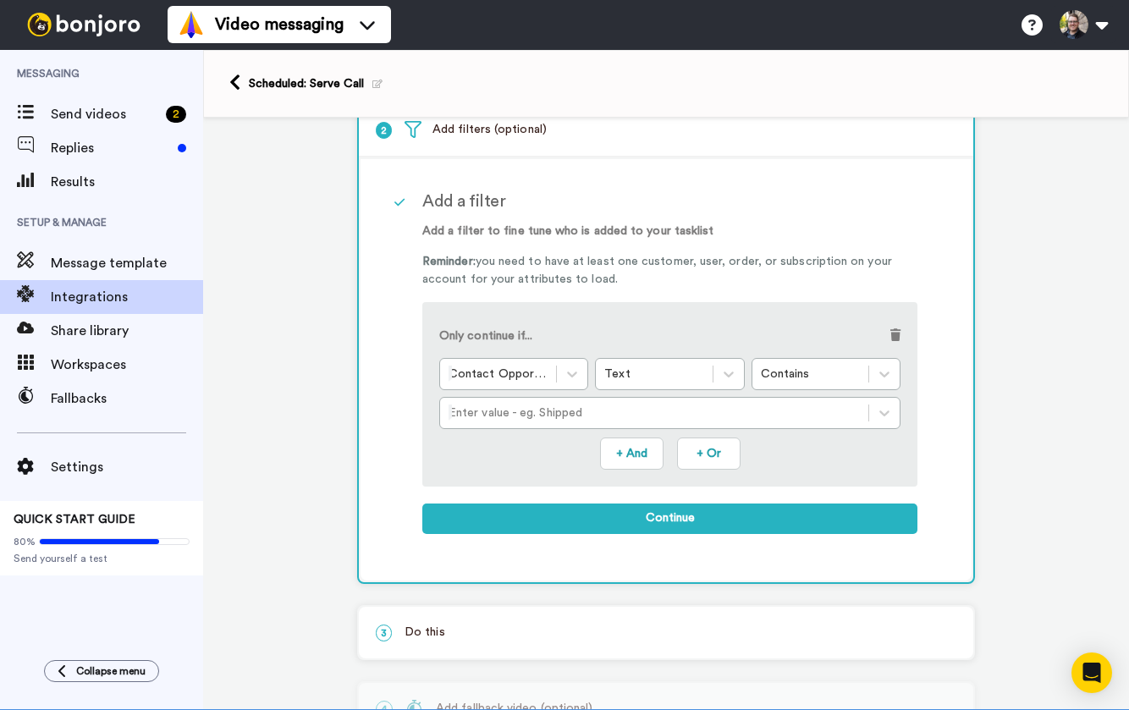
click at [526, 396] on div "Only continue if... Contact Opportunities *: Pipeline Stage Id Text Contains En…" at bounding box center [669, 374] width 461 height 110
click at [526, 410] on div at bounding box center [654, 413] width 411 height 20
click at [592, 460] on div "Contains: 9c2103f3-ff6b-4d3d-bb1b-179836f9f4a1" at bounding box center [669, 454] width 461 height 31
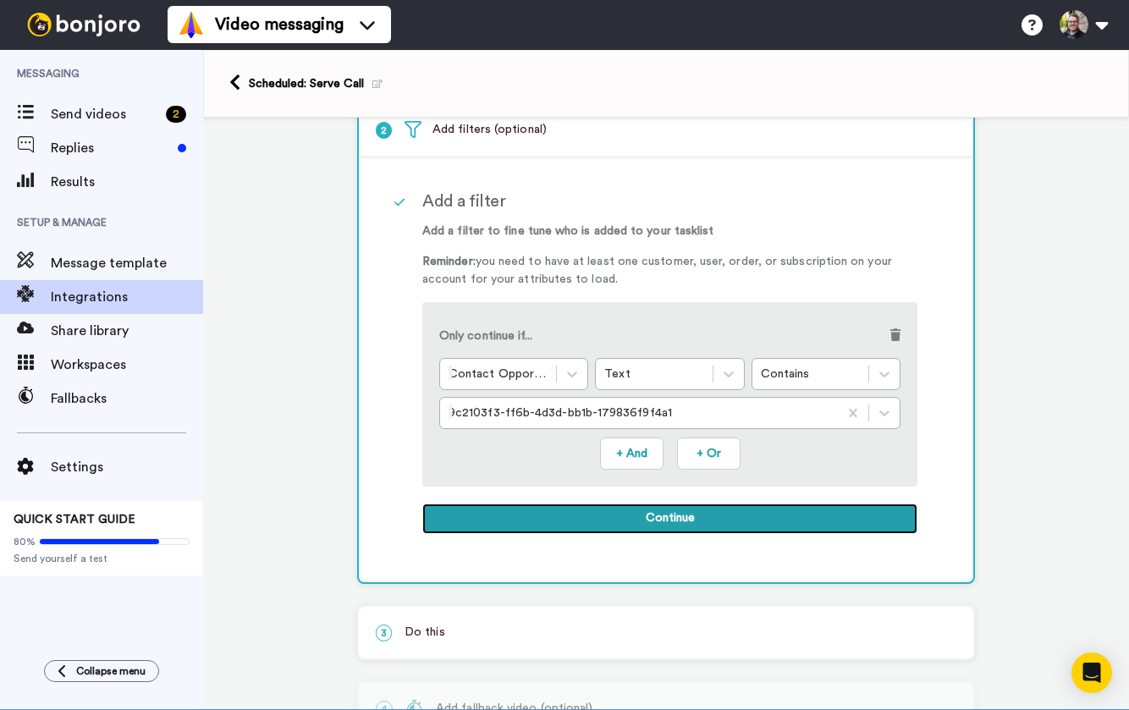
click at [643, 508] on button "Continue" at bounding box center [669, 519] width 495 height 30
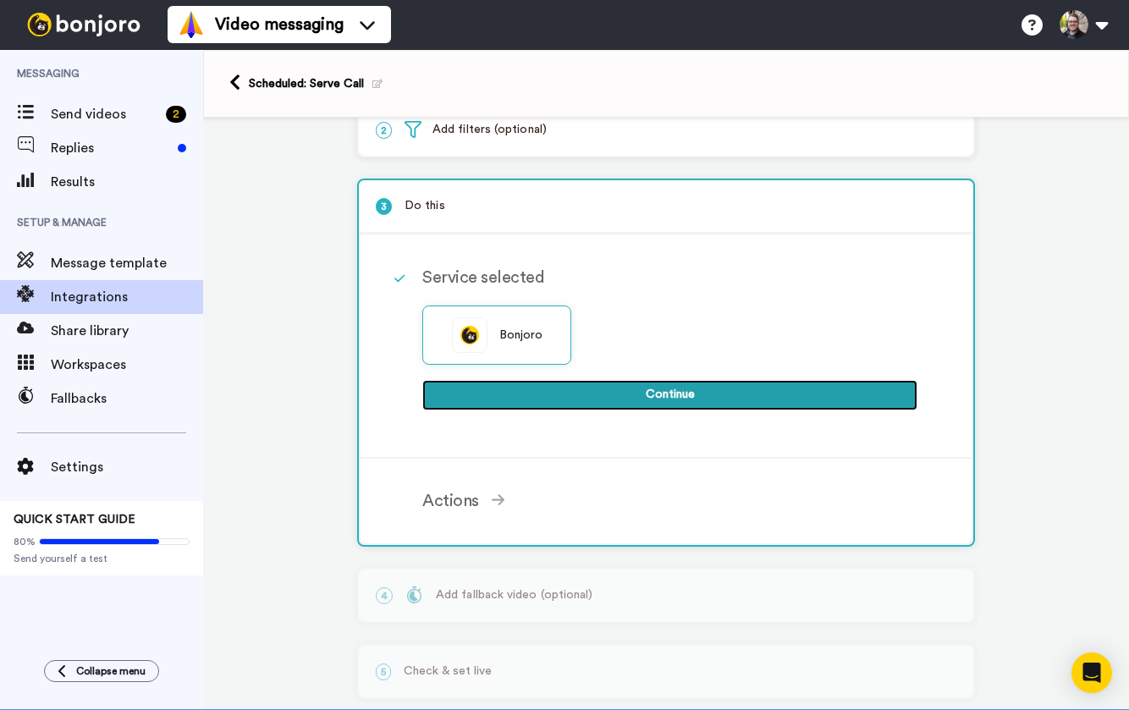
click at [671, 408] on button "Continue" at bounding box center [669, 395] width 495 height 30
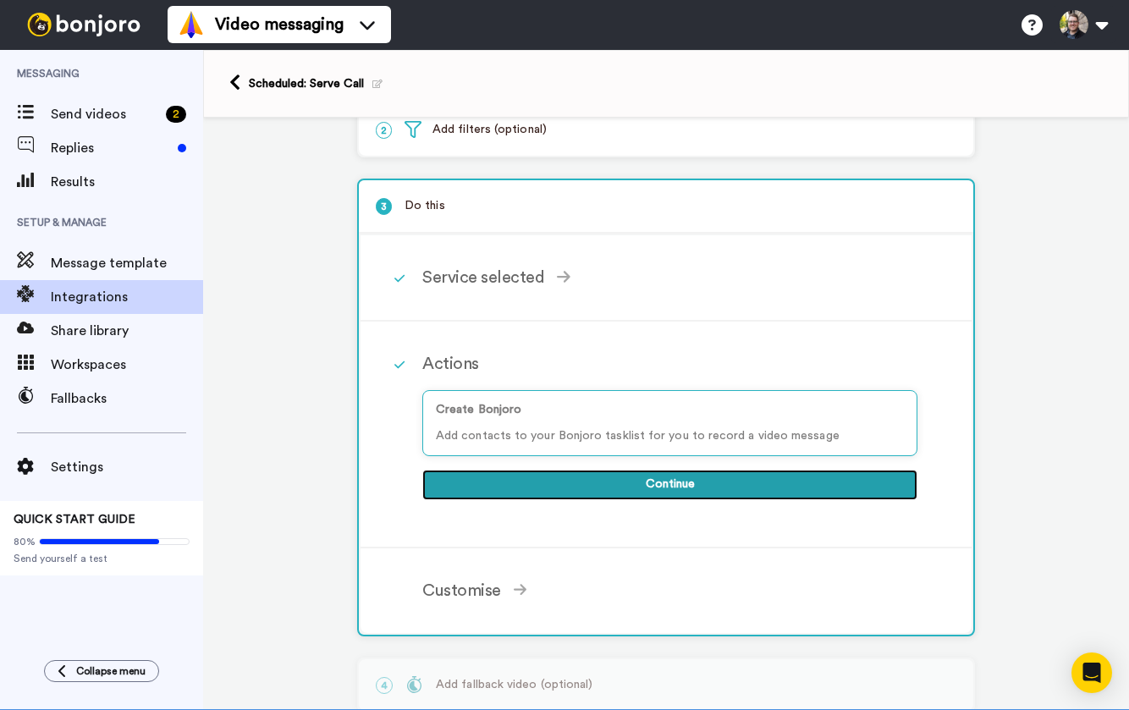
click at [590, 493] on button "Continue" at bounding box center [669, 485] width 495 height 30
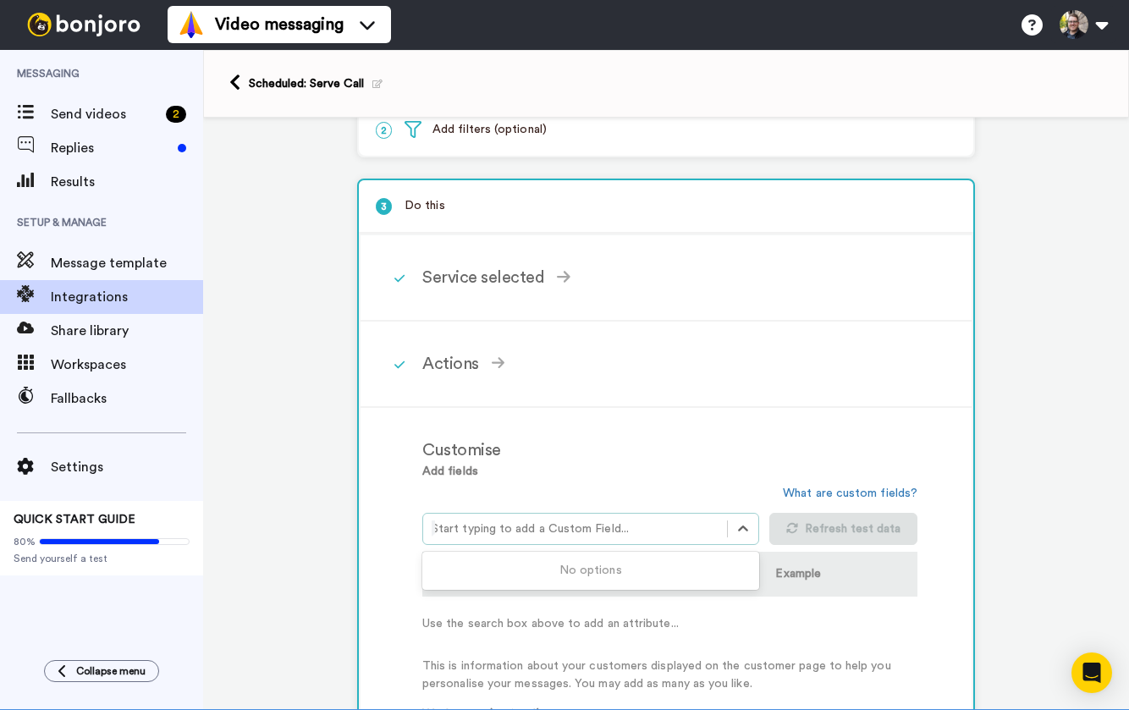
click at [559, 527] on div at bounding box center [575, 529] width 287 height 20
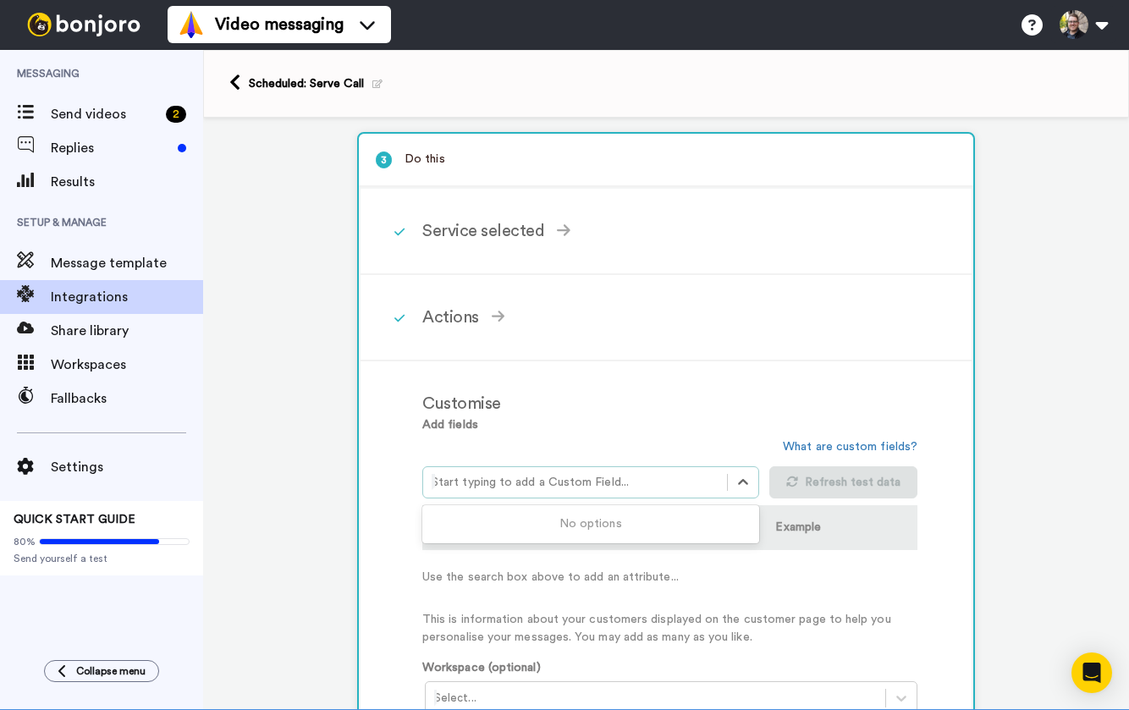
scroll to position [179, 0]
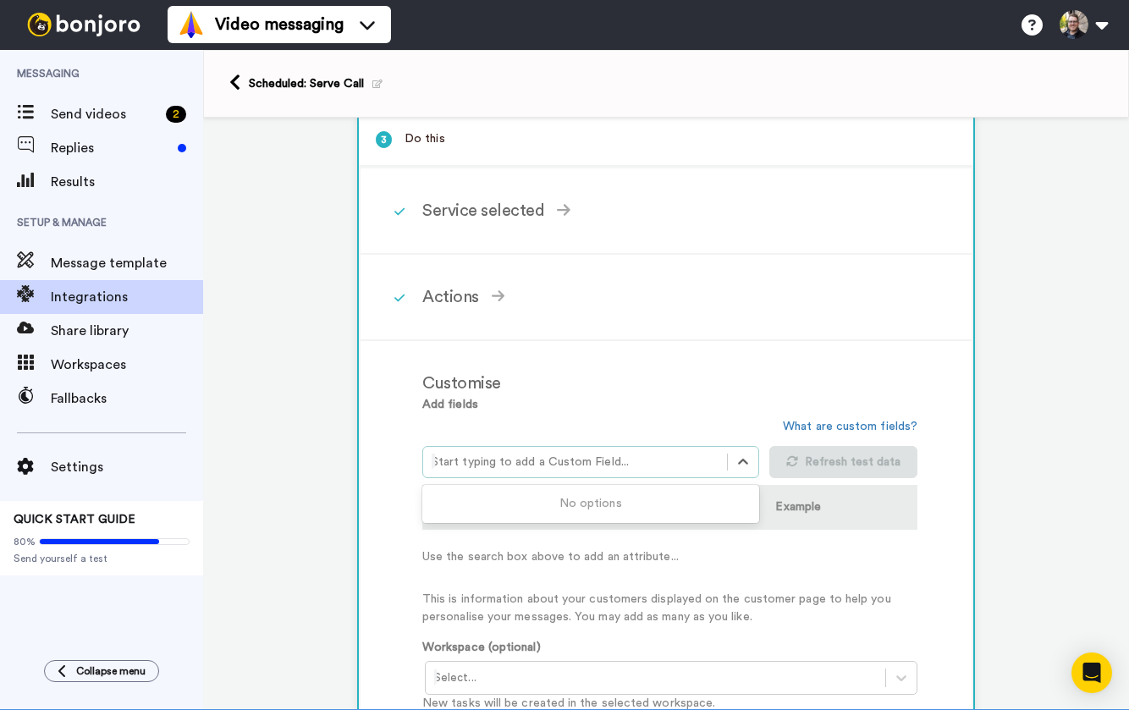
click at [681, 462] on div at bounding box center [575, 462] width 287 height 20
click at [630, 469] on div at bounding box center [575, 462] width 287 height 20
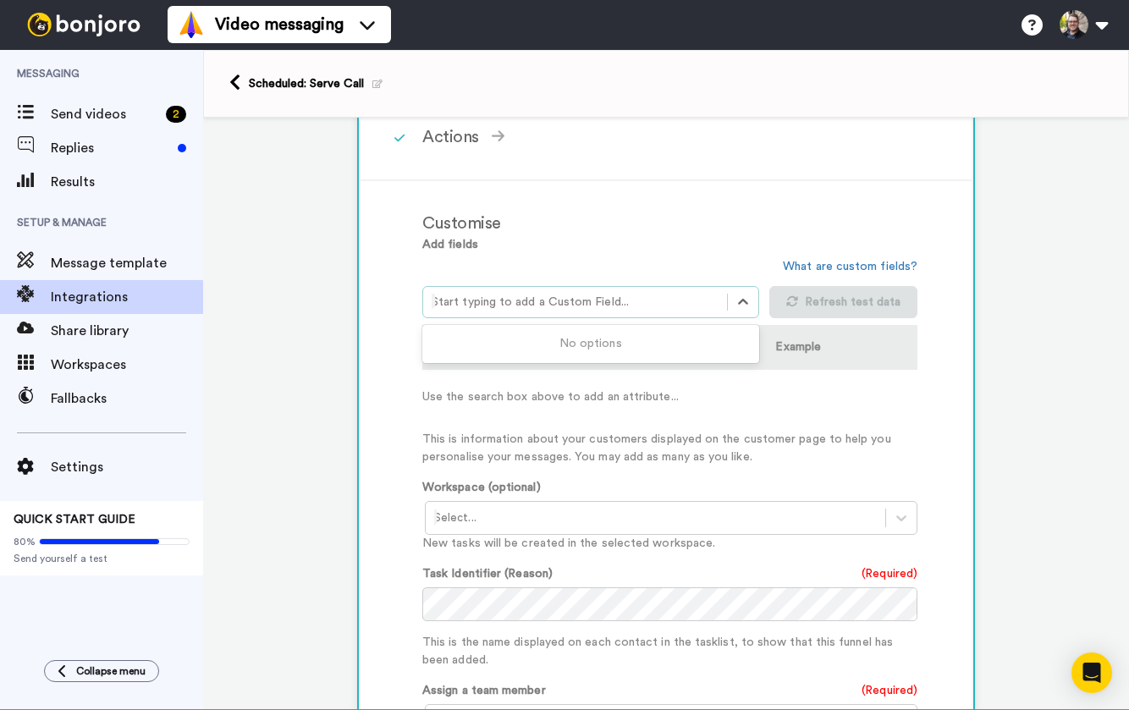
click at [840, 477] on div "Add fields Use Up and Down to choose options, press Enter to select the current…" at bounding box center [669, 569] width 495 height 666
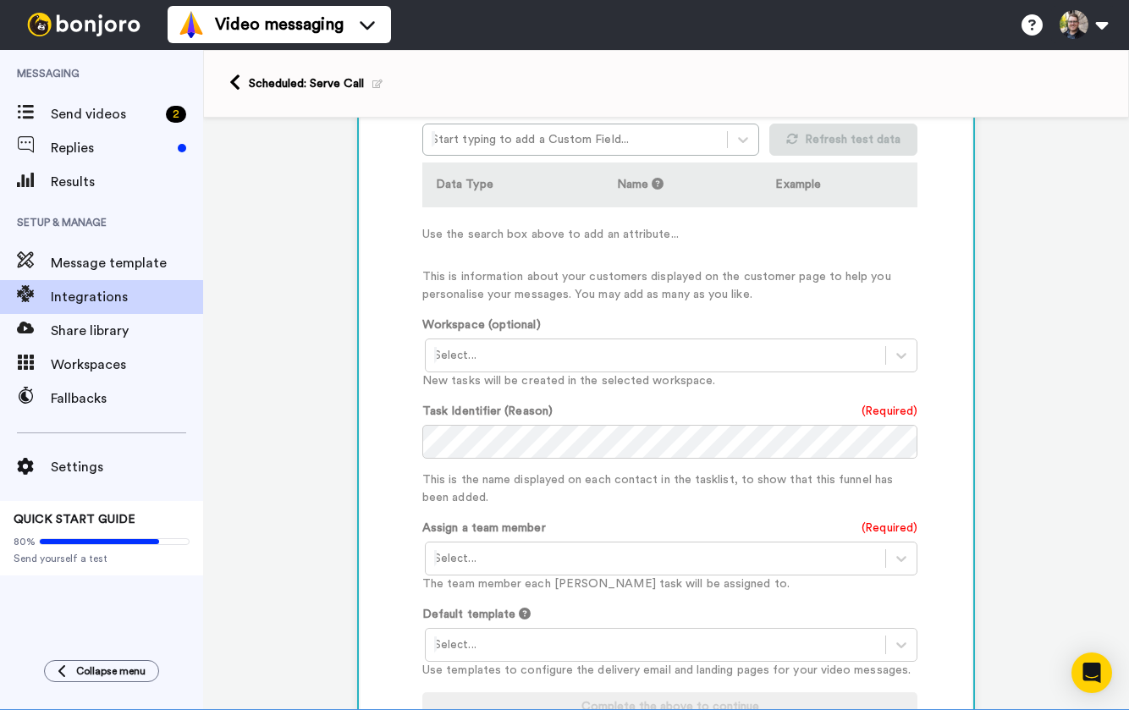
scroll to position [509, 0]
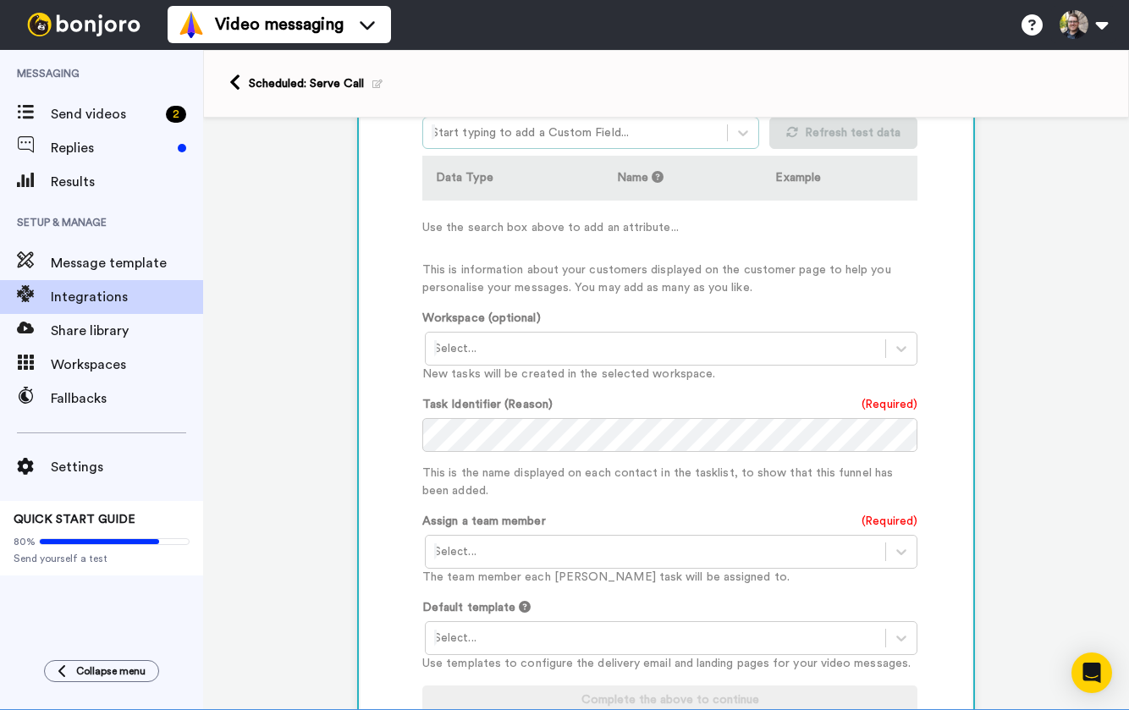
click at [592, 143] on div at bounding box center [575, 133] width 287 height 20
click at [720, 256] on div "Add fields Start typing to add a Custom Field... What are custom fields? Refres…" at bounding box center [669, 182] width 495 height 230
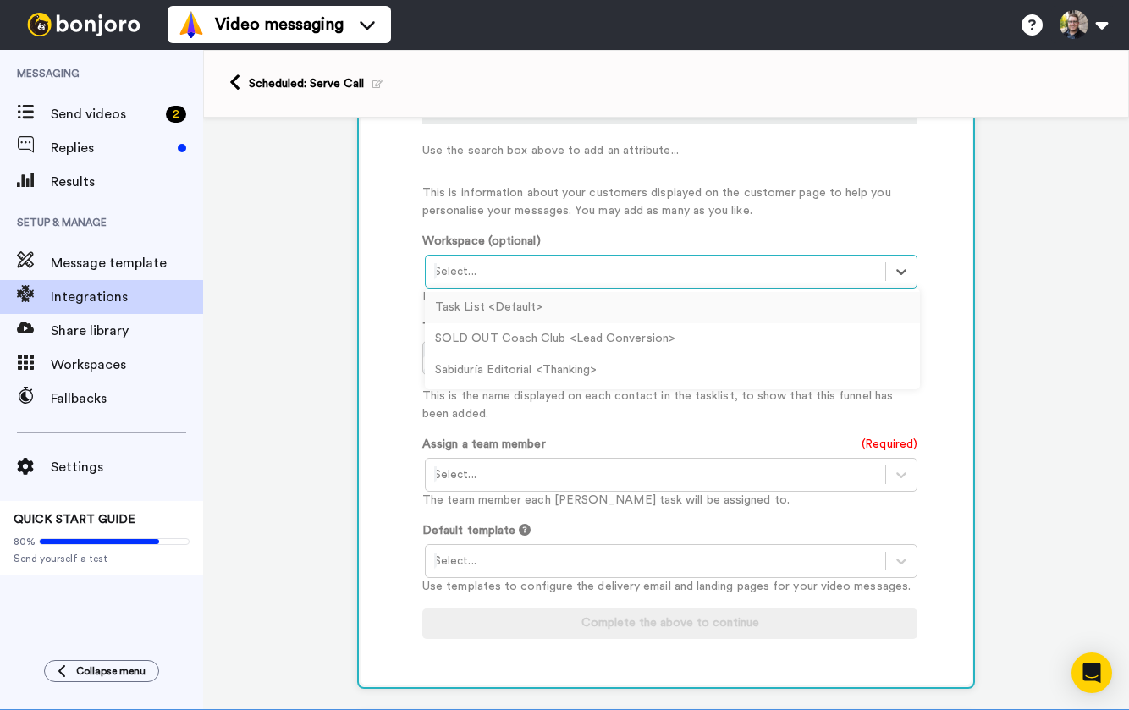
click at [545, 280] on div at bounding box center [655, 272] width 443 height 20
click at [497, 346] on div "SOLD OUT Coach Club <Lead Conversion>" at bounding box center [672, 338] width 495 height 31
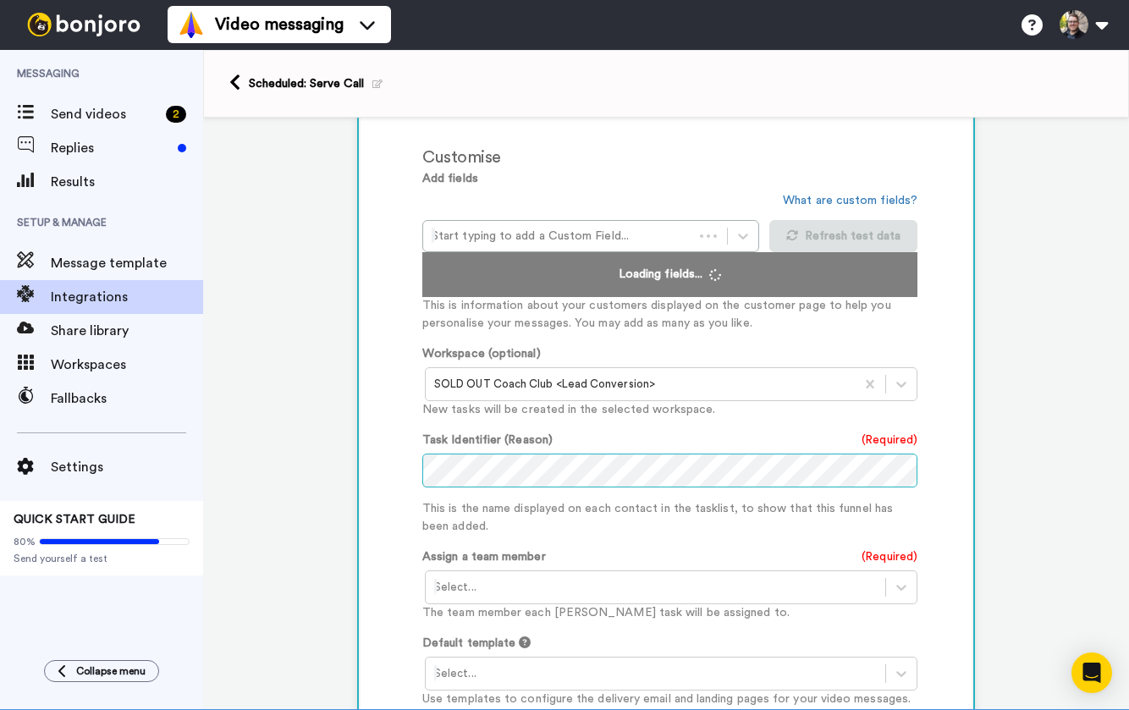
scroll to position [366, 0]
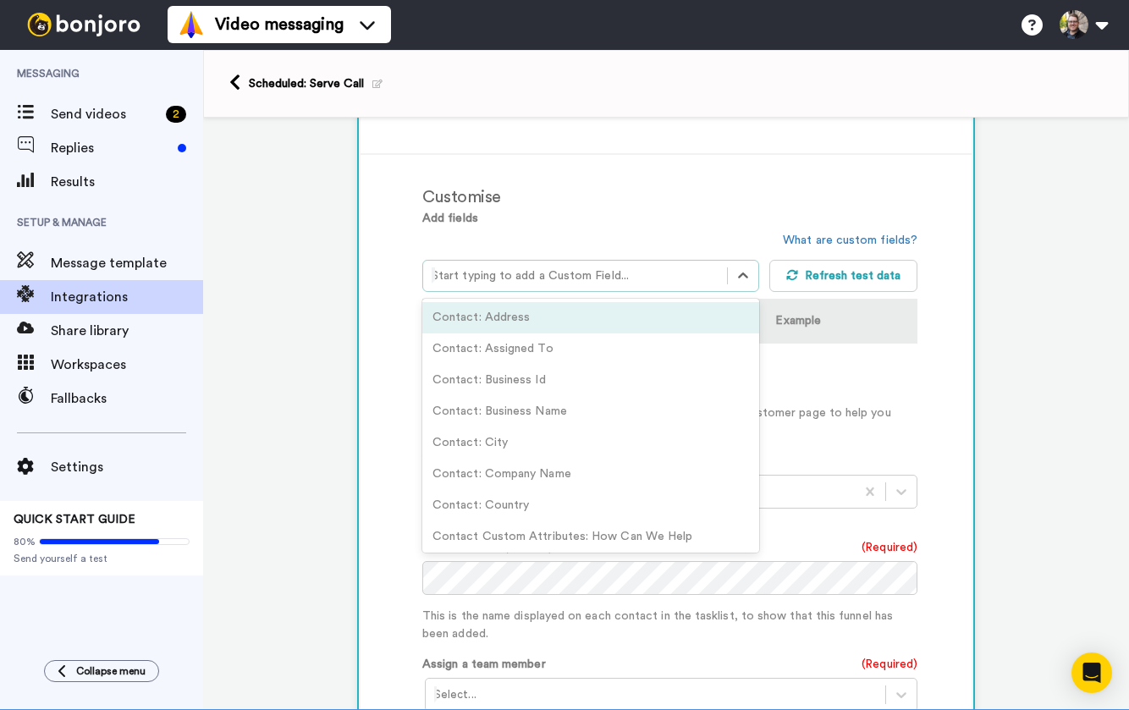
click at [548, 275] on div at bounding box center [575, 276] width 287 height 20
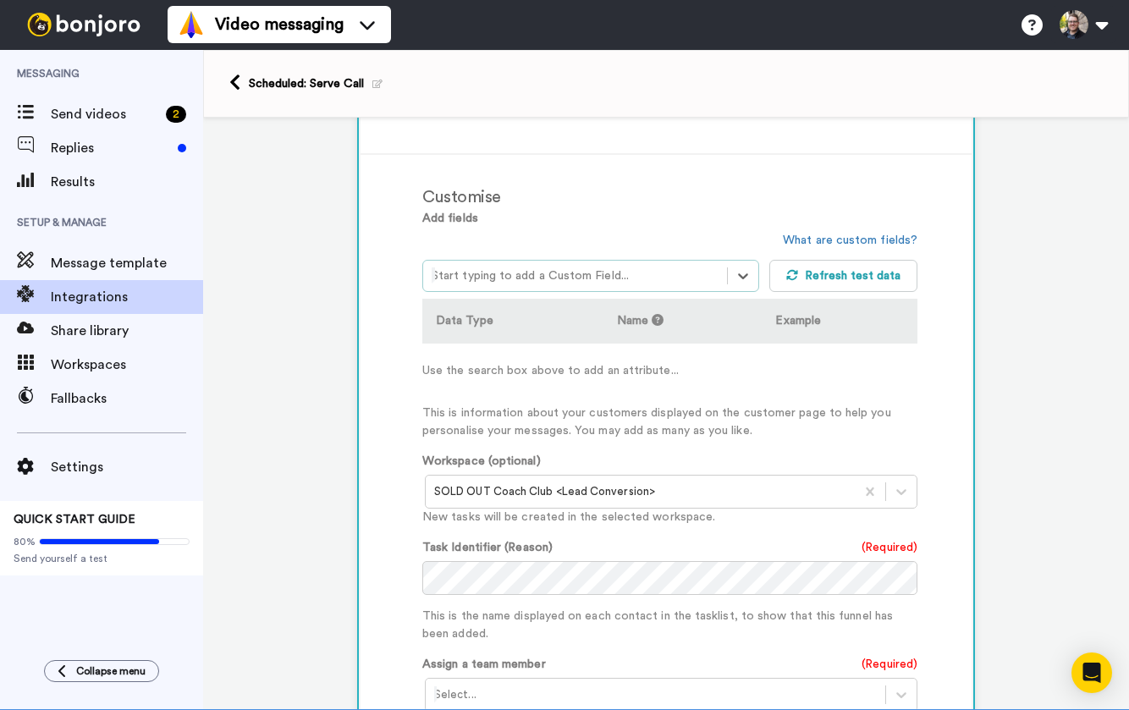
click at [548, 275] on div at bounding box center [575, 276] width 287 height 20
click at [515, 323] on div "Contact: Email" at bounding box center [590, 317] width 337 height 31
click at [482, 368] on icon at bounding box center [485, 370] width 11 height 11
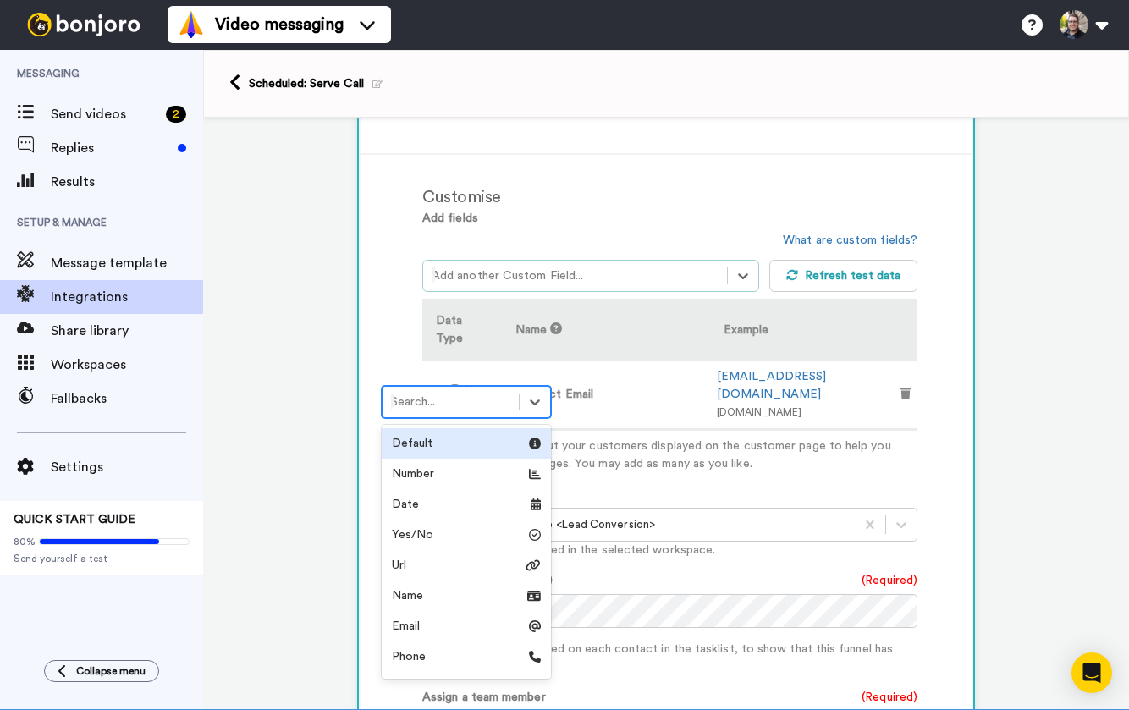
click at [663, 438] on p "This is information about your customers displayed on the customer page to help…" at bounding box center [669, 456] width 495 height 36
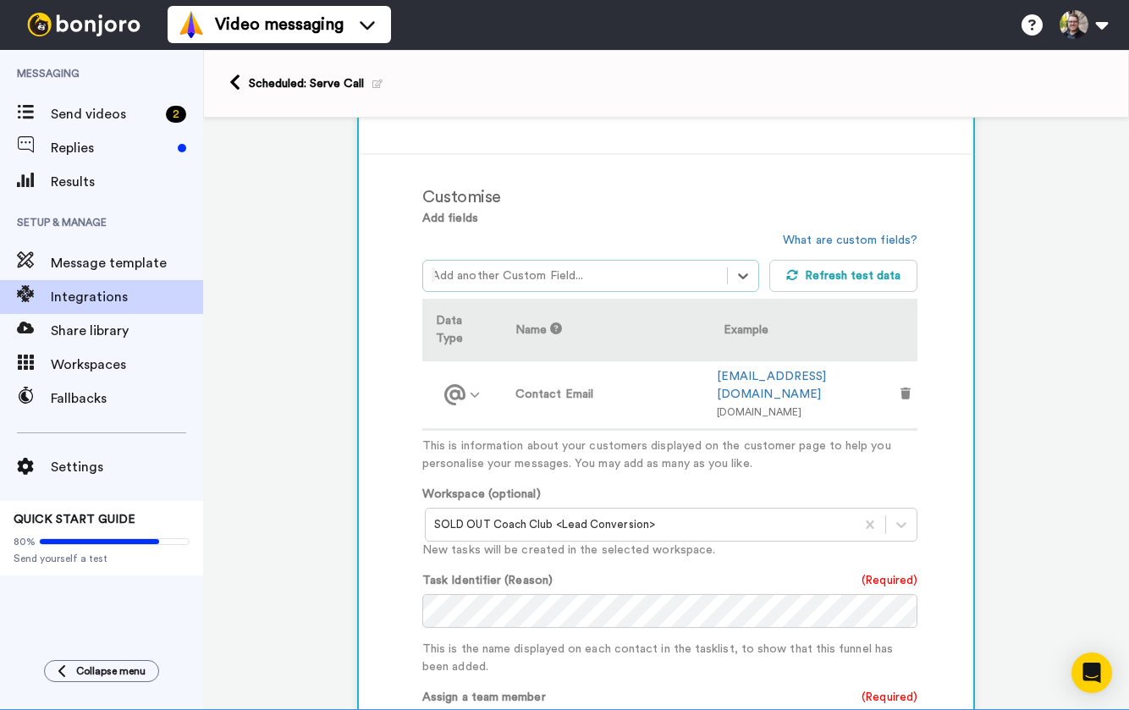
click at [557, 277] on div at bounding box center [575, 276] width 287 height 20
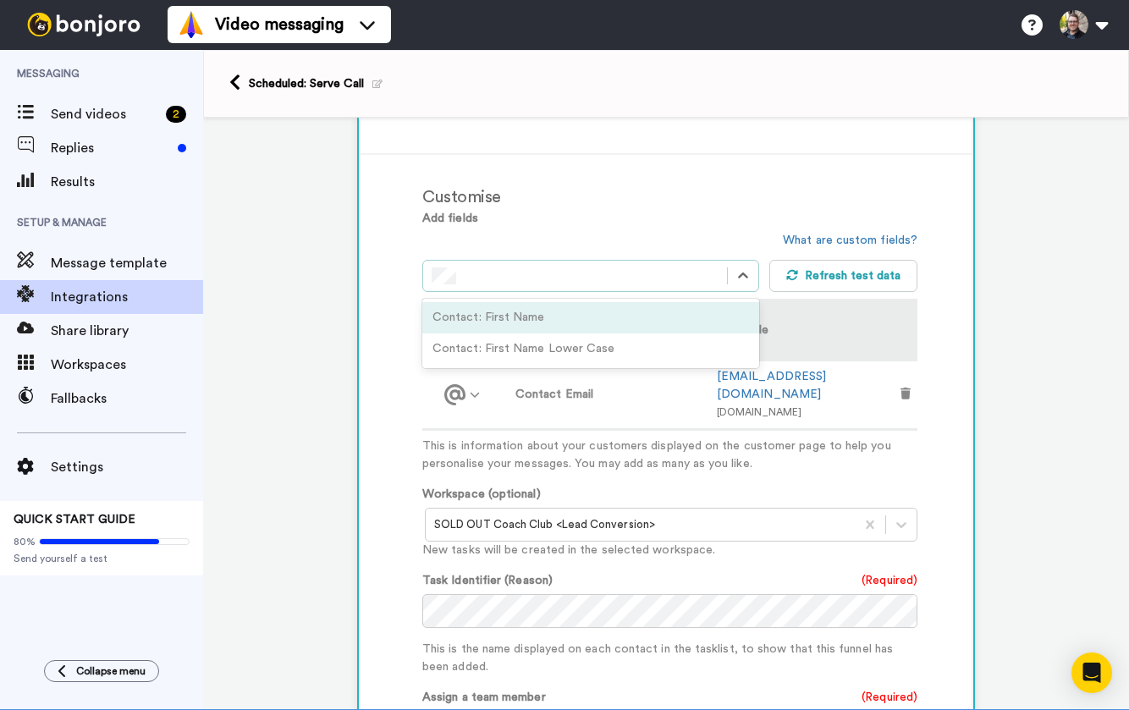
click at [562, 318] on div "Contact: First Name" at bounding box center [590, 317] width 337 height 31
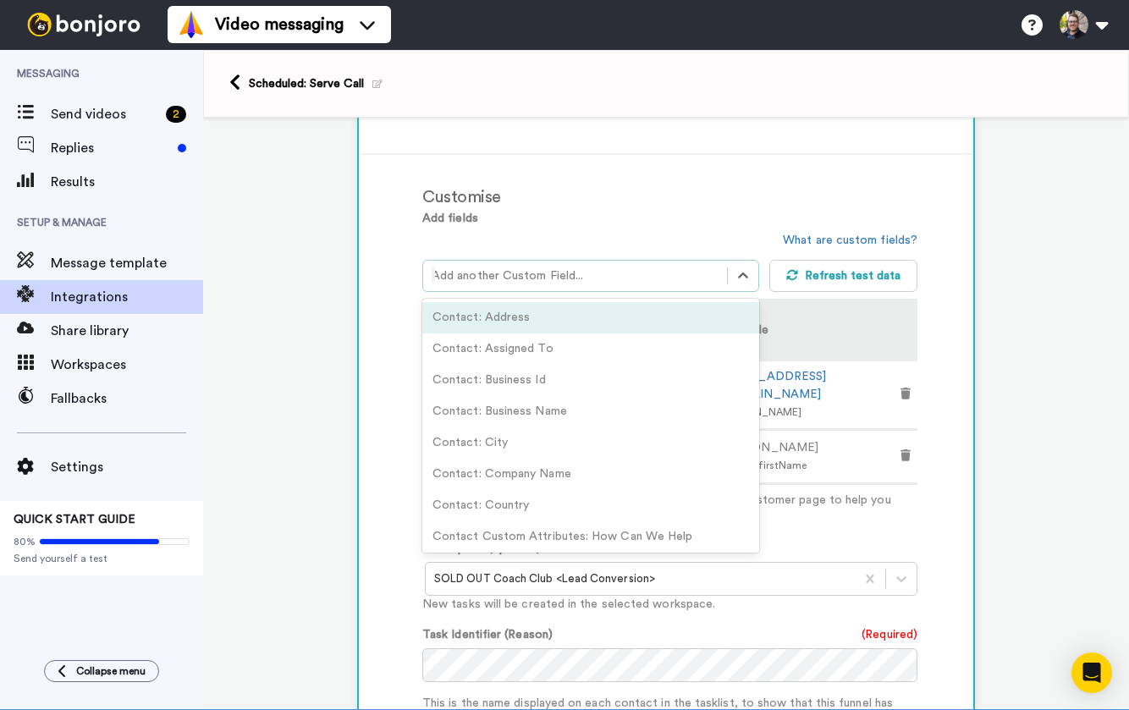
click at [500, 278] on div at bounding box center [575, 276] width 287 height 20
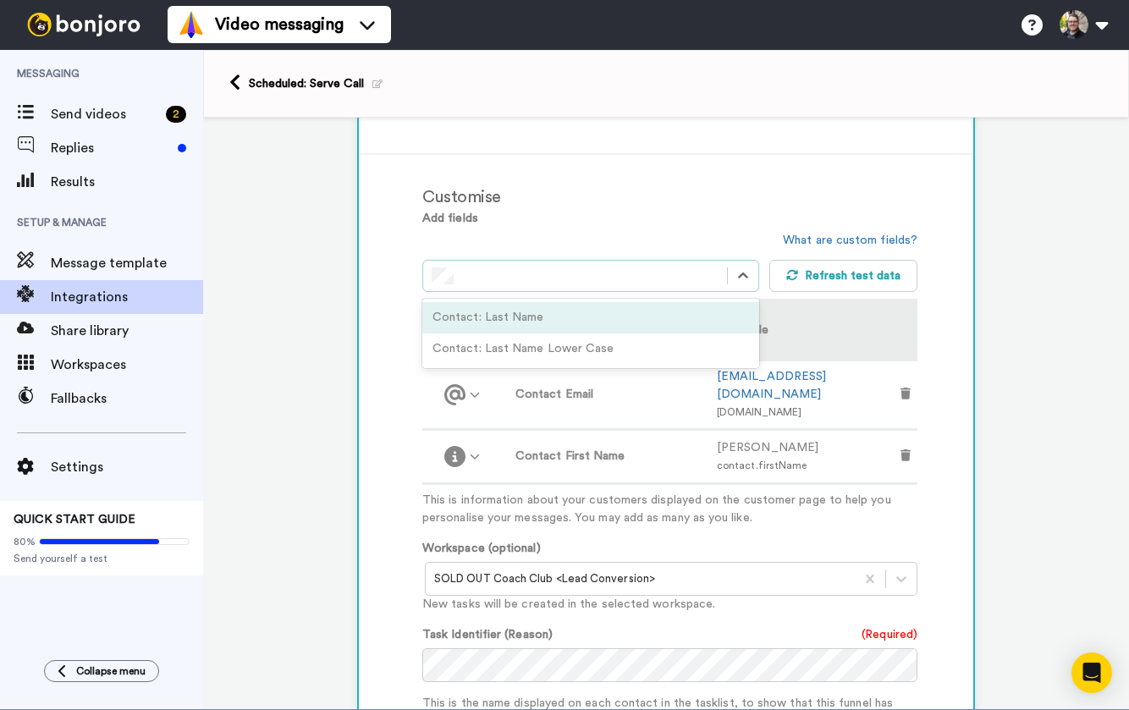
click at [540, 318] on div "Contact: Last Name" at bounding box center [590, 317] width 337 height 31
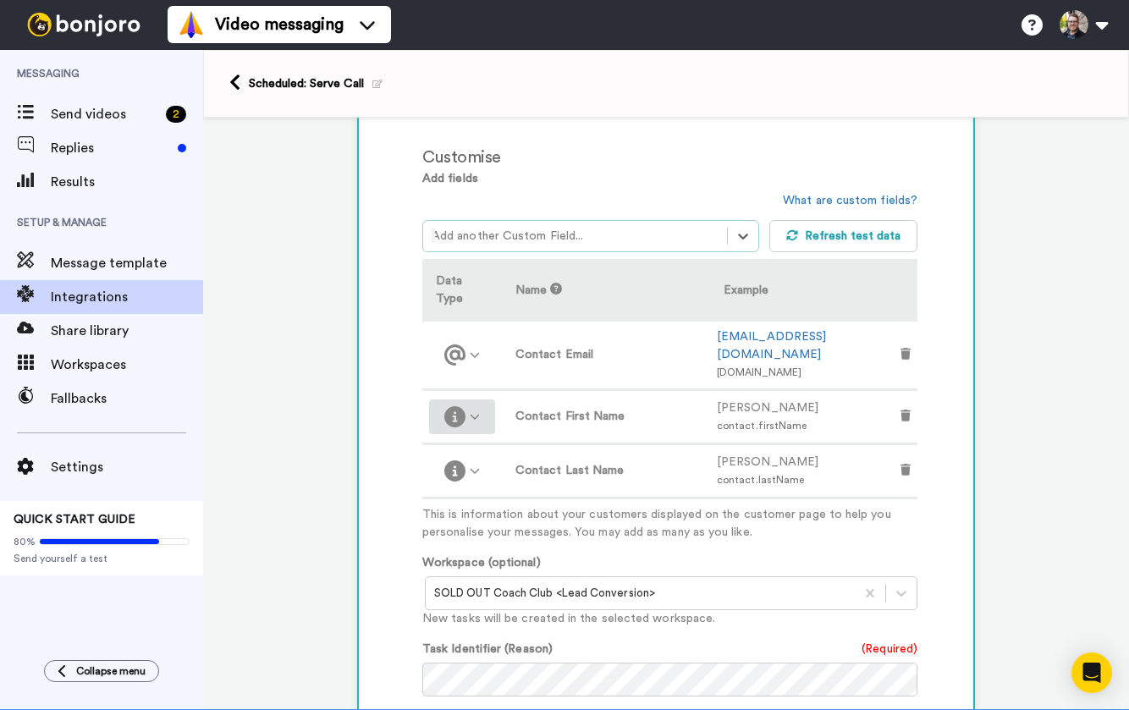
scroll to position [410, 0]
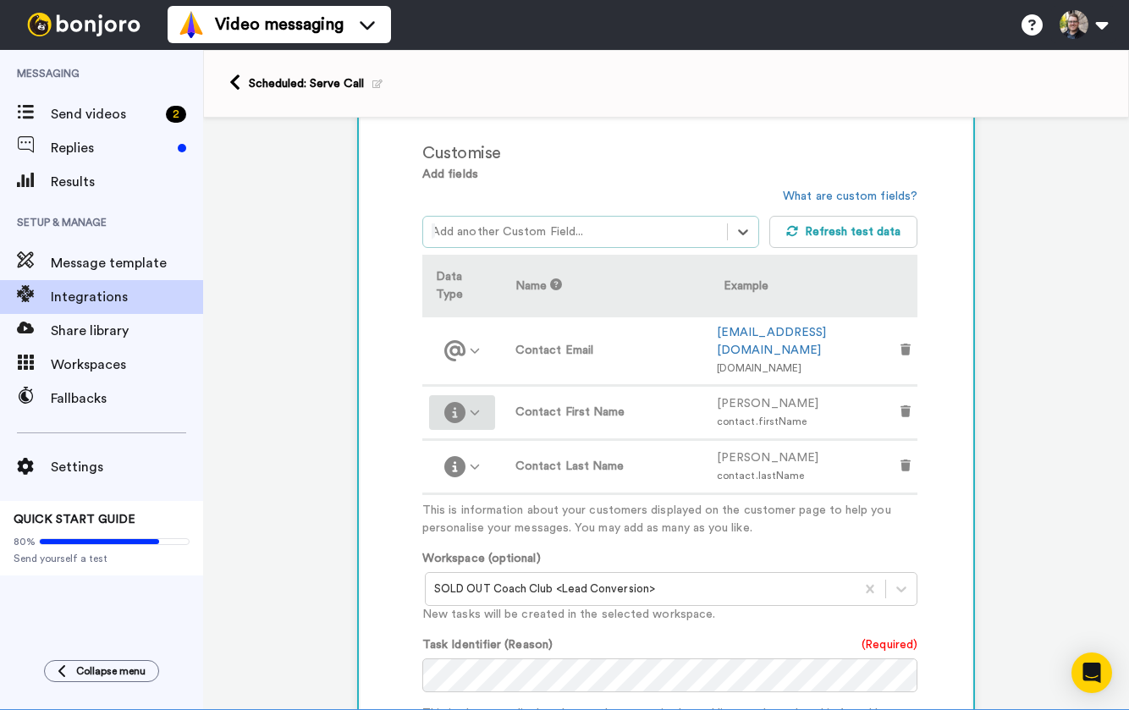
click at [485, 402] on div at bounding box center [462, 412] width 52 height 21
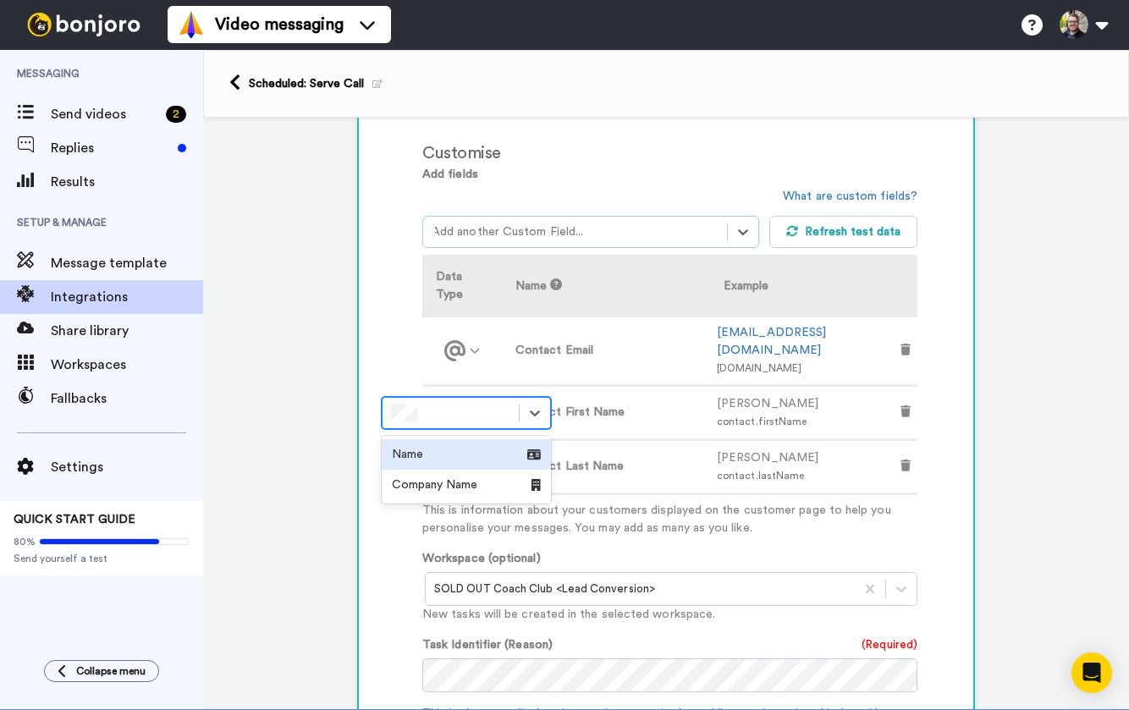
click at [477, 449] on div "Name" at bounding box center [466, 454] width 149 height 17
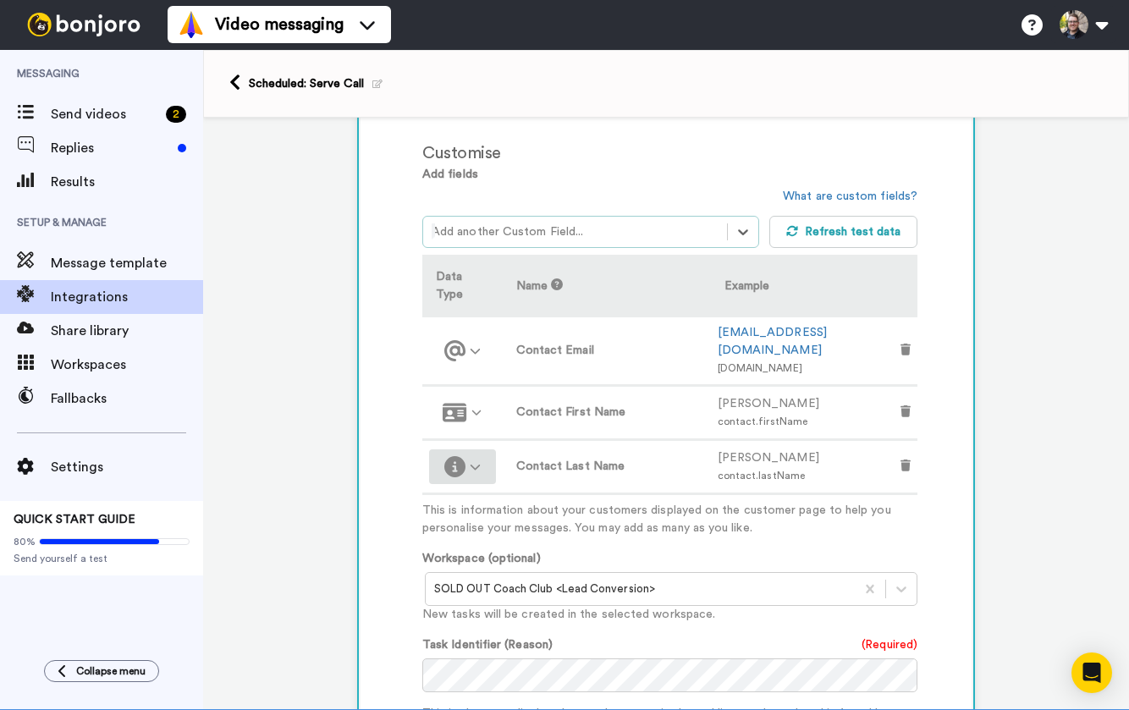
click at [475, 461] on icon at bounding box center [475, 466] width 11 height 11
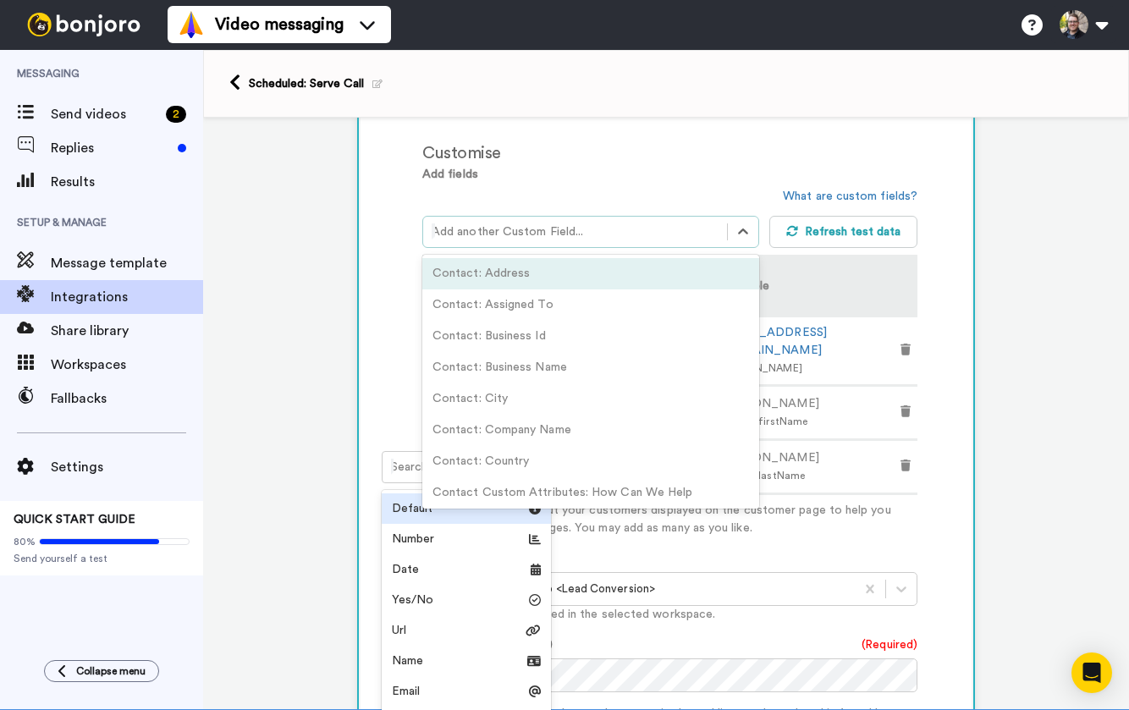
click at [529, 236] on div at bounding box center [575, 232] width 287 height 20
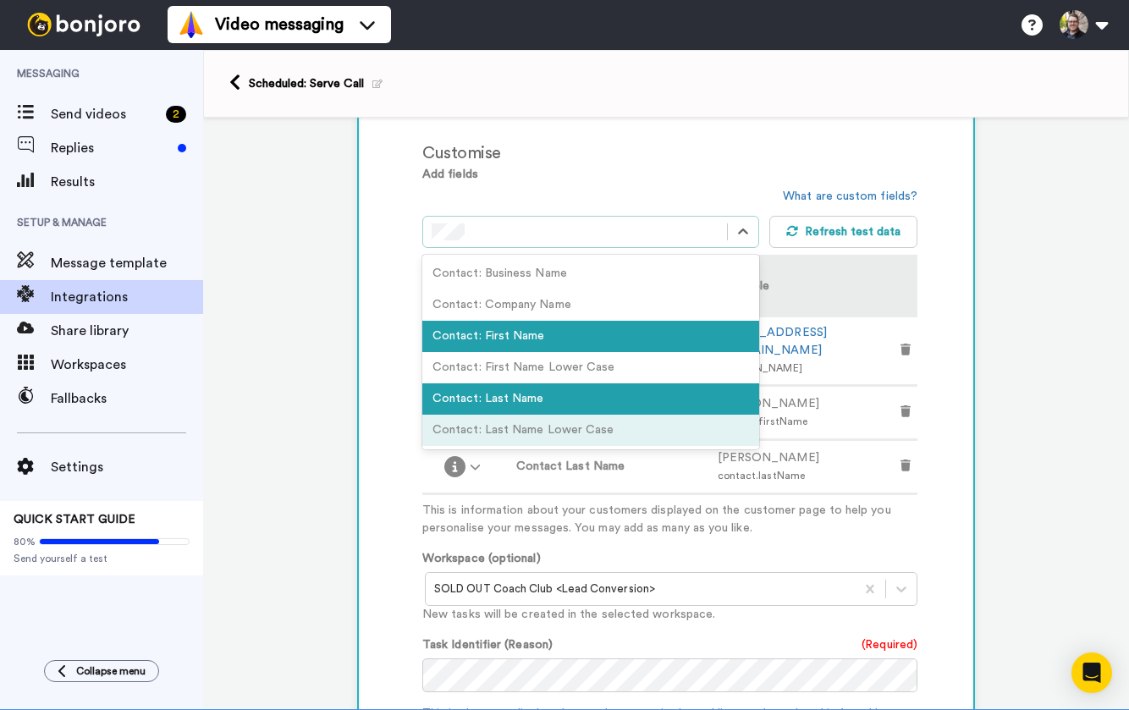
click at [632, 502] on p "This is information about your customers displayed on the customer page to help…" at bounding box center [669, 520] width 495 height 36
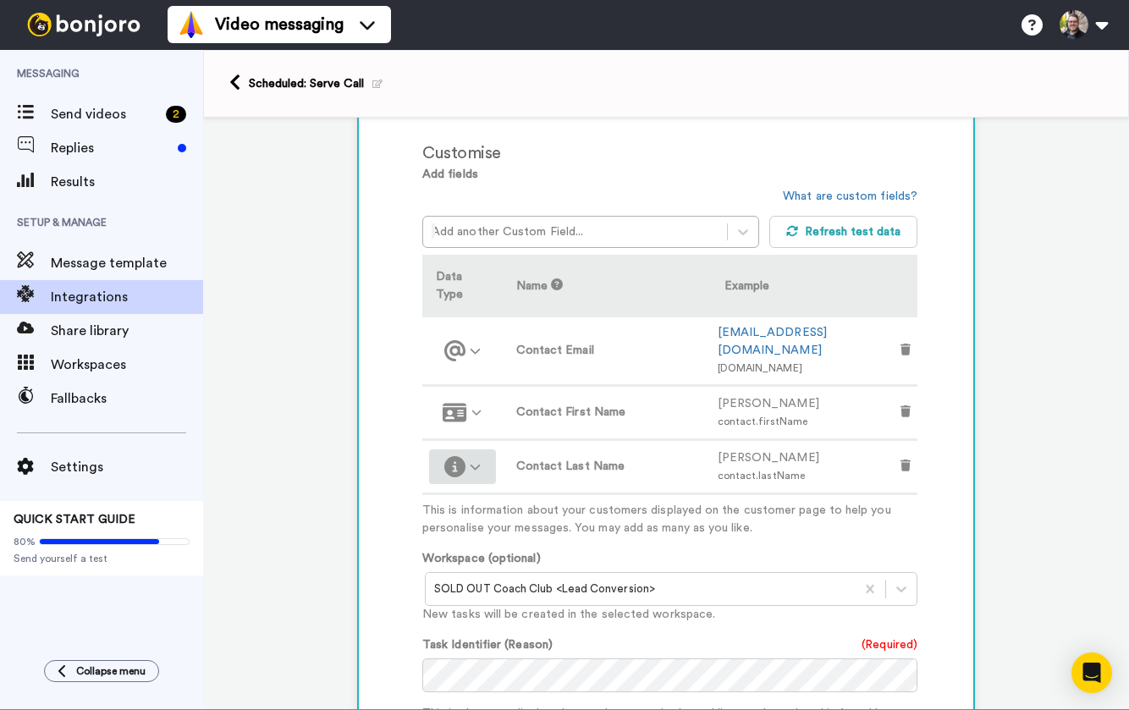
click at [471, 456] on div at bounding box center [462, 466] width 53 height 21
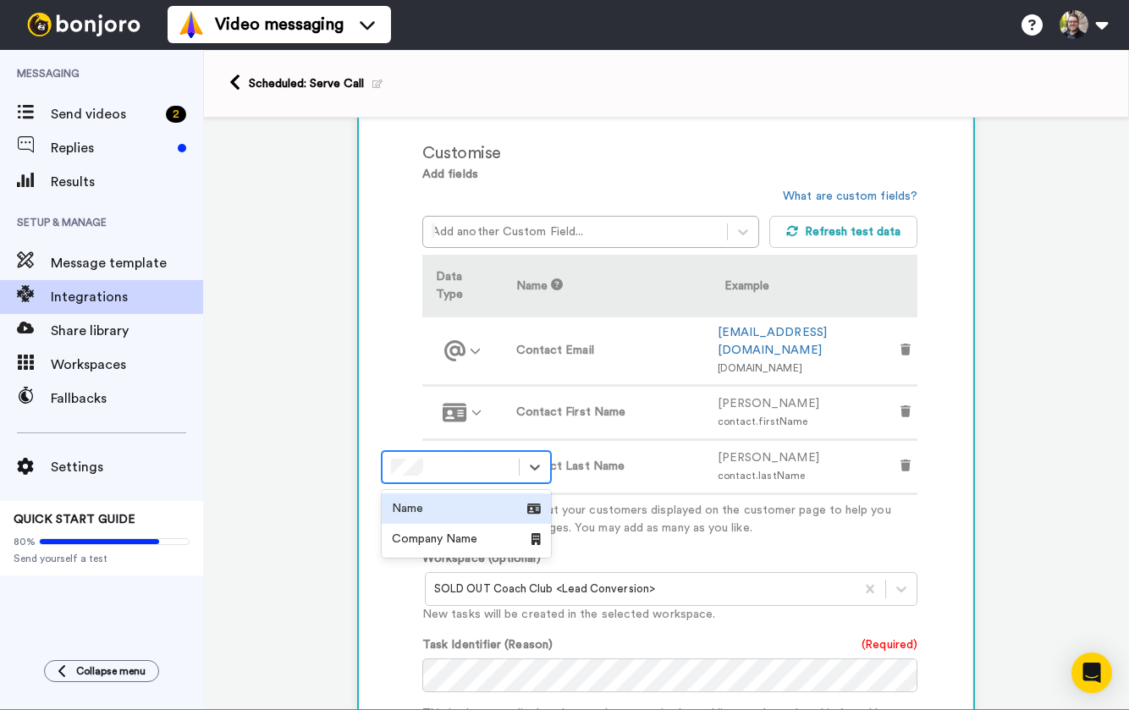
click at [511, 507] on div "Name" at bounding box center [466, 508] width 149 height 17
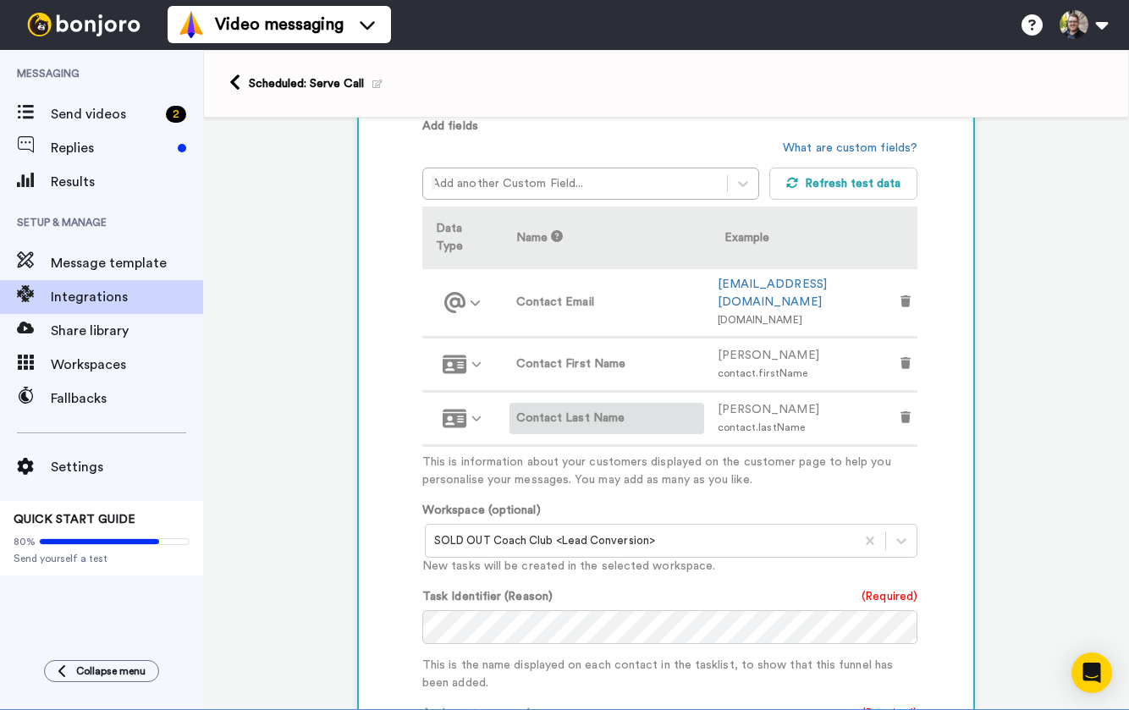
scroll to position [461, 0]
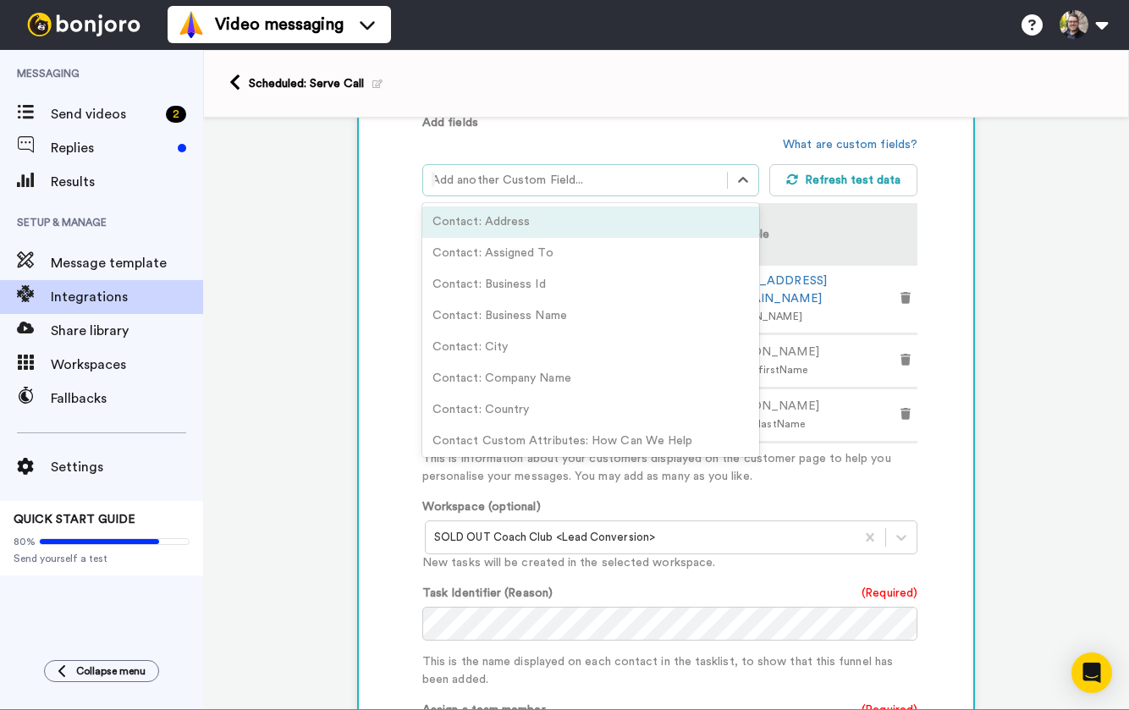
click at [569, 187] on div at bounding box center [575, 180] width 287 height 20
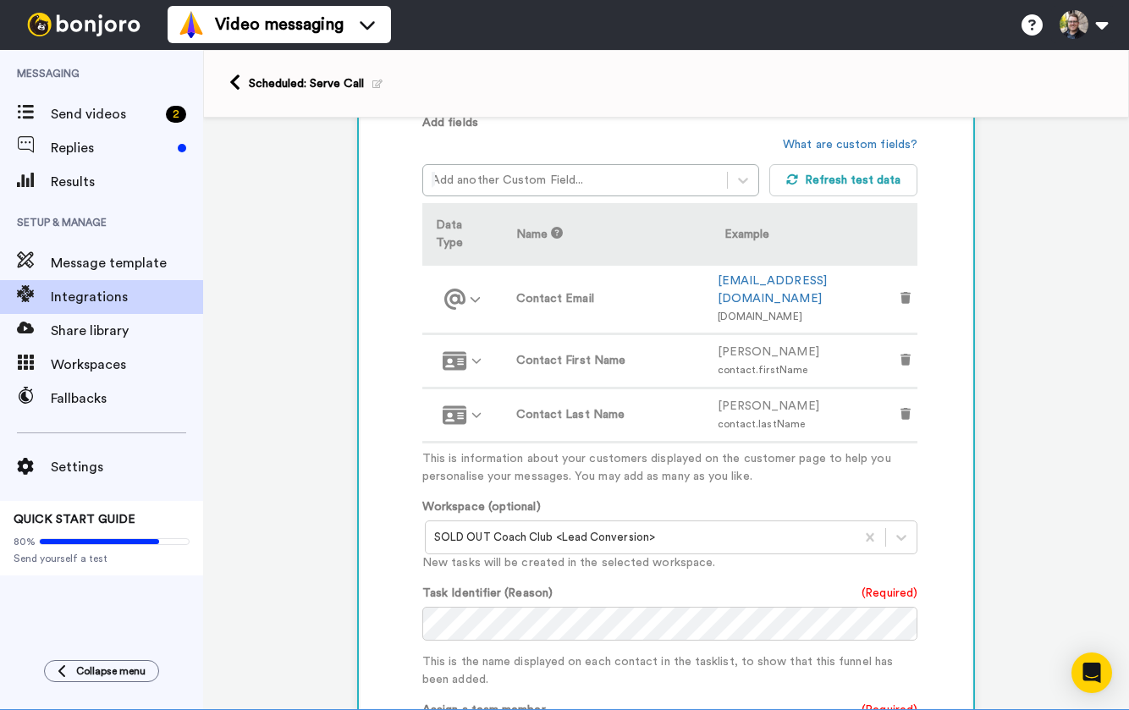
click at [664, 144] on div "Add another Custom Field..." at bounding box center [595, 166] width 347 height 60
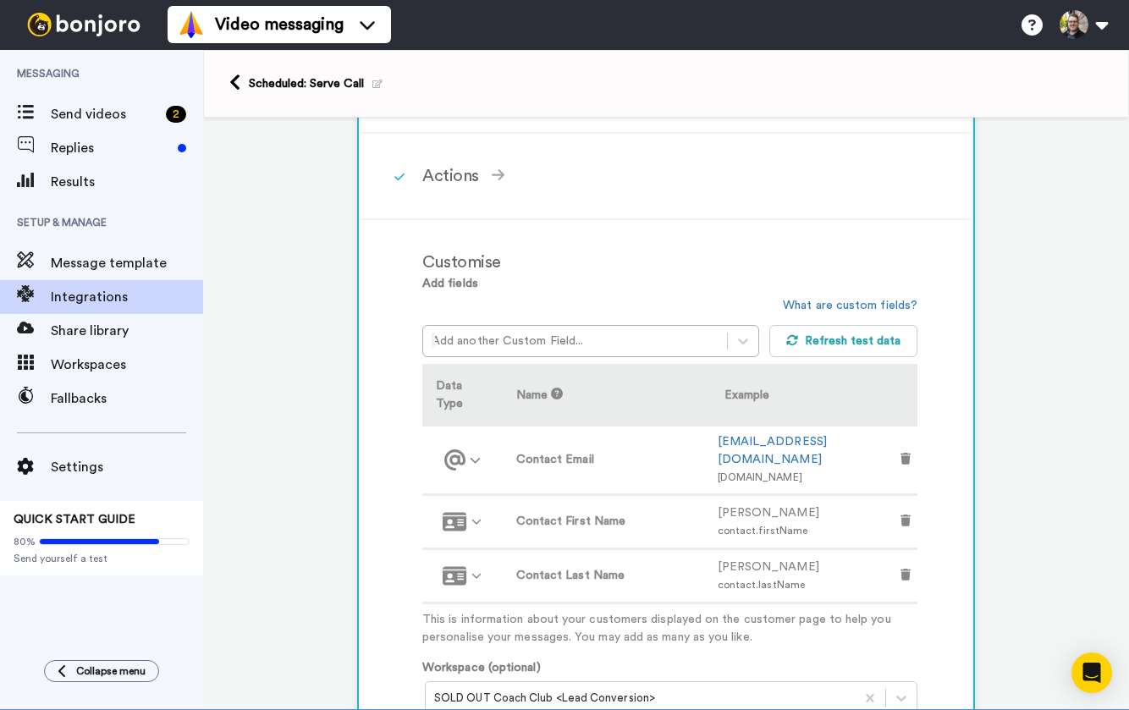
scroll to position [329, 0]
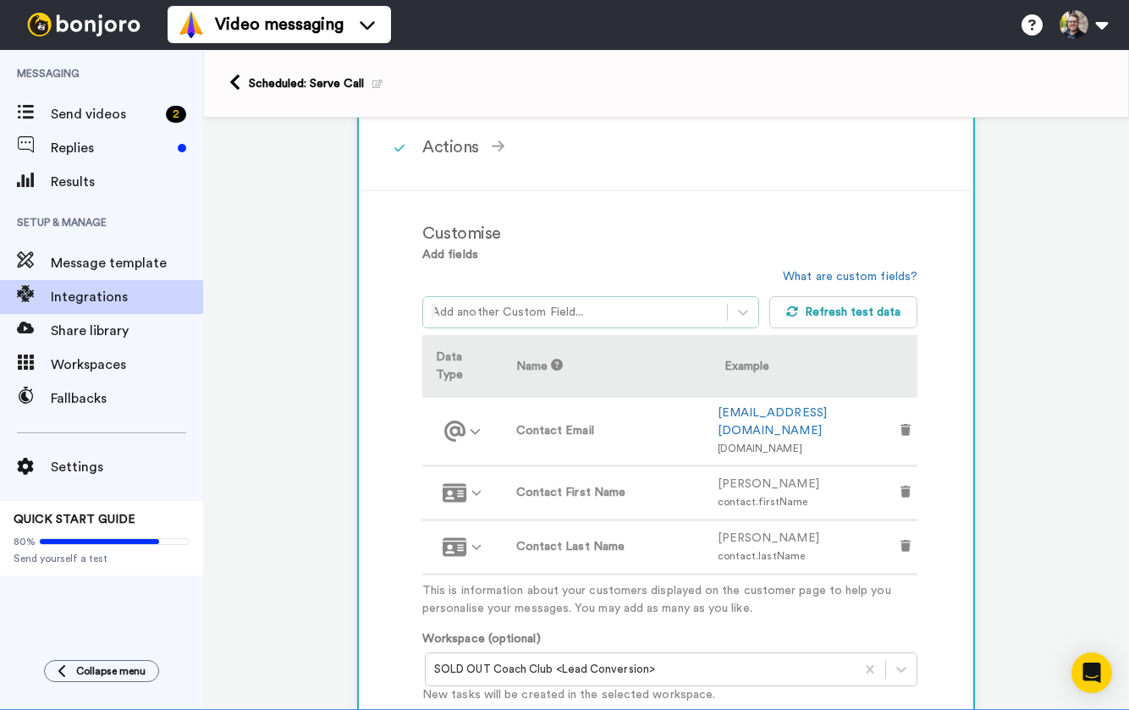
click at [549, 307] on div at bounding box center [575, 312] width 287 height 20
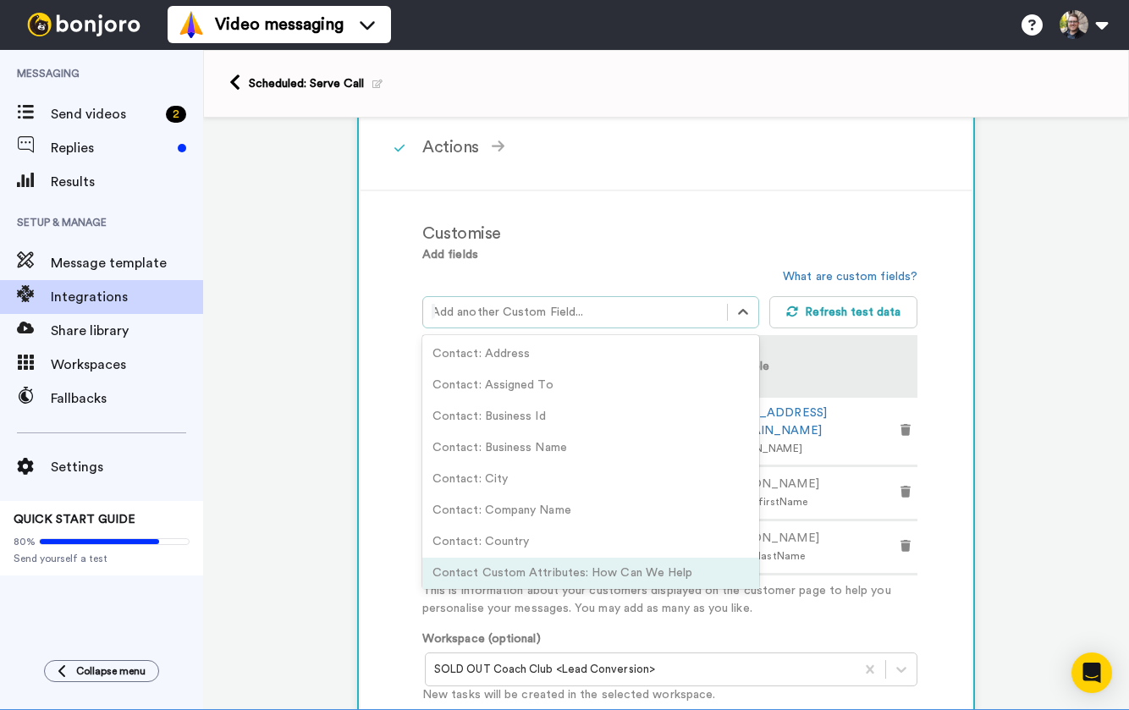
click at [977, 313] on div "1 Contact Added GoHighLevel Service selected ActiveCampaign AWeber Bonjoro Conv…" at bounding box center [666, 534] width 926 height 1493
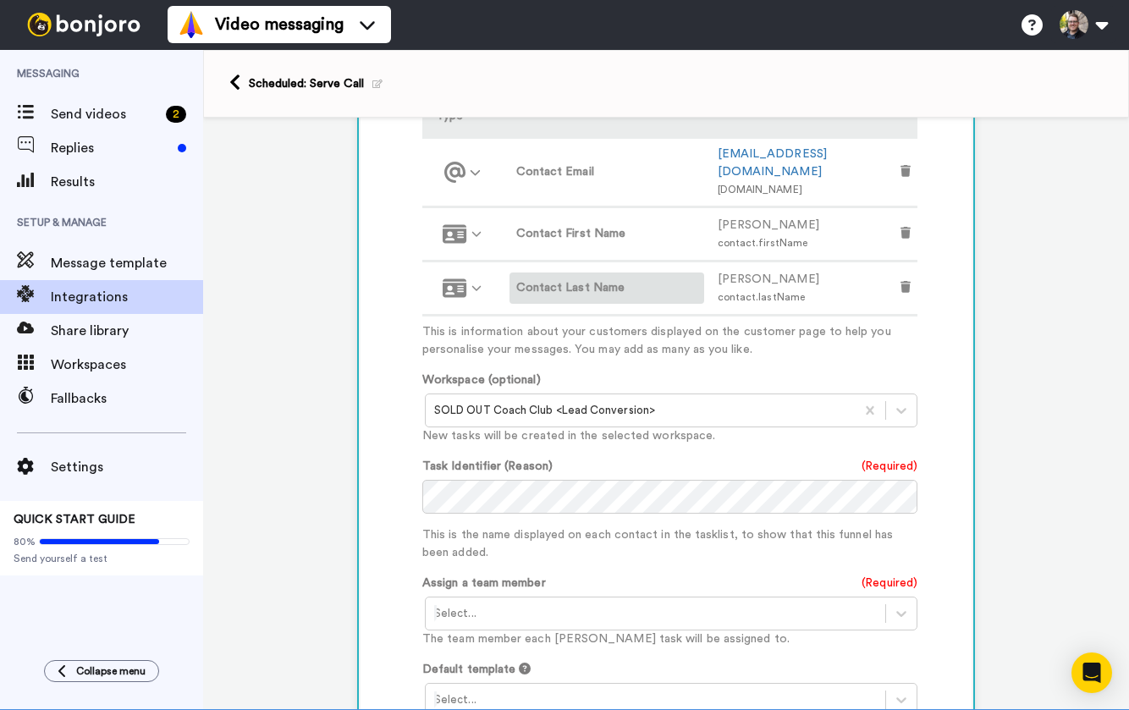
scroll to position [666, 0]
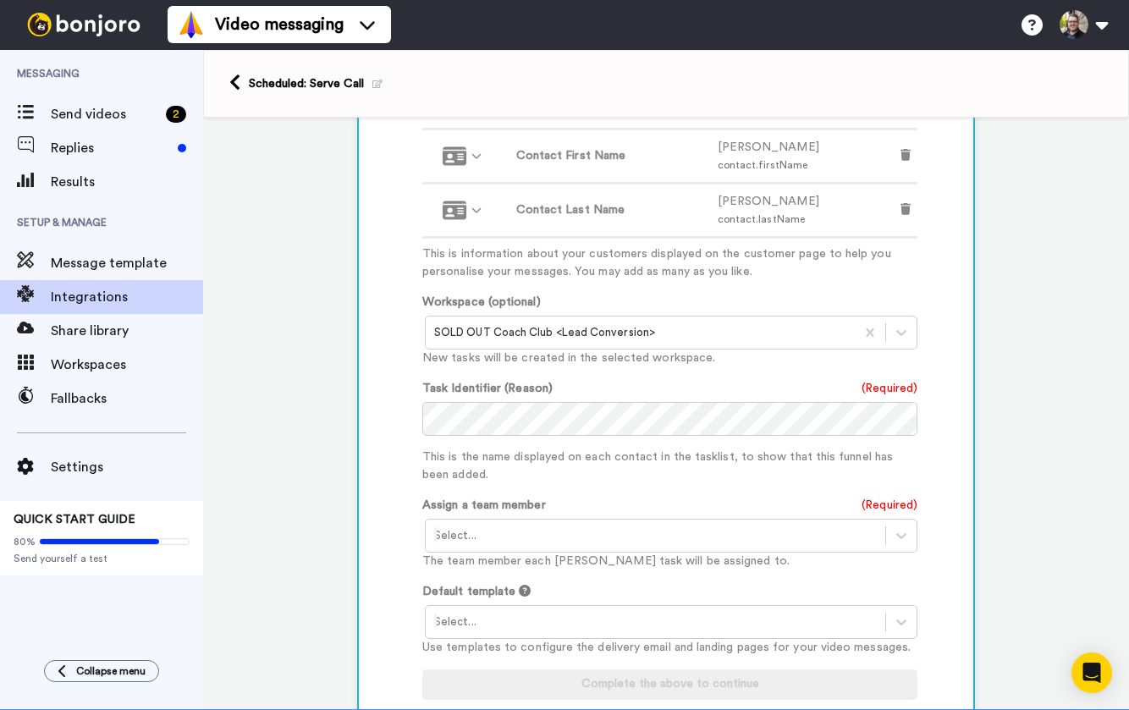
click at [492, 526] on div at bounding box center [655, 536] width 443 height 20
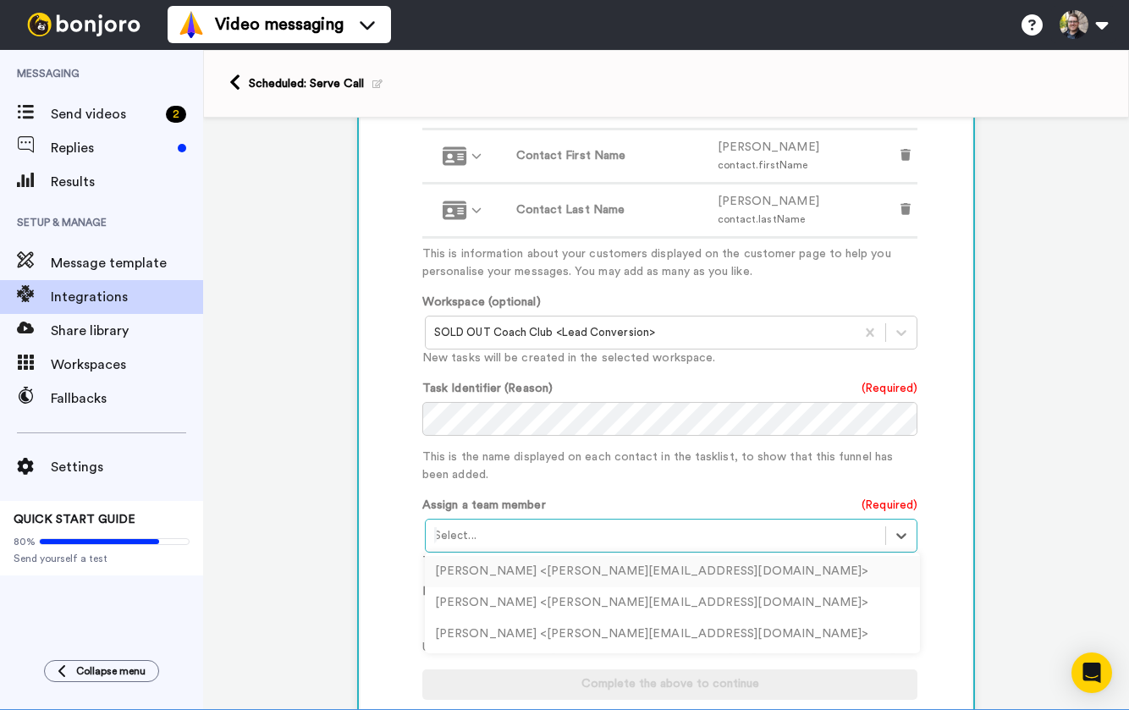
click at [478, 556] on div "John Meese <john@sellyoursmarts.co>" at bounding box center [672, 571] width 495 height 31
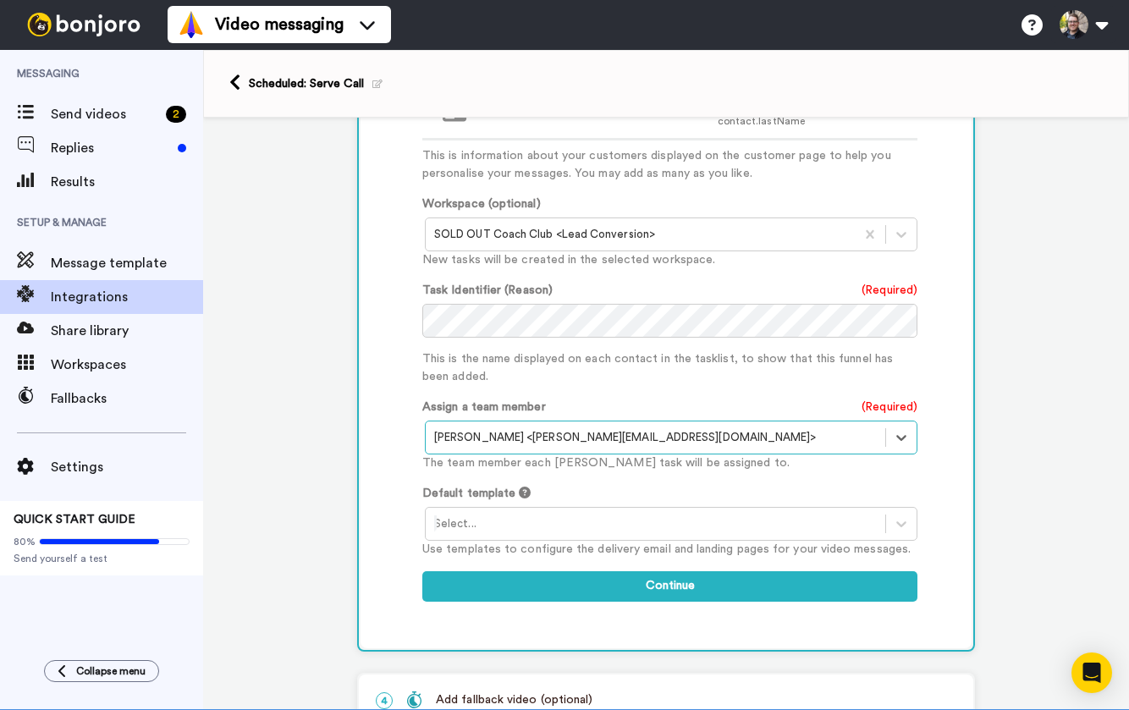
scroll to position [786, 0]
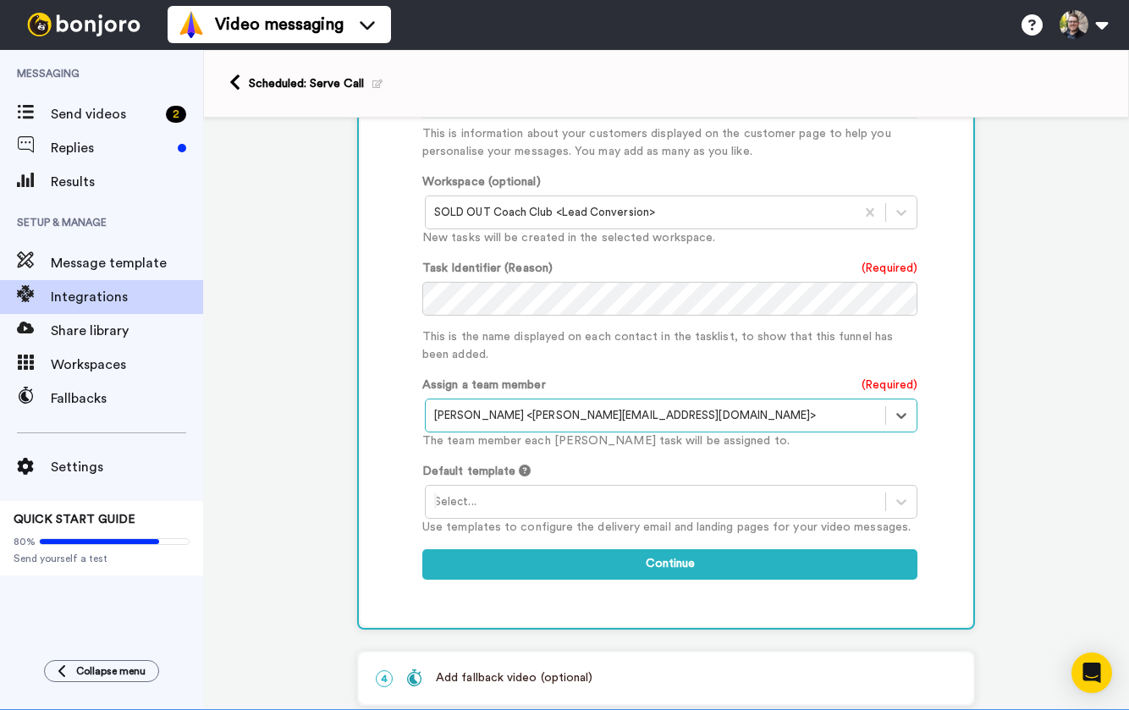
click at [620, 492] on div at bounding box center [655, 502] width 443 height 20
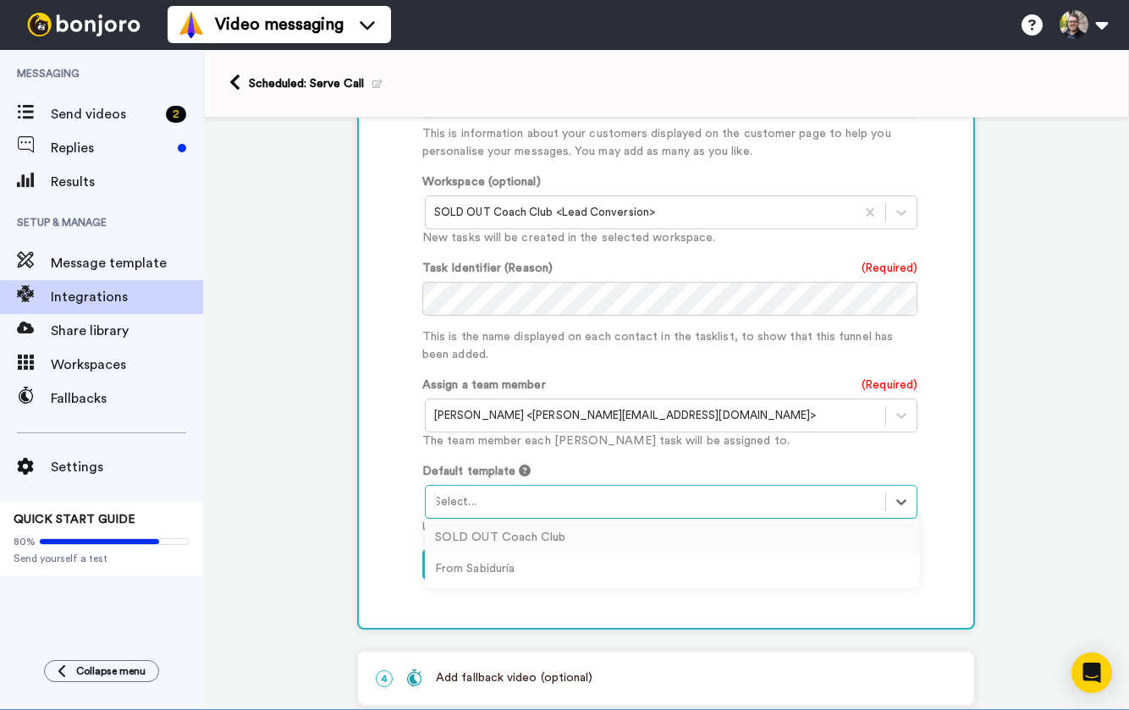
click at [641, 431] on div "Add fields Add another Custom Field... What are custom fields? Refresh test dat…" at bounding box center [669, 192] width 495 height 807
click at [563, 492] on div at bounding box center [655, 502] width 443 height 20
click at [521, 522] on div "SOLD OUT Coach Club" at bounding box center [672, 537] width 495 height 31
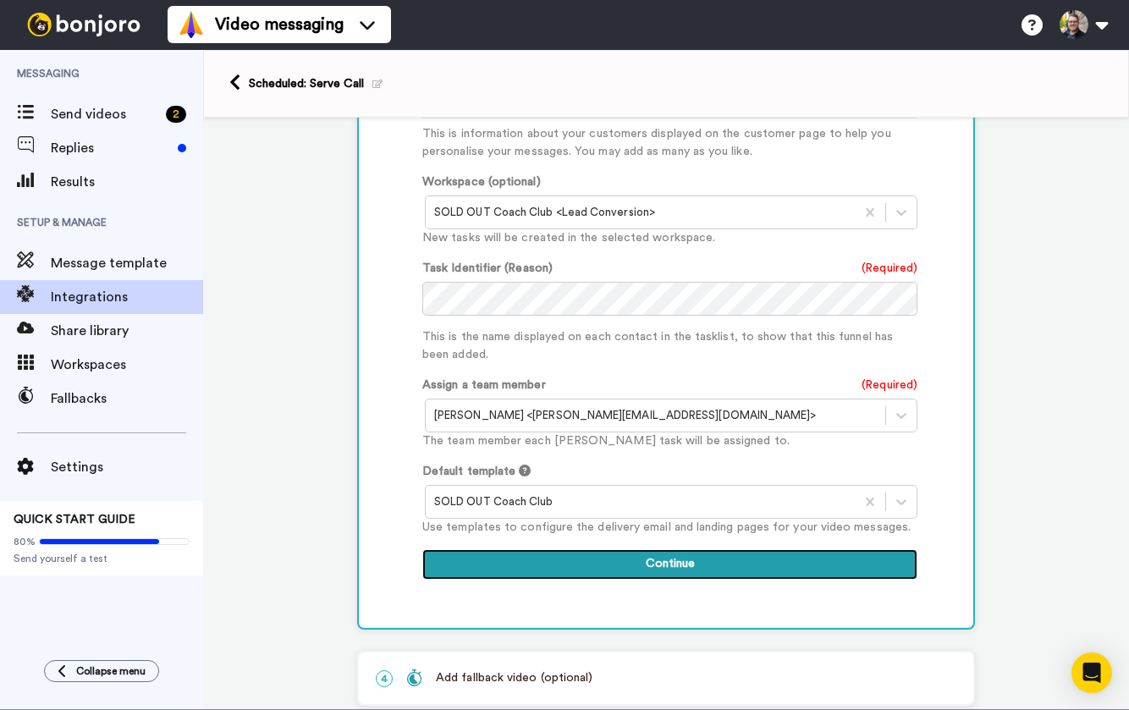
click at [597, 549] on button "Continue" at bounding box center [669, 564] width 495 height 30
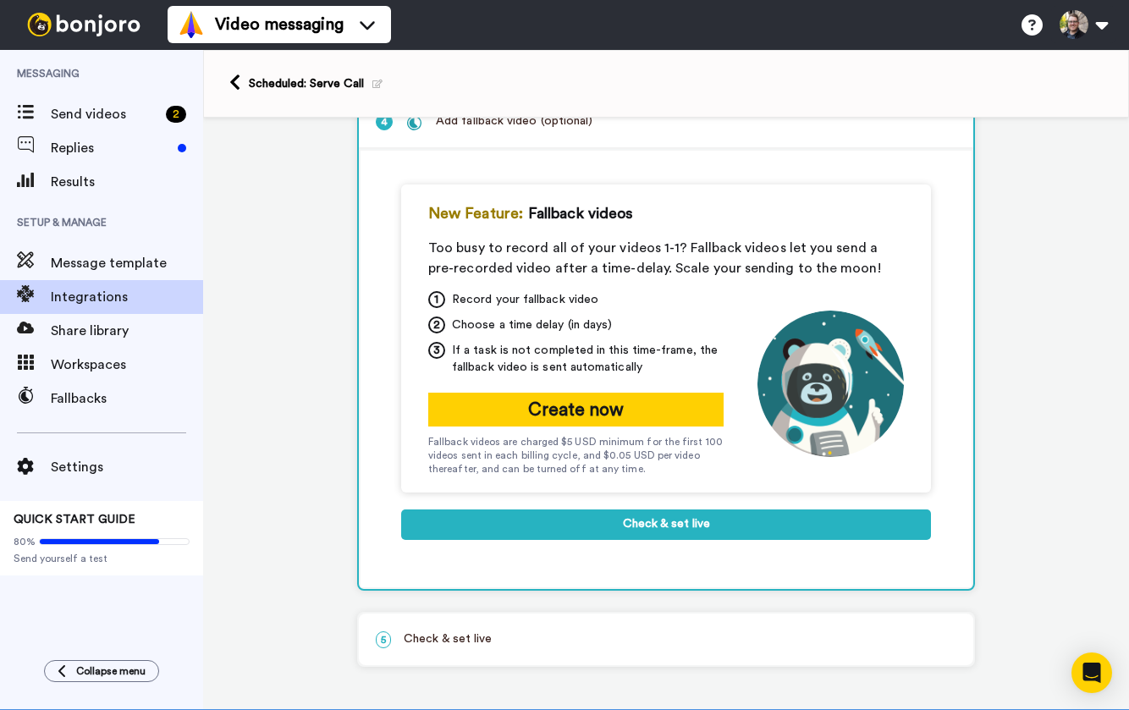
scroll to position [231, 0]
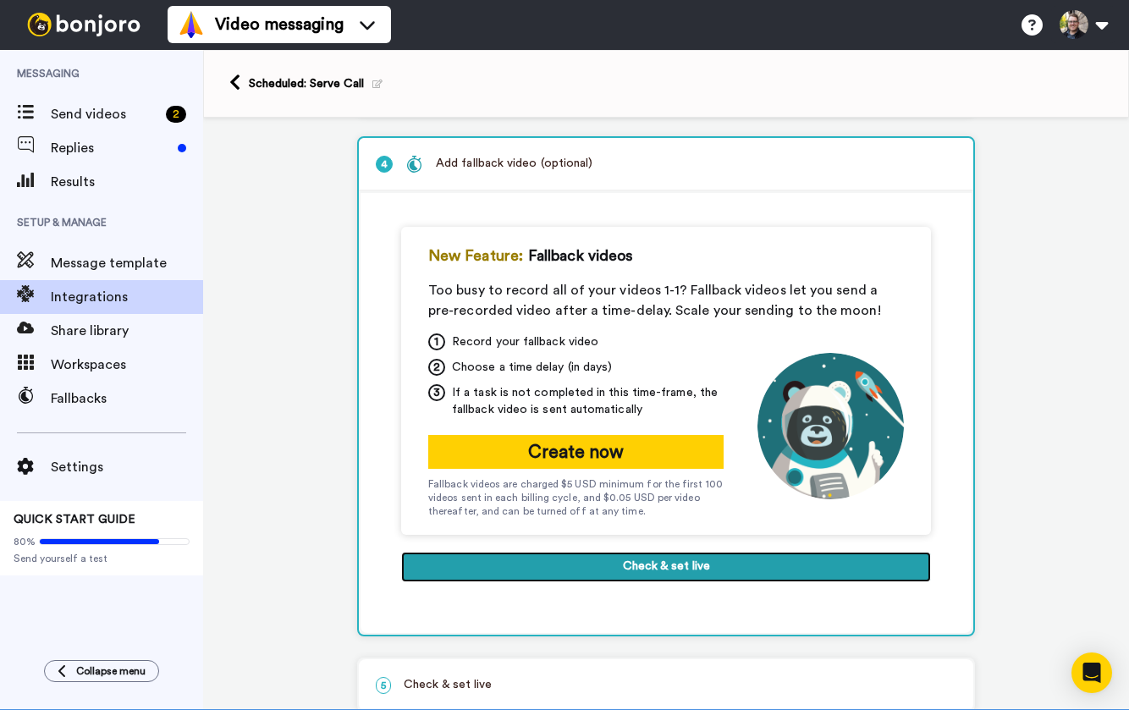
click at [675, 573] on button "Check & set live" at bounding box center [666, 567] width 530 height 30
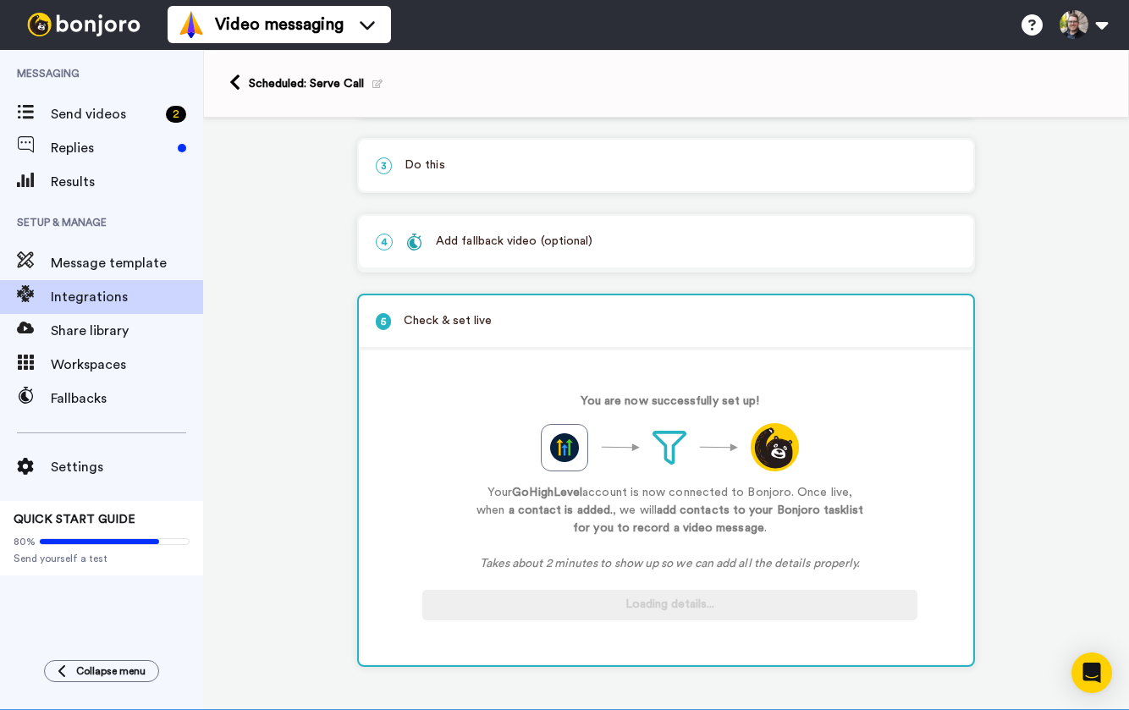
scroll to position [156, 0]
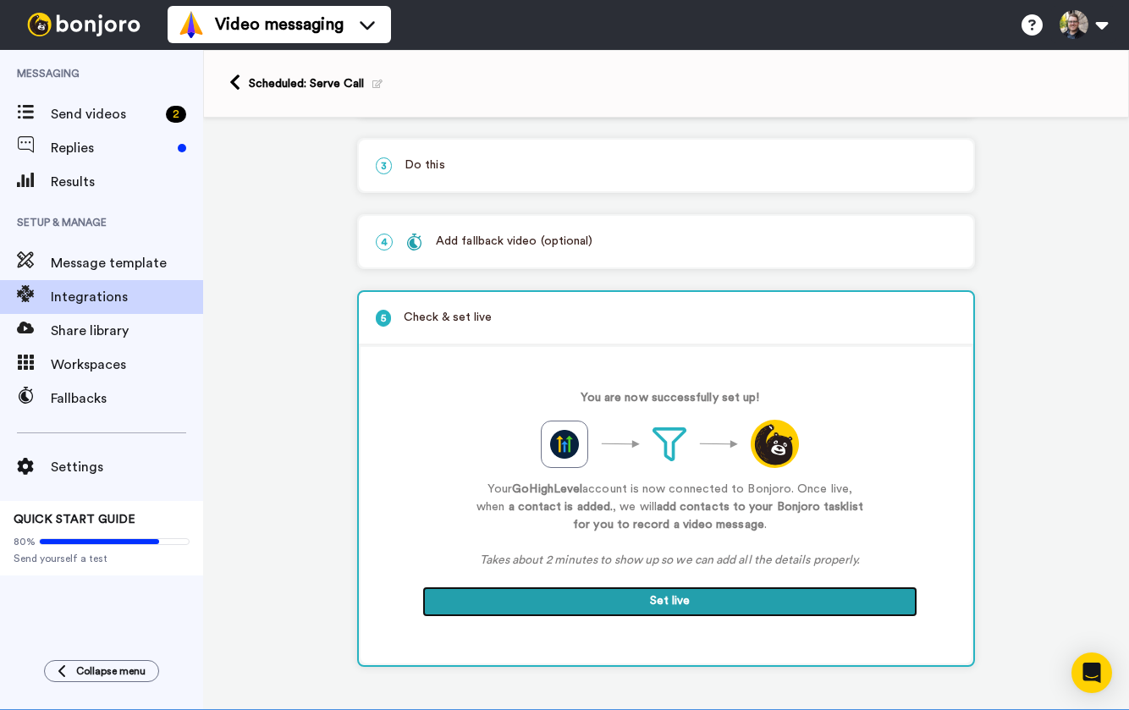
click at [617, 603] on button "Set live" at bounding box center [669, 601] width 495 height 30
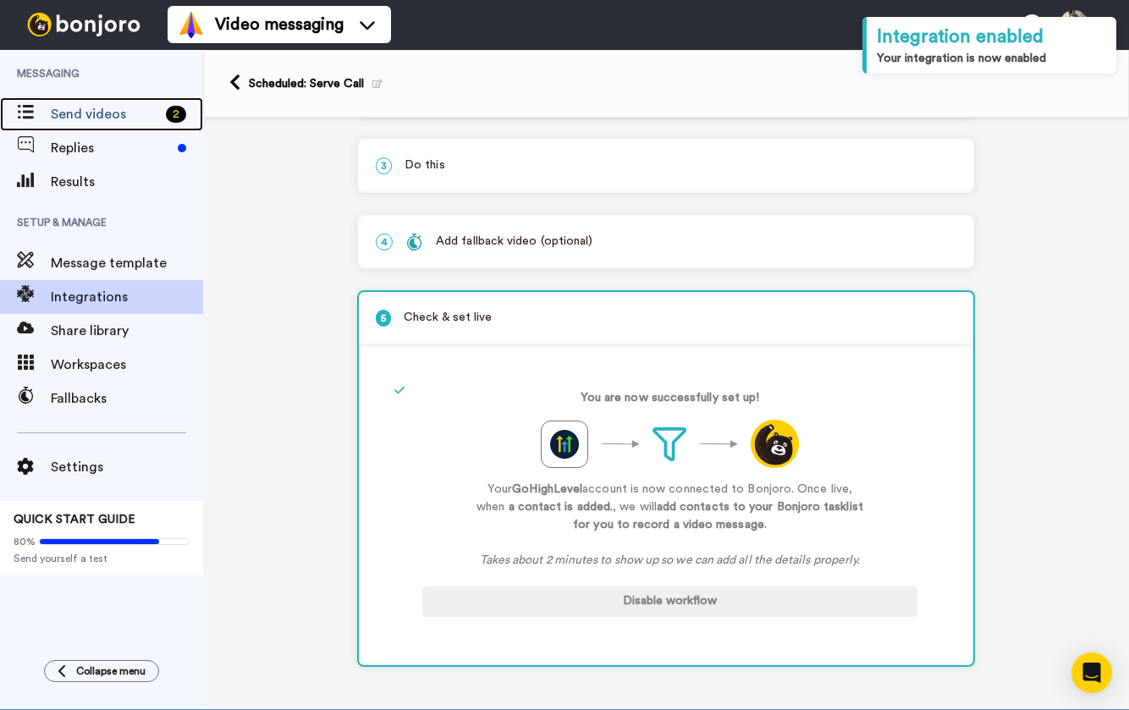
click at [84, 113] on span "Send videos" at bounding box center [105, 114] width 108 height 20
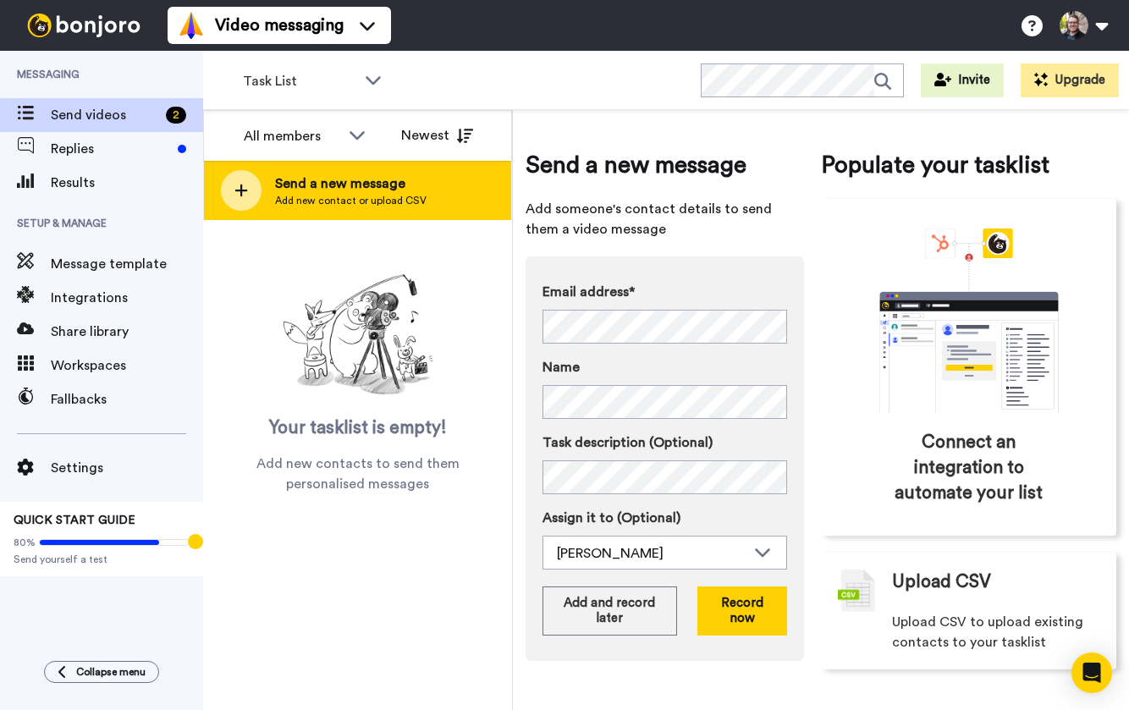
click at [295, 196] on span "Add new contact or upload CSV" at bounding box center [350, 201] width 151 height 14
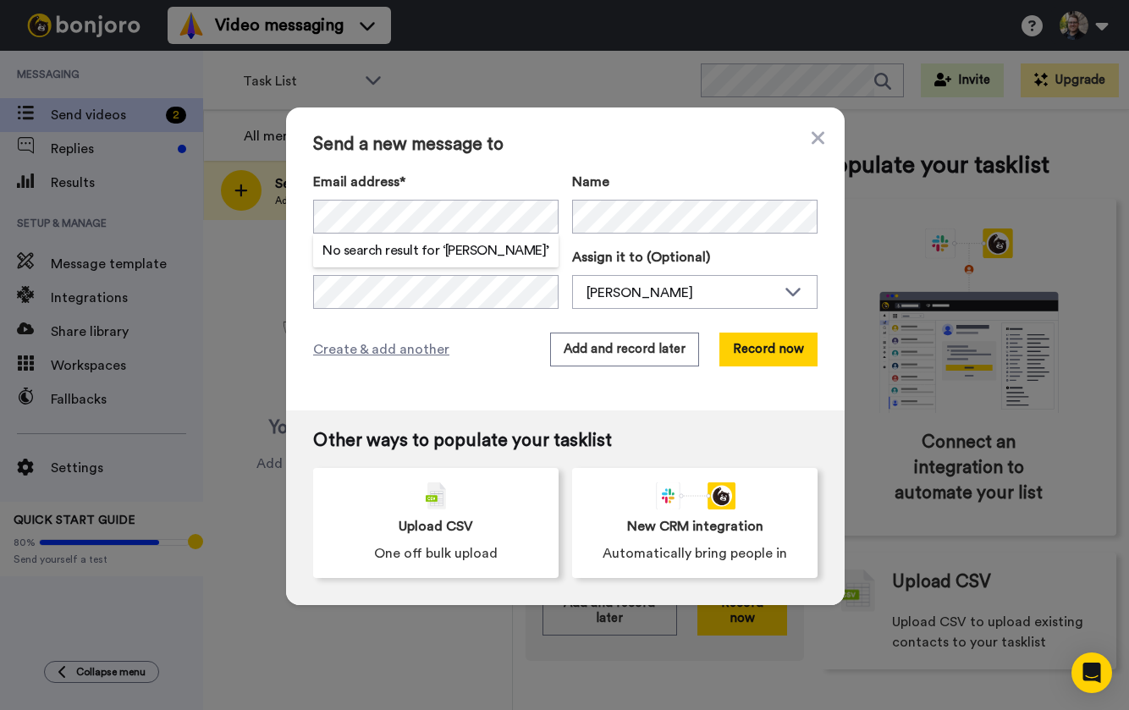
click at [670, 42] on div "Send a new message to Email address* No search result for ‘ [PERSON_NAME] ’ Nam…" at bounding box center [564, 355] width 1129 height 710
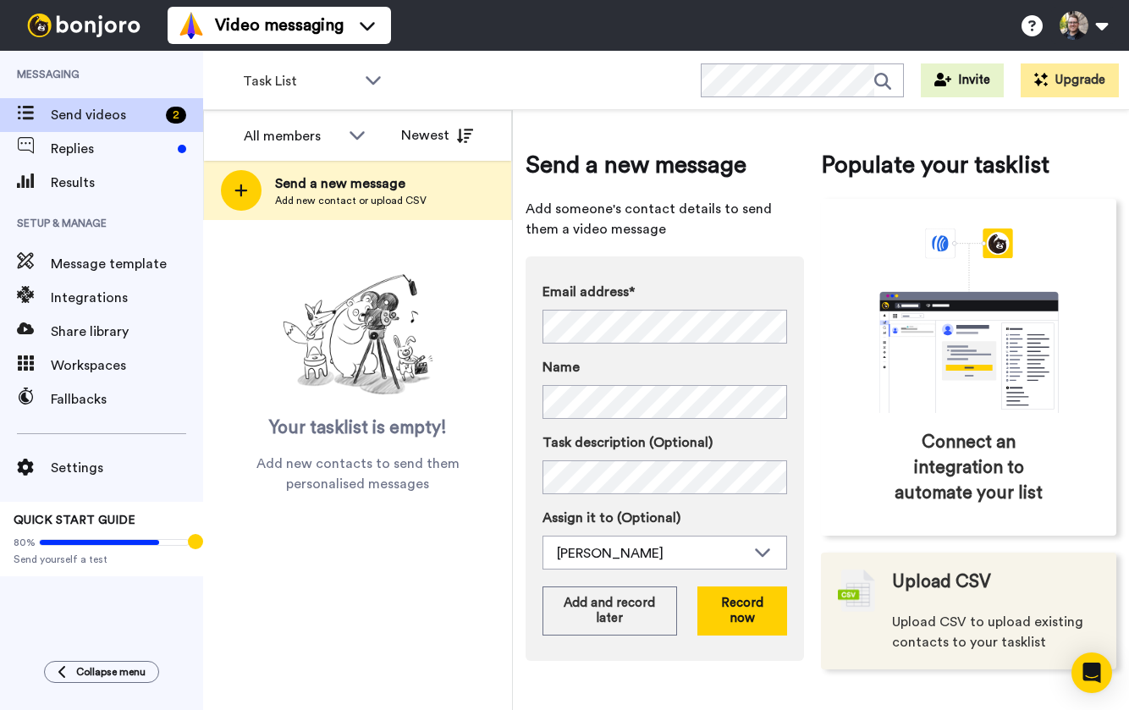
click at [923, 597] on div "Upload CSV Upload CSV to upload existing contacts to your tasklist" at bounding box center [995, 611] width 207 height 83
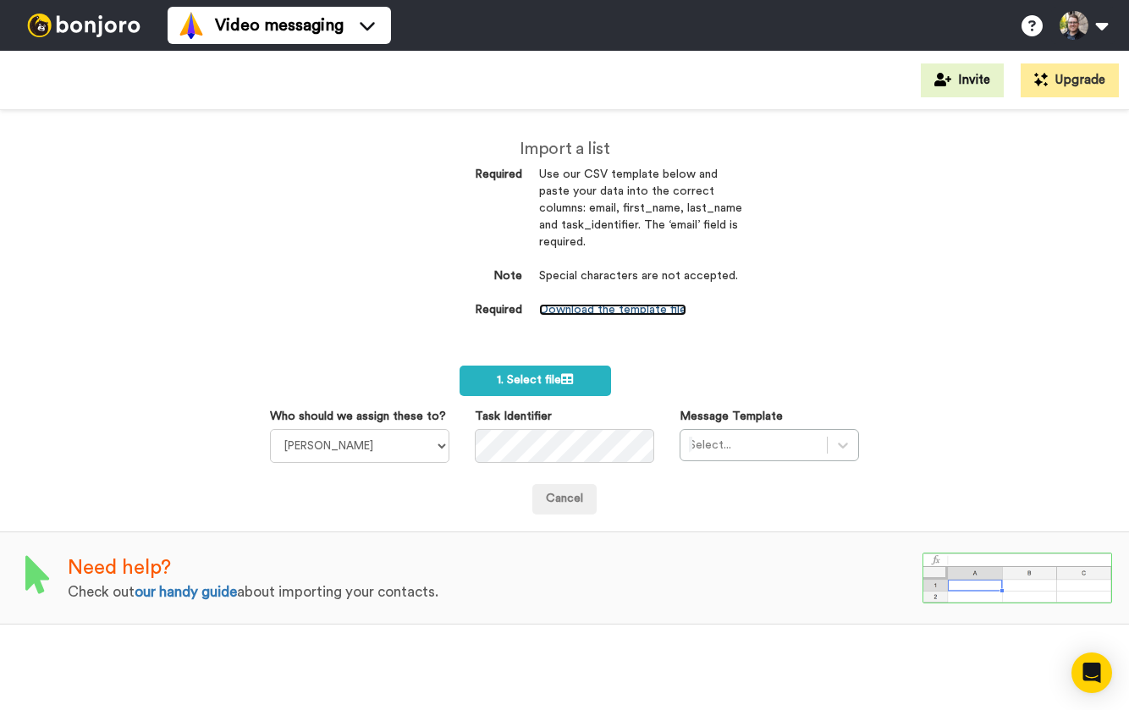
click at [589, 306] on link "Download the template file" at bounding box center [612, 310] width 147 height 12
click at [77, 23] on img at bounding box center [83, 26] width 127 height 24
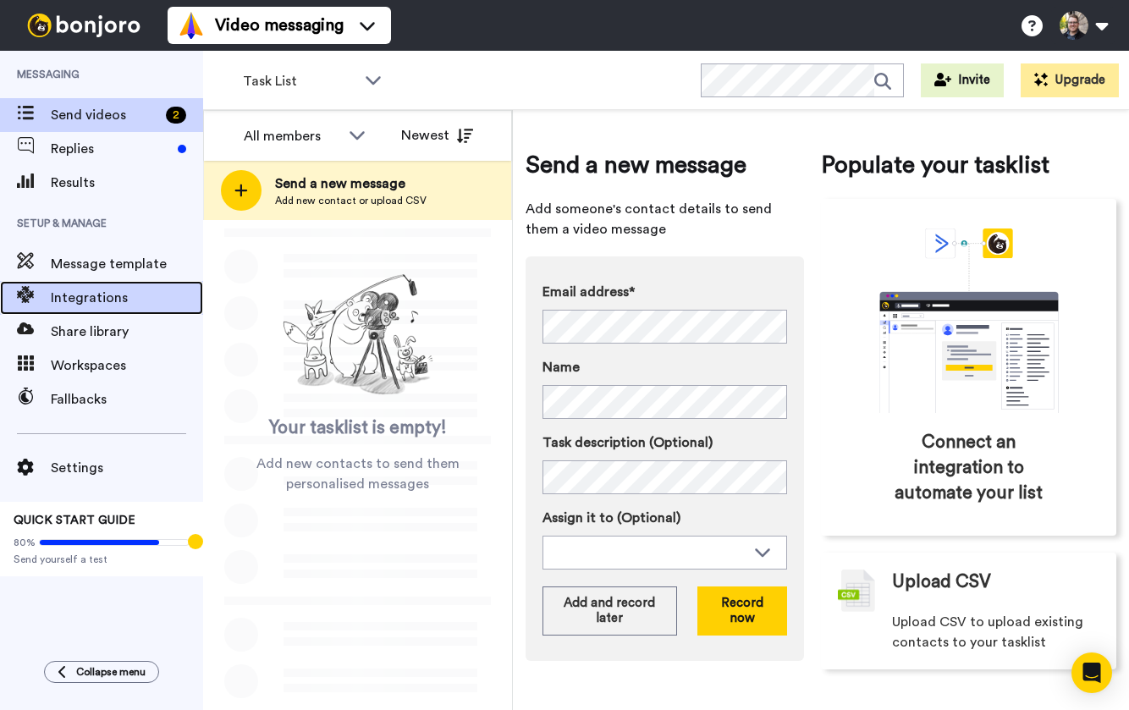
click at [97, 308] on div "Integrations" at bounding box center [101, 298] width 203 height 34
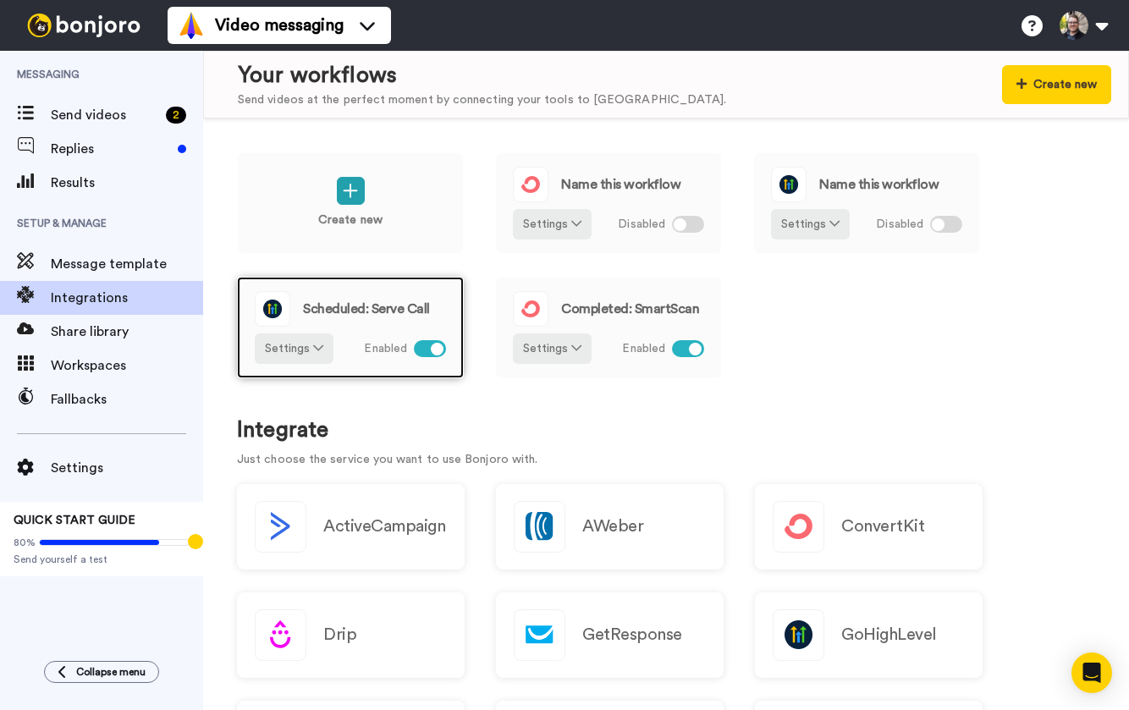
click at [371, 303] on span "Scheduled: Serve Call" at bounding box center [366, 309] width 127 height 14
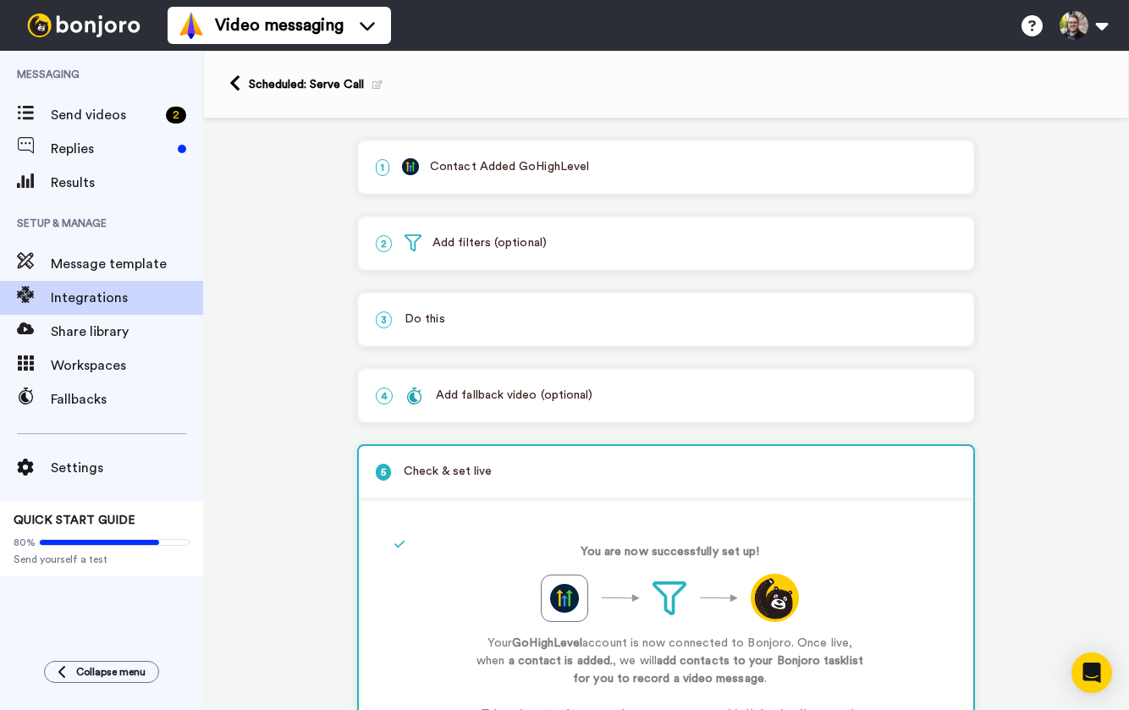
click at [446, 314] on p "3 Do this" at bounding box center [666, 320] width 581 height 18
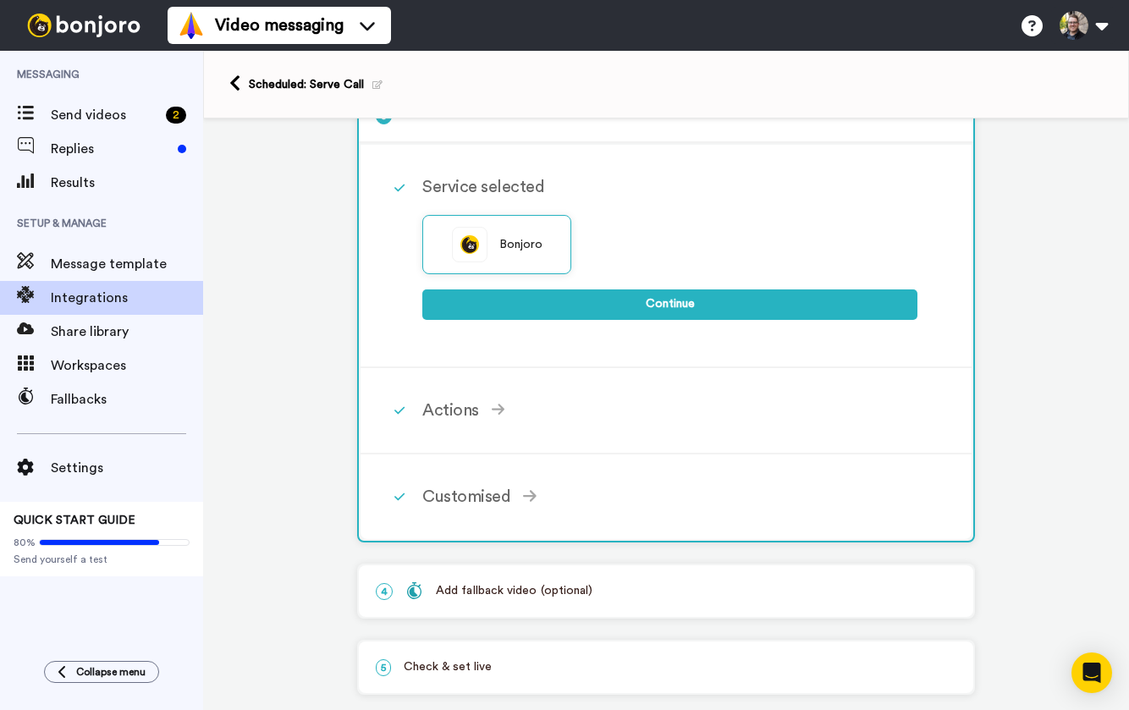
scroll to position [234, 0]
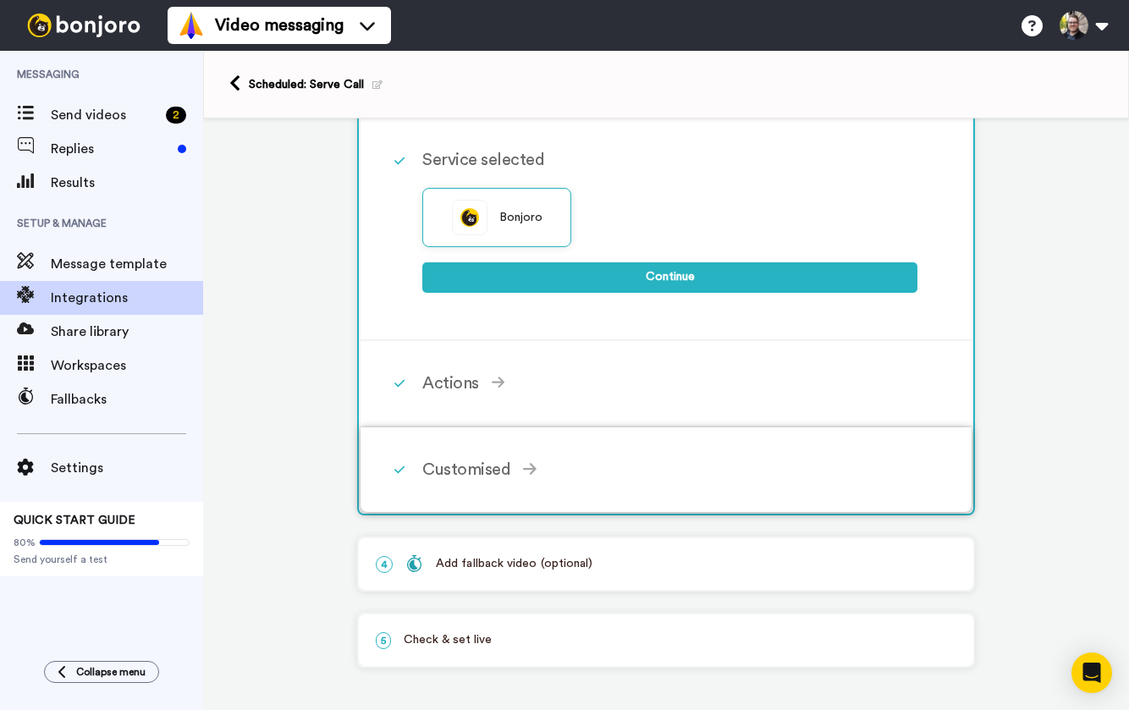
click at [505, 447] on div "Customised Add fields Add another Custom Field... What are custom fields? Refre…" at bounding box center [688, 469] width 532 height 51
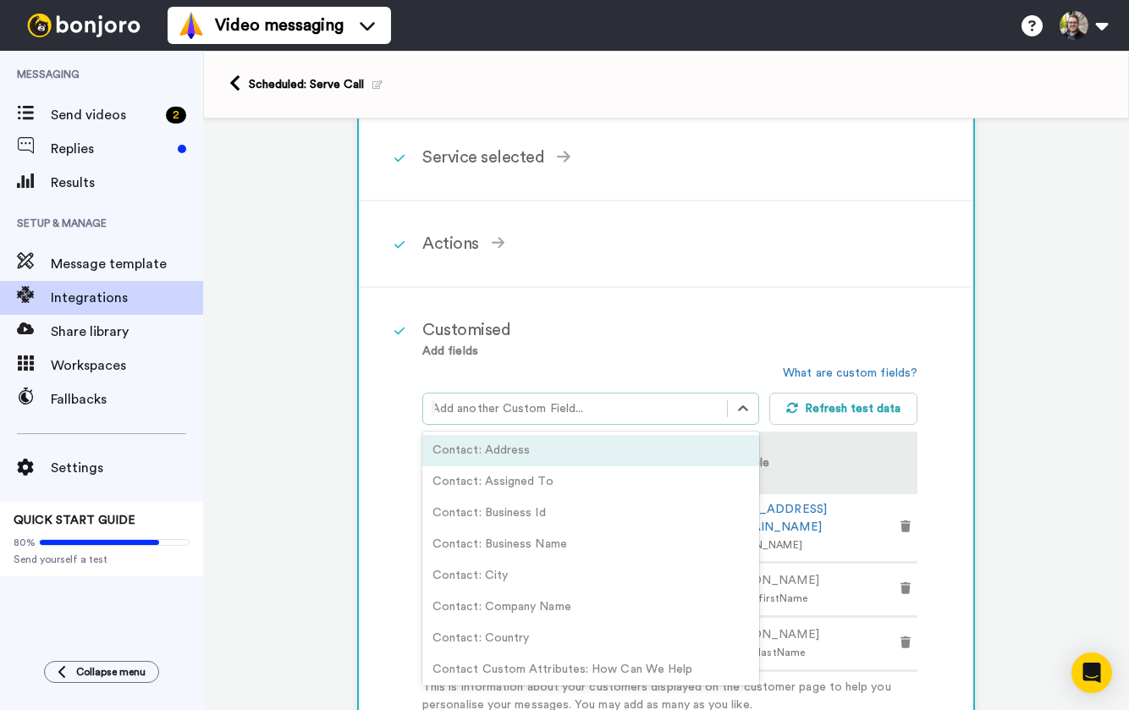
click at [564, 417] on div at bounding box center [575, 409] width 287 height 20
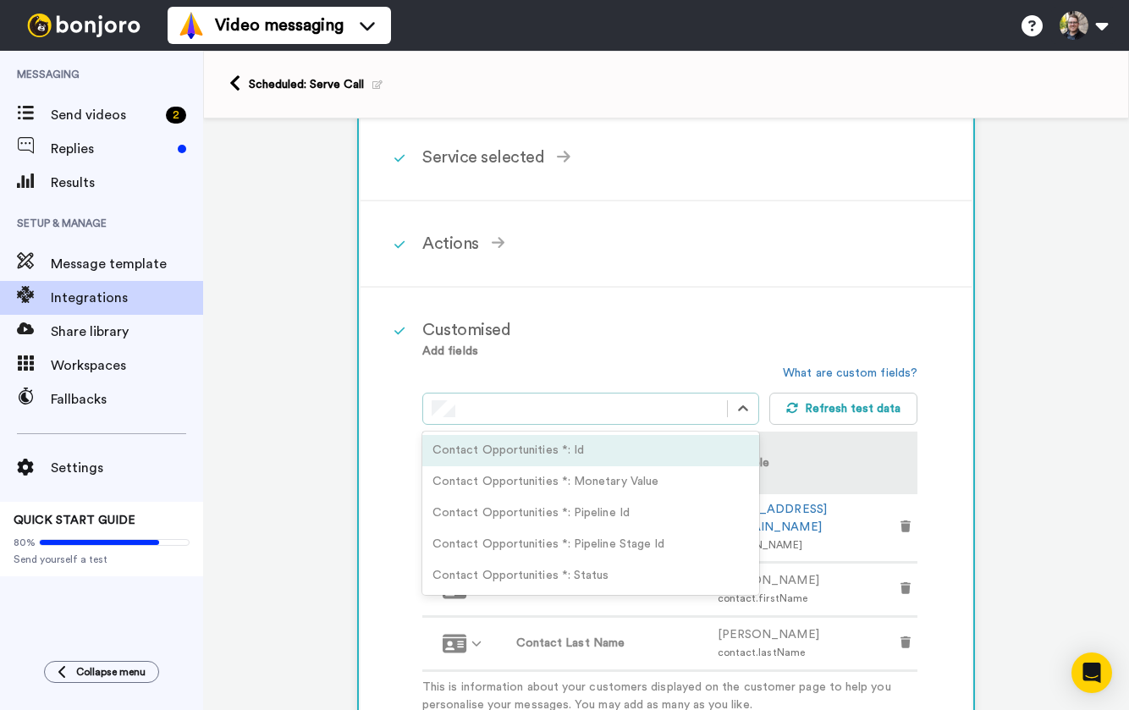
click at [317, 397] on div "1 Contact Added GoHighLevel Service selected ActiveCampaign AWeber Bonjoro Conv…" at bounding box center [666, 631] width 926 height 1493
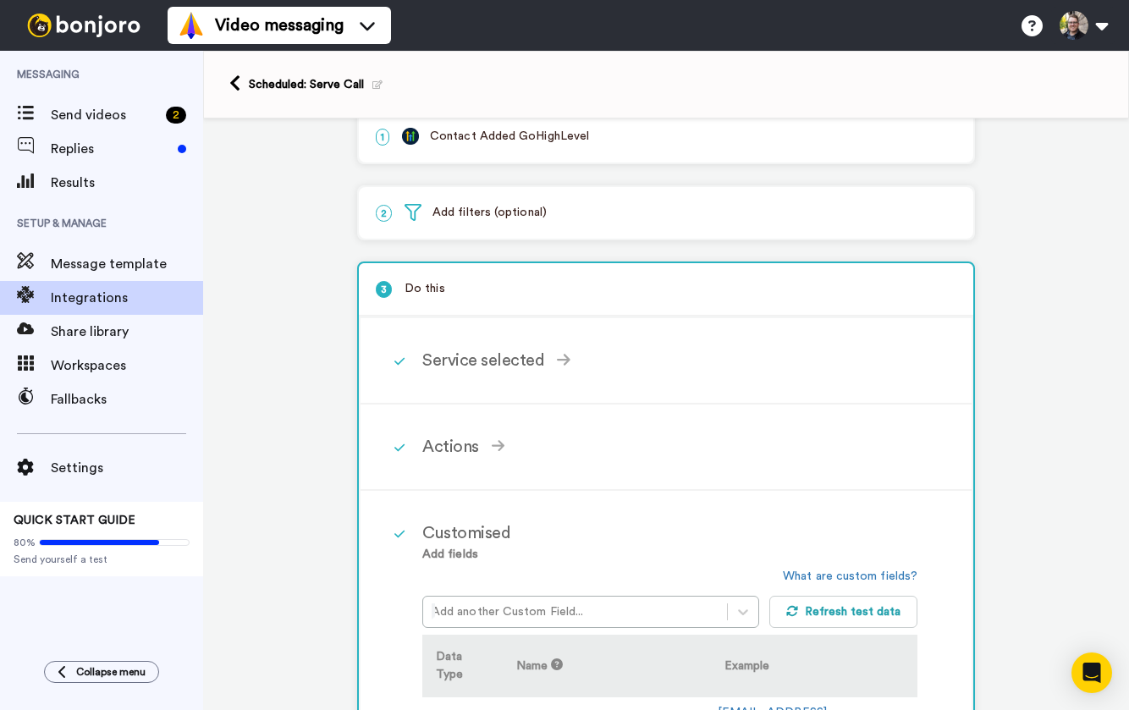
scroll to position [0, 0]
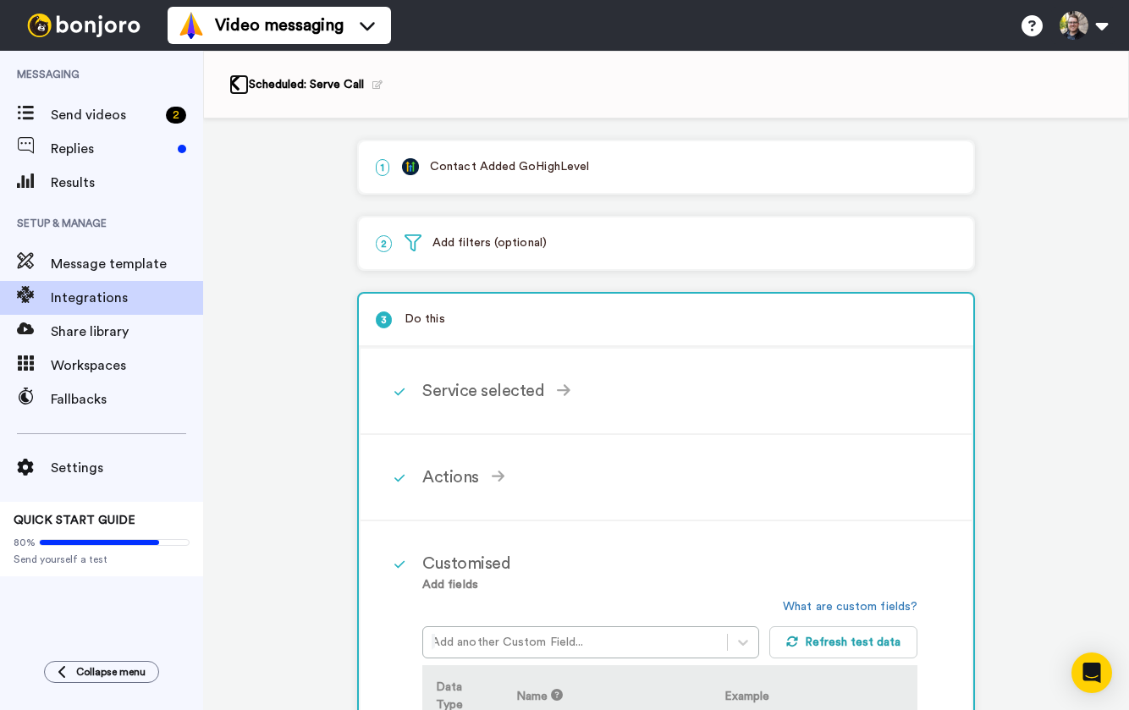
click at [234, 80] on icon at bounding box center [234, 83] width 11 height 18
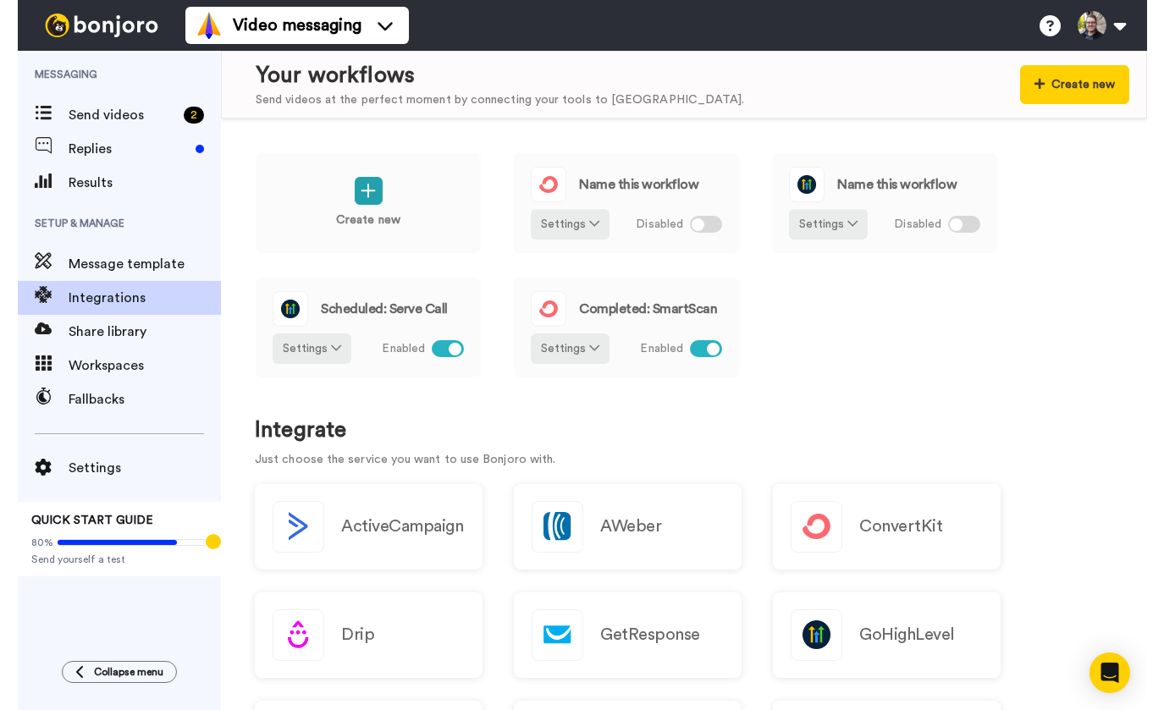
scroll to position [17, 0]
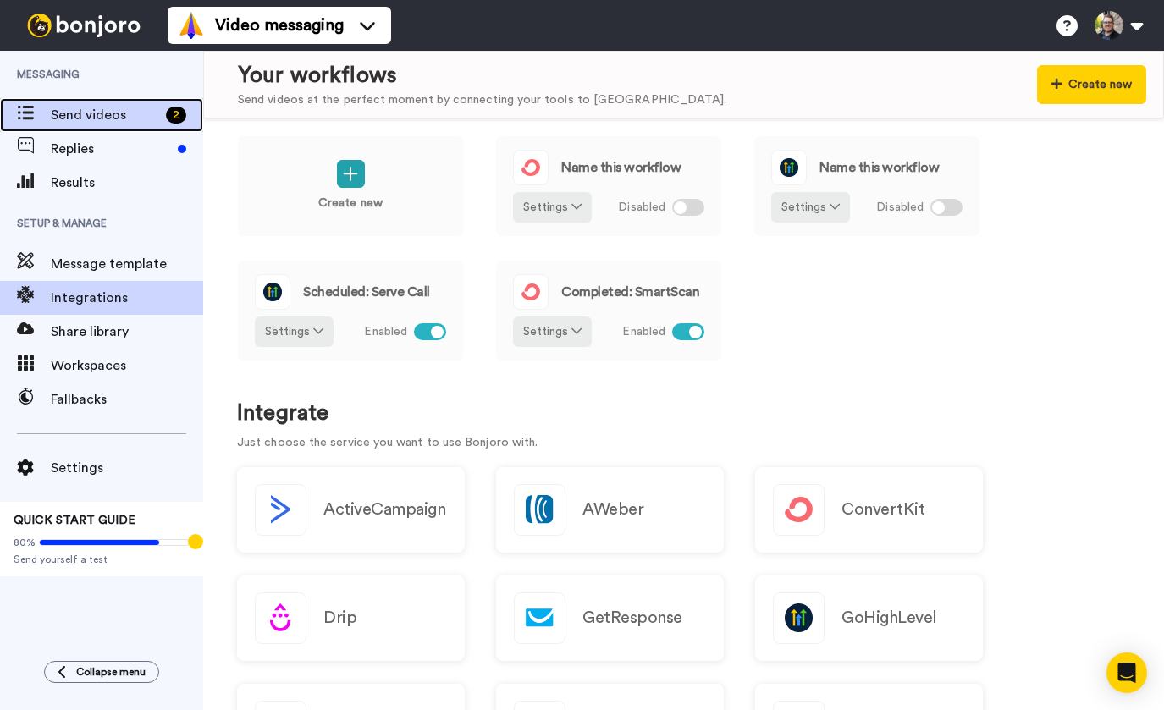
click at [118, 102] on div "Send videos 2" at bounding box center [101, 115] width 203 height 34
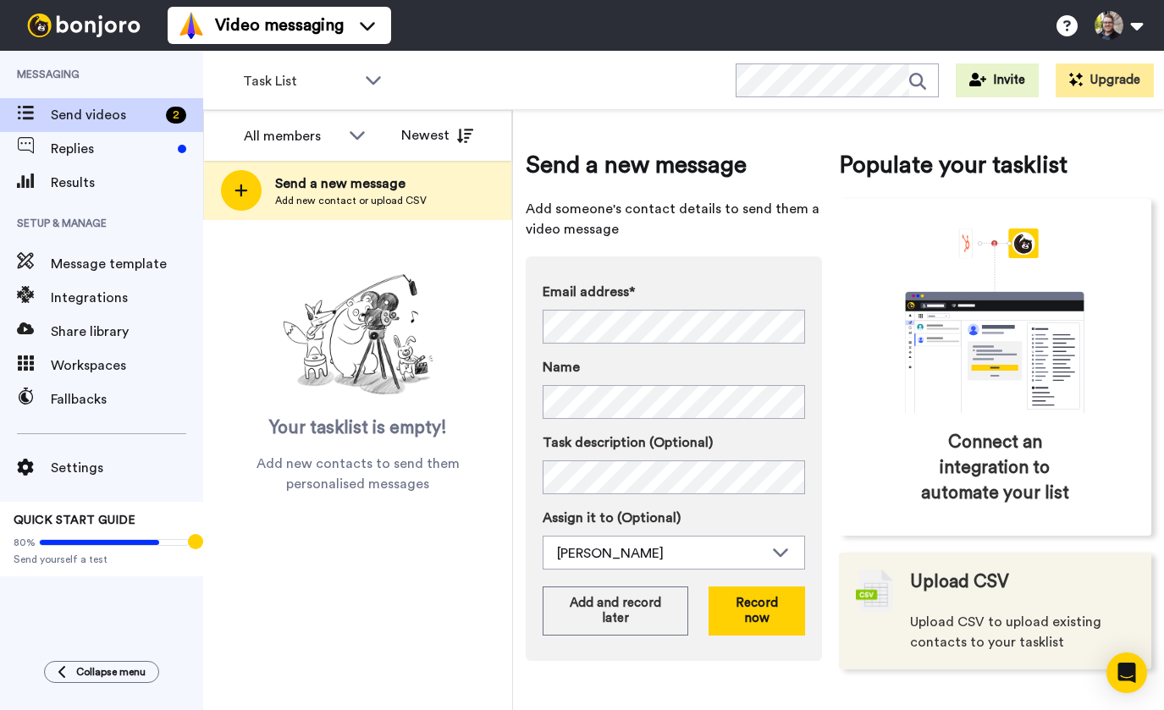
click at [973, 567] on div "Upload CSV Upload CSV to upload existing contacts to your tasklist" at bounding box center [995, 611] width 313 height 117
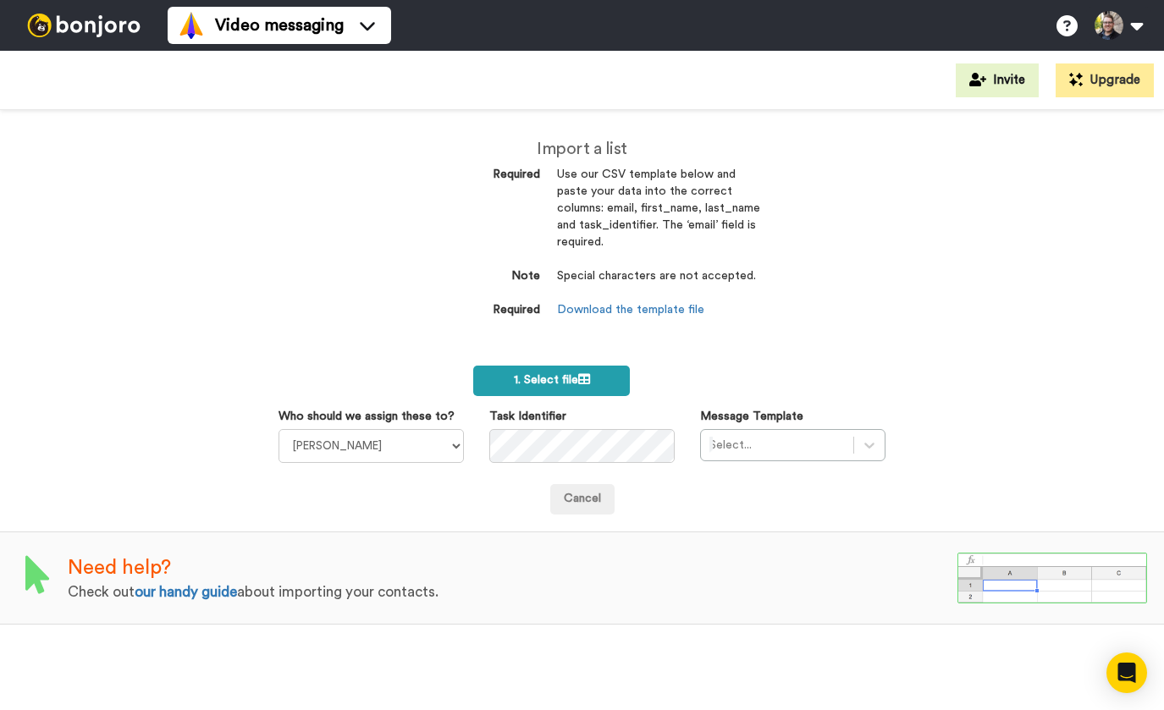
click at [550, 383] on span "1. Select file" at bounding box center [552, 380] width 76 height 12
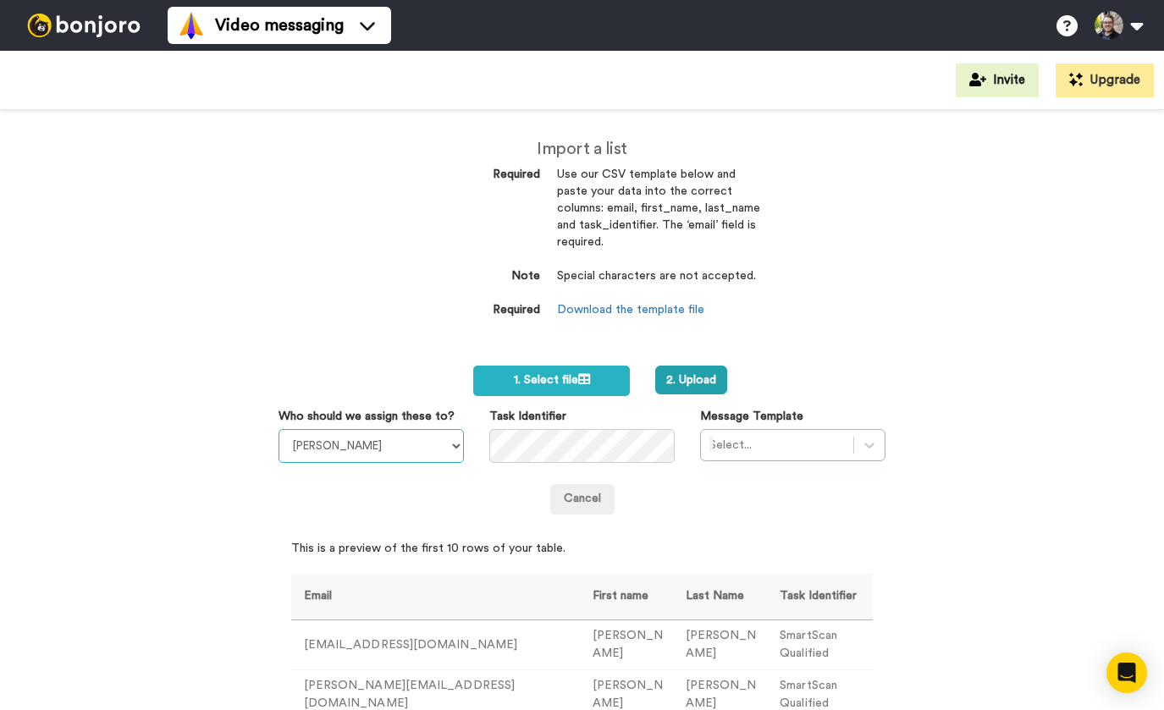
click at [395, 438] on select "[PERSON_NAME] [PERSON_NAME] [PERSON_NAME]" at bounding box center [370, 446] width 185 height 34
select select "b3180d09-c437-497b-9a09-1fc7e52c4774"
click at [278, 429] on select "[PERSON_NAME] [PERSON_NAME] [PERSON_NAME]" at bounding box center [370, 446] width 185 height 34
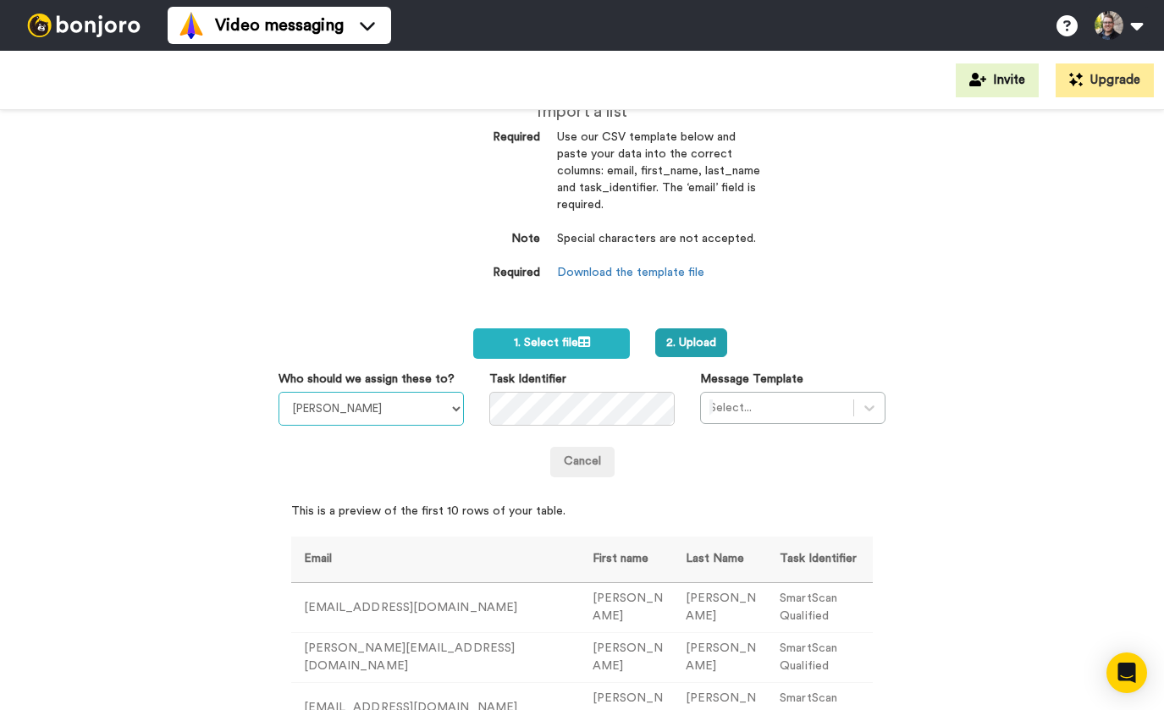
scroll to position [80, 0]
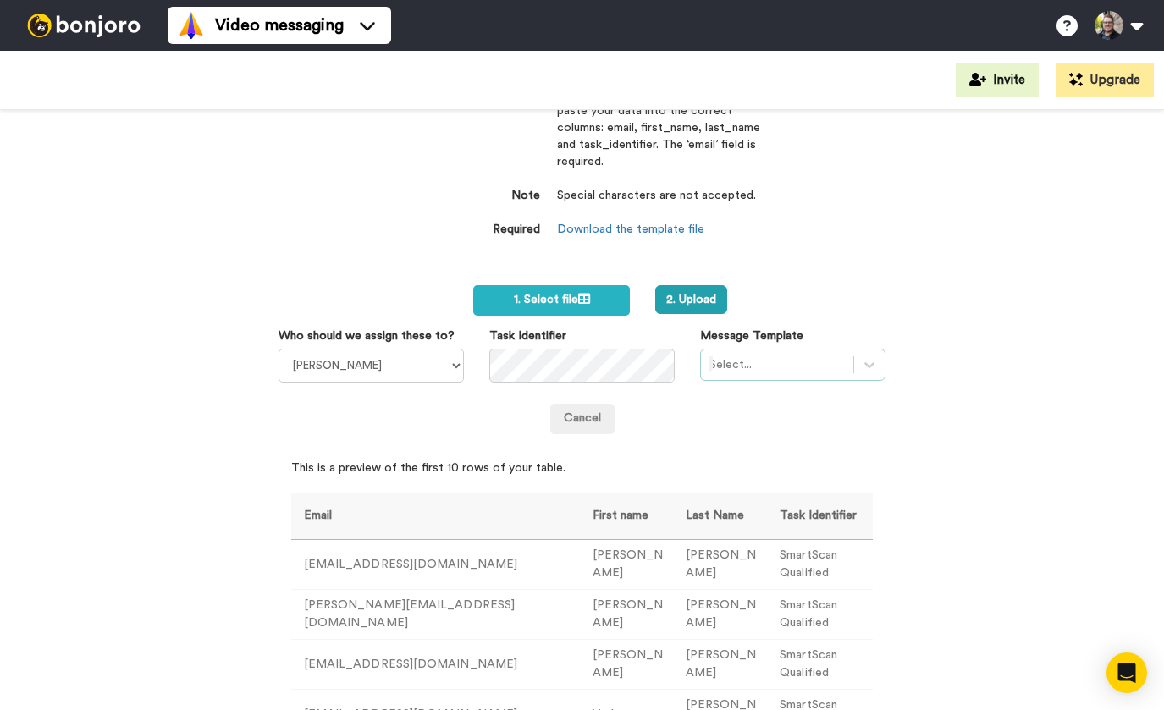
click at [845, 377] on div "Select..." at bounding box center [777, 364] width 152 height 27
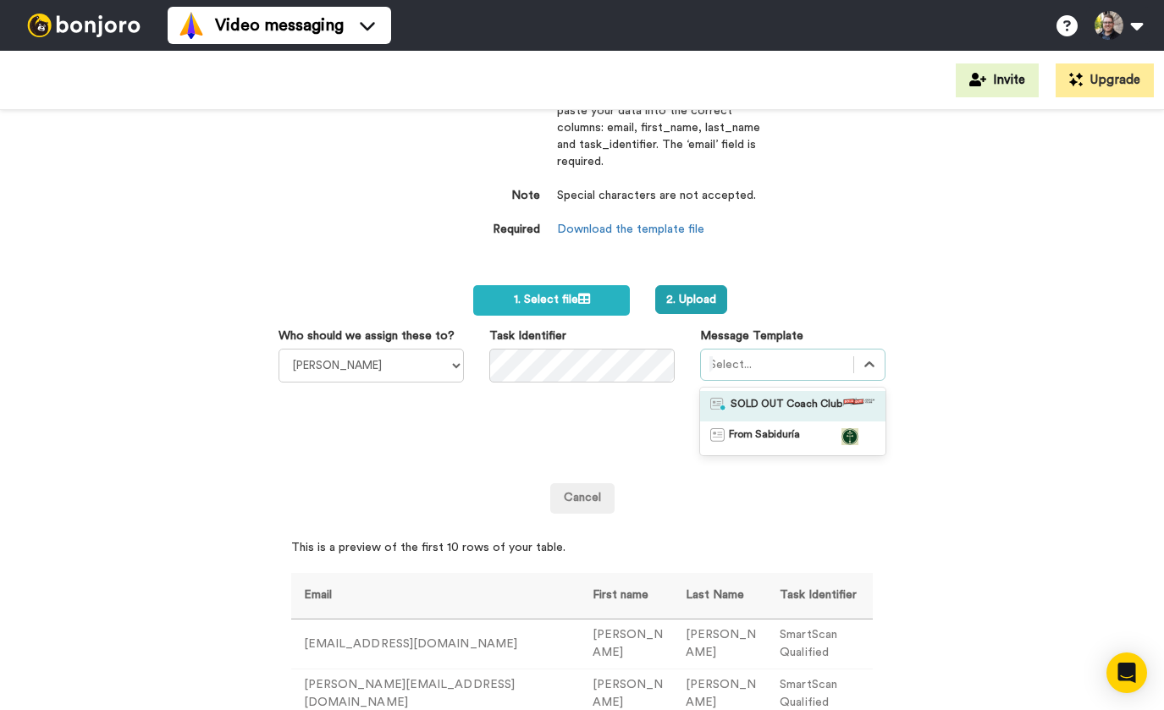
click at [751, 405] on span "SOLD OUT Coach Club" at bounding box center [786, 406] width 112 height 17
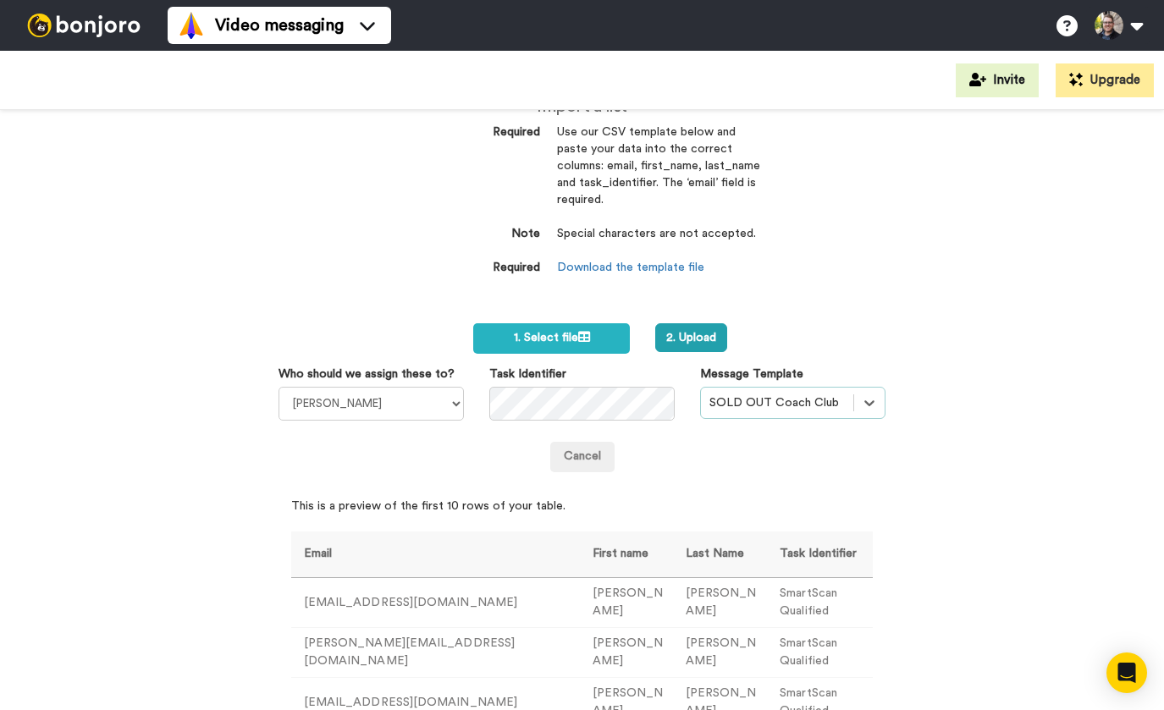
scroll to position [0, 0]
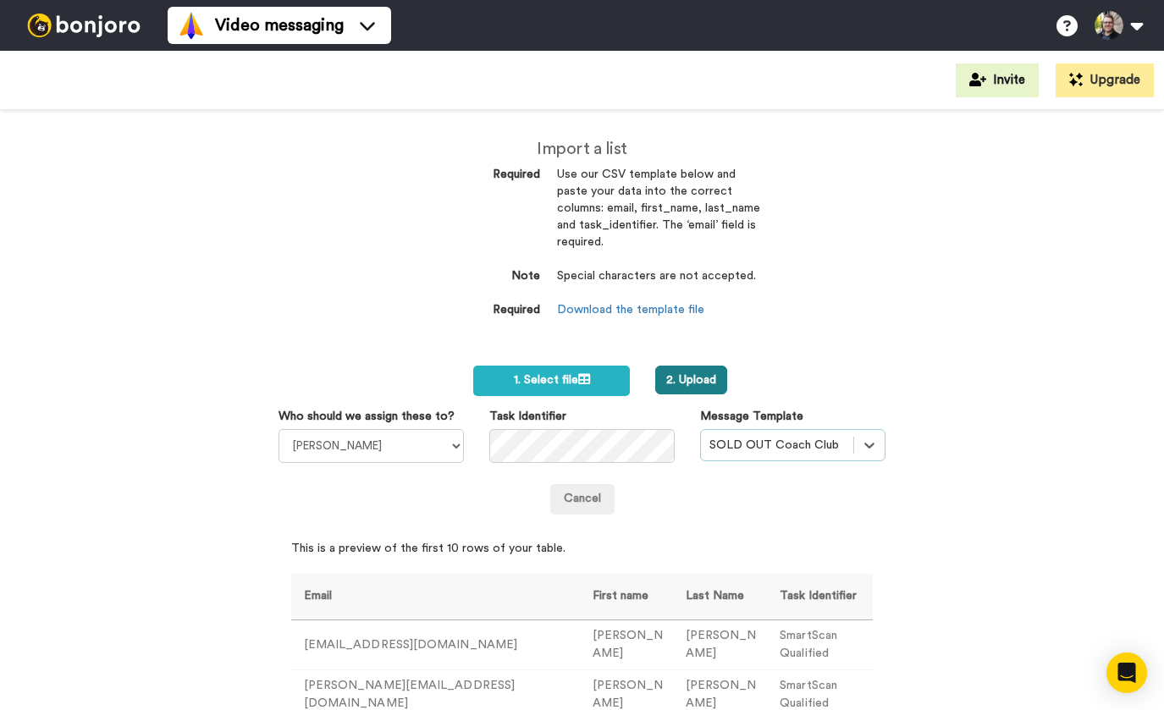
click at [696, 383] on button "2. Upload" at bounding box center [691, 380] width 72 height 29
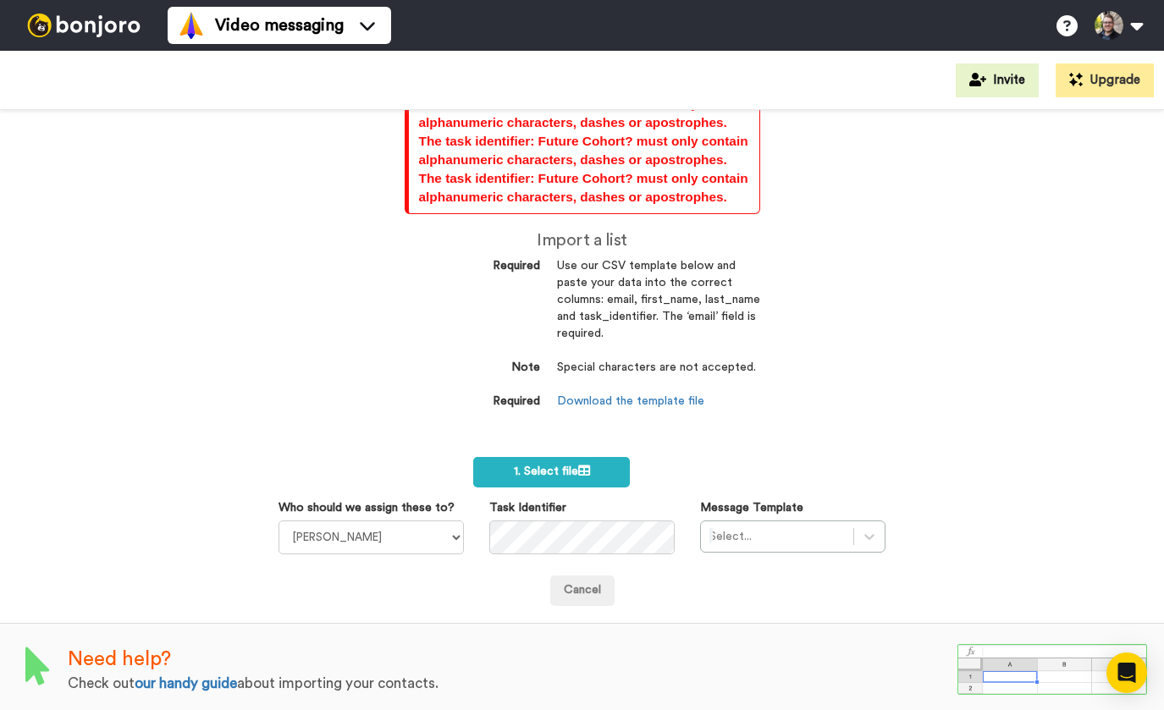
scroll to position [228, 0]
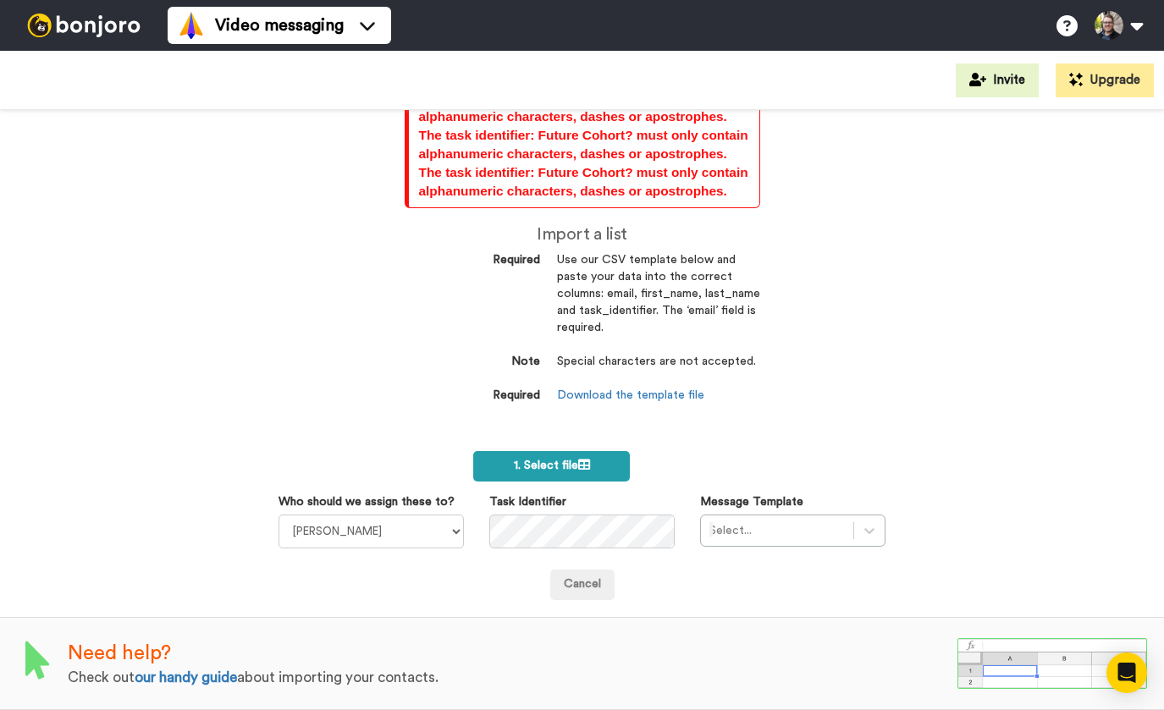
click at [581, 471] on span "1. Select file" at bounding box center [552, 466] width 76 height 12
click at [581, 452] on label "1. Select file" at bounding box center [551, 466] width 157 height 30
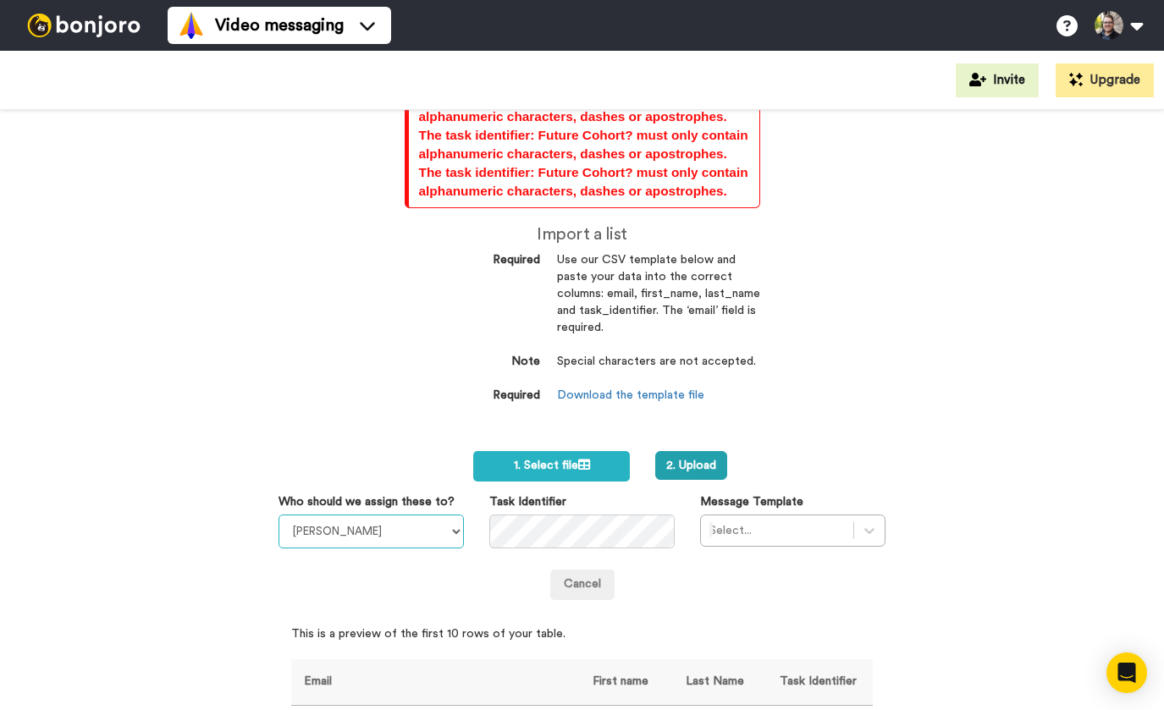
click at [393, 533] on select "[PERSON_NAME] [PERSON_NAME] [PERSON_NAME]" at bounding box center [370, 532] width 185 height 34
select select "b3180d09-c437-497b-9a09-1fc7e52c4774"
click at [278, 515] on select "[PERSON_NAME] [PERSON_NAME] [PERSON_NAME]" at bounding box center [370, 532] width 185 height 34
click at [793, 528] on div at bounding box center [776, 530] width 135 height 20
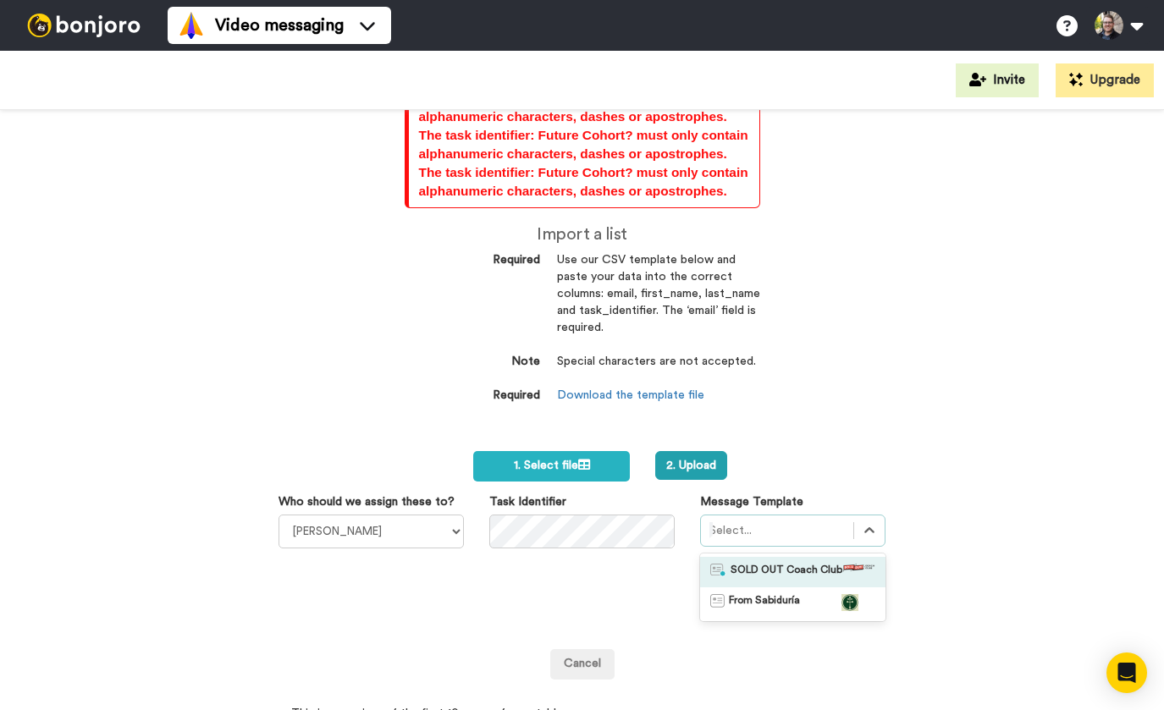
click at [771, 566] on span "SOLD OUT Coach Club" at bounding box center [786, 572] width 112 height 17
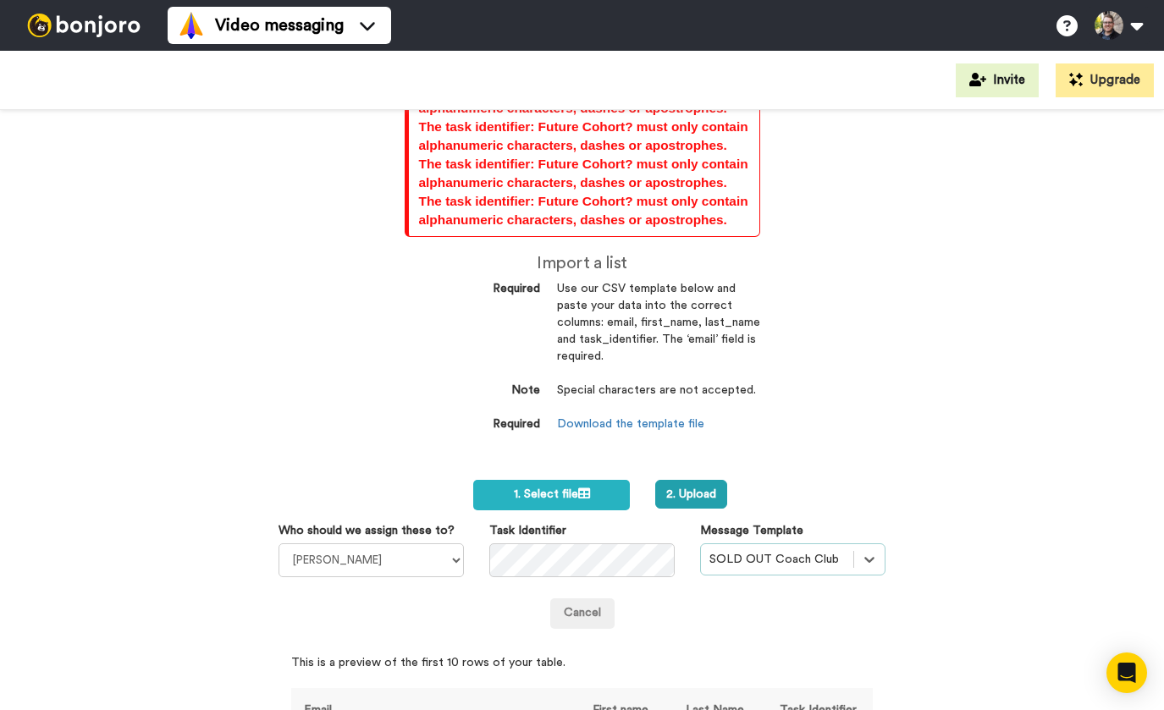
scroll to position [279, 0]
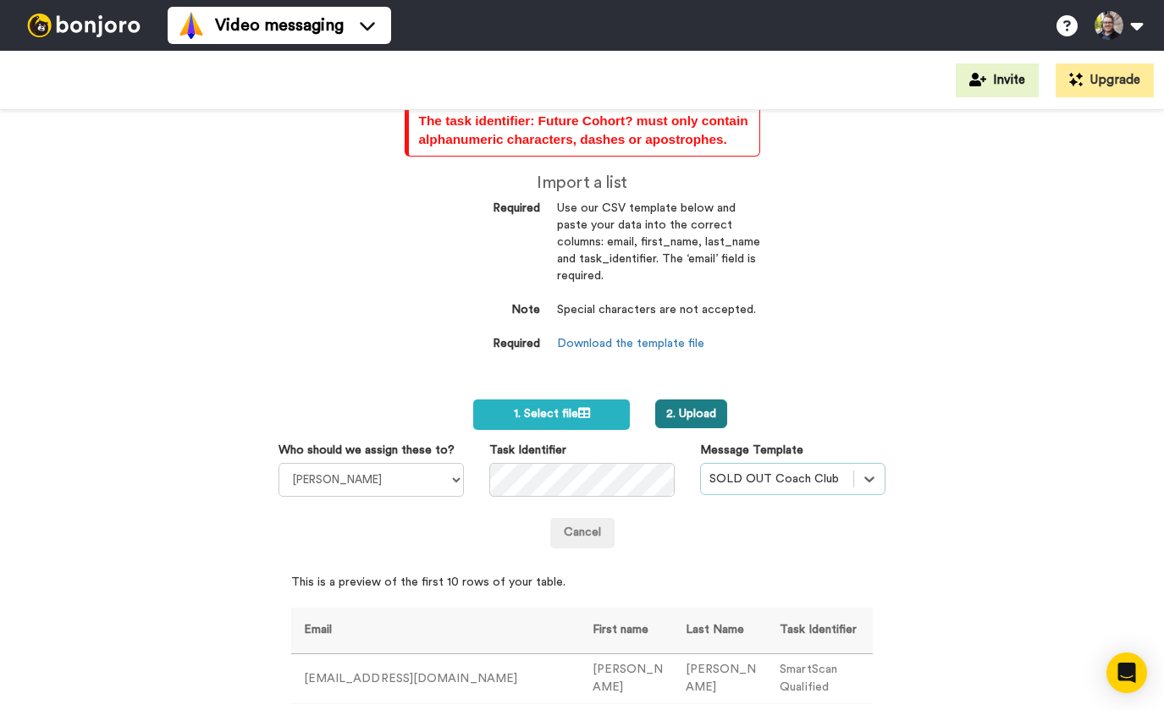
click at [721, 417] on button "2. Upload" at bounding box center [691, 413] width 72 height 29
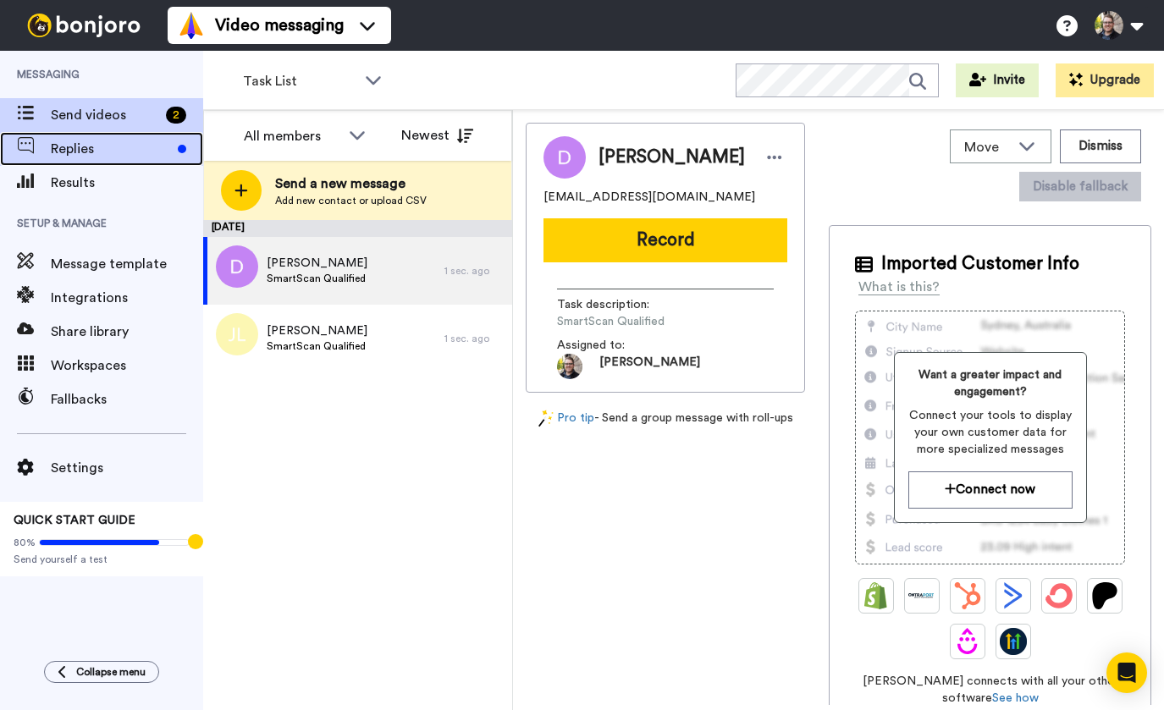
click at [120, 145] on span "Replies" at bounding box center [111, 149] width 120 height 20
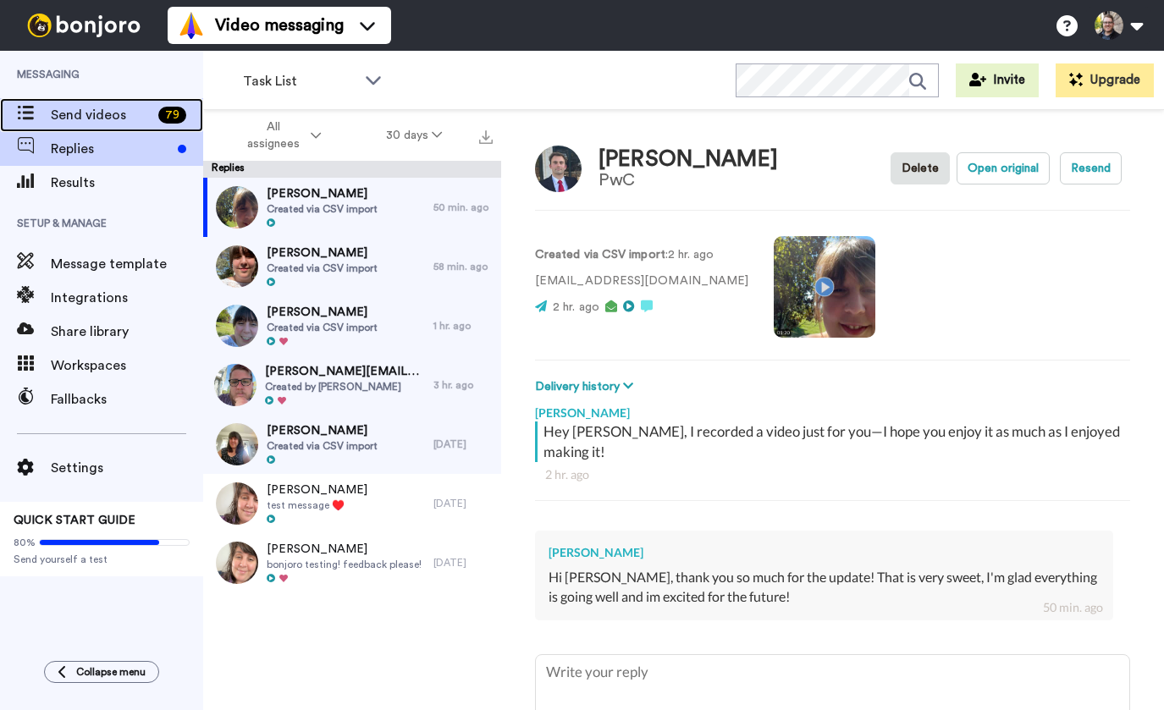
click at [60, 111] on span "Send videos" at bounding box center [101, 115] width 101 height 20
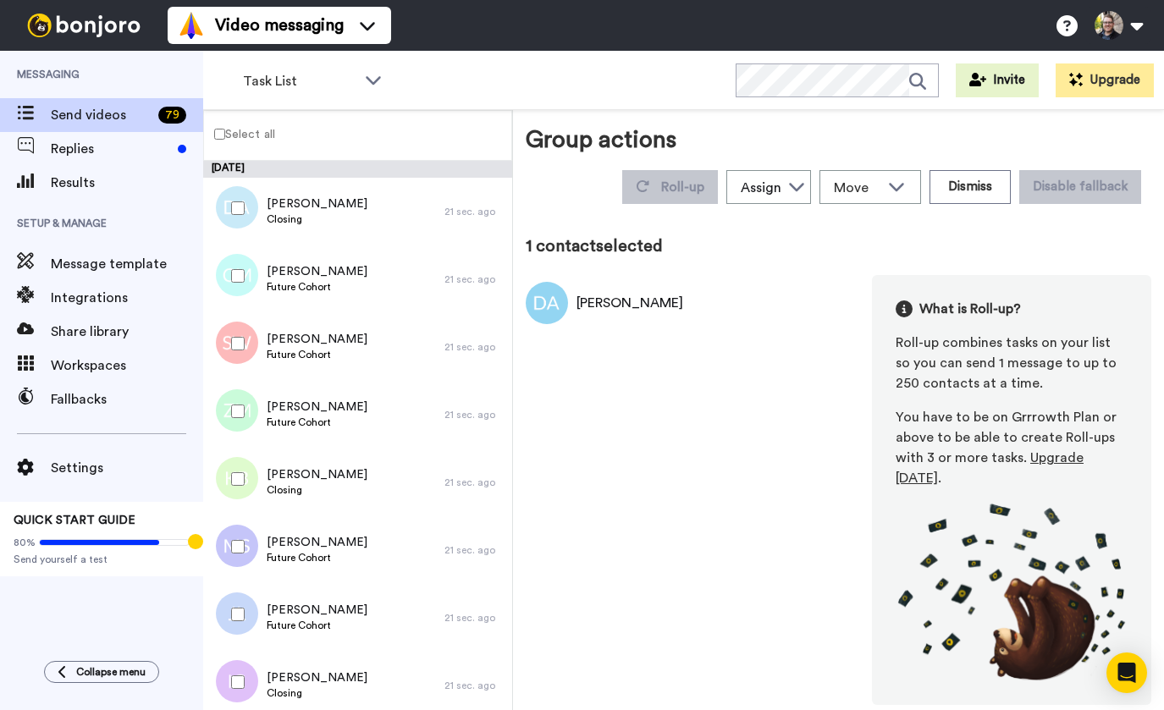
click at [225, 138] on label "Select all" at bounding box center [239, 134] width 71 height 20
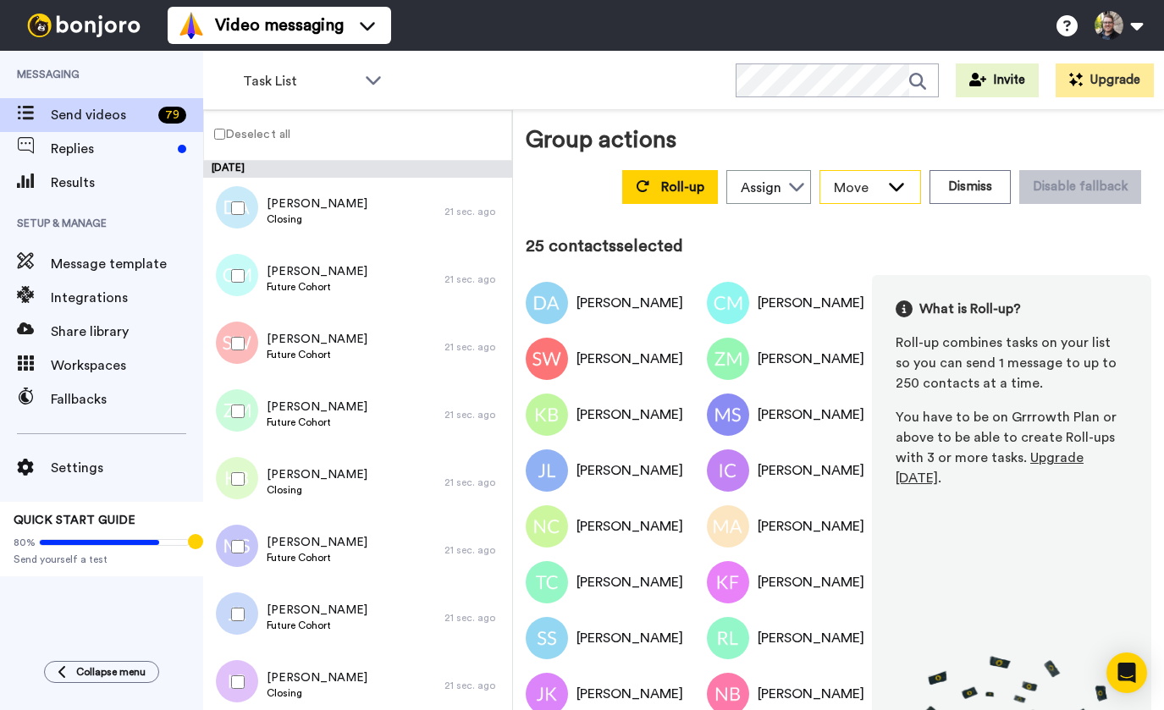
click at [906, 192] on icon at bounding box center [896, 186] width 20 height 17
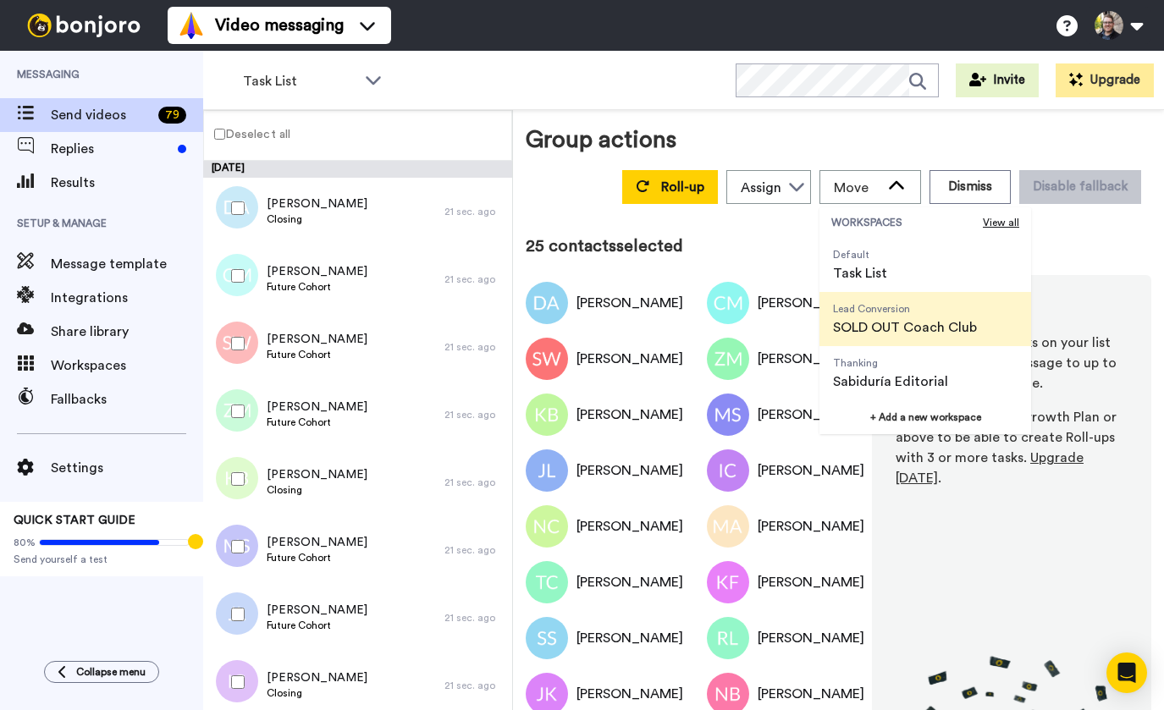
click at [926, 328] on span "SOLD OUT Coach Club" at bounding box center [905, 327] width 144 height 20
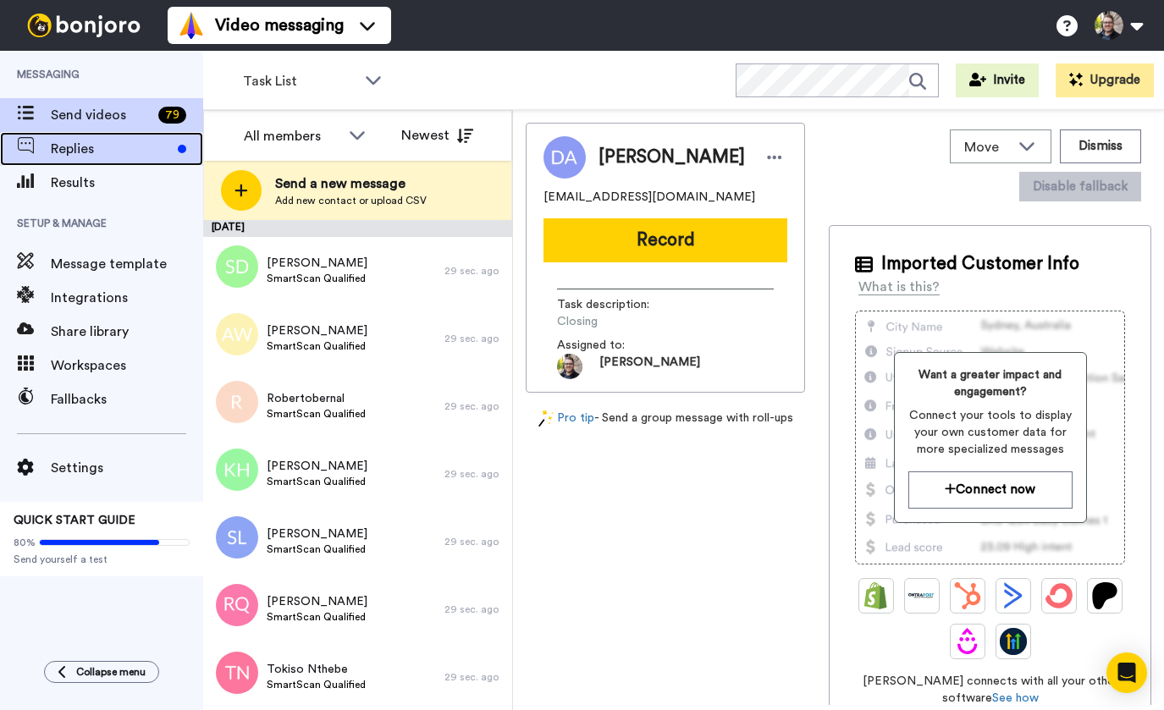
click at [120, 155] on span "Replies" at bounding box center [111, 149] width 120 height 20
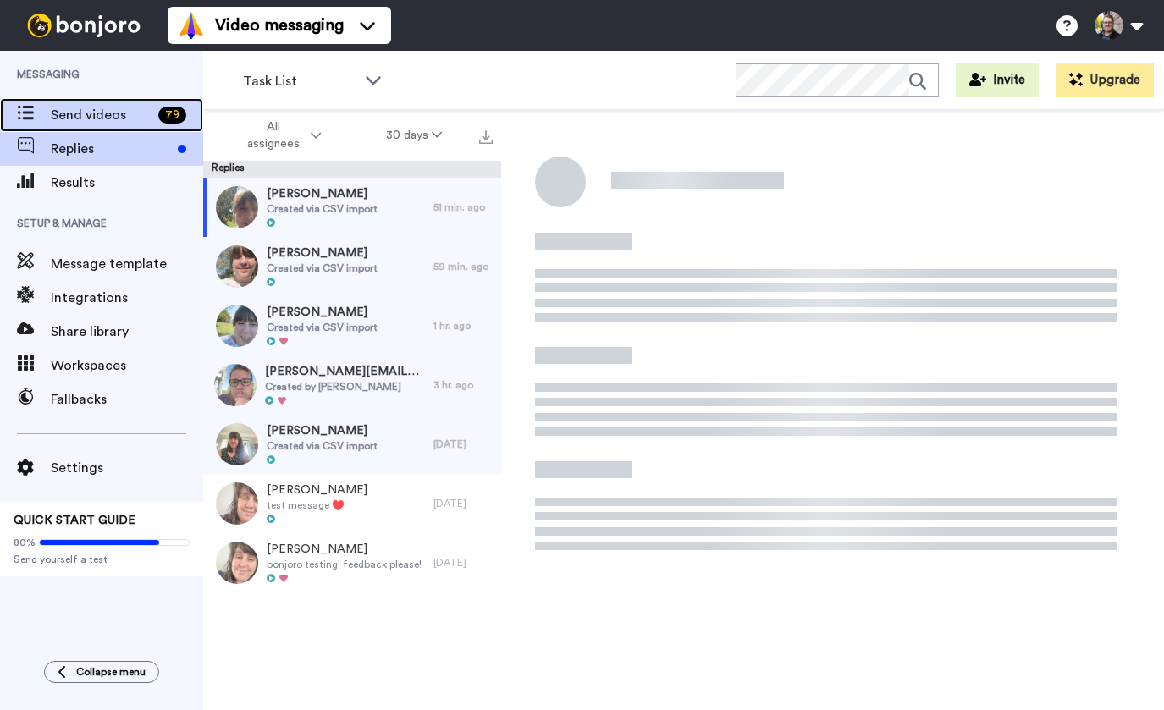
click at [97, 114] on span "Send videos" at bounding box center [101, 115] width 101 height 20
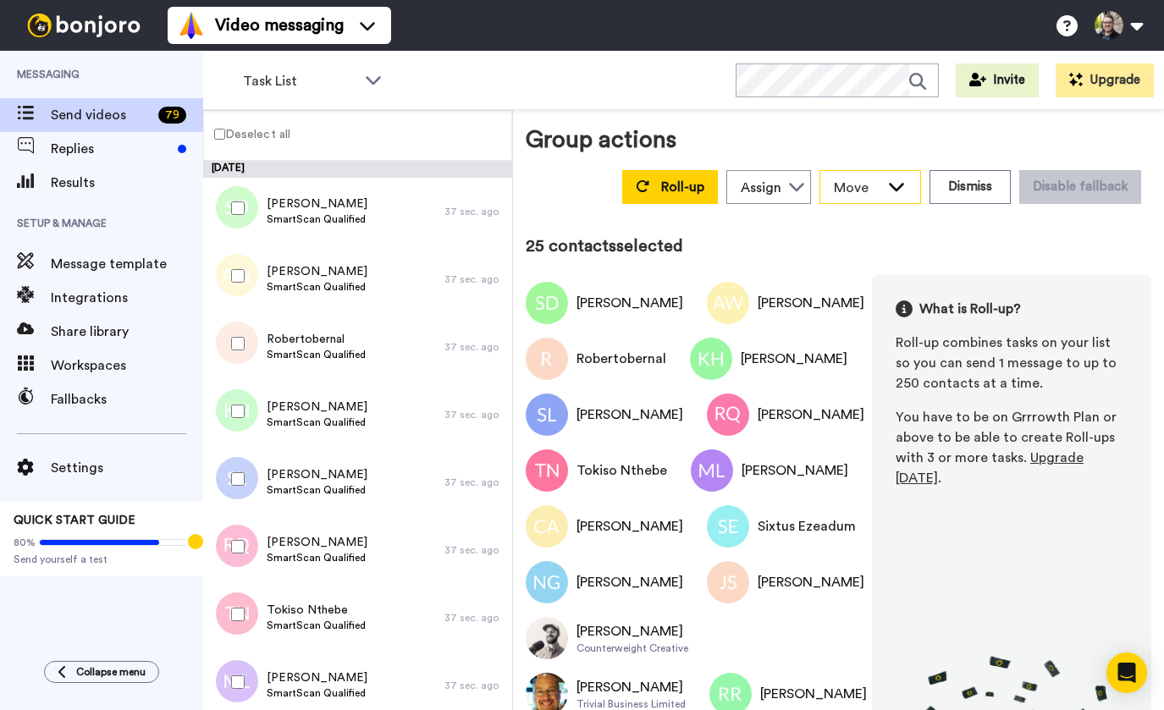
click at [887, 187] on div "Move" at bounding box center [870, 187] width 100 height 32
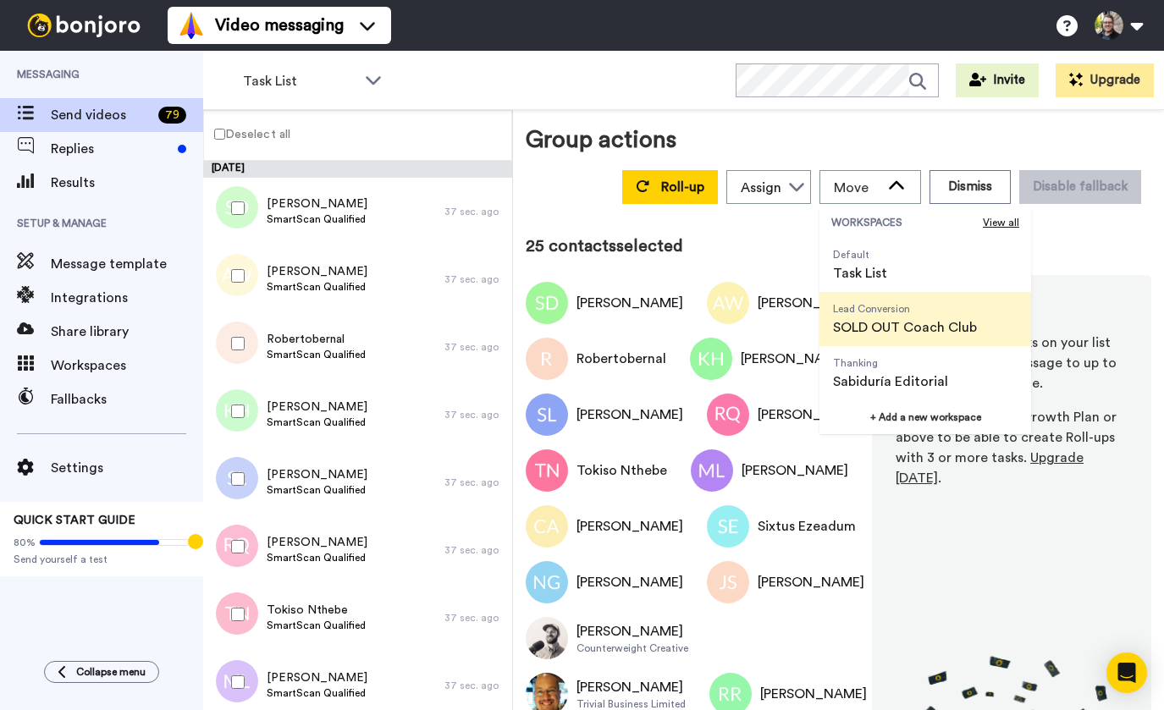
click at [886, 325] on span "SOLD OUT Coach Club" at bounding box center [905, 327] width 144 height 20
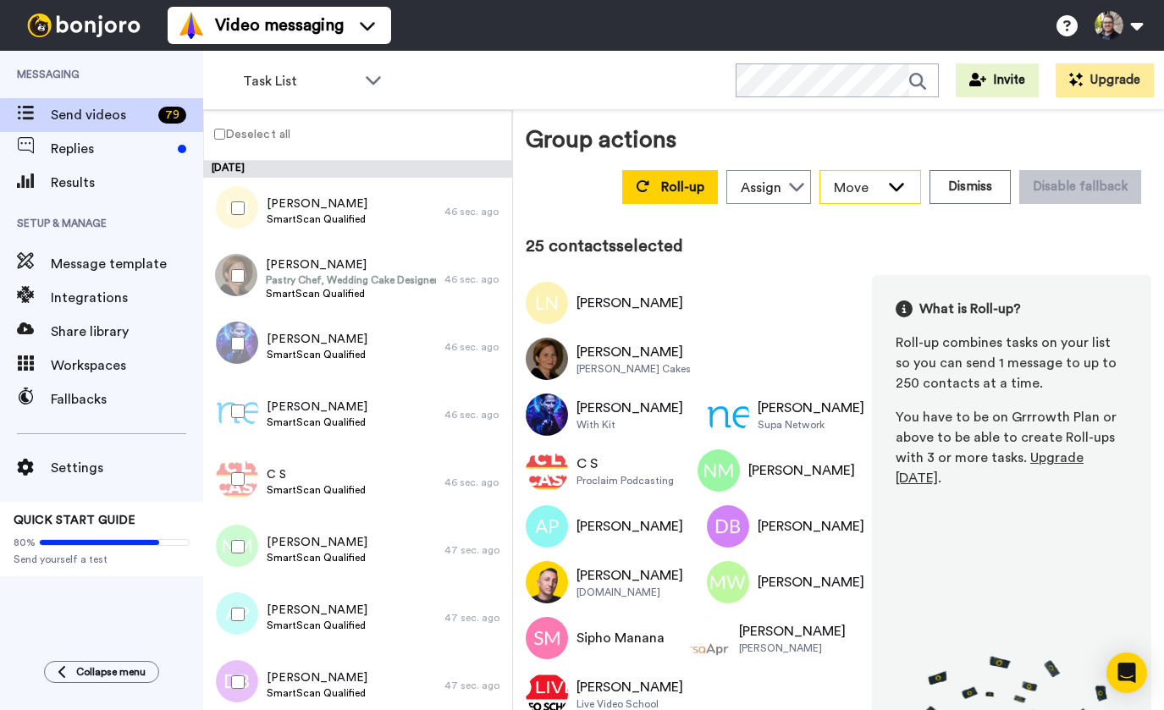
click at [900, 188] on icon at bounding box center [896, 187] width 15 height 8
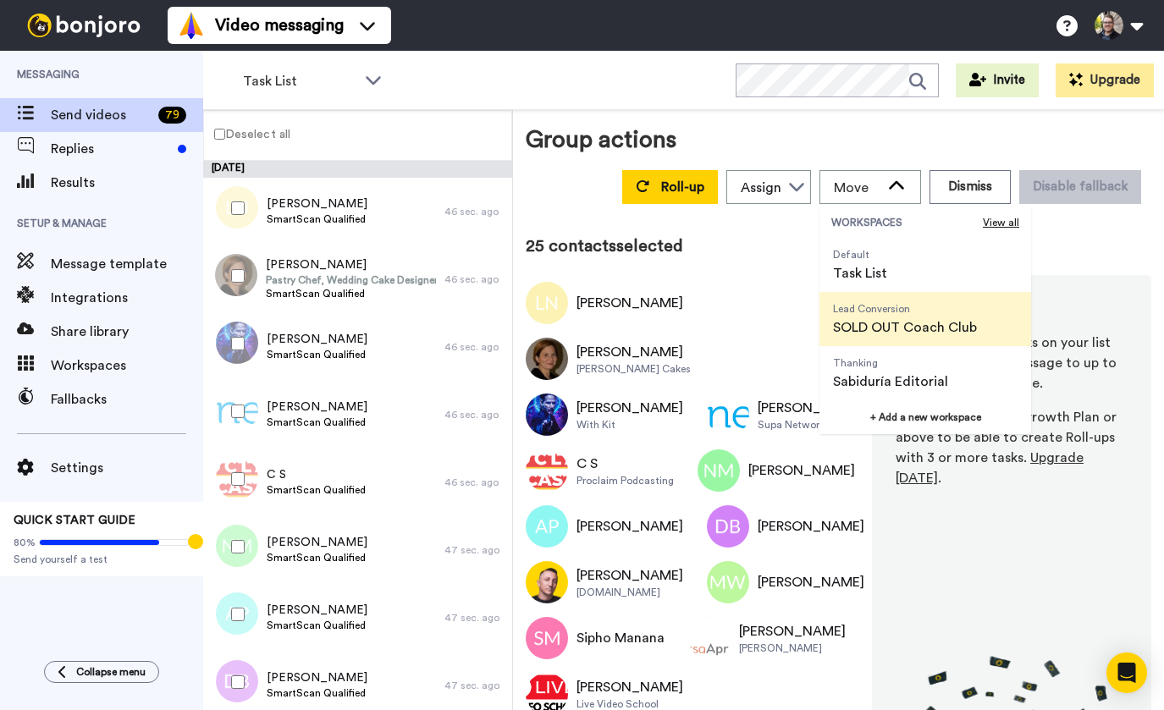
click at [883, 335] on span "SOLD OUT Coach Club" at bounding box center [905, 327] width 144 height 20
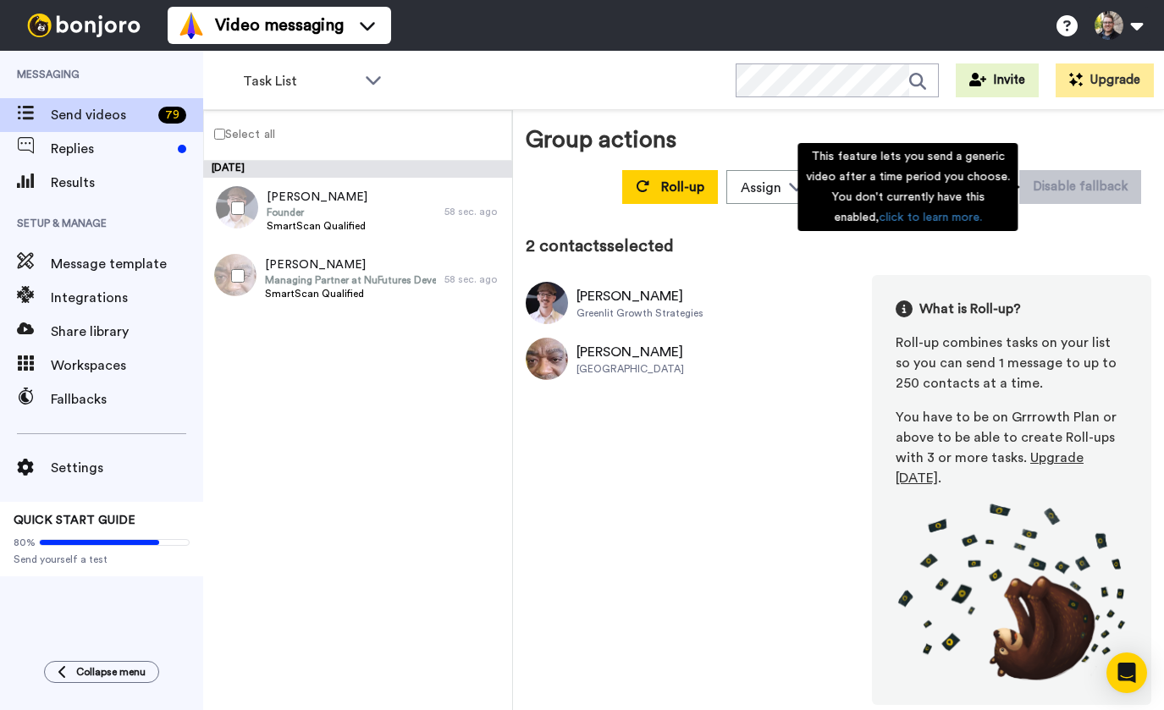
click at [886, 189] on div "This feature lets you send a generic video after a time period you choose. You …" at bounding box center [907, 187] width 220 height 88
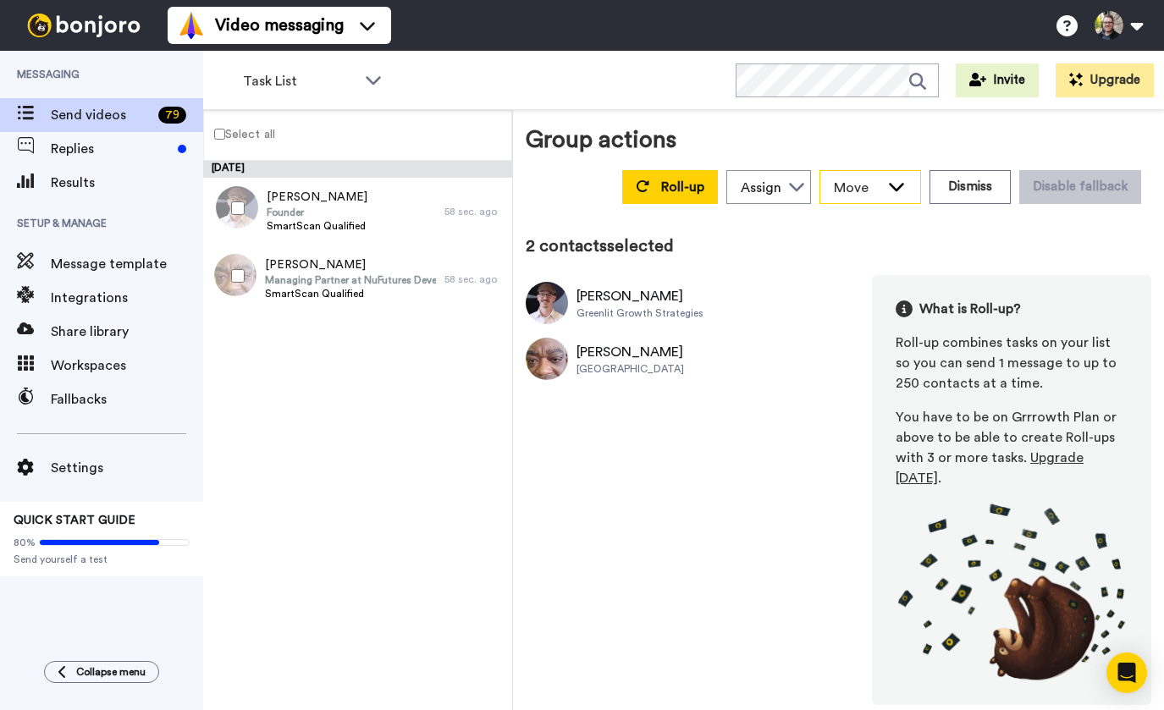
click at [890, 192] on icon at bounding box center [896, 186] width 20 height 17
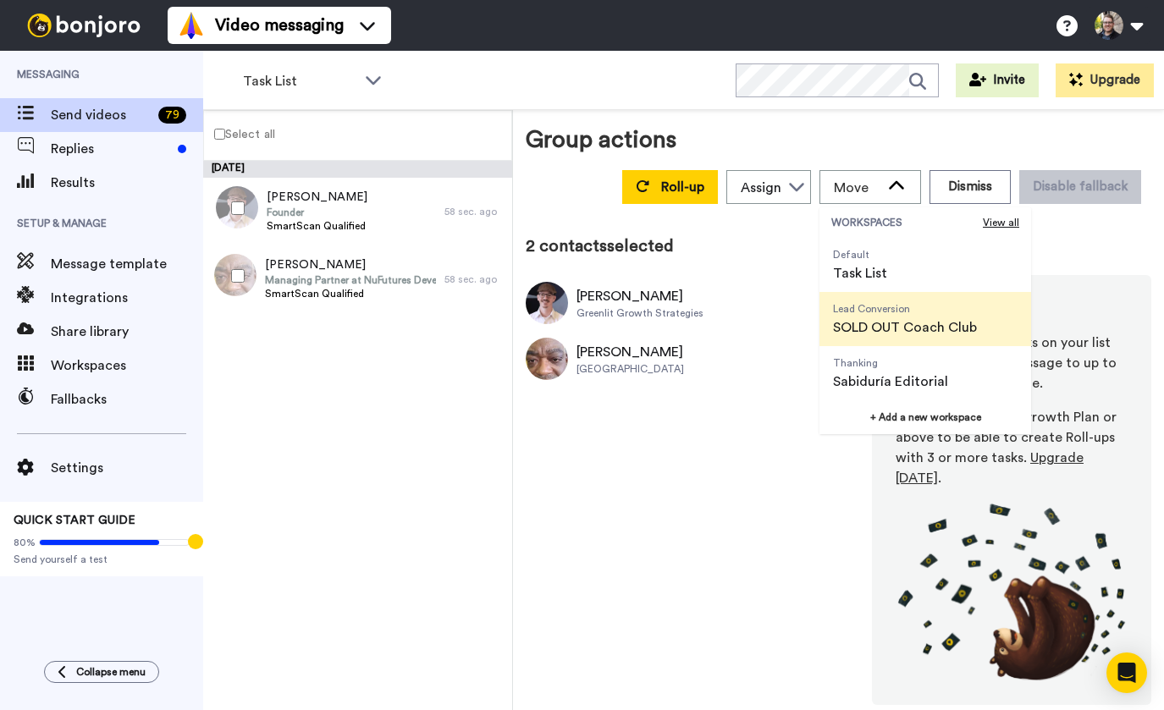
click at [903, 311] on span "Lead Conversion" at bounding box center [905, 309] width 144 height 14
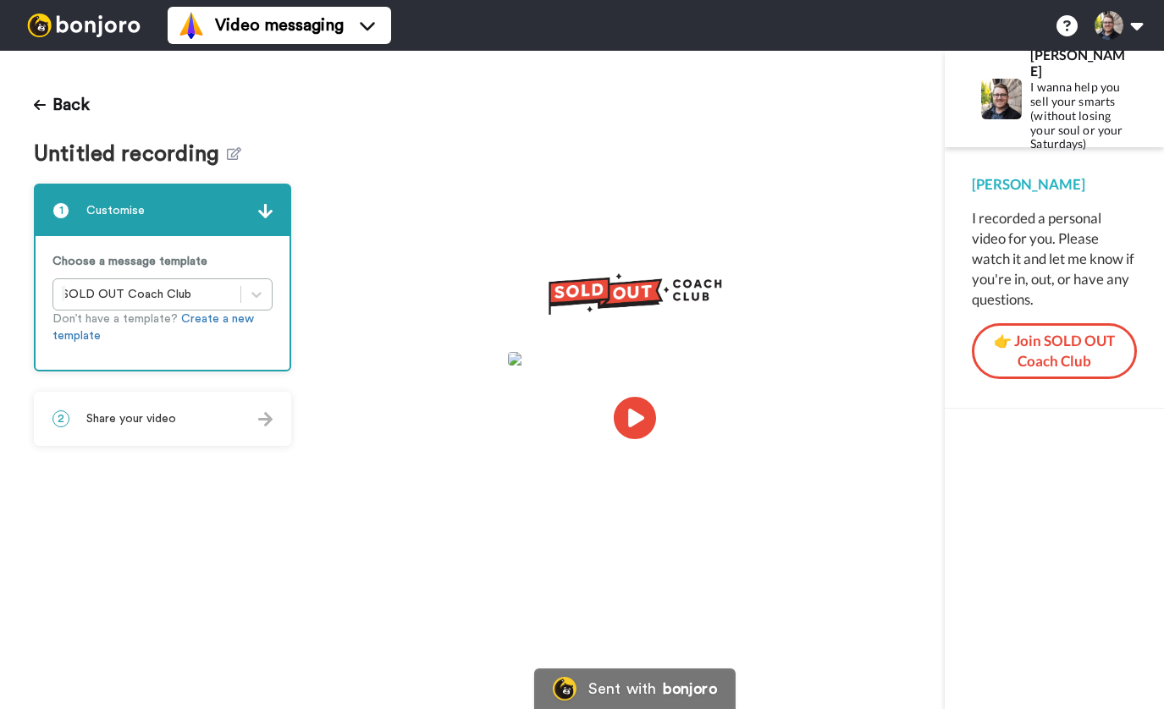
click at [658, 422] on video at bounding box center [635, 415] width 254 height 127
click at [235, 157] on icon at bounding box center [234, 153] width 14 height 13
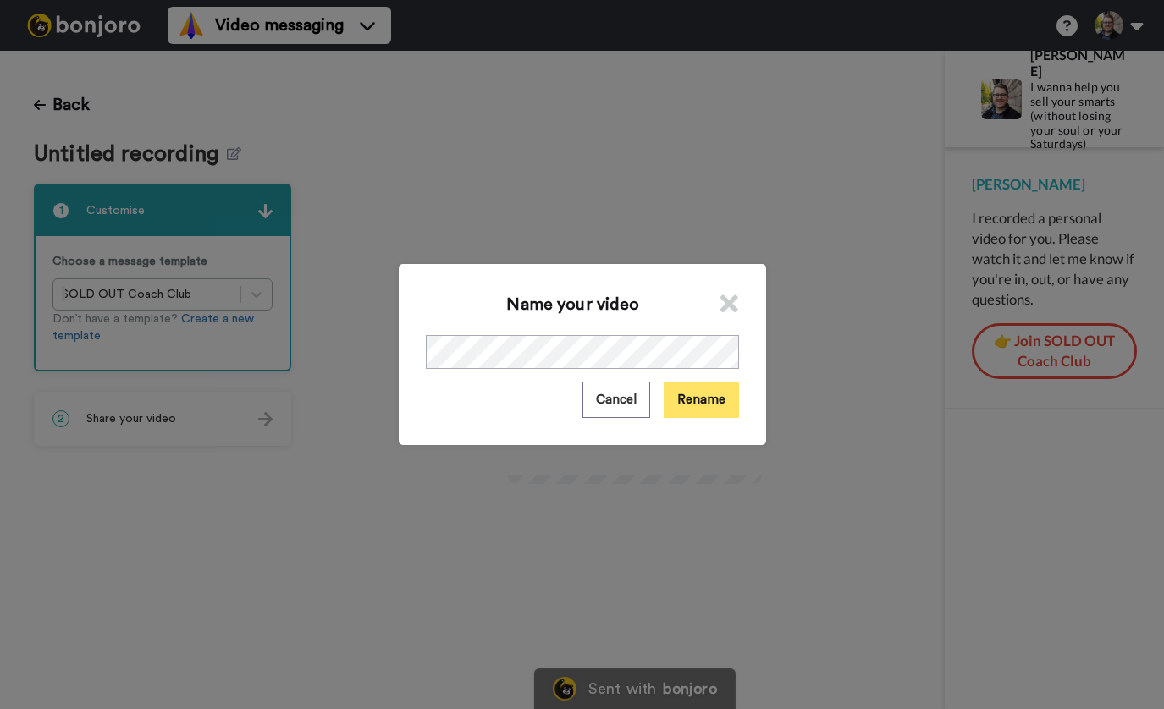
click at [681, 401] on button "Rename" at bounding box center [701, 400] width 75 height 36
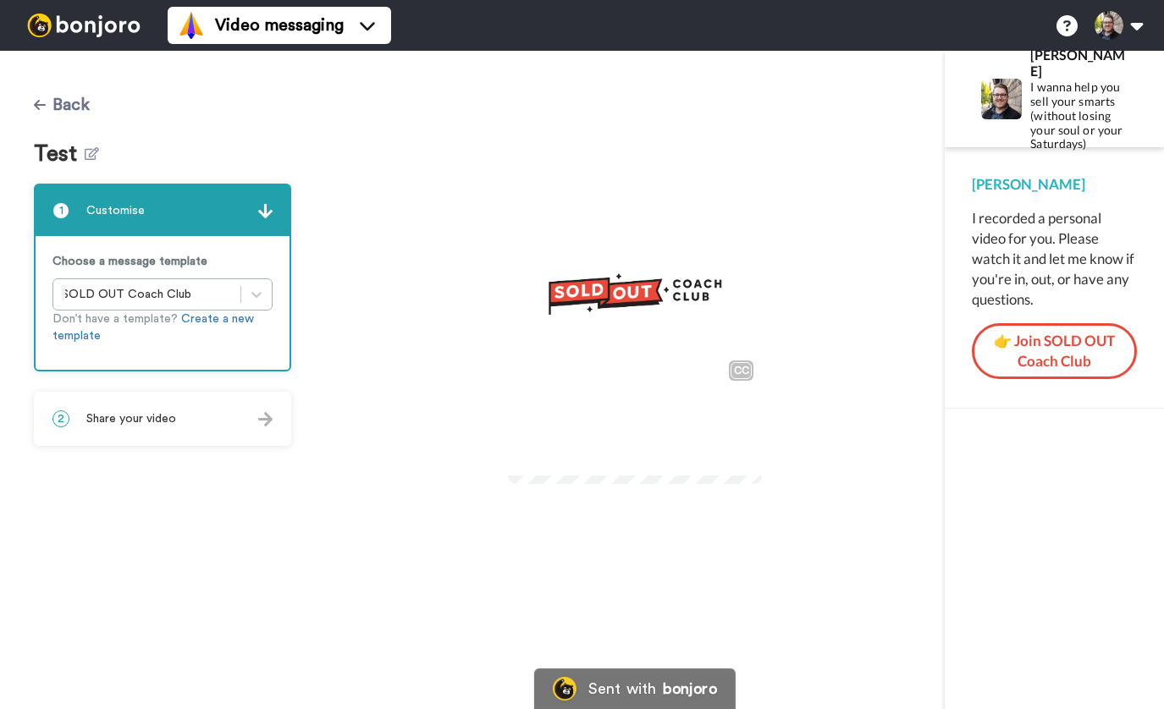
click at [75, 112] on button "Back" at bounding box center [62, 105] width 56 height 41
click at [78, 30] on img at bounding box center [83, 26] width 127 height 24
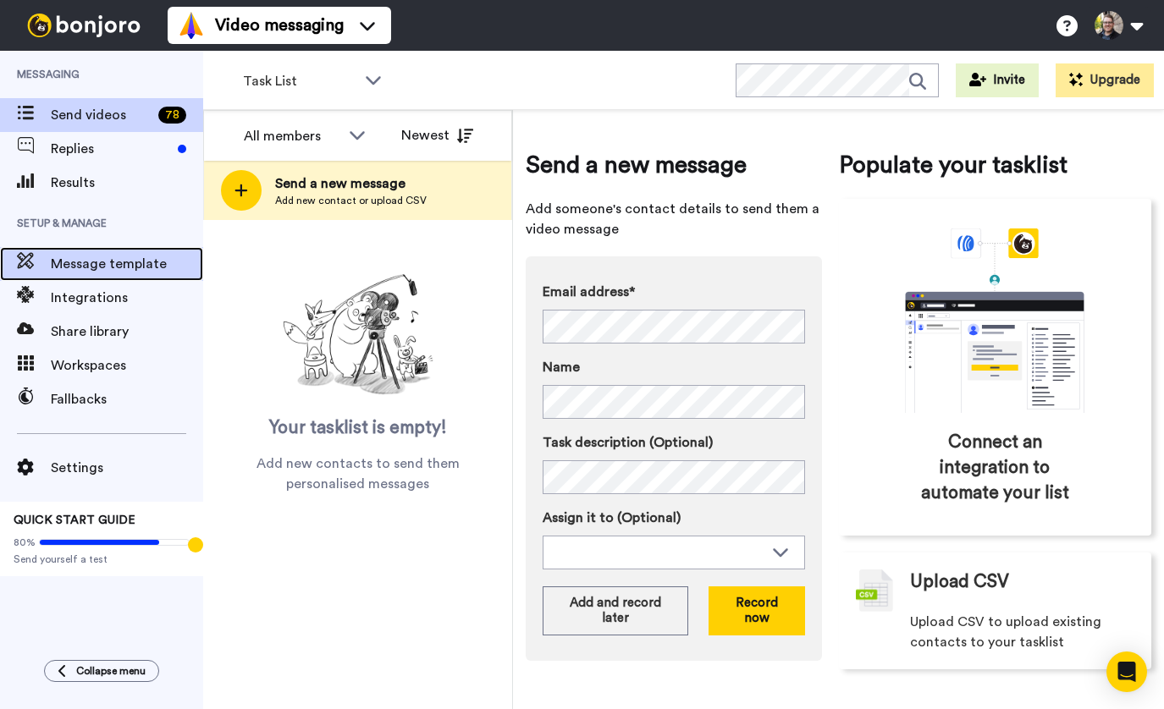
click at [131, 272] on span "Message template" at bounding box center [127, 264] width 152 height 20
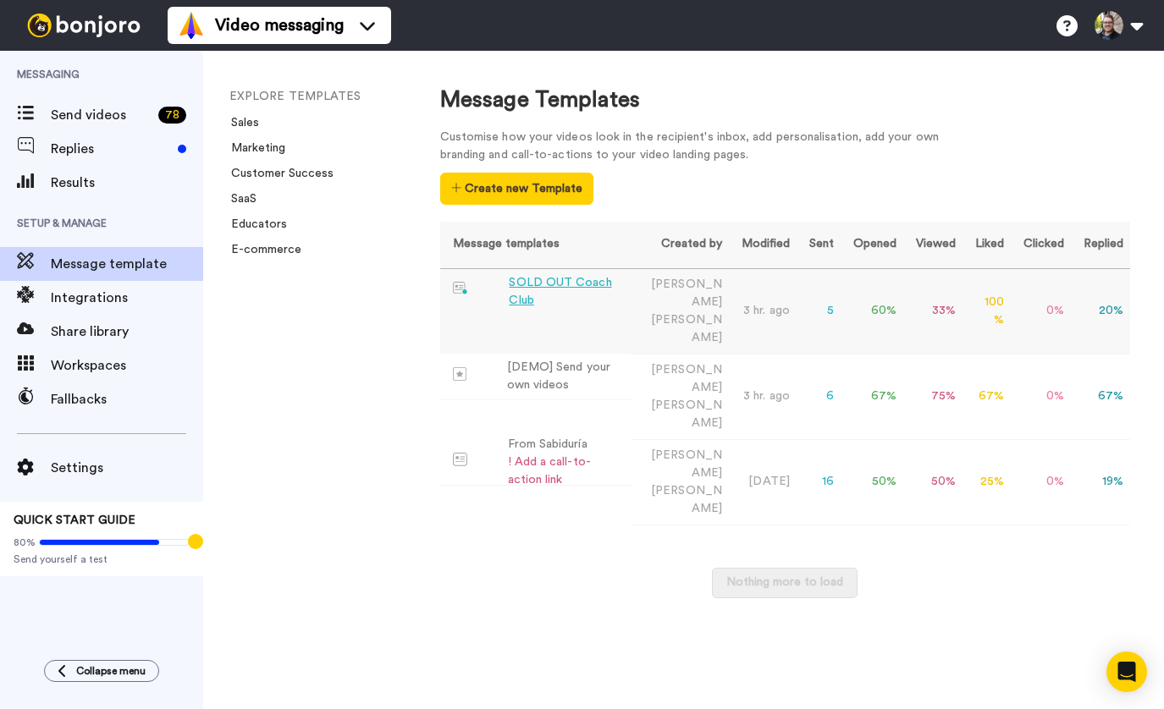
click at [564, 287] on div "SOLD OUT Coach Club" at bounding box center [566, 292] width 115 height 36
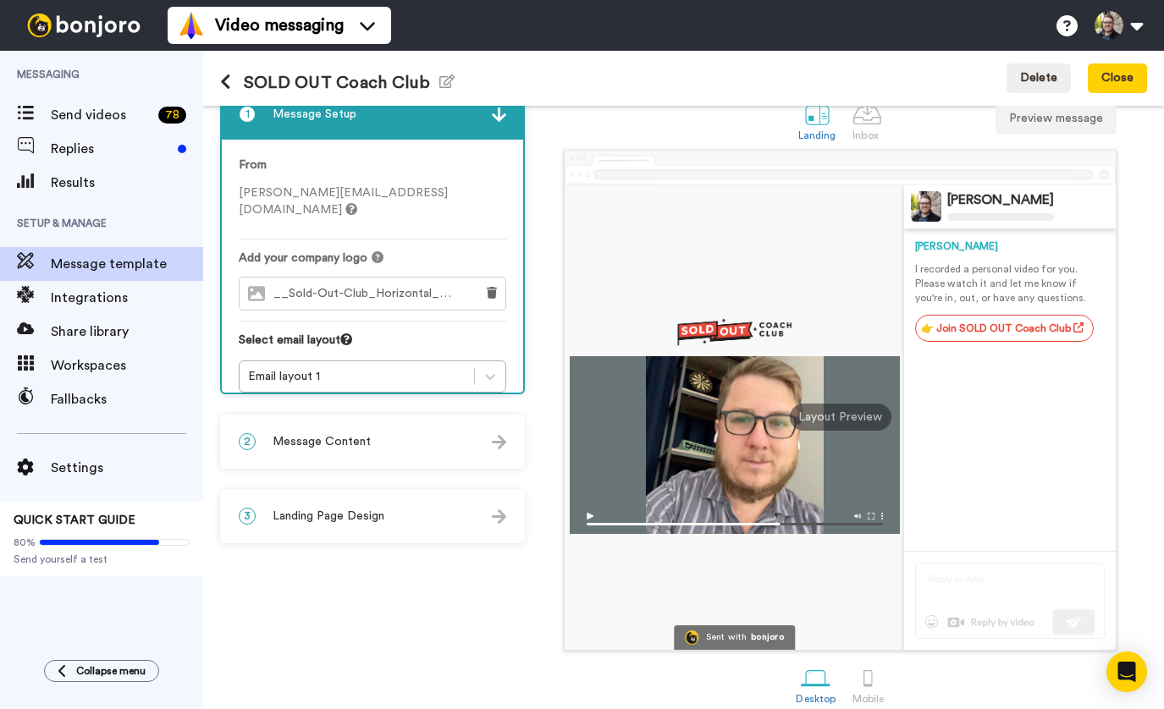
scroll to position [50, 0]
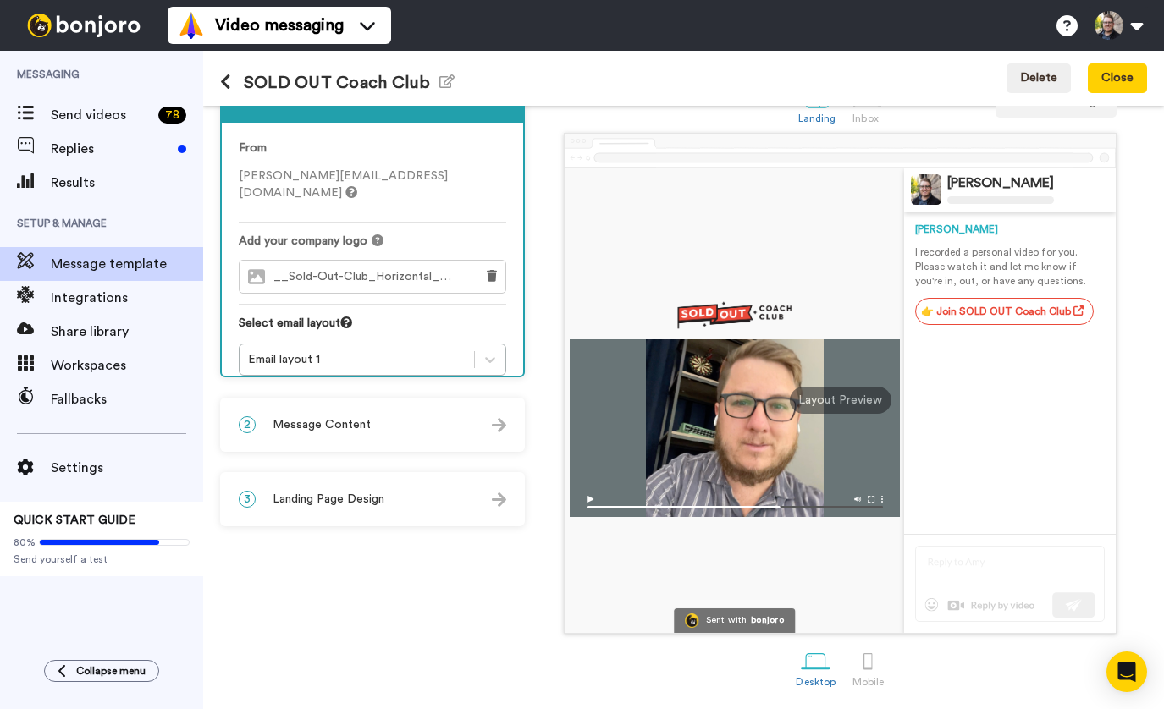
click at [376, 498] on span "Landing Page Design" at bounding box center [329, 499] width 112 height 17
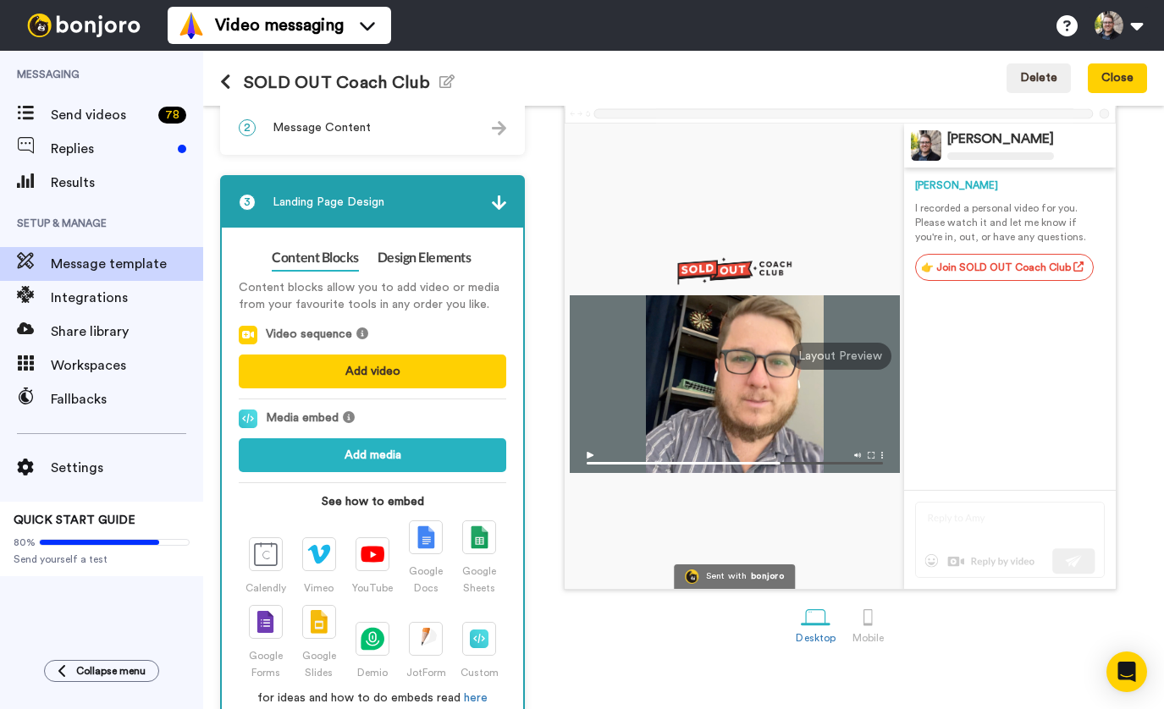
scroll to position [129, 0]
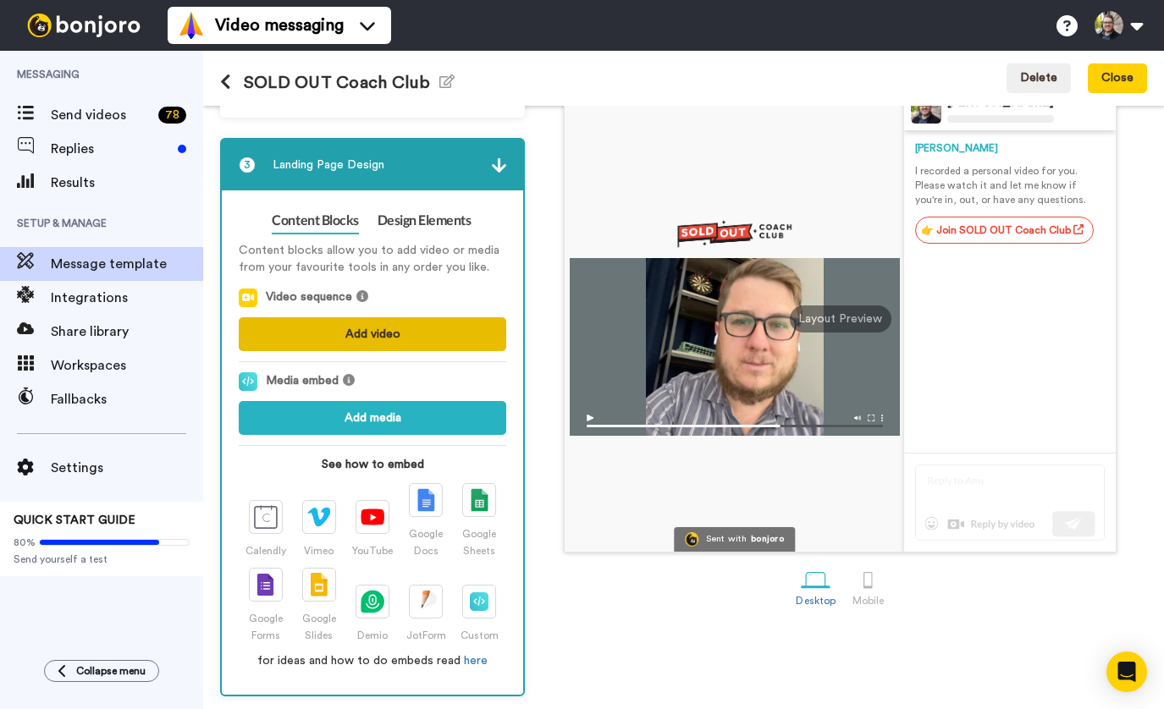
click at [361, 335] on button "Add video" at bounding box center [372, 334] width 267 height 34
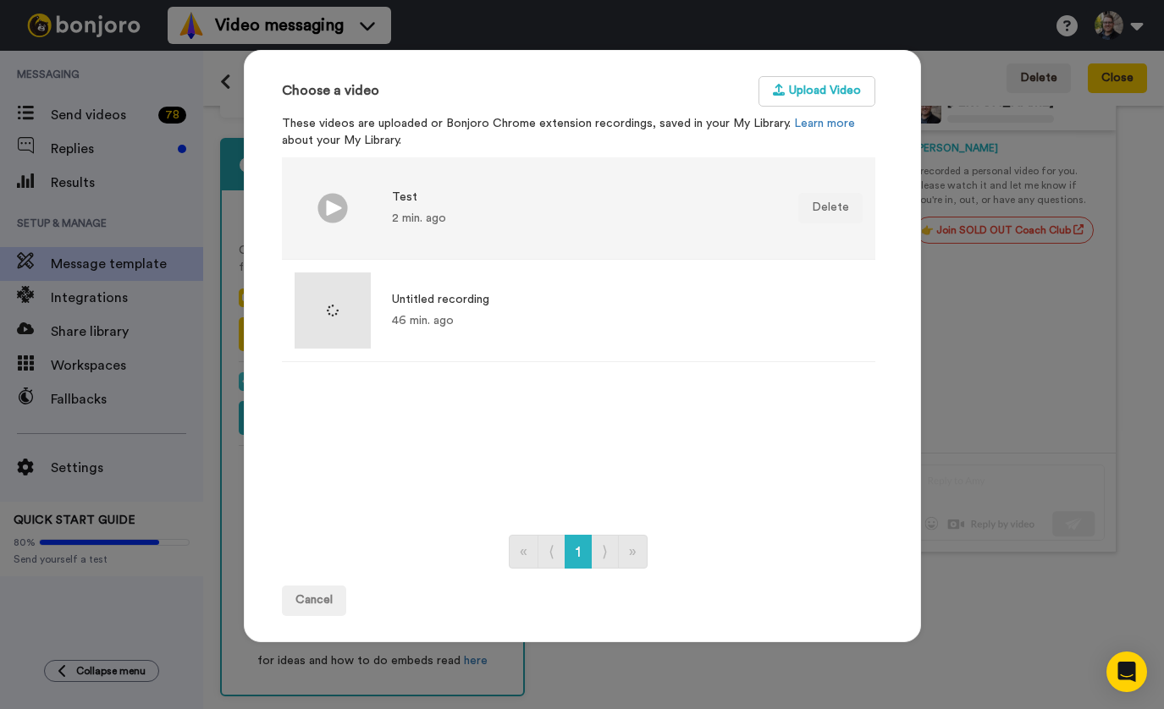
click at [419, 204] on div "Test" at bounding box center [419, 197] width 54 height 17
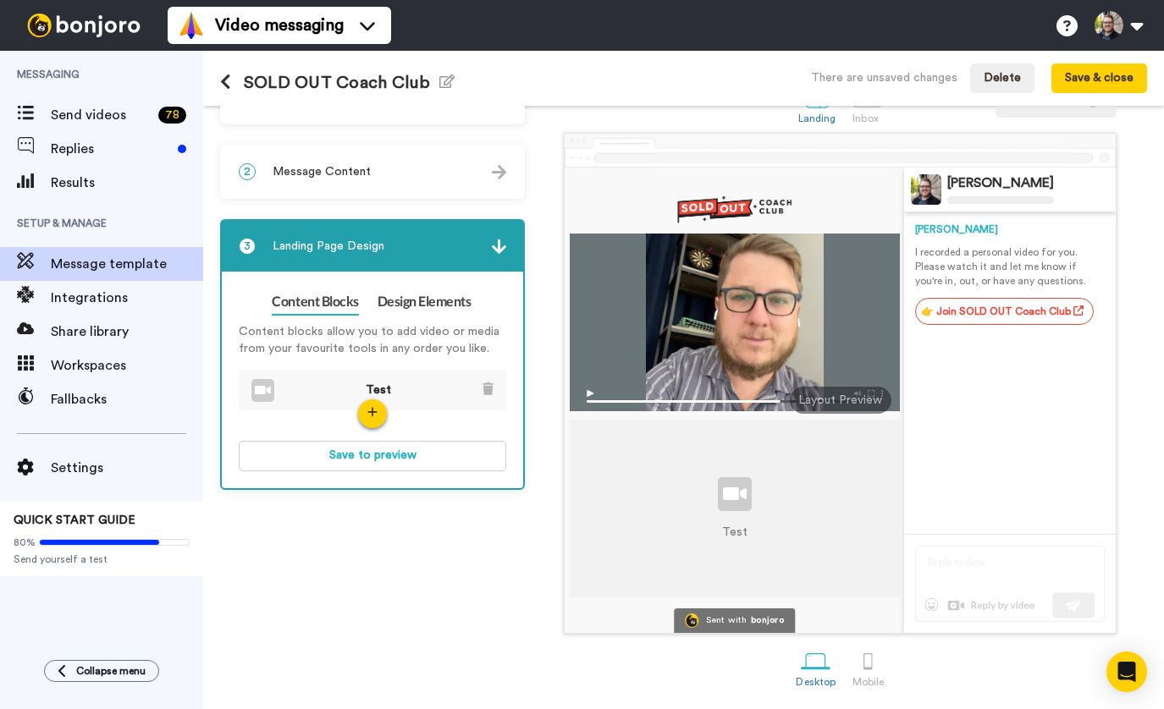
scroll to position [50, 0]
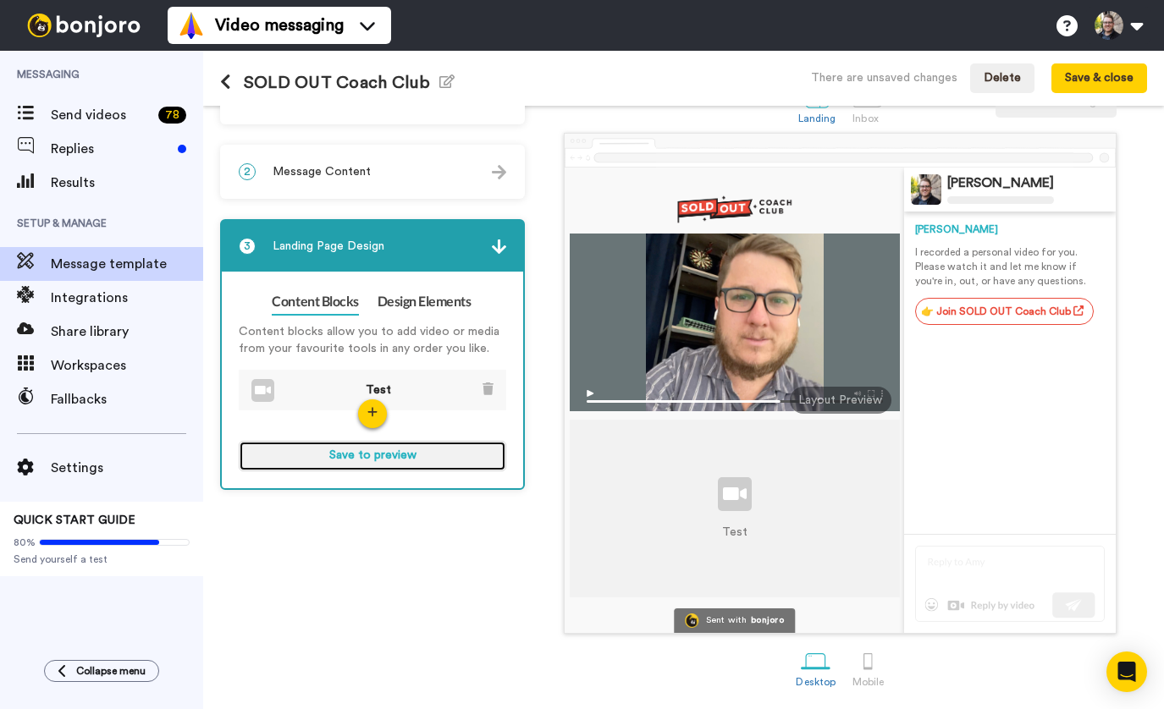
click at [376, 458] on button "Save to preview" at bounding box center [372, 456] width 267 height 30
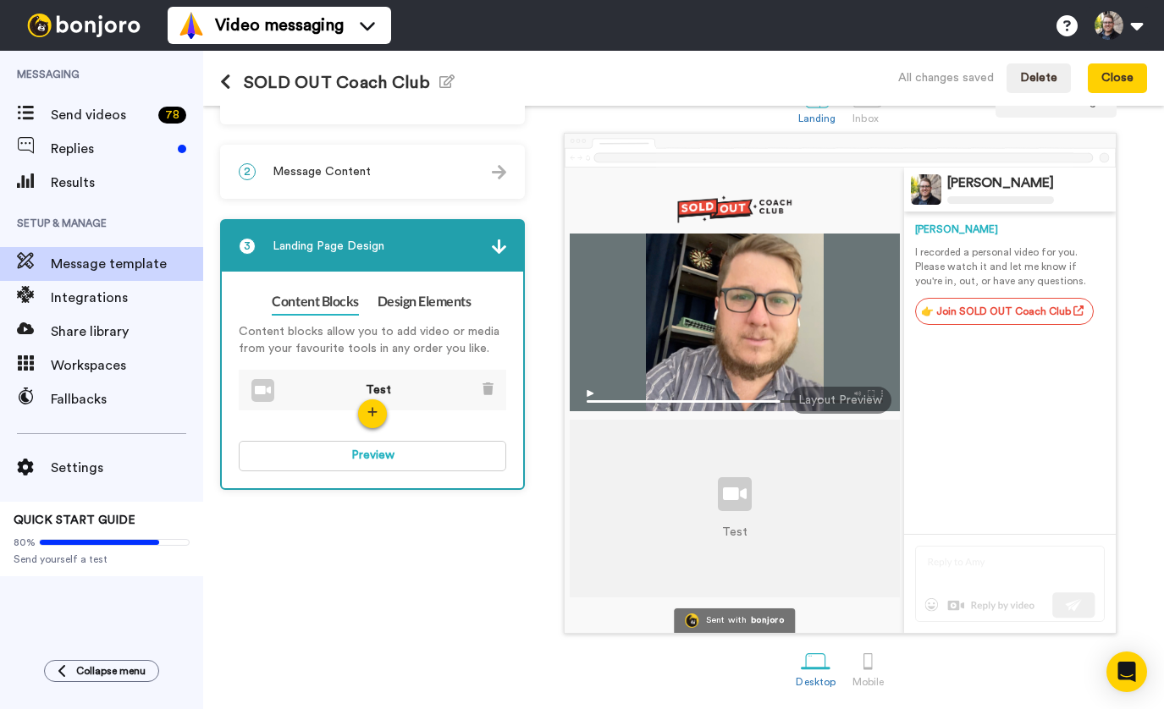
click at [597, 395] on img at bounding box center [735, 397] width 330 height 30
click at [587, 386] on img at bounding box center [735, 397] width 330 height 30
click at [755, 509] on div "Test" at bounding box center [735, 509] width 330 height 178
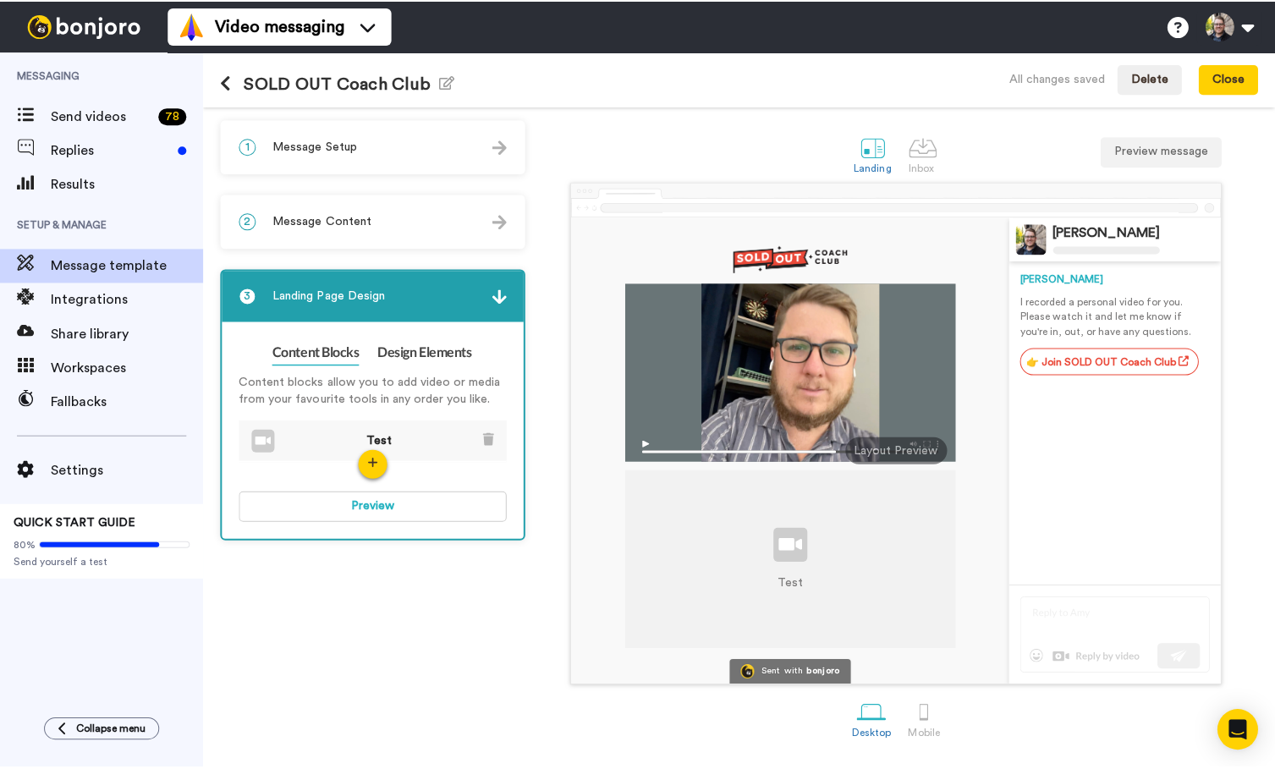
scroll to position [0, 0]
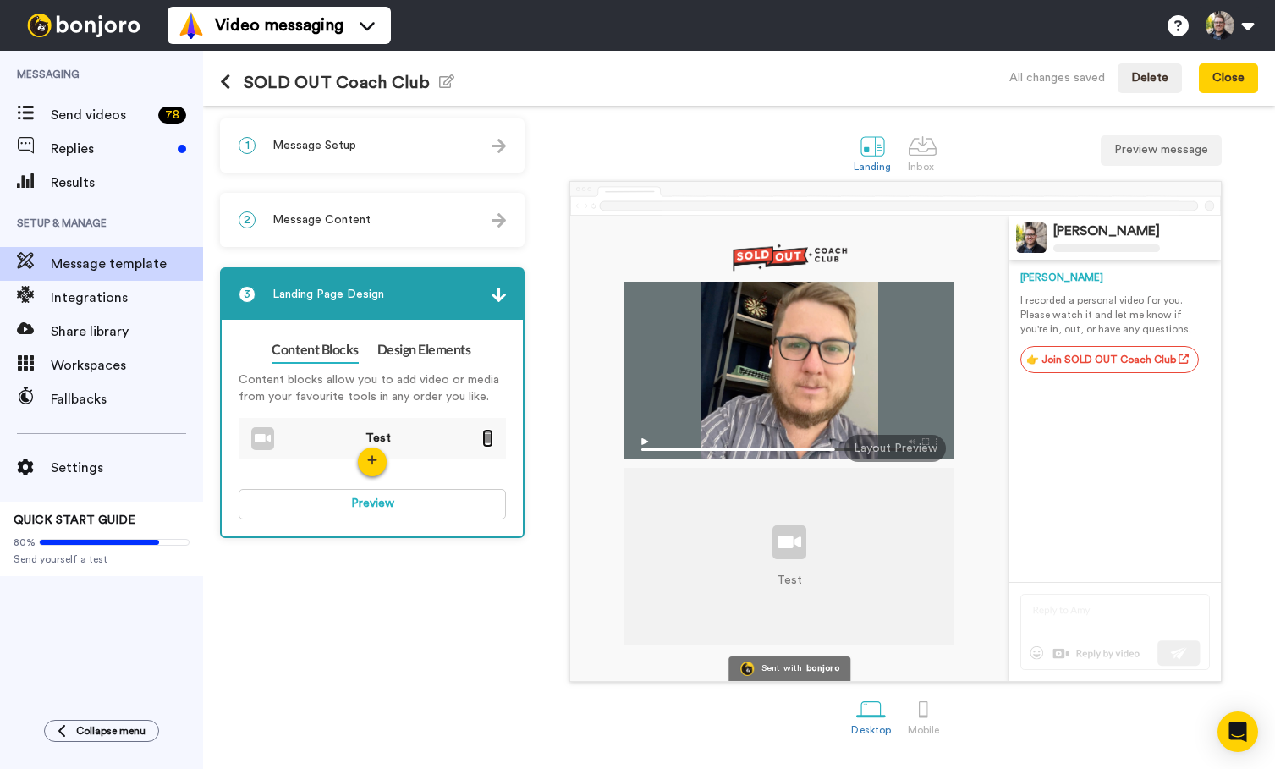
click at [488, 433] on icon at bounding box center [487, 437] width 11 height 13
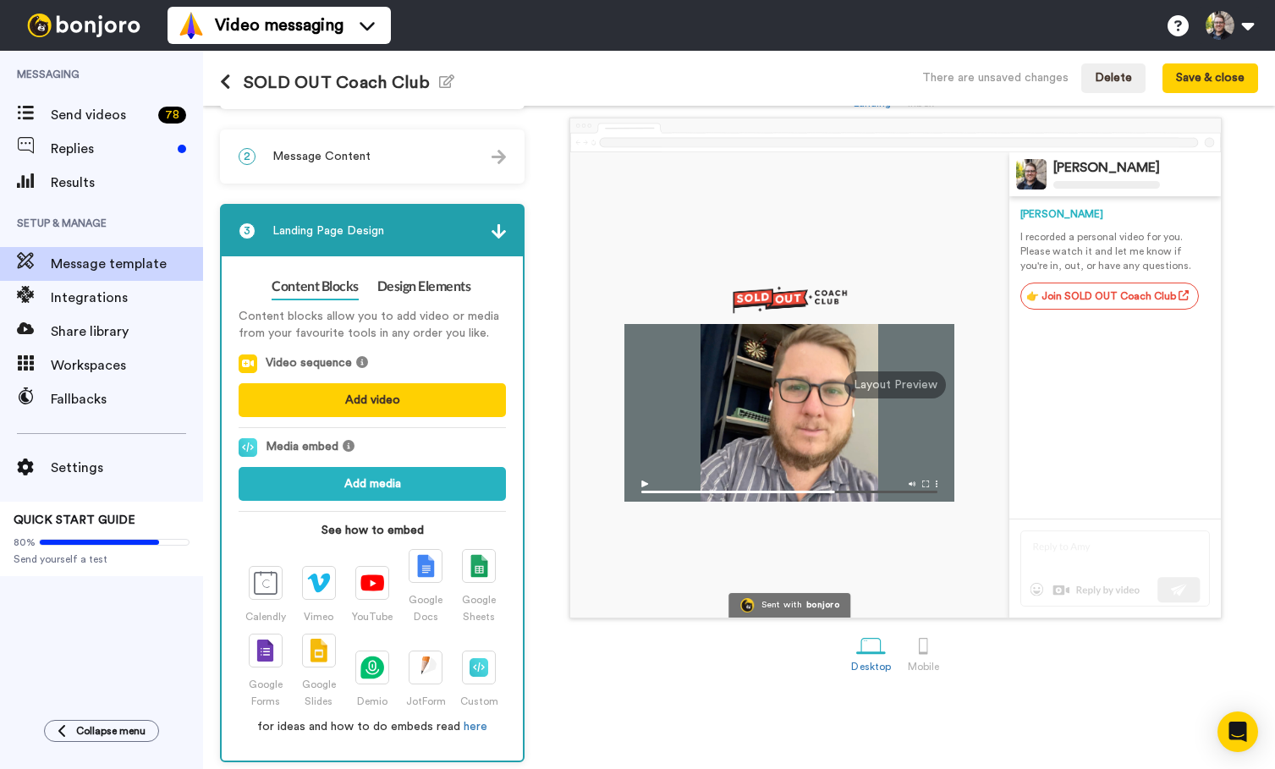
scroll to position [69, 0]
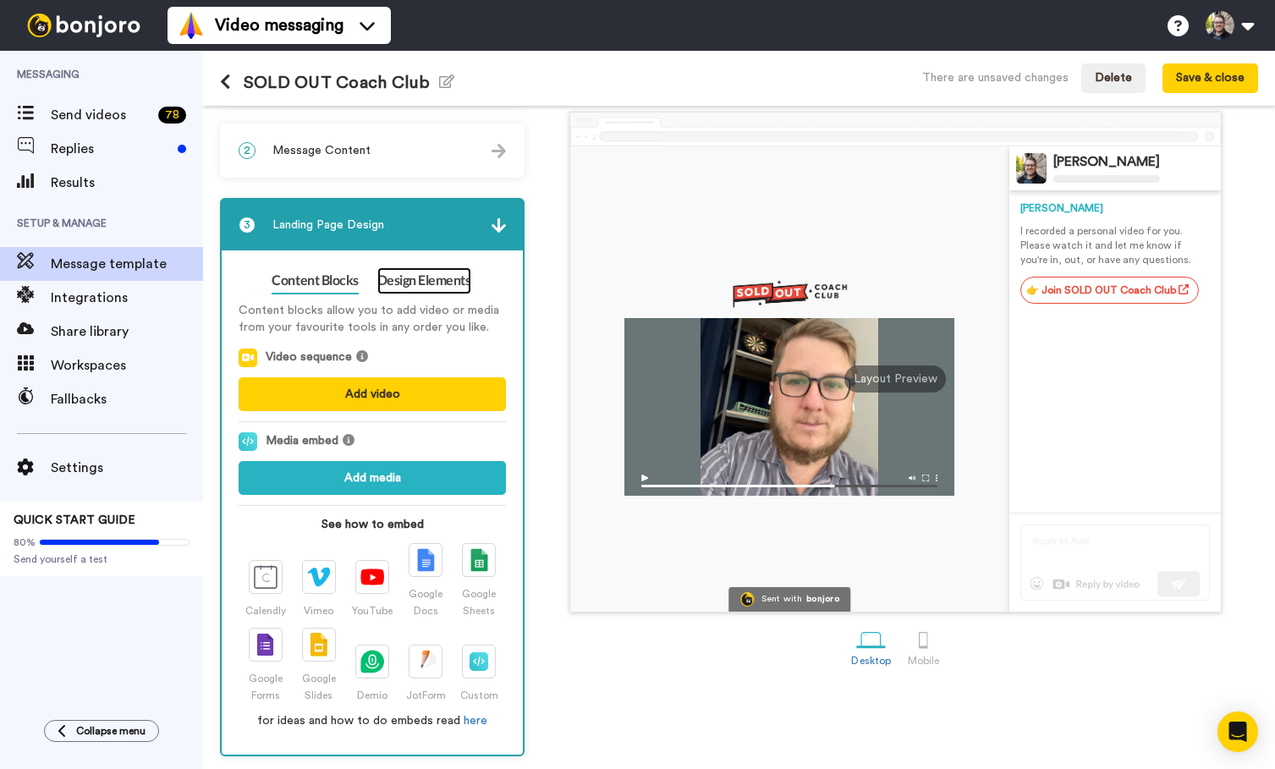
click at [424, 288] on link "Design Elements" at bounding box center [424, 280] width 94 height 27
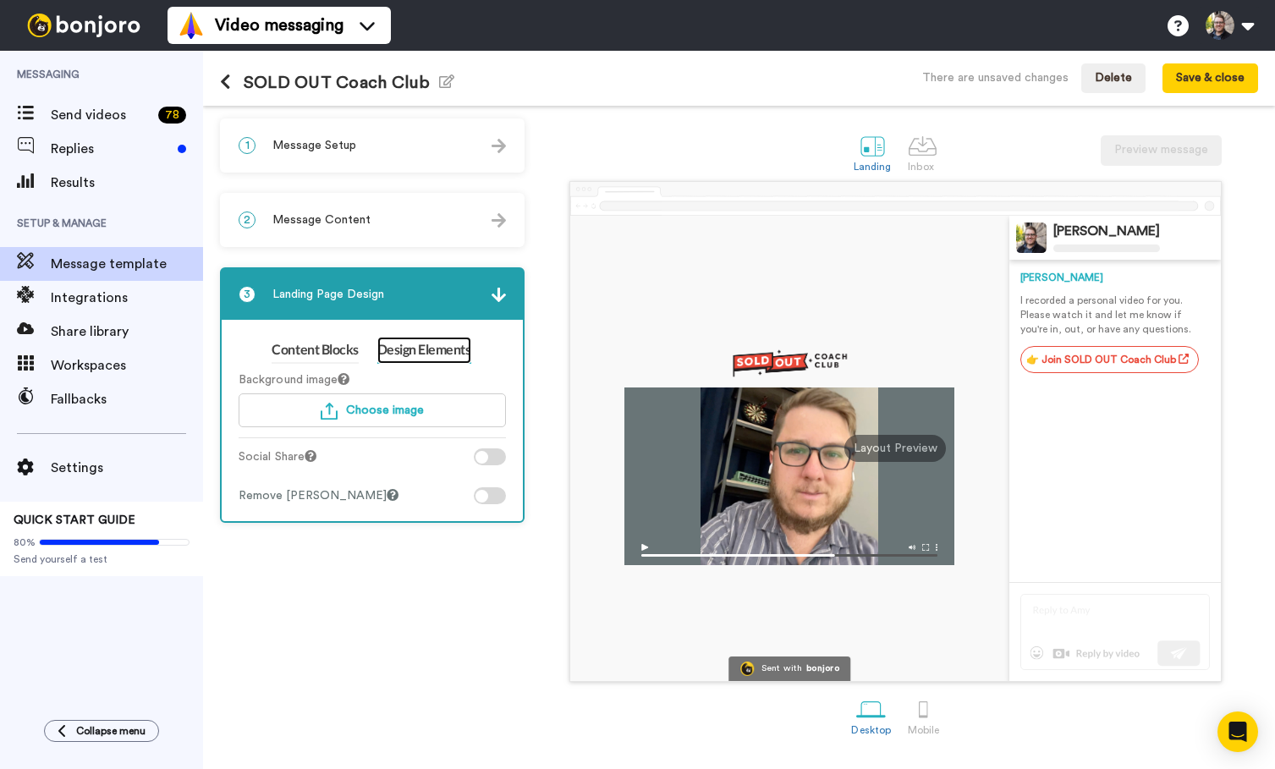
scroll to position [0, 0]
click at [319, 348] on link "Content Blocks" at bounding box center [315, 350] width 86 height 27
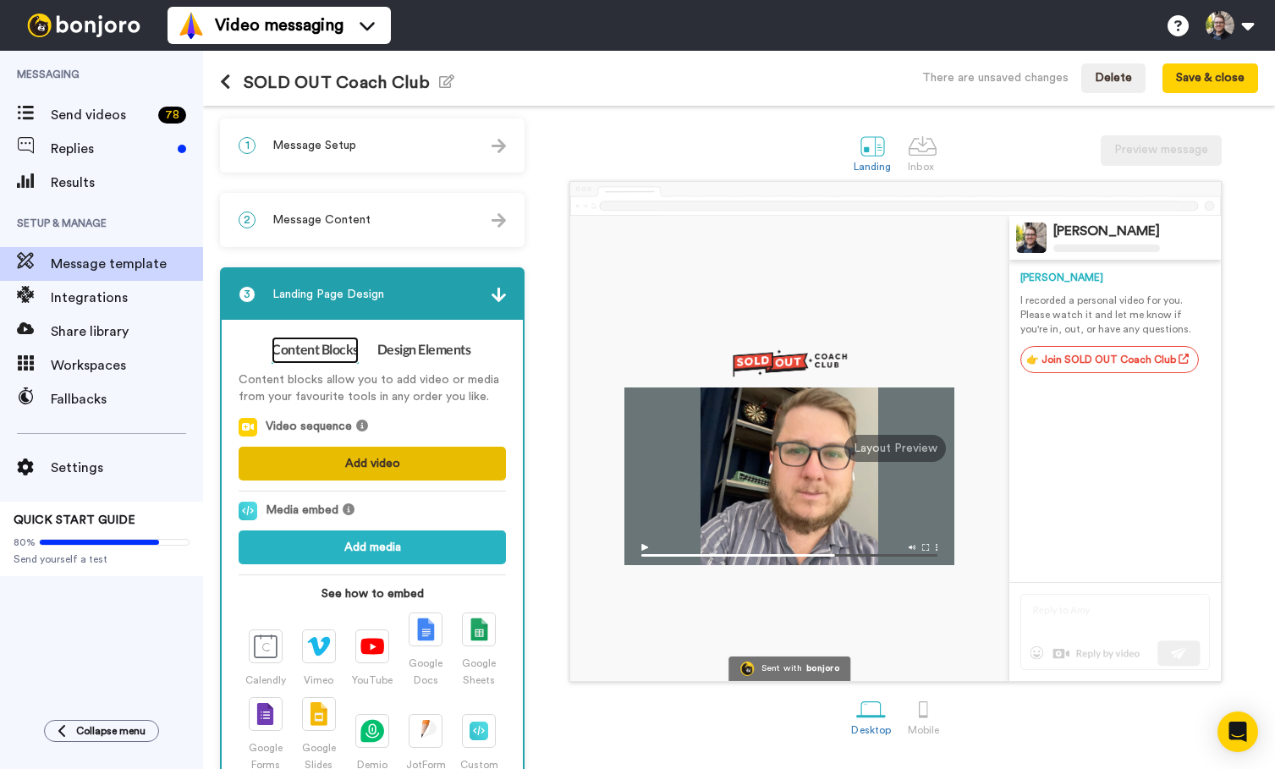
scroll to position [69, 0]
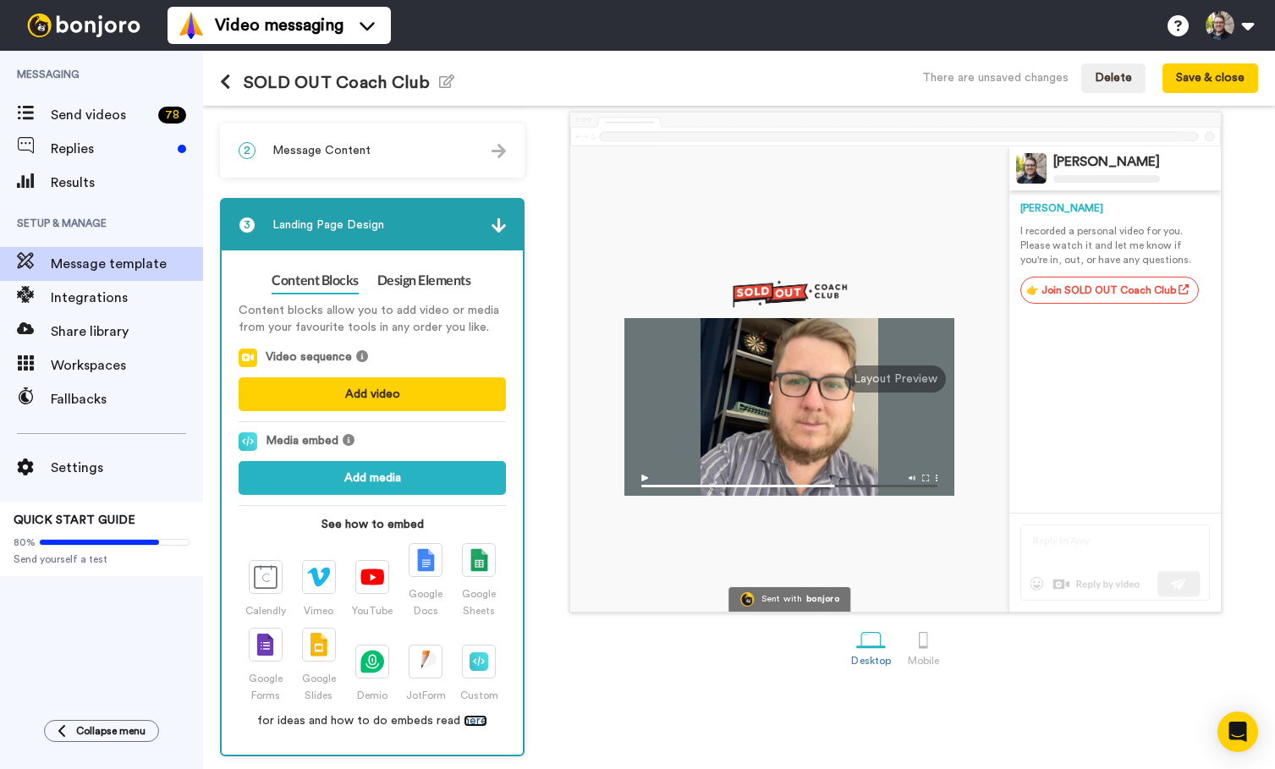
click at [470, 708] on link "here" at bounding box center [476, 721] width 24 height 12
